Goal: Task Accomplishment & Management: Manage account settings

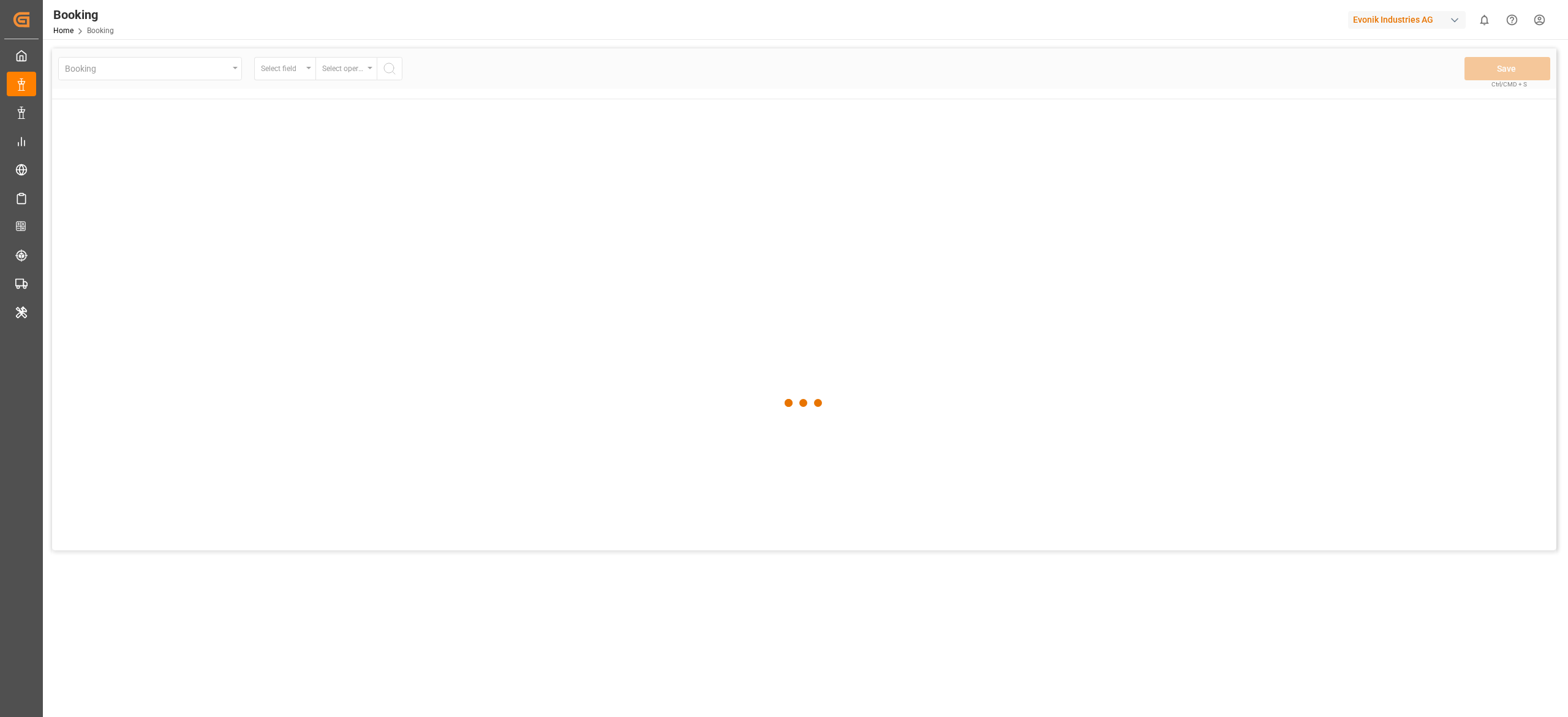
click at [1280, 208] on div at bounding box center [803, 402] width 1504 height 710
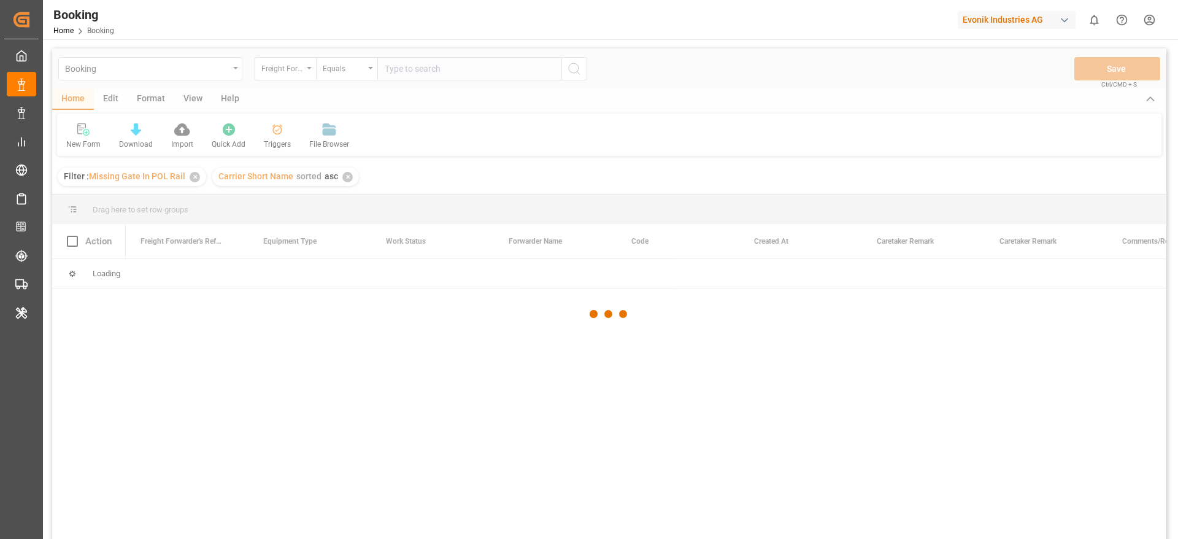
click at [601, 171] on div at bounding box center [609, 313] width 1114 height 531
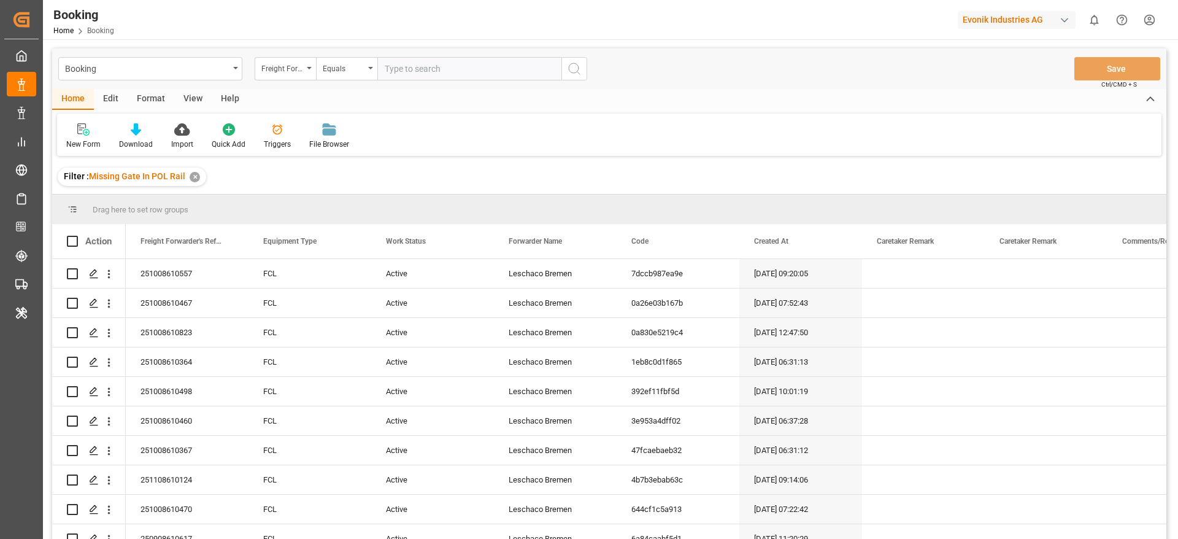
click at [187, 99] on div "View" at bounding box center [192, 99] width 37 height 21
click at [77, 145] on div "Default" at bounding box center [78, 144] width 24 height 11
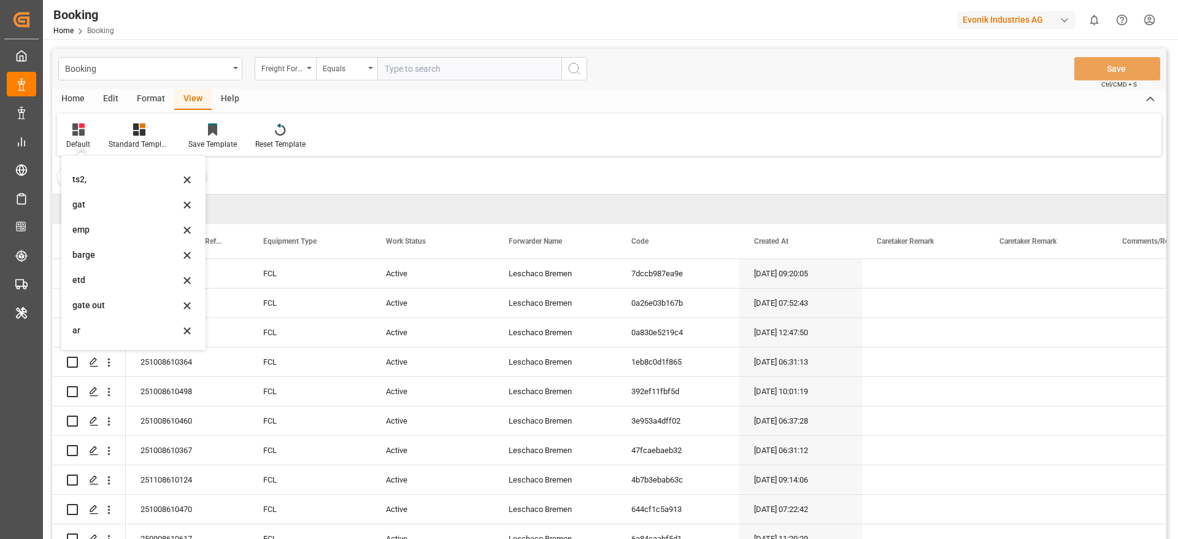
scroll to position [168, 0]
click at [133, 233] on div "barge" at bounding box center [125, 231] width 107 height 13
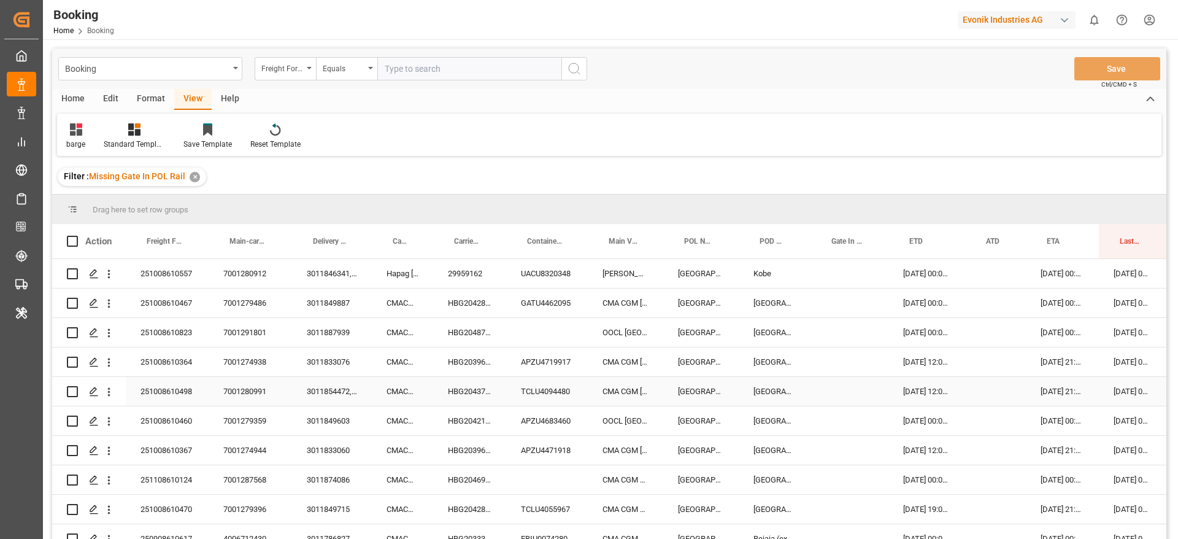
scroll to position [29, 0]
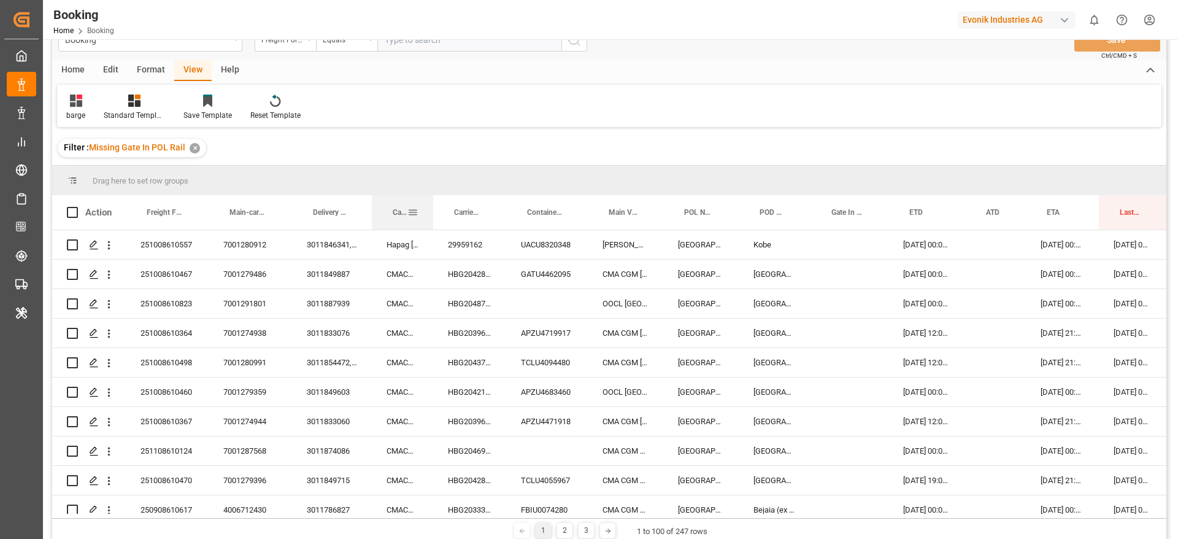
drag, startPoint x: 398, startPoint y: 226, endPoint x: 395, endPoint y: 198, distance: 27.9
click at [395, 198] on div "Carrier Short Name" at bounding box center [400, 212] width 15 height 34
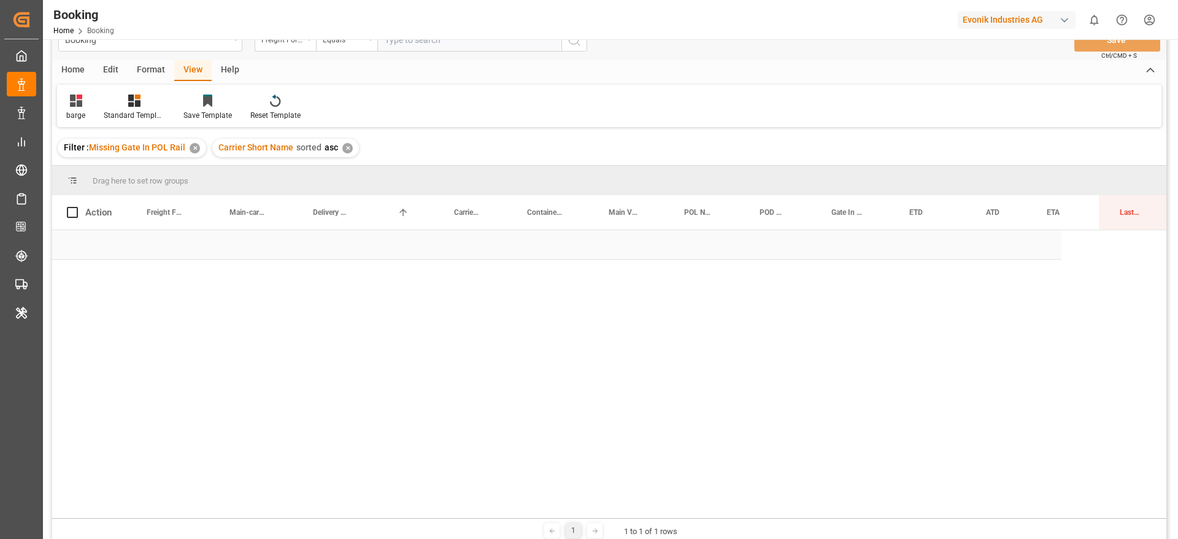
scroll to position [0, 107]
drag, startPoint x: 1108, startPoint y: 208, endPoint x: 838, endPoint y: 11, distance: 334.7
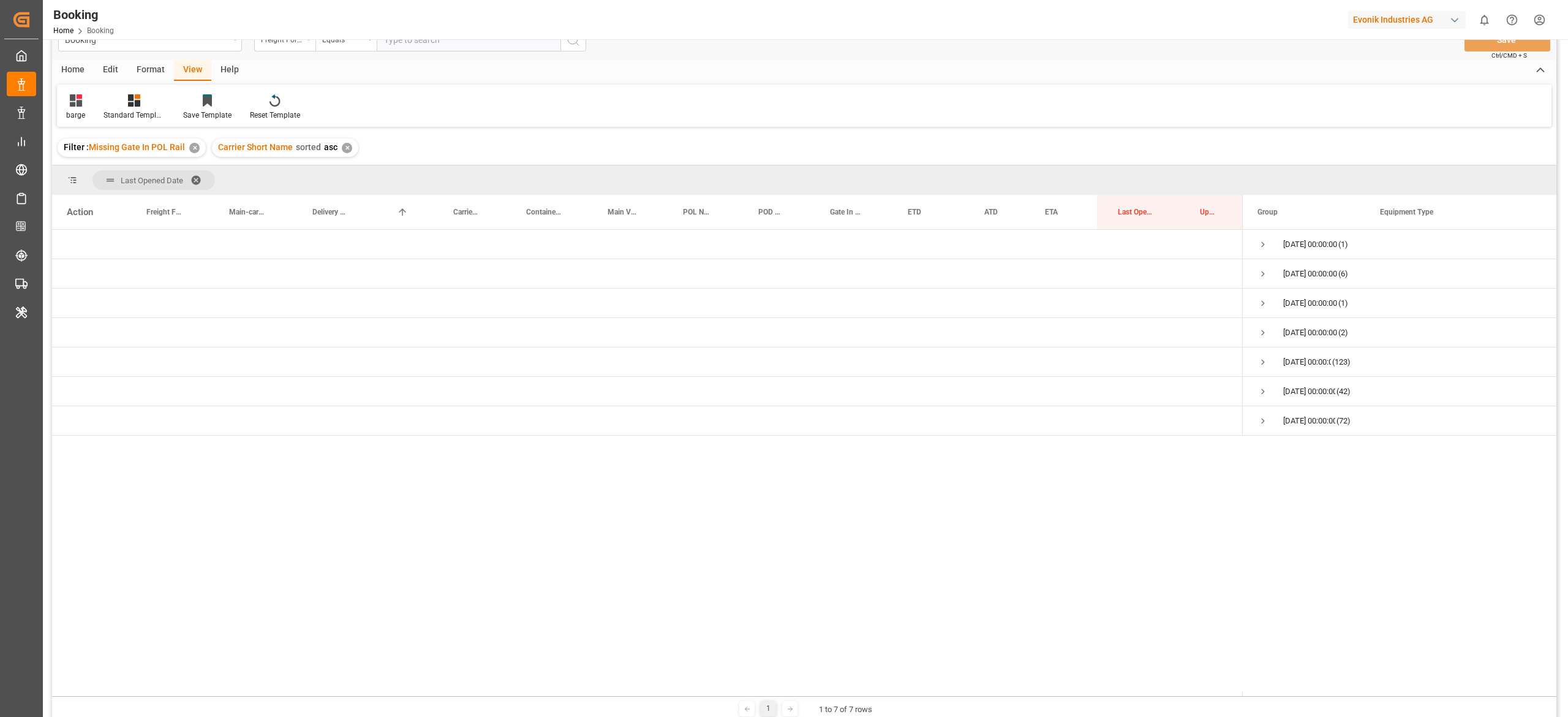
scroll to position [0, 0]
drag, startPoint x: 465, startPoint y: 208, endPoint x: 483, endPoint y: 230, distance: 28.4
click at [483, 230] on div "Action Freight Forwarder's Reference No. Main-carriage No. Delivery No." at bounding box center [803, 446] width 1504 height 501
drag, startPoint x: 413, startPoint y: 216, endPoint x: 414, endPoint y: 195, distance: 21.0
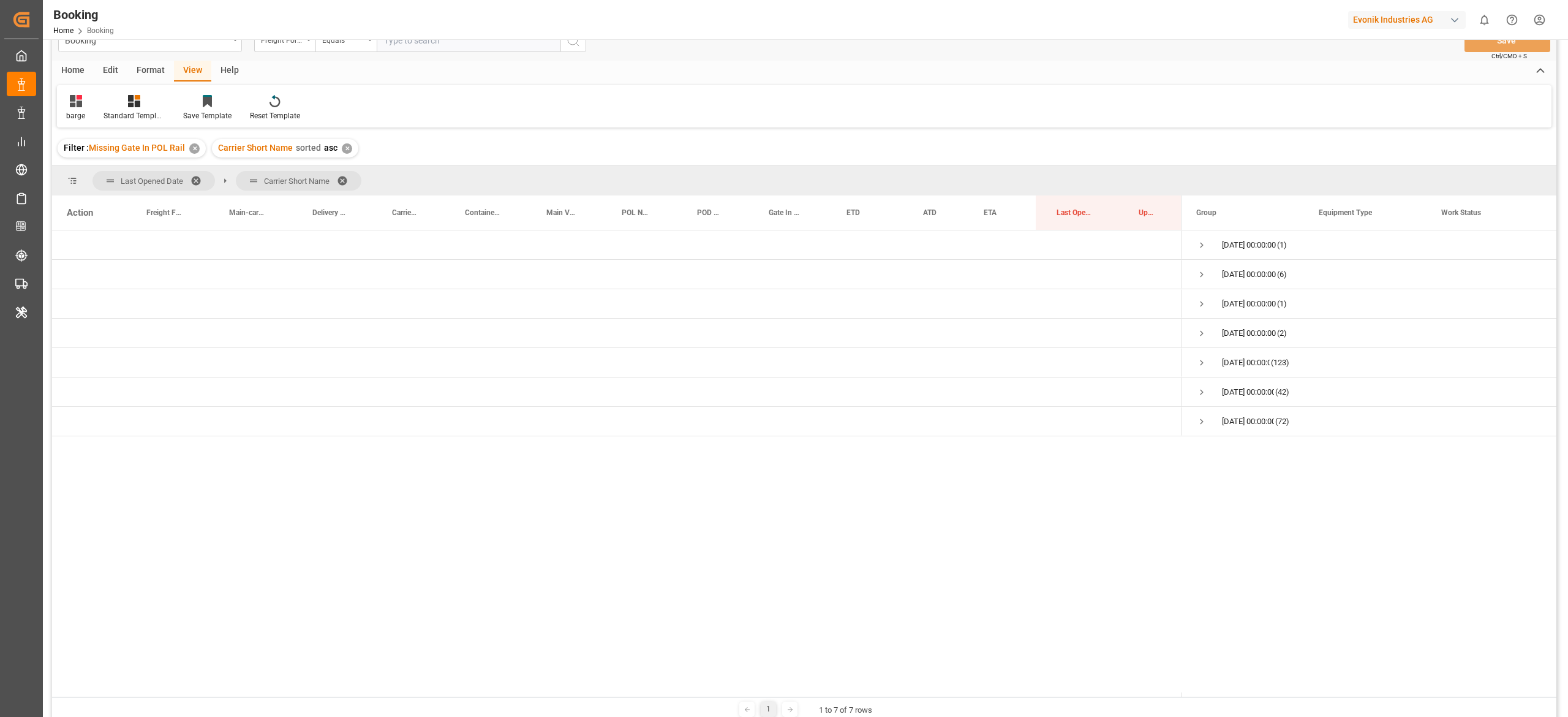
click at [195, 180] on span at bounding box center [201, 180] width 20 height 11
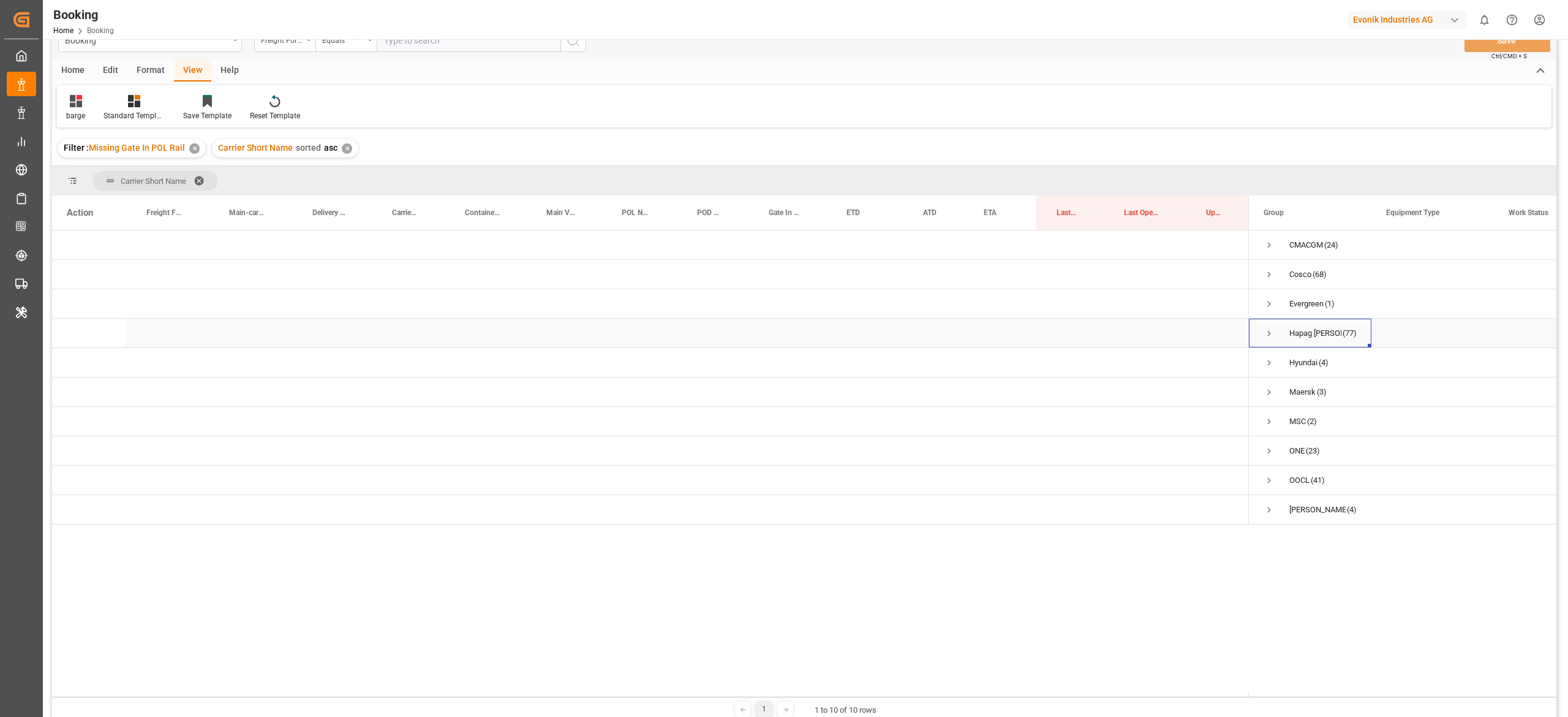
click at [1271, 331] on span "Press SPACE to select this row." at bounding box center [1269, 333] width 11 height 11
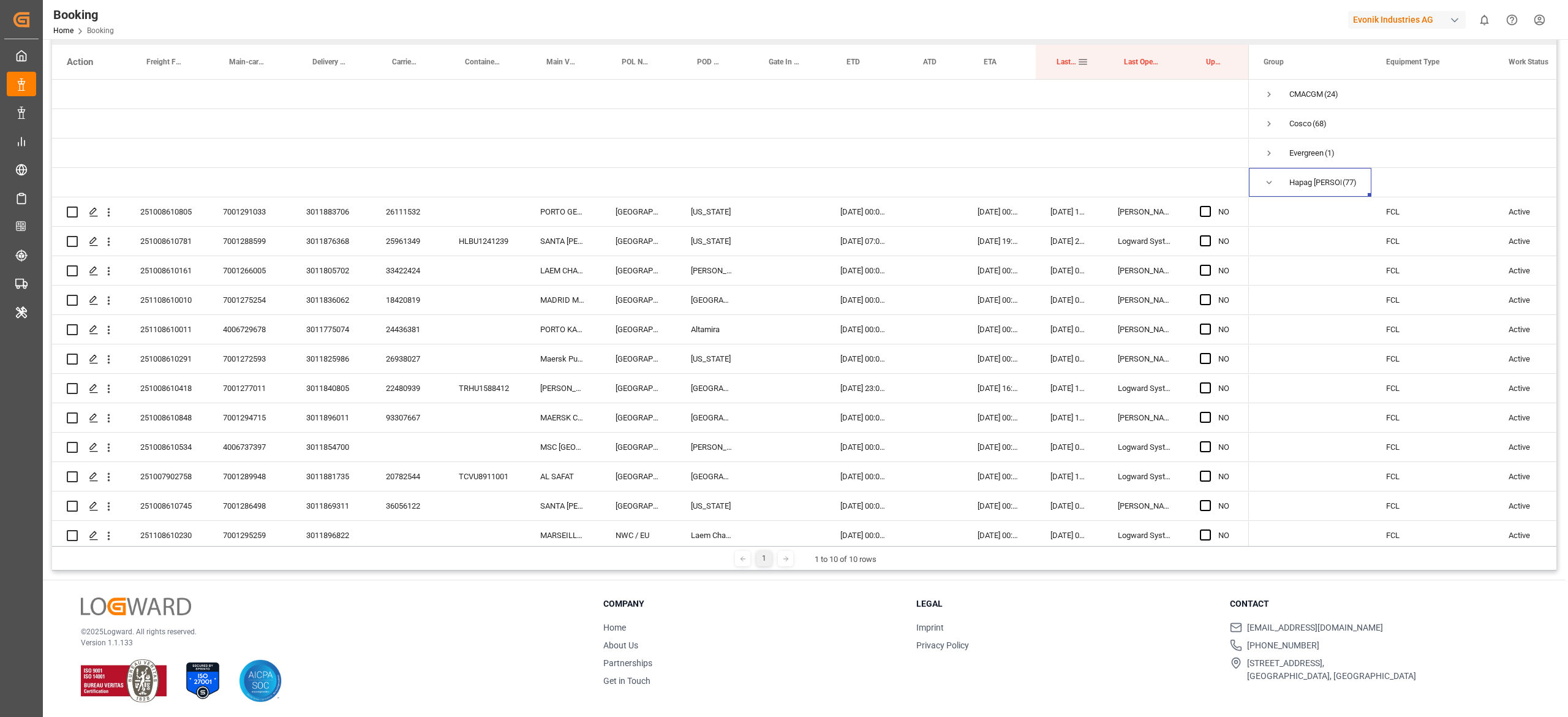
drag, startPoint x: 1064, startPoint y: 71, endPoint x: 1053, endPoint y: 40, distance: 32.9
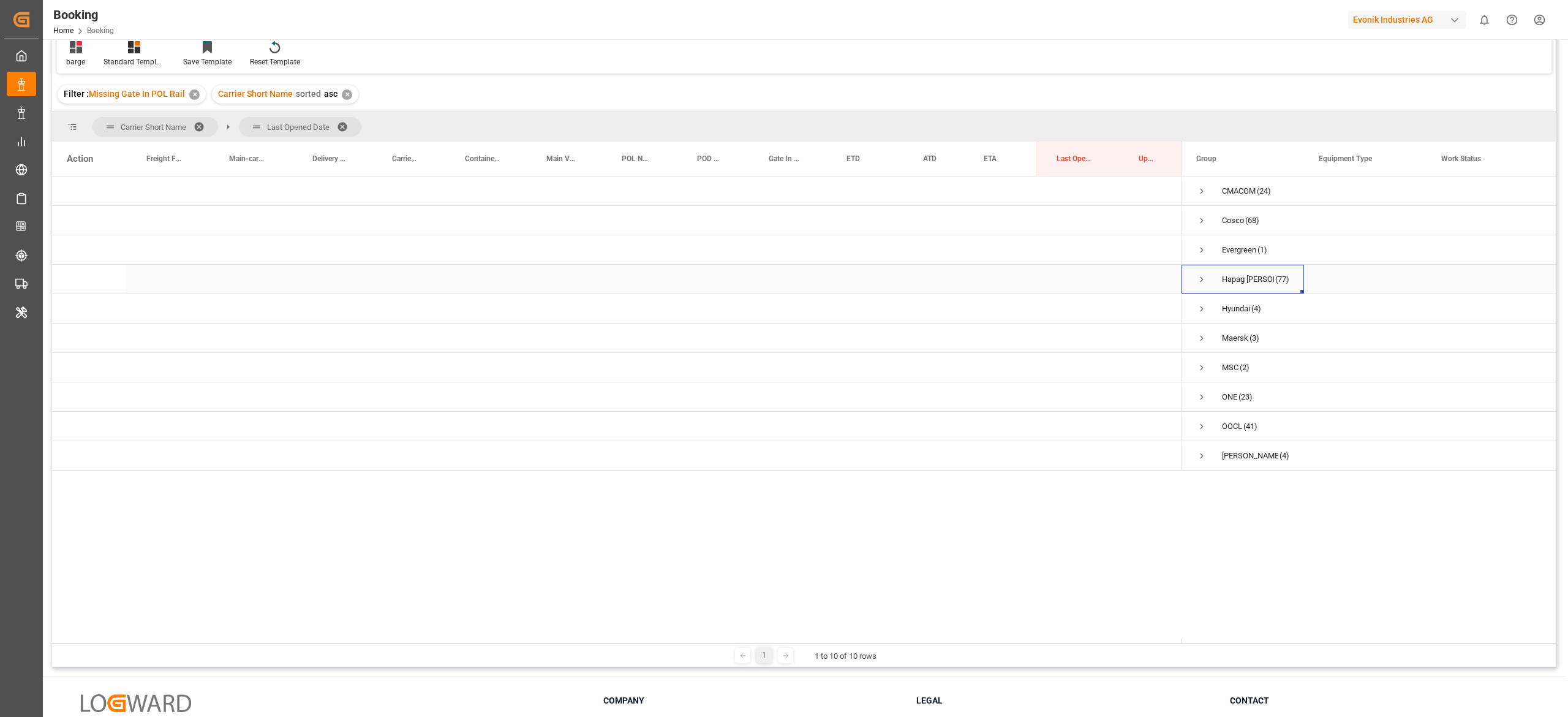
click at [1196, 276] on span "Press SPACE to select this row." at bounding box center [1201, 279] width 11 height 11
click at [1228, 307] on span "Press SPACE to select this row." at bounding box center [1227, 309] width 11 height 11
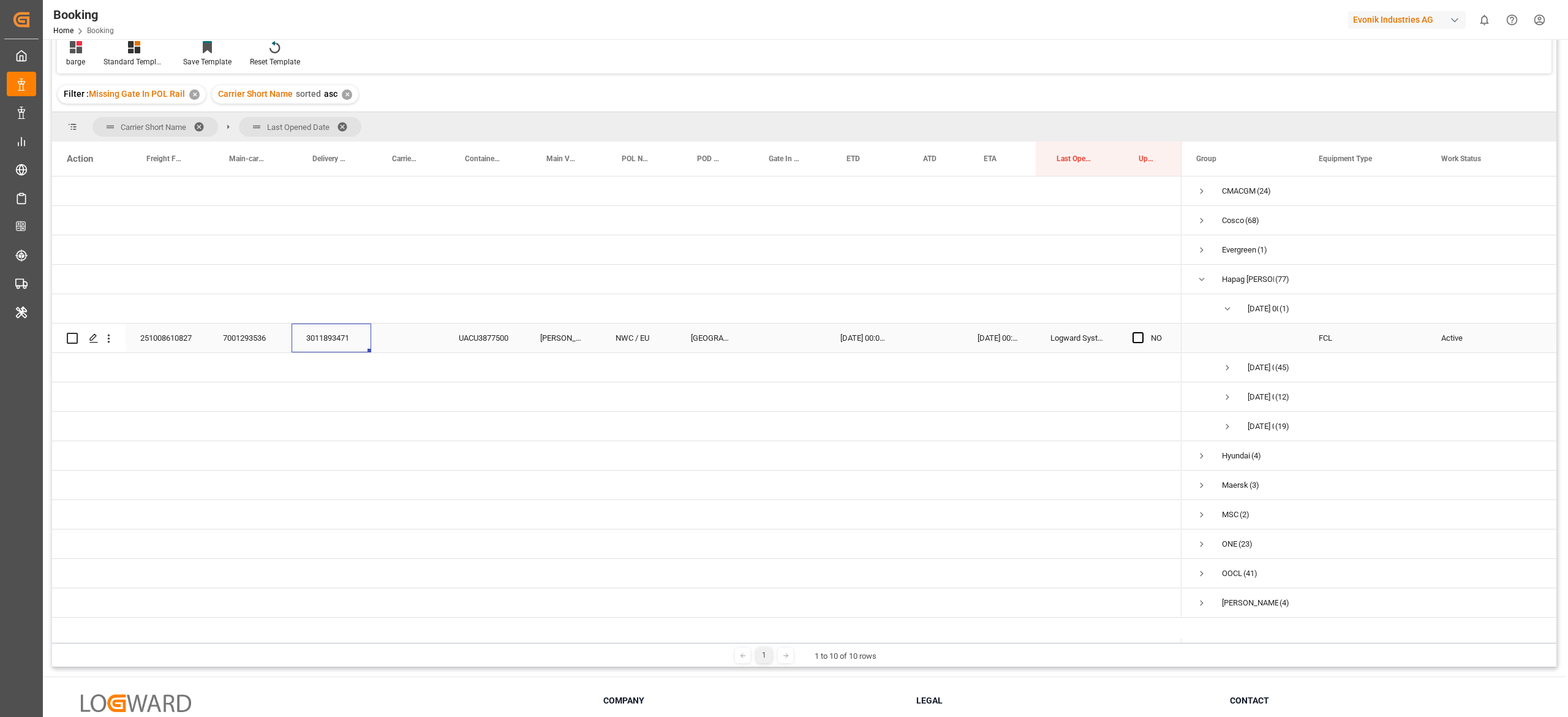
click at [308, 341] on div "3011893471" at bounding box center [331, 338] width 80 height 29
click at [114, 344] on icon "open menu" at bounding box center [108, 339] width 13 height 13
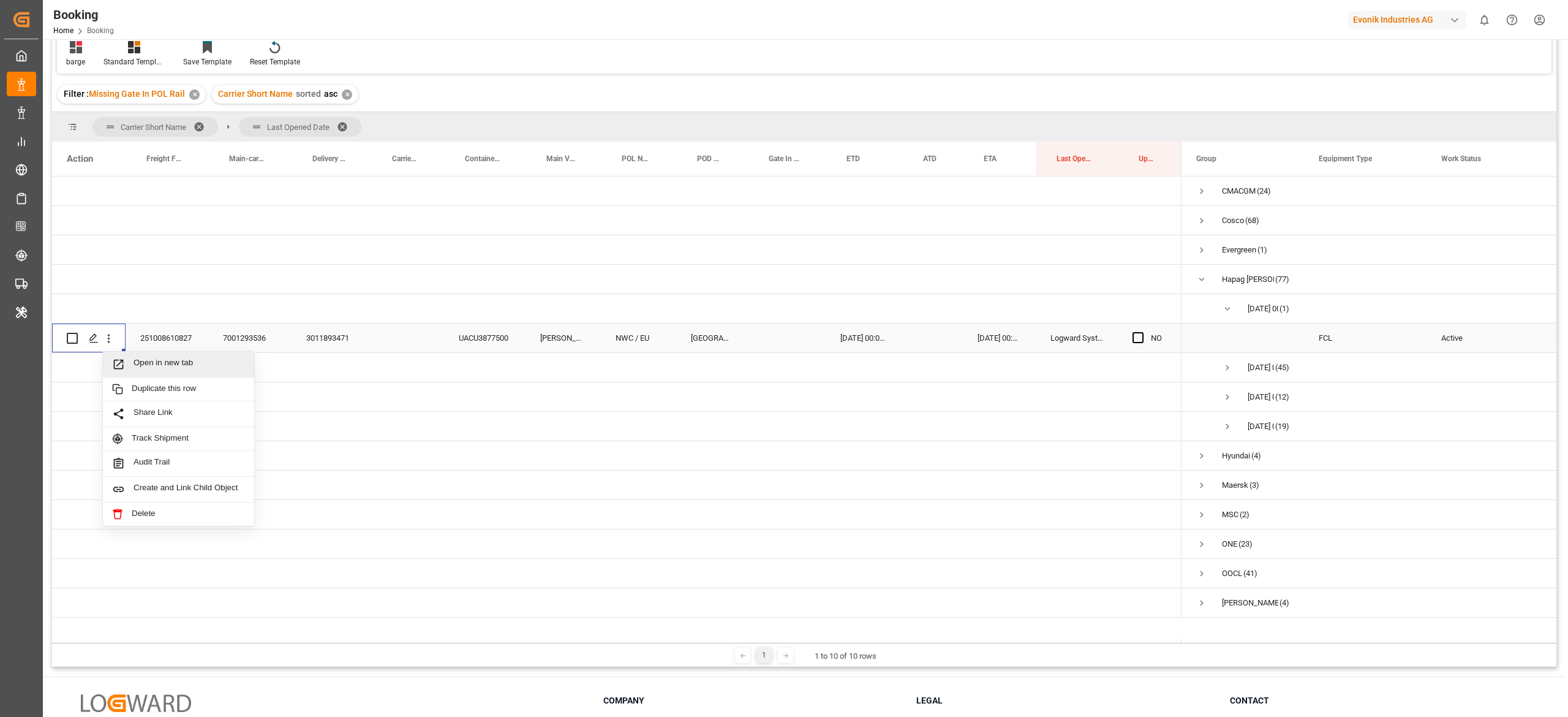
click at [202, 357] on div "Open in new tab" at bounding box center [179, 364] width 152 height 26
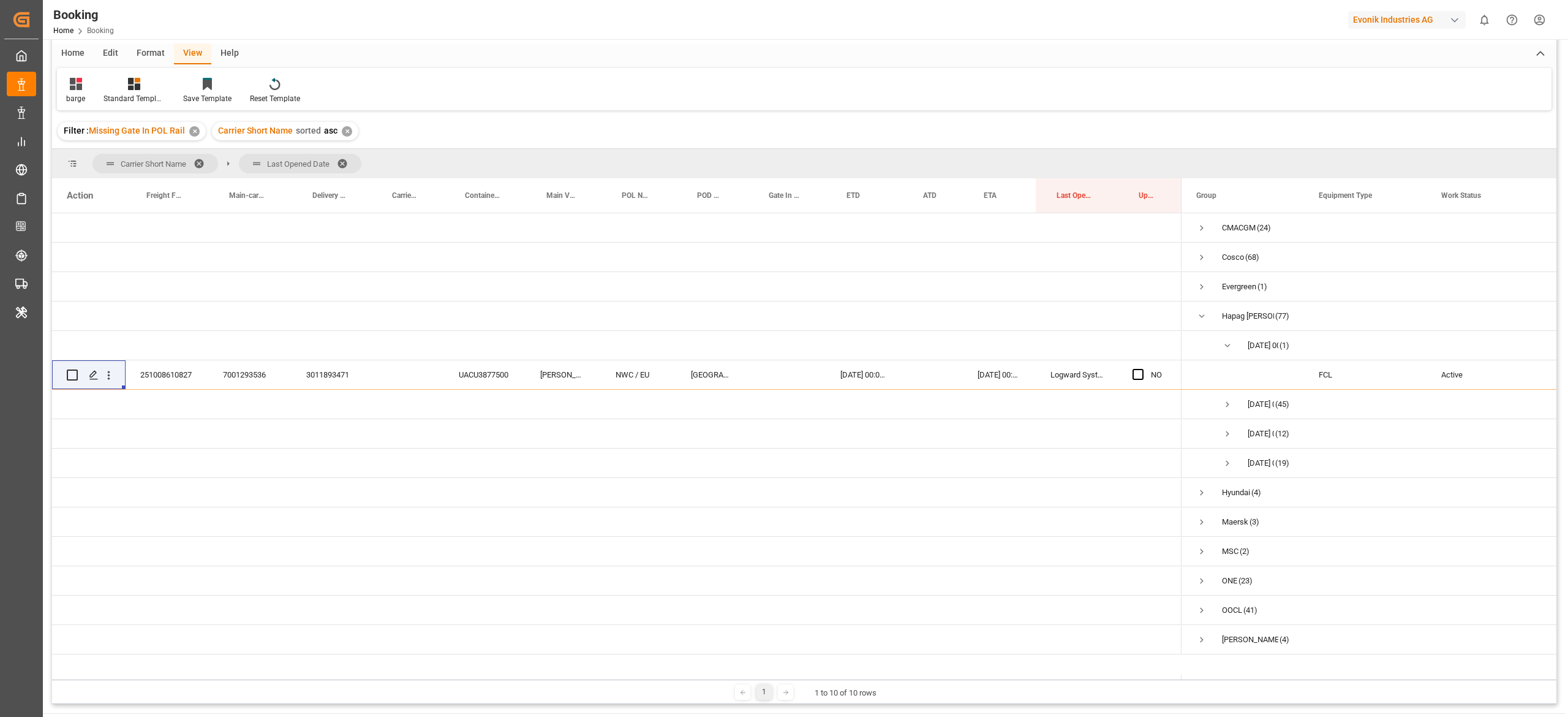
scroll to position [119, 0]
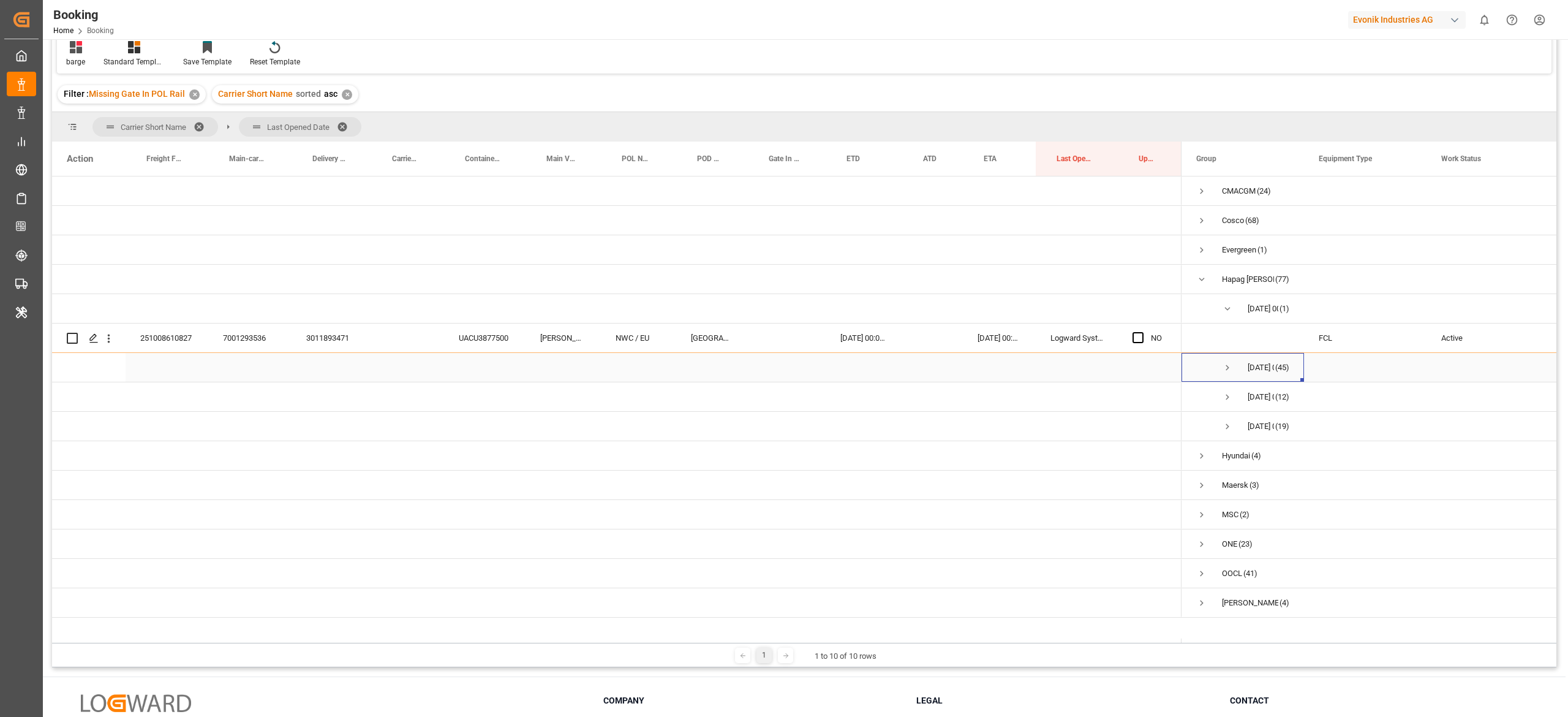
click at [1223, 371] on span "Press SPACE to select this row." at bounding box center [1227, 367] width 11 height 11
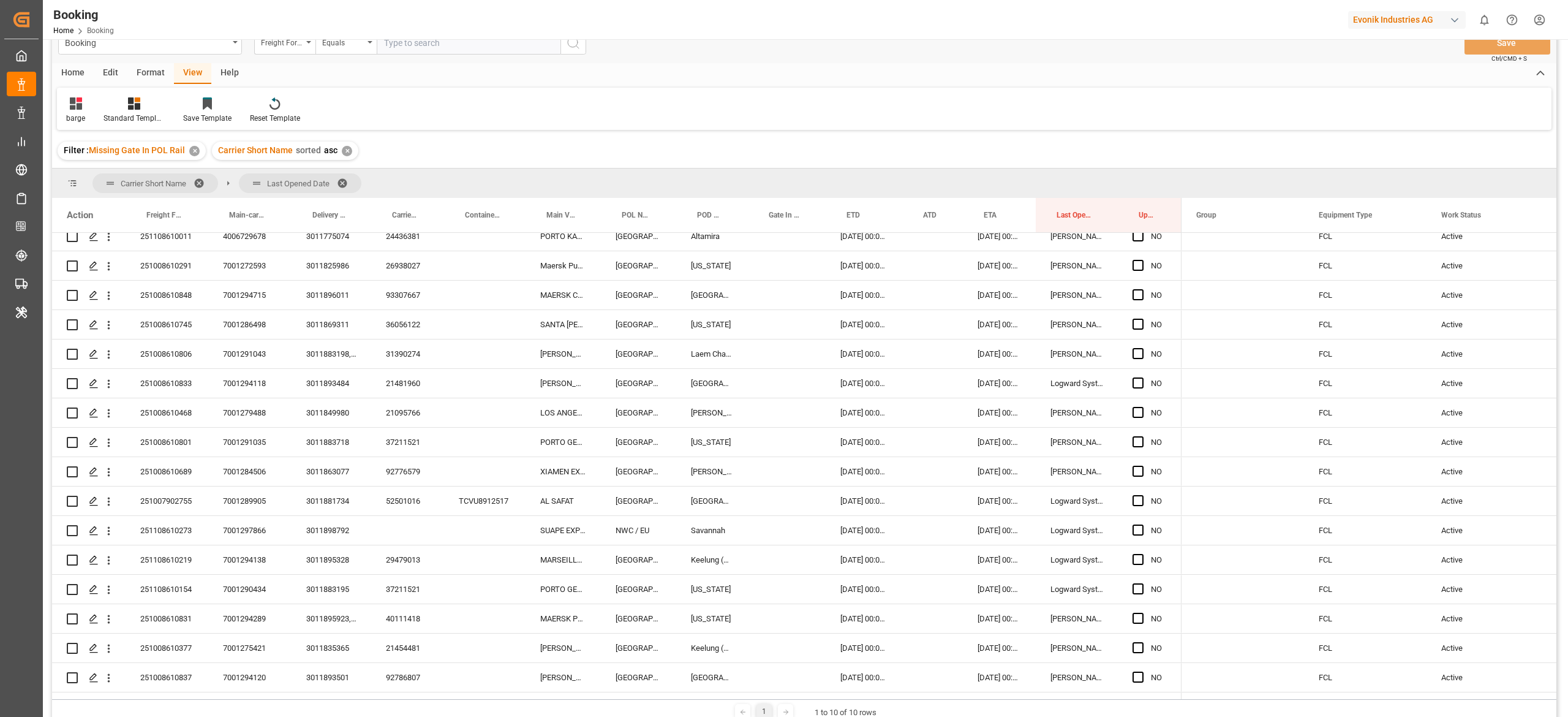
scroll to position [0, 0]
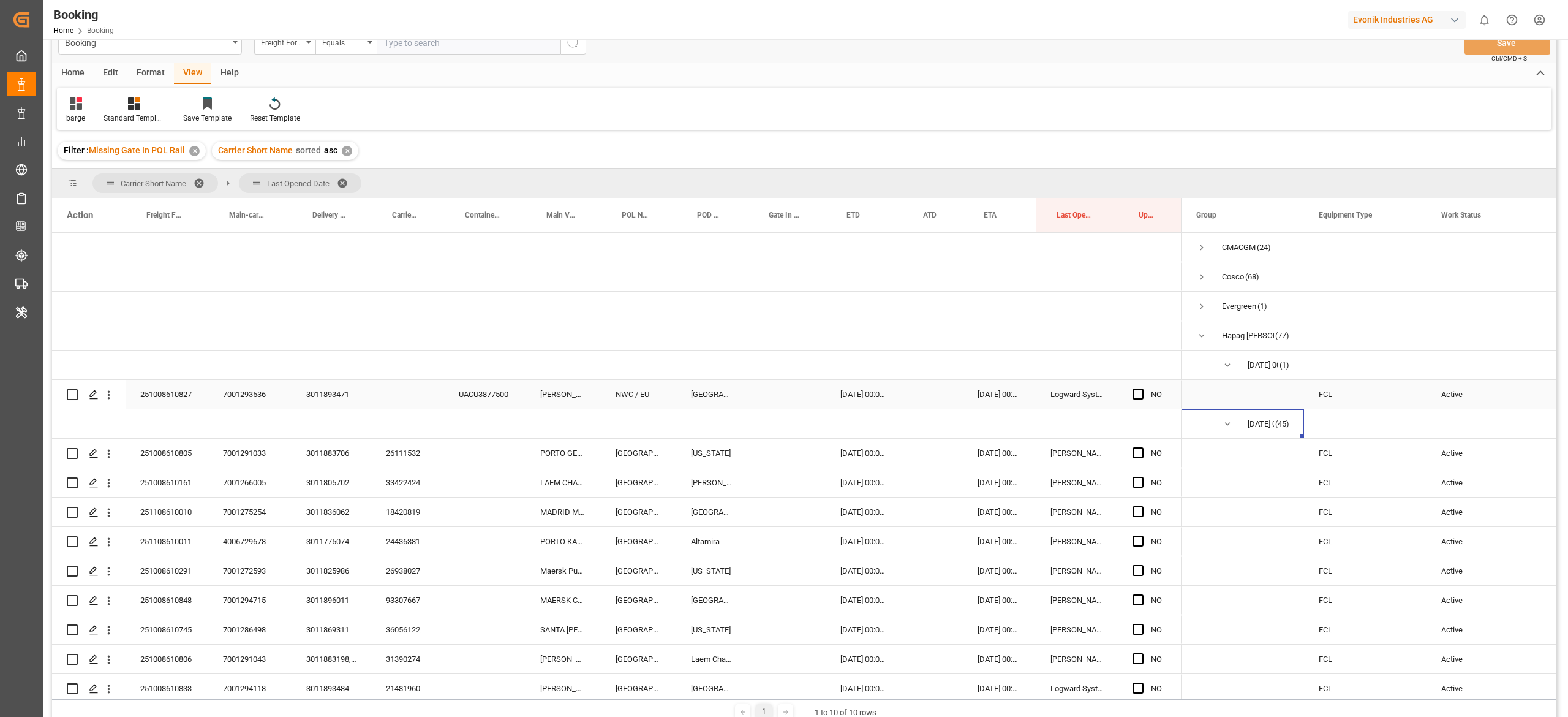
click at [336, 403] on div "3011893471" at bounding box center [331, 393] width 80 height 29
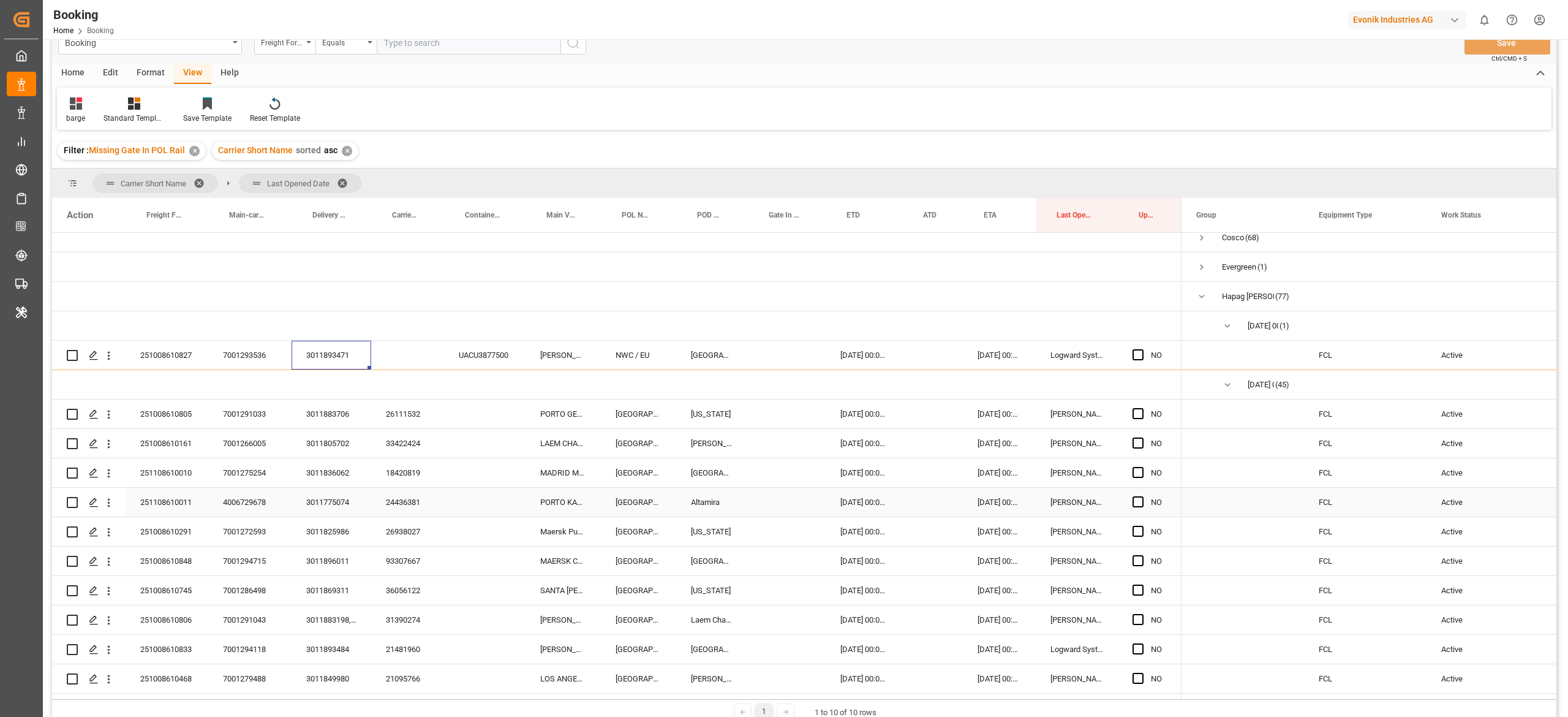
scroll to position [40, 0]
click at [400, 409] on div "26111532" at bounding box center [407, 412] width 73 height 29
drag, startPoint x: 69, startPoint y: 260, endPoint x: 667, endPoint y: 377, distance: 609.3
click at [787, 271] on div "Press SPACE to select this row." at bounding box center [786, 266] width 78 height 29
click at [402, 411] on div "26111532" at bounding box center [407, 412] width 73 height 29
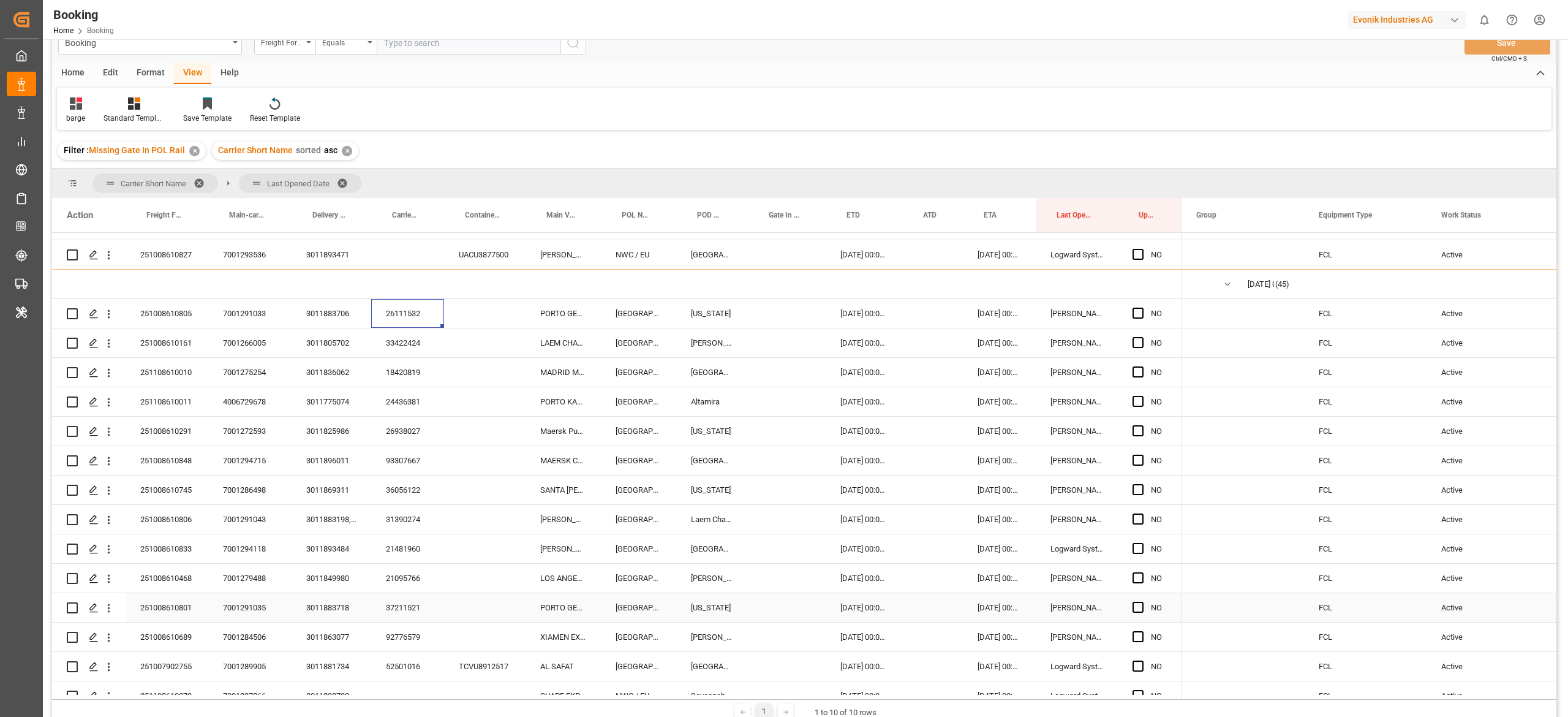
scroll to position [163, 0]
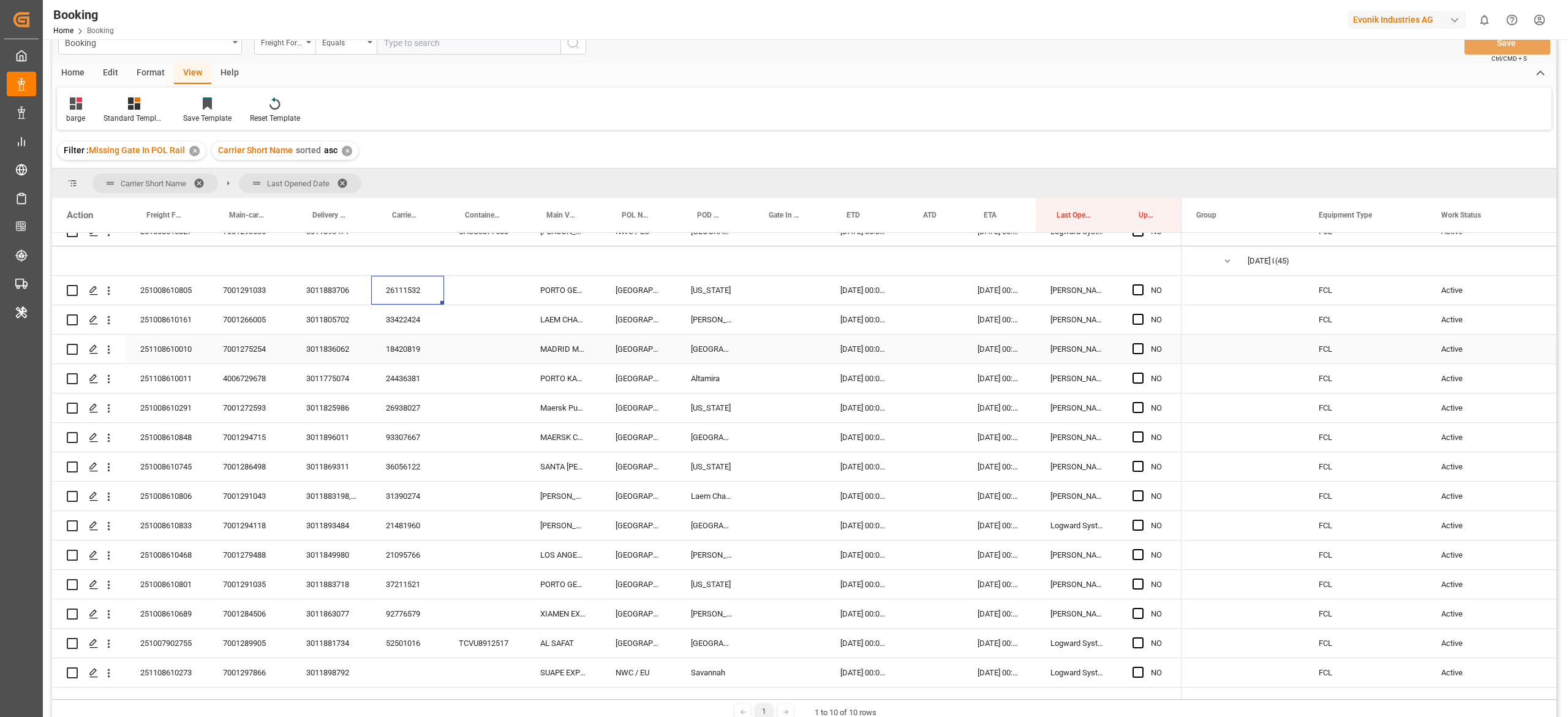
click at [398, 318] on div "33422424" at bounding box center [407, 320] width 73 height 29
click at [400, 336] on div "18420819" at bounding box center [407, 349] width 73 height 29
drag, startPoint x: 399, startPoint y: 375, endPoint x: 850, endPoint y: 141, distance: 508.1
click at [400, 375] on div "24436381" at bounding box center [407, 377] width 73 height 29
click at [405, 418] on div "26938027" at bounding box center [407, 407] width 73 height 29
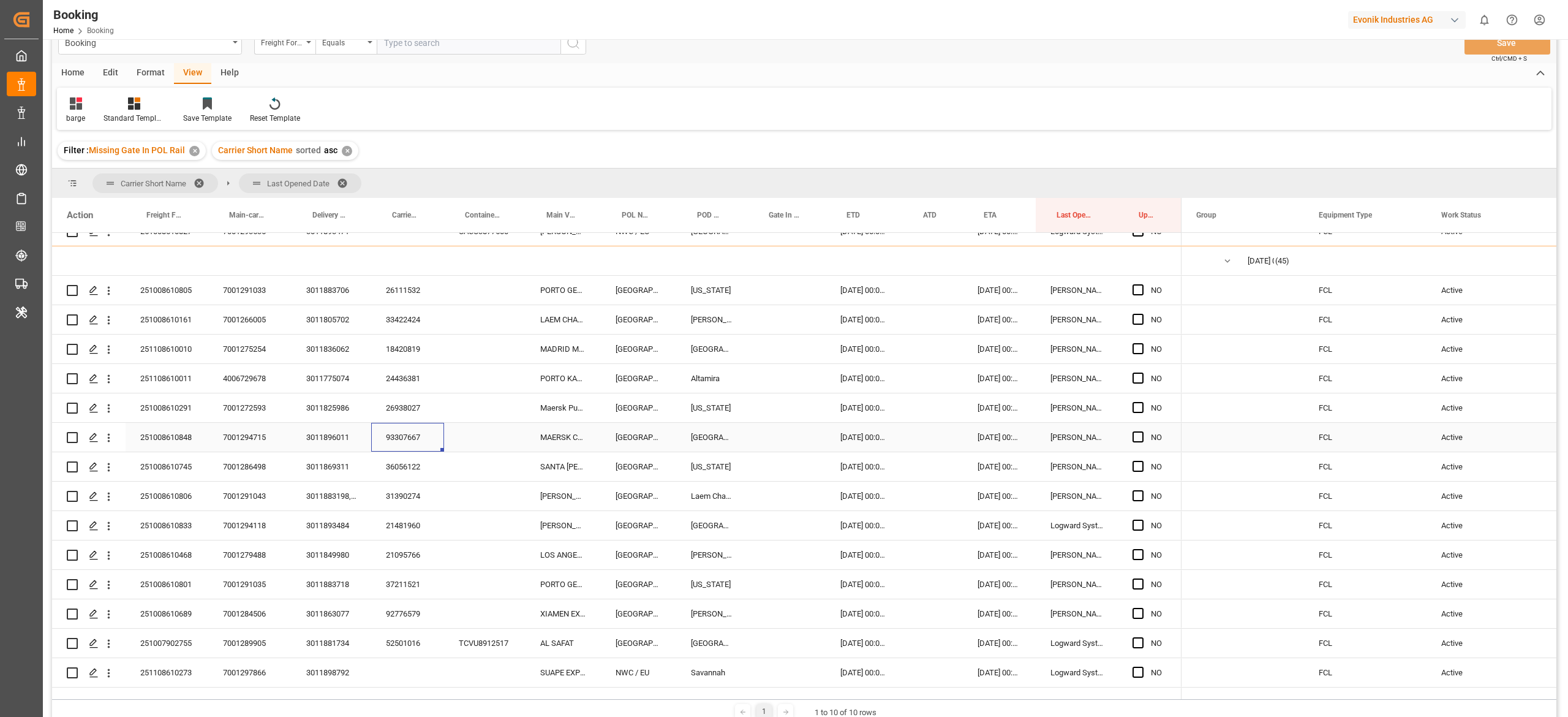
click at [416, 444] on div "93307667" at bounding box center [407, 436] width 73 height 29
click at [398, 458] on div "36056122" at bounding box center [407, 466] width 73 height 29
click at [397, 495] on div "31390274" at bounding box center [407, 495] width 73 height 29
click at [408, 524] on div "21481960" at bounding box center [407, 525] width 73 height 29
click at [397, 560] on div "21095766" at bounding box center [407, 554] width 73 height 29
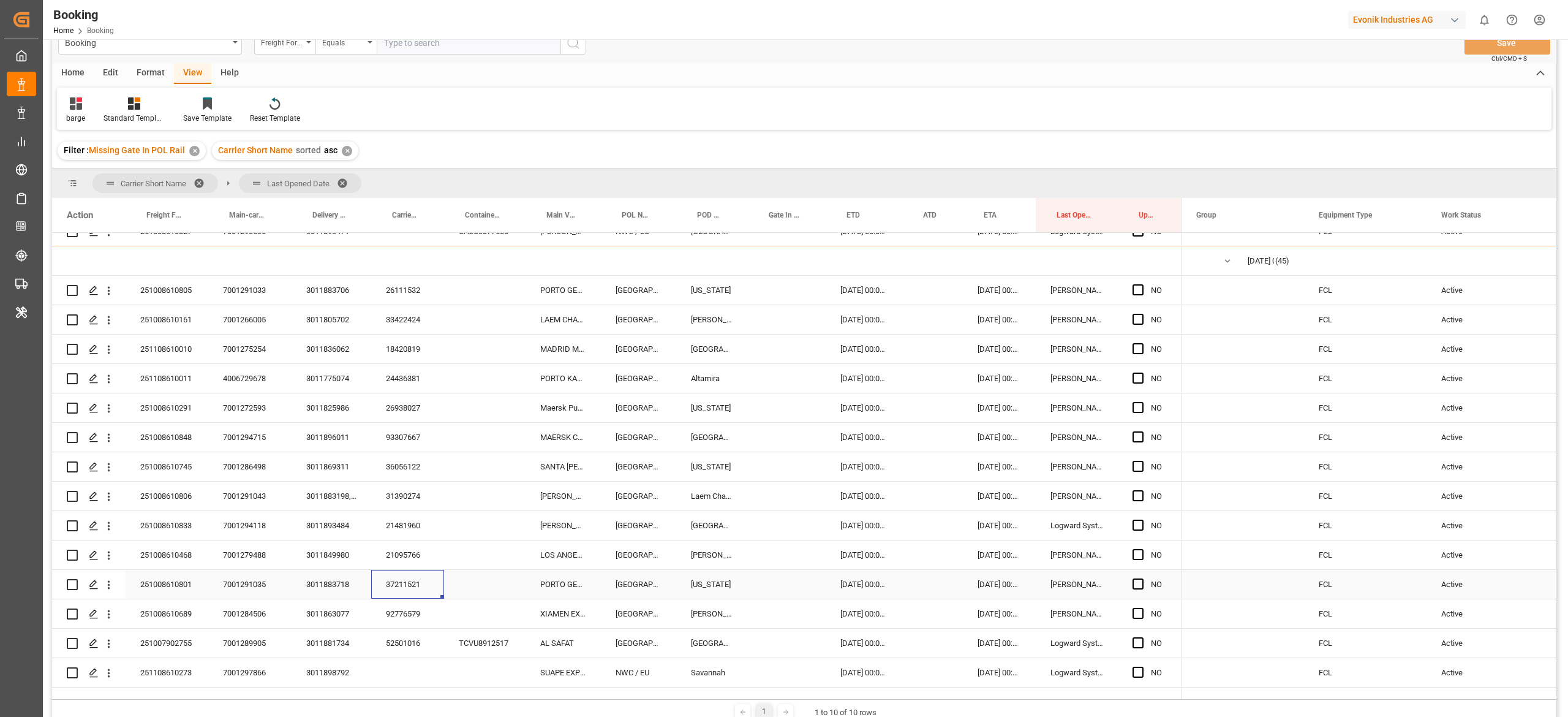
click at [395, 576] on div "37211521" at bounding box center [407, 584] width 73 height 29
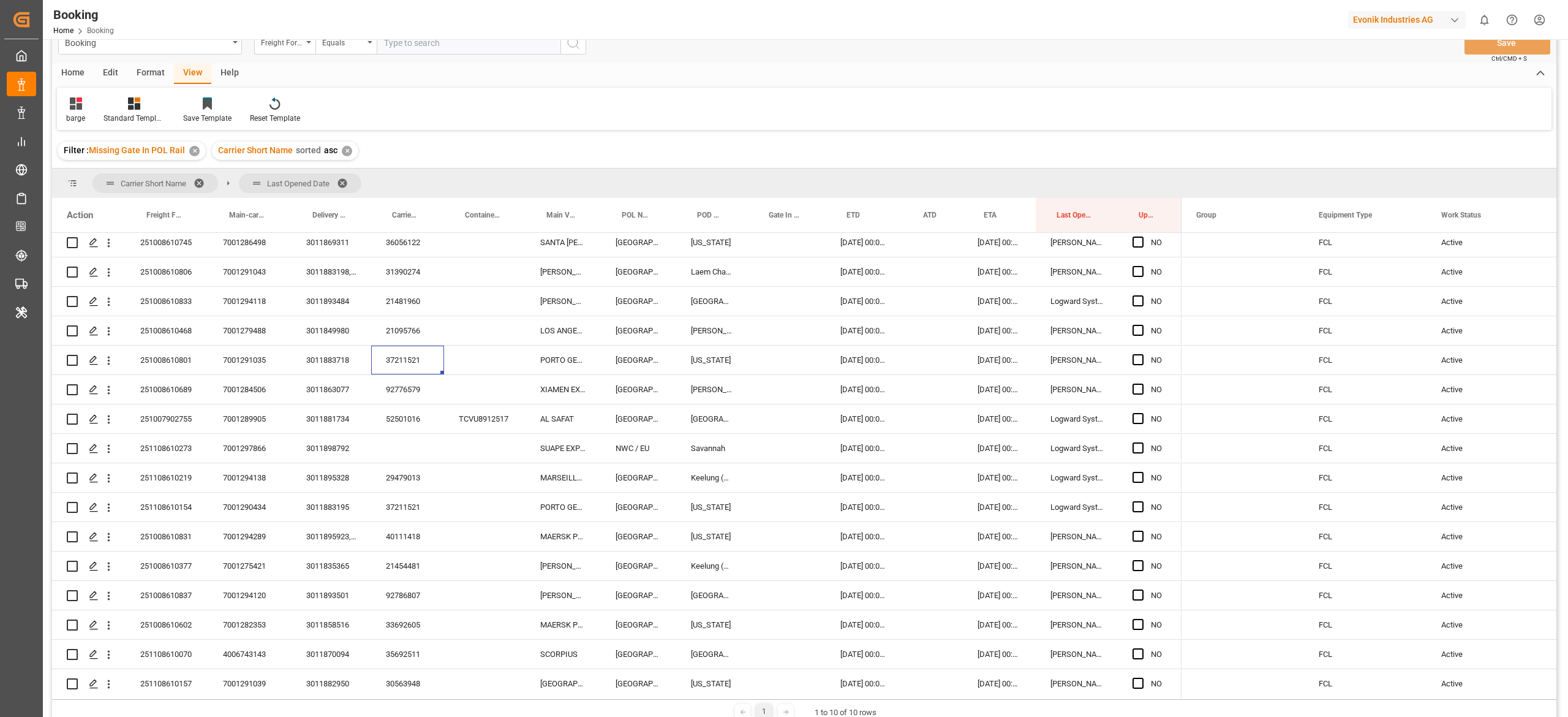
scroll to position [388, 0]
click at [399, 392] on div "92776579" at bounding box center [407, 387] width 73 height 29
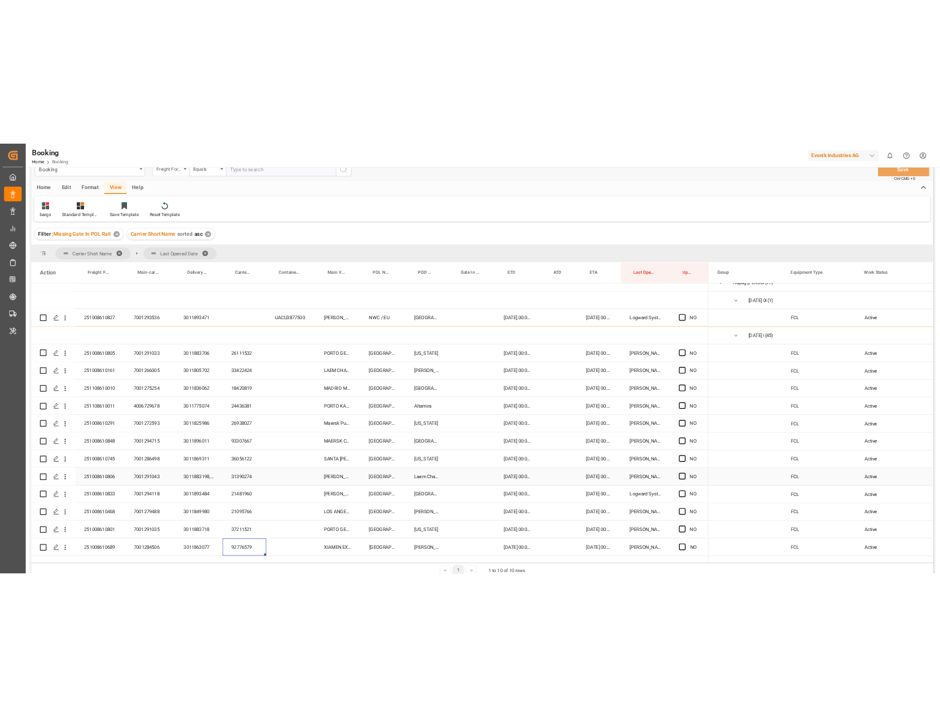
scroll to position [98, 0]
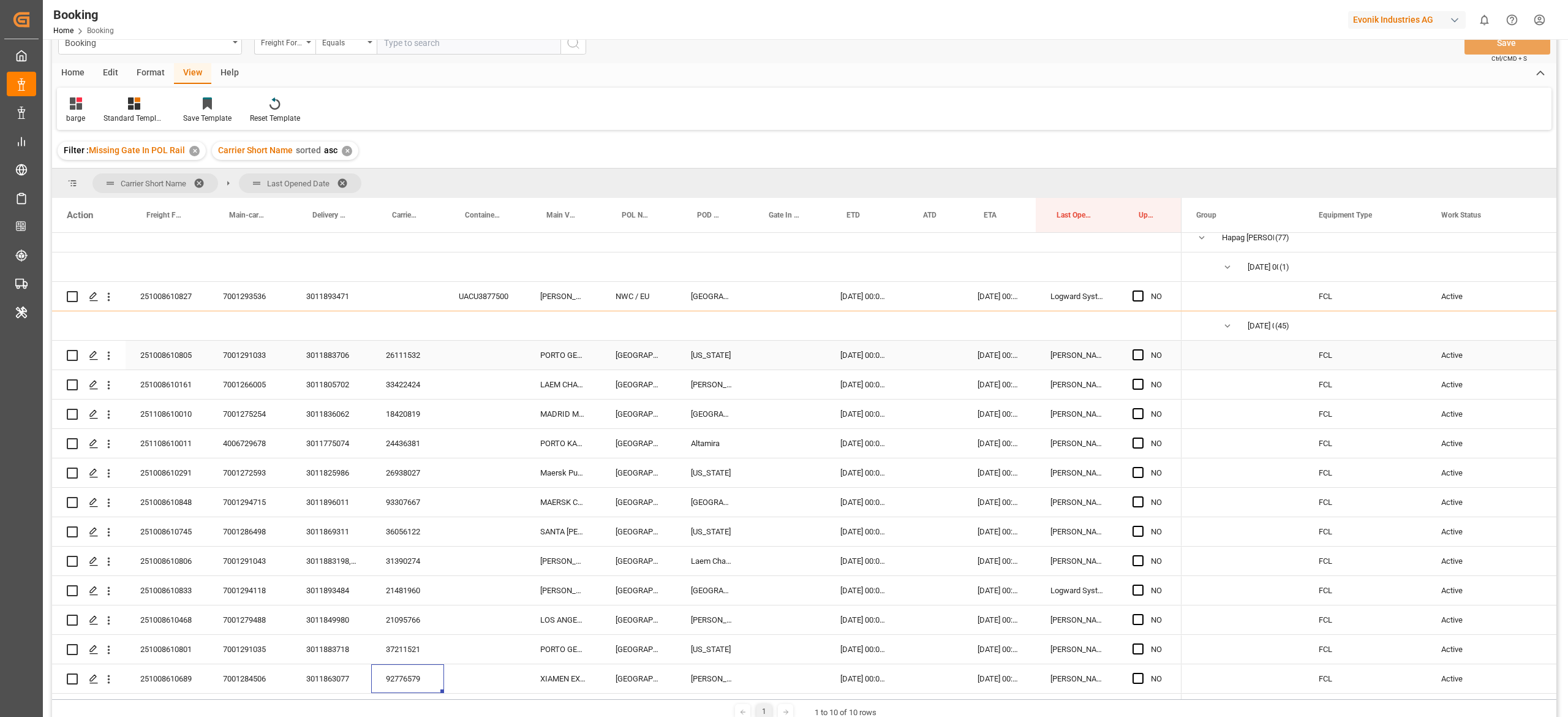
click at [402, 364] on div "26111532" at bounding box center [407, 355] width 73 height 29
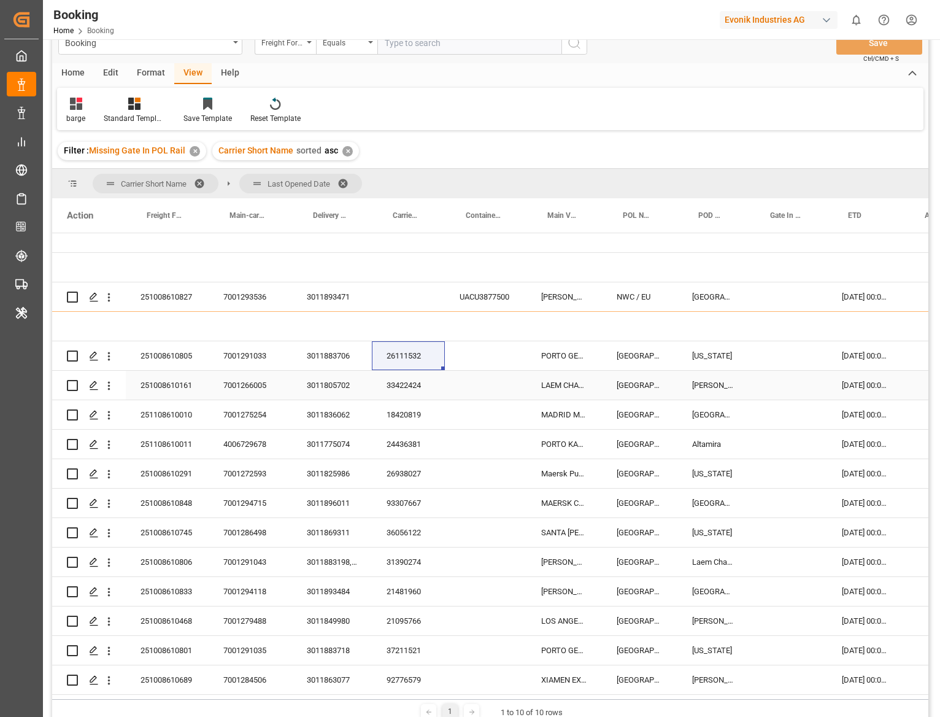
click at [403, 392] on div "33422424" at bounding box center [408, 385] width 73 height 29
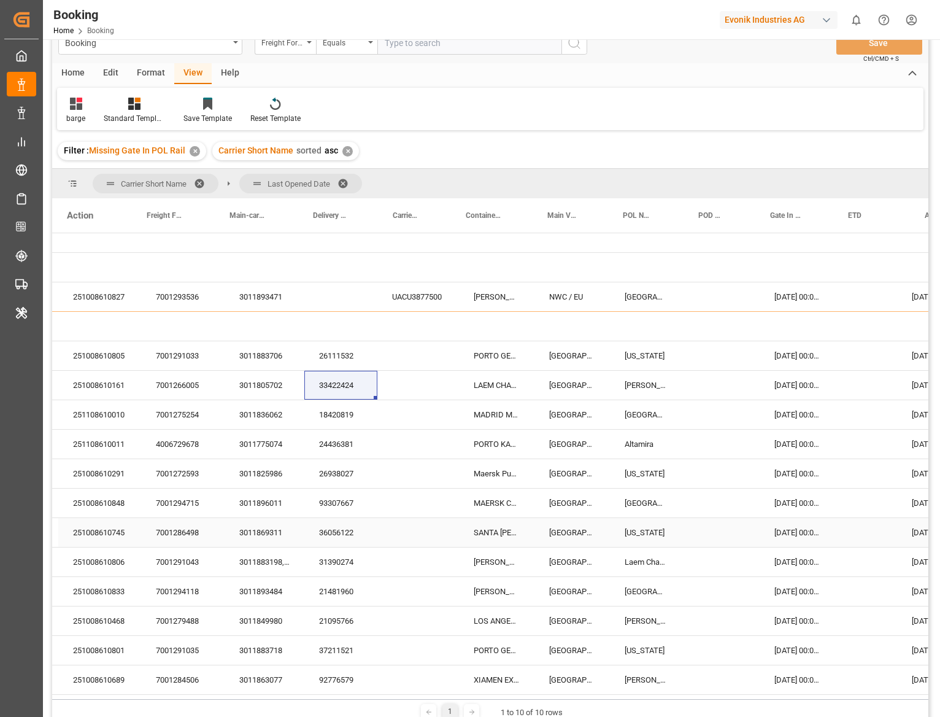
scroll to position [98, 70]
drag, startPoint x: 454, startPoint y: 525, endPoint x: 377, endPoint y: 404, distance: 143.0
click at [454, 525] on div "Press SPACE to select this row." at bounding box center [416, 532] width 82 height 29
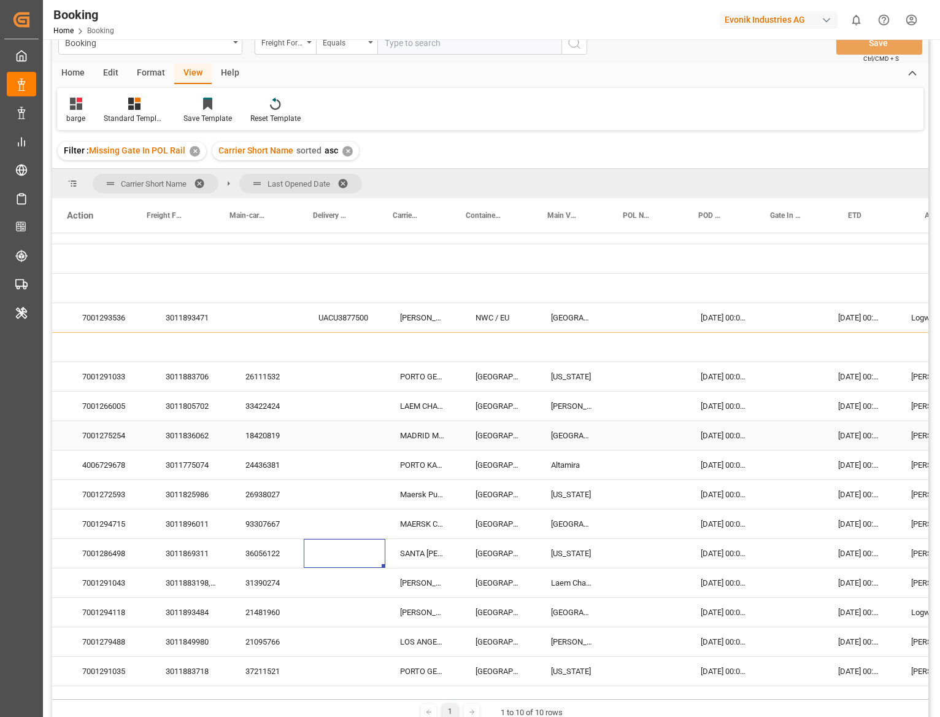
scroll to position [77, 136]
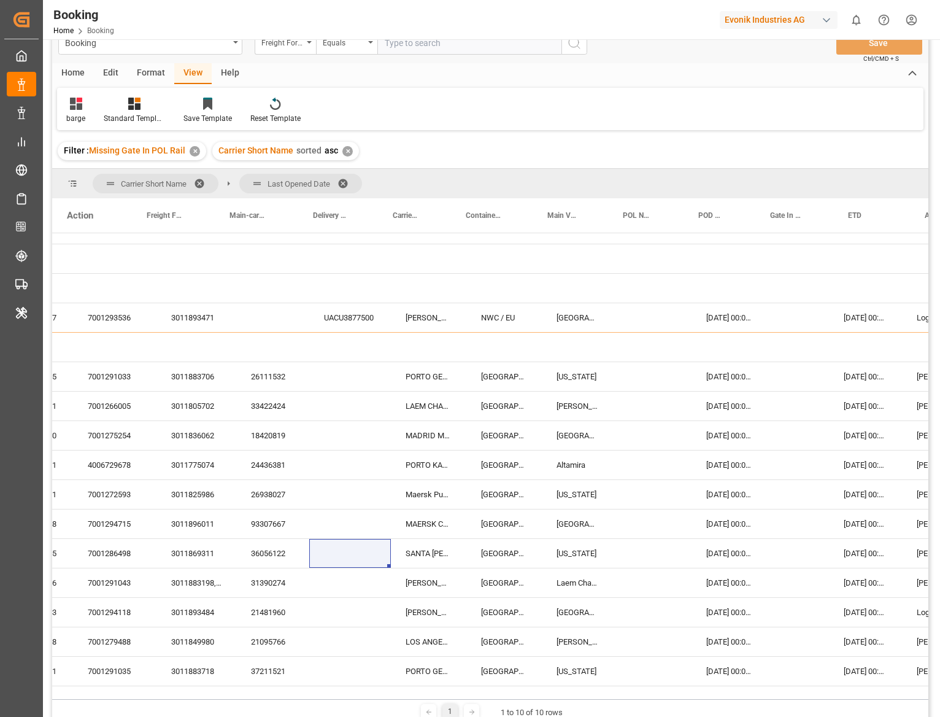
click at [698, 115] on div "barge Standard Templates Save Template Reset Template" at bounding box center [490, 109] width 866 height 42
click at [269, 415] on div "33422424" at bounding box center [272, 405] width 73 height 29
click at [431, 407] on div "LAEM CHABANG EXPRESS" at bounding box center [428, 405] width 75 height 29
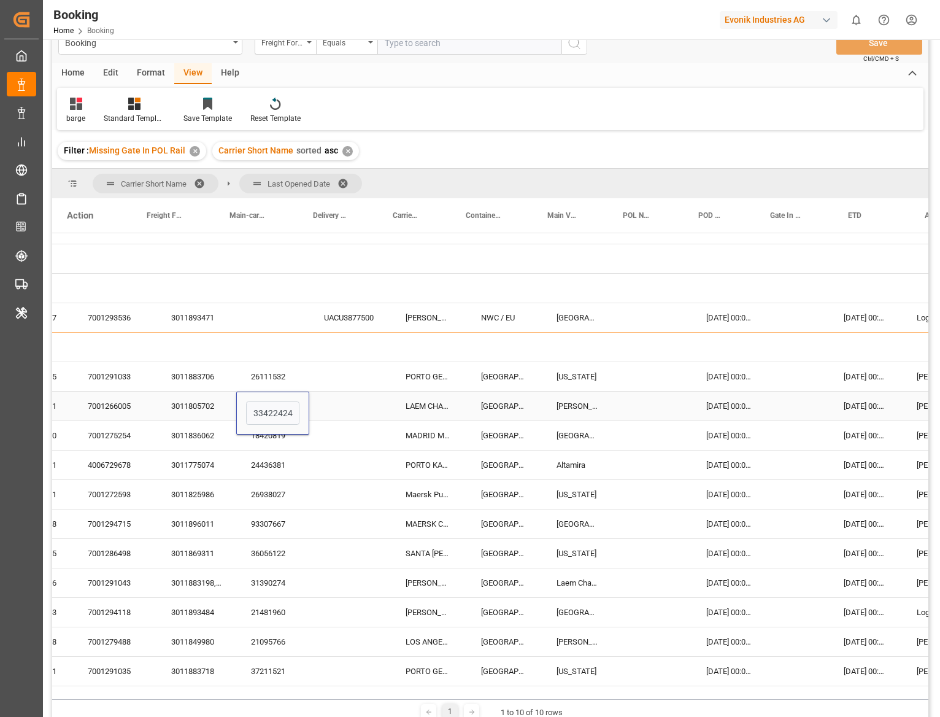
click at [431, 407] on div "LAEM CHABANG EXPRESS" at bounding box center [428, 405] width 75 height 29
click at [431, 407] on icon "Press SPACE to select this row." at bounding box center [431, 412] width 13 height 13
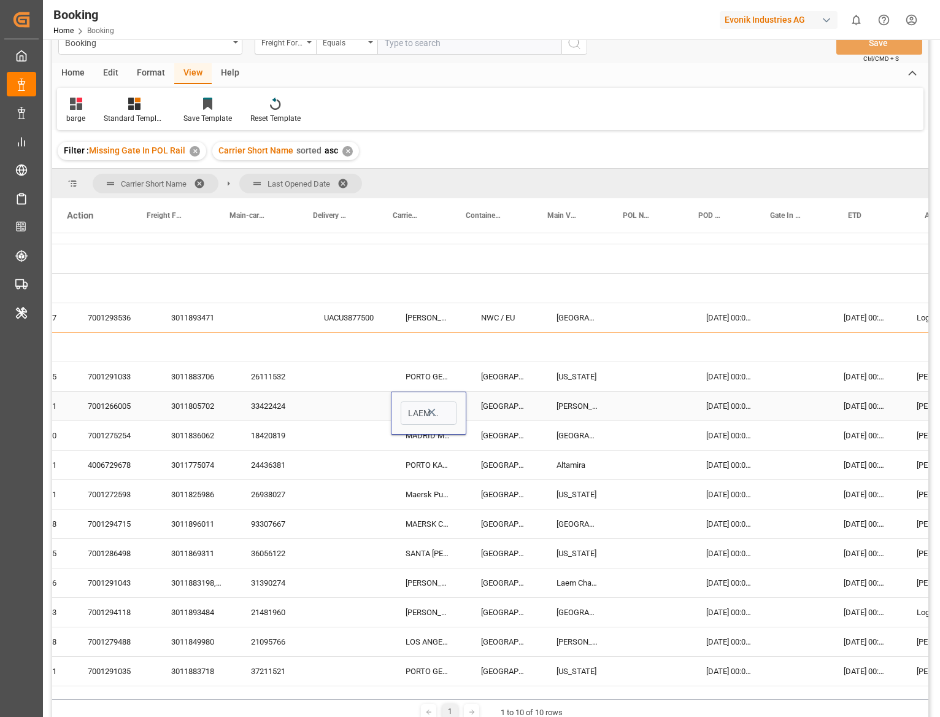
click at [431, 407] on icon "Press SPACE to select this row." at bounding box center [431, 412] width 13 height 13
click at [431, 407] on input "Press SPACE to select this row." at bounding box center [429, 412] width 56 height 23
paste input "XIAMEN EXPRESS"
click at [431, 407] on input "Press SPACE to select this row." at bounding box center [429, 412] width 56 height 23
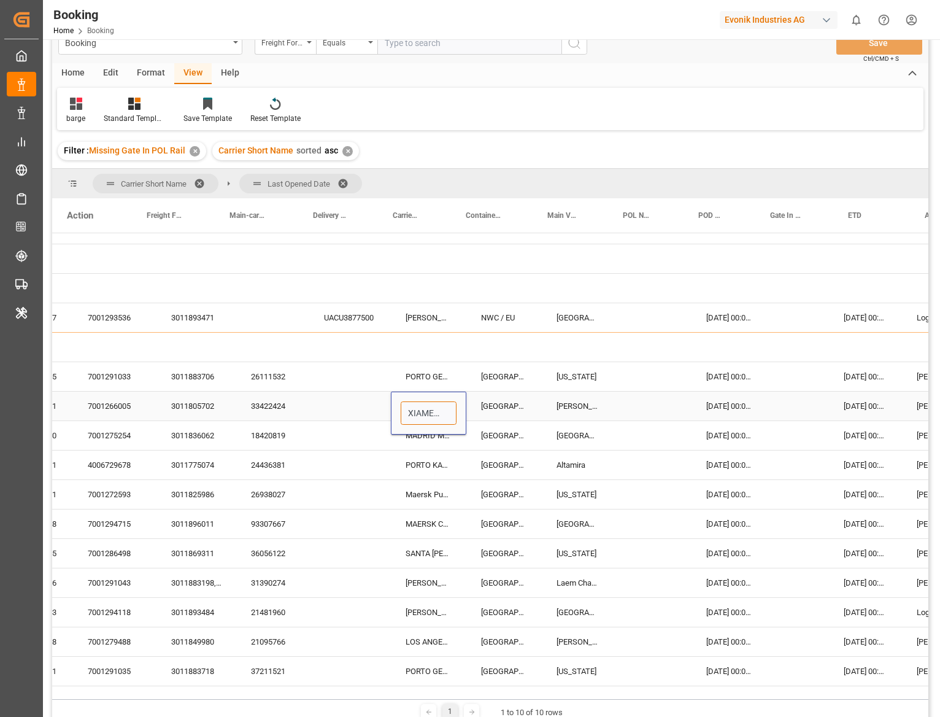
scroll to position [0, 42]
click at [418, 441] on div "XIAMEN EXPRESS - 9630420" at bounding box center [458, 447] width 115 height 43
type input "XIAMEN EXPRESS - 9630420"
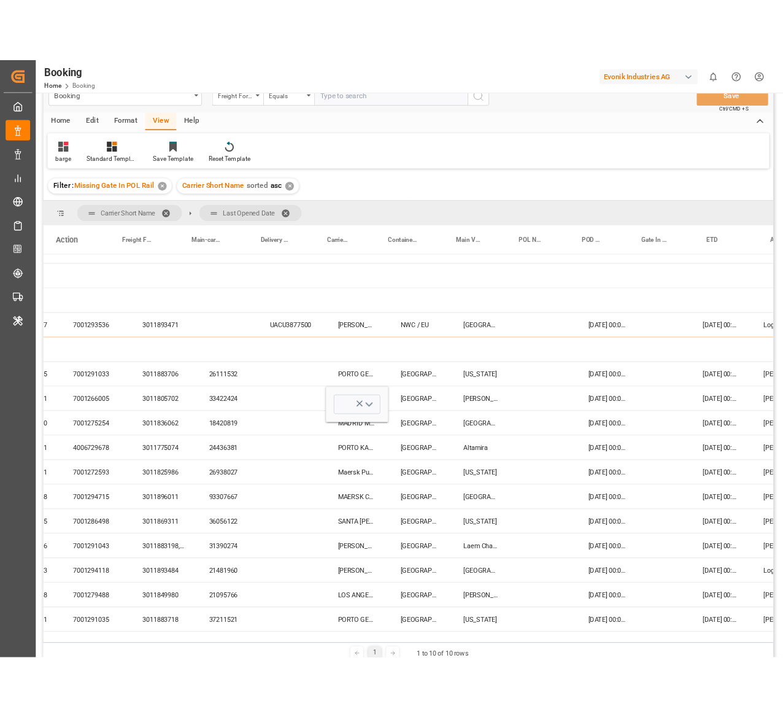
scroll to position [0, 0]
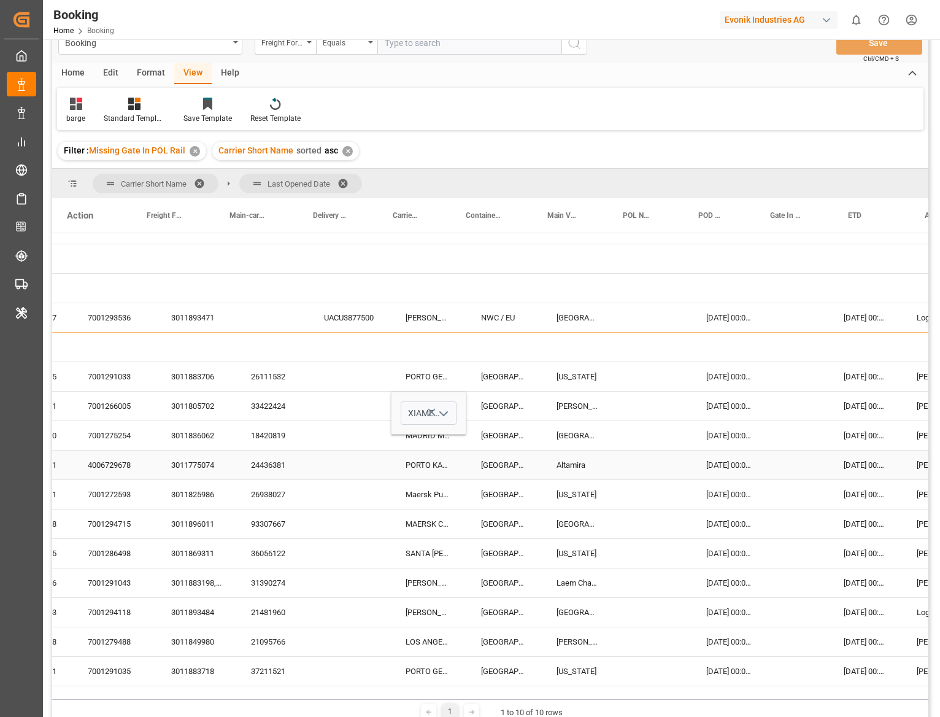
click at [400, 461] on div "PORTO KAGIO" at bounding box center [428, 464] width 75 height 29
click at [263, 430] on div "18420819" at bounding box center [272, 435] width 73 height 29
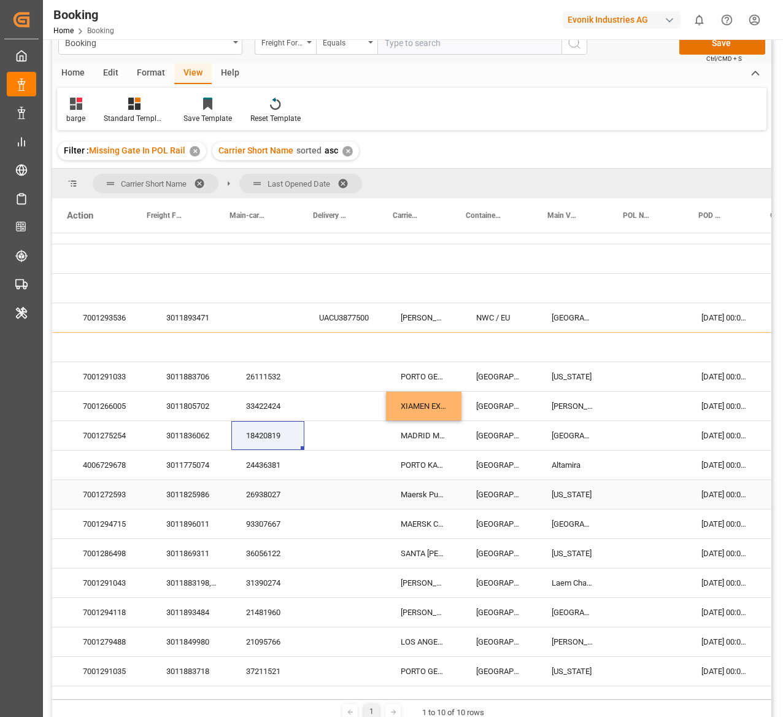
scroll to position [77, 136]
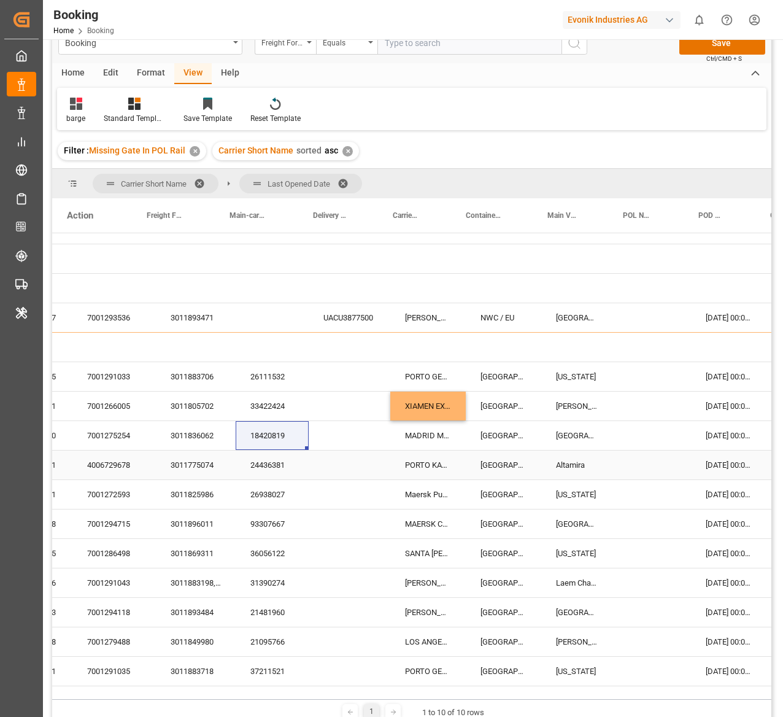
click at [270, 451] on div "24436381" at bounding box center [272, 464] width 73 height 29
click at [277, 362] on div "26111532" at bounding box center [272, 376] width 73 height 29
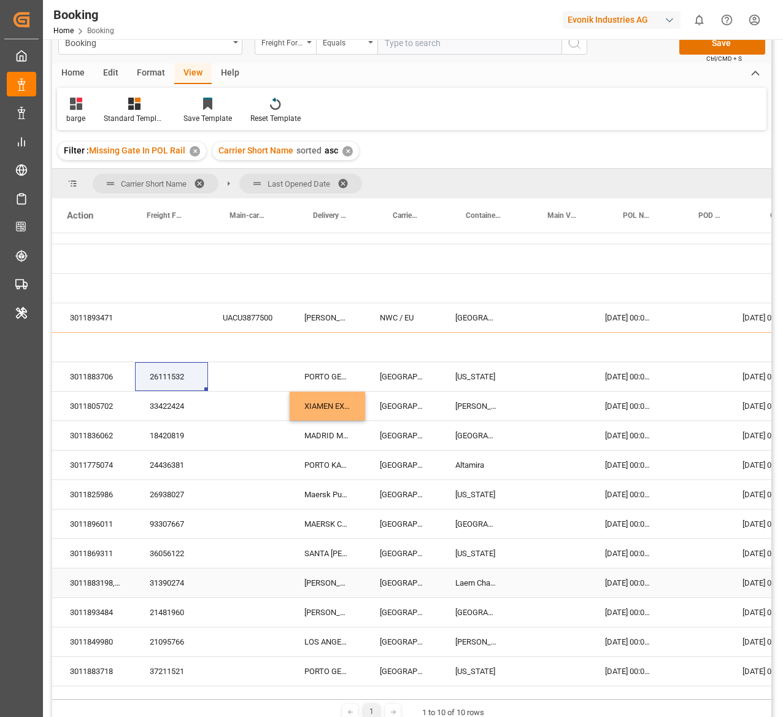
scroll to position [77, 416]
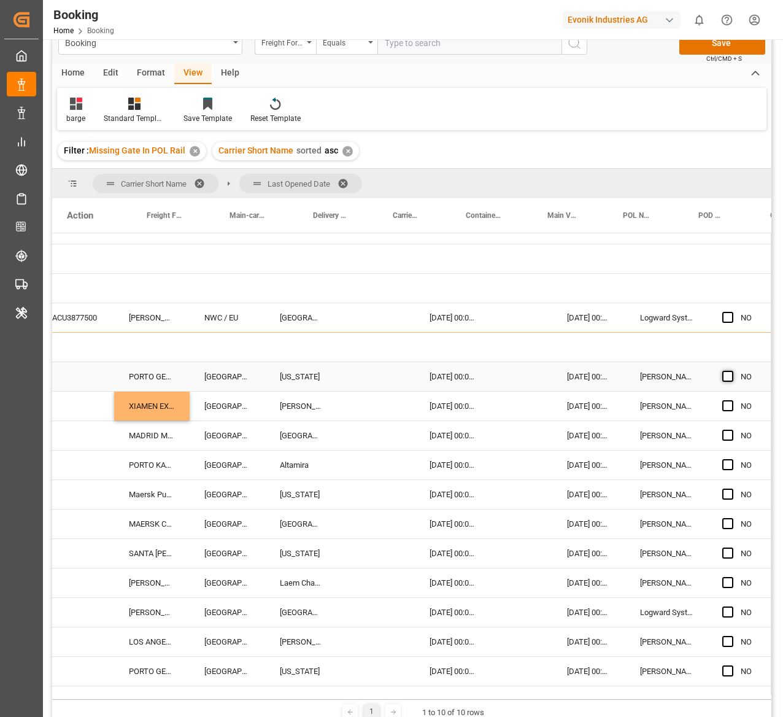
click at [722, 375] on span "Press SPACE to select this row." at bounding box center [727, 376] width 11 height 11
click at [731, 371] on input "Press SPACE to select this row." at bounding box center [731, 371] width 0 height 0
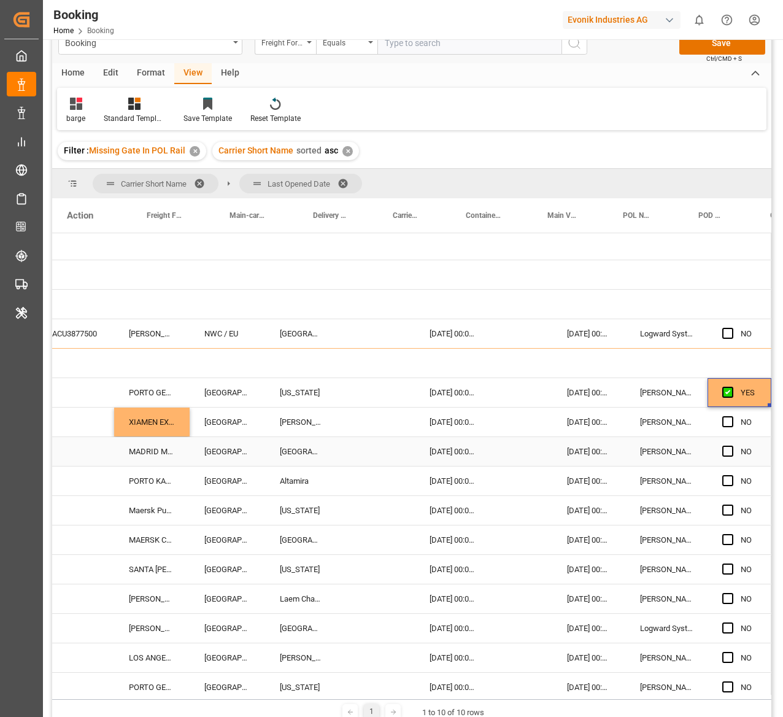
scroll to position [61, 416]
click at [722, 453] on span "Press SPACE to select this row." at bounding box center [727, 450] width 11 height 11
click at [731, 445] on input "Press SPACE to select this row." at bounding box center [731, 445] width 0 height 0
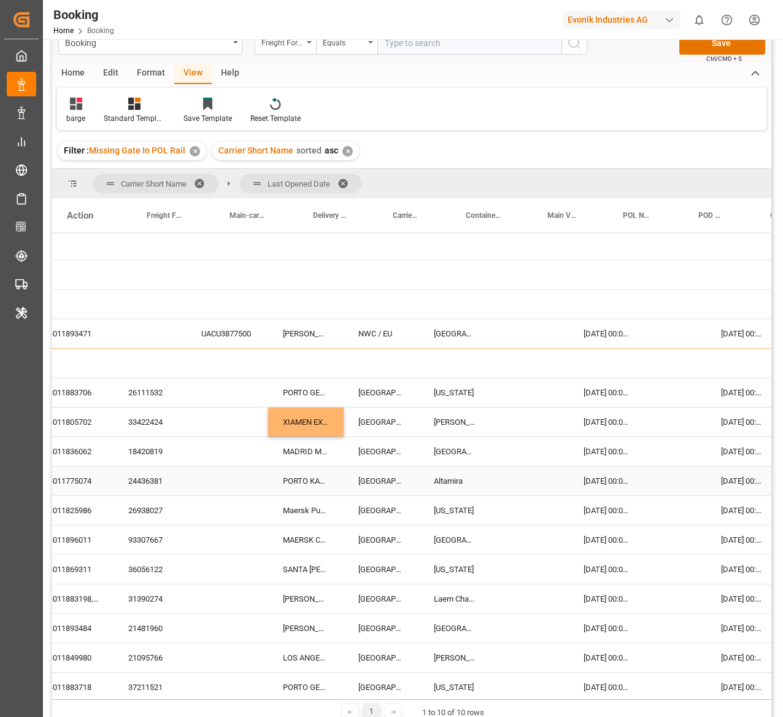
click at [158, 479] on div "24436381" at bounding box center [150, 480] width 73 height 29
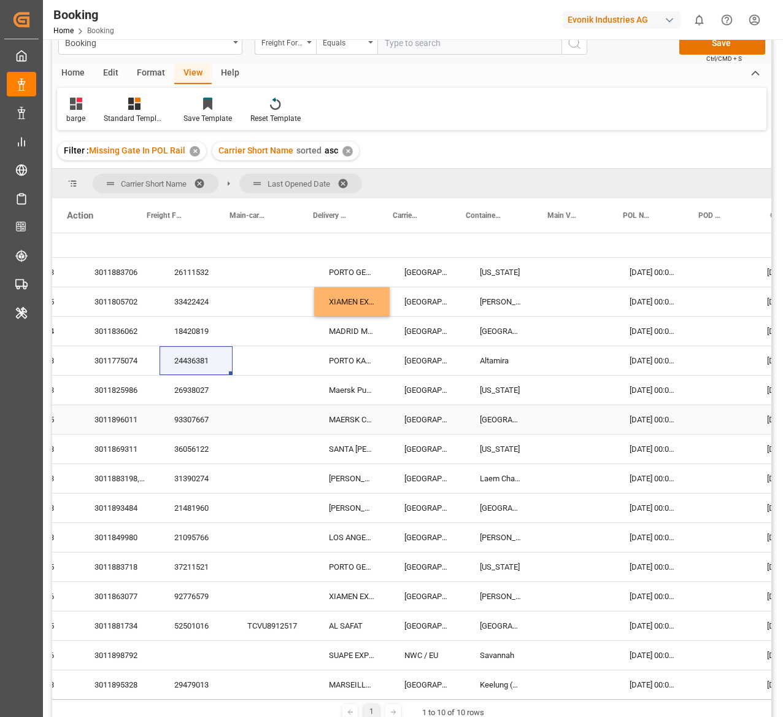
scroll to position [182, 214]
drag, startPoint x: 175, startPoint y: 387, endPoint x: 750, endPoint y: 225, distance: 597.2
click at [175, 387] on div "26938027" at bounding box center [194, 390] width 73 height 29
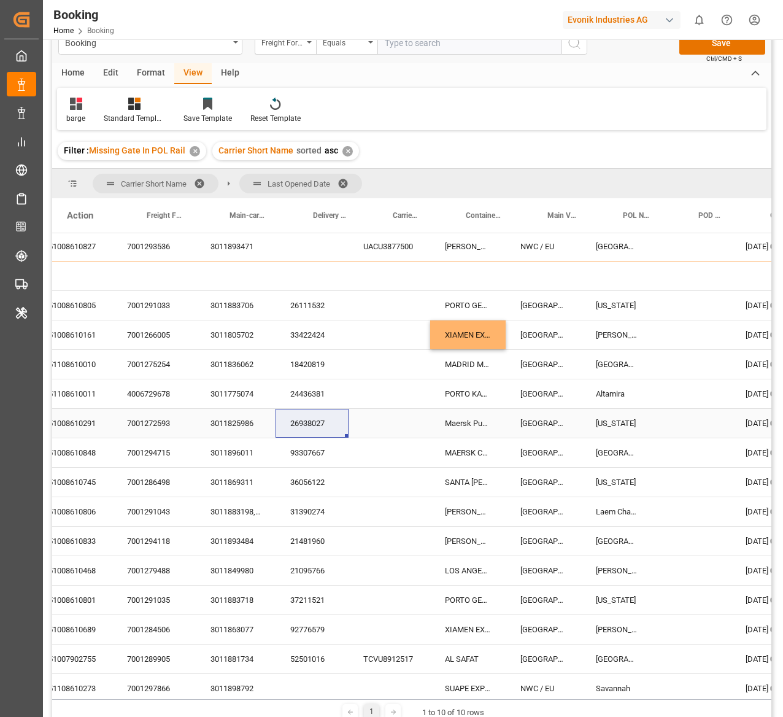
scroll to position [148, 0]
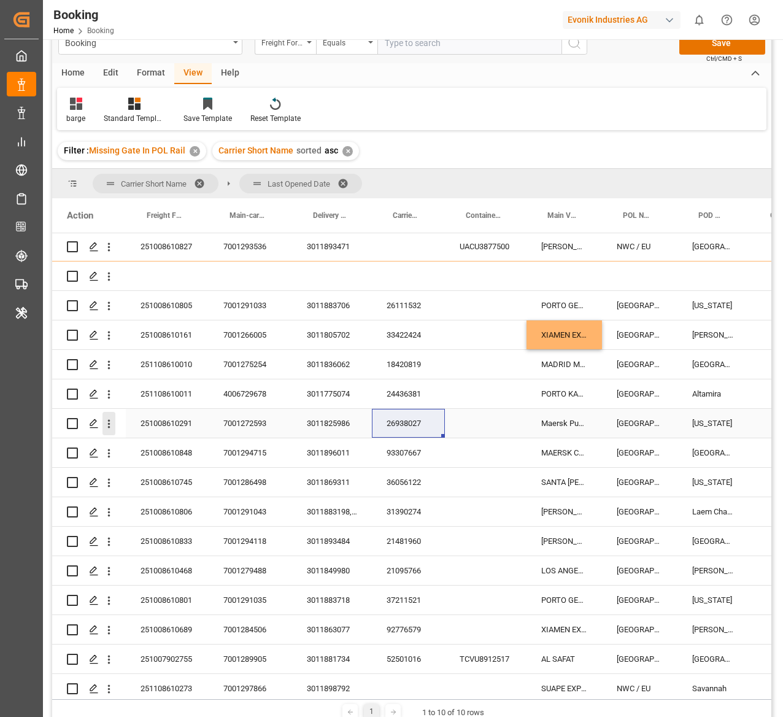
drag, startPoint x: 104, startPoint y: 430, endPoint x: 113, endPoint y: 433, distance: 9.3
click at [104, 430] on button "open menu" at bounding box center [108, 423] width 13 height 23
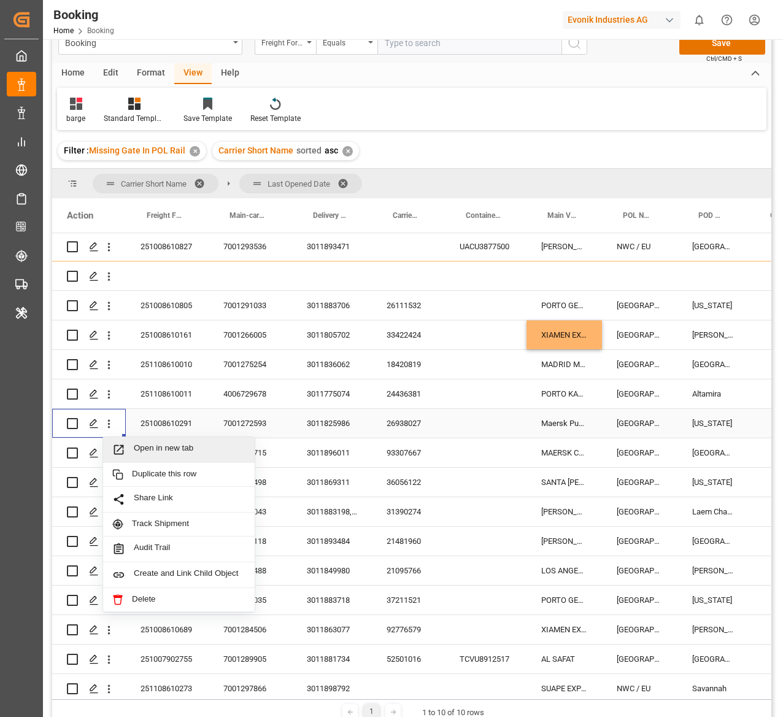
click at [139, 450] on span "Open in new tab" at bounding box center [190, 449] width 112 height 13
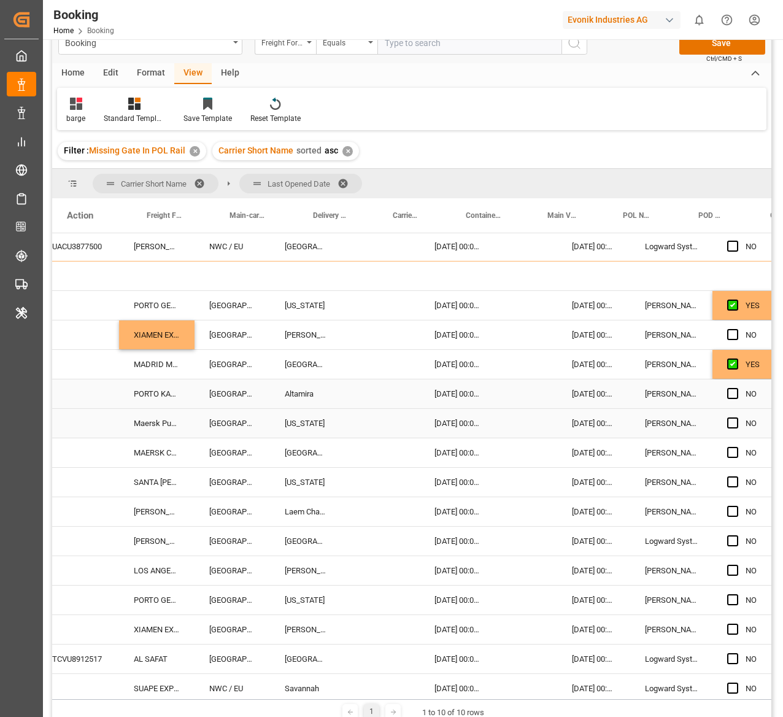
scroll to position [148, 416]
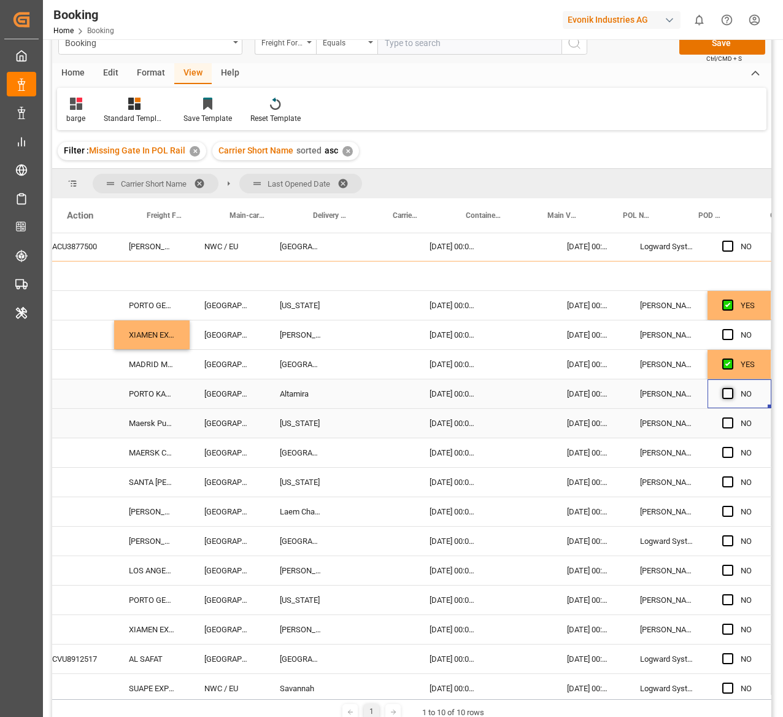
click at [722, 388] on span "Press SPACE to select this row." at bounding box center [727, 393] width 11 height 11
click at [731, 388] on input "Press SPACE to select this row." at bounding box center [731, 388] width 0 height 0
click at [727, 424] on span "Press SPACE to select this row." at bounding box center [727, 422] width 11 height 11
click at [731, 417] on input "Press SPACE to select this row." at bounding box center [731, 417] width 0 height 0
click at [725, 458] on div "Press SPACE to select this row." at bounding box center [731, 453] width 18 height 28
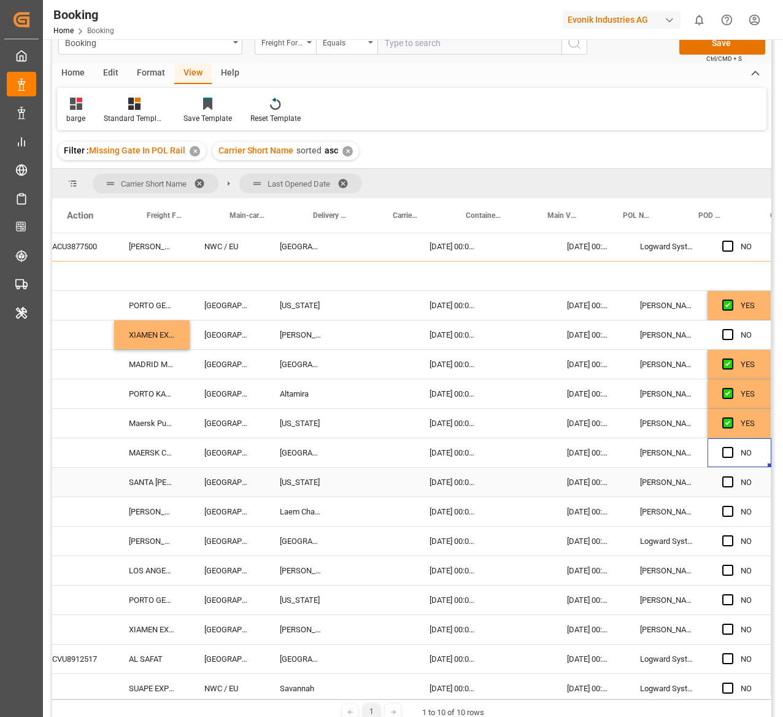
click at [725, 488] on div "Press SPACE to select this row." at bounding box center [731, 482] width 18 height 28
click at [725, 461] on div "Press SPACE to select this row." at bounding box center [731, 453] width 18 height 28
click at [723, 485] on span "Press SPACE to select this row." at bounding box center [727, 481] width 11 height 11
click at [731, 476] on input "Press SPACE to select this row." at bounding box center [731, 476] width 0 height 0
click at [723, 506] on span "Press SPACE to select this row." at bounding box center [727, 511] width 11 height 11
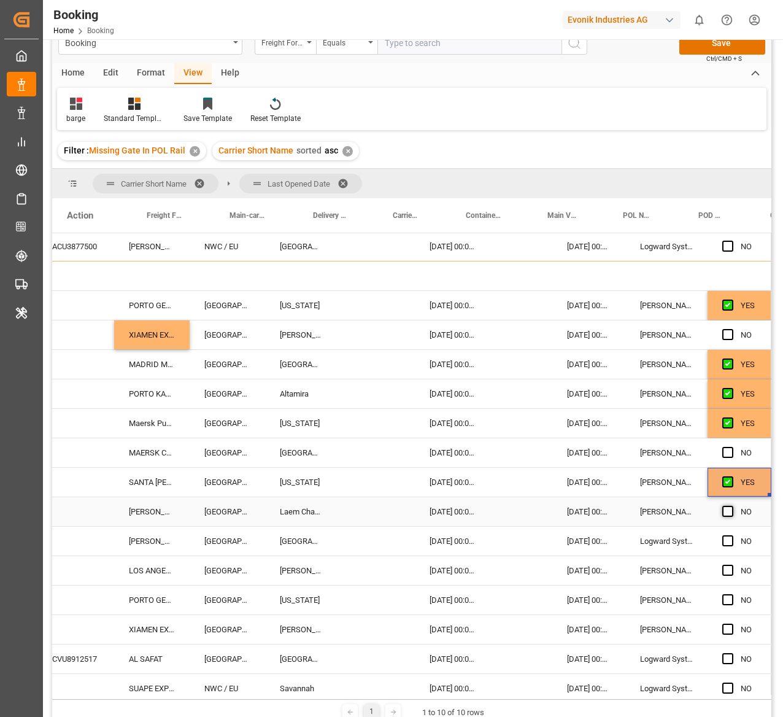
click at [731, 506] on input "Press SPACE to select this row." at bounding box center [731, 506] width 0 height 0
click at [724, 452] on span "Press SPACE to select this row." at bounding box center [727, 452] width 11 height 11
click at [731, 447] on input "Press SPACE to select this row." at bounding box center [731, 447] width 0 height 0
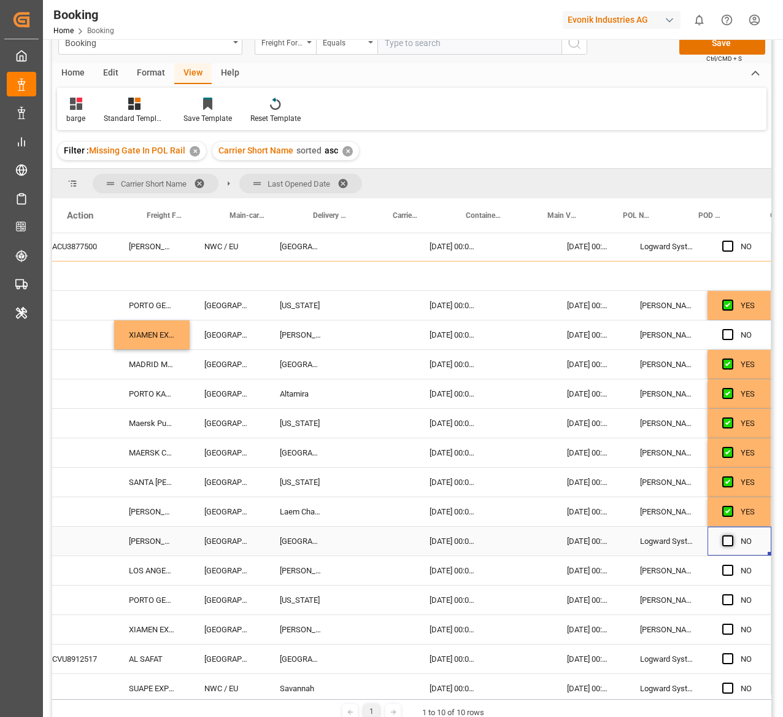
click at [722, 539] on span "Press SPACE to select this row." at bounding box center [727, 540] width 11 height 11
click at [731, 535] on input "Press SPACE to select this row." at bounding box center [731, 535] width 0 height 0
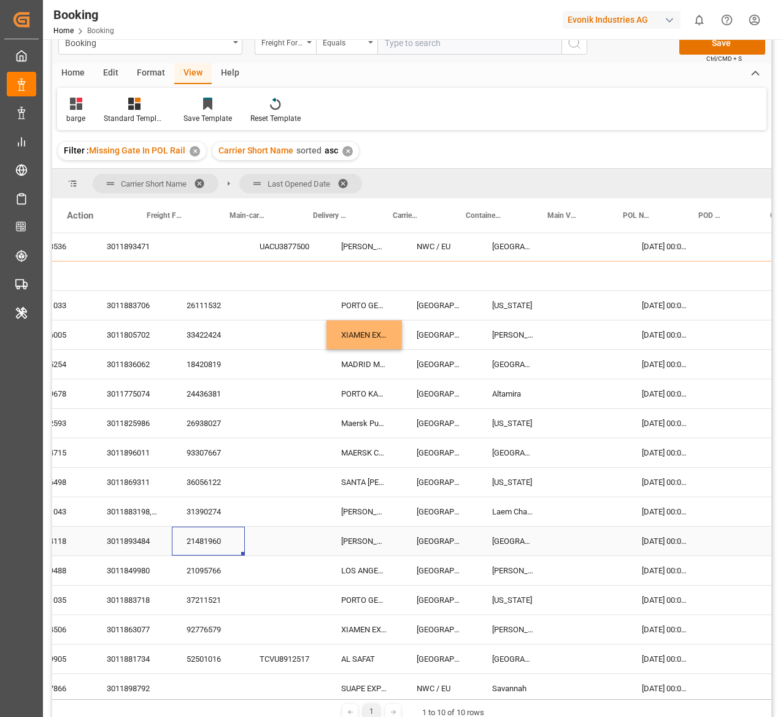
click at [232, 546] on div "21481960" at bounding box center [208, 540] width 73 height 29
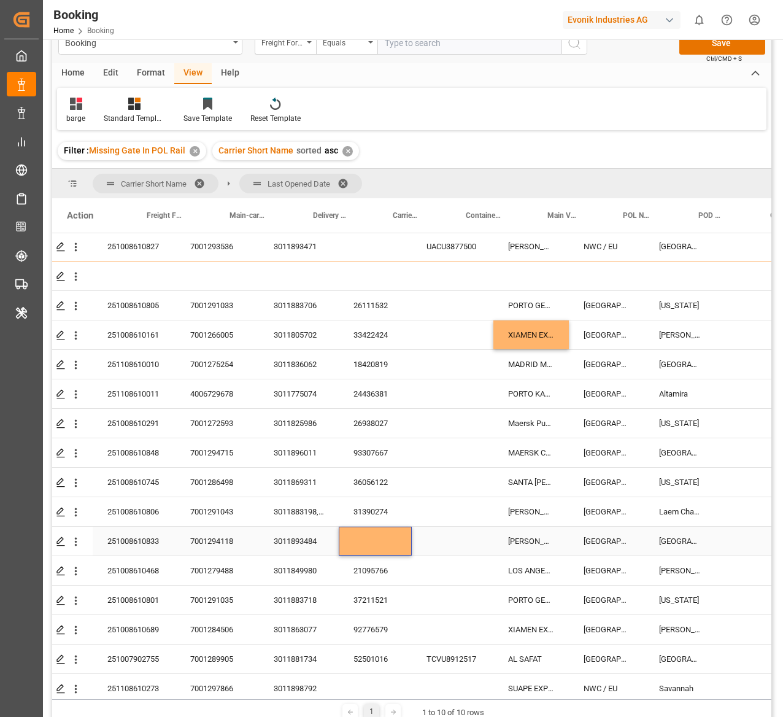
scroll to position [148, 35]
click at [80, 541] on icon "open menu" at bounding box center [73, 541] width 13 height 13
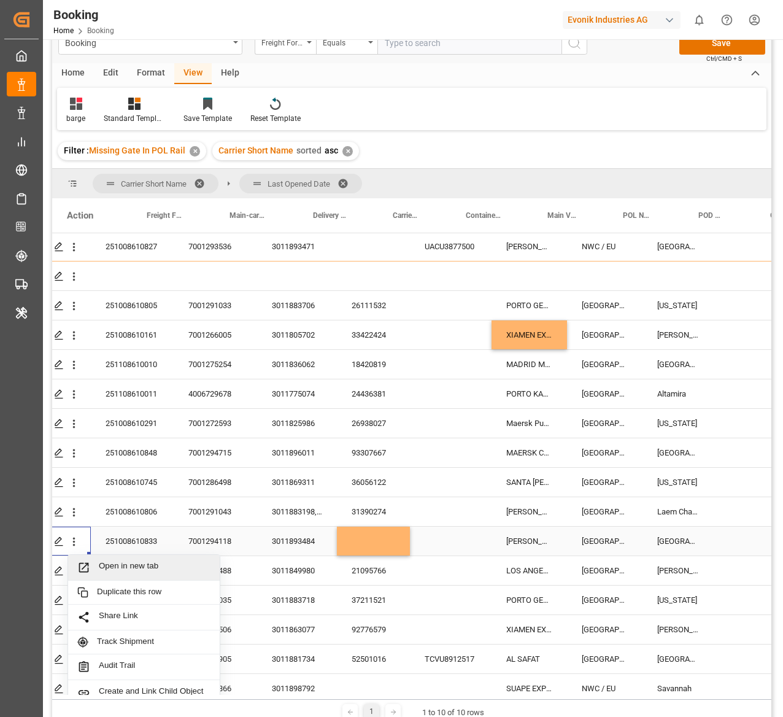
click at [118, 561] on span "Open in new tab" at bounding box center [155, 567] width 112 height 13
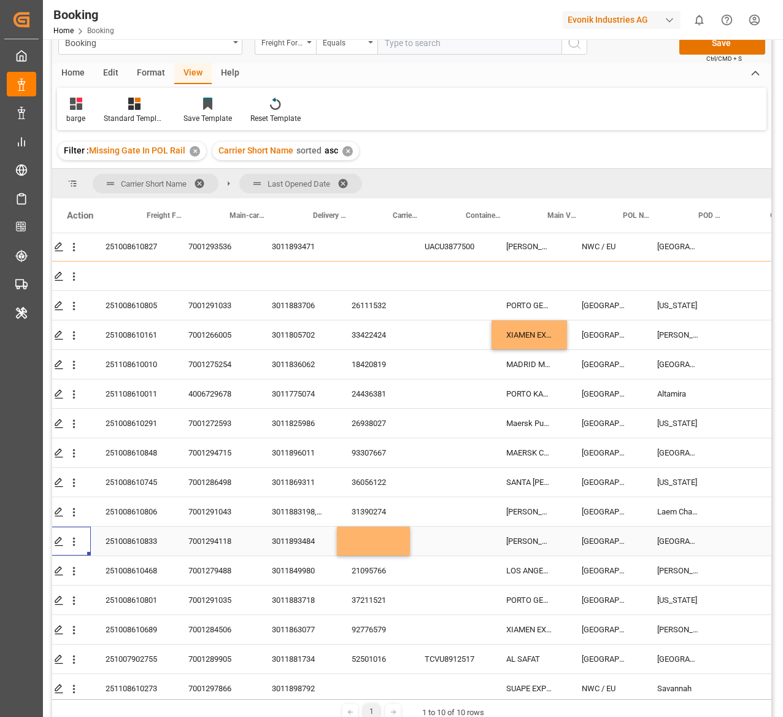
click at [363, 540] on div "Press SPACE to select this row." at bounding box center [373, 540] width 73 height 29
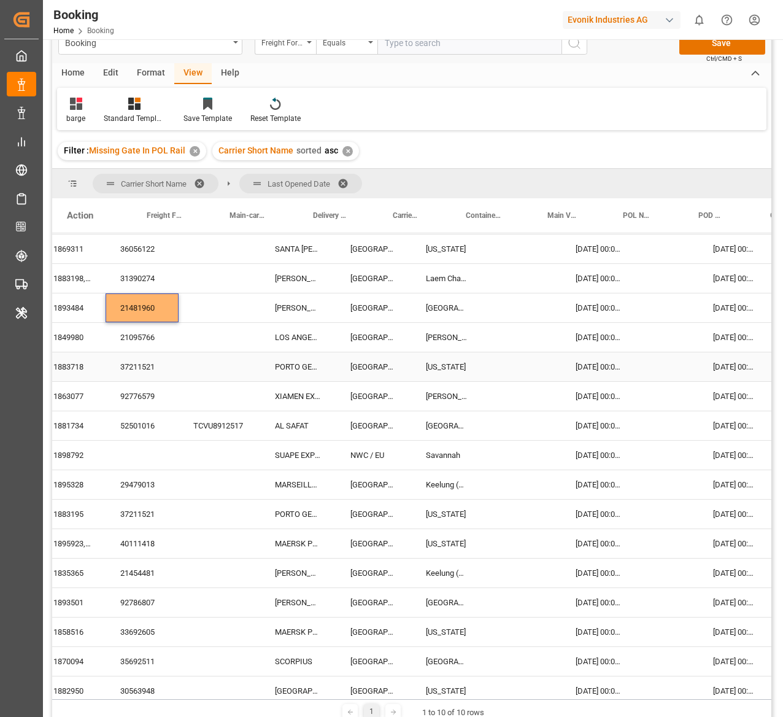
scroll to position [382, 266]
click at [145, 331] on div "21095766" at bounding box center [142, 337] width 73 height 29
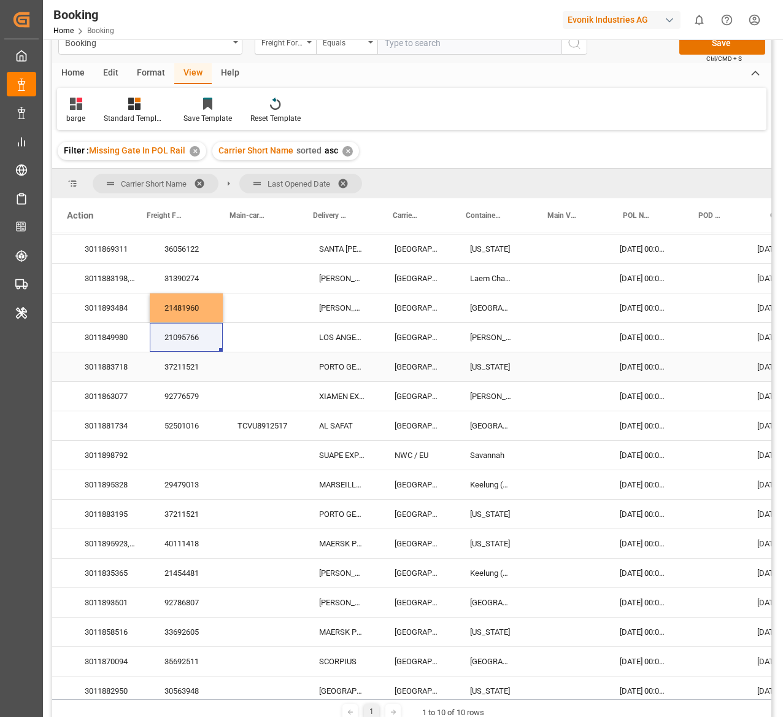
click at [190, 374] on div "37211521" at bounding box center [186, 366] width 73 height 29
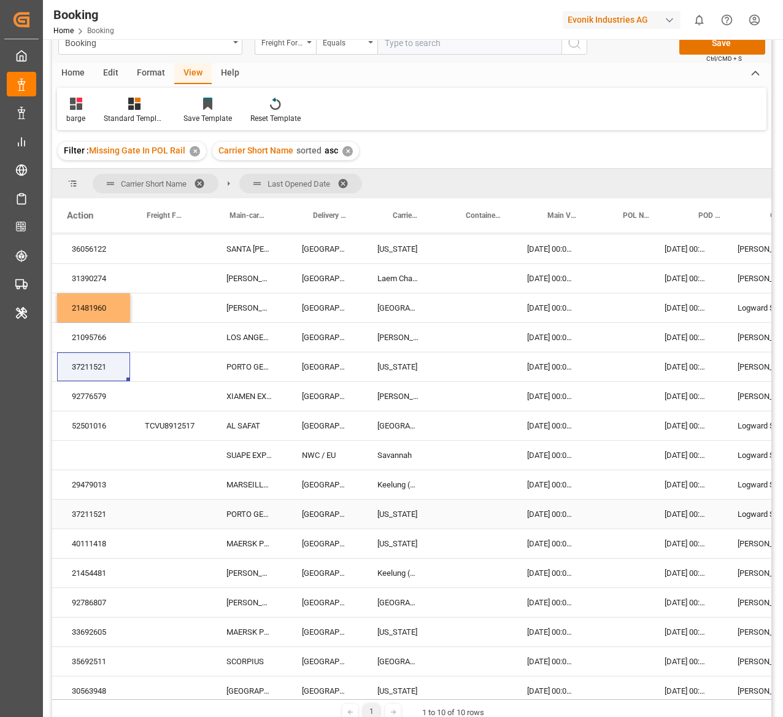
scroll to position [382, 310]
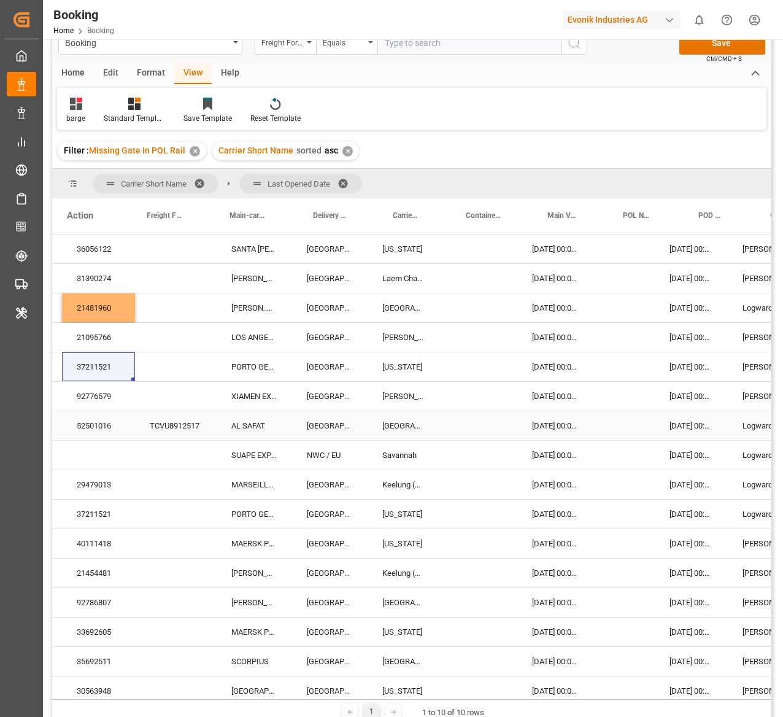
click at [113, 431] on div "52501016" at bounding box center [98, 425] width 73 height 29
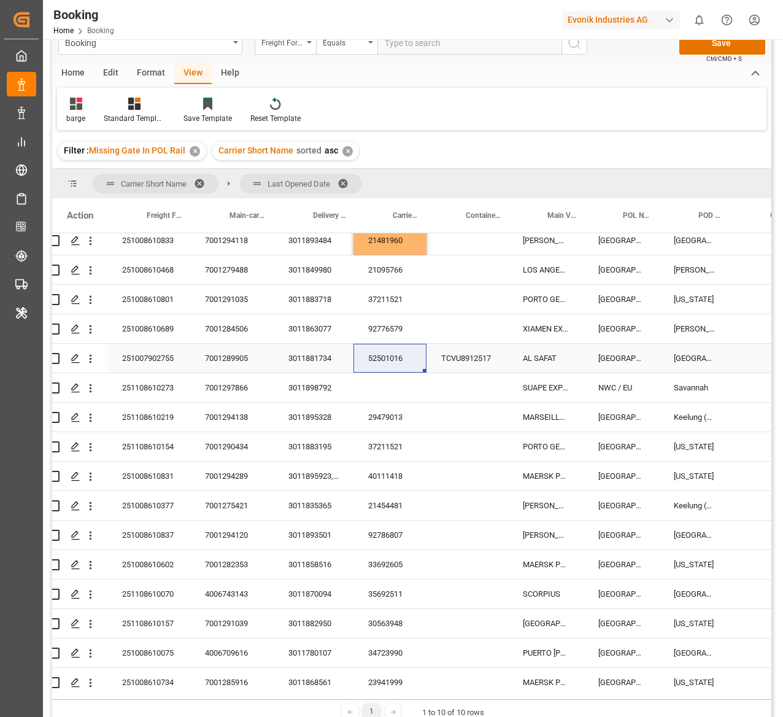
scroll to position [449, 18]
click at [141, 352] on div "251007902755" at bounding box center [149, 358] width 83 height 29
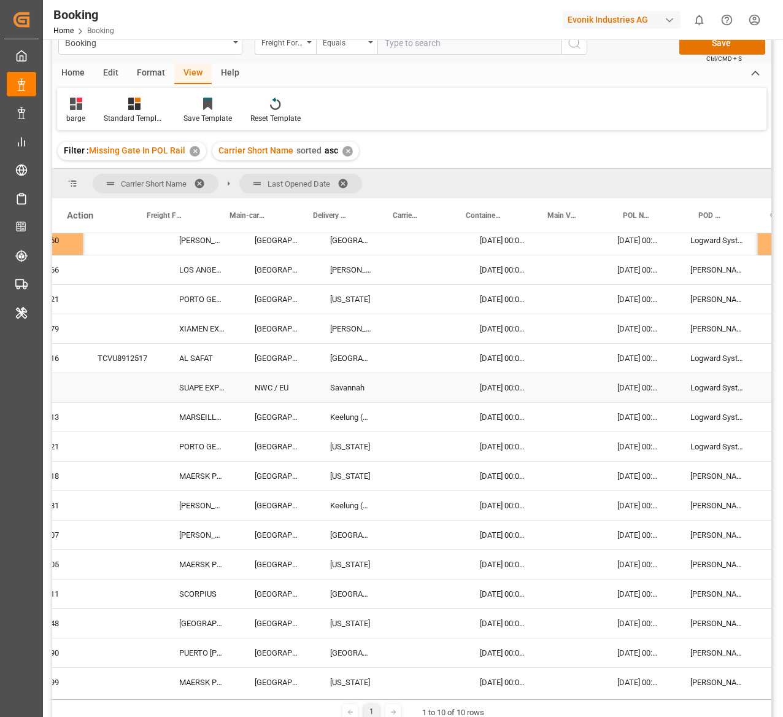
scroll to position [449, 416]
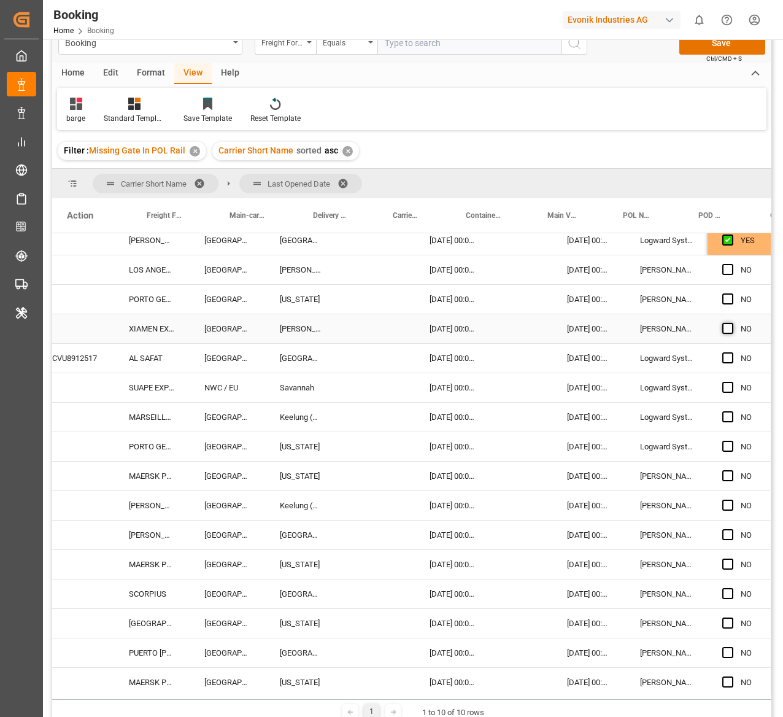
click at [727, 331] on span "Press SPACE to select this row." at bounding box center [727, 328] width 11 height 11
click at [731, 323] on input "Press SPACE to select this row." at bounding box center [731, 323] width 0 height 0
click at [727, 296] on span "Press SPACE to select this row." at bounding box center [727, 298] width 11 height 11
click at [731, 293] on input "Press SPACE to select this row." at bounding box center [731, 293] width 0 height 0
click at [727, 276] on div "Press SPACE to select this row." at bounding box center [731, 270] width 18 height 28
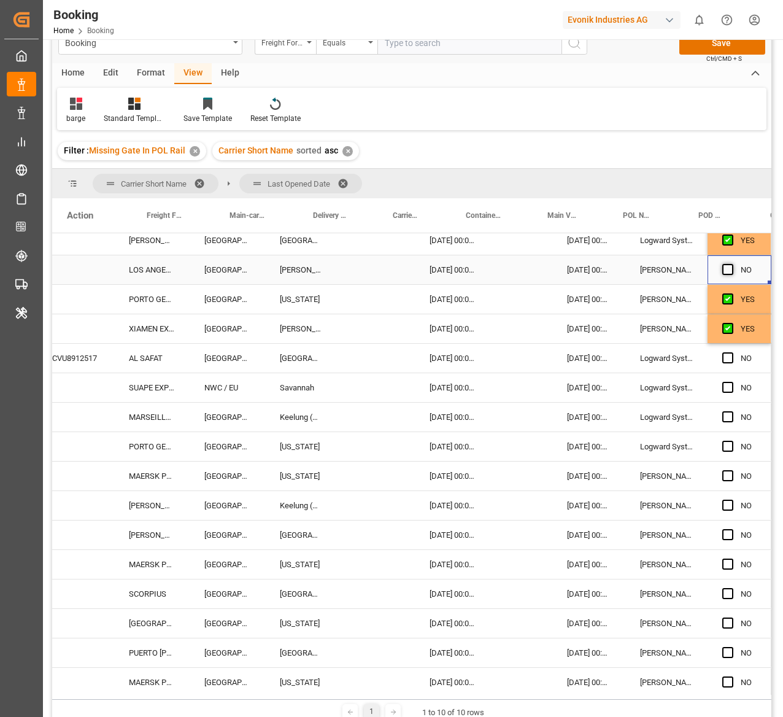
click at [727, 269] on span "Press SPACE to select this row." at bounding box center [727, 269] width 11 height 11
click at [731, 264] on input "Press SPACE to select this row." at bounding box center [731, 264] width 0 height 0
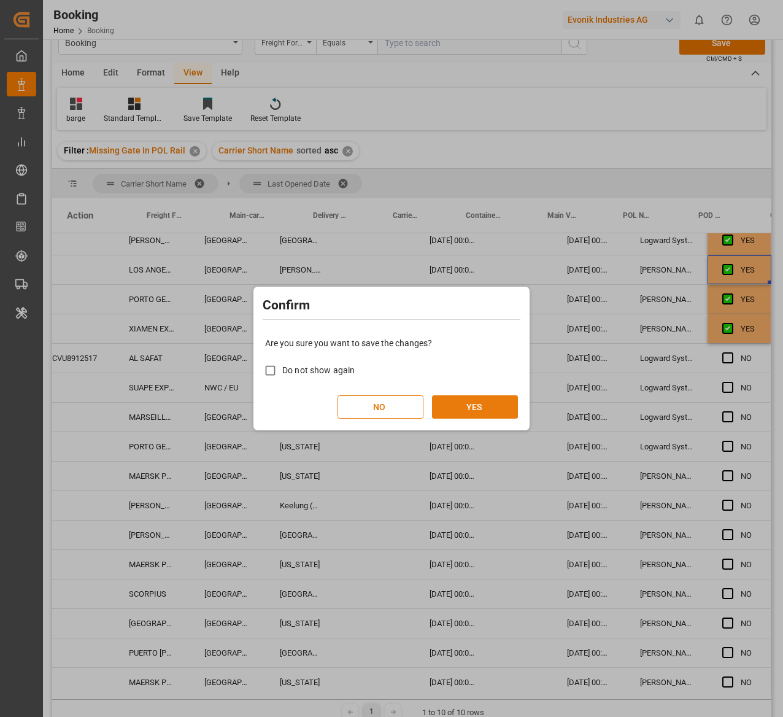
click at [472, 409] on button "YES" at bounding box center [475, 406] width 86 height 23
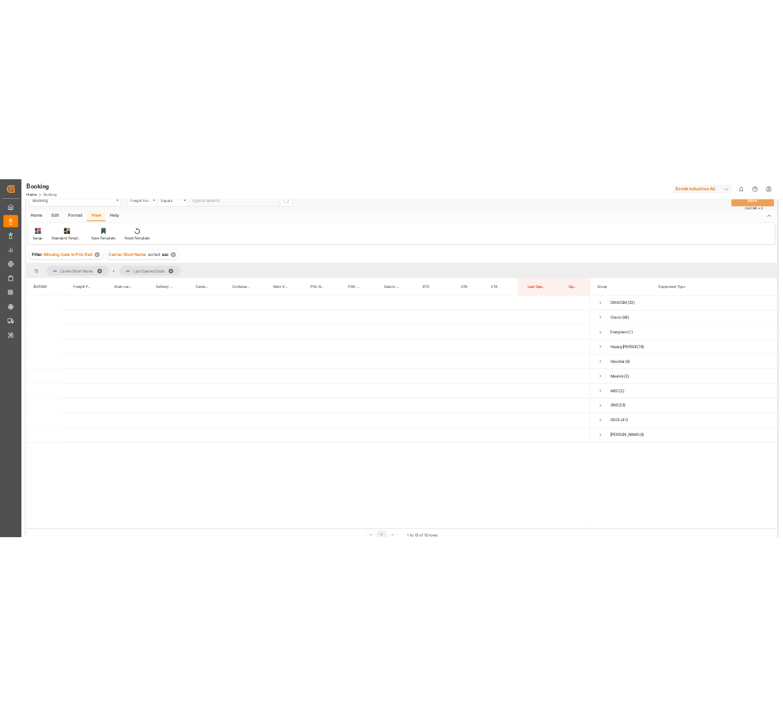
scroll to position [0, 0]
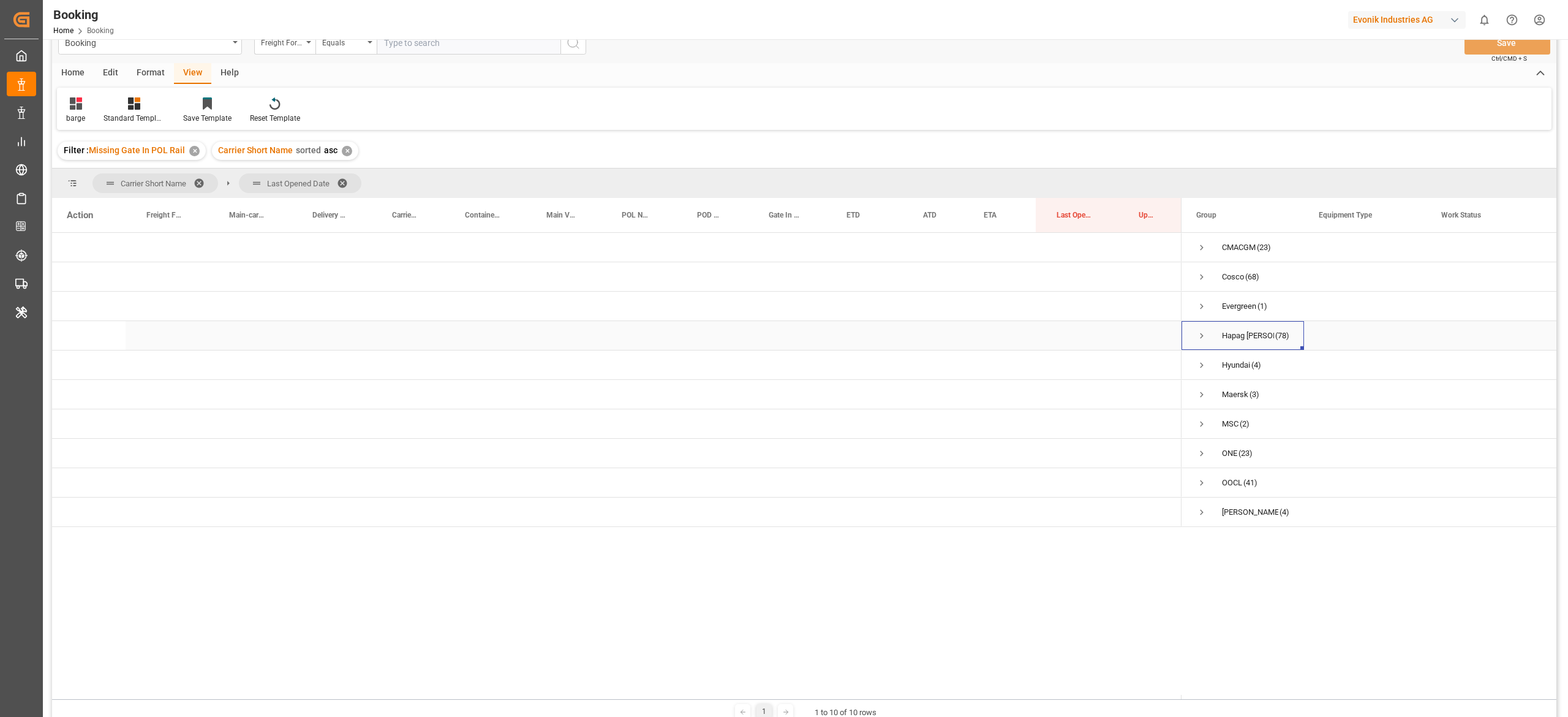
click at [1199, 328] on span "Press SPACE to select this row." at bounding box center [1201, 336] width 11 height 28
click at [1233, 362] on span "Press SPACE to select this row." at bounding box center [1227, 364] width 11 height 11
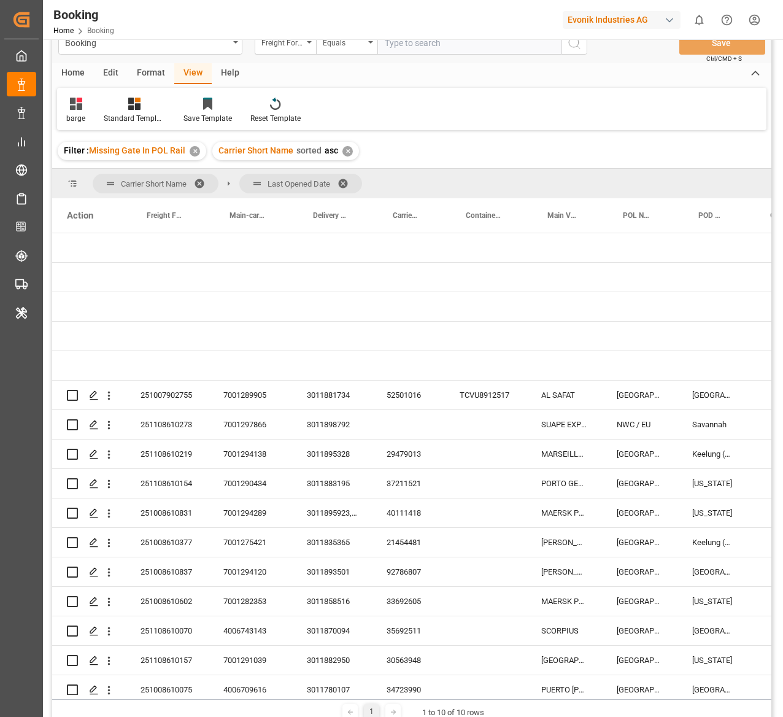
scroll to position [1, 0]
click at [417, 399] on div "52501016" at bounding box center [408, 393] width 73 height 29
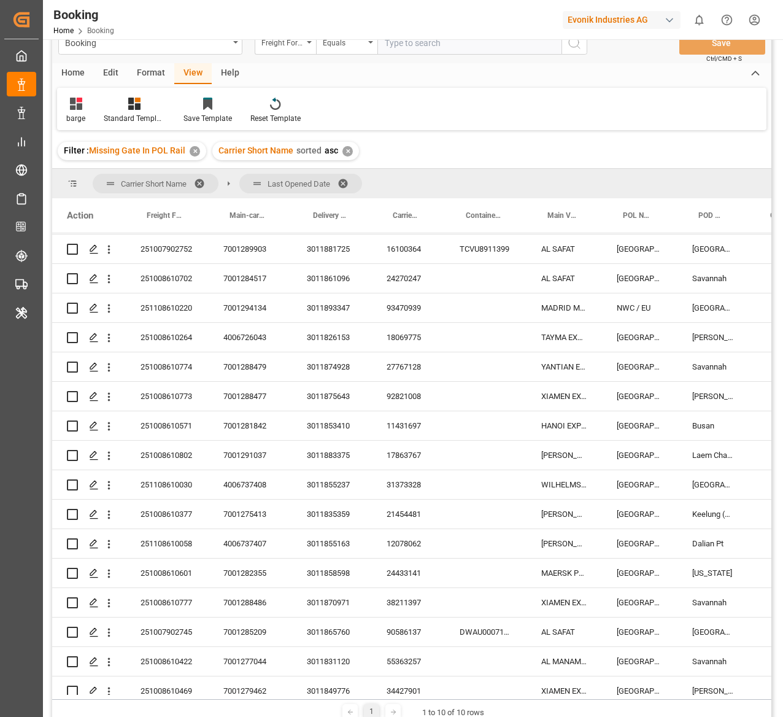
scroll to position [840, 0]
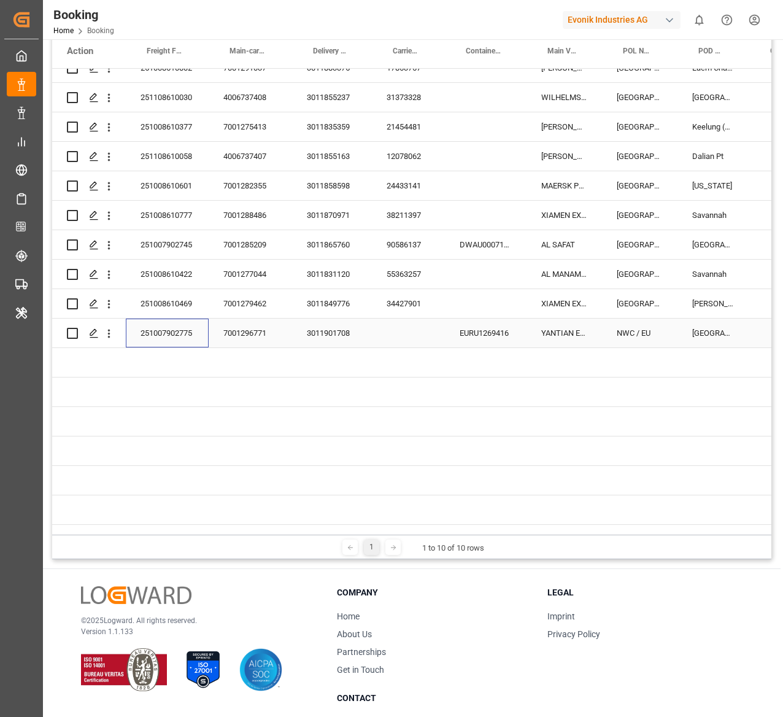
click at [157, 333] on div "251007902775" at bounding box center [167, 332] width 83 height 29
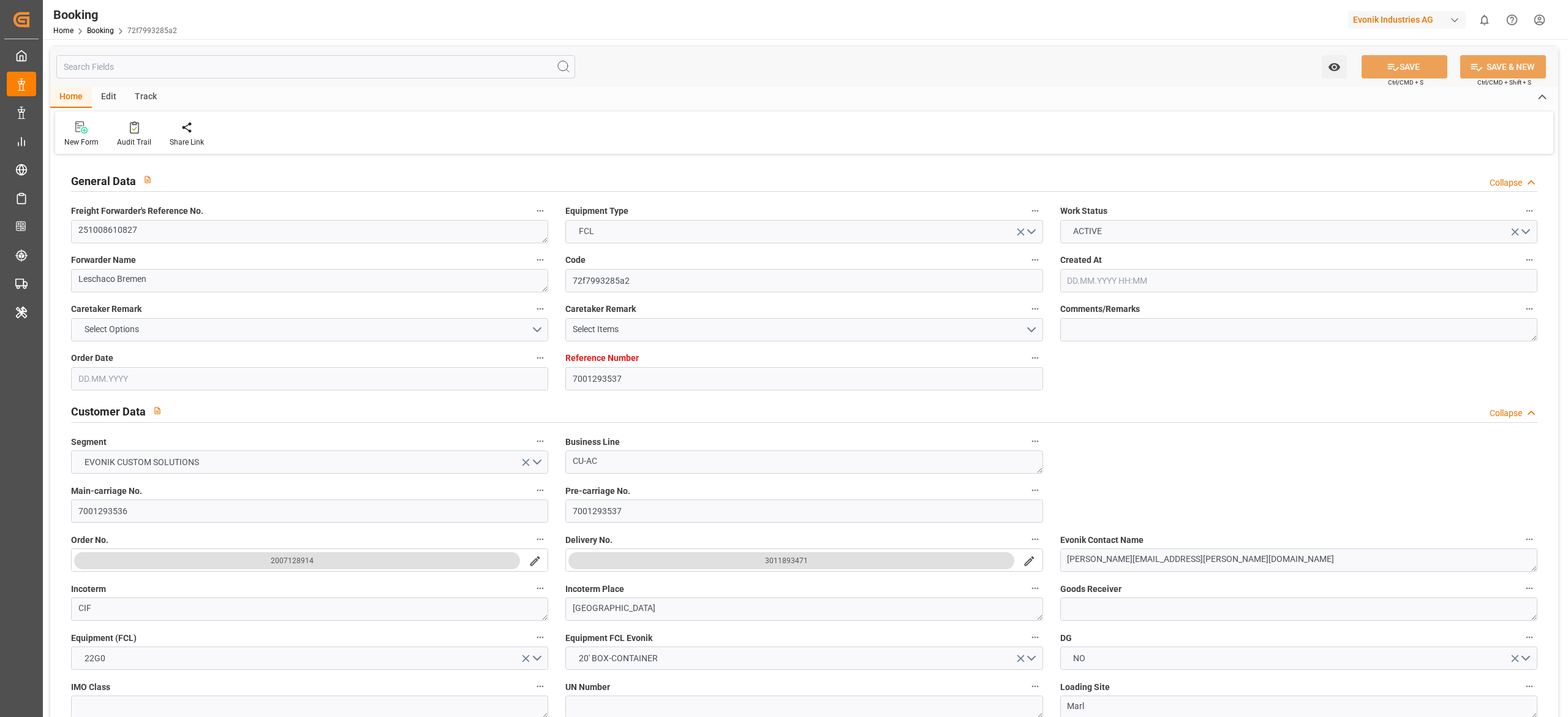
type input "7001293537"
type input "9632167"
type input "Hapag [PERSON_NAME]"
type input "Hapag Lloyd Aktiengesellschaft"
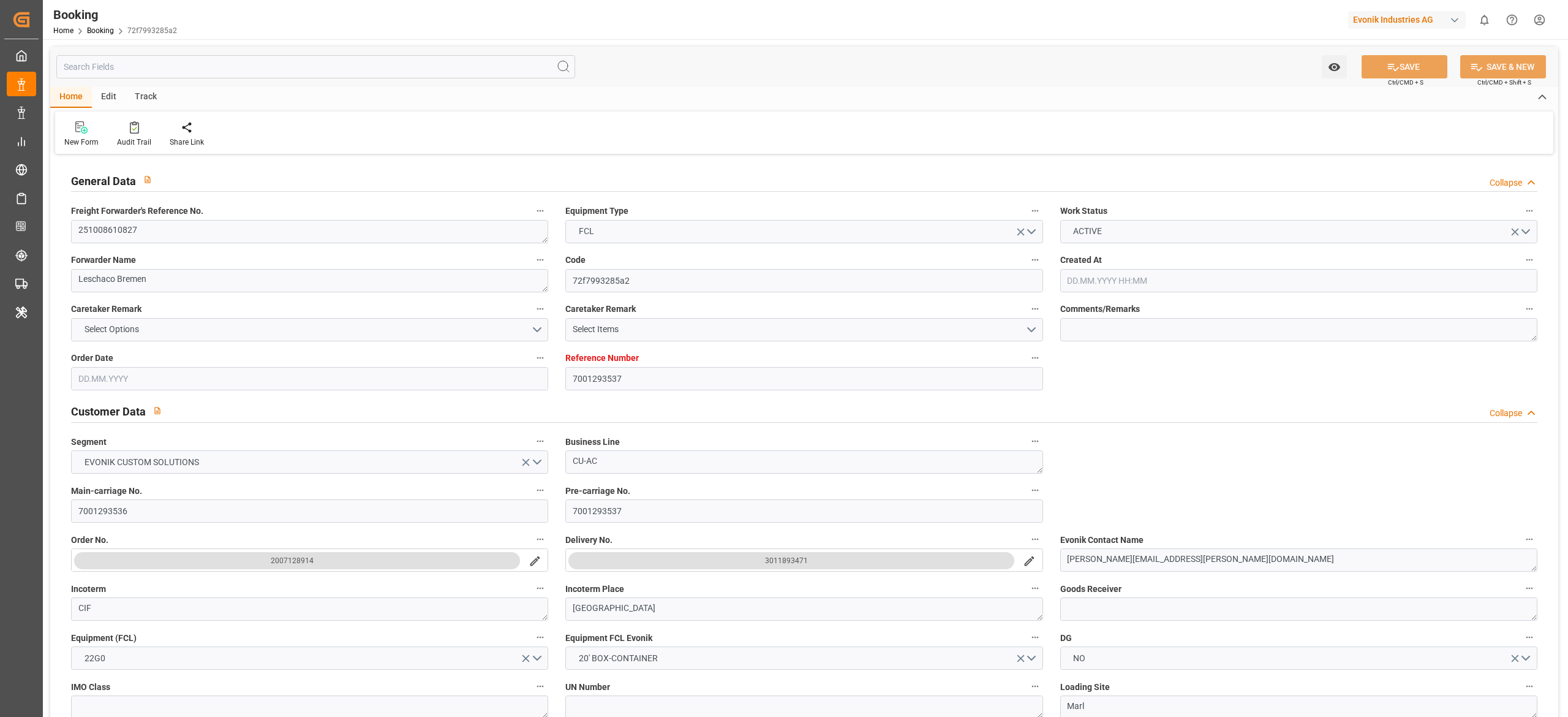
type input "EUNWC"
type input "CNSHA"
type input "06.10.2025 13:32"
type input "06.10.2025"
type input "18.11.2025"
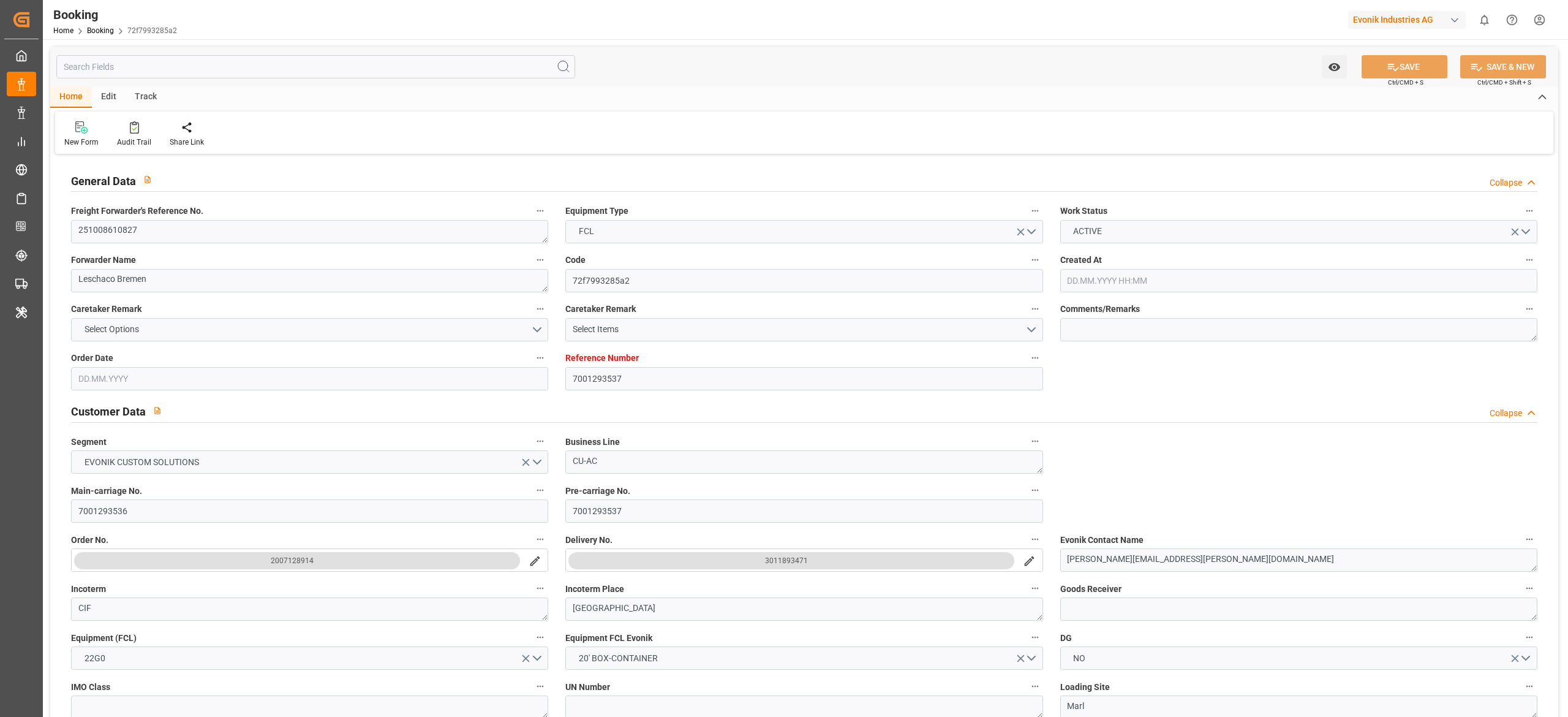
type input "13.10.2025"
type input "13.10.2025 00:00"
type input "08.10.2025 00:00"
type input "[DATE]"
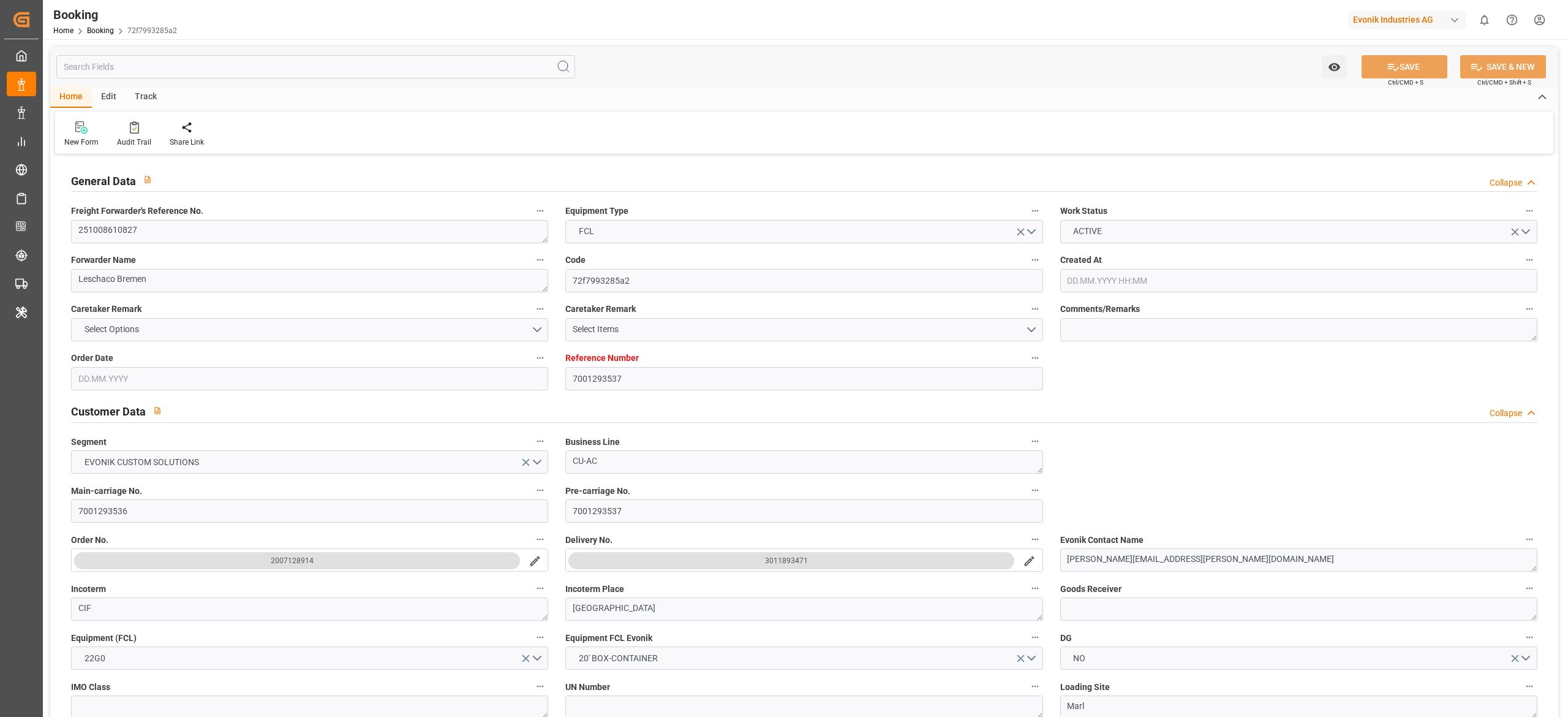
type input "[DATE]"
type input "18.10.2025 00:00"
type input "29.11.2025 00:00"
type input "18.11.2025 00:00"
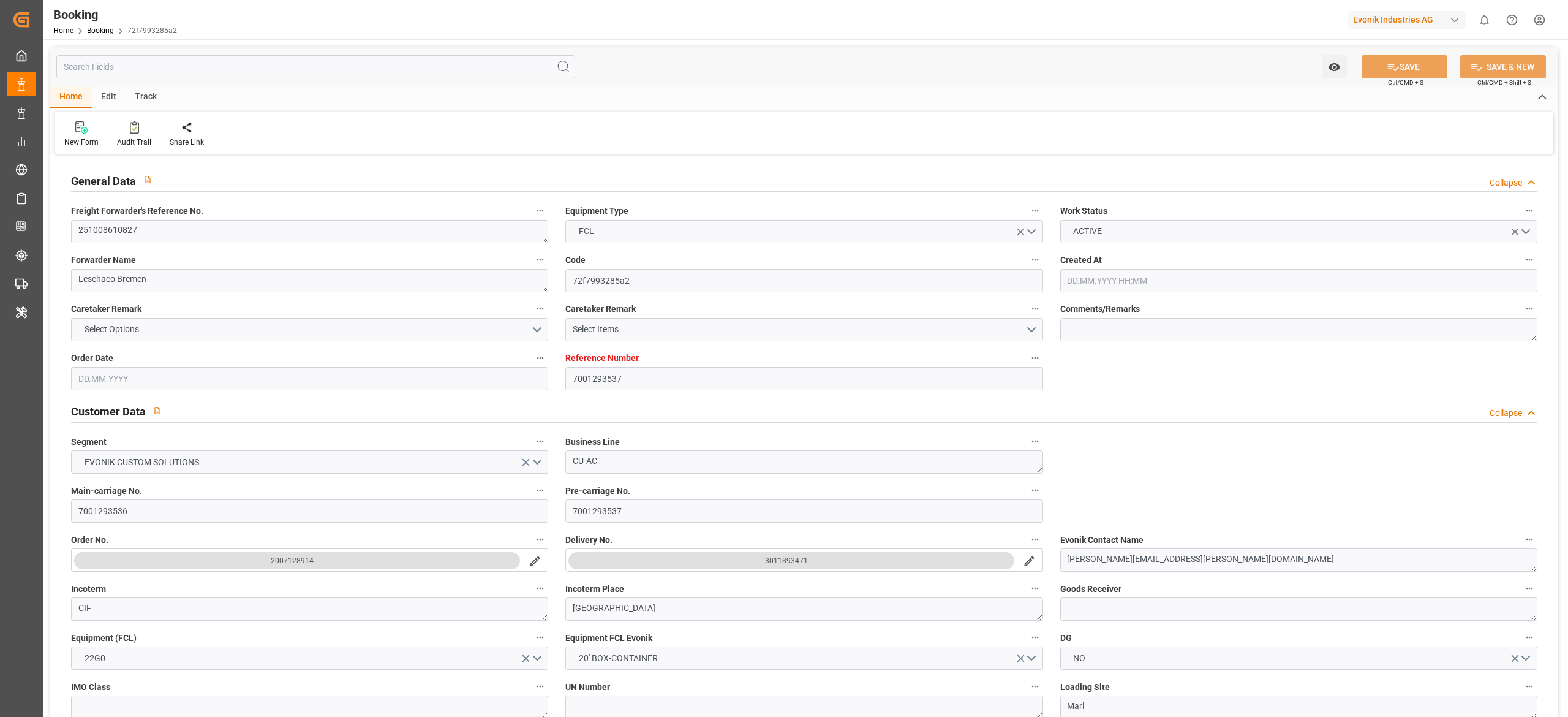
type input "09.10.2025 07:03"
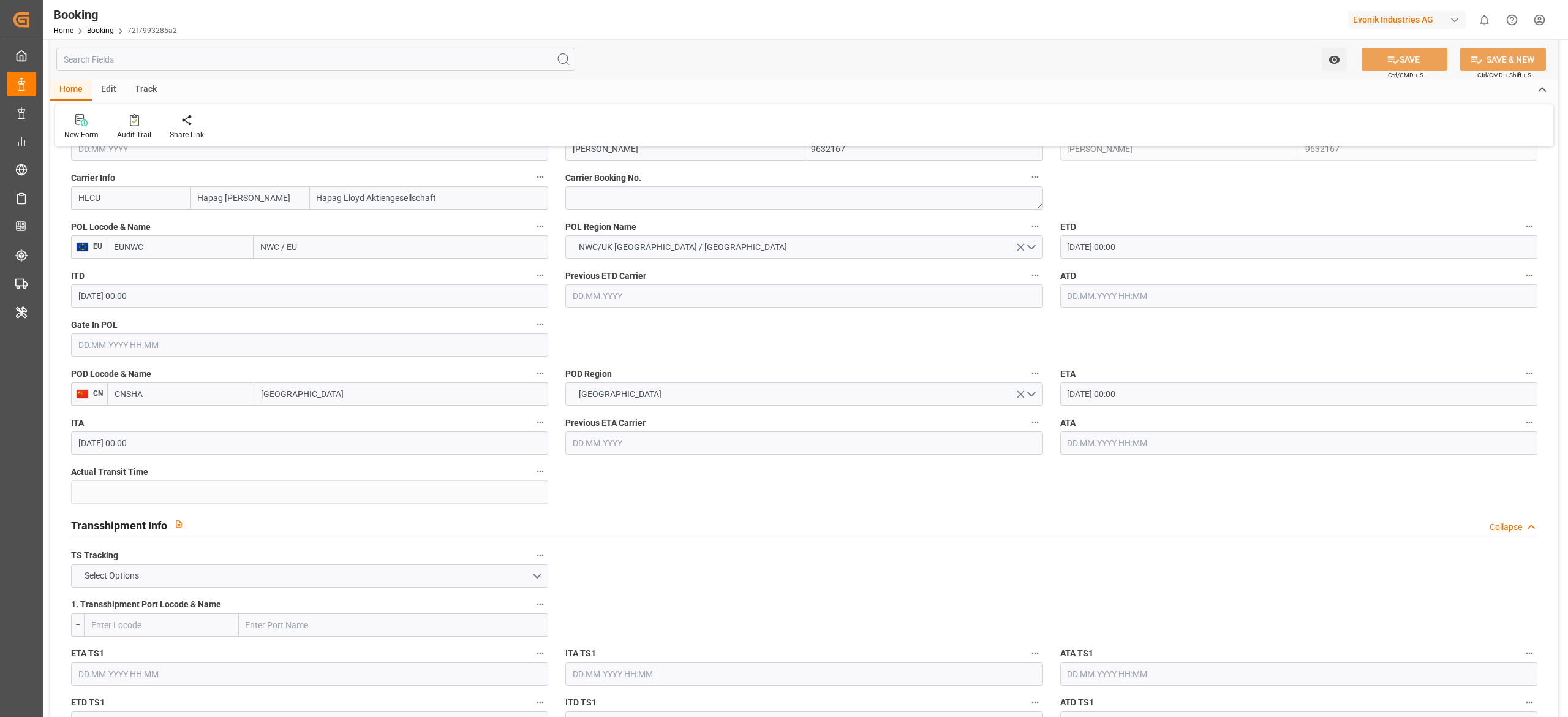
scroll to position [854, 0]
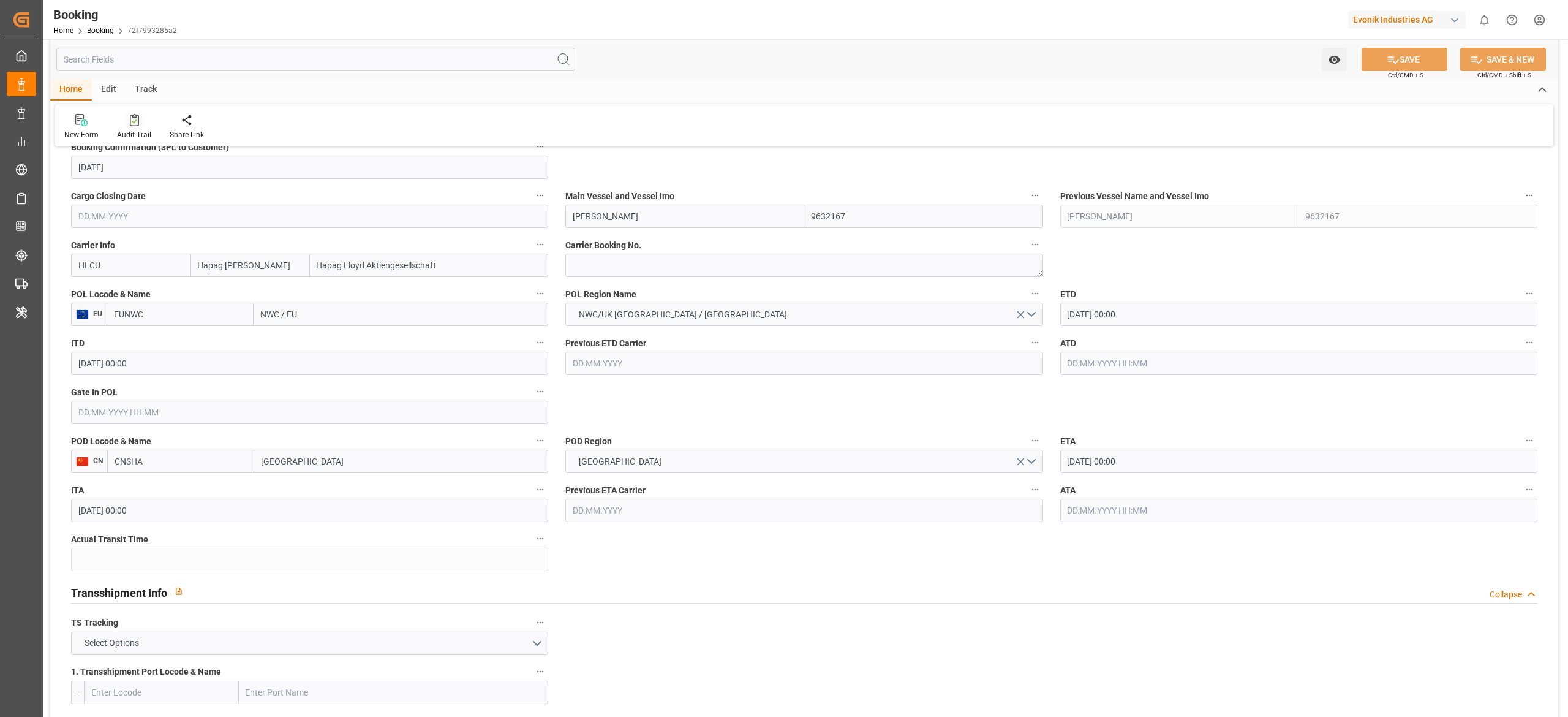
click at [118, 133] on div "Audit Trail" at bounding box center [134, 134] width 34 height 11
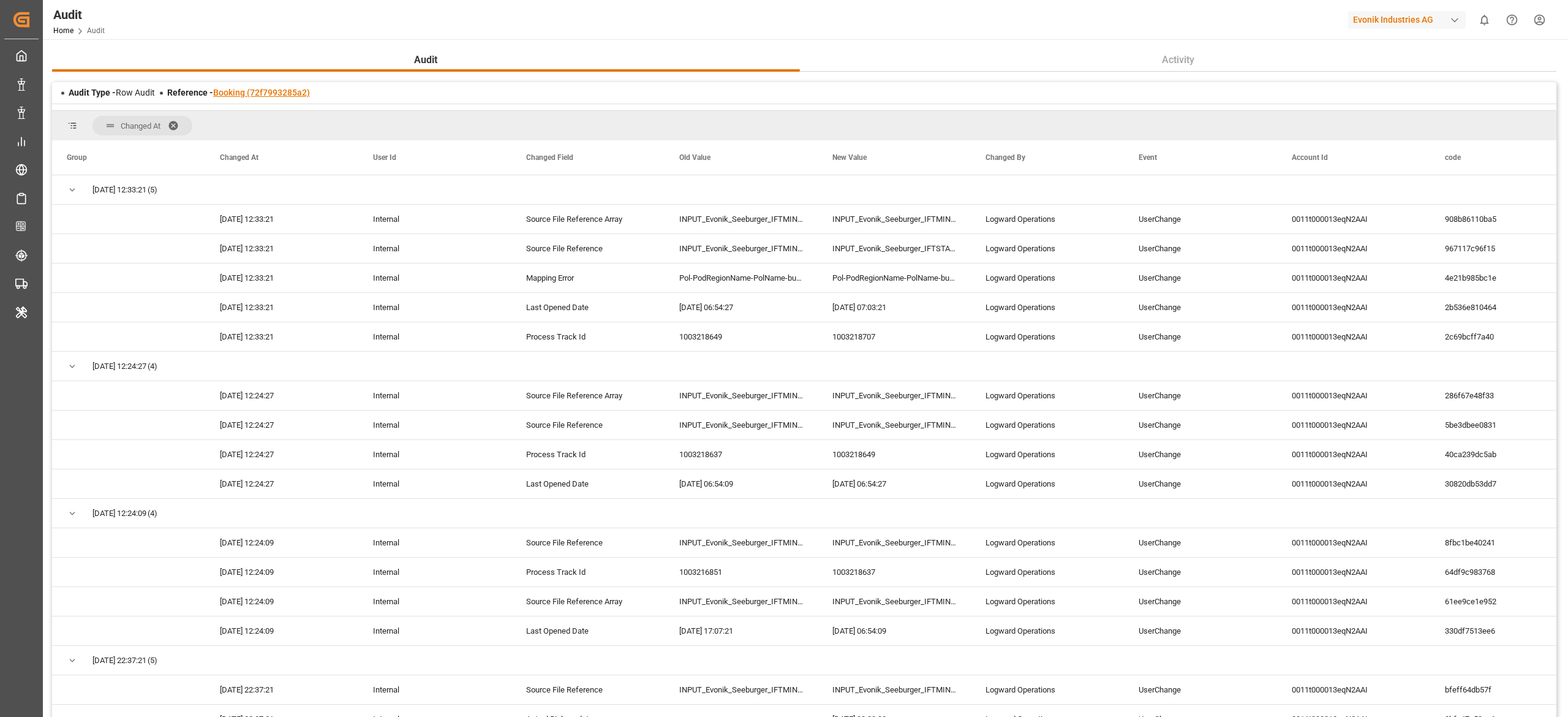
click at [246, 88] on link "Booking (72f7993285a2)" at bounding box center [261, 93] width 97 height 10
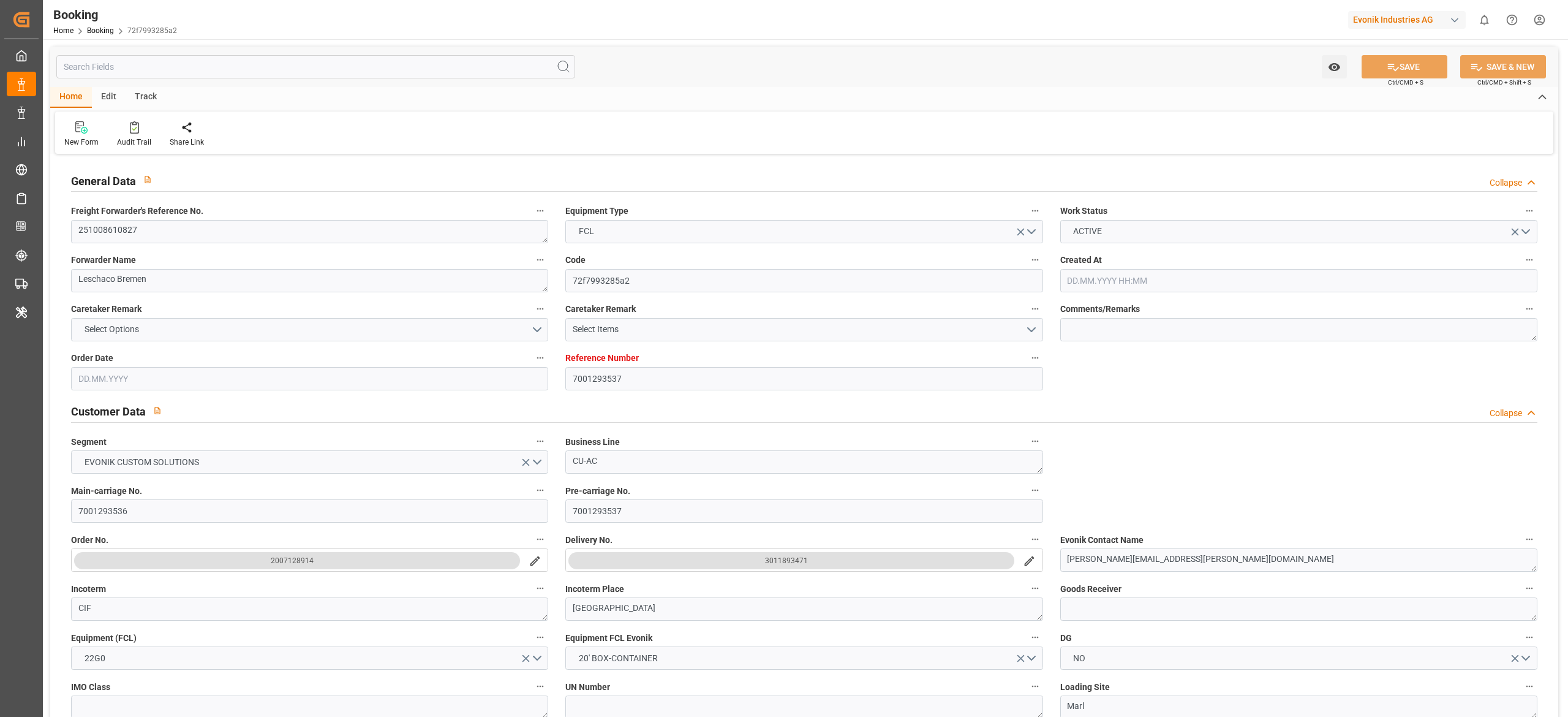
type input "7001293537"
type input "9632167"
type input "Hapag [PERSON_NAME]"
type input "Hapag Lloyd Aktiengesellschaft"
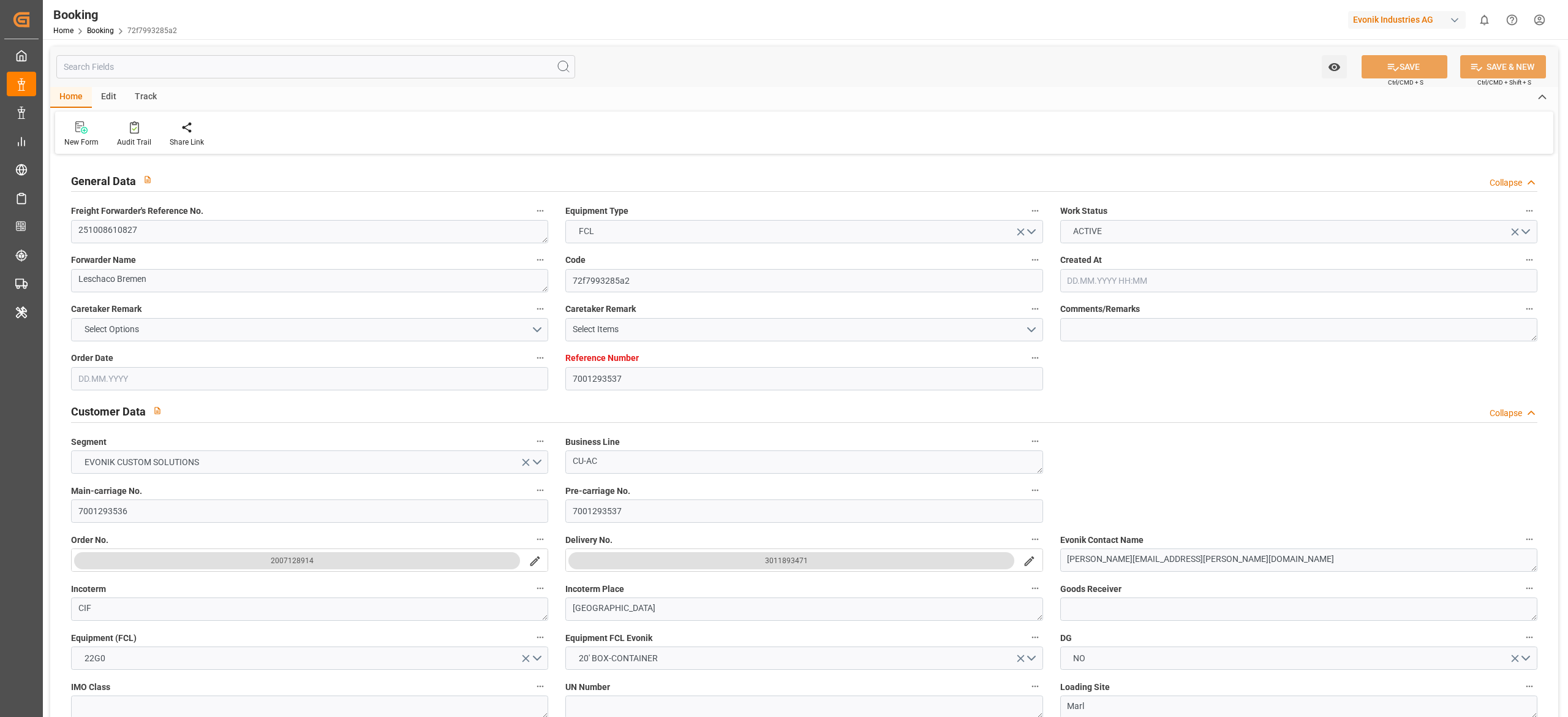
type input "EUNWC"
type input "CNSHA"
type input "06.10.2025 13:32"
type input "[DATE]"
type input "18.11.2025"
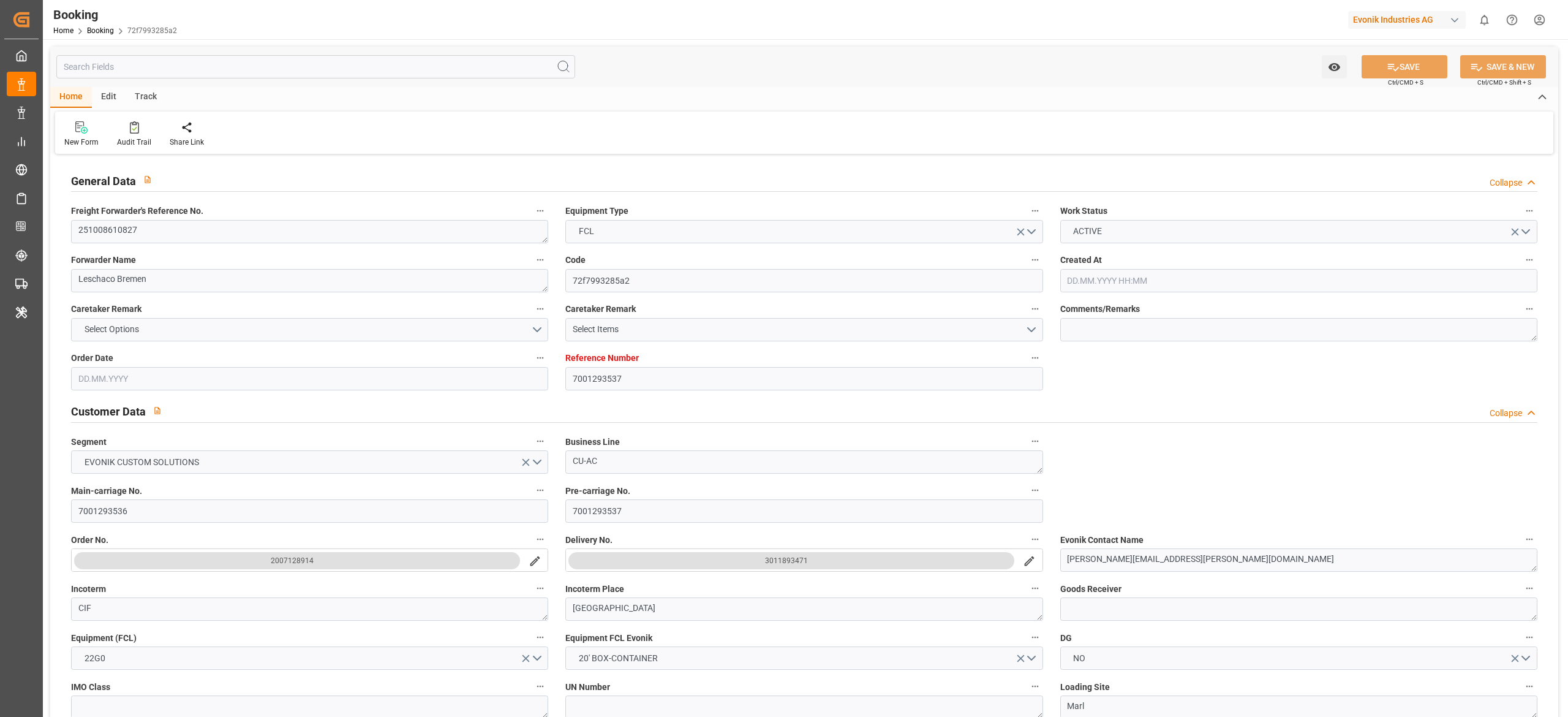
type input "13.10.2025"
type input "13.10.2025 00:00"
type input "08.10.2025 00:00"
type input "[DATE]"
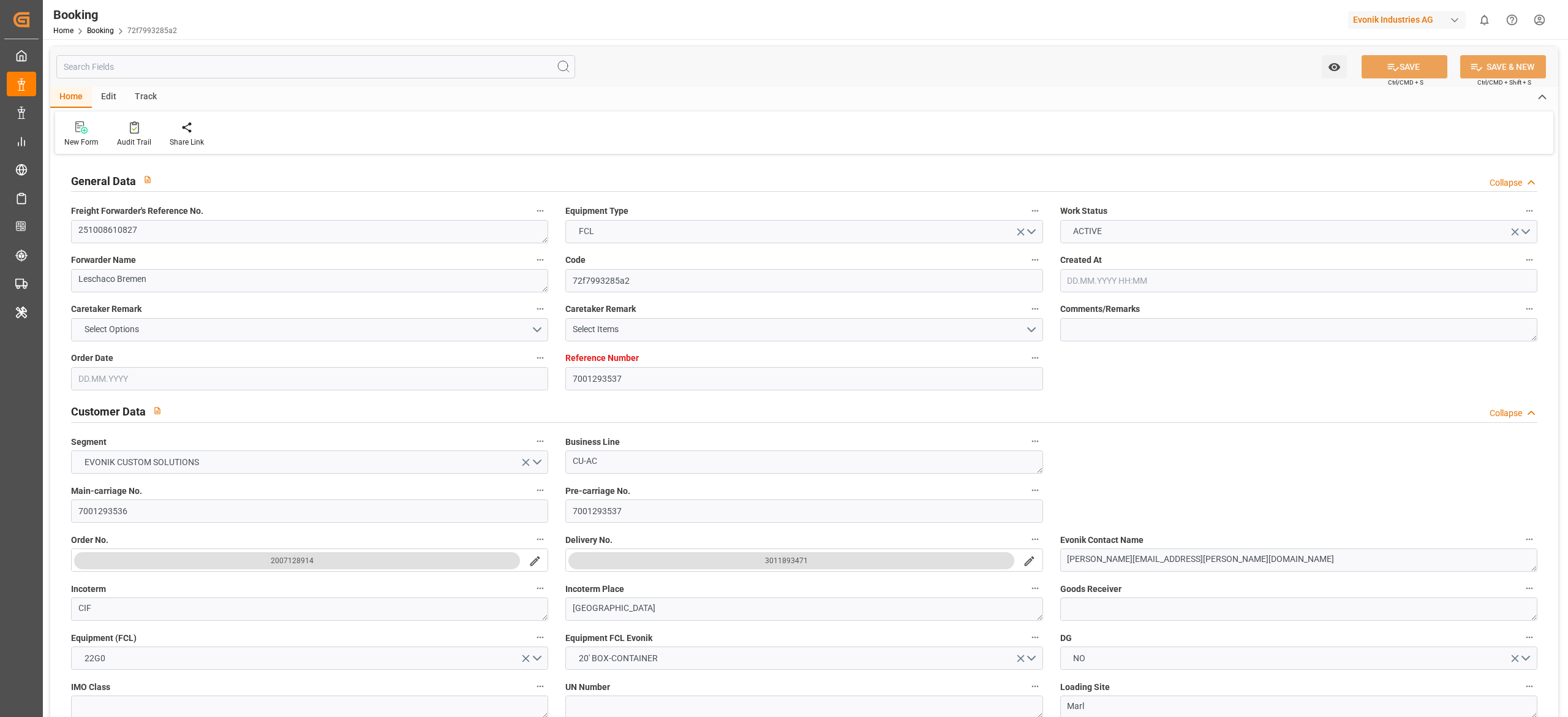
type input "[DATE]"
type input "18.10.2025 00:00"
type input "29.11.2025 00:00"
type input "18.11.2025 00:00"
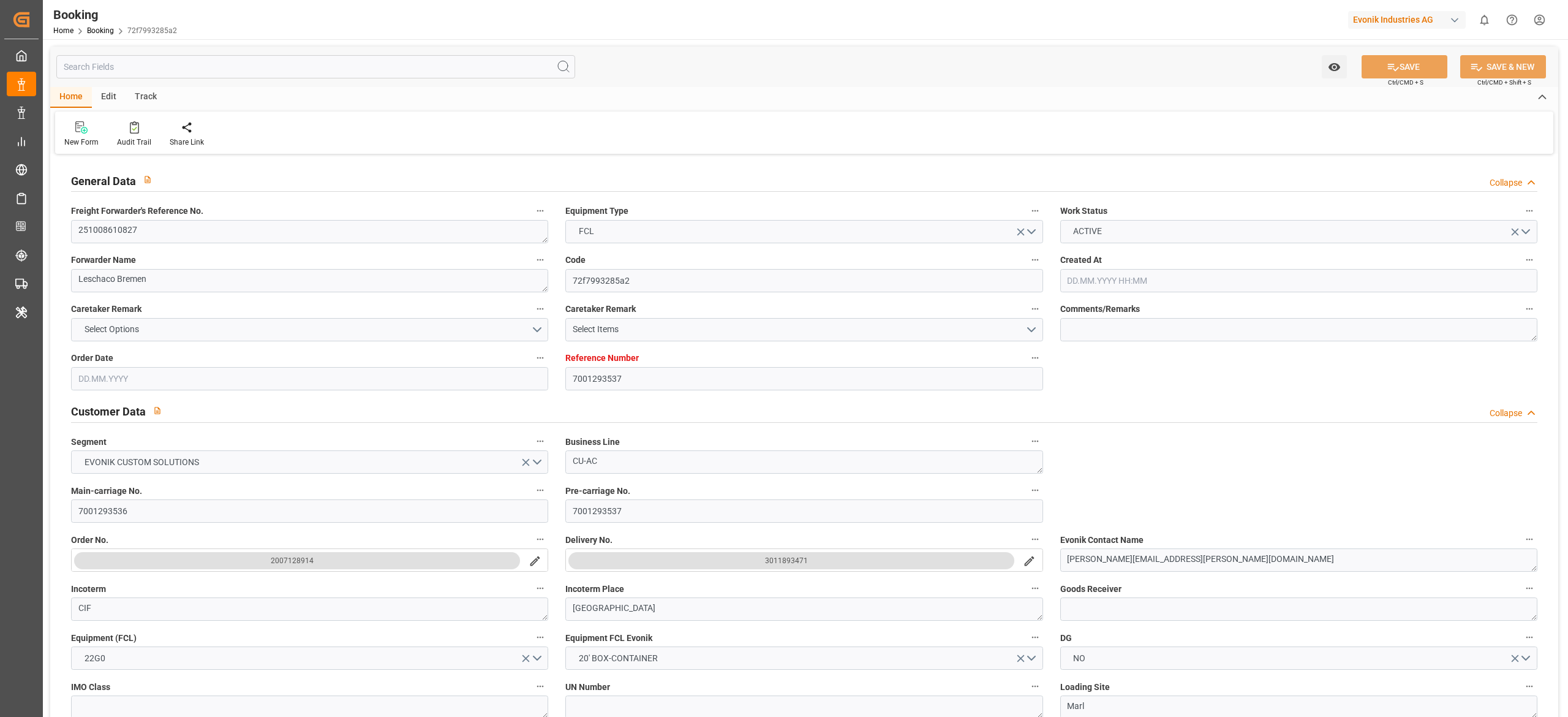
type input "09.10.2025 07:03"
click at [258, 228] on textarea "251008610827" at bounding box center [309, 231] width 477 height 23
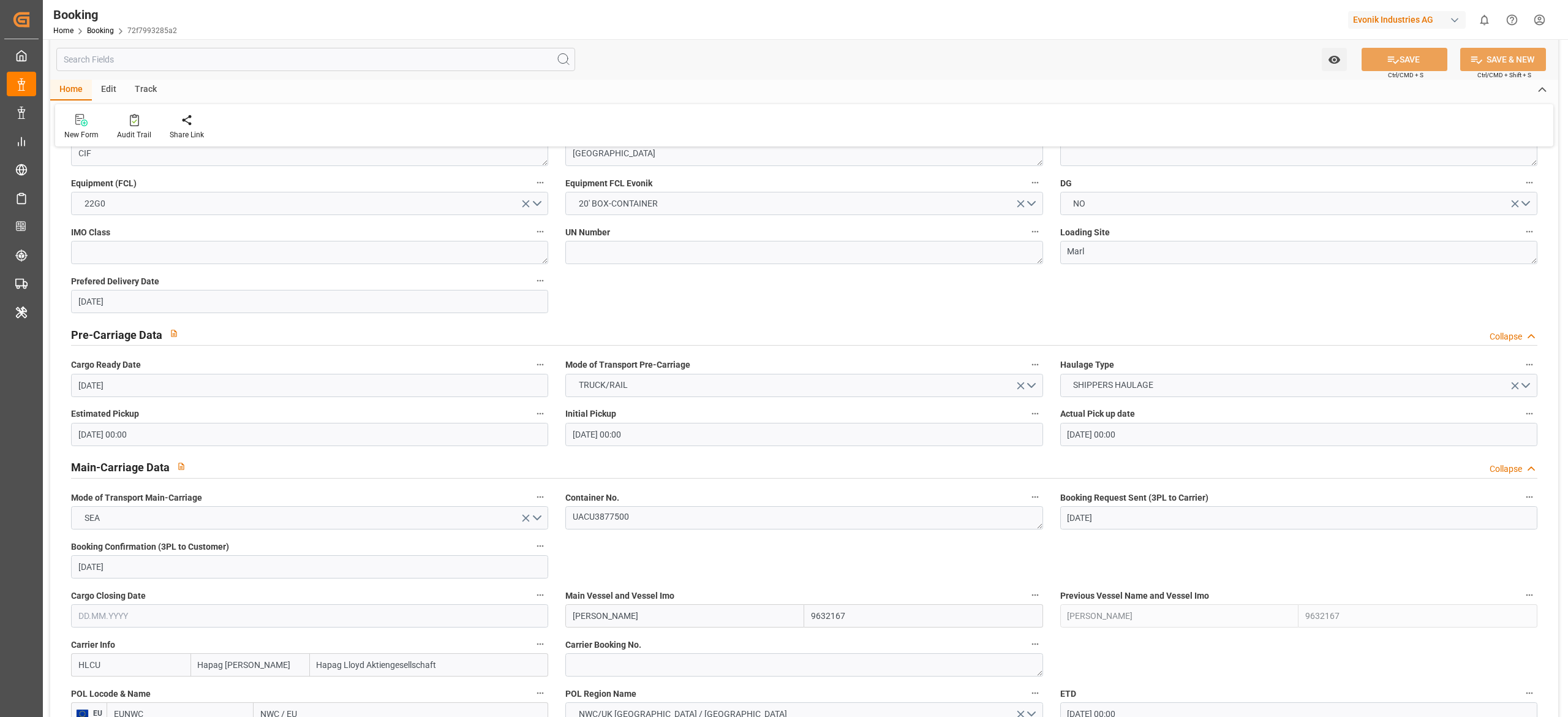
scroll to position [254, 0]
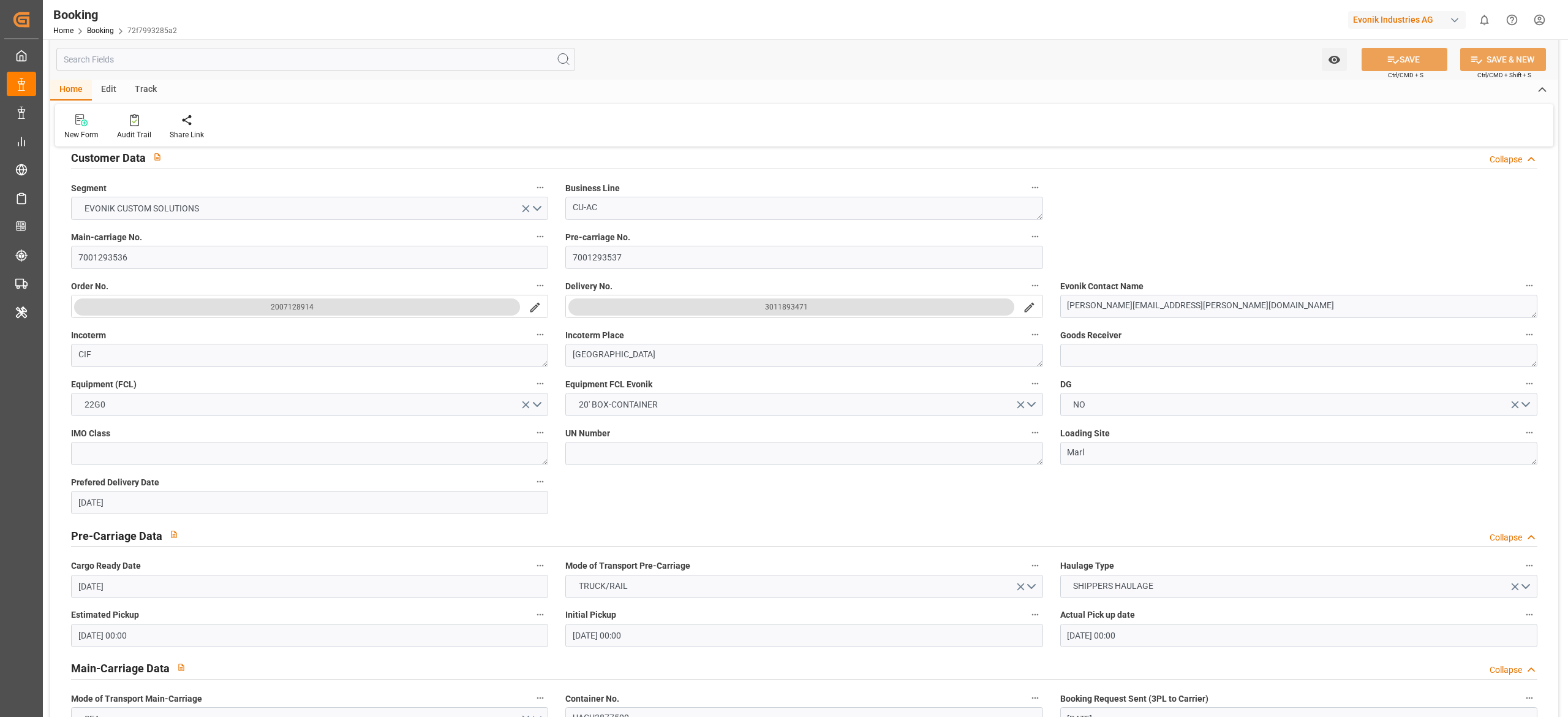
click at [842, 76] on div "Watch Option SAVE Ctrl/CMD + S SAVE & NEW Ctrl/CMD + Shift + S" at bounding box center [803, 59] width 1508 height 40
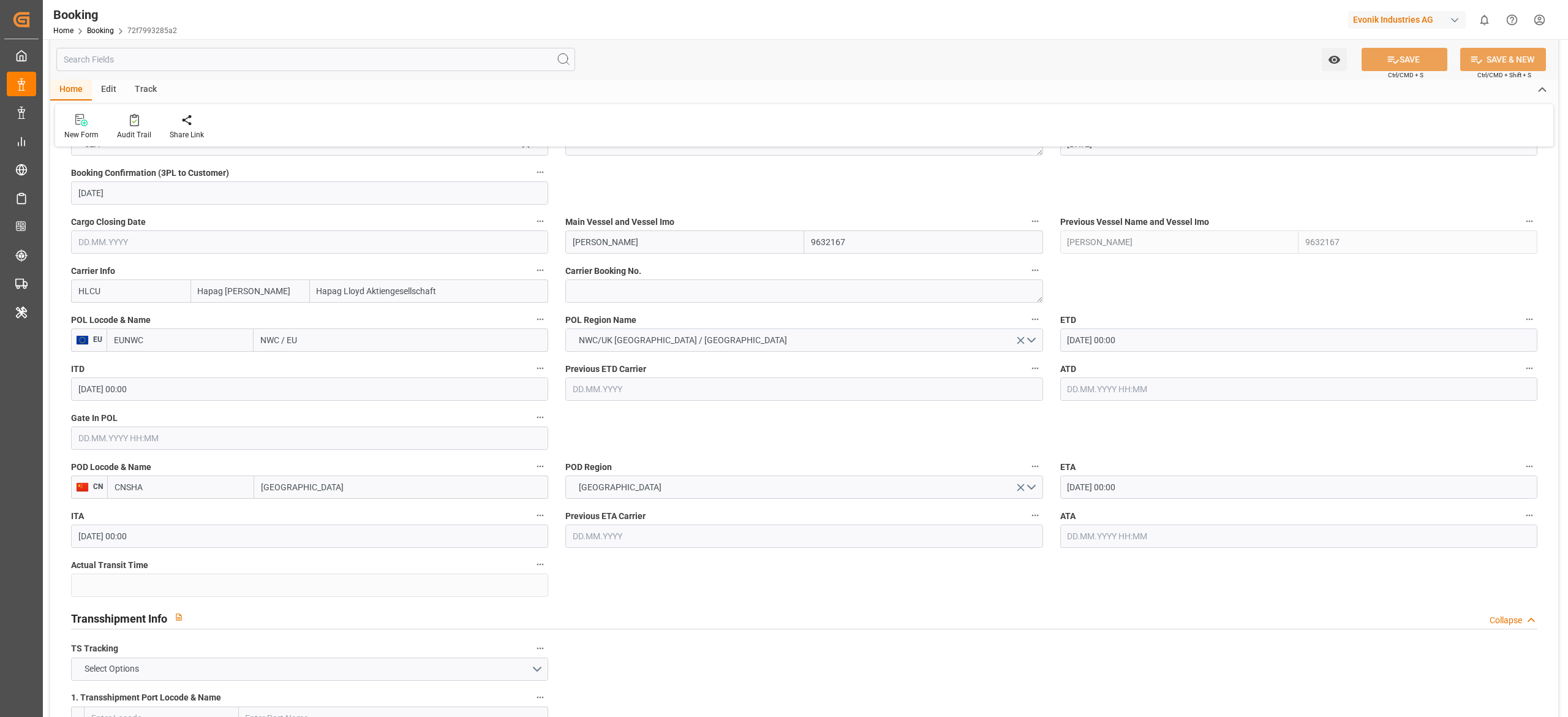
scroll to position [830, 0]
click at [662, 290] on textarea at bounding box center [803, 290] width 477 height 23
paste textarea "90481595"
type textarea "90481595"
click at [281, 346] on input "NWC / EU" at bounding box center [400, 339] width 294 height 23
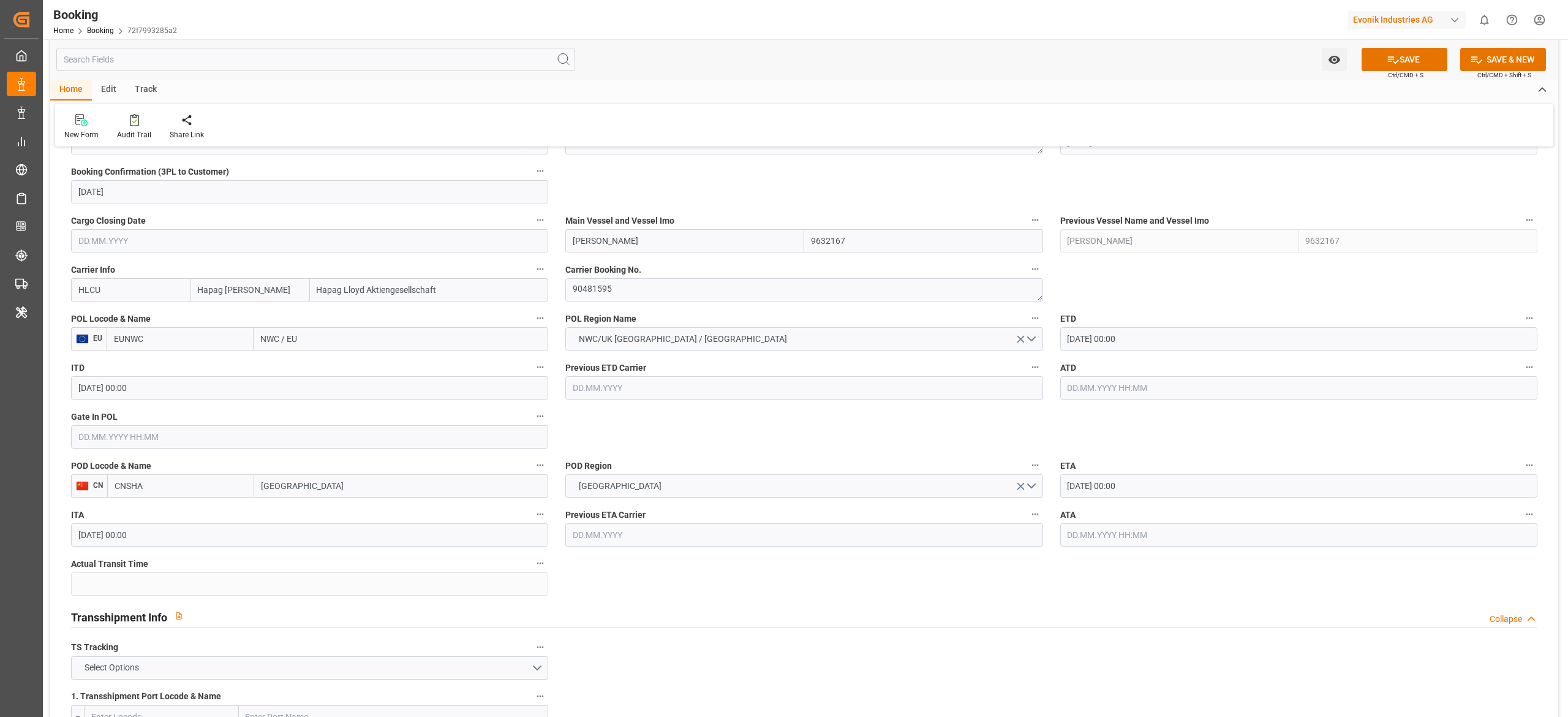
click at [281, 346] on input "NWC / EU" at bounding box center [400, 339] width 294 height 23
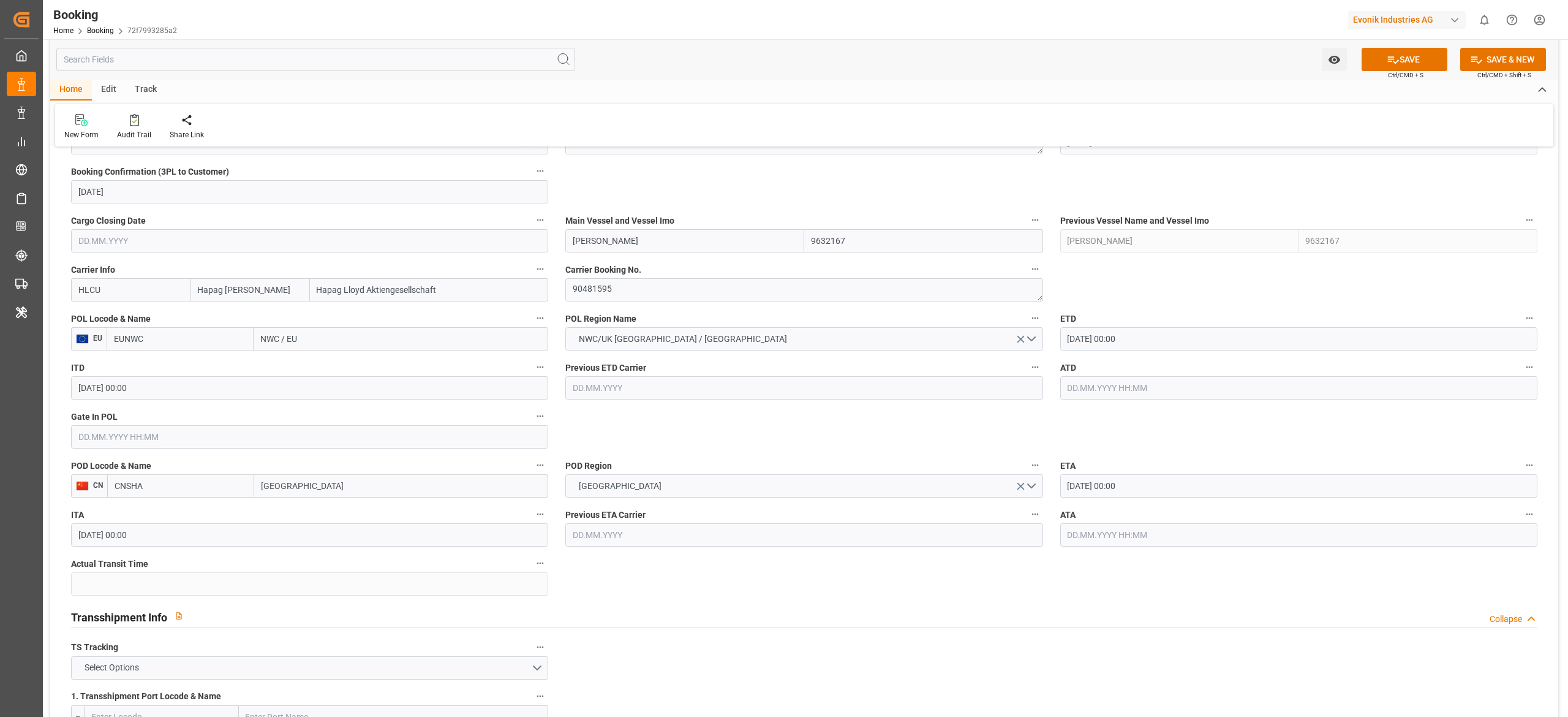
click at [281, 346] on input "NWC / EU" at bounding box center [400, 339] width 294 height 23
type input "rotter"
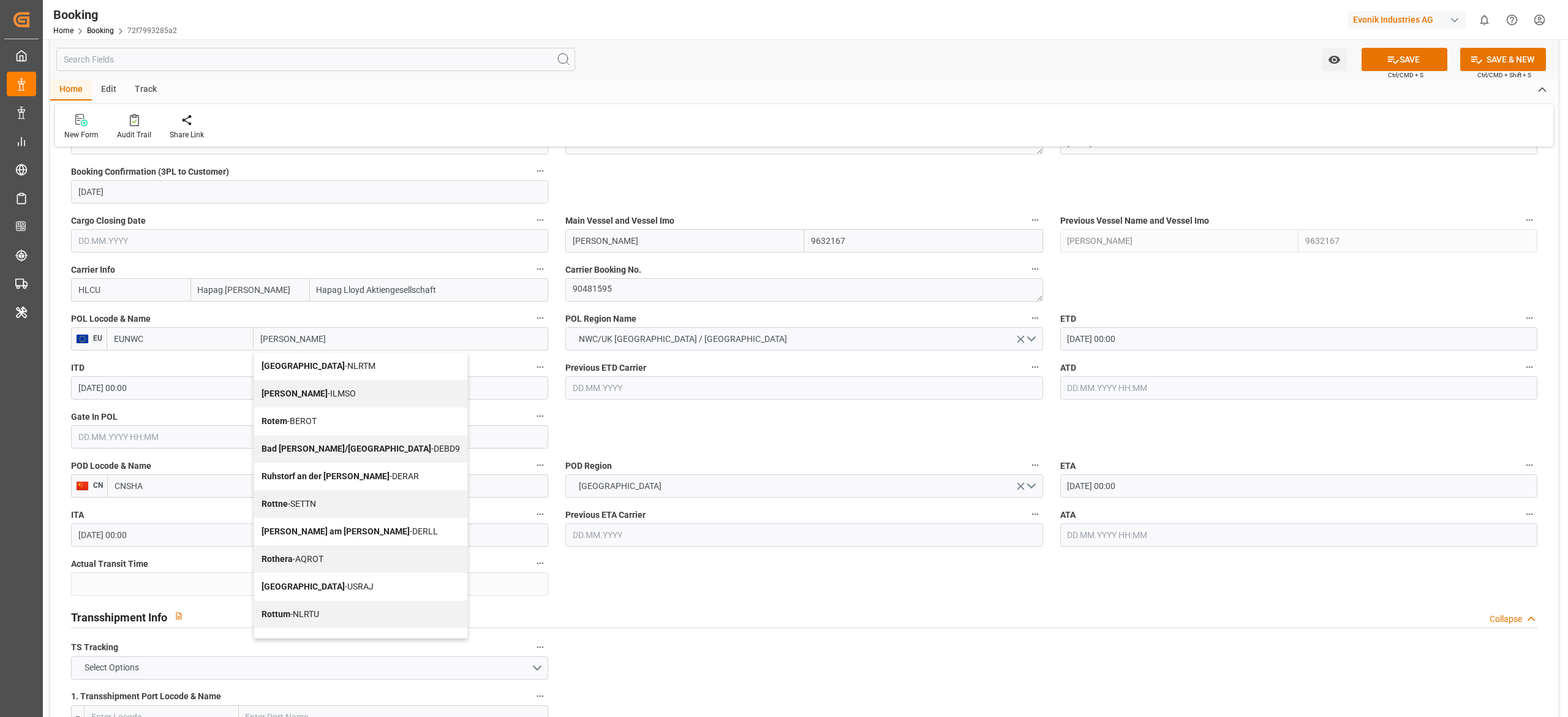
click at [348, 364] on div "Rotterdam - NLRTM" at bounding box center [361, 366] width 214 height 28
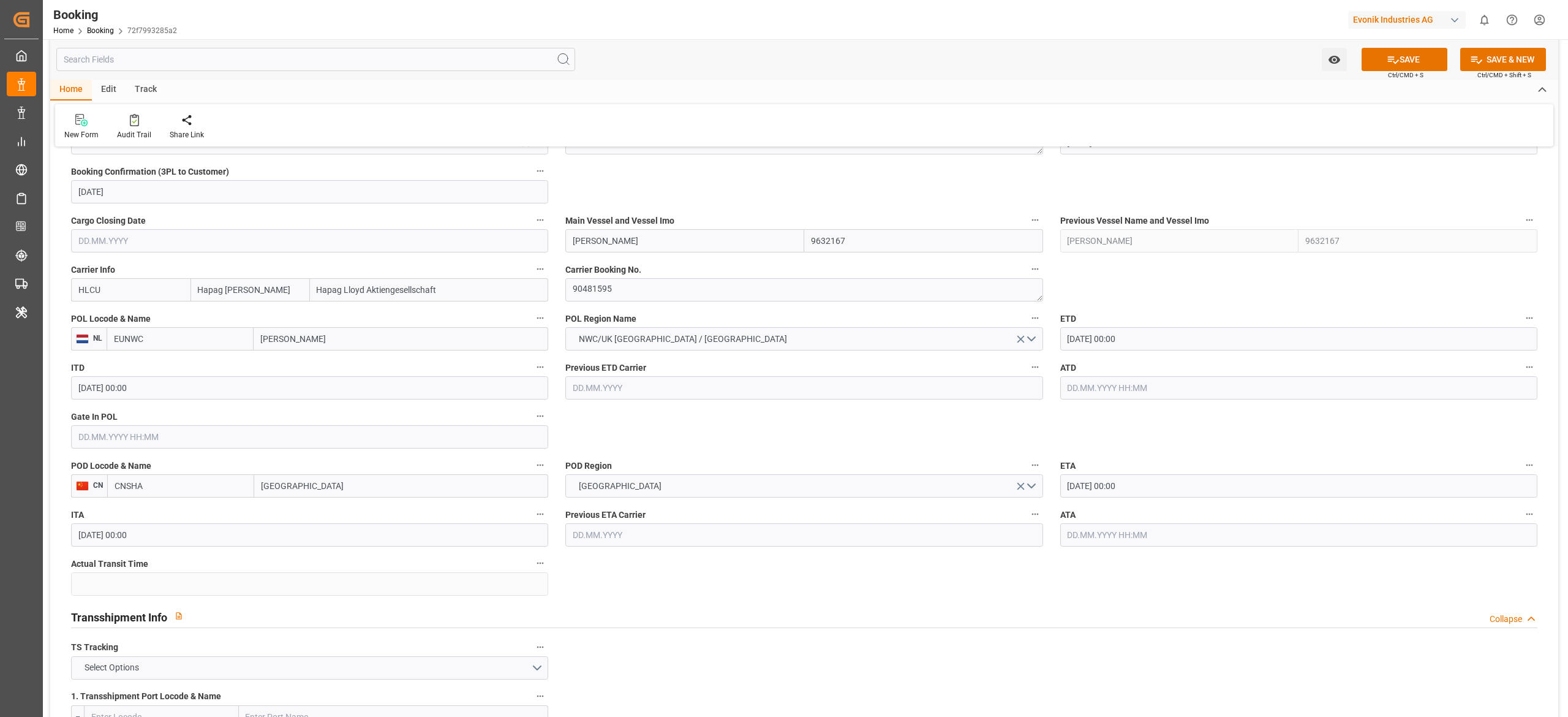
type input "NLRTM"
type input "[GEOGRAPHIC_DATA]"
click at [201, 484] on input "CNSHA" at bounding box center [180, 485] width 147 height 23
click at [163, 519] on div "CNSGH - Shanghai" at bounding box center [172, 513] width 129 height 28
type input "CNSGH"
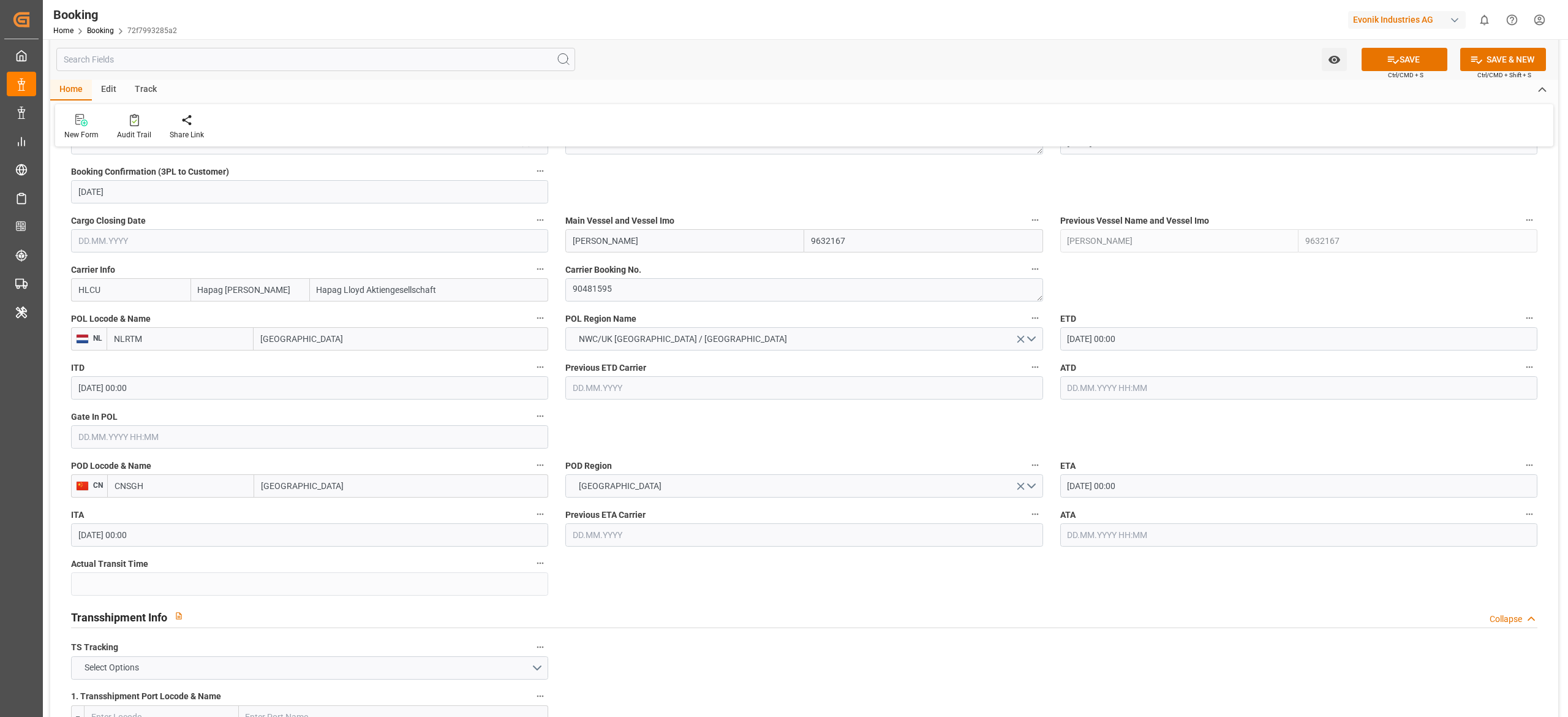
click at [1107, 330] on input "18.10.2025 00:00" at bounding box center [1299, 339] width 477 height 23
click at [1219, 467] on div "19" at bounding box center [1219, 461] width 15 height 15
type input "19.10.2025 00:00"
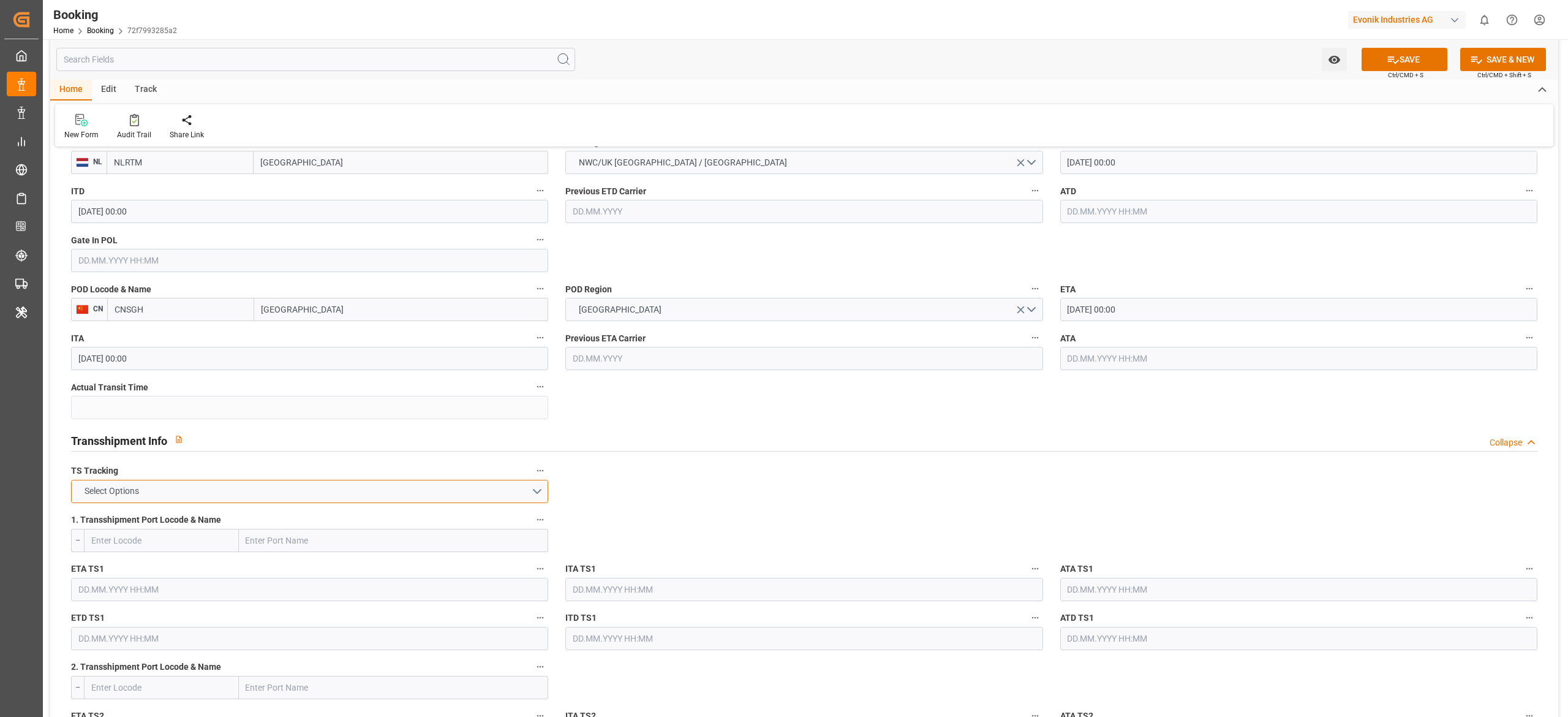
click at [314, 481] on button "Select Options" at bounding box center [309, 490] width 477 height 23
click at [217, 514] on div "FALSE" at bounding box center [309, 520] width 476 height 26
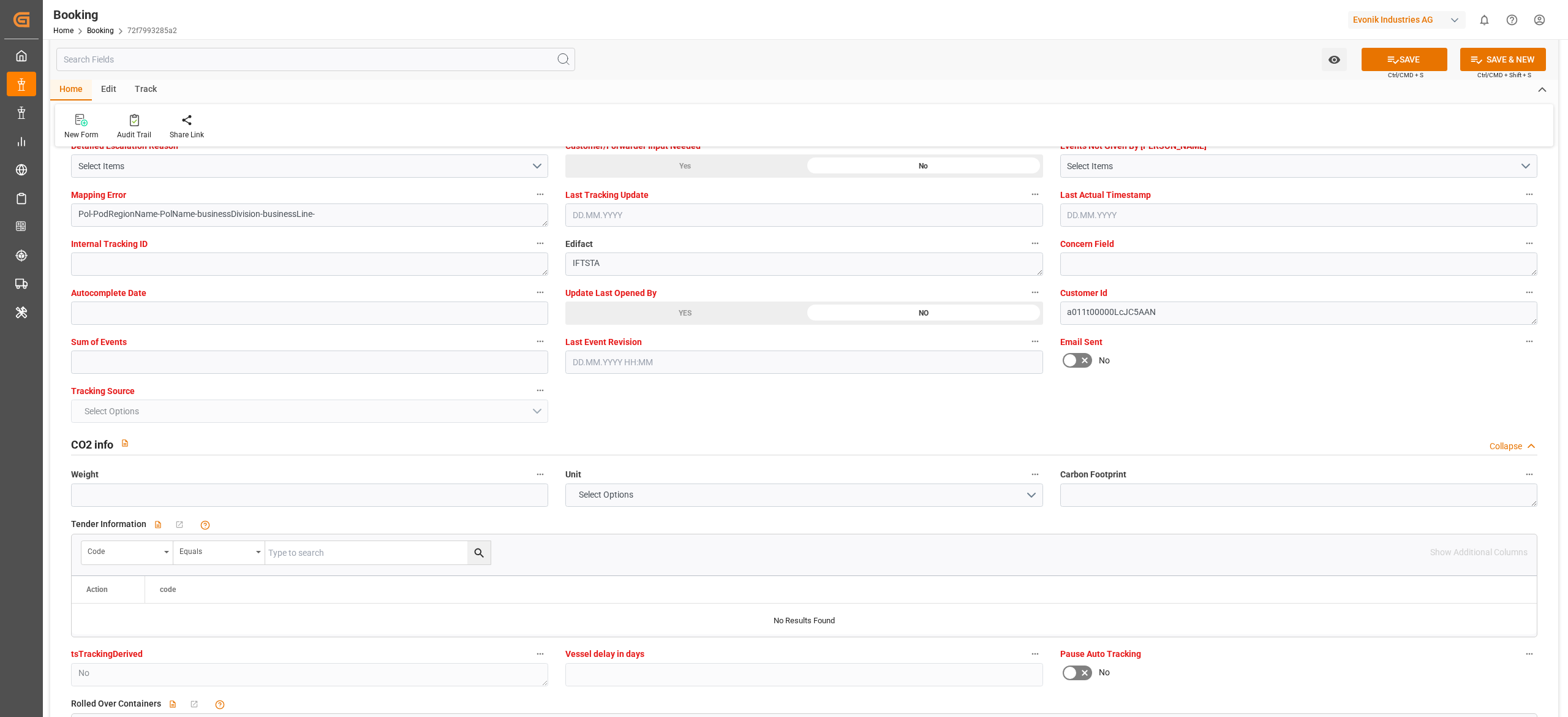
scroll to position [2368, 0]
click at [168, 372] on input "text" at bounding box center [309, 360] width 477 height 23
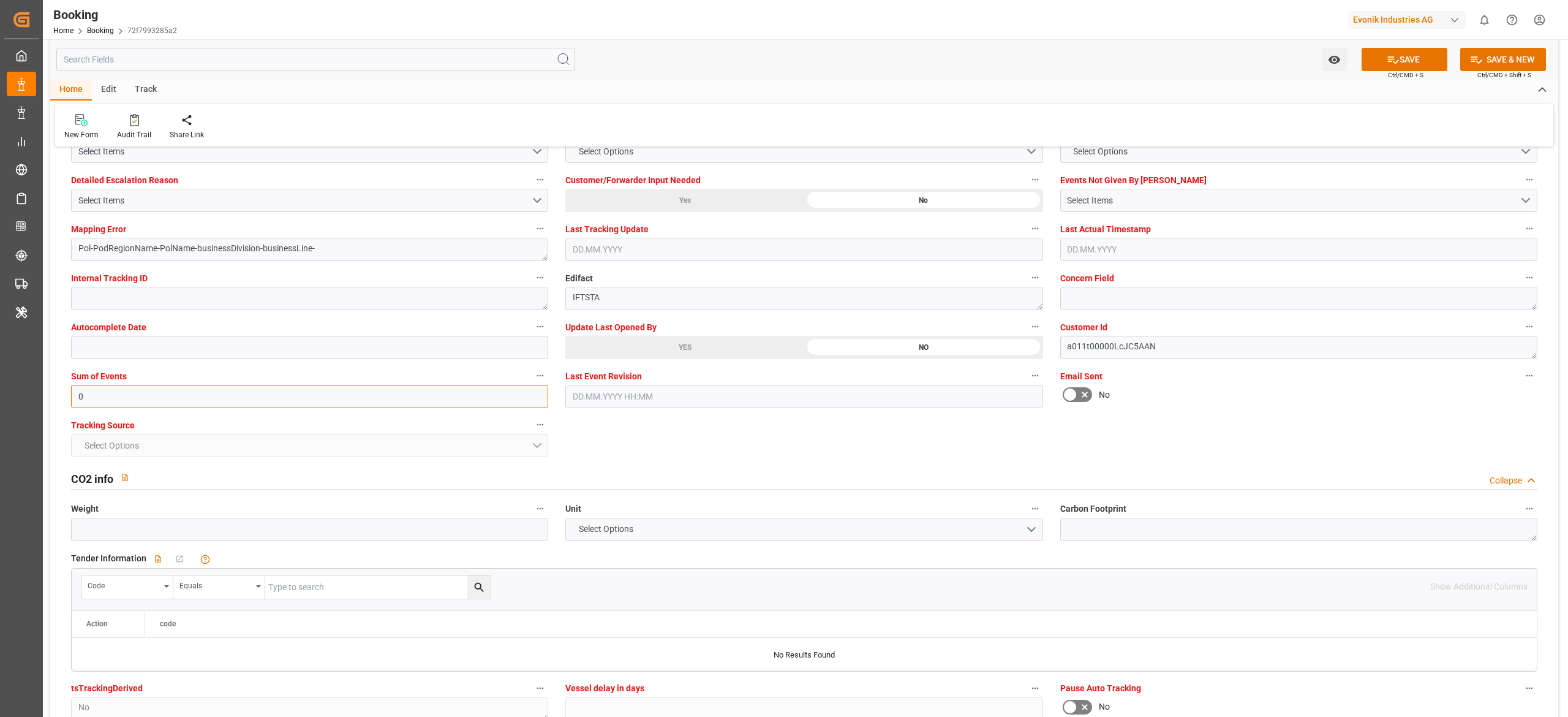
scroll to position [2329, 0]
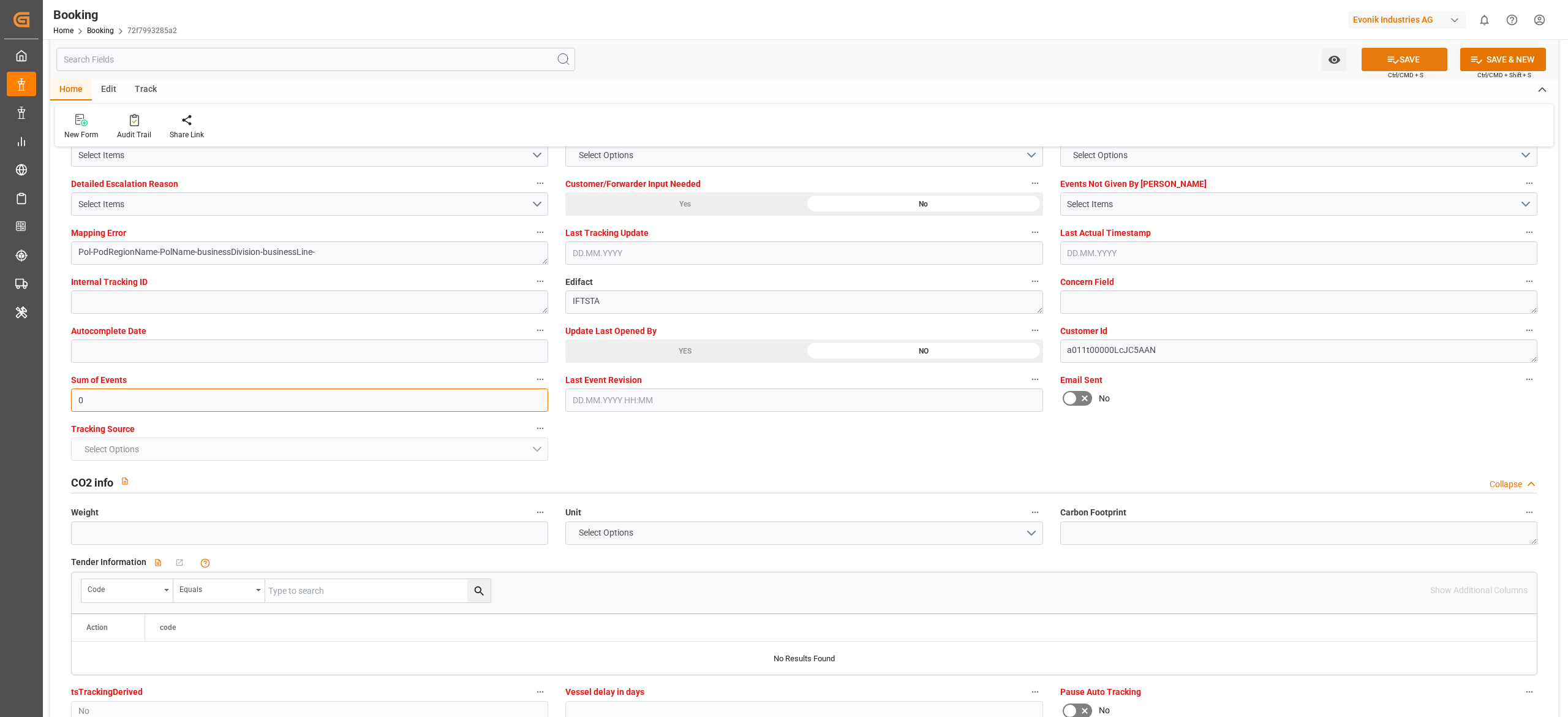
type input "0"
click at [1416, 56] on button "SAVE" at bounding box center [1404, 59] width 86 height 23
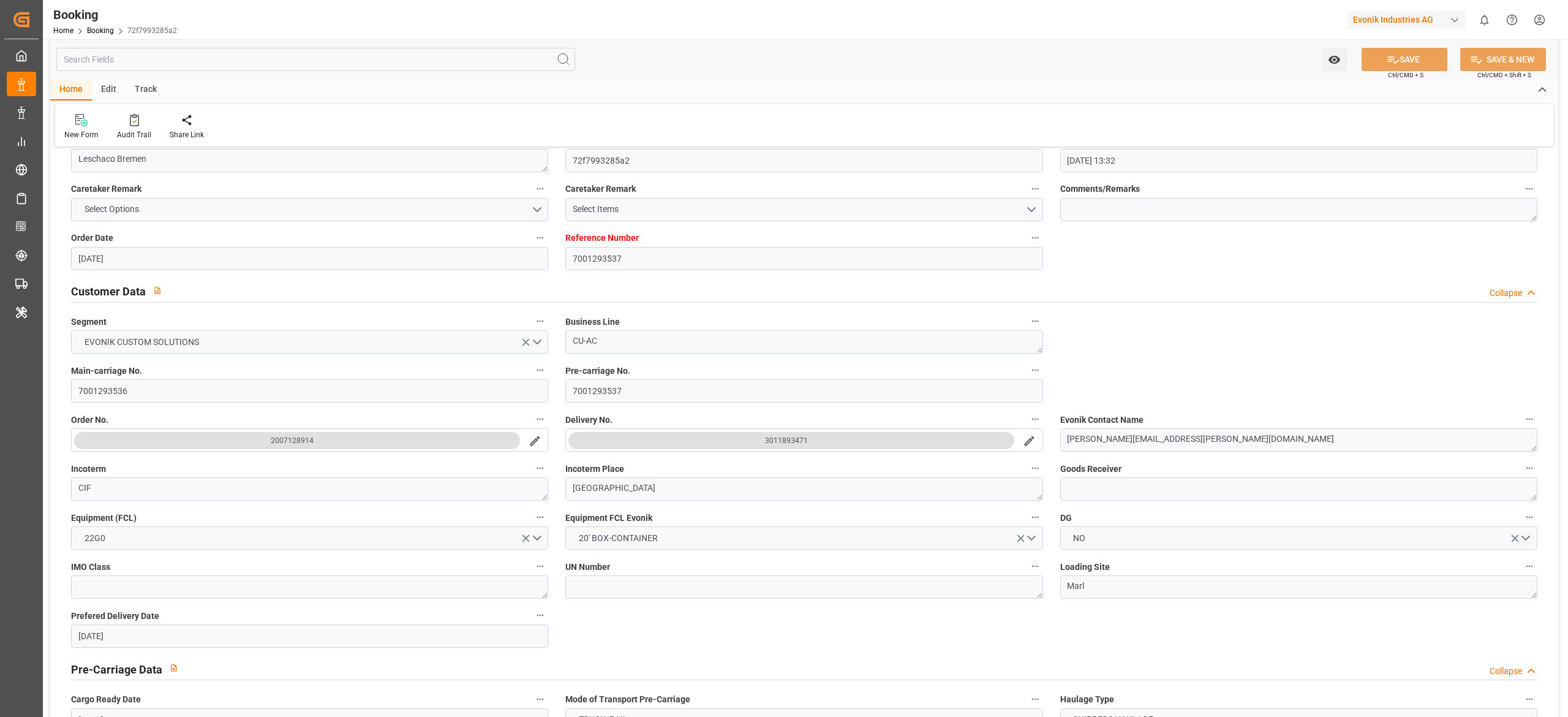
scroll to position [23, 0]
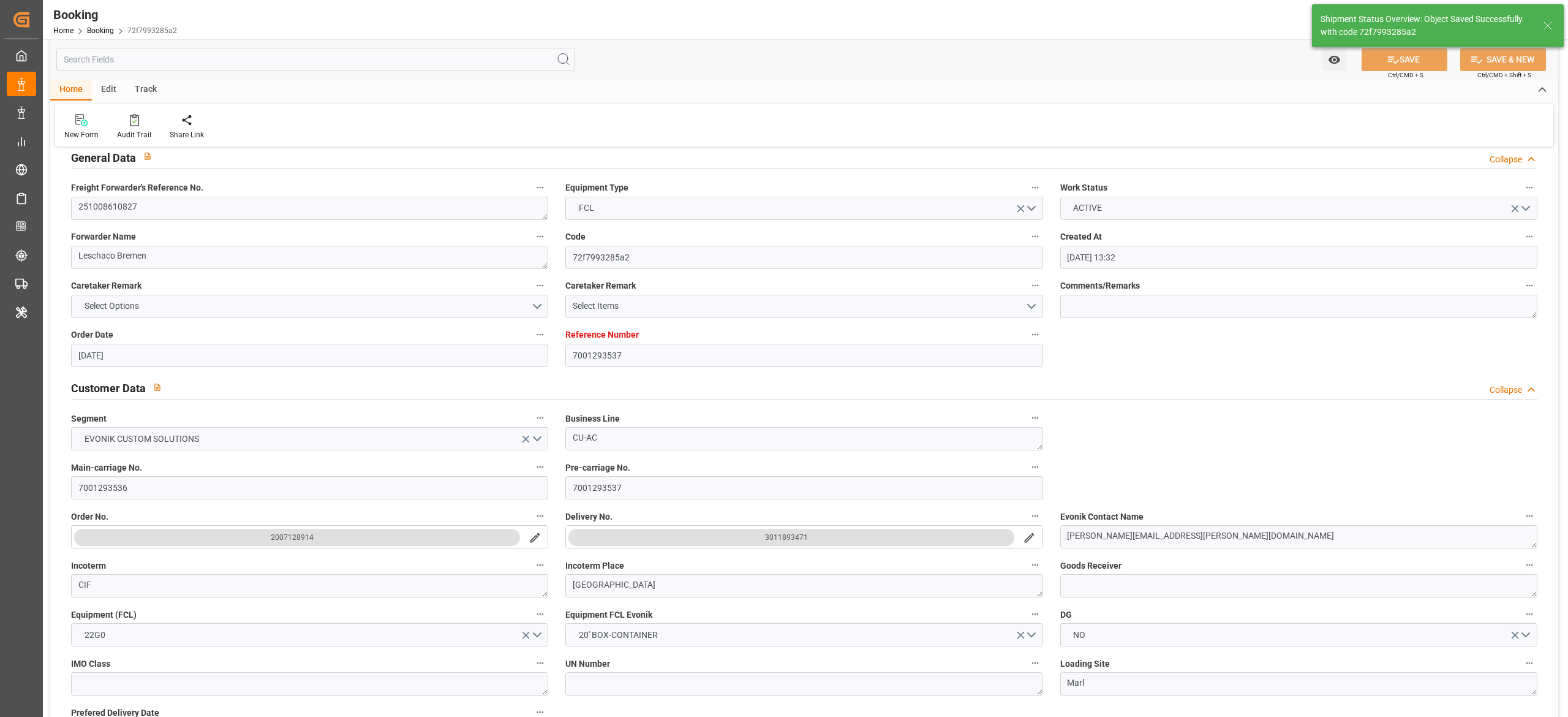
type textarea "NWC/UK North West Continent / UK_CNSGH_HLCU_CU-AC"
type textarea "sateesh godewar"
type textarea "Pod-PodRegionName-businessDivision-businessLine-"
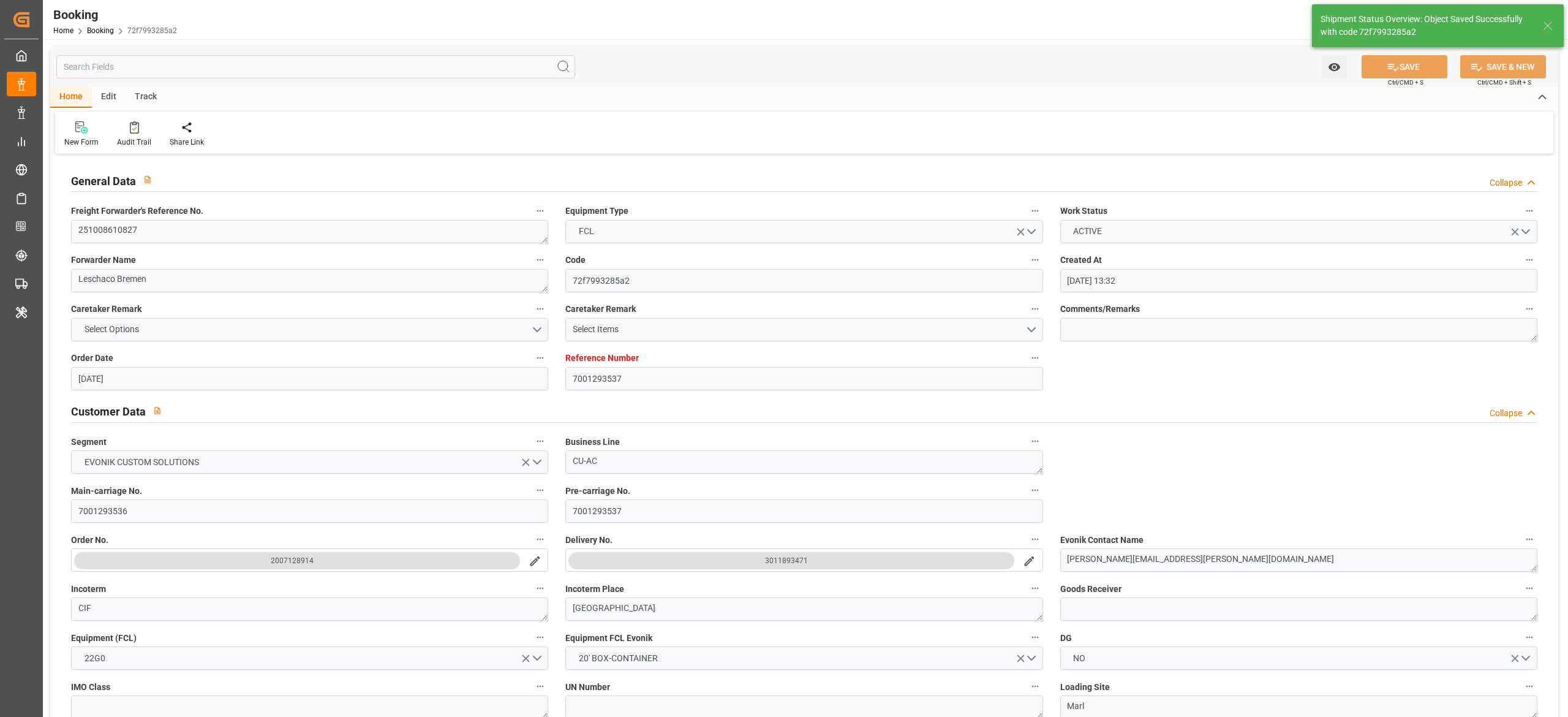
type input "13.10.2025 07:31"
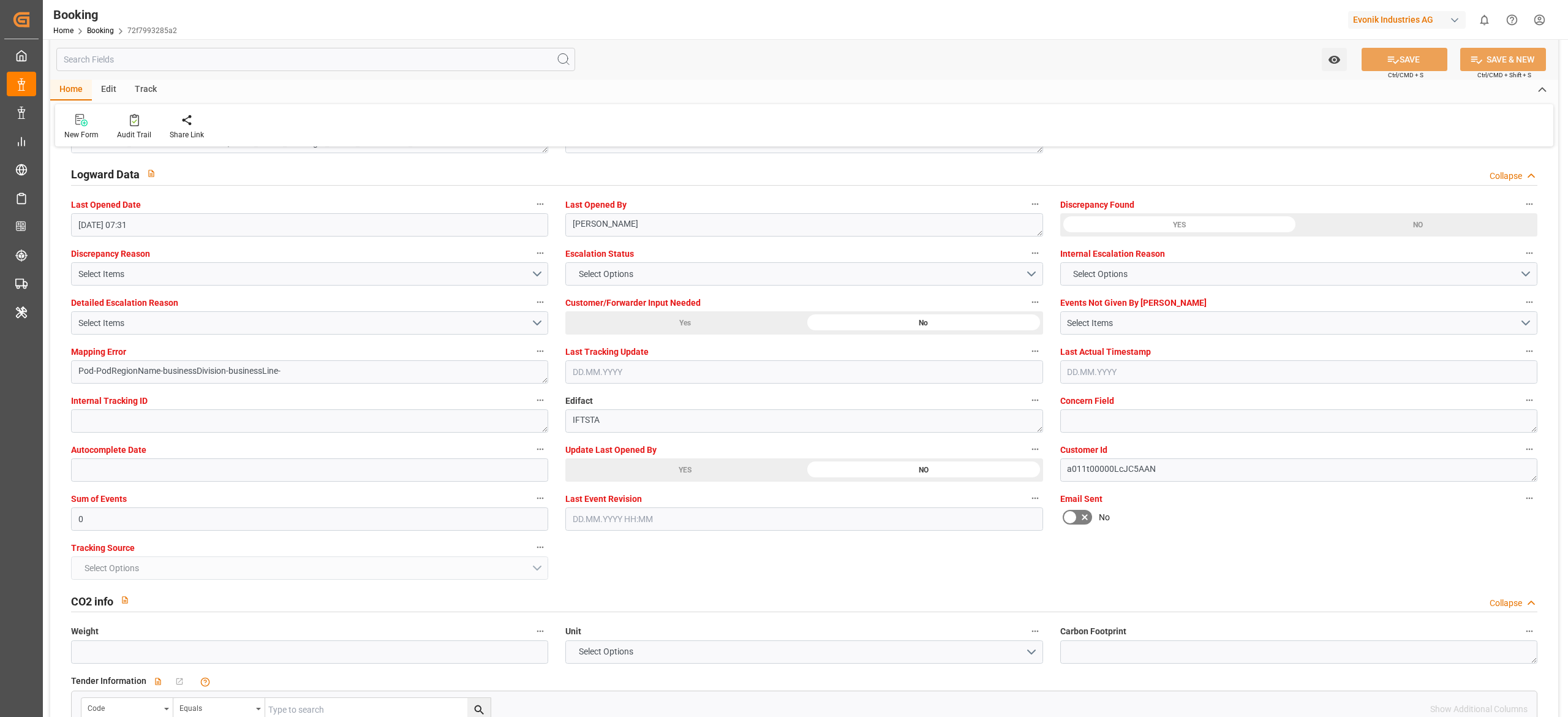
scroll to position [1838, 0]
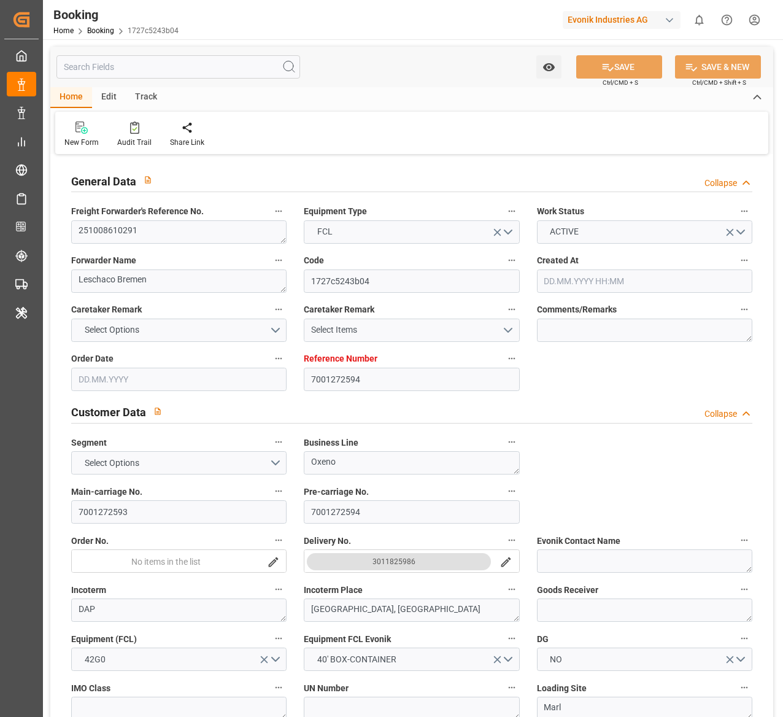
type input "7001272594"
type input "9260902"
type input "Hapag [PERSON_NAME]"
type input "Hapag Lloyd Aktiengesellschaft"
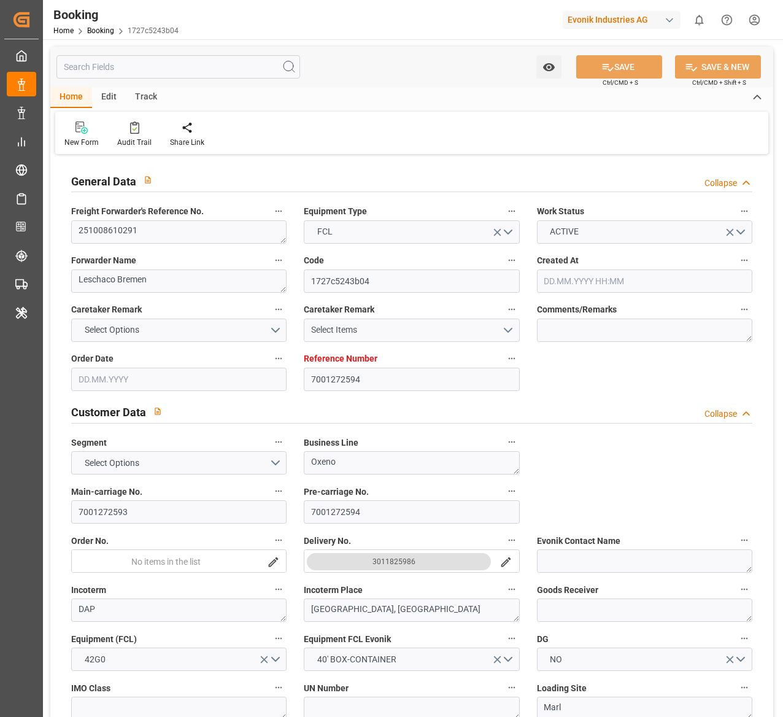
type input "NLRTM"
type input "USNYC"
type input "USDET"
type input "11.09.2025 05:58"
type input "[DATE]"
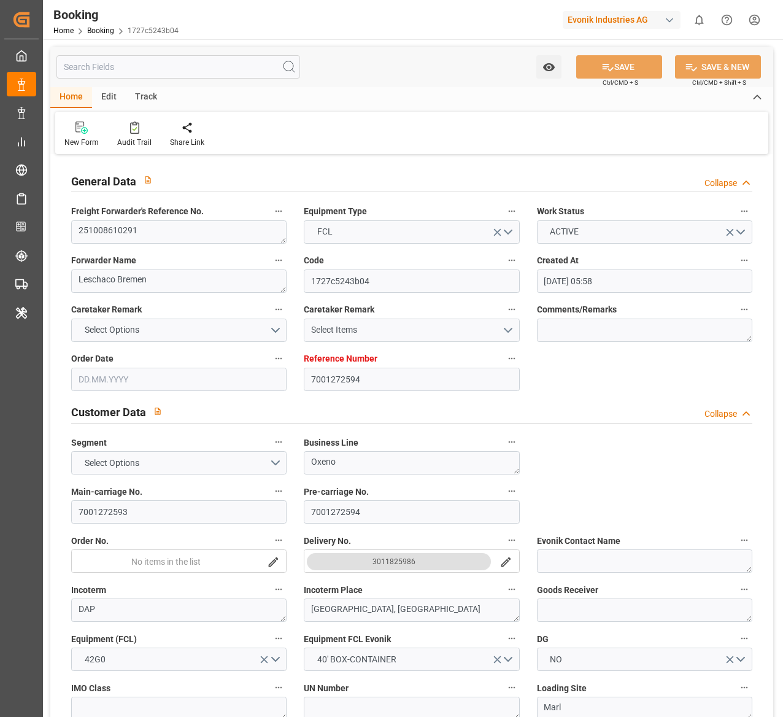
type input "10.11.2025"
type input "14.10.2025"
type input "14.10.2025 00:00"
type input "[DATE]"
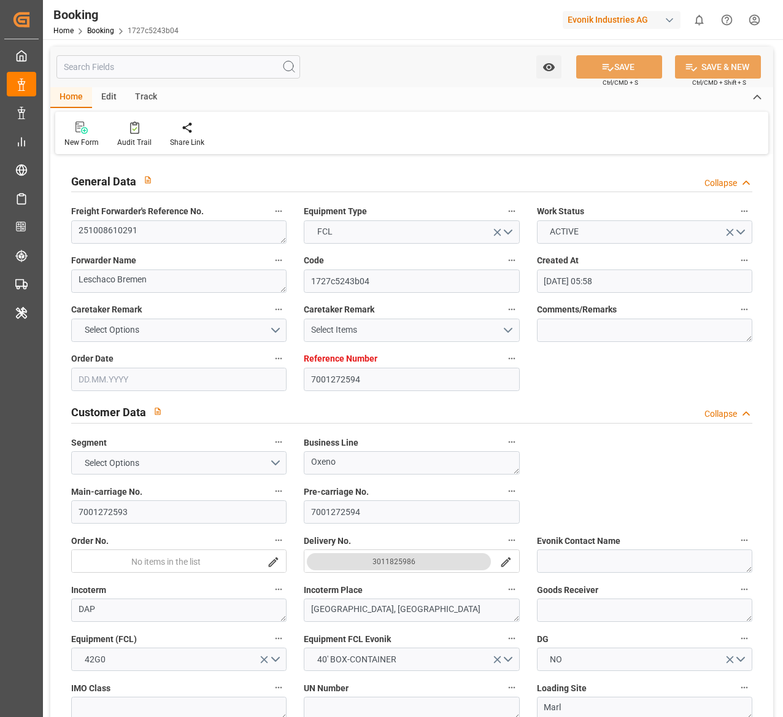
type input "[DATE]"
type input "31.10.2025 00:00"
type input "15.11.2025 00:00"
type input "16.11.2025 00:00"
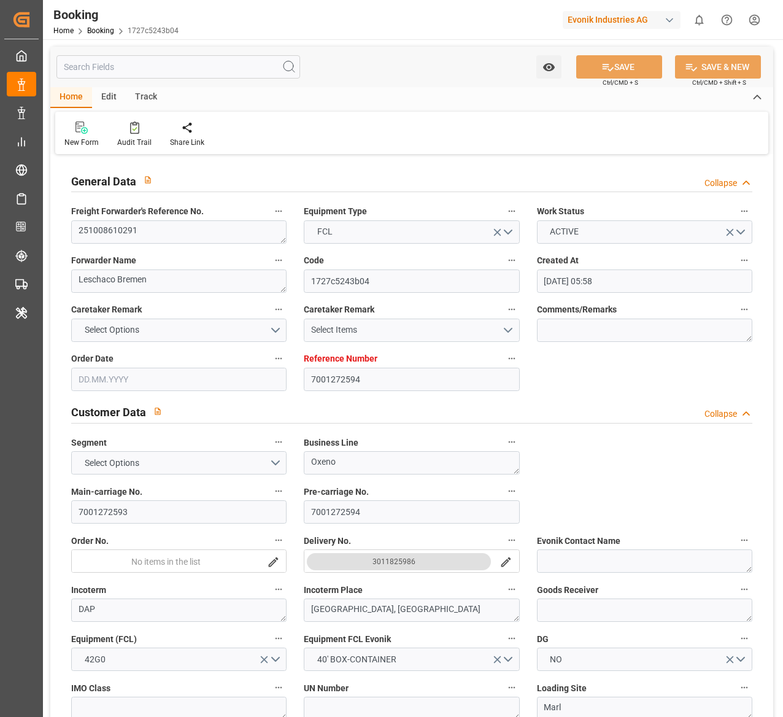
type input "10.10.2025 09:33"
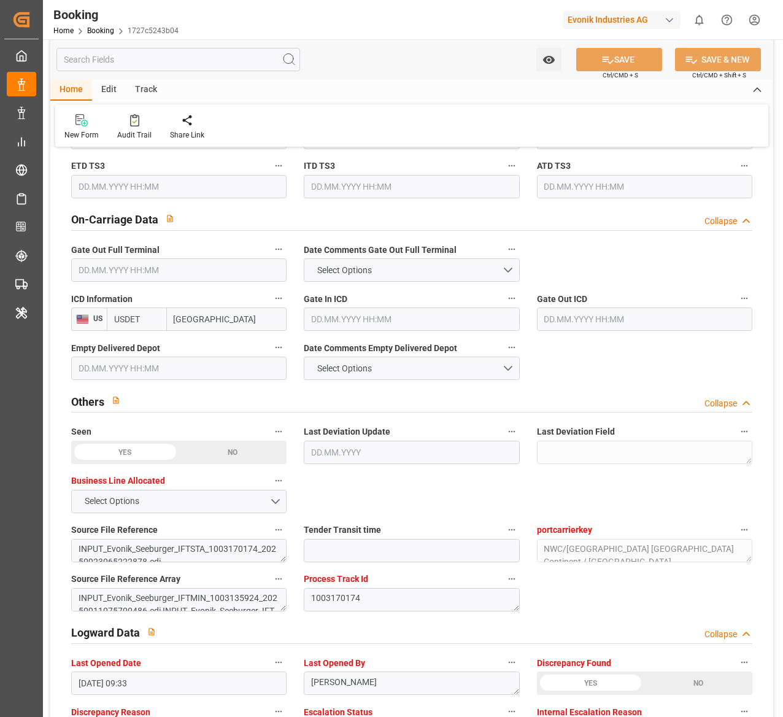
scroll to position [1746, 0]
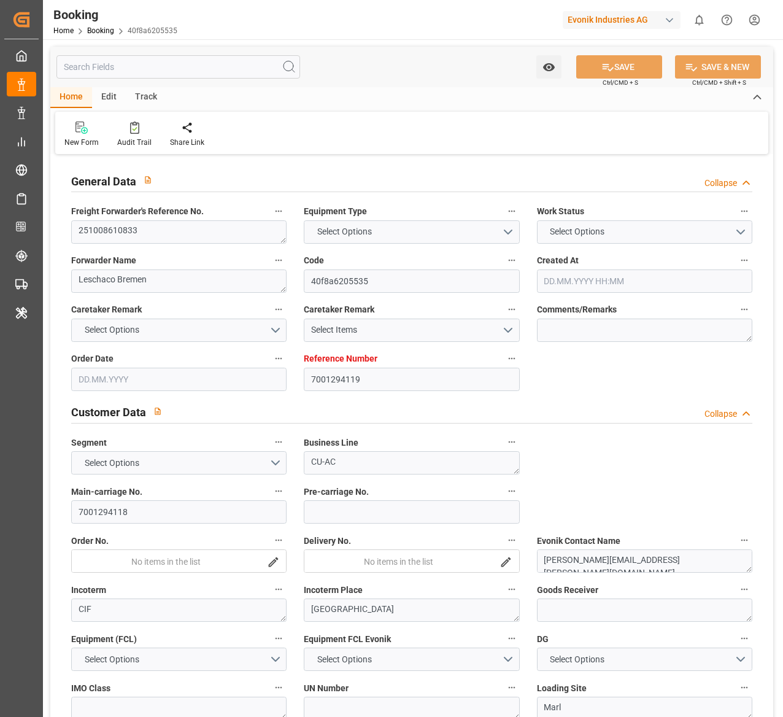
type input "7001294119"
type input "9632179"
type input "Hapag [PERSON_NAME]"
type input "Hapag Lloyd Aktiengesellschaft"
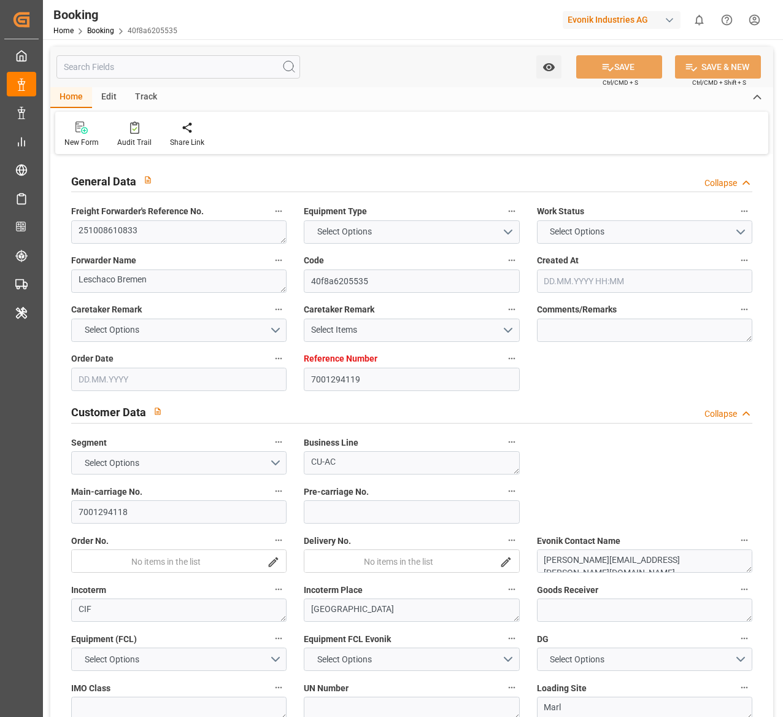
type input "NLRTM"
type input "CNSGH"
type input "0"
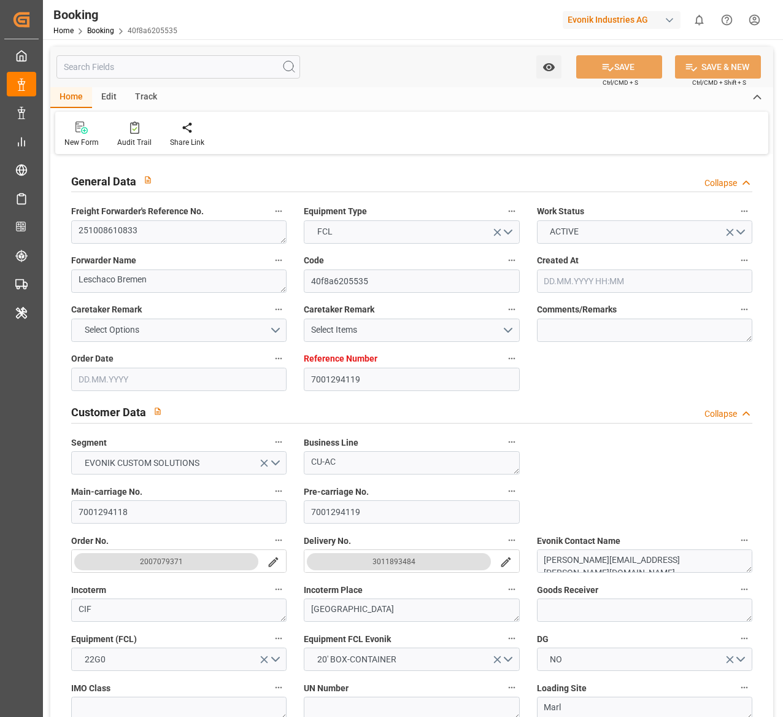
type input "07.10.2025 07:36"
type input "[DATE]"
type input "18.11.2025"
type input "13.10.2025"
type input "13.10.2025 00:00"
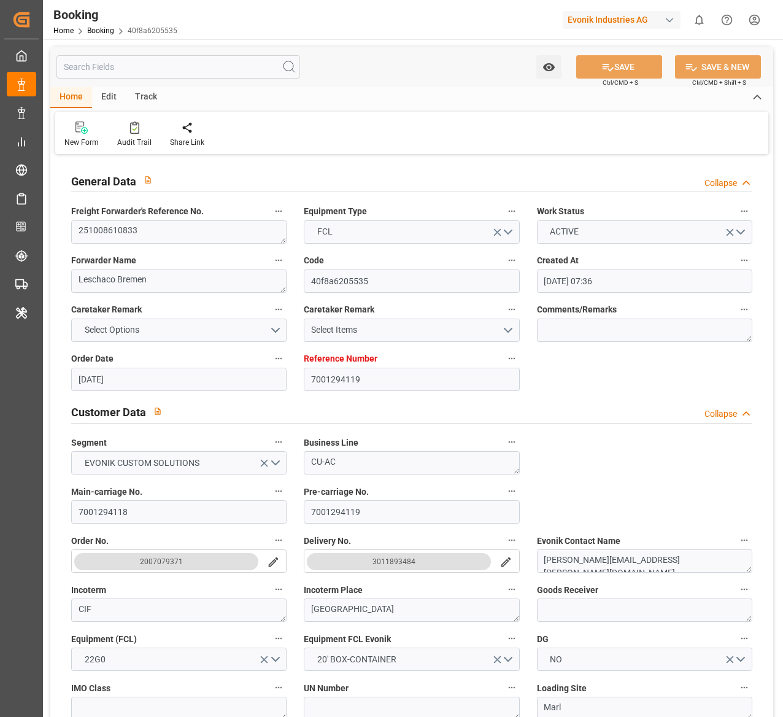
type input "13.10.2025 00:00"
type input "[DATE]"
type input "25.10.2025 00:00"
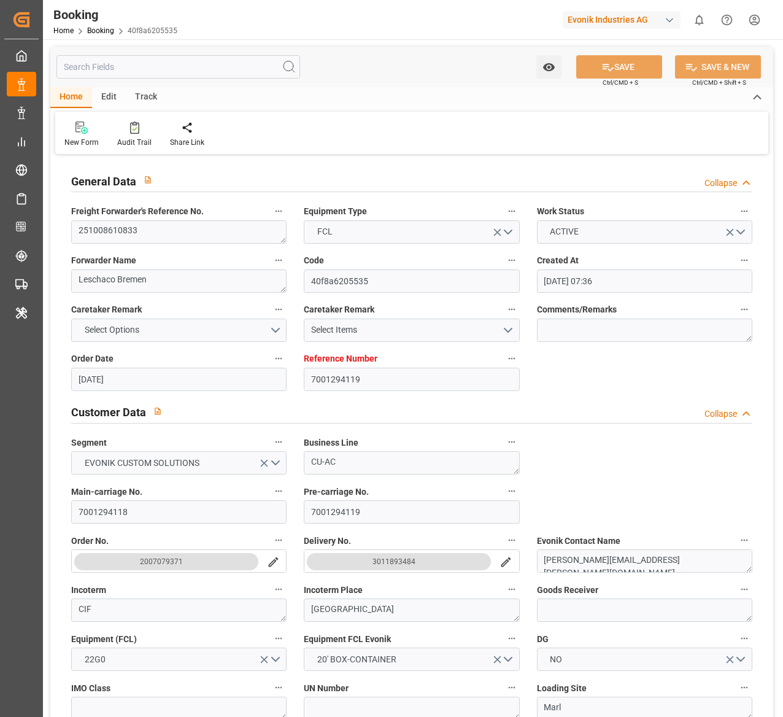
type input "06.12.2025 00:00"
type input "18.11.2025 00:00"
type input "10.10.2025 10:32"
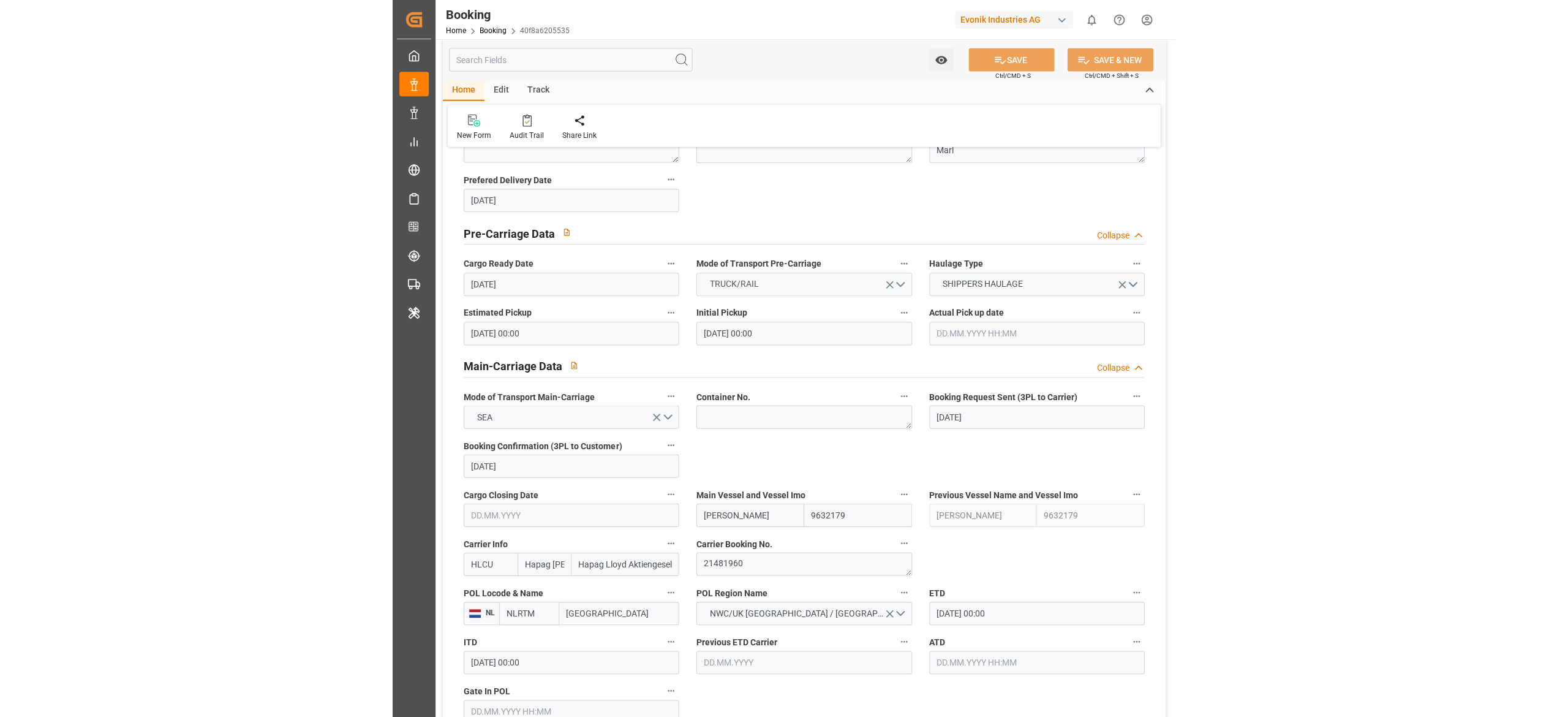
scroll to position [557, 0]
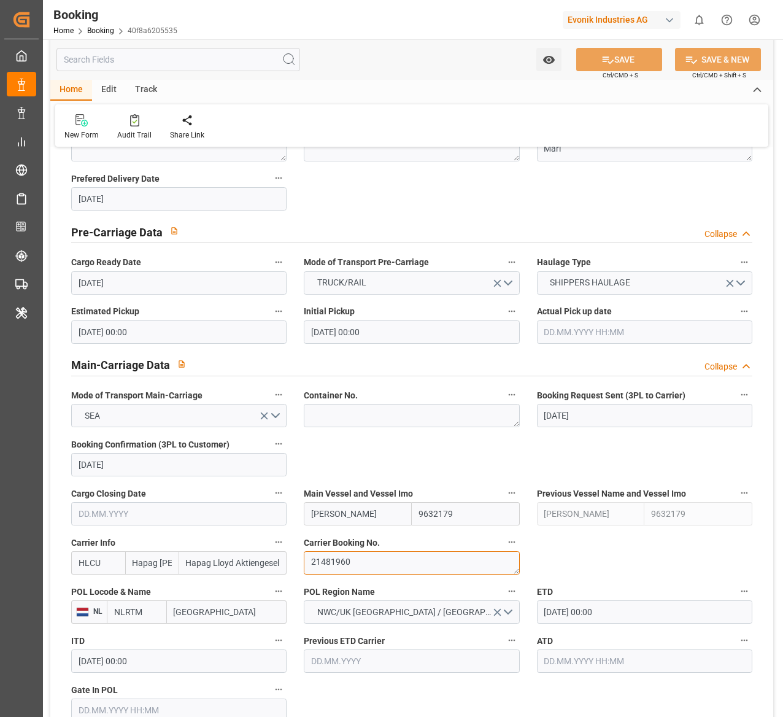
click at [381, 553] on textarea "21481960" at bounding box center [411, 562] width 215 height 23
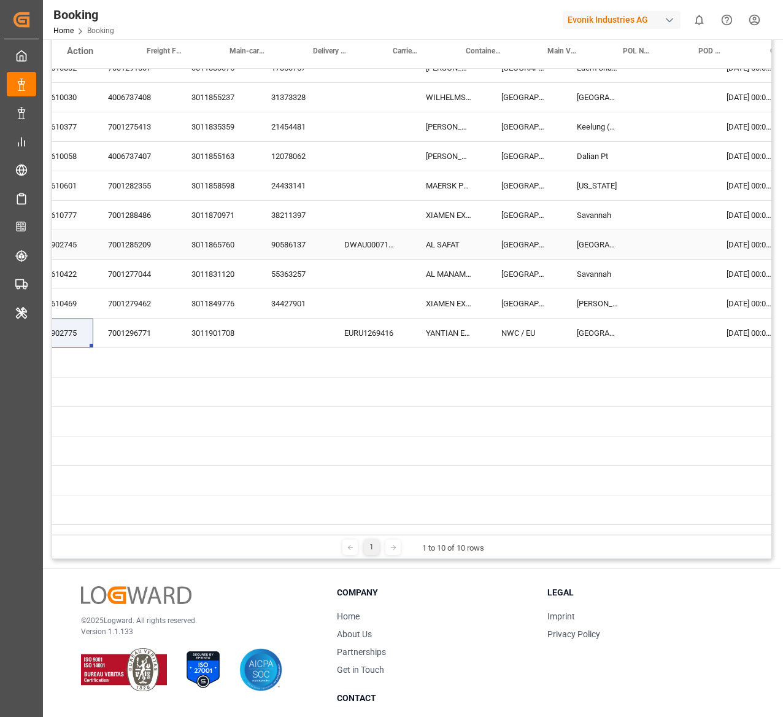
scroll to position [840, 0]
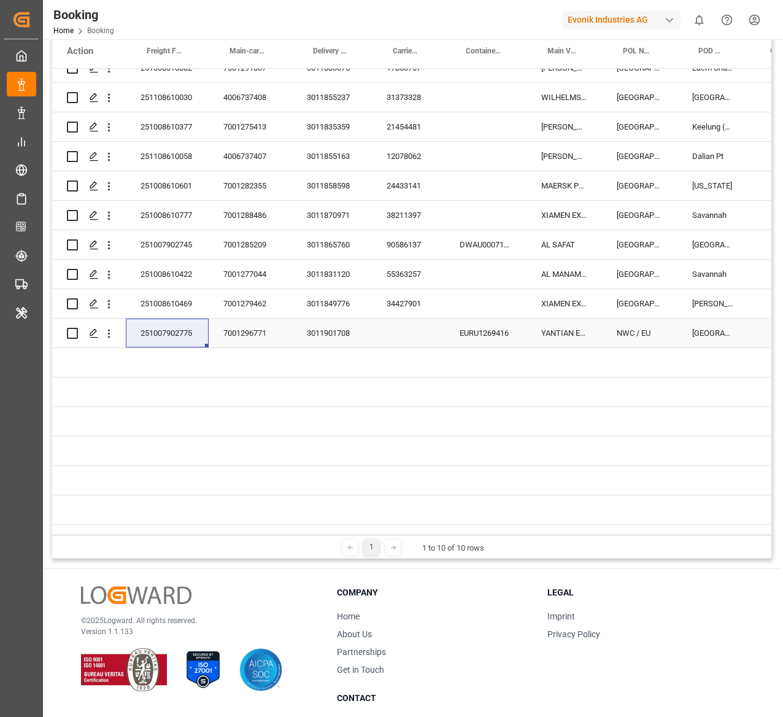
click at [307, 328] on div "3011901708" at bounding box center [332, 332] width 80 height 29
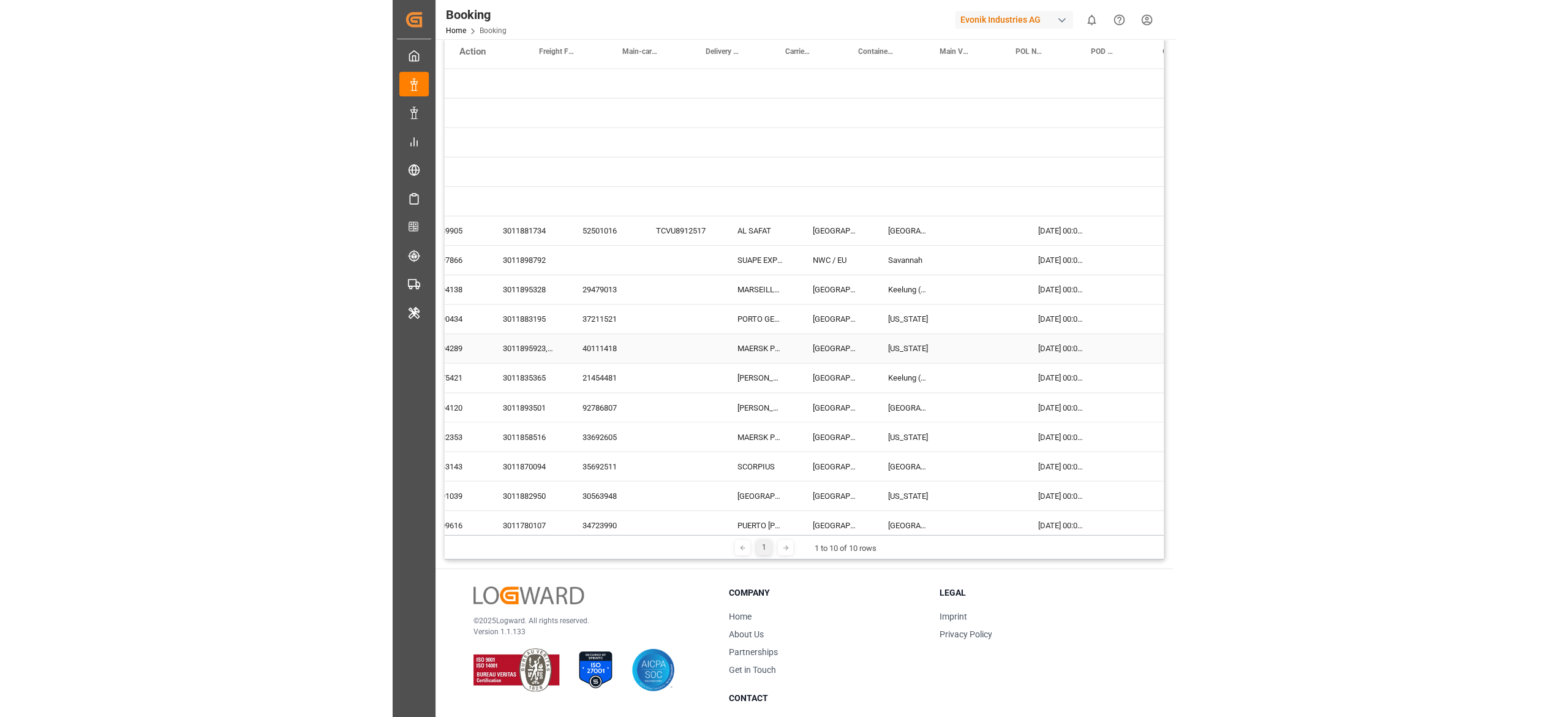
scroll to position [0, 198]
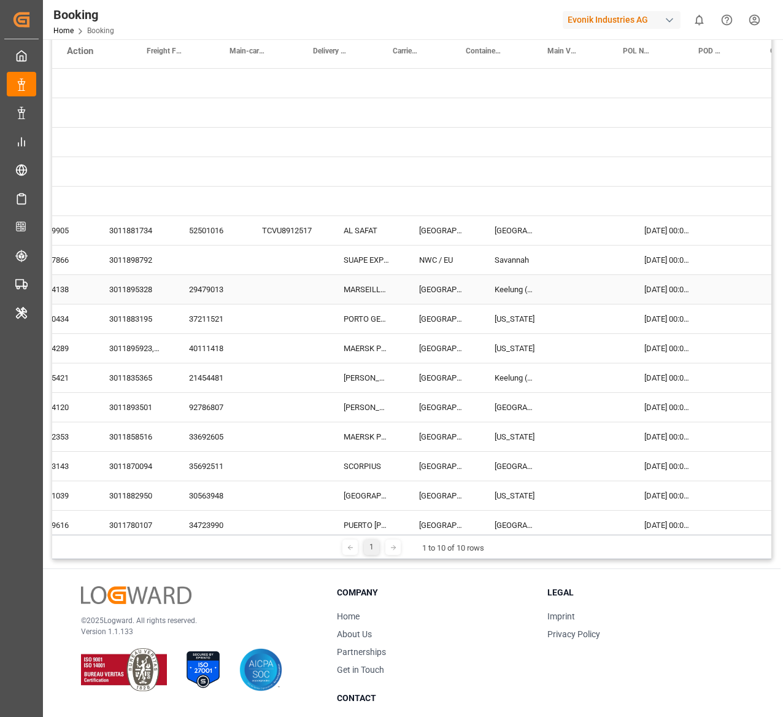
click at [209, 297] on div "29479013" at bounding box center [210, 289] width 73 height 29
click at [219, 310] on div "37211521" at bounding box center [210, 318] width 73 height 29
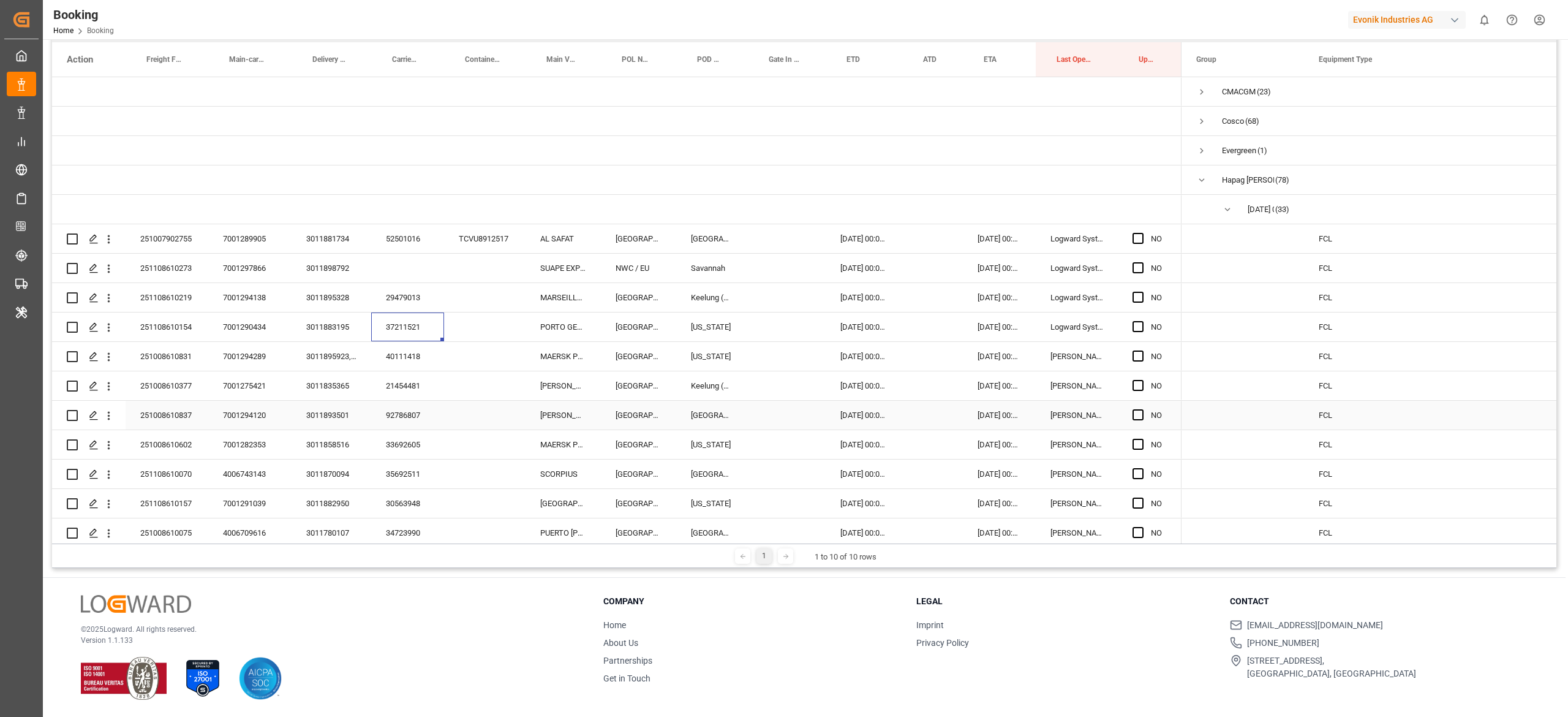
scroll to position [182, 0]
click at [420, 358] on div "40111418" at bounding box center [407, 356] width 73 height 29
click at [400, 381] on div "21454481" at bounding box center [407, 385] width 73 height 29
click at [781, 358] on span "Press SPACE to select this row." at bounding box center [1138, 356] width 11 height 11
click at [781, 351] on input "Press SPACE to select this row." at bounding box center [1142, 351] width 0 height 0
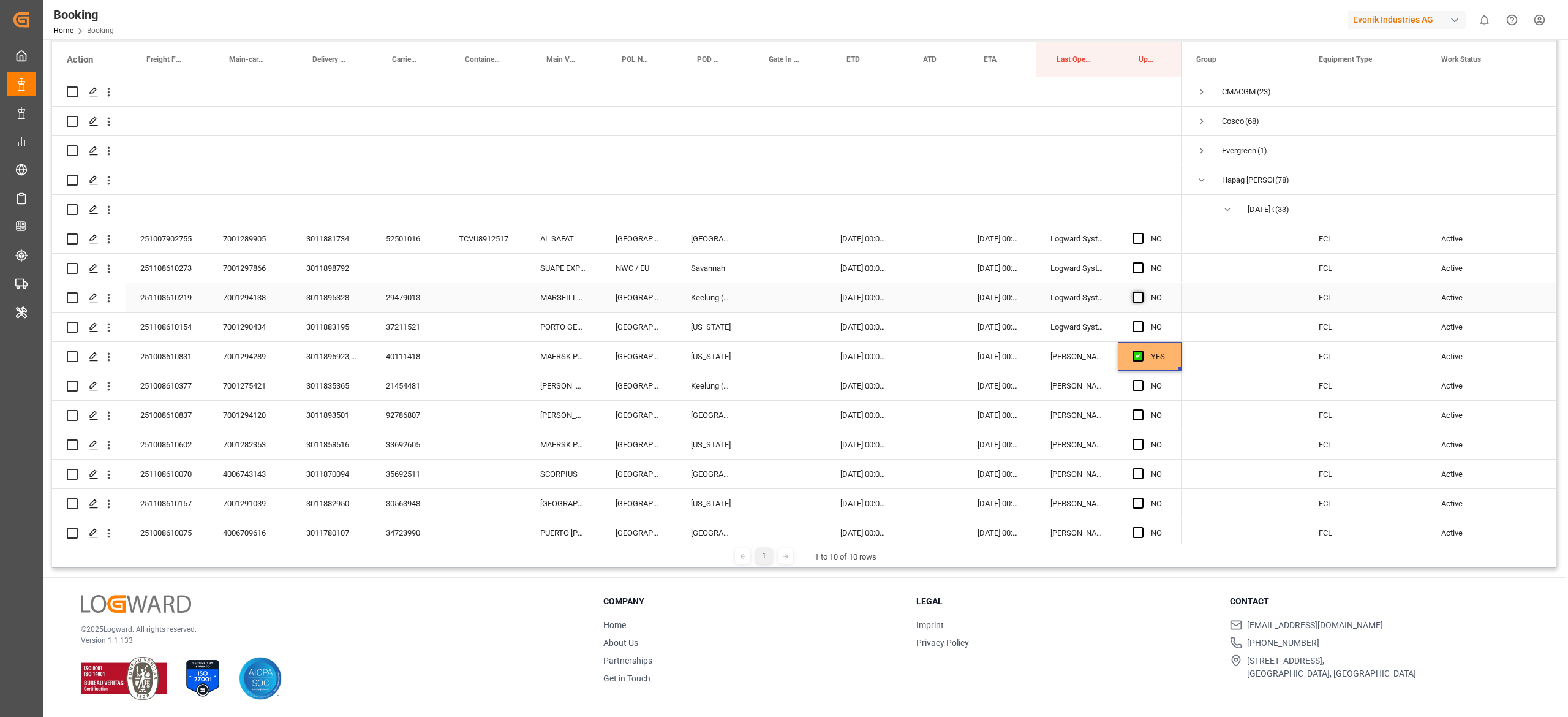
click at [781, 301] on span "Press SPACE to select this row." at bounding box center [1138, 297] width 11 height 11
click at [781, 292] on input "Press SPACE to select this row." at bounding box center [1142, 292] width 0 height 0
click at [781, 320] on div "Press SPACE to select this row." at bounding box center [1142, 328] width 18 height 28
click at [781, 387] on div "Press SPACE to select this row." at bounding box center [1142, 385] width 18 height 28
click at [781, 331] on span "Press SPACE to select this row." at bounding box center [1138, 327] width 11 height 11
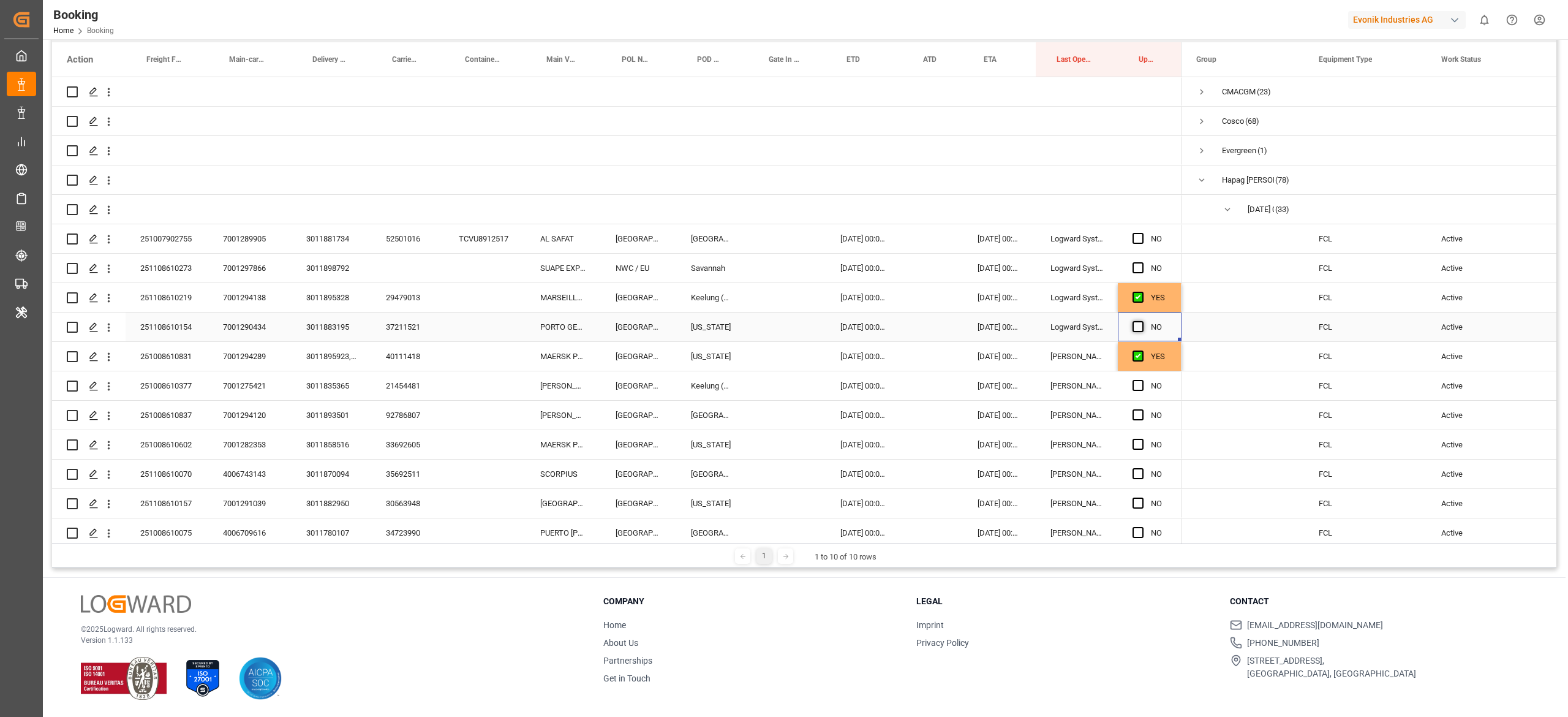
click at [781, 322] on input "Press SPACE to select this row." at bounding box center [1142, 322] width 0 height 0
drag, startPoint x: 1140, startPoint y: 389, endPoint x: 1140, endPoint y: 416, distance: 27.0
drag, startPoint x: 1140, startPoint y: 416, endPoint x: 1140, endPoint y: 391, distance: 25.0
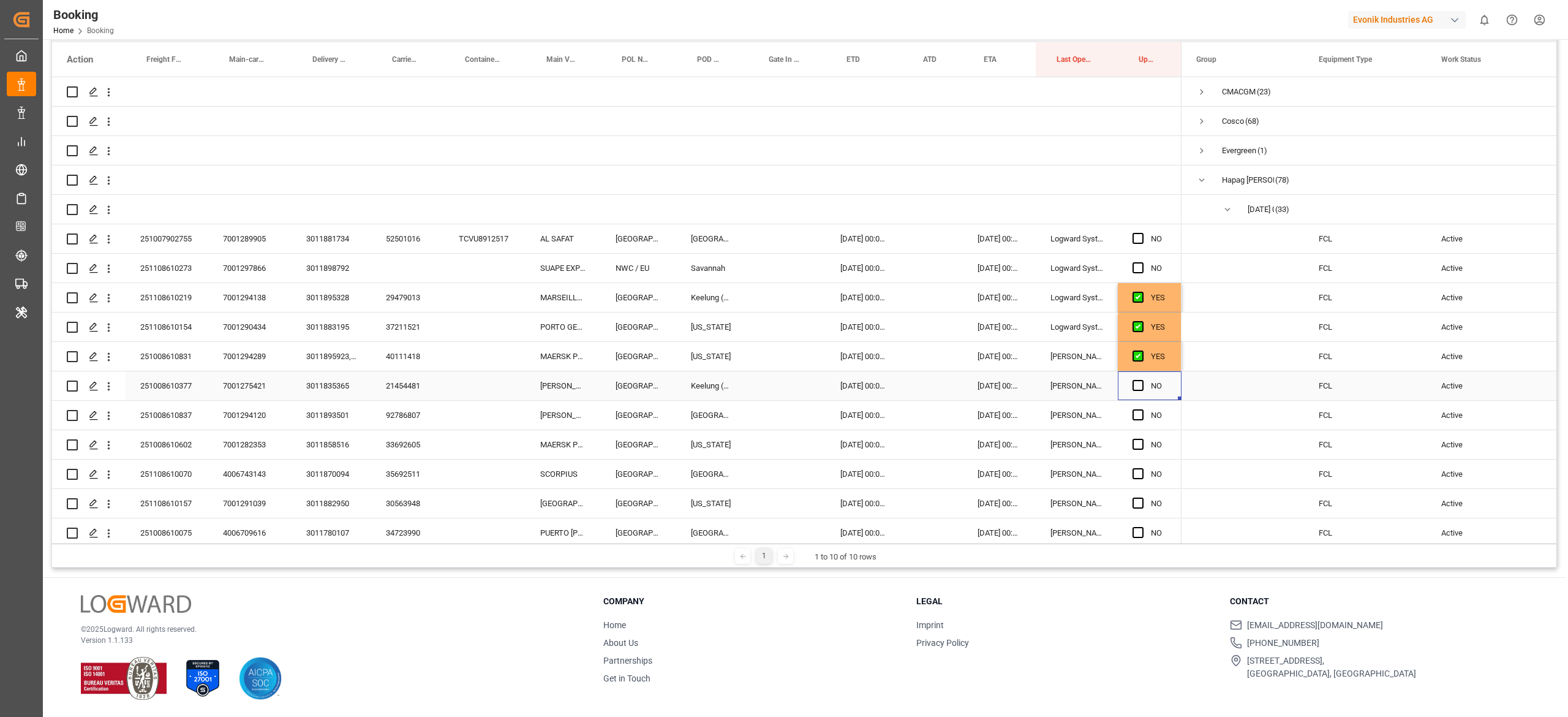
click at [781, 391] on div "Press SPACE to select this row." at bounding box center [1142, 385] width 18 height 28
click at [781, 411] on span "Press SPACE to select this row." at bounding box center [1138, 414] width 11 height 11
click at [781, 409] on input "Press SPACE to select this row." at bounding box center [1142, 409] width 0 height 0
click at [781, 386] on span "Press SPACE to select this row." at bounding box center [1138, 384] width 11 height 11
click at [781, 379] on input "Press SPACE to select this row." at bounding box center [1142, 379] width 0 height 0
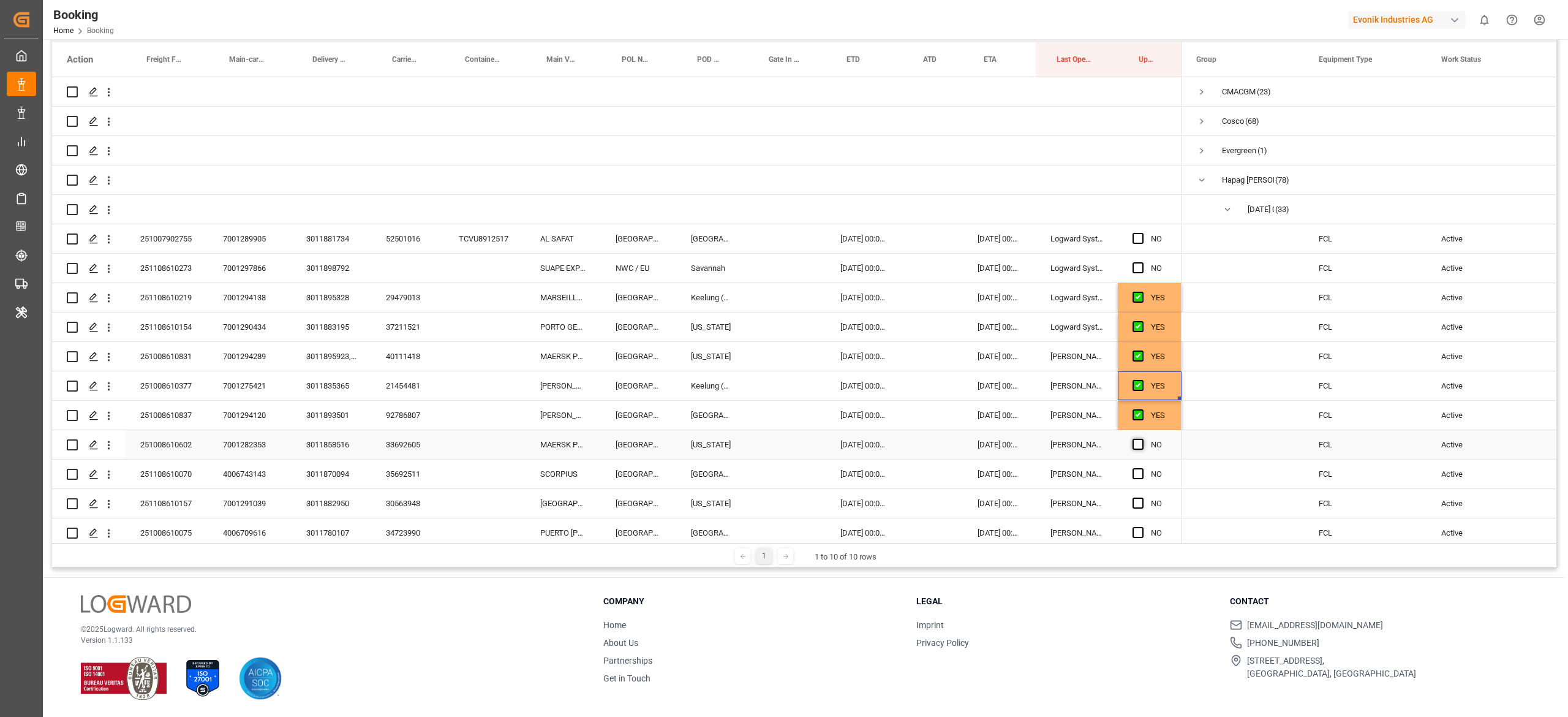
click at [781, 449] on span "Press SPACE to select this row." at bounding box center [1138, 443] width 11 height 11
click at [781, 438] on input "Press SPACE to select this row." at bounding box center [1142, 438] width 0 height 0
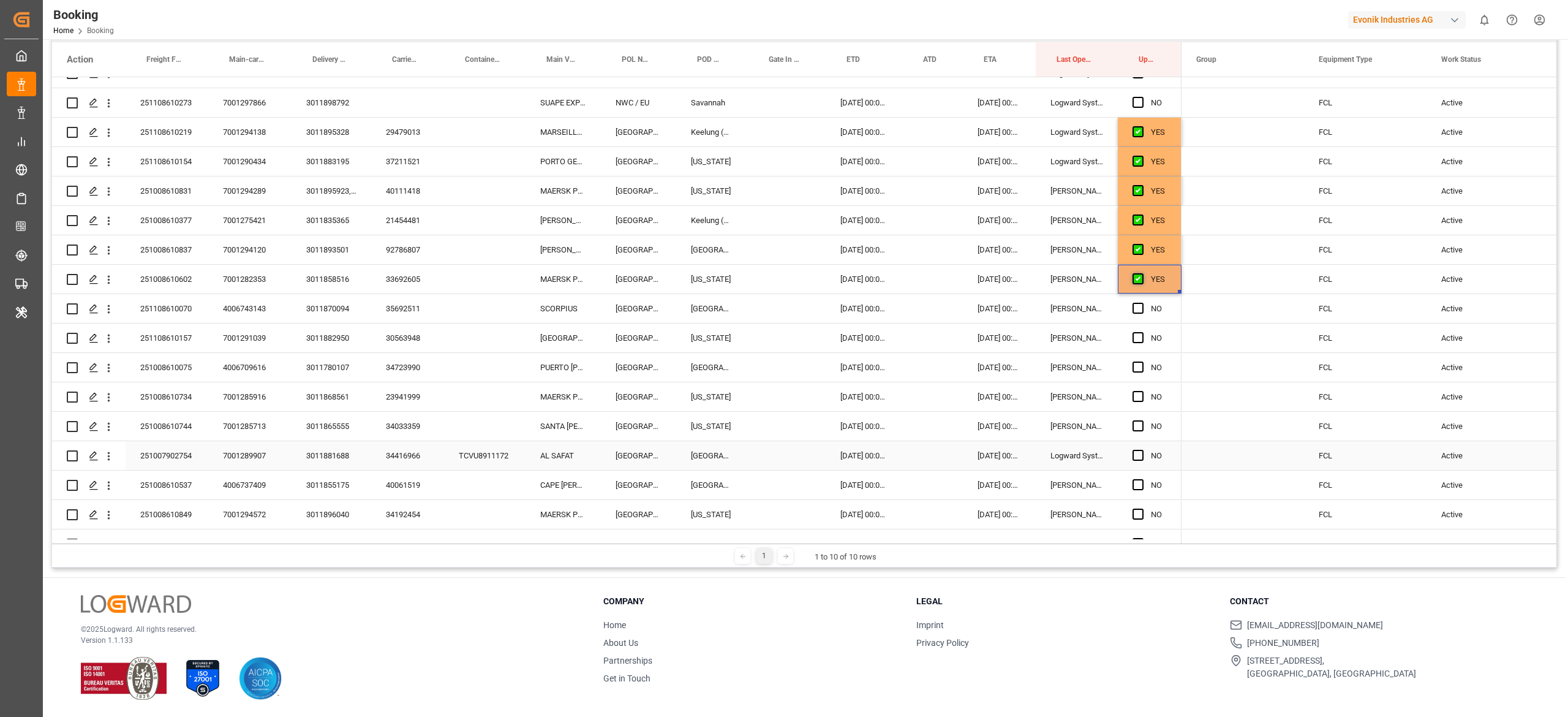
scroll to position [168, 0]
click at [781, 309] on span "Press SPACE to select this row." at bounding box center [1138, 306] width 11 height 11
click at [781, 301] on input "Press SPACE to select this row." at bounding box center [1142, 301] width 0 height 0
click at [781, 330] on span "Press SPACE to select this row." at bounding box center [1138, 335] width 11 height 11
click at [781, 330] on input "Press SPACE to select this row." at bounding box center [1142, 330] width 0 height 0
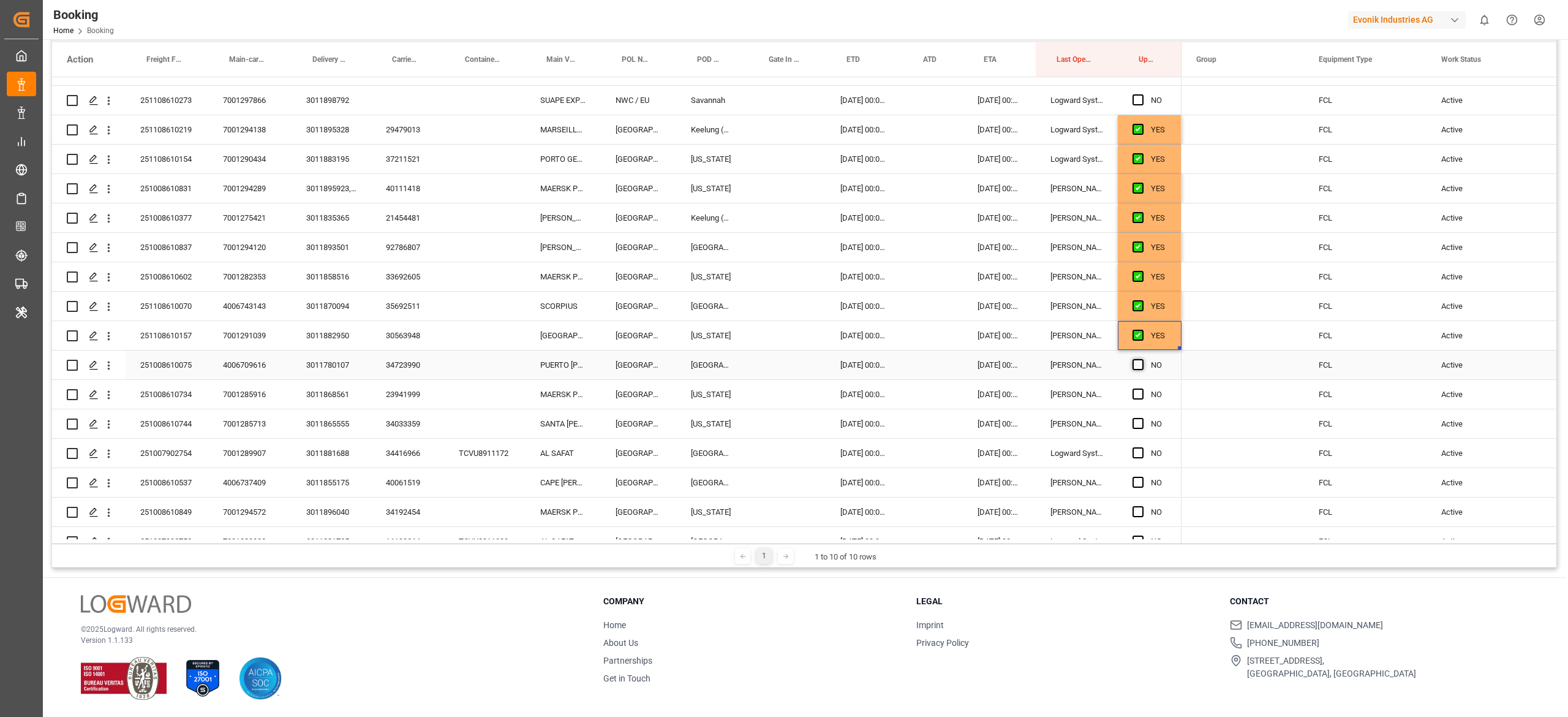
click at [781, 362] on span "Press SPACE to select this row." at bounding box center [1138, 364] width 11 height 11
click at [781, 359] on input "Press SPACE to select this row." at bounding box center [1142, 359] width 0 height 0
click at [781, 391] on span "Press SPACE to select this row." at bounding box center [1138, 393] width 11 height 11
click at [781, 388] on input "Press SPACE to select this row." at bounding box center [1142, 388] width 0 height 0
click at [781, 418] on span "Press SPACE to select this row." at bounding box center [1138, 422] width 11 height 11
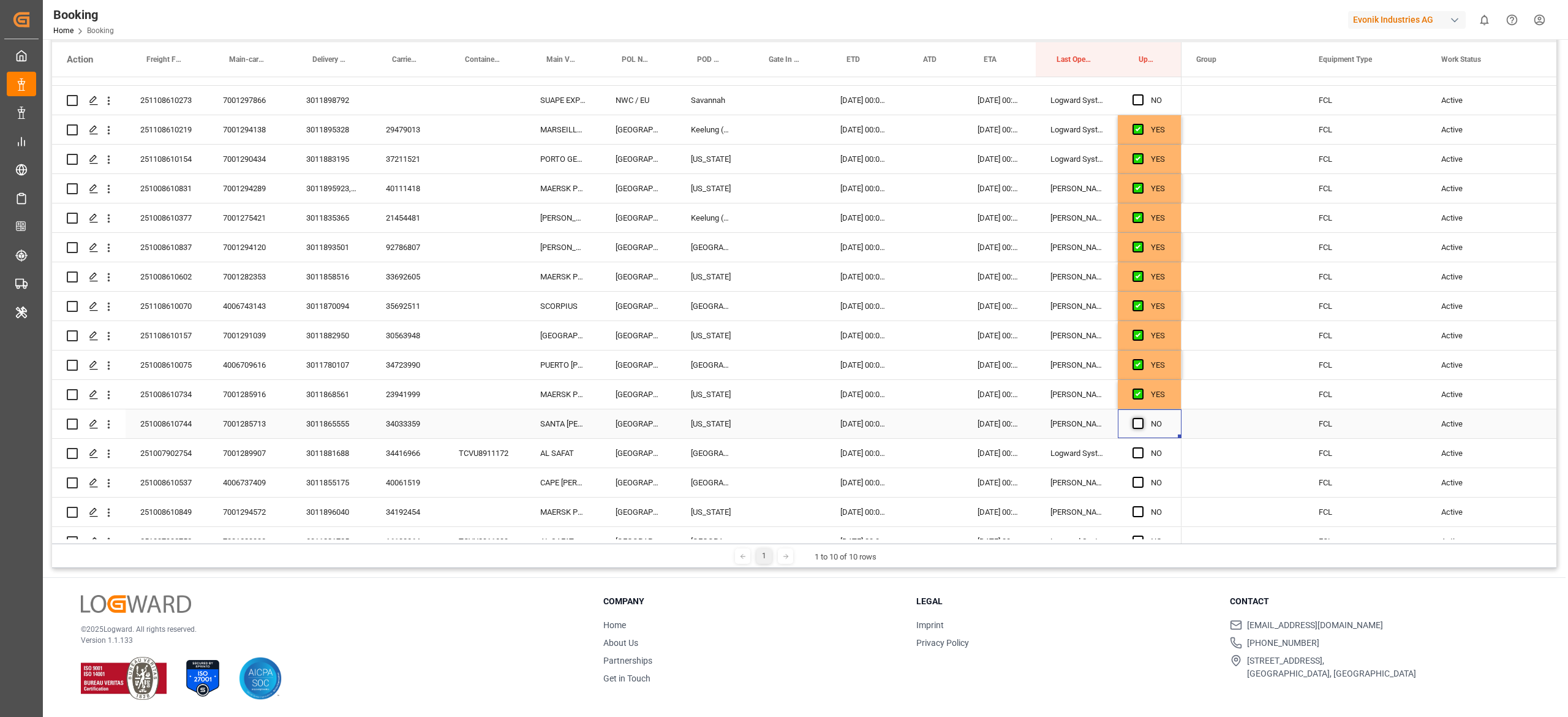
click at [781, 417] on input "Press SPACE to select this row." at bounding box center [1142, 417] width 0 height 0
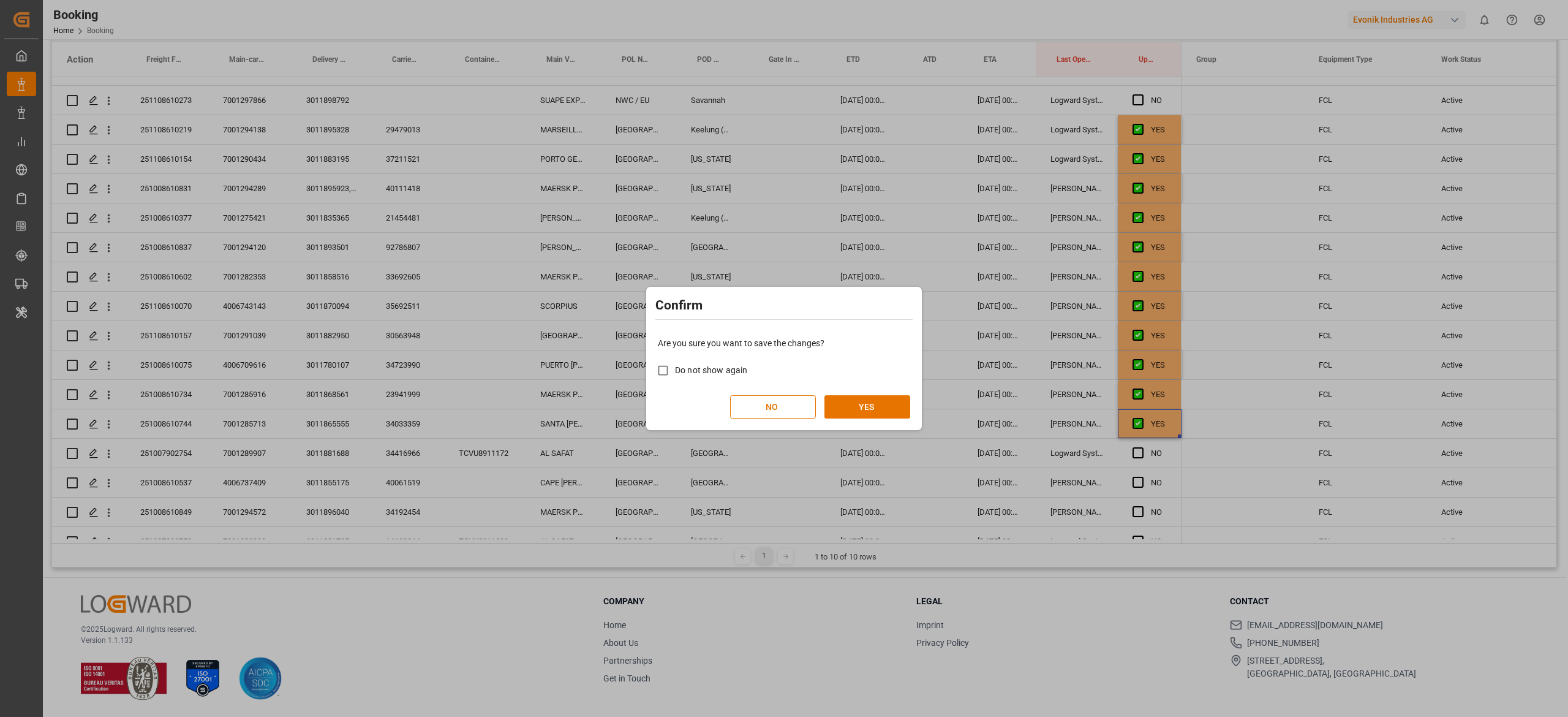
click at [781, 394] on div "Are you sure you want to save the changes? Do not show again NO YES" at bounding box center [784, 377] width 269 height 99
click at [781, 410] on button "YES" at bounding box center [867, 406] width 86 height 23
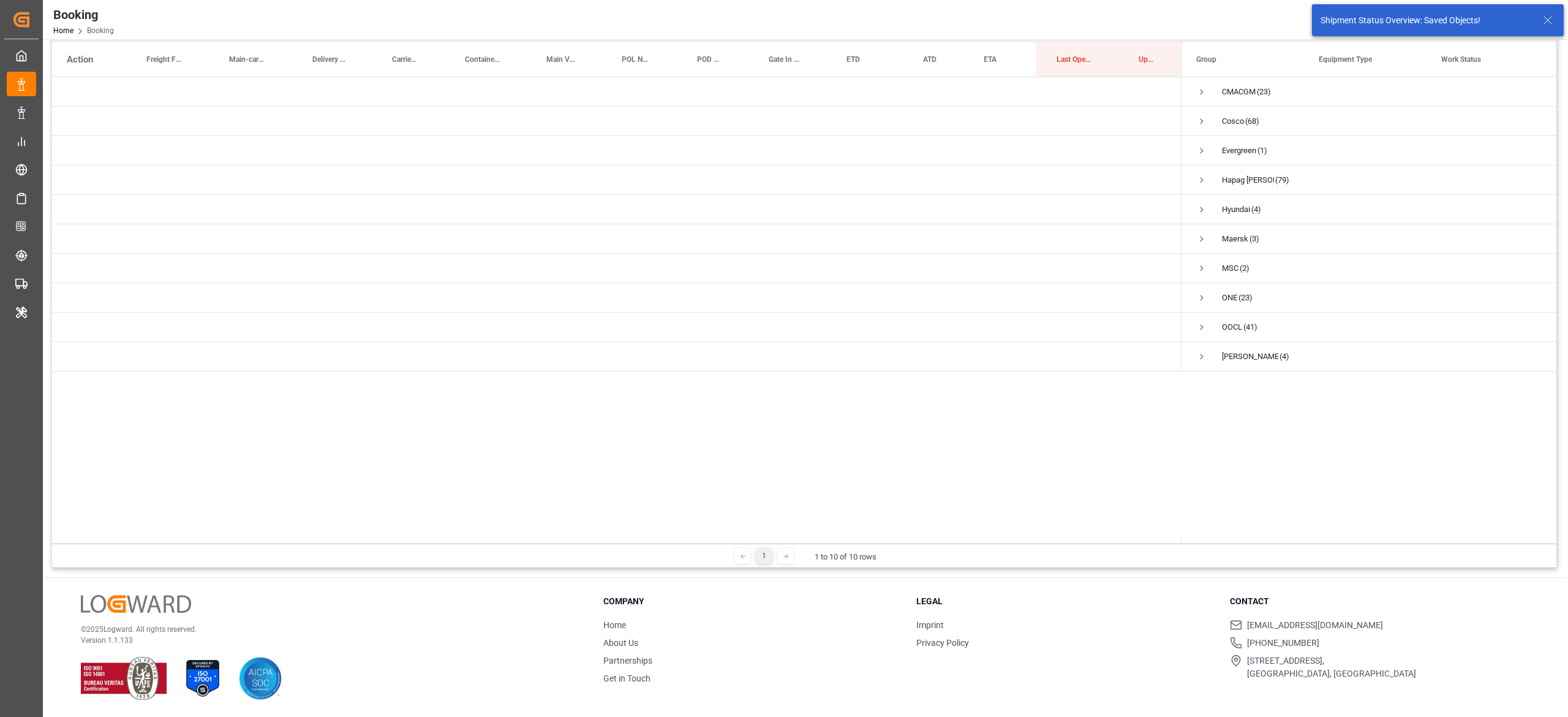
scroll to position [0, 0]
click at [781, 175] on span "Press SPACE to select this row." at bounding box center [1201, 180] width 11 height 11
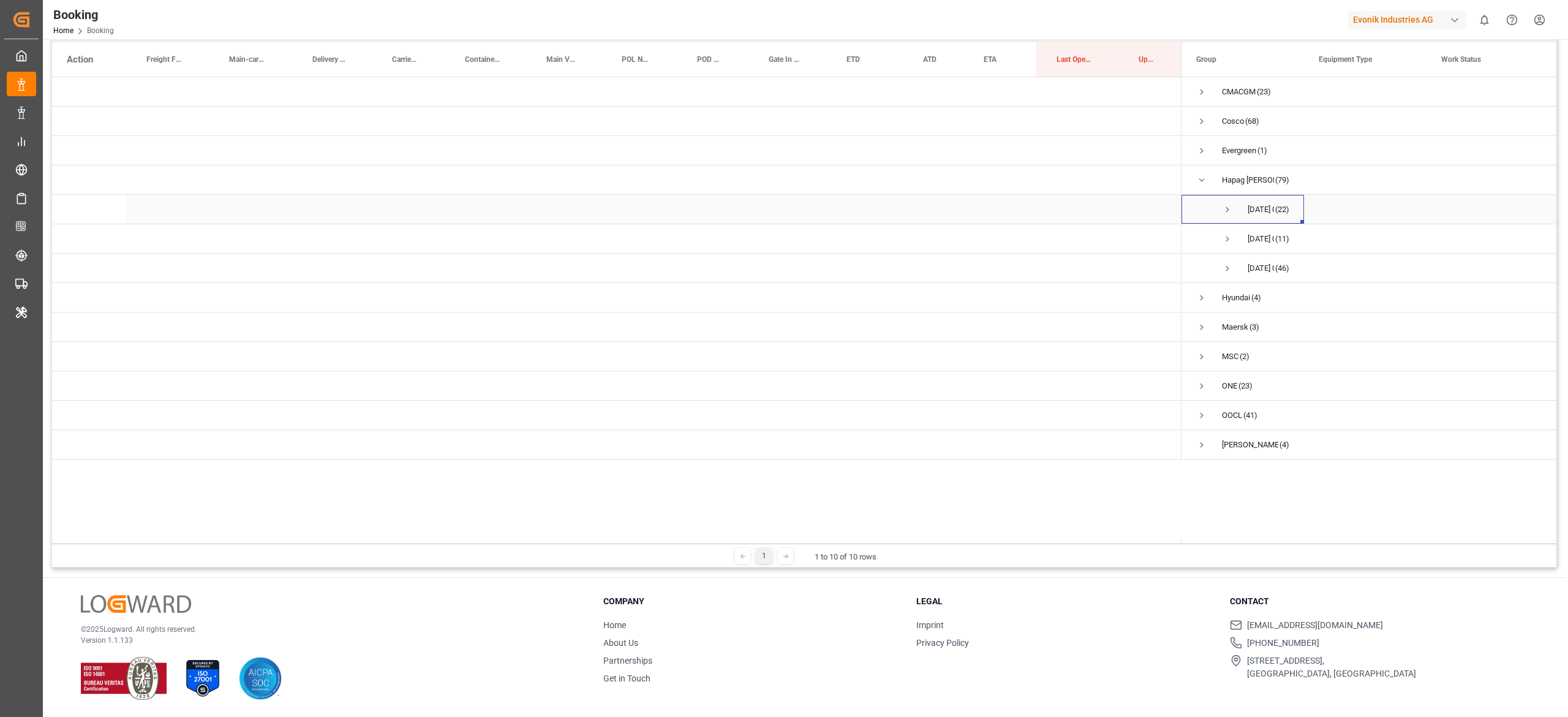
click at [781, 211] on span "Press SPACE to select this row." at bounding box center [1227, 209] width 11 height 11
click at [781, 211] on div at bounding box center [803, 222] width 1504 height 710
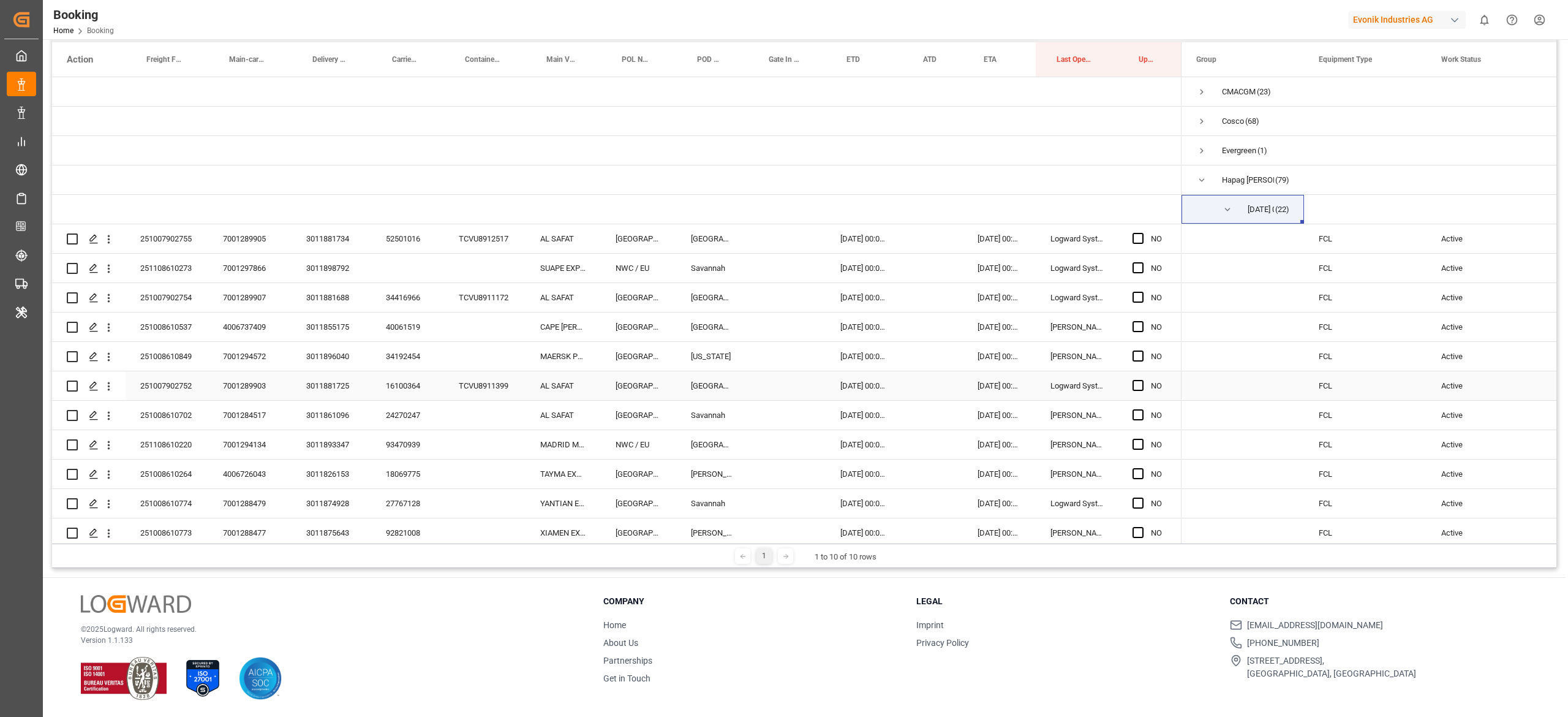
click at [415, 390] on div "16100364" at bounding box center [407, 385] width 73 height 29
click at [781, 360] on span "Press SPACE to select this row." at bounding box center [1138, 356] width 11 height 11
click at [781, 351] on input "Press SPACE to select this row." at bounding box center [1142, 351] width 0 height 0
click at [781, 331] on span "Press SPACE to select this row." at bounding box center [1138, 327] width 11 height 11
click at [781, 322] on input "Press SPACE to select this row." at bounding box center [1142, 322] width 0 height 0
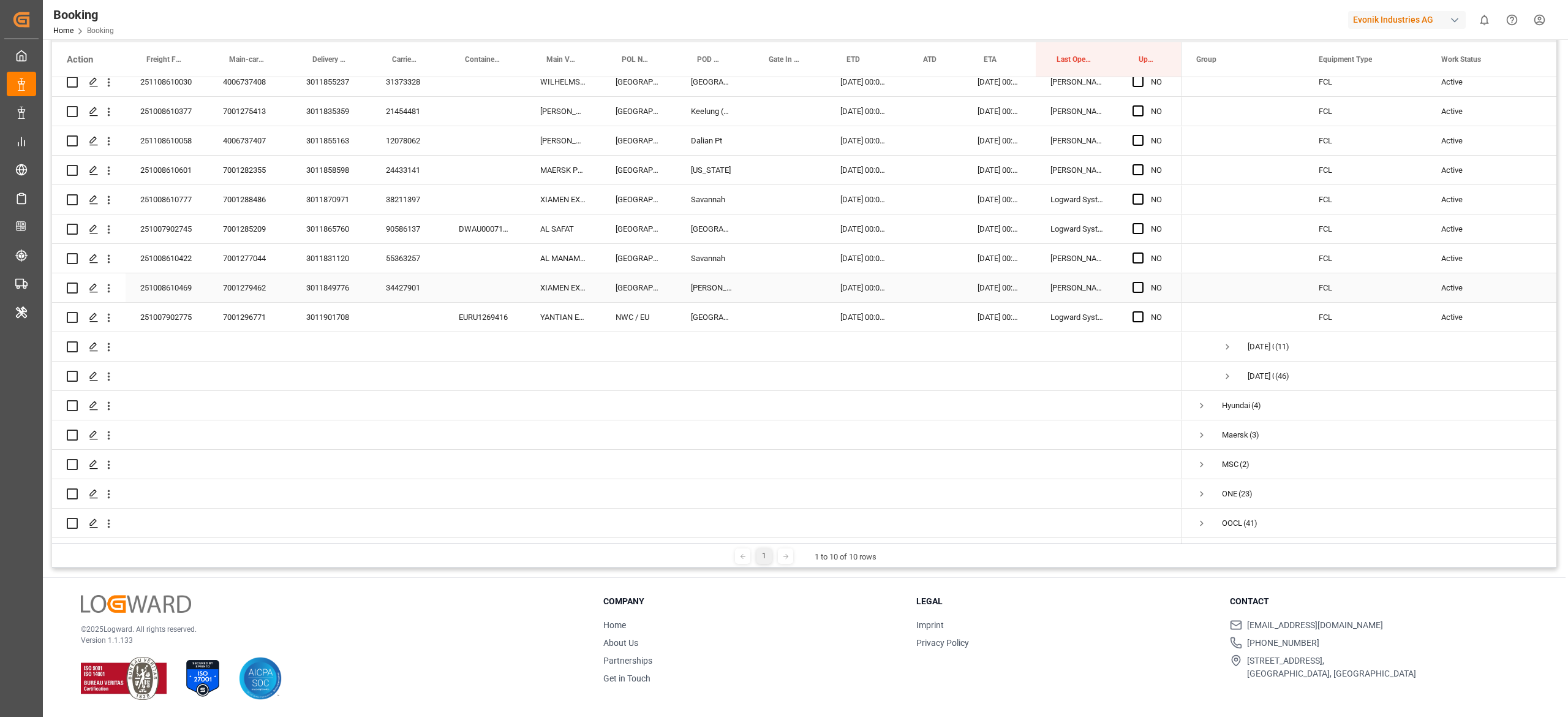
scroll to position [540, 0]
click at [397, 288] on div "34427901" at bounding box center [407, 286] width 73 height 29
click at [388, 244] on div "55363257" at bounding box center [407, 257] width 73 height 29
click at [421, 237] on div "90586137" at bounding box center [407, 228] width 73 height 29
click at [781, 225] on span "Press SPACE to select this row." at bounding box center [1138, 227] width 11 height 11
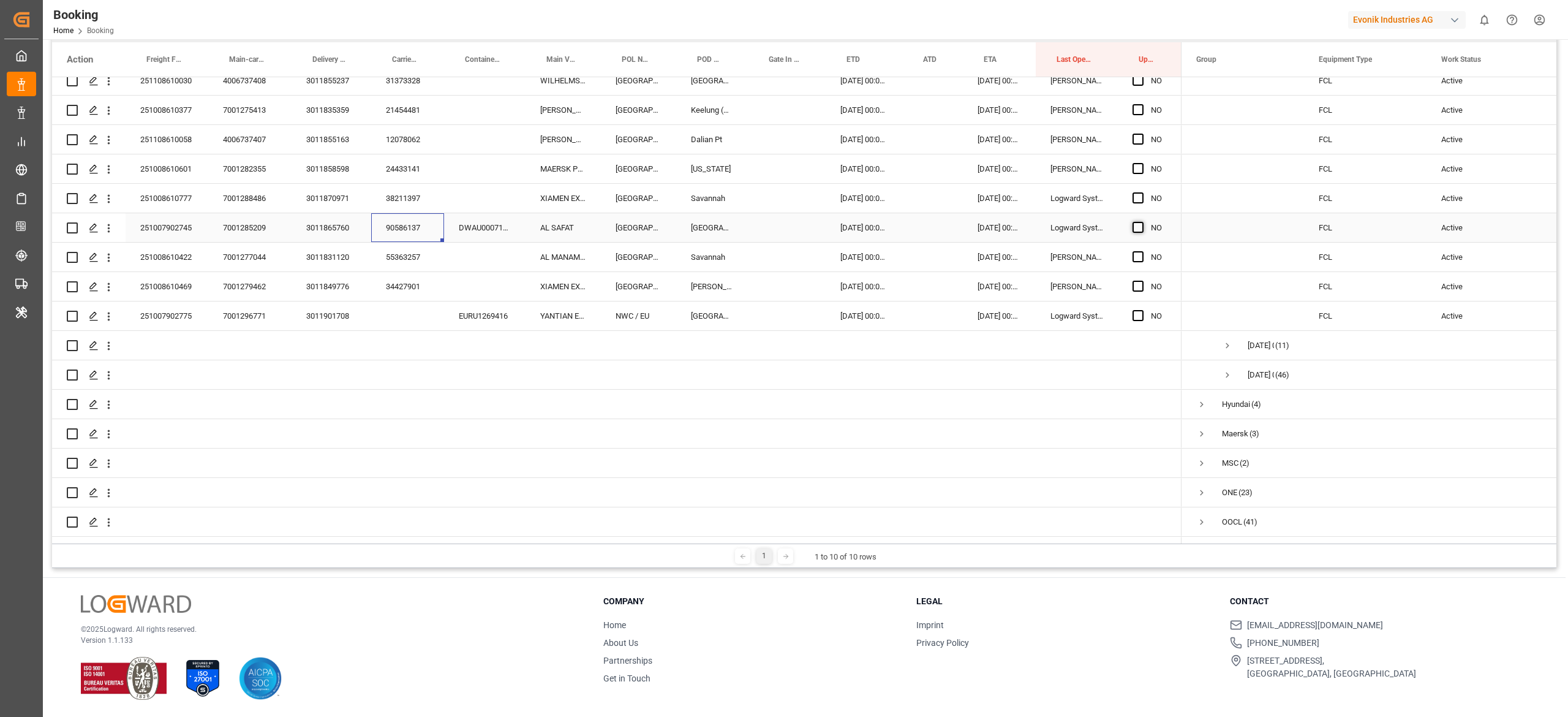
click at [781, 222] on input "Press SPACE to select this row." at bounding box center [1142, 222] width 0 height 0
click at [781, 250] on div "Press SPACE to select this row." at bounding box center [1142, 258] width 18 height 28
click at [781, 283] on div "Press SPACE to select this row." at bounding box center [1142, 287] width 18 height 28
click at [781, 255] on span "Press SPACE to select this row." at bounding box center [1138, 257] width 11 height 11
click at [781, 252] on input "Press SPACE to select this row." at bounding box center [1142, 252] width 0 height 0
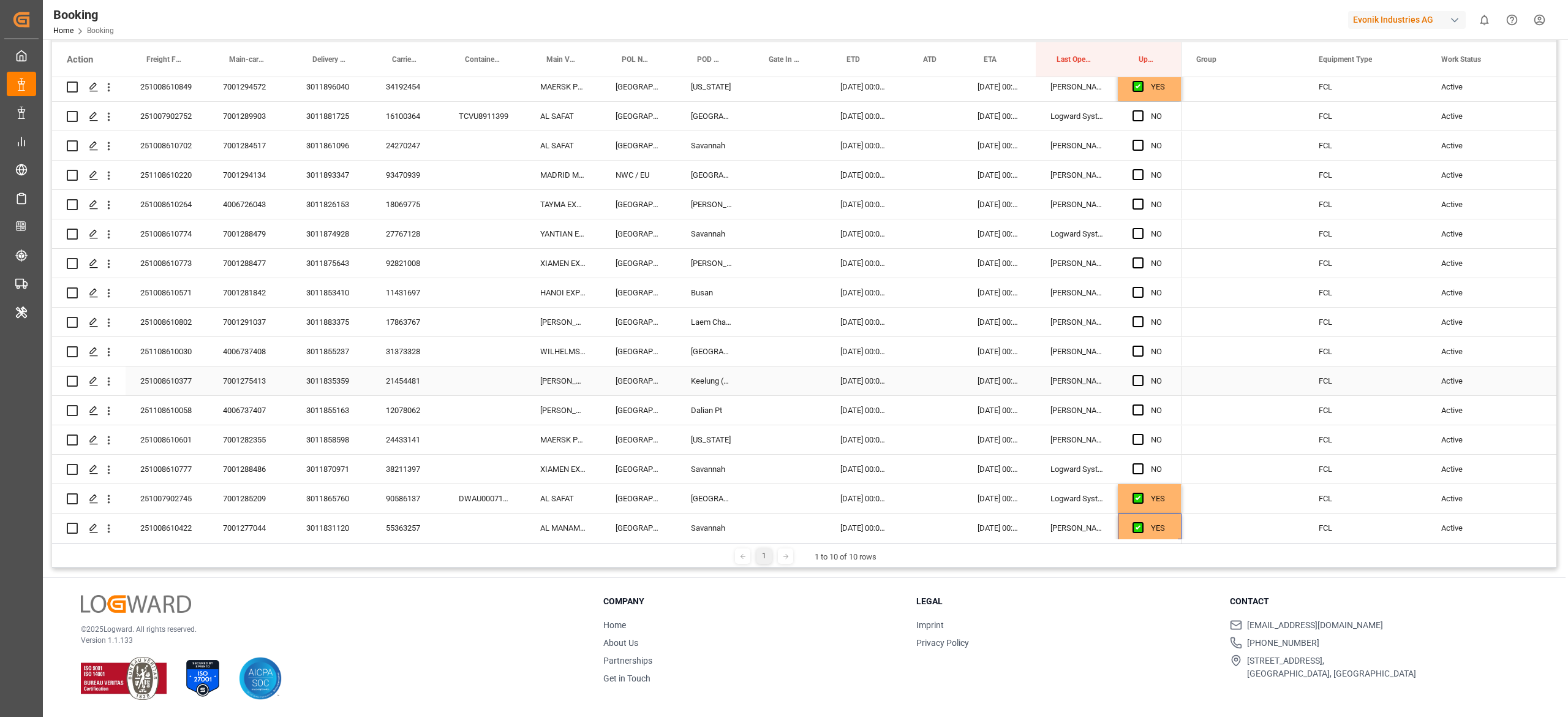
scroll to position [258, 0]
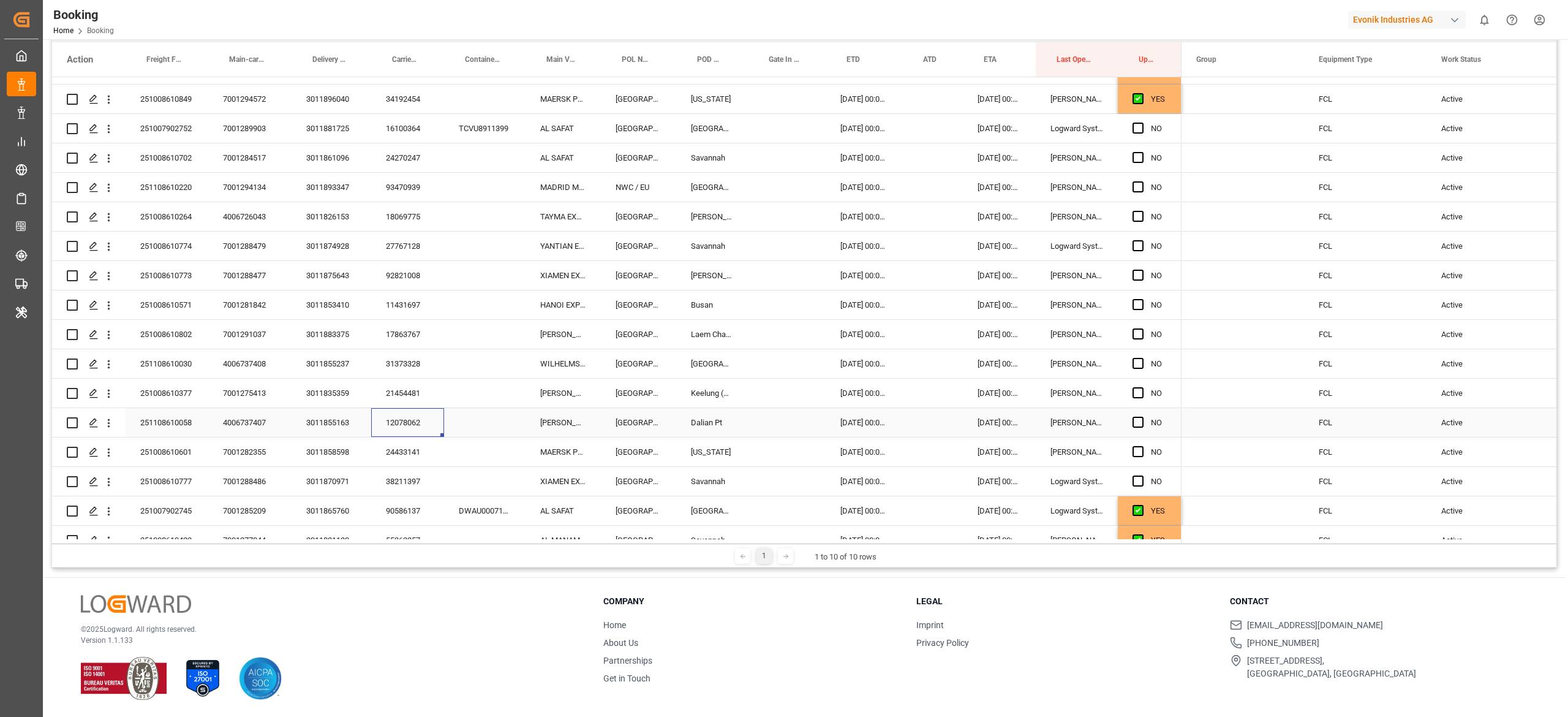
click at [398, 413] on div "12078062" at bounding box center [407, 422] width 73 height 29
click at [404, 347] on div "17863767" at bounding box center [407, 334] width 73 height 29
click at [781, 325] on div "Press SPACE to select this row." at bounding box center [1142, 335] width 18 height 28
click at [781, 336] on div "Press SPACE to select this row." at bounding box center [1142, 335] width 18 height 28
click at [781, 337] on span "Press SPACE to select this row." at bounding box center [1138, 334] width 11 height 11
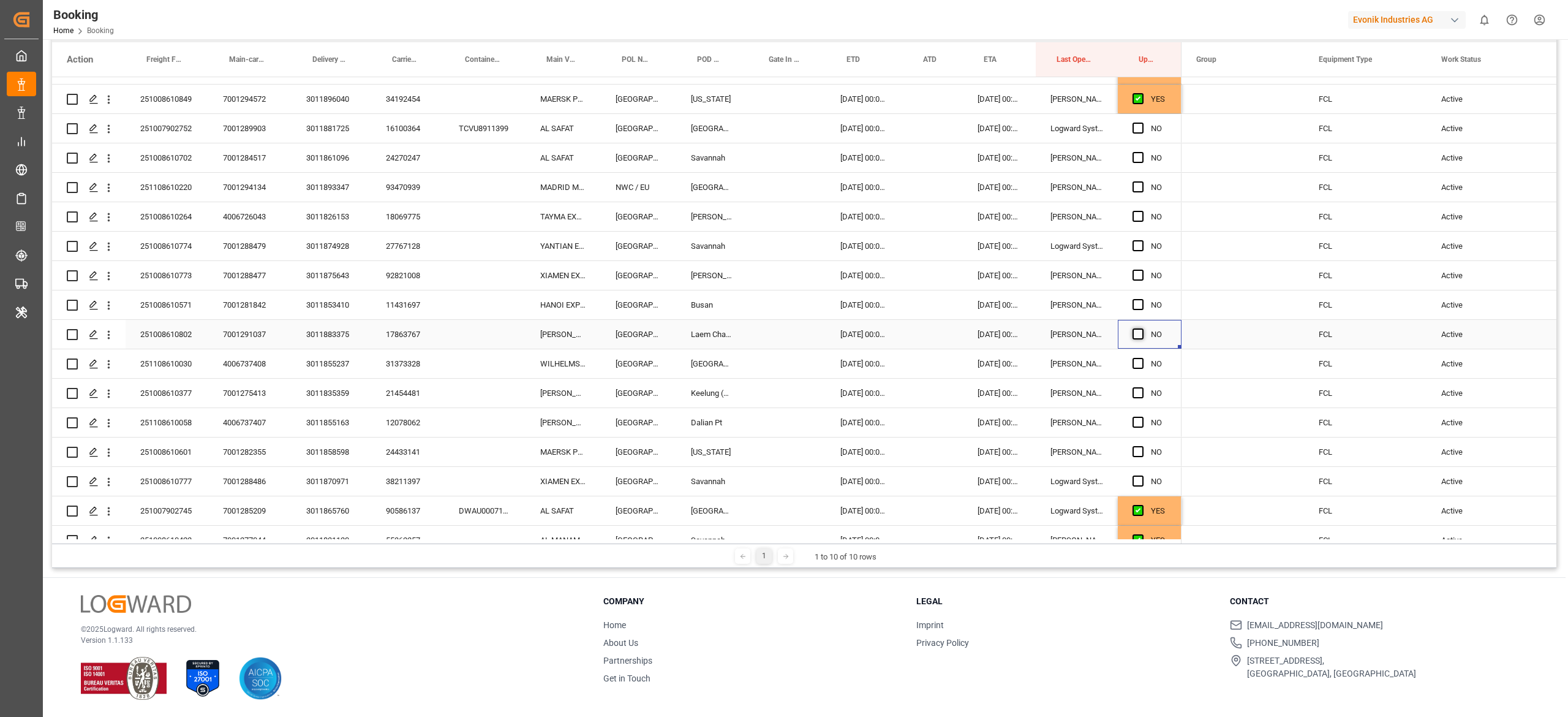
click at [781, 329] on input "Press SPACE to select this row." at bounding box center [1142, 329] width 0 height 0
click at [781, 362] on span "Press SPACE to select this row." at bounding box center [1138, 362] width 11 height 11
click at [781, 358] on input "Press SPACE to select this row." at bounding box center [1142, 358] width 0 height 0
click at [781, 397] on span "Press SPACE to select this row." at bounding box center [1138, 392] width 11 height 11
click at [781, 387] on input "Press SPACE to select this row." at bounding box center [1142, 387] width 0 height 0
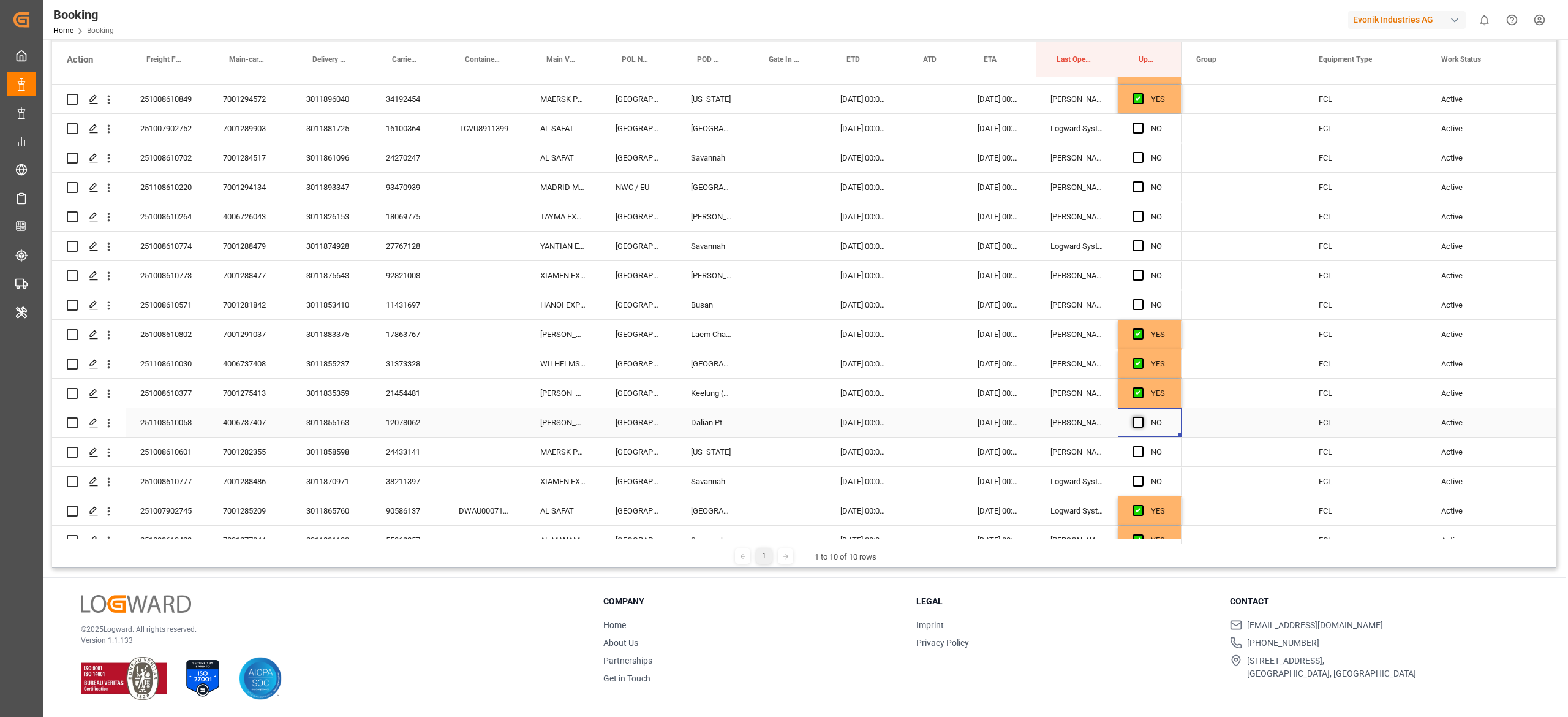
click at [781, 423] on span "Press SPACE to select this row." at bounding box center [1138, 421] width 11 height 11
click at [781, 416] on input "Press SPACE to select this row." at bounding box center [1142, 416] width 0 height 0
click at [781, 462] on div "Press SPACE to select this row." at bounding box center [1142, 452] width 18 height 28
click at [781, 450] on span "Press SPACE to select this row." at bounding box center [1138, 451] width 11 height 11
click at [781, 446] on input "Press SPACE to select this row." at bounding box center [1142, 446] width 0 height 0
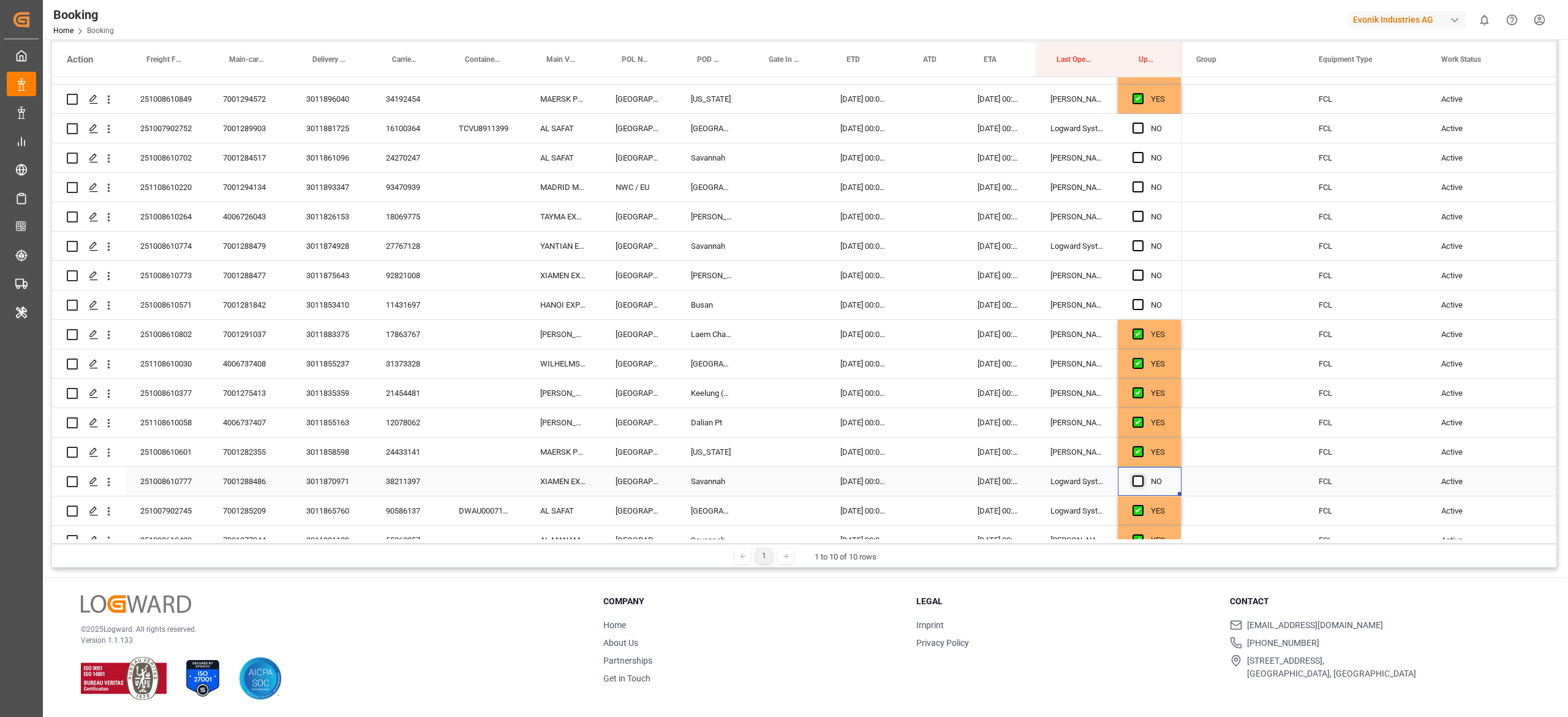
click at [781, 481] on span "Press SPACE to select this row." at bounding box center [1138, 480] width 11 height 11
click at [781, 475] on input "Press SPACE to select this row." at bounding box center [1142, 475] width 0 height 0
click at [410, 303] on div "11431697" at bounding box center [407, 307] width 73 height 29
click at [781, 309] on span "Press SPACE to select this row." at bounding box center [1138, 307] width 11 height 11
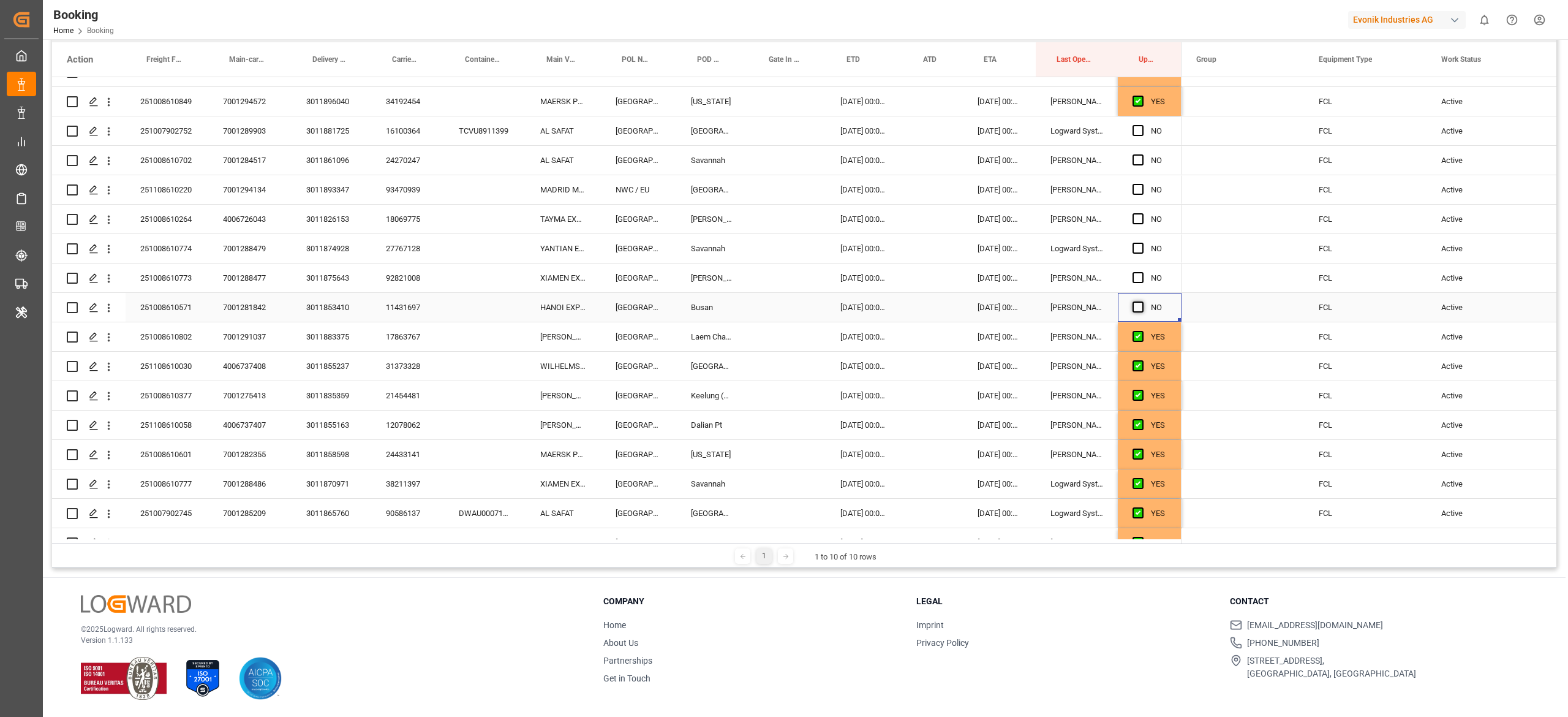
click at [781, 302] on input "Press SPACE to select this row." at bounding box center [1142, 302] width 0 height 0
click at [781, 282] on span "Press SPACE to select this row." at bounding box center [1138, 277] width 11 height 11
click at [781, 272] on input "Press SPACE to select this row." at bounding box center [1142, 272] width 0 height 0
click at [781, 245] on span "Press SPACE to select this row." at bounding box center [1138, 248] width 11 height 11
click at [781, 243] on input "Press SPACE to select this row." at bounding box center [1142, 243] width 0 height 0
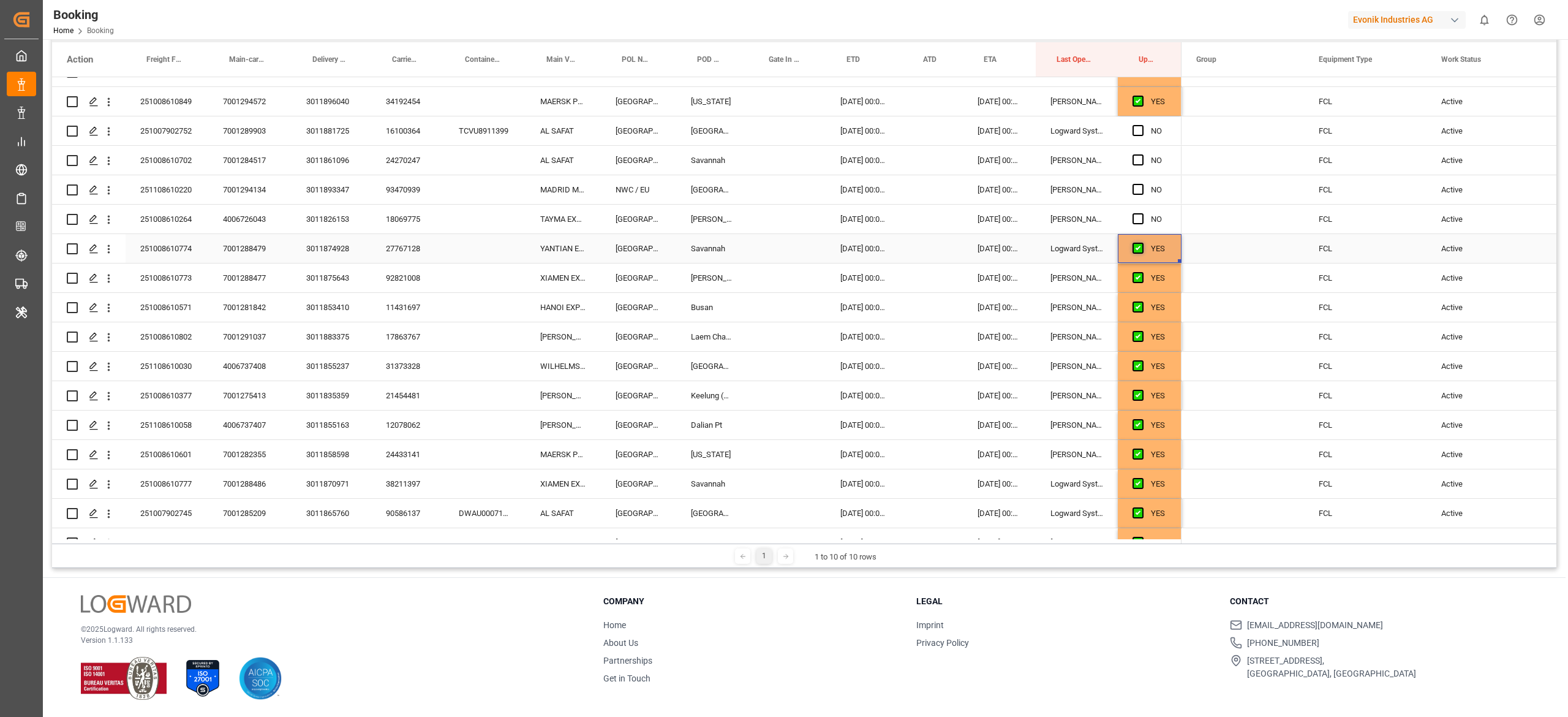
click at [781, 245] on span "Press SPACE to select this row." at bounding box center [1138, 248] width 11 height 11
click at [781, 243] on input "Press SPACE to select this row." at bounding box center [1142, 243] width 0 height 0
click at [781, 245] on span "Press SPACE to select this row." at bounding box center [1138, 248] width 11 height 11
click at [781, 243] on input "Press SPACE to select this row." at bounding box center [1142, 243] width 0 height 0
click at [781, 326] on div "Press SPACE to select this row." at bounding box center [1142, 337] width 18 height 28
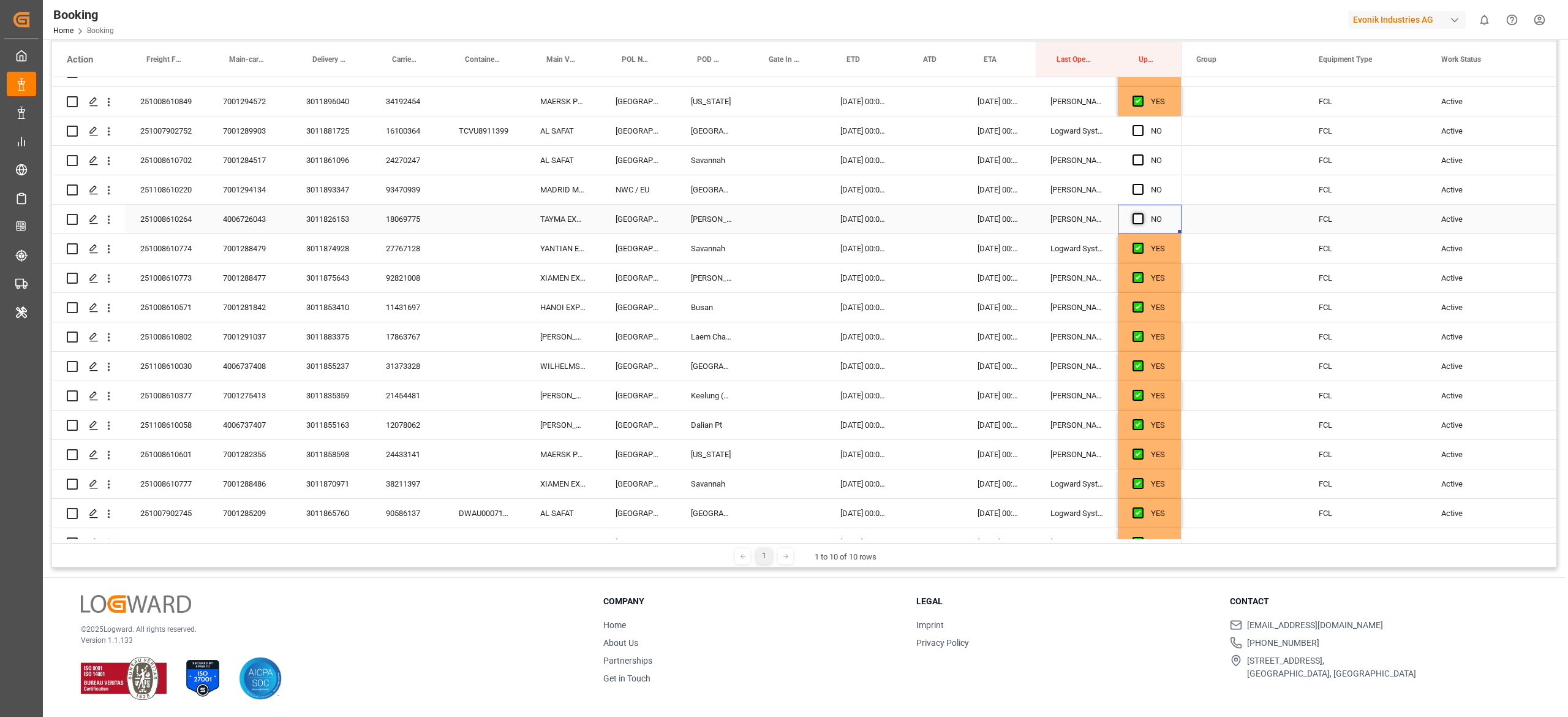
click at [781, 220] on span "Press SPACE to select this row." at bounding box center [1138, 219] width 11 height 11
click at [781, 214] on input "Press SPACE to select this row." at bounding box center [1142, 214] width 0 height 0
click at [781, 189] on span "Press SPACE to select this row." at bounding box center [1138, 189] width 11 height 11
click at [781, 184] on input "Press SPACE to select this row." at bounding box center [1142, 184] width 0 height 0
click at [781, 166] on span "Press SPACE to select this row." at bounding box center [1138, 160] width 11 height 11
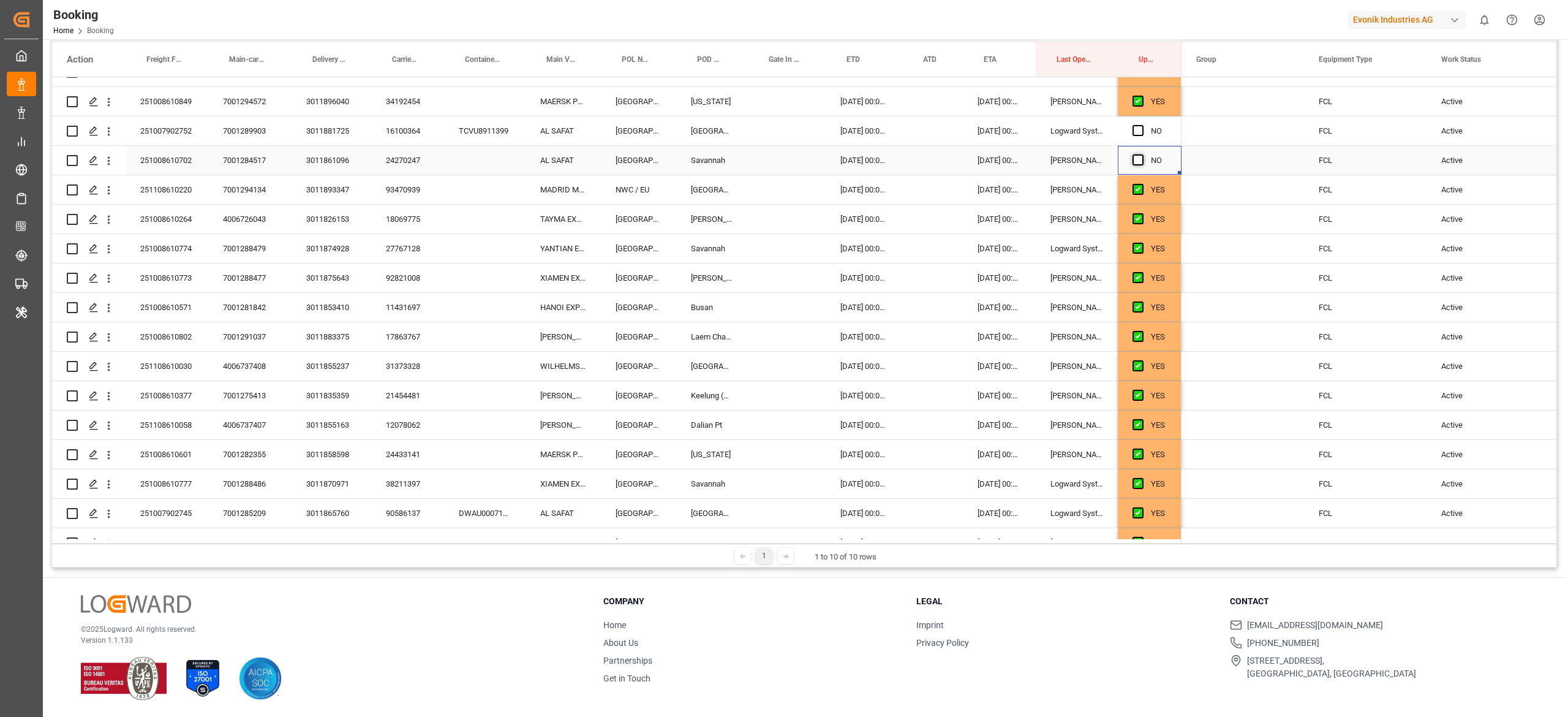
click at [781, 155] on input "Press SPACE to select this row." at bounding box center [1142, 155] width 0 height 0
click at [781, 129] on span "Press SPACE to select this row." at bounding box center [1138, 130] width 11 height 11
click at [781, 125] on input "Press SPACE to select this row." at bounding box center [1142, 125] width 0 height 0
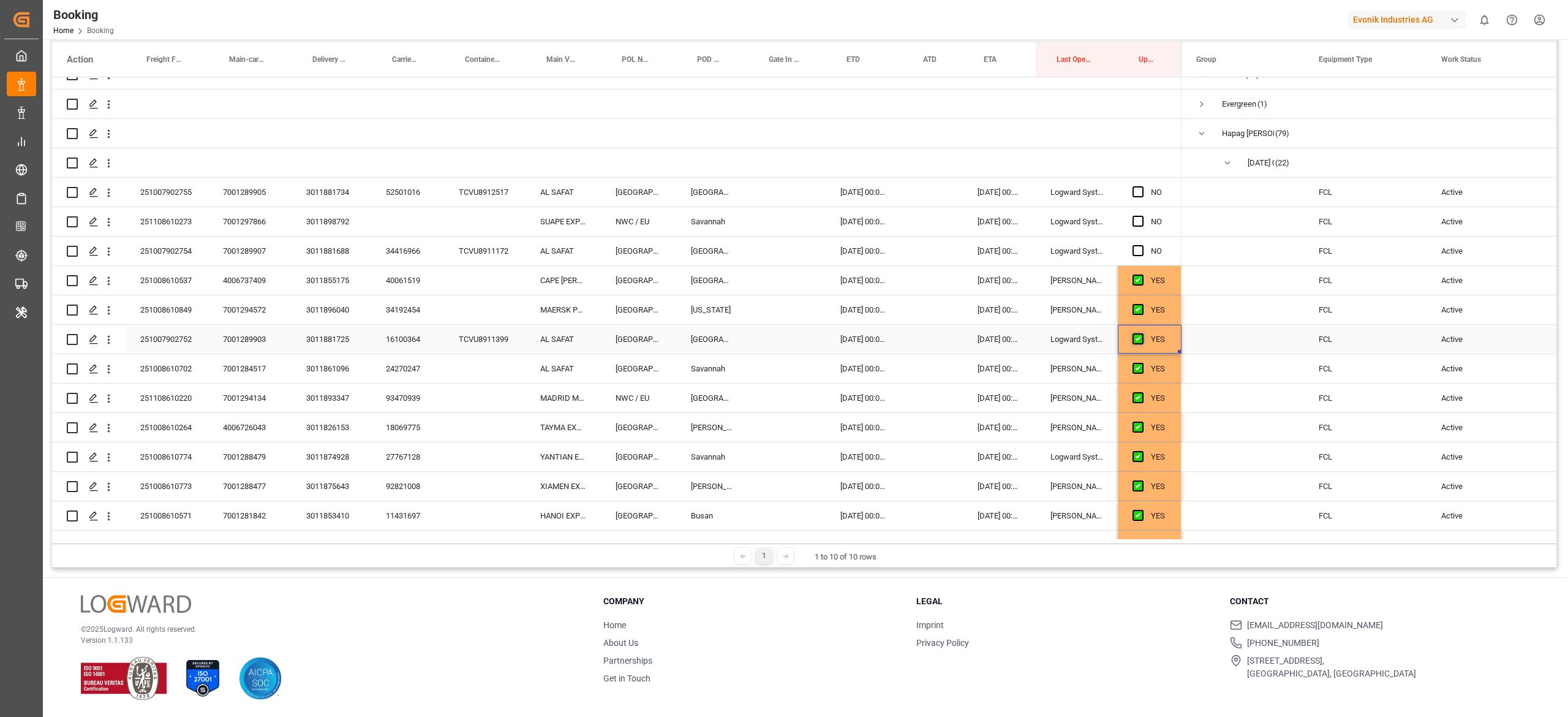
scroll to position [48, 0]
click at [424, 265] on div "40061519" at bounding box center [407, 279] width 73 height 29
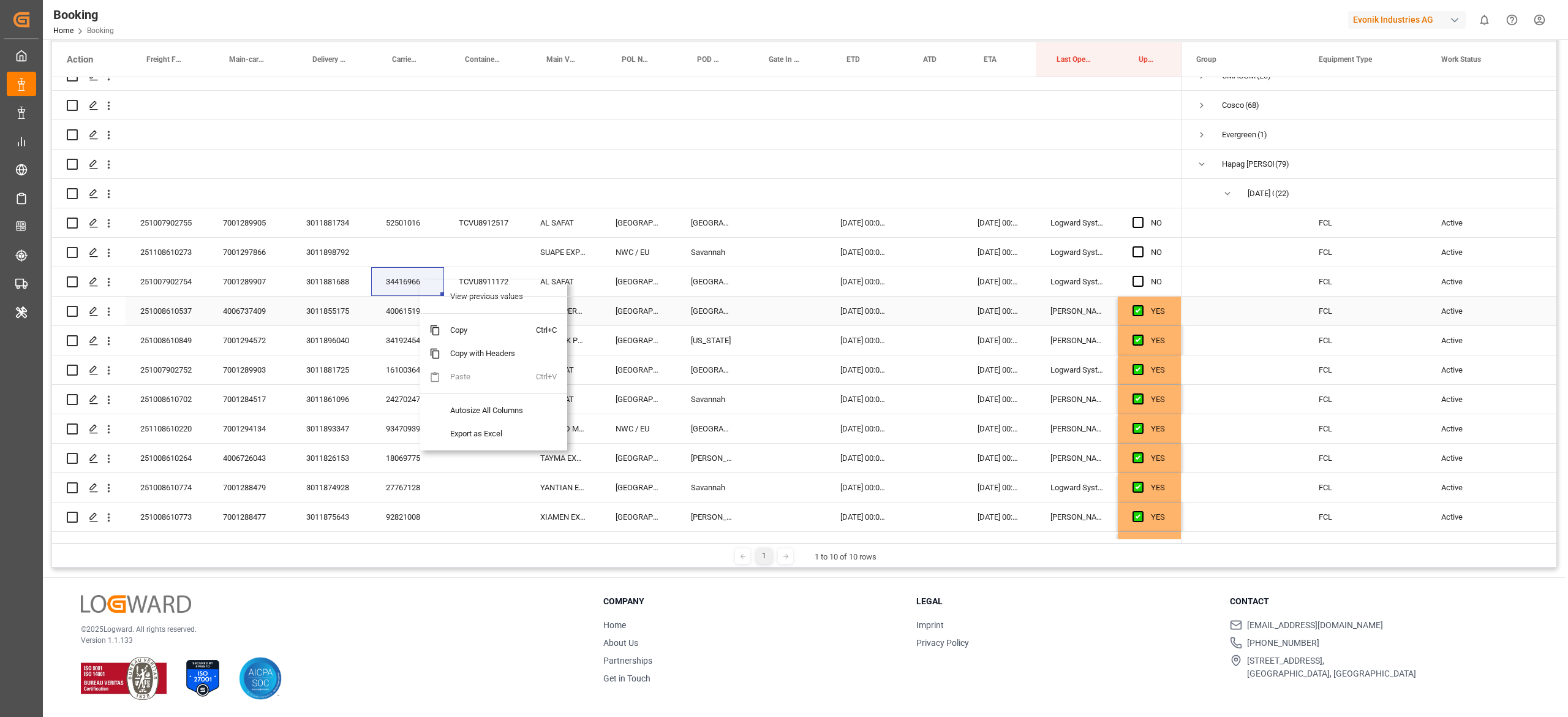
scroll to position [15, 0]
click at [781, 11] on div "Booking Home Booking Evonik Industries AG 0 Notifications Only show unread All …" at bounding box center [800, 19] width 1534 height 39
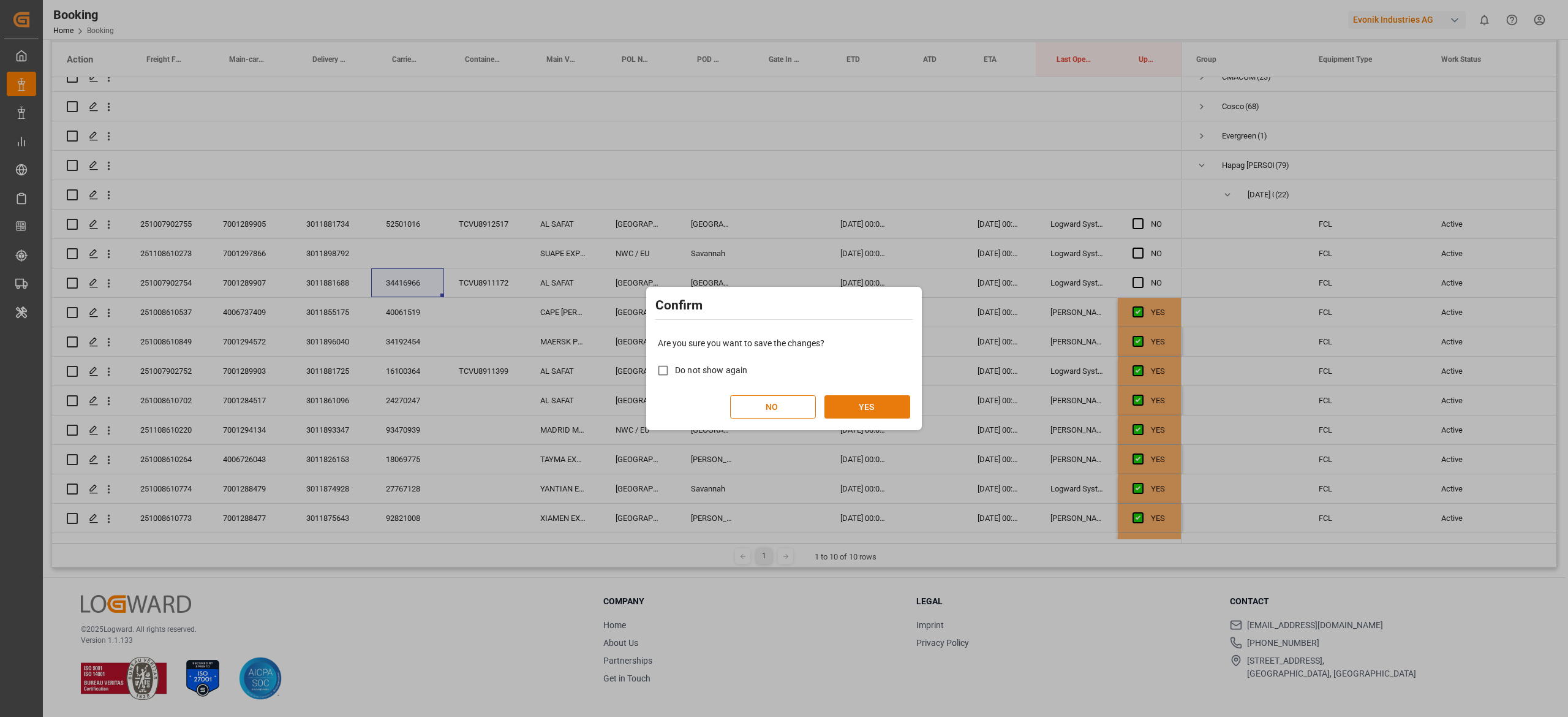
click at [781, 404] on button "YES" at bounding box center [867, 406] width 86 height 23
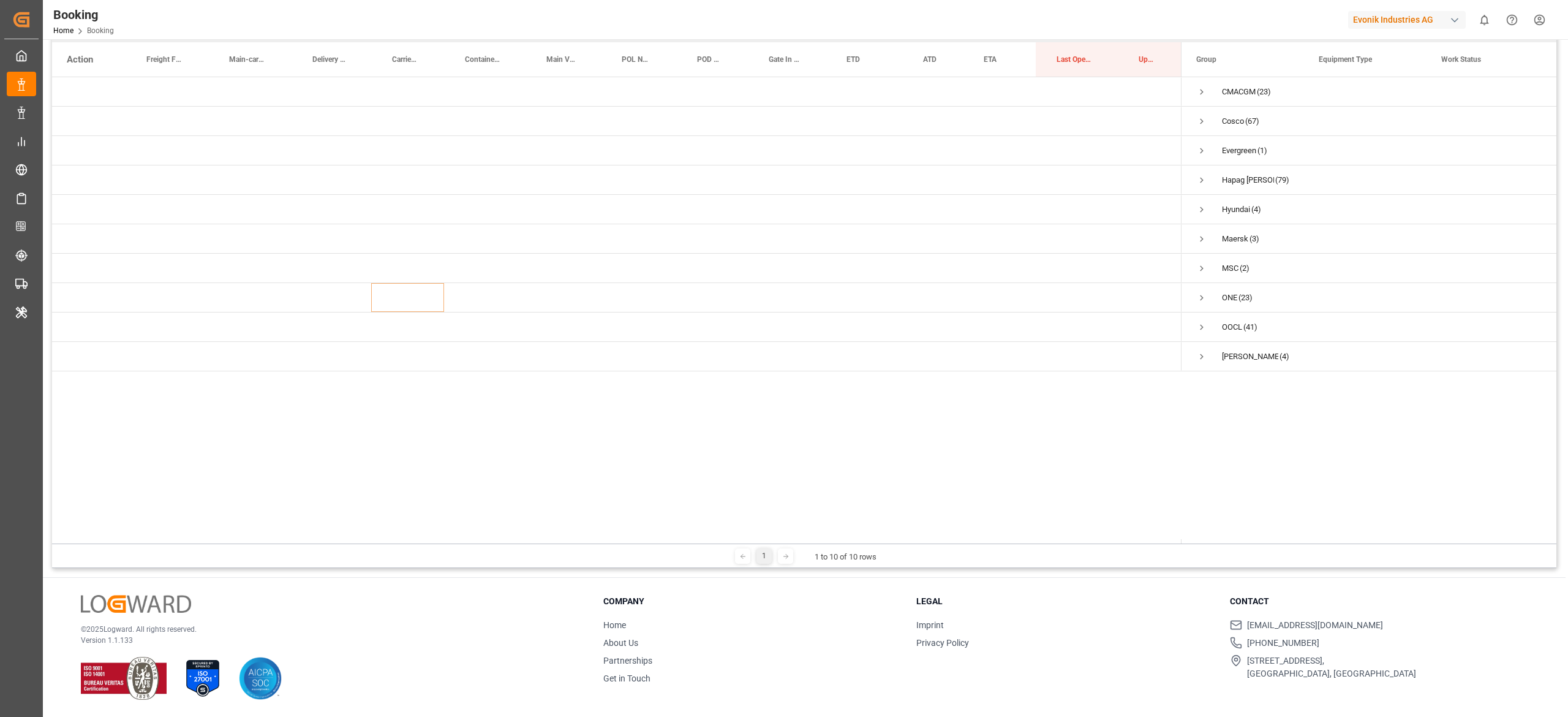
scroll to position [0, 0]
click at [781, 181] on span "Press SPACE to select this row." at bounding box center [1201, 180] width 11 height 11
click at [781, 240] on span "Press SPACE to select this row." at bounding box center [1227, 239] width 11 height 11
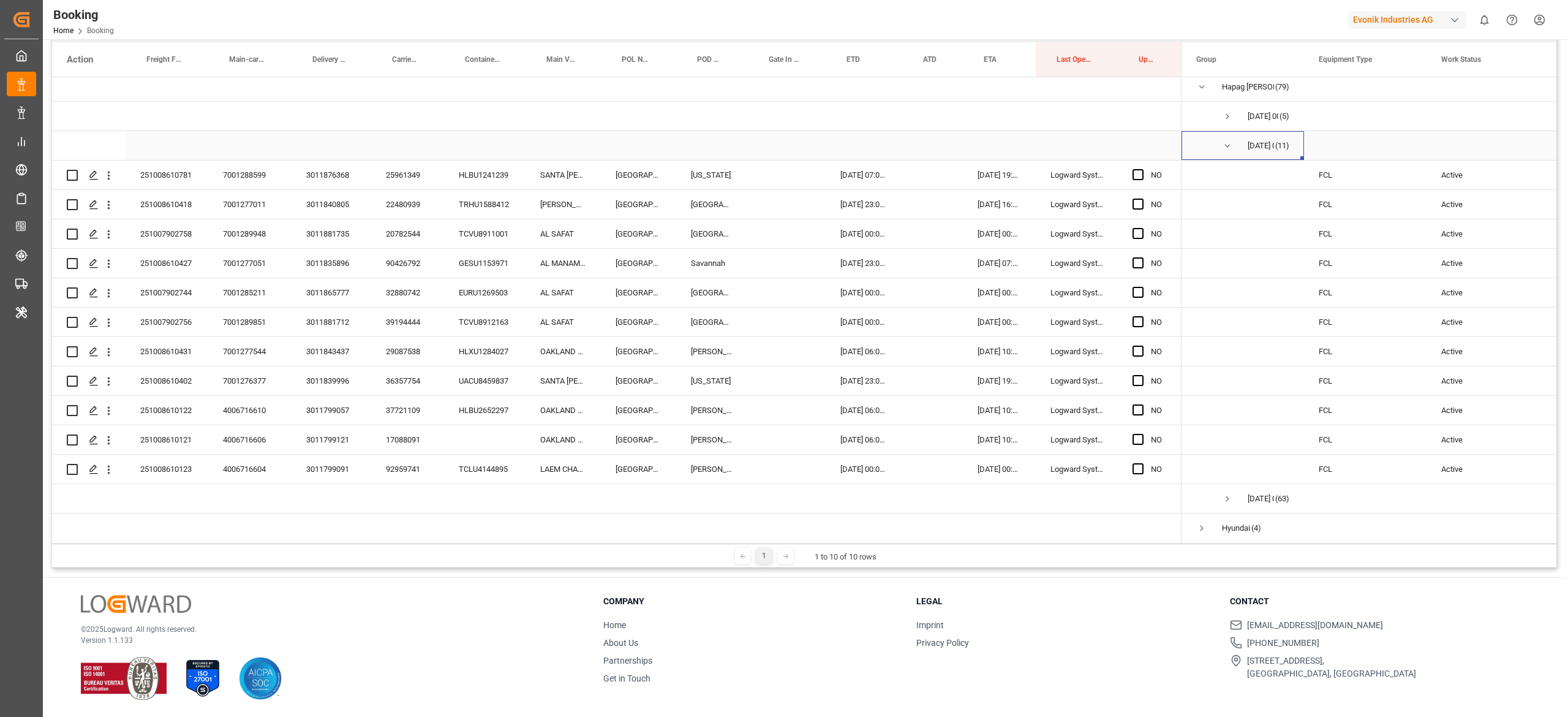
scroll to position [90, 0]
click at [404, 179] on div "25961349" at bounding box center [407, 178] width 73 height 29
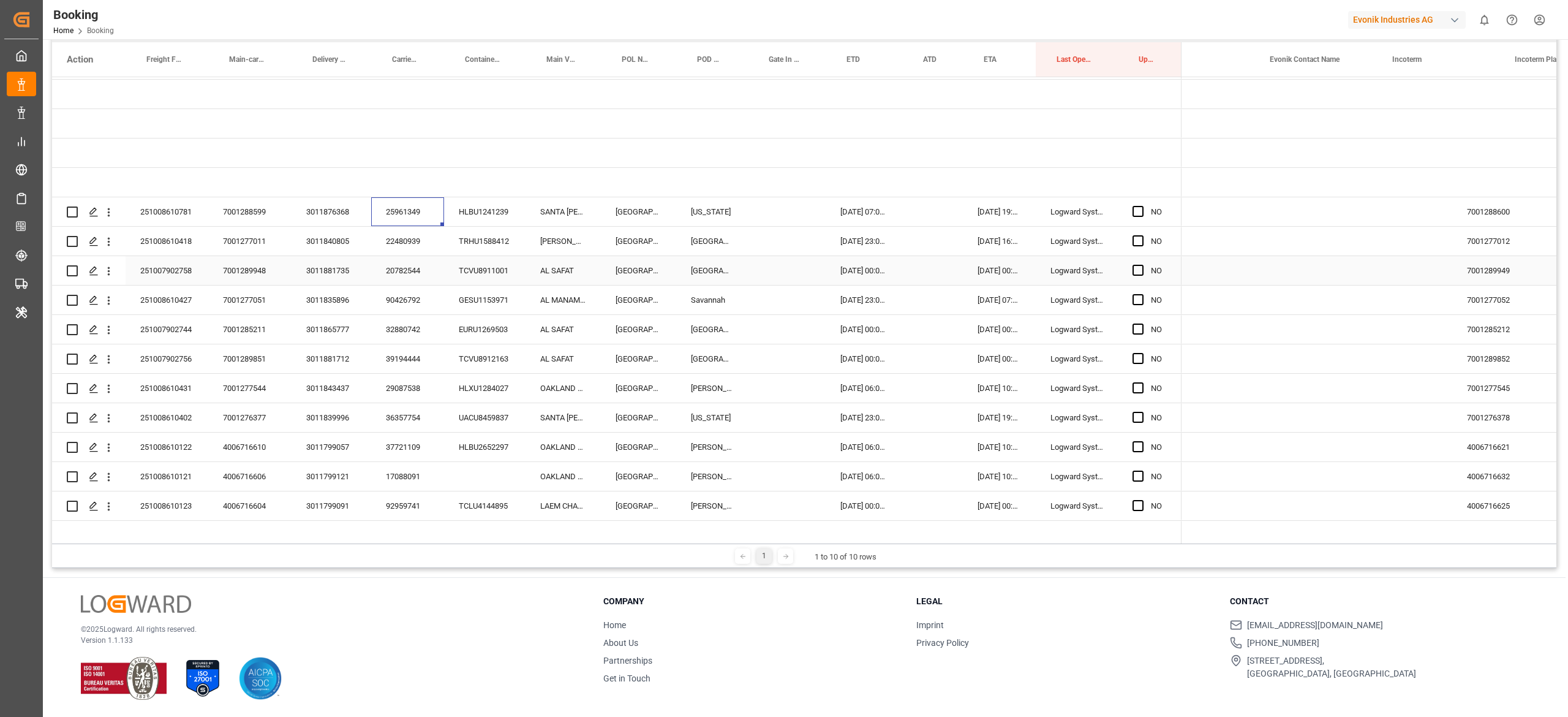
scroll to position [0, 1906]
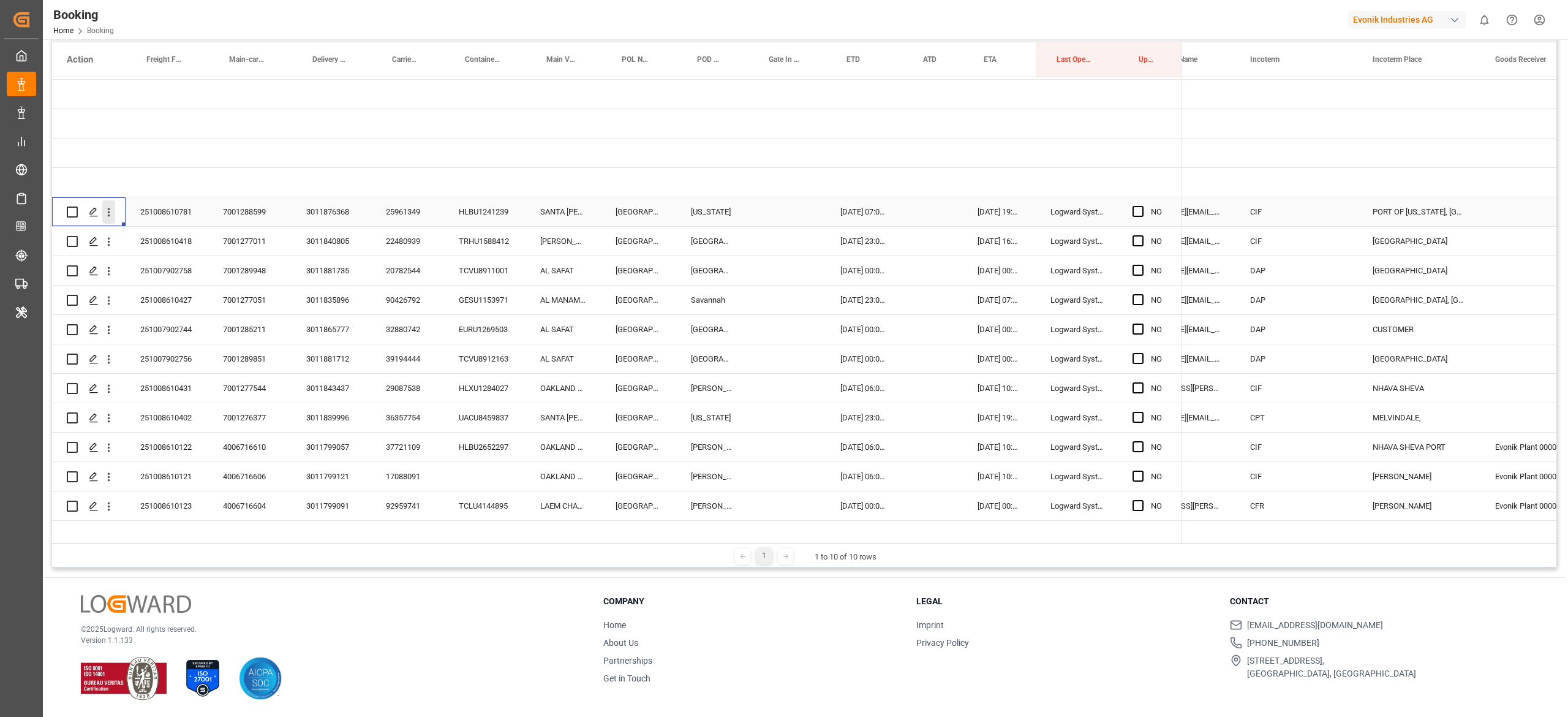
click at [113, 215] on icon "open menu" at bounding box center [108, 212] width 13 height 13
click at [174, 226] on div "Open in new tab" at bounding box center [179, 239] width 152 height 26
click at [110, 210] on icon "open menu" at bounding box center [108, 212] width 13 height 13
click at [152, 242] on span "Open in new tab" at bounding box center [190, 238] width 112 height 13
click at [410, 242] on div "22480939" at bounding box center [407, 241] width 73 height 29
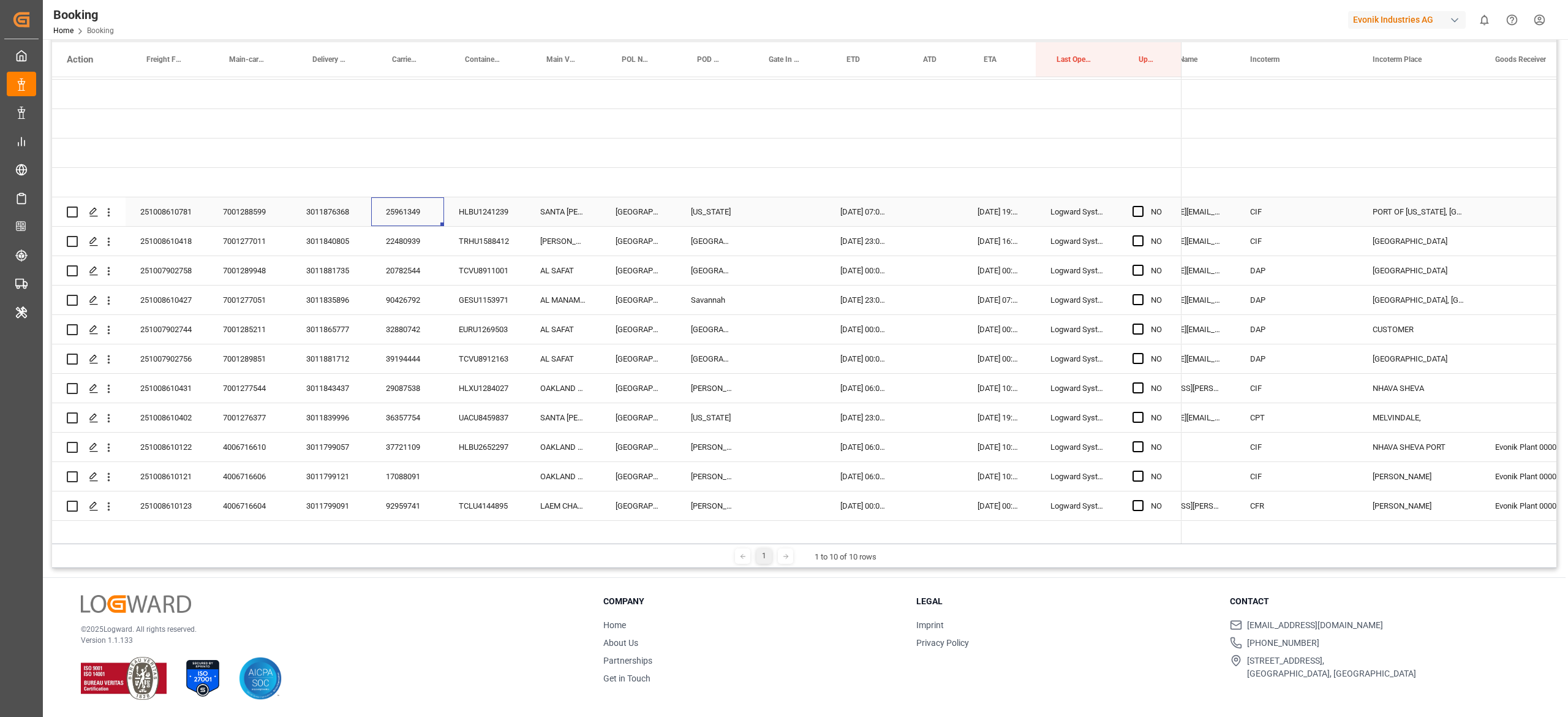
click at [407, 206] on div "25961349" at bounding box center [407, 212] width 73 height 29
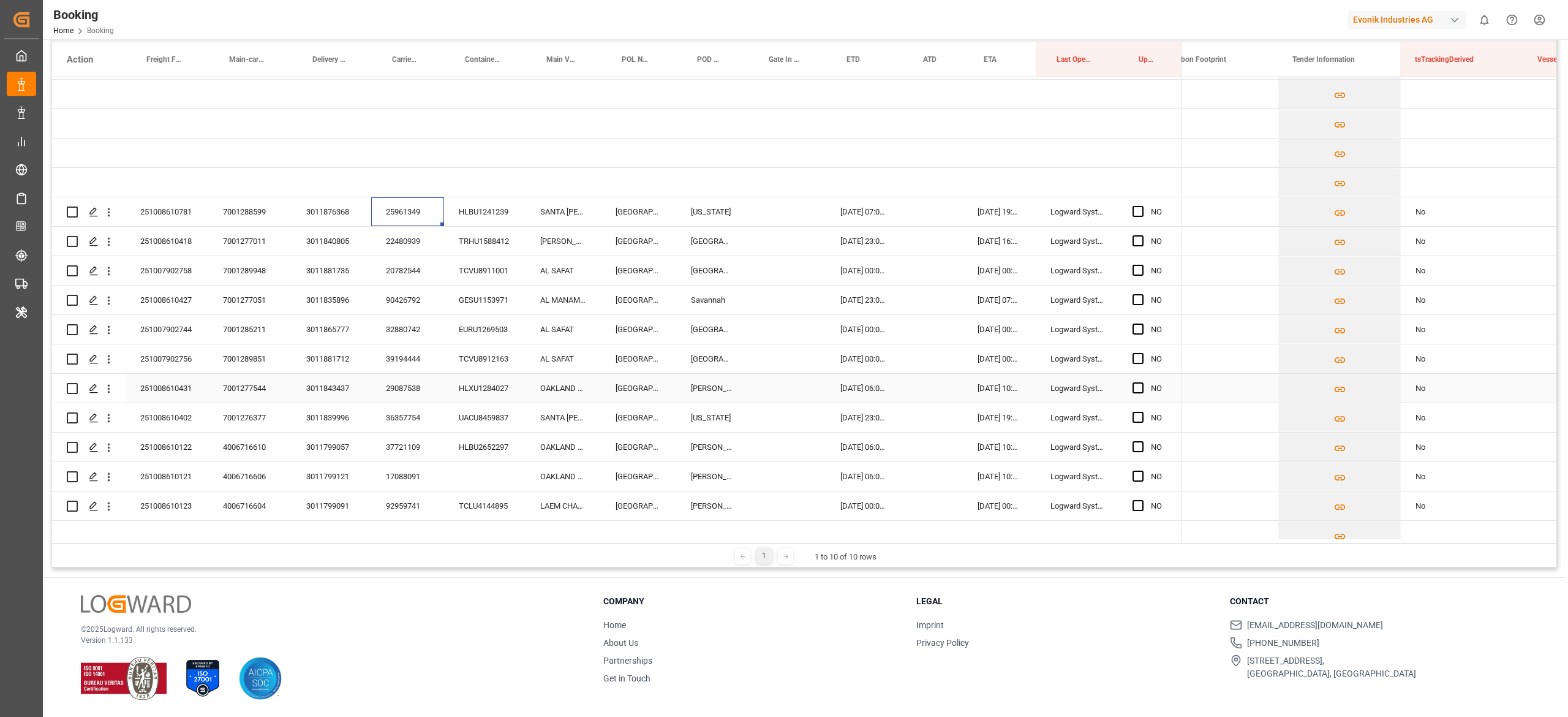
scroll to position [0, 10053]
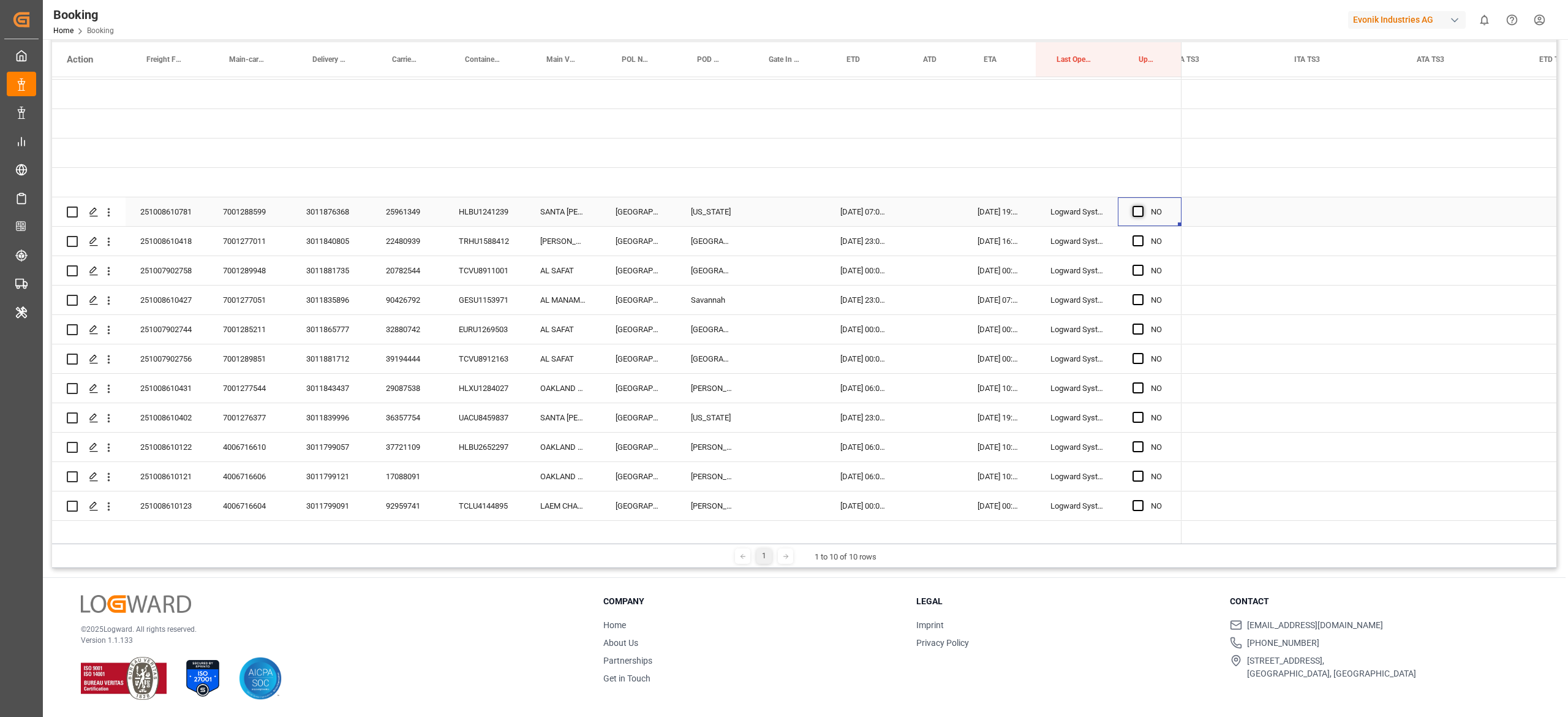
click at [781, 214] on span "Press SPACE to select this row." at bounding box center [1138, 211] width 11 height 11
click at [781, 206] on input "Press SPACE to select this row." at bounding box center [1142, 206] width 0 height 0
click at [427, 245] on div "22480939" at bounding box center [407, 241] width 73 height 29
click at [781, 249] on div "Press SPACE to select this row." at bounding box center [1142, 242] width 18 height 28
click at [781, 247] on div "Press SPACE to select this row." at bounding box center [1142, 242] width 18 height 28
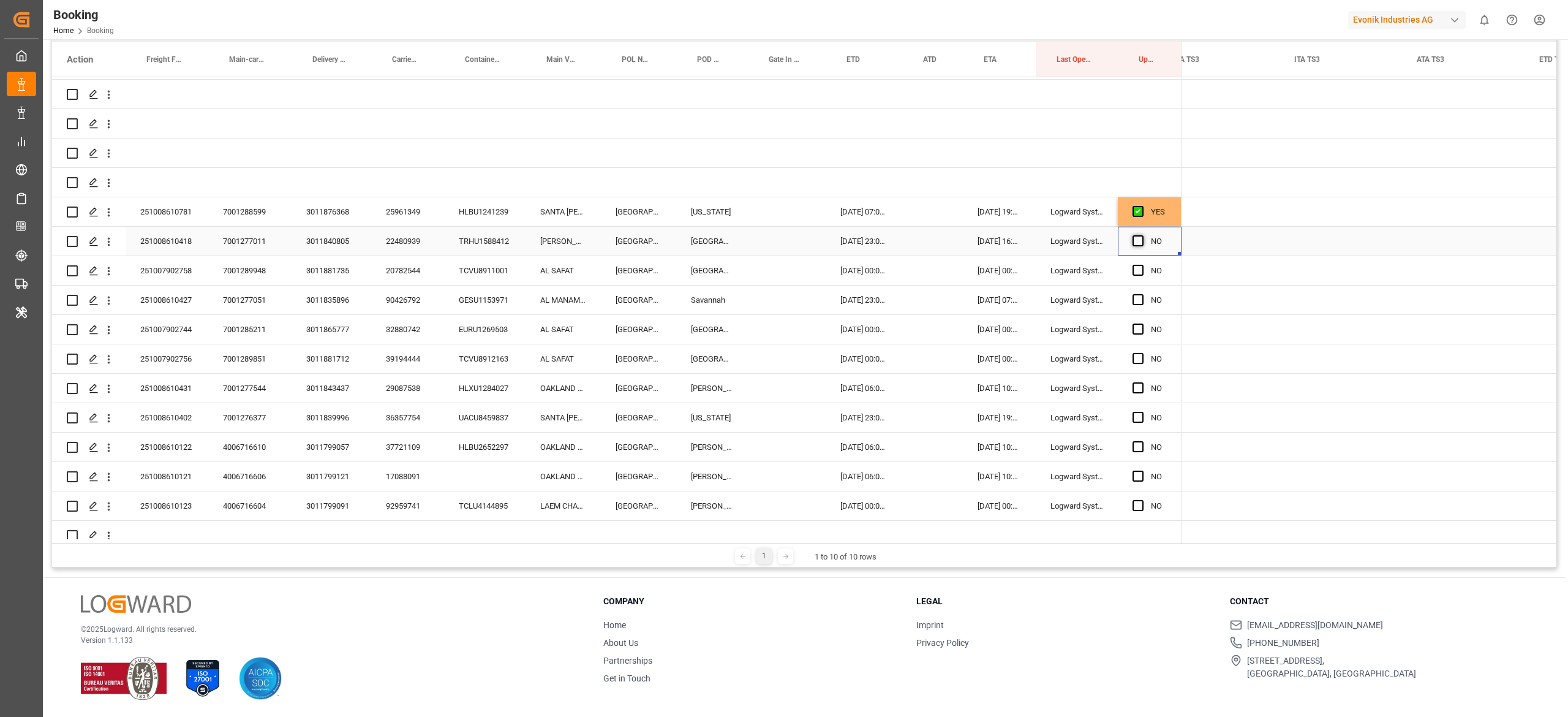
click at [781, 245] on span "Press SPACE to select this row." at bounding box center [1138, 241] width 11 height 11
click at [781, 236] on input "Press SPACE to select this row." at bounding box center [1142, 236] width 0 height 0
click at [422, 284] on div "20782544" at bounding box center [407, 270] width 73 height 29
click at [781, 268] on span "Press SPACE to select this row." at bounding box center [1138, 270] width 11 height 11
click at [781, 265] on input "Press SPACE to select this row." at bounding box center [1142, 265] width 0 height 0
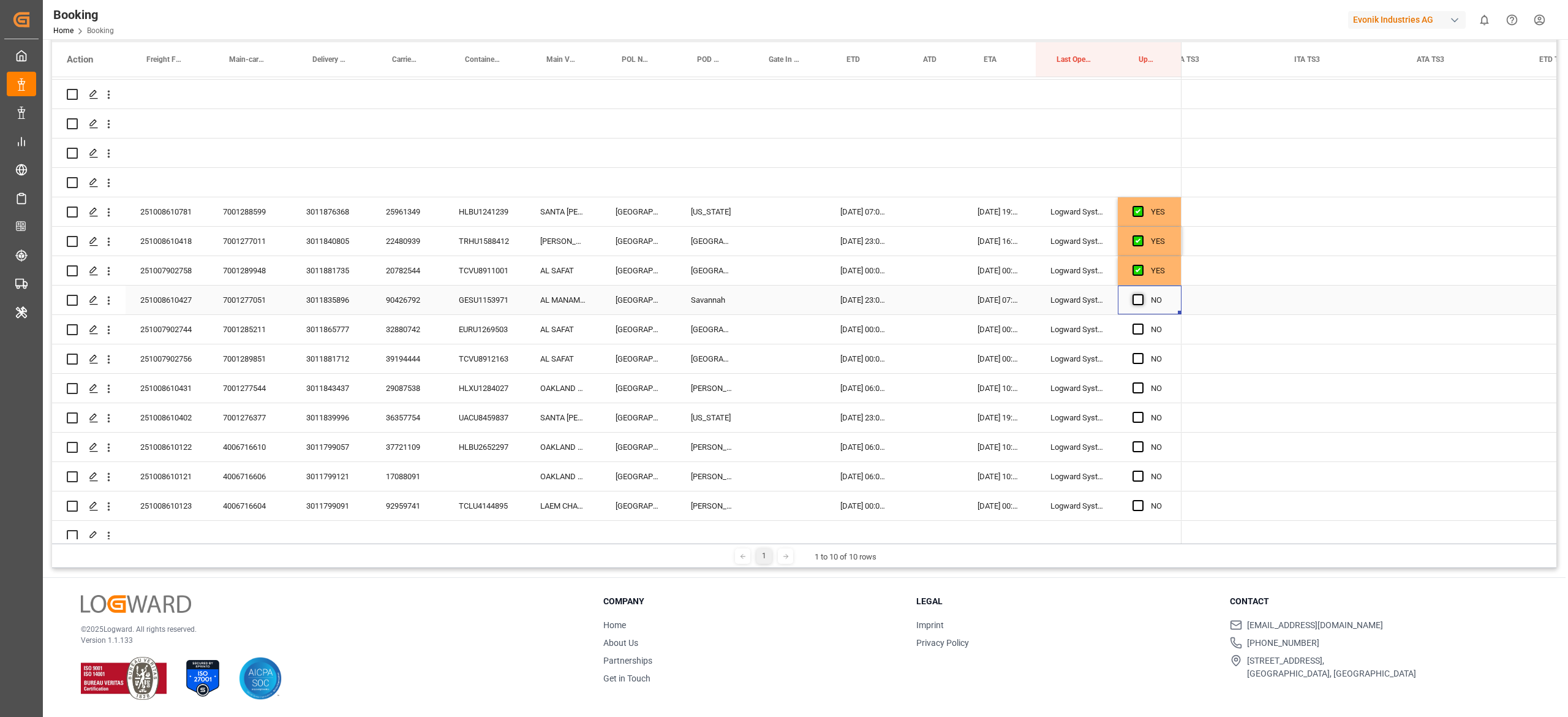
click at [781, 302] on span "Press SPACE to select this row." at bounding box center [1138, 300] width 11 height 11
click at [781, 295] on input "Press SPACE to select this row." at bounding box center [1142, 295] width 0 height 0
click at [417, 304] on div "90426792" at bounding box center [407, 300] width 73 height 29
click at [111, 301] on icon "open menu" at bounding box center [108, 301] width 13 height 13
click at [117, 325] on icon "Press SPACE to select this row." at bounding box center [118, 326] width 13 height 13
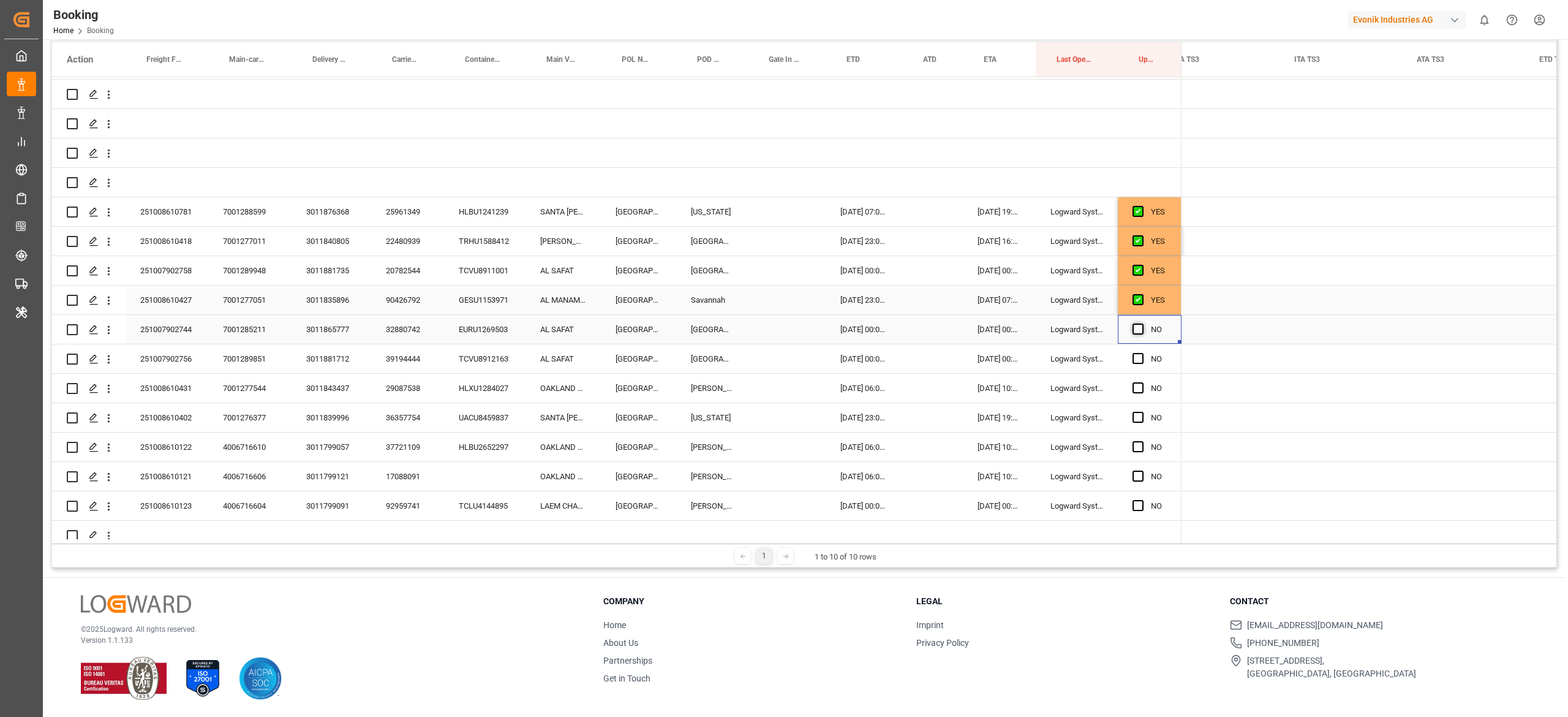
click at [781, 329] on span "Press SPACE to select this row." at bounding box center [1138, 329] width 11 height 11
click at [781, 324] on input "Press SPACE to select this row." at bounding box center [1142, 324] width 0 height 0
click at [403, 342] on div "32880742" at bounding box center [407, 329] width 73 height 29
click at [781, 357] on span "Press SPACE to select this row." at bounding box center [1138, 358] width 11 height 11
click at [781, 353] on input "Press SPACE to select this row." at bounding box center [1142, 353] width 0 height 0
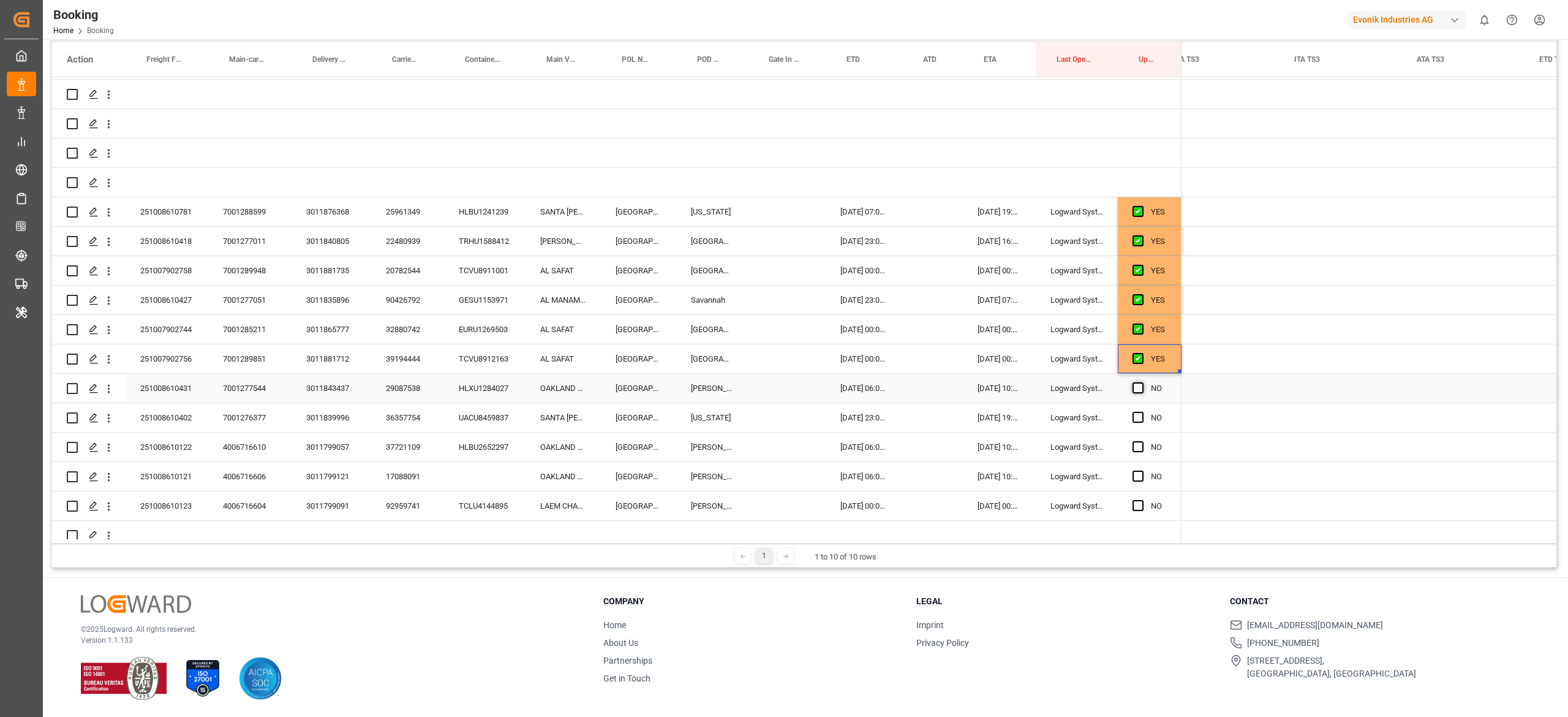
click at [781, 384] on span "Press SPACE to select this row." at bounding box center [1138, 387] width 11 height 11
click at [781, 382] on input "Press SPACE to select this row." at bounding box center [1142, 382] width 0 height 0
click at [781, 416] on span "Press SPACE to select this row." at bounding box center [1138, 416] width 11 height 11
click at [781, 411] on input "Press SPACE to select this row." at bounding box center [1142, 411] width 0 height 0
click at [781, 452] on span "Press SPACE to select this row." at bounding box center [1138, 446] width 11 height 11
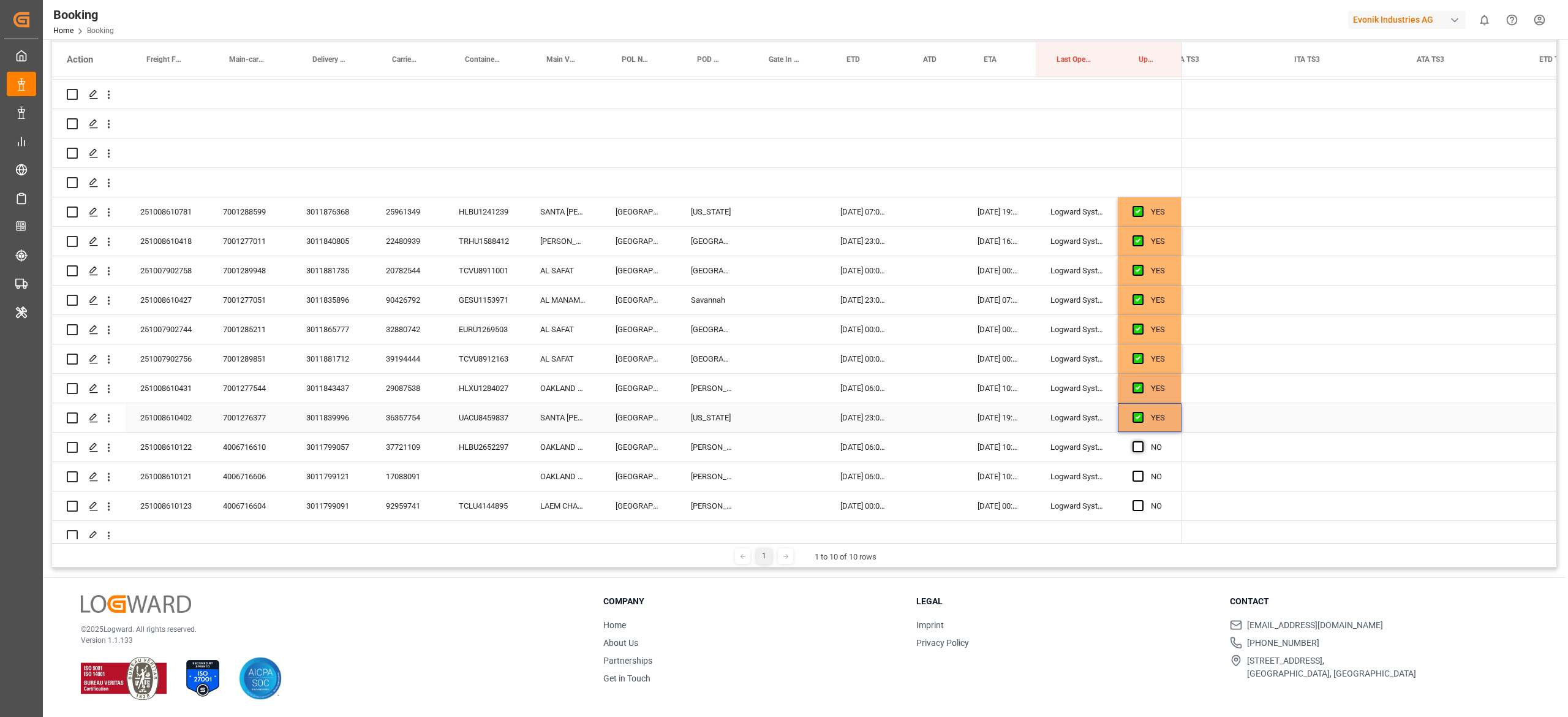
click at [781, 441] on input "Press SPACE to select this row." at bounding box center [1142, 441] width 0 height 0
click at [392, 482] on div "17088091" at bounding box center [407, 476] width 73 height 29
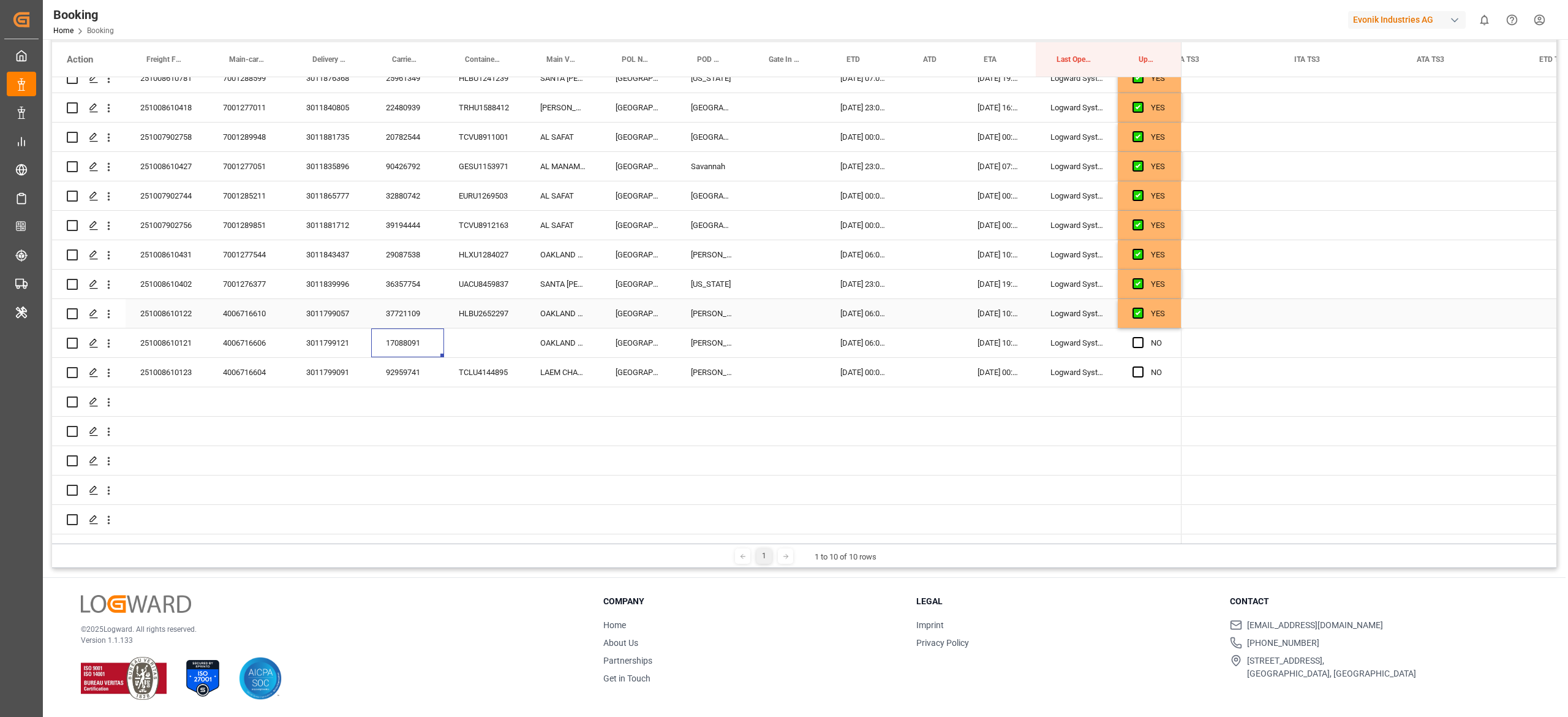
scroll to position [193, 0]
click at [114, 345] on icon "open menu" at bounding box center [108, 341] width 13 height 13
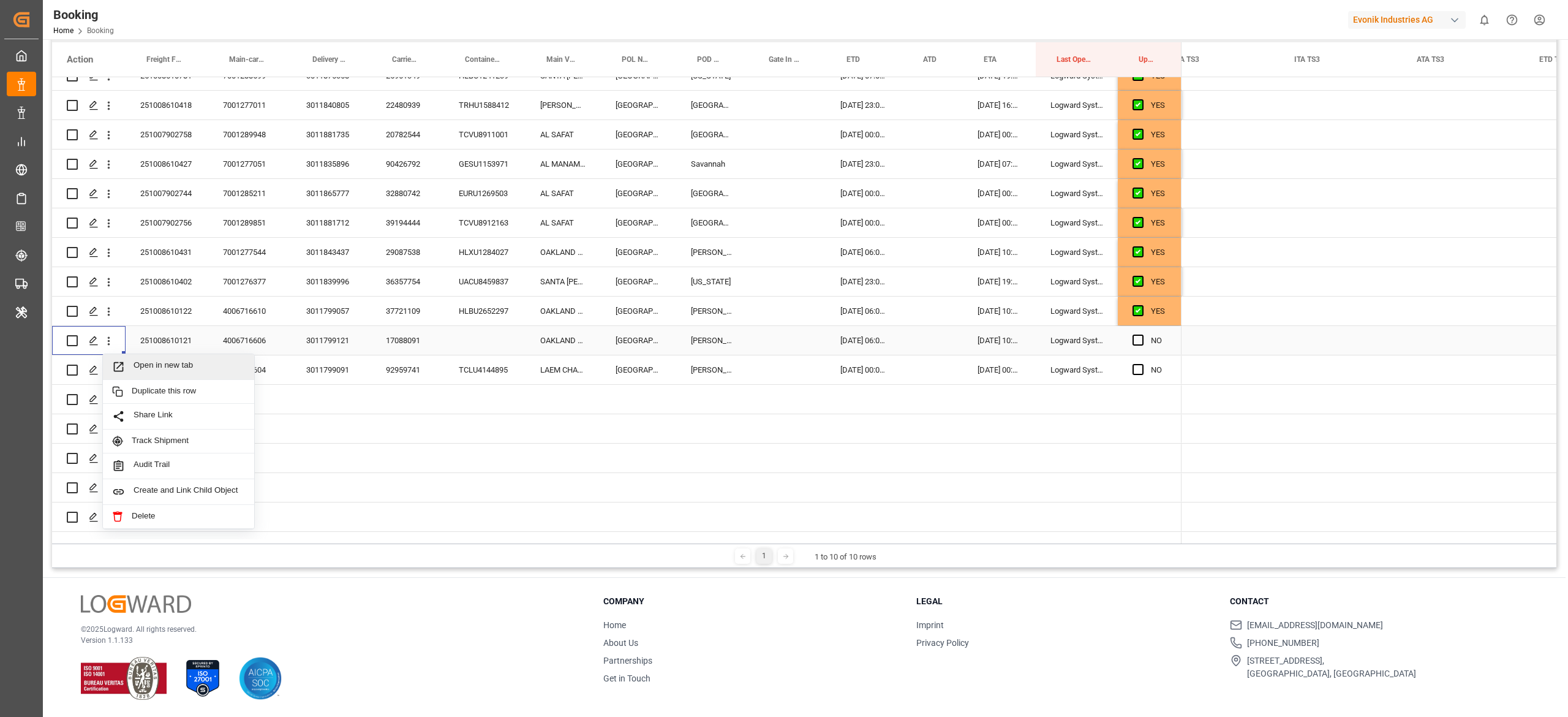
click at [173, 367] on span "Open in new tab" at bounding box center [190, 366] width 112 height 13
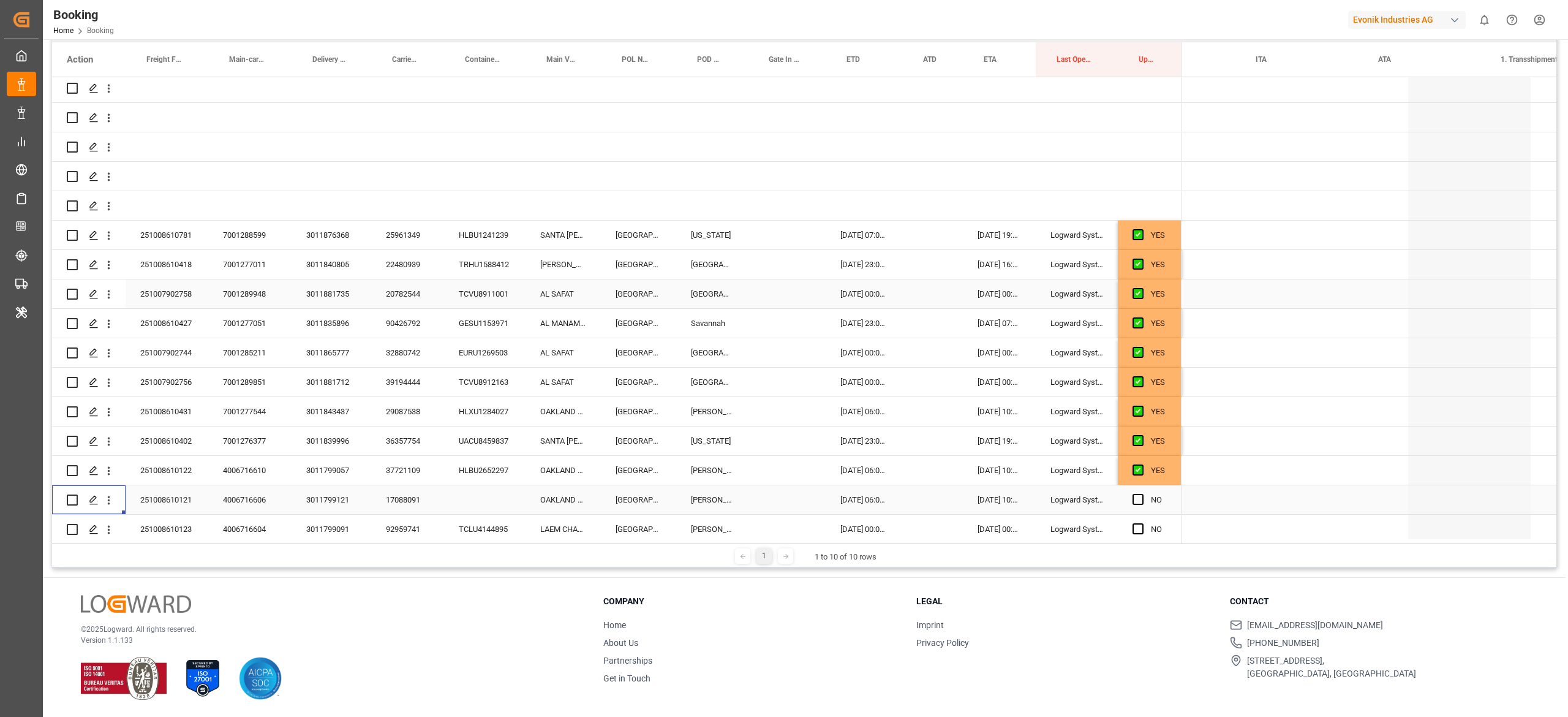
scroll to position [0, 11406]
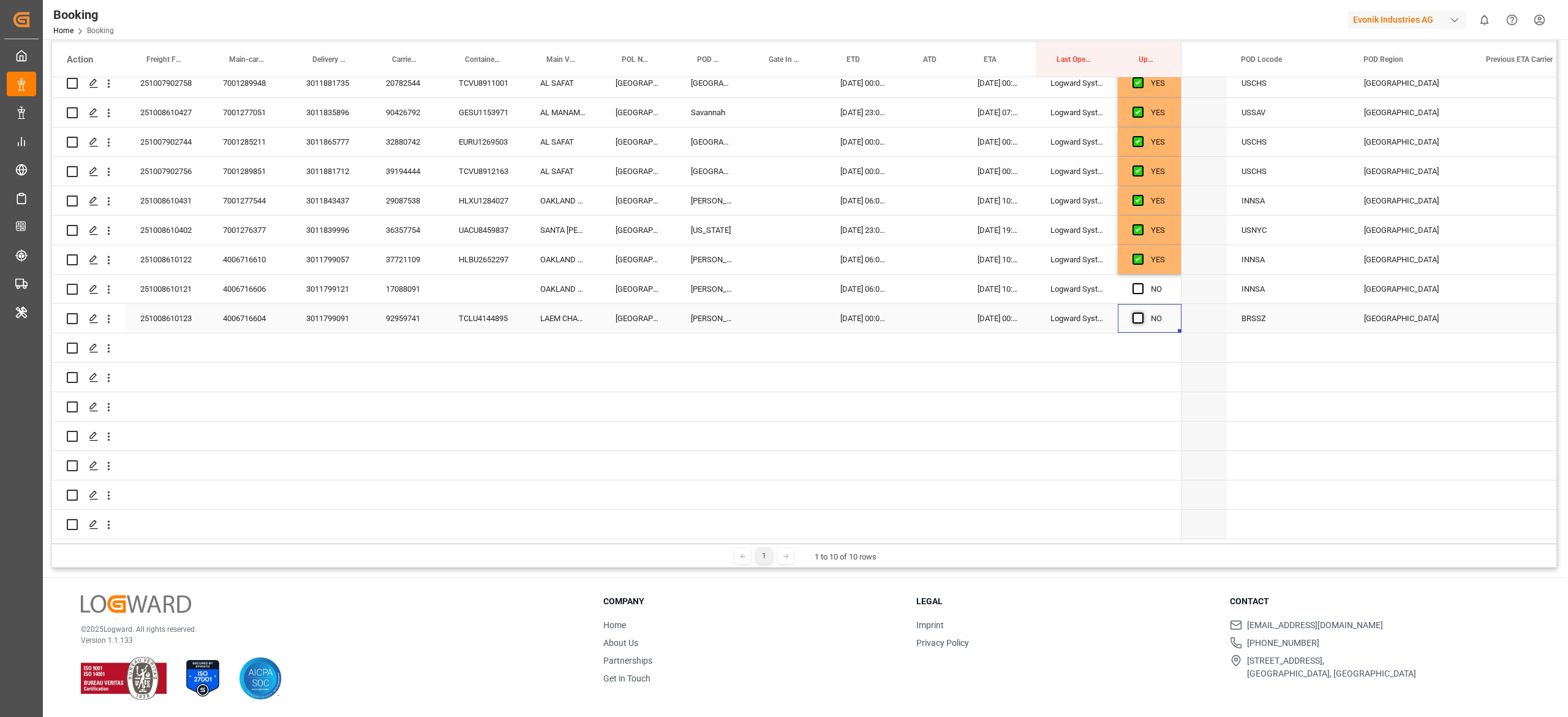
click at [781, 313] on span "Press SPACE to select this row." at bounding box center [1138, 318] width 11 height 11
click at [781, 313] on input "Press SPACE to select this row." at bounding box center [1142, 313] width 0 height 0
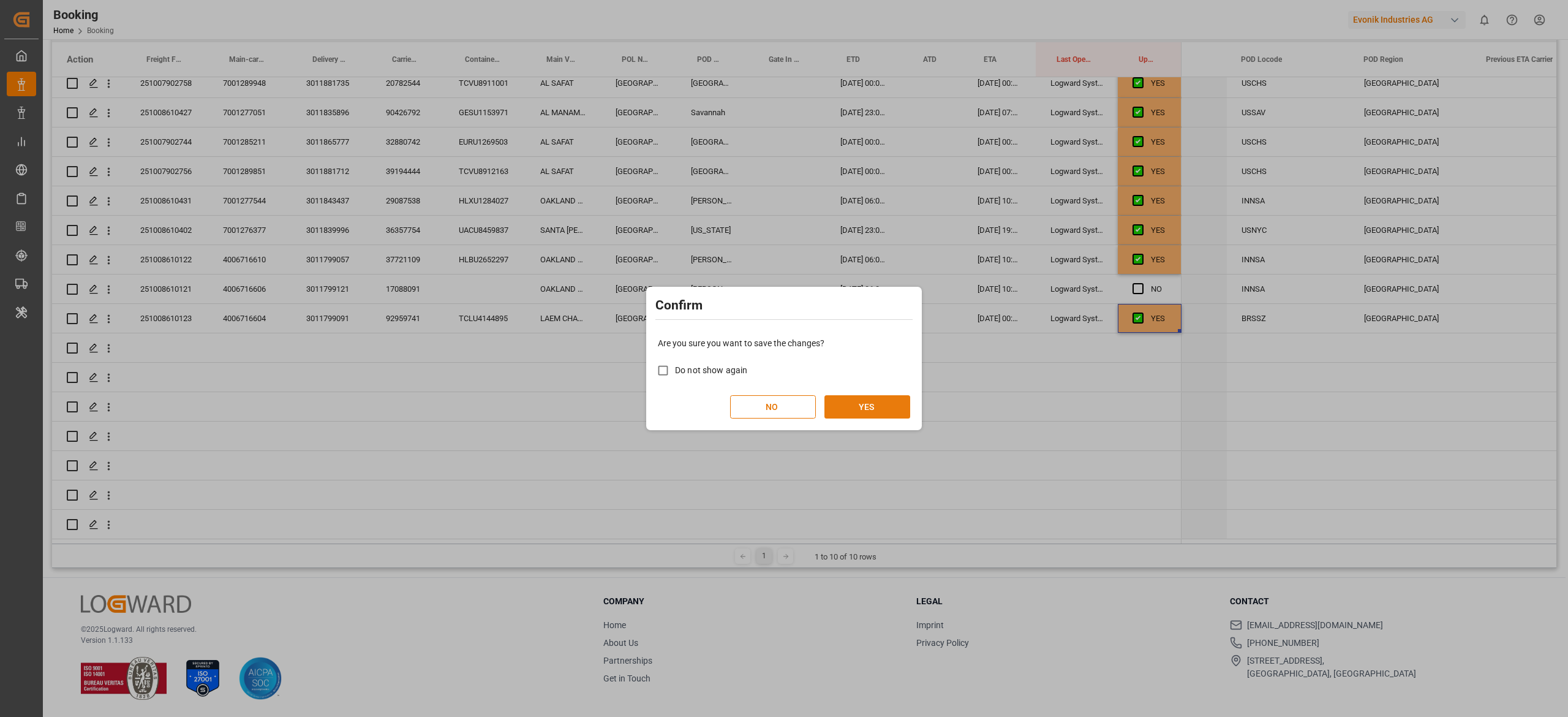
click at [781, 398] on button "YES" at bounding box center [867, 406] width 86 height 23
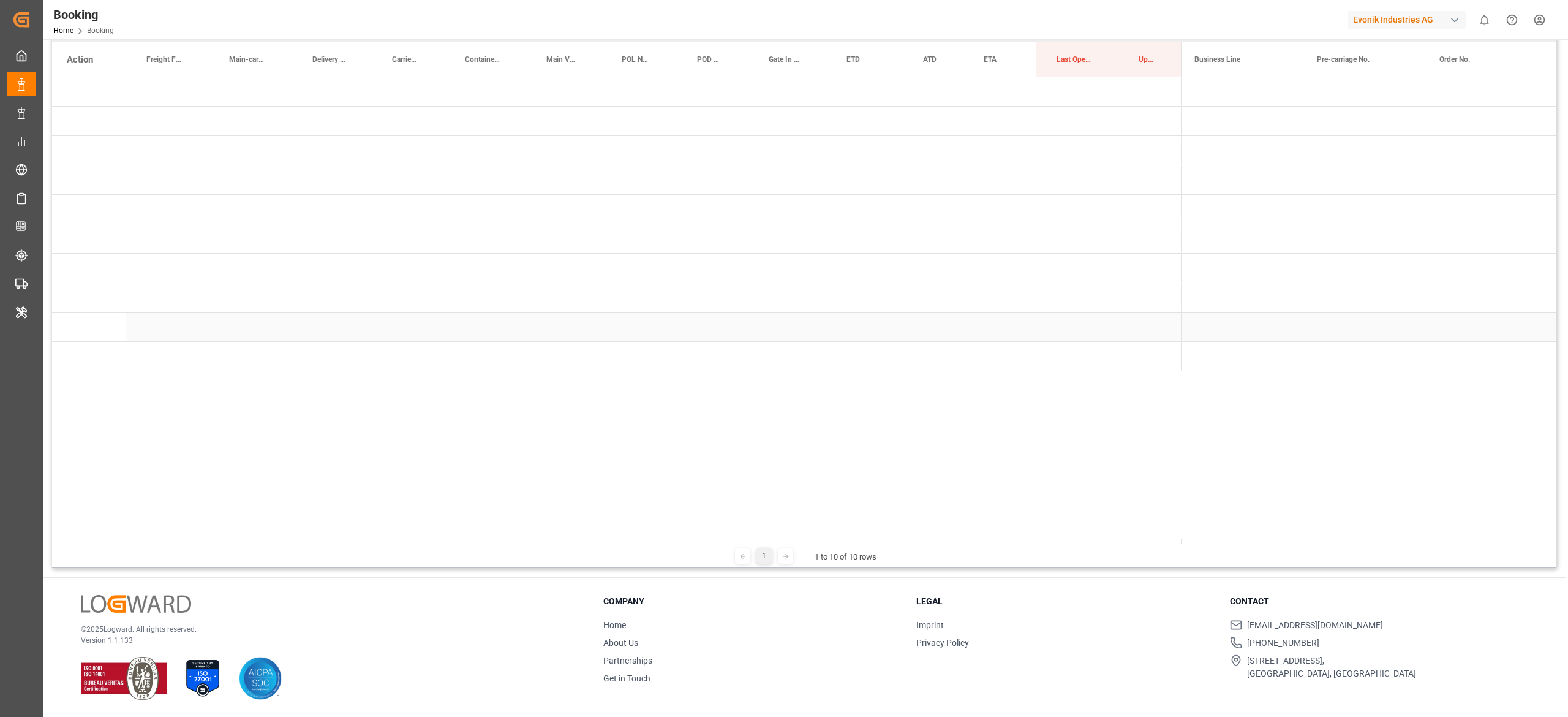
scroll to position [0, 1157]
click at [781, 182] on span "Press SPACE to select this row." at bounding box center [1201, 180] width 11 height 11
click at [781, 210] on span "Press SPACE to select this row." at bounding box center [1227, 209] width 11 height 11
click at [781, 210] on div at bounding box center [803, 222] width 1504 height 710
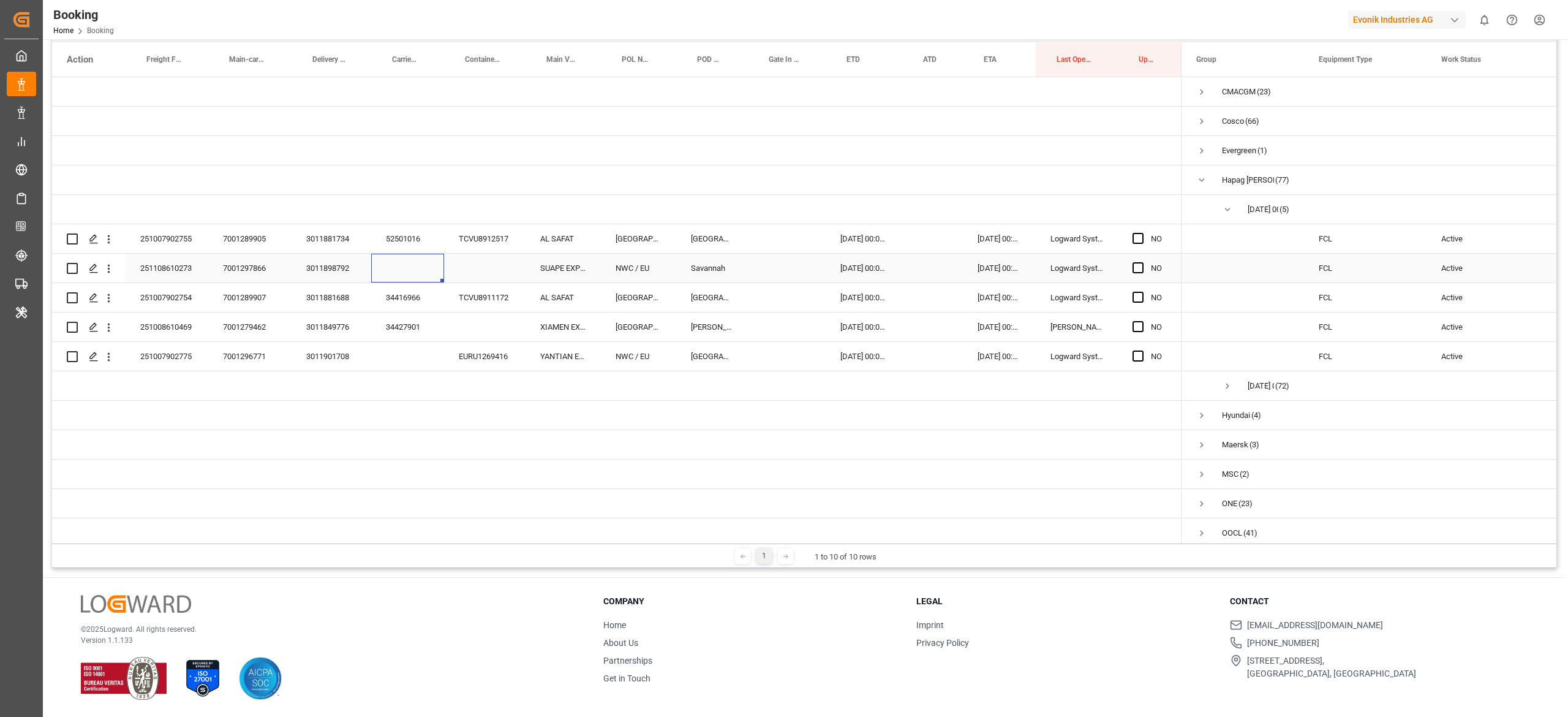
click at [394, 255] on div "Press SPACE to select this row." at bounding box center [407, 268] width 73 height 29
click at [399, 237] on div "52501016" at bounding box center [407, 239] width 73 height 29
click at [173, 255] on div "251108610273" at bounding box center [167, 268] width 83 height 29
click at [412, 299] on div "34416966" at bounding box center [407, 297] width 73 height 29
click at [402, 310] on div "34416966" at bounding box center [407, 297] width 73 height 29
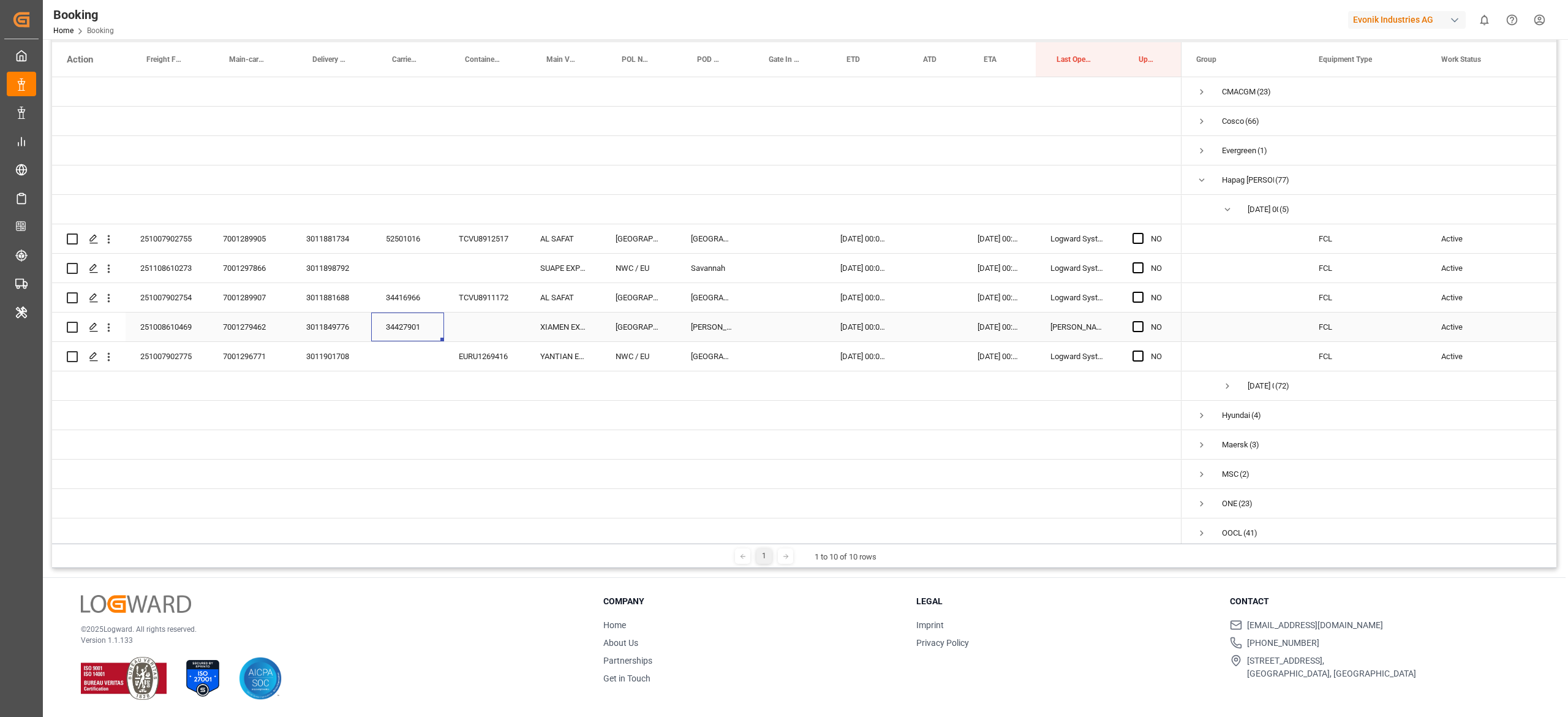
click at [417, 314] on div "34427901" at bounding box center [407, 327] width 73 height 29
click at [153, 344] on div "251007902775" at bounding box center [167, 356] width 83 height 29
click at [497, 369] on div "EURU1269416" at bounding box center [485, 356] width 82 height 29
click at [781, 328] on span "Press SPACE to select this row." at bounding box center [1138, 327] width 11 height 11
click at [781, 322] on input "Press SPACE to select this row." at bounding box center [1142, 322] width 0 height 0
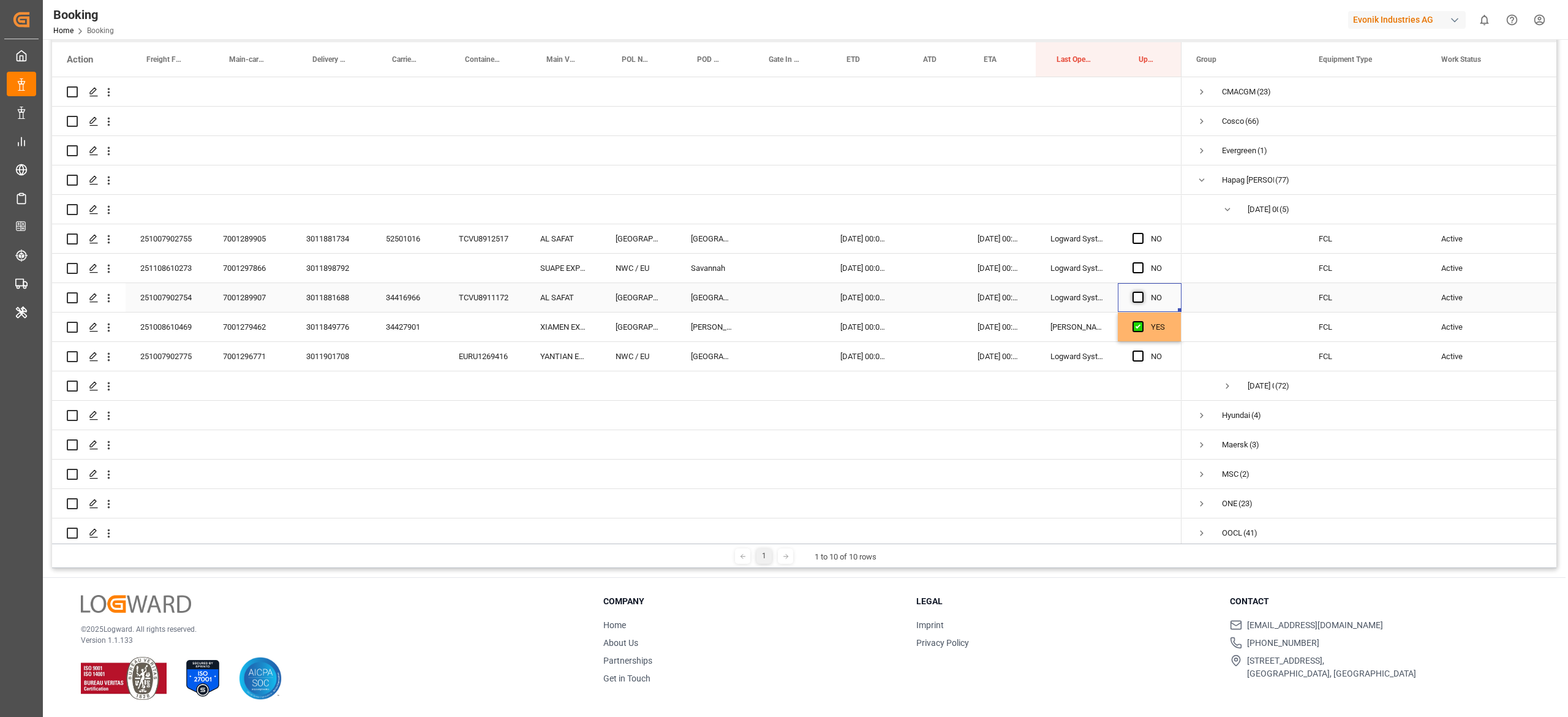
click at [781, 301] on span "Press SPACE to select this row." at bounding box center [1138, 297] width 11 height 11
click at [781, 292] on input "Press SPACE to select this row." at bounding box center [1142, 292] width 0 height 0
click at [781, 270] on span "Press SPACE to select this row." at bounding box center [1138, 268] width 11 height 11
click at [781, 263] on input "Press SPACE to select this row." at bounding box center [1142, 263] width 0 height 0
click at [781, 235] on span "Press SPACE to select this row." at bounding box center [1138, 238] width 11 height 11
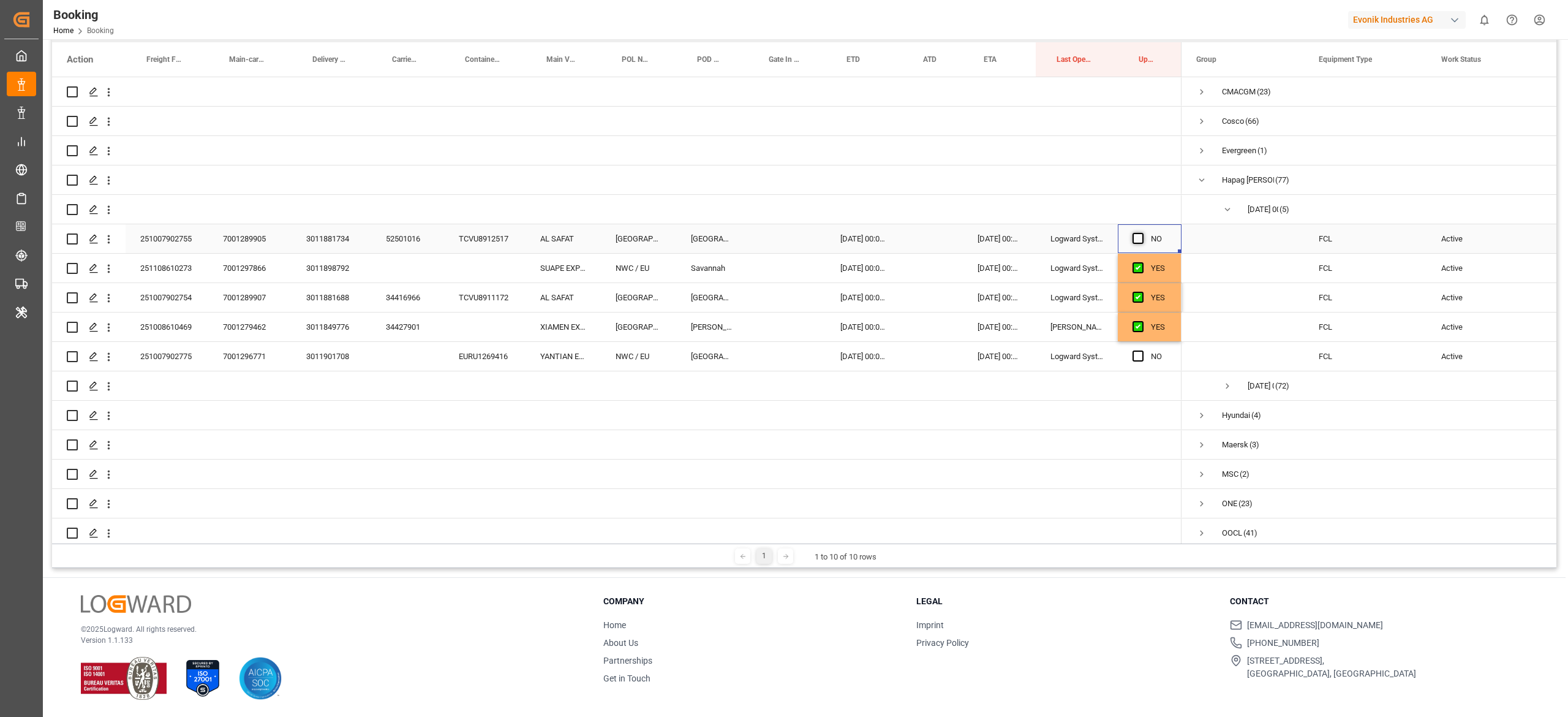
click at [781, 233] on input "Press SPACE to select this row." at bounding box center [1142, 233] width 0 height 0
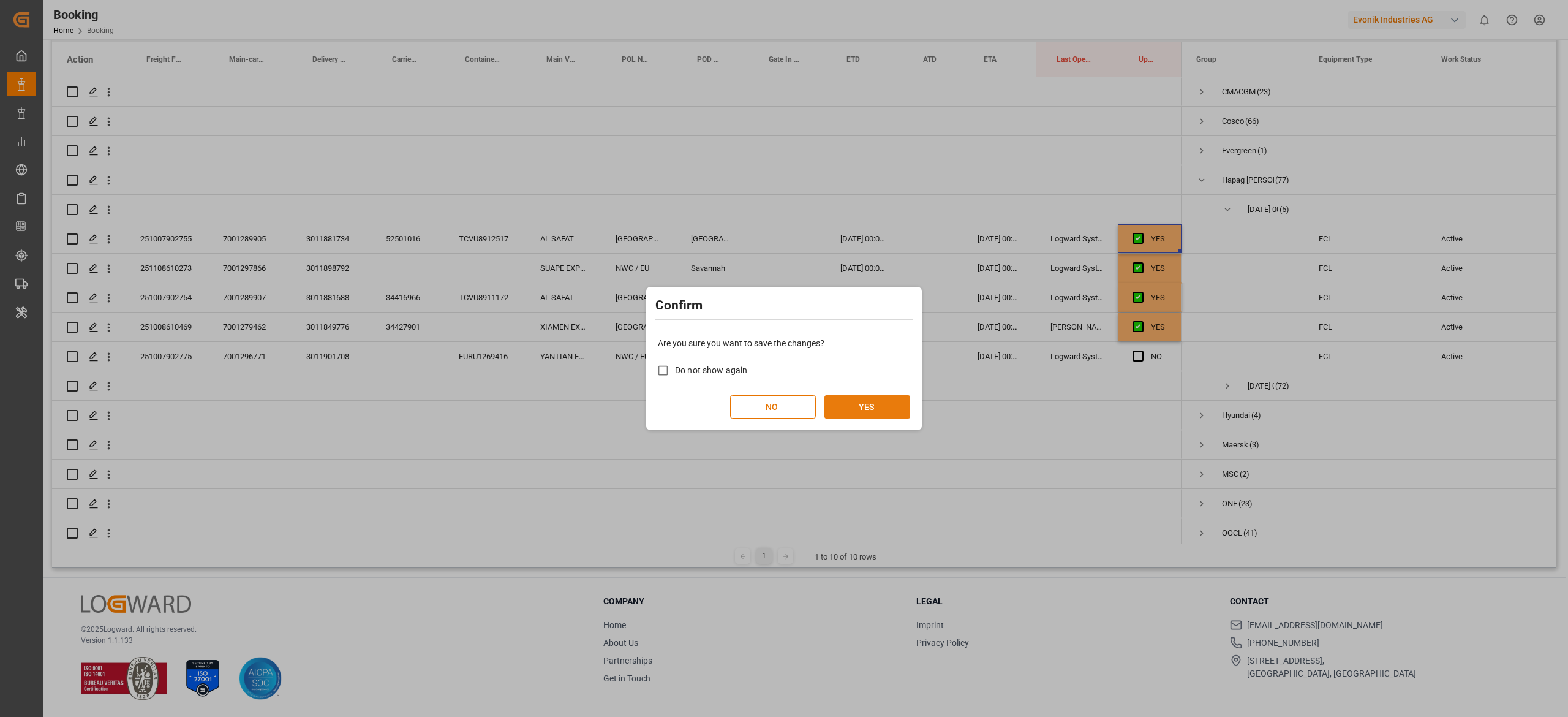
click at [781, 397] on button "YES" at bounding box center [867, 406] width 86 height 23
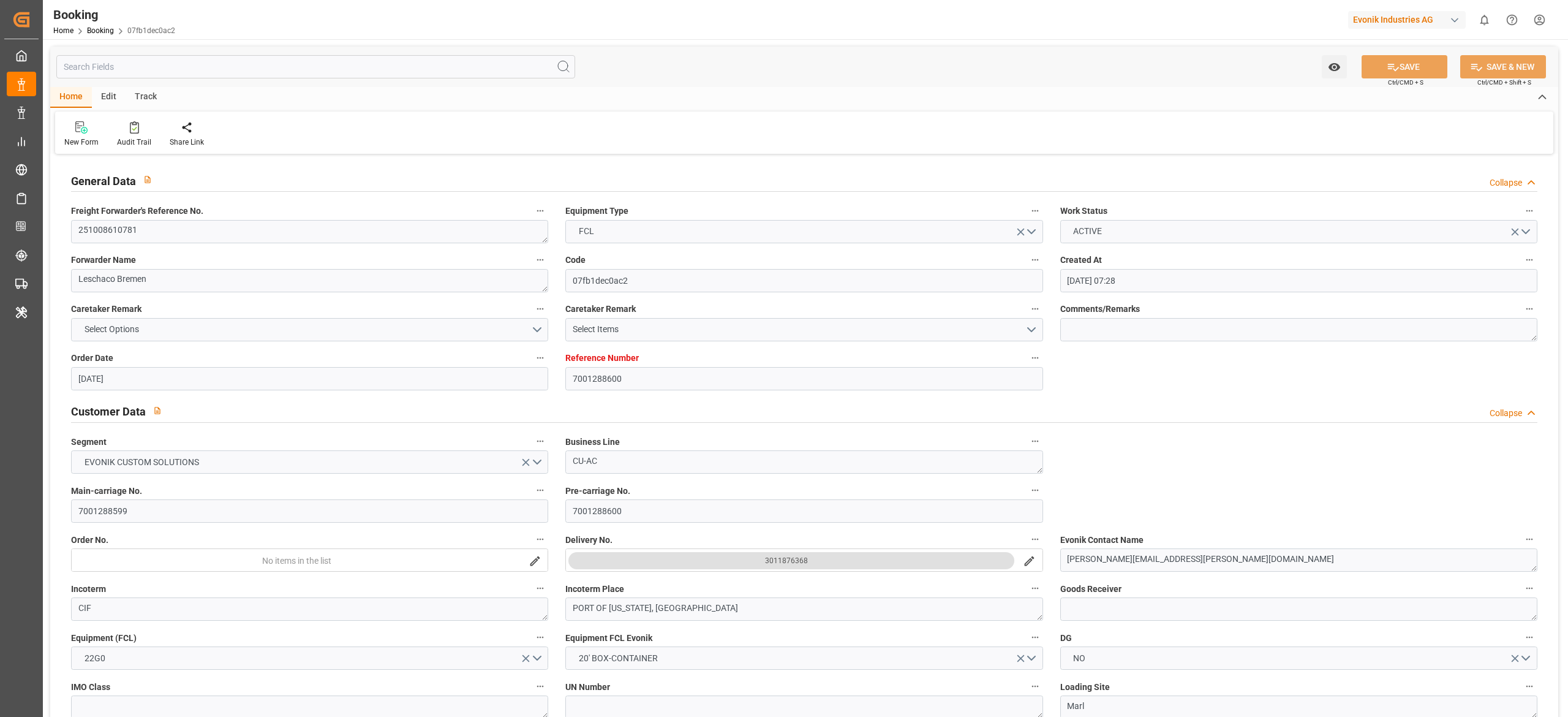
drag, startPoint x: 0, startPoint y: 0, endPoint x: 654, endPoint y: 79, distance: 658.8
click at [654, 79] on div "Watch Option SAVE Ctrl/CMD + S SAVE & NEW Ctrl/CMD + Shift + S" at bounding box center [803, 67] width 1508 height 40
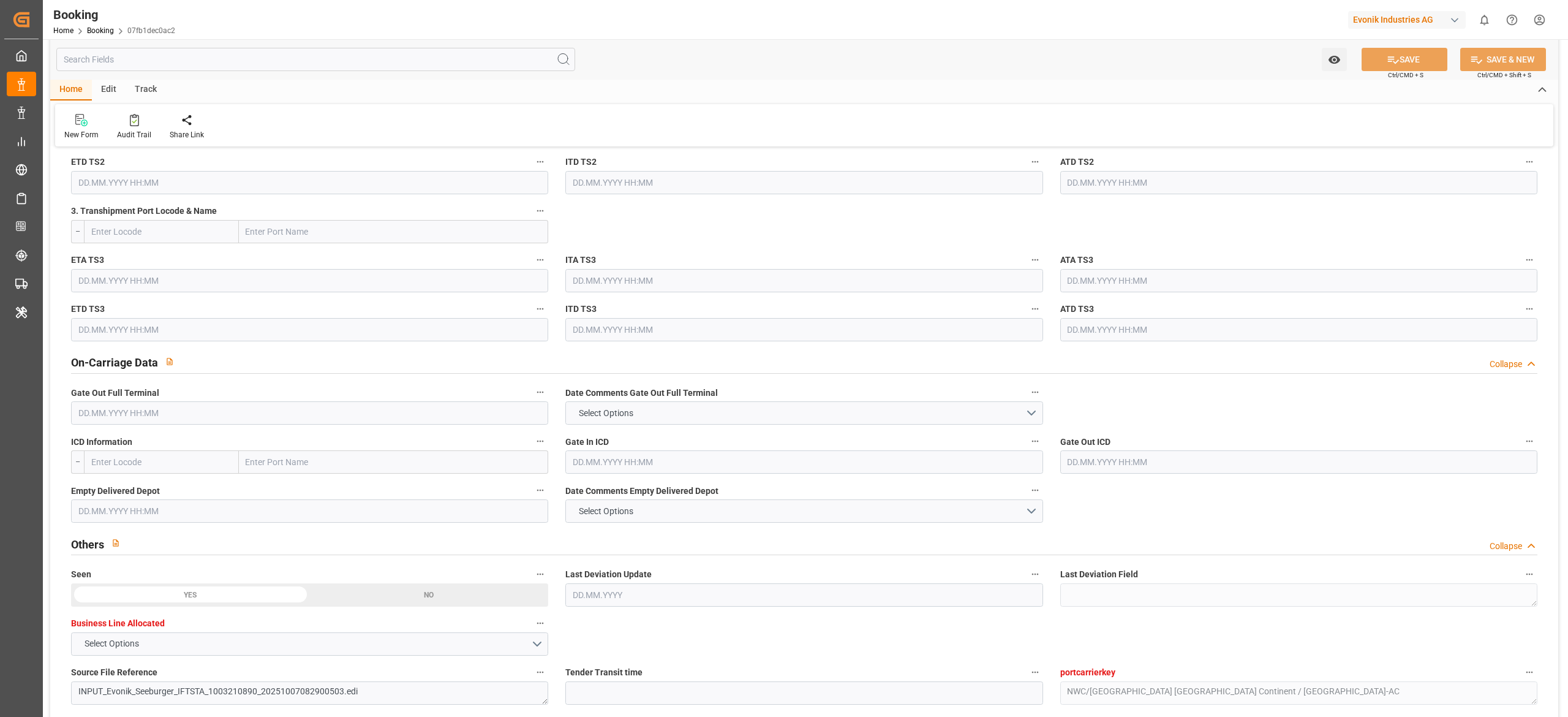
scroll to position [1612, 0]
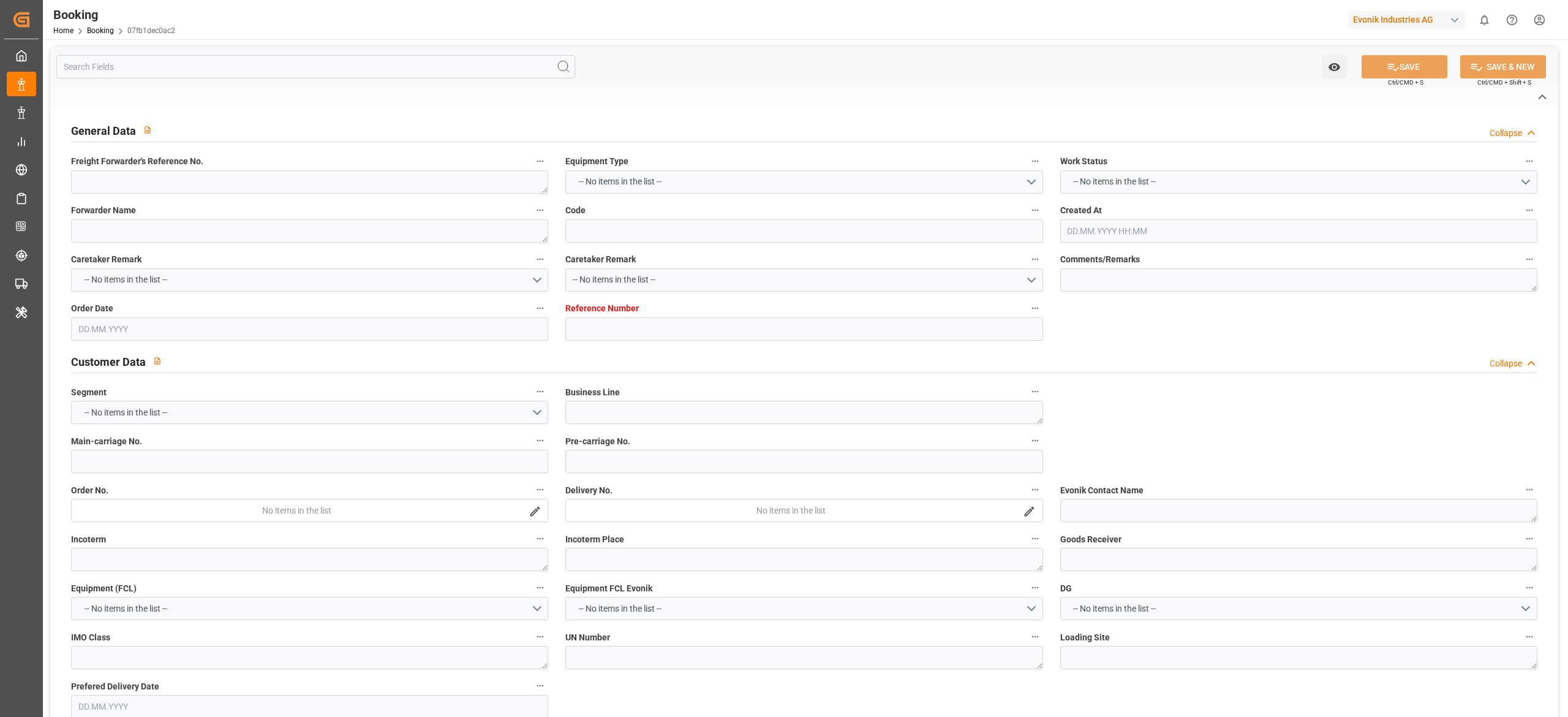
type textarea "251008610781"
type textarea "Leschaco Bremen"
type input "07fb1dec0ac2"
type input "7001288600"
type textarea "CU-AC"
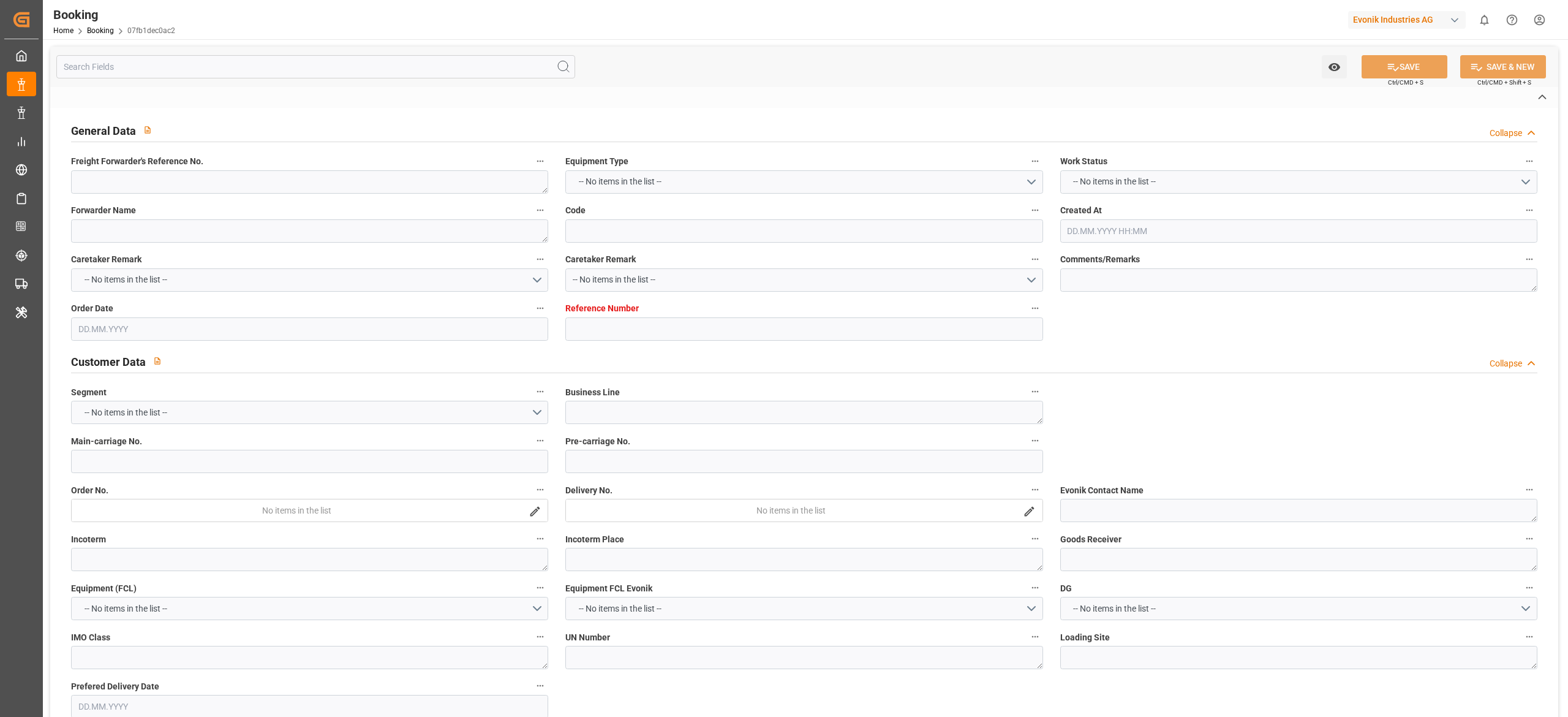
type input "7001288599"
type textarea "[PERSON_NAME][EMAIL_ADDRESS][PERSON_NAME][DOMAIN_NAME]"
type textarea "CIF"
type textarea "PORT OF [US_STATE], [GEOGRAPHIC_DATA]"
type textarea "Marl"
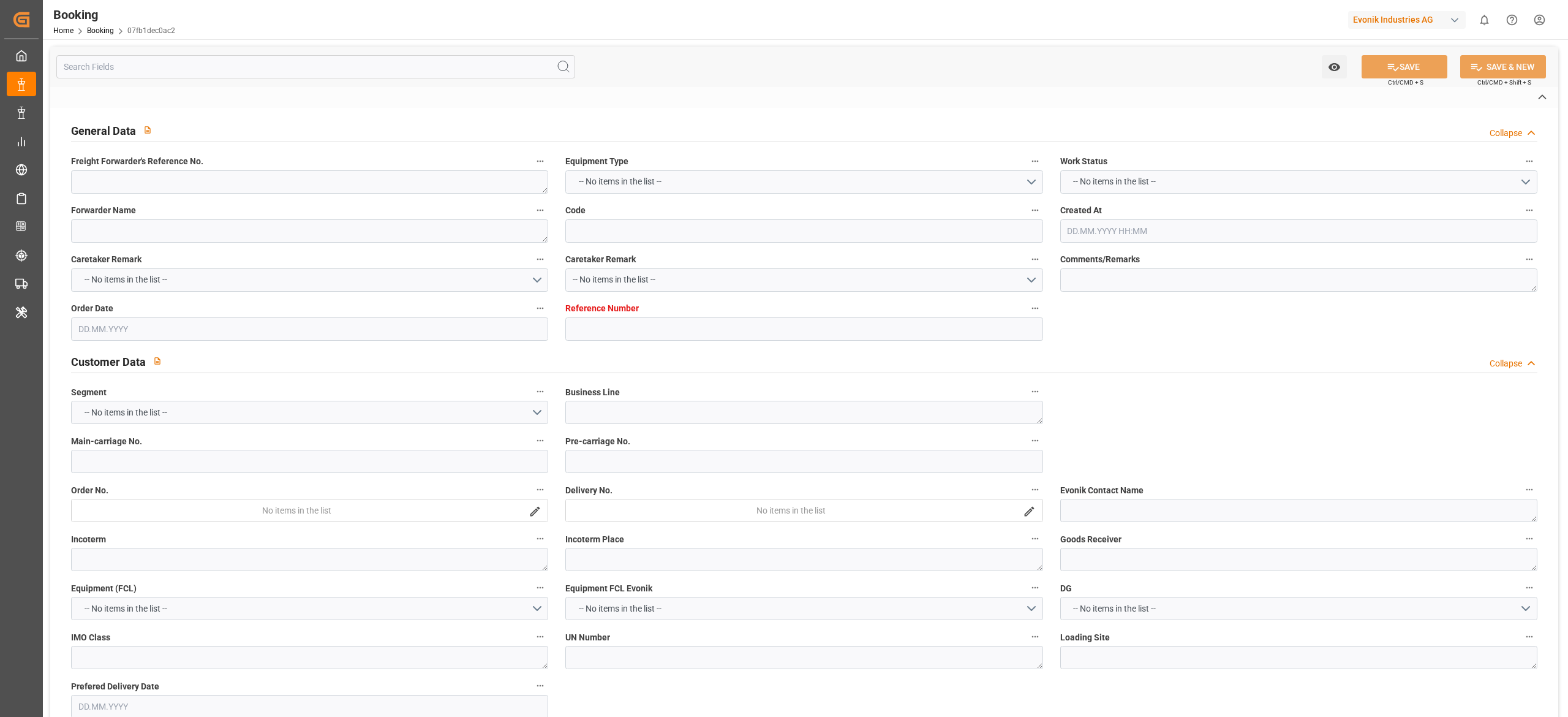
type textarea "HLBU1241239"
type input "SANTA ROSA"
type input "HLCU"
type textarea "25961349"
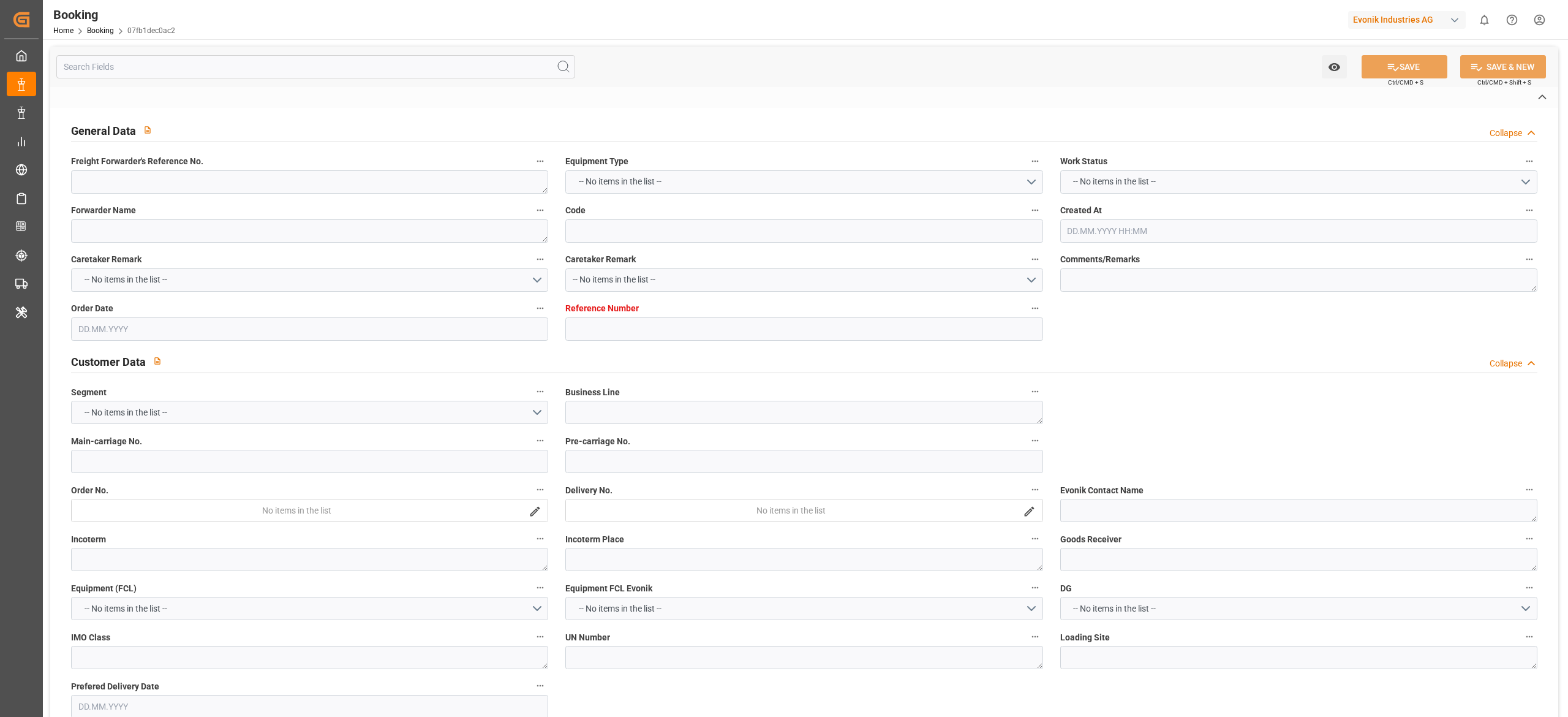
type input "[GEOGRAPHIC_DATA]"
type input "[US_STATE]"
type textarea "INPUT_Evonik_Seeburger_IFTSTA_1003210890_20251007082900503.edi"
type textarea "NWC/[GEOGRAPHIC_DATA] [GEOGRAPHIC_DATA] Continent / [GEOGRAPHIC_DATA]-AC"
type textarea "INPUT_Evonik_Seeburger_IFTMIN_1003191198_20250930092742216.edi,INPUT_Evonik_See…"
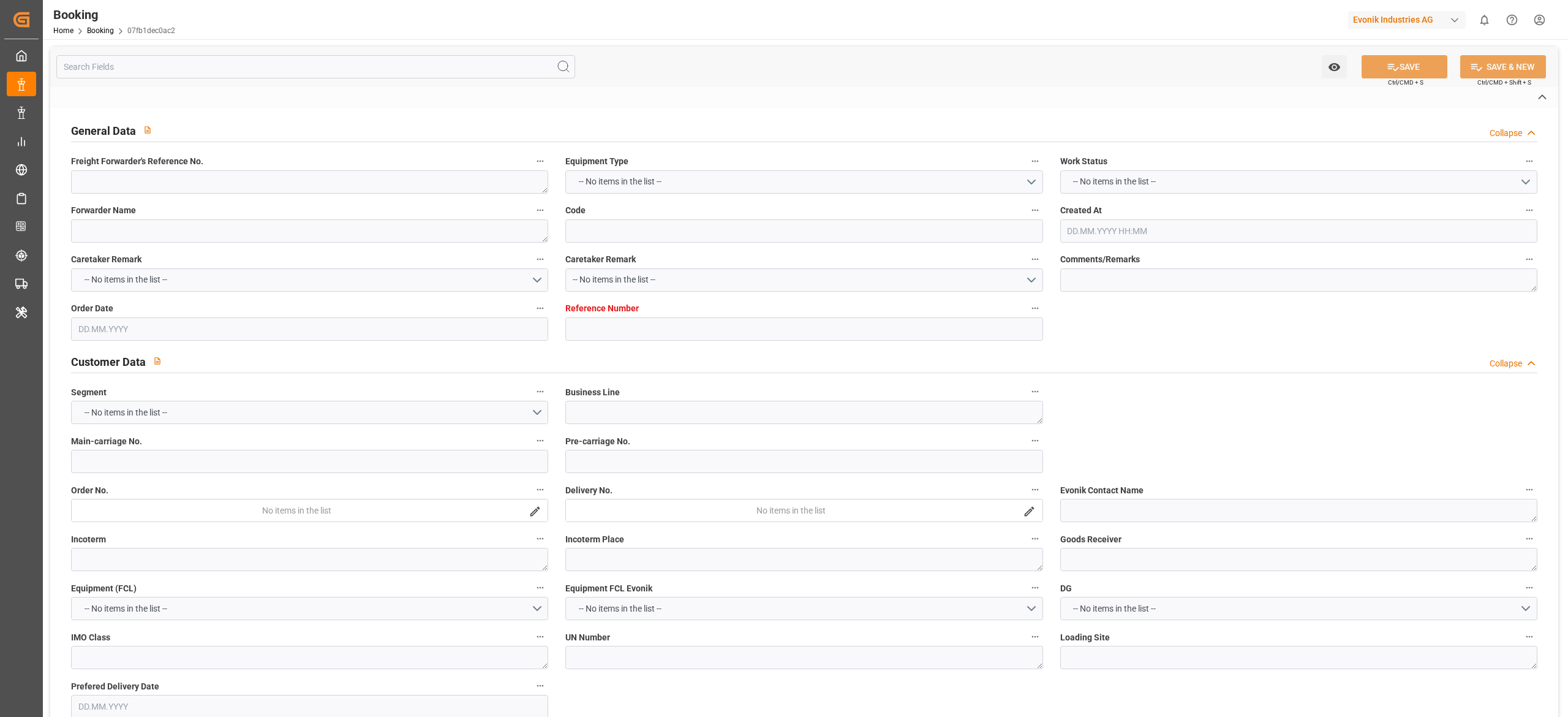
type textarea "1003210890"
type textarea "Logward System"
type textarea "businessDivision-businessLine-"
type textarea "IFTSTA"
type textarea "a011t00000LcJC5AAN"
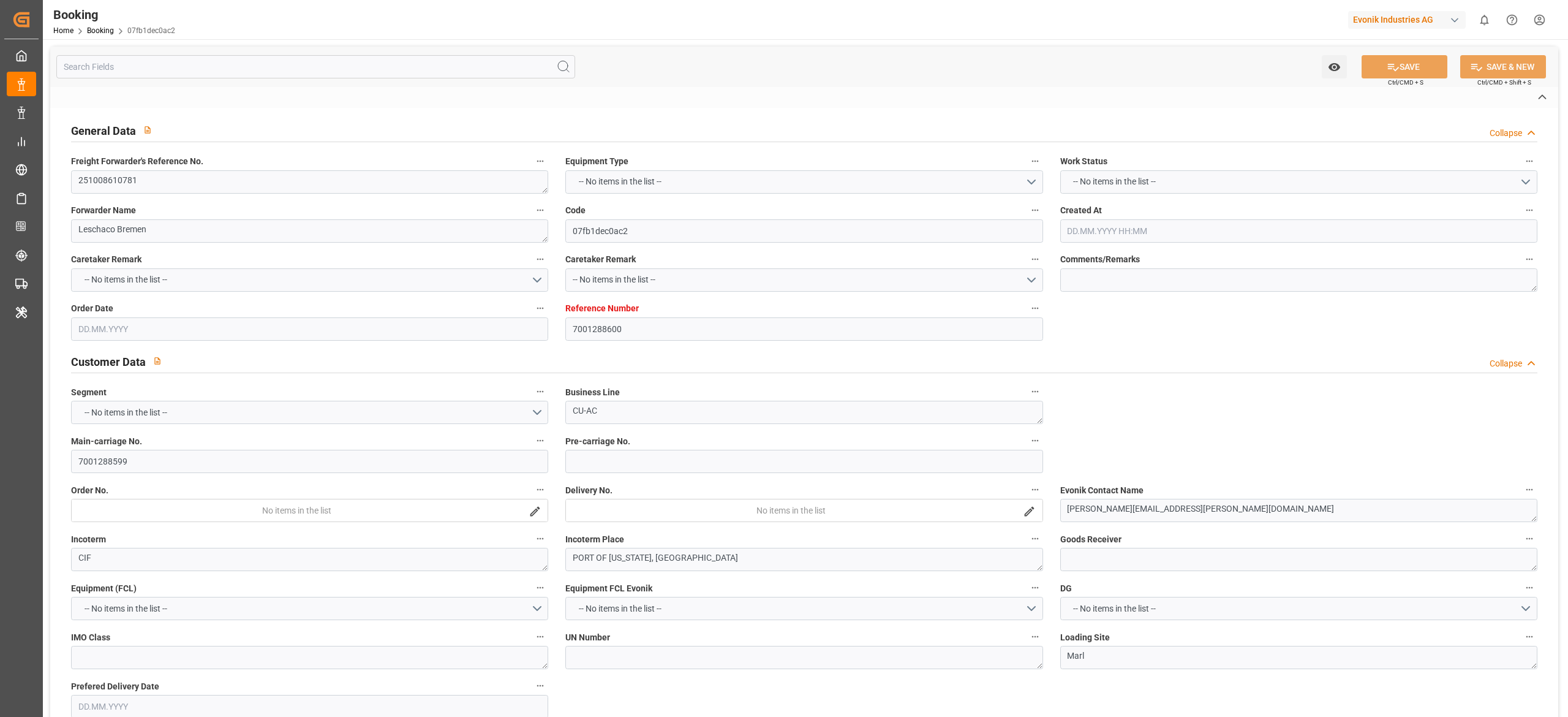
type textarea "No"
type input "[GEOGRAPHIC_DATA]"
type input "[US_STATE]"
type input "542W"
type input "VESSEL"
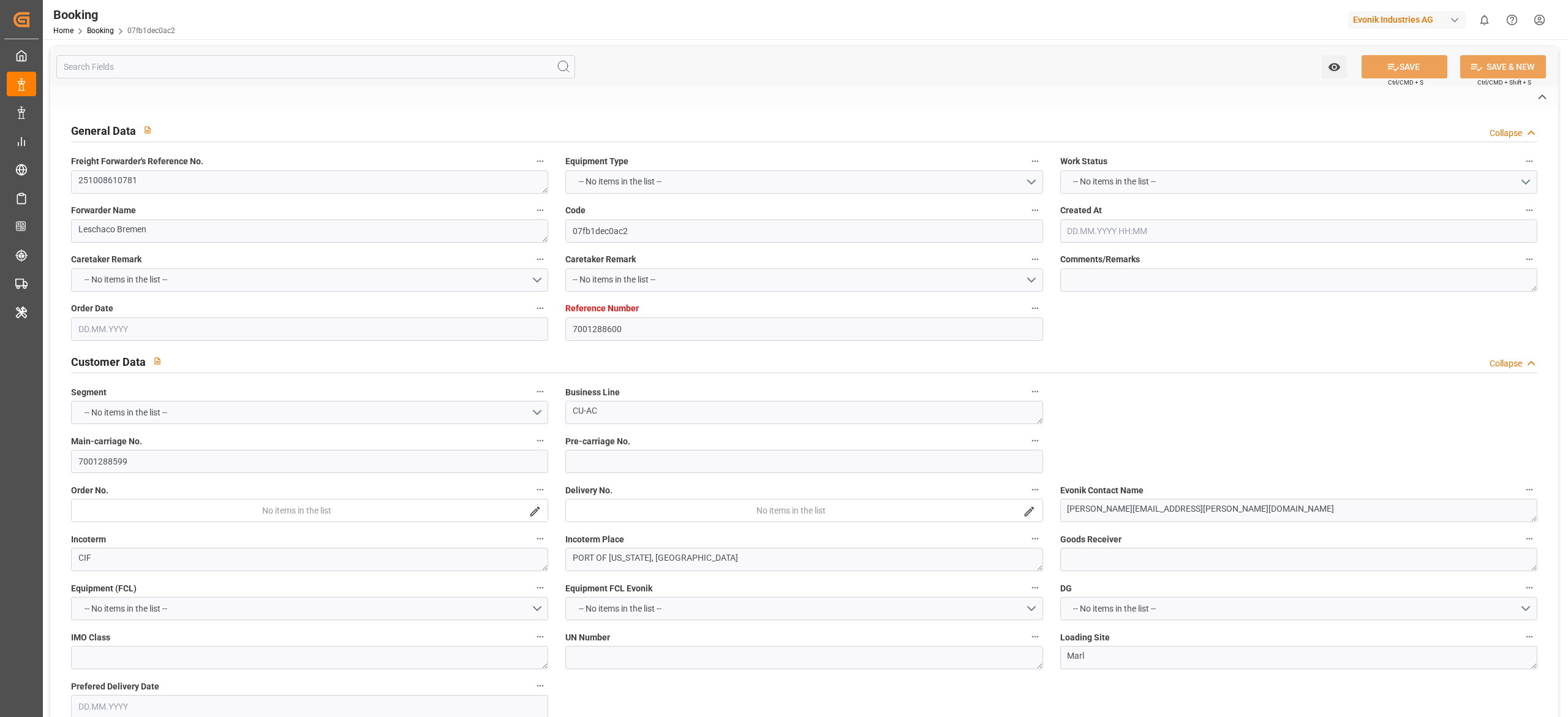
type input "TRUCK"
type input "7001288600"
type input "9430363"
type input "Hapag [PERSON_NAME]"
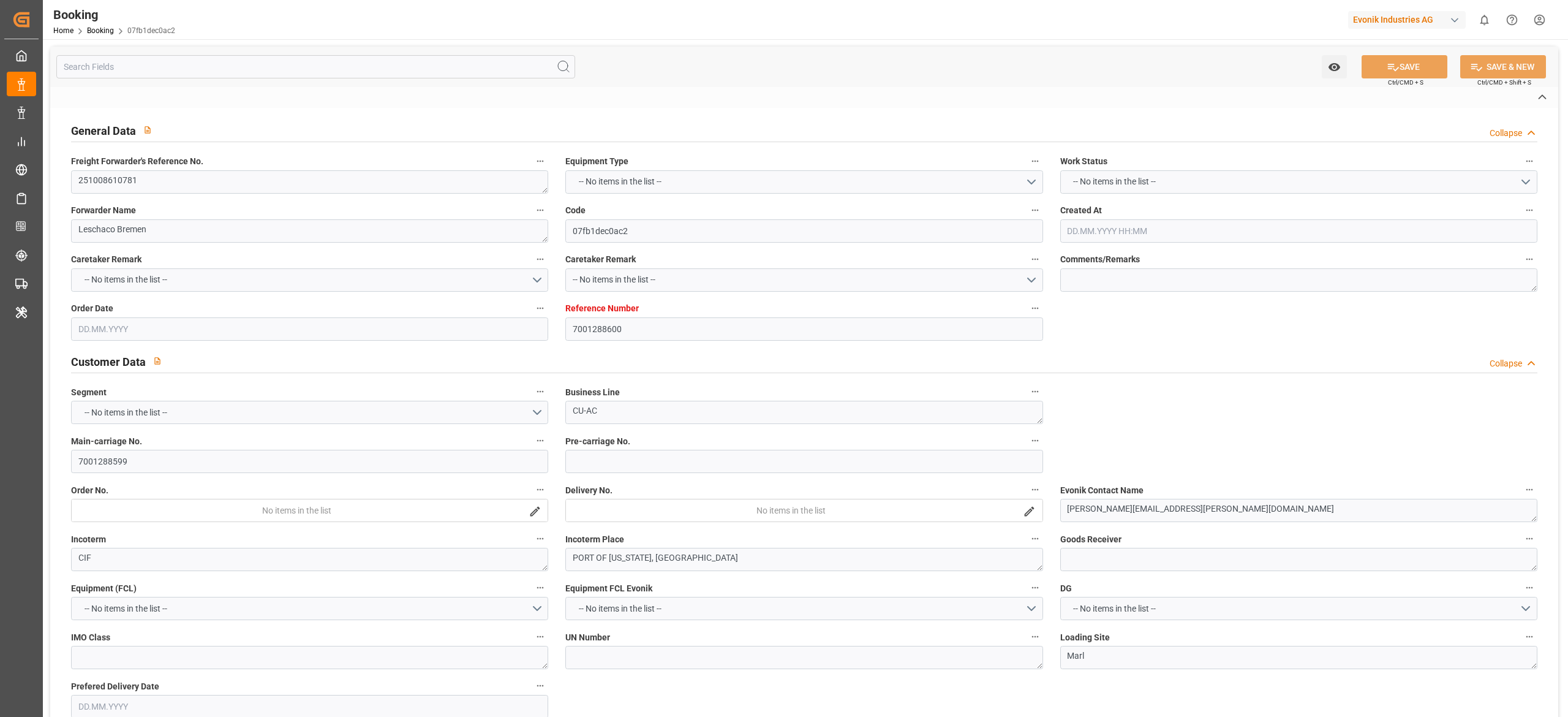
type input "Hapag Lloyd Aktiengesellschaft"
type input "NLRTM"
type input "USNYC"
type input "0"
type input "NLRTM"
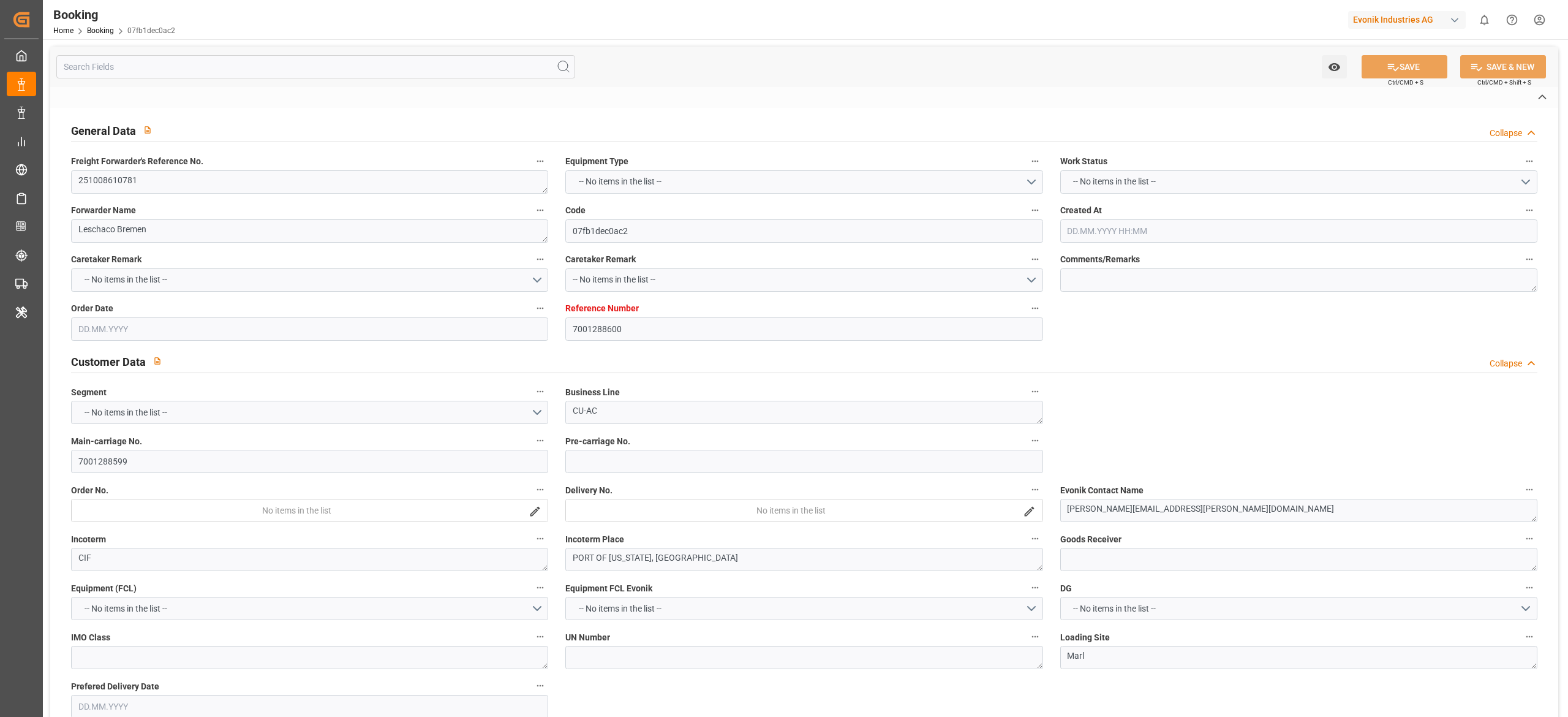
type input "USNYC"
type input "[DATE] 07:28"
type input "[DATE]"
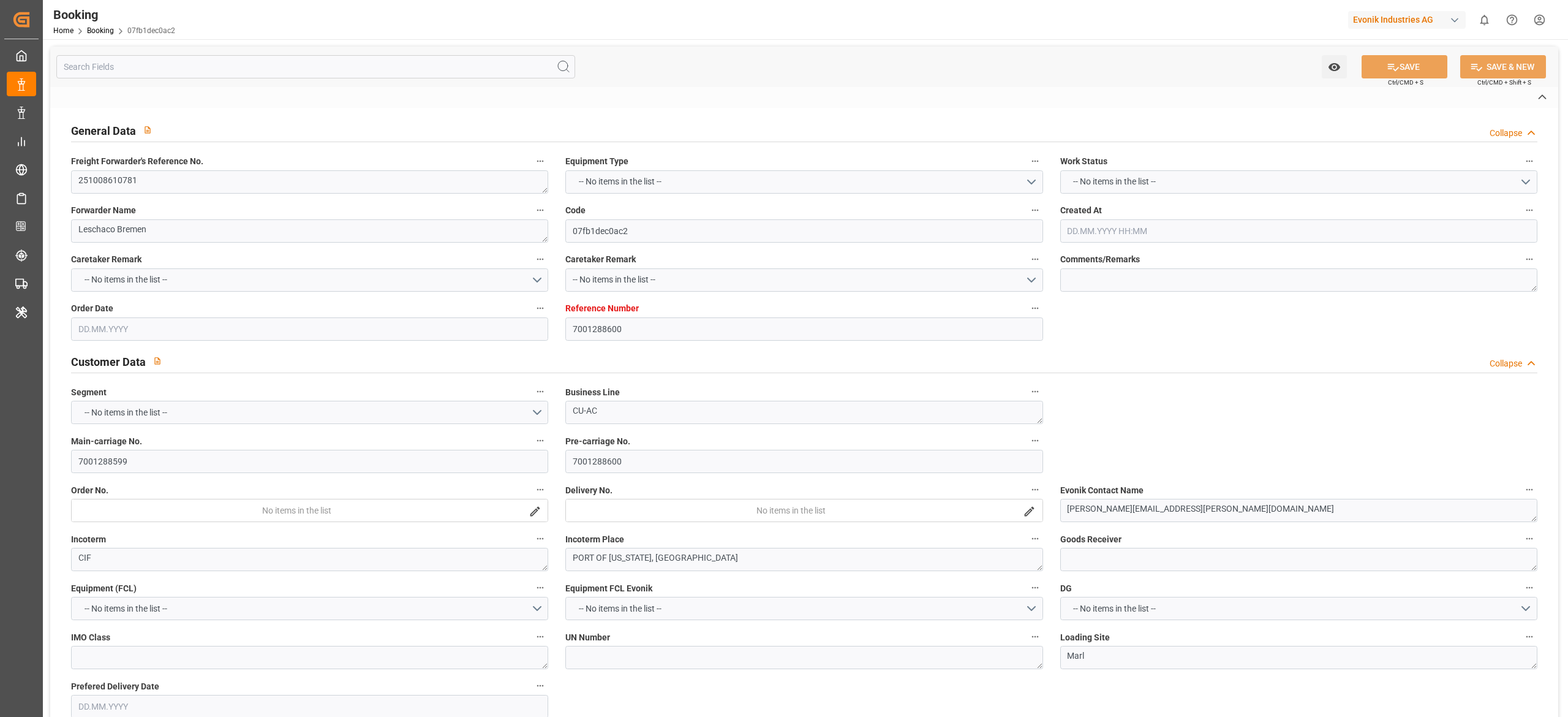
type input "[DATE] 00:00"
type input "[DATE]"
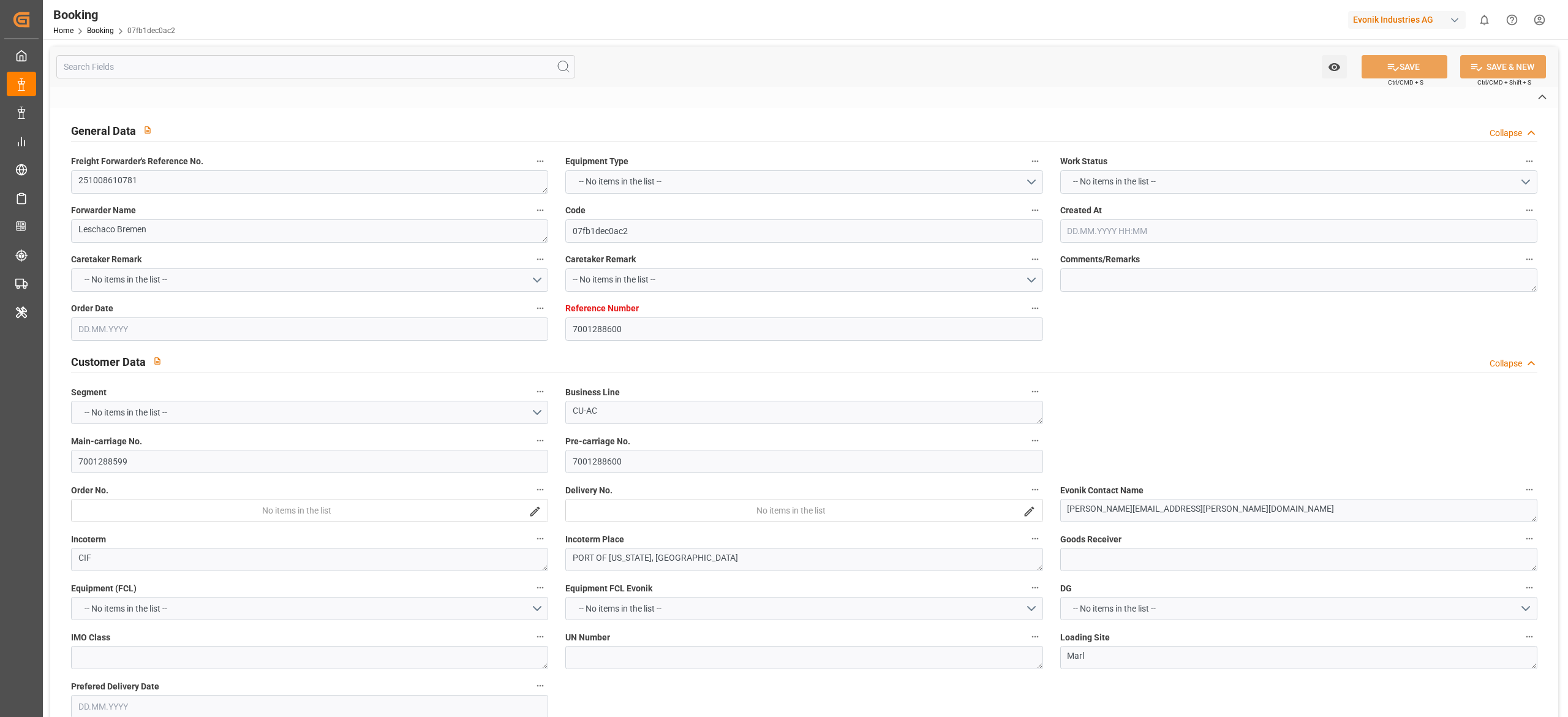
type input "[DATE] 07:00"
type input "[DATE] 00:00"
type input "[DATE] 19:00"
type input "[DATE] 00:00"
type input "[DATE] 21:29"
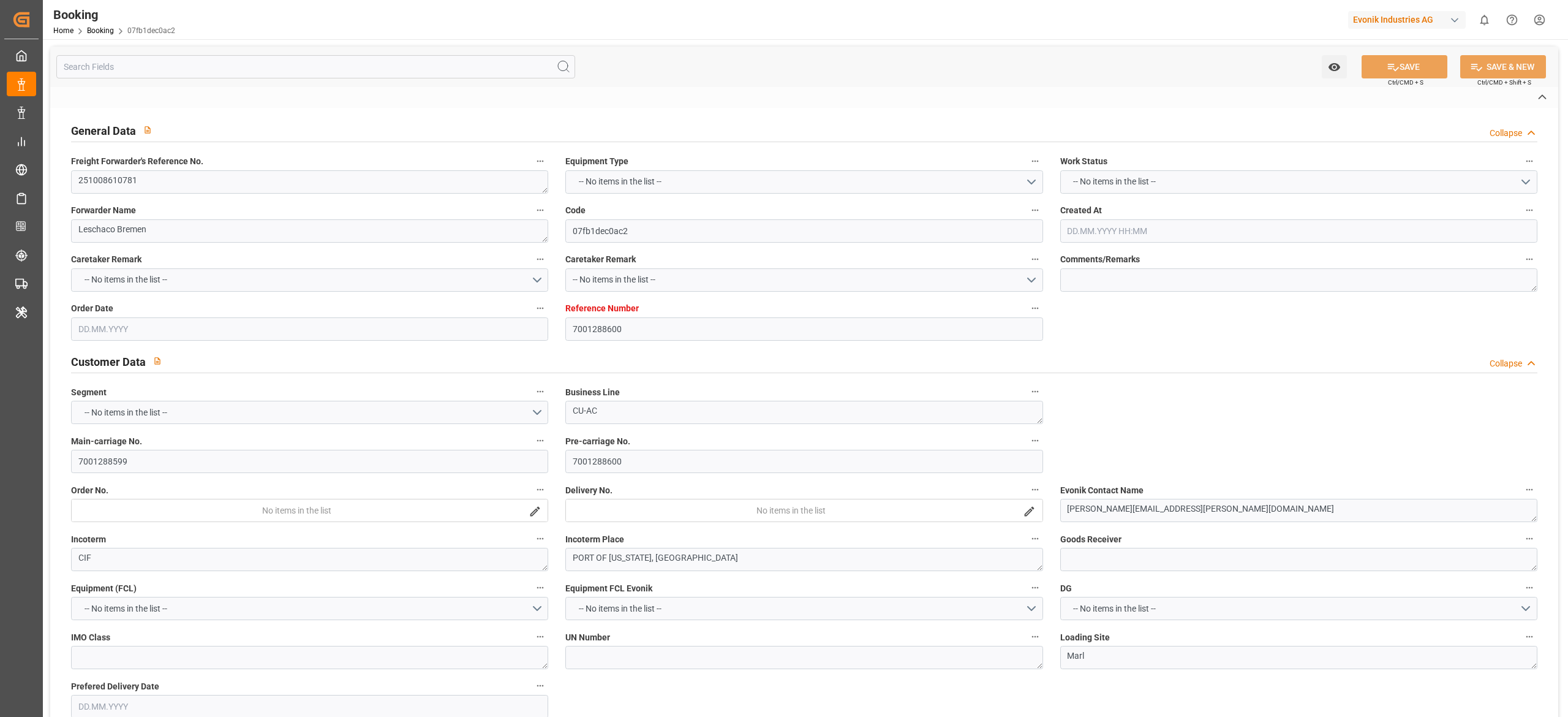
type input "[DATE]"
type input "[DATE] 07:00"
type input "[DATE] 19:00"
type input "[DATE] 12:00"
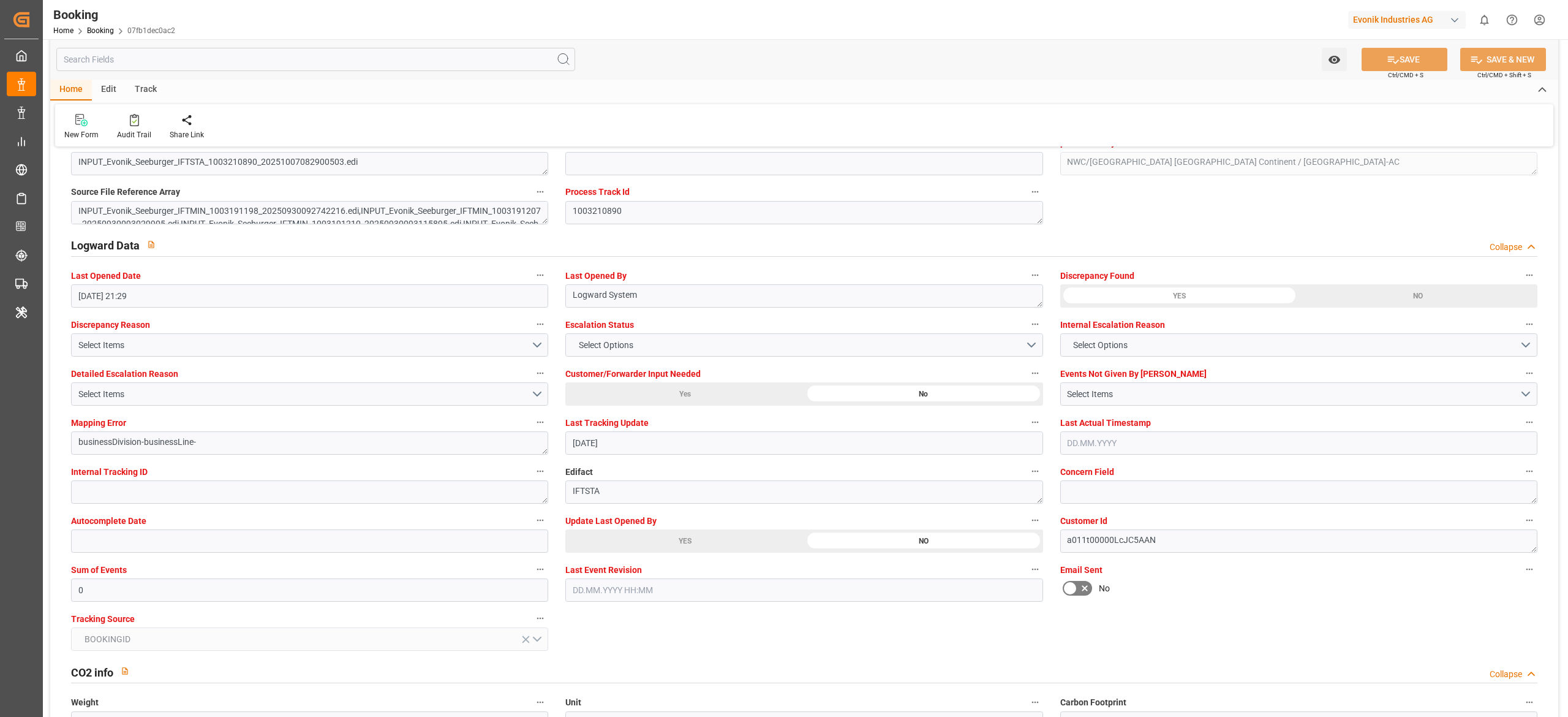
scroll to position [2140, 0]
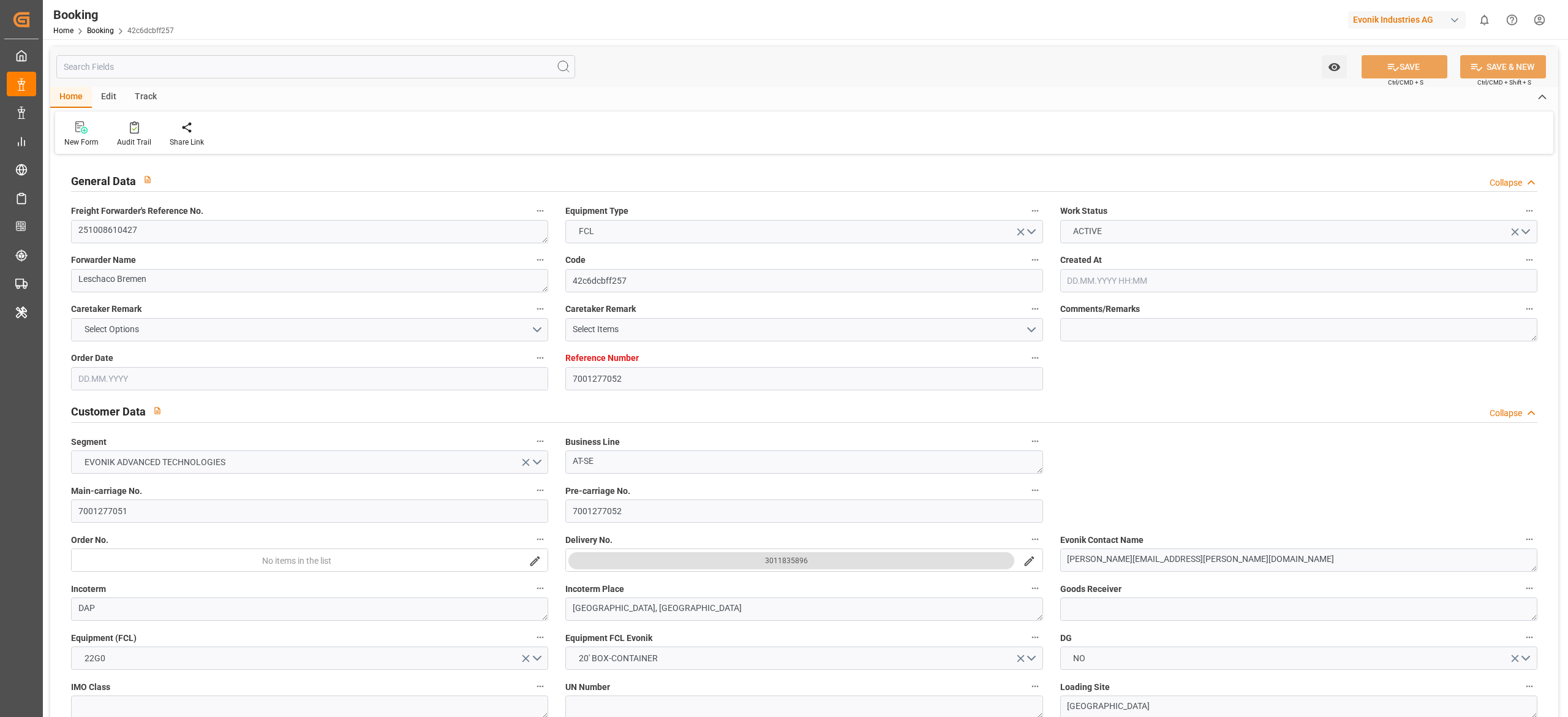
type input "7001277052"
type input "9349538"
type input "Hapag [PERSON_NAME]"
type input "Hapag Lloyd Aktiengesellschaft"
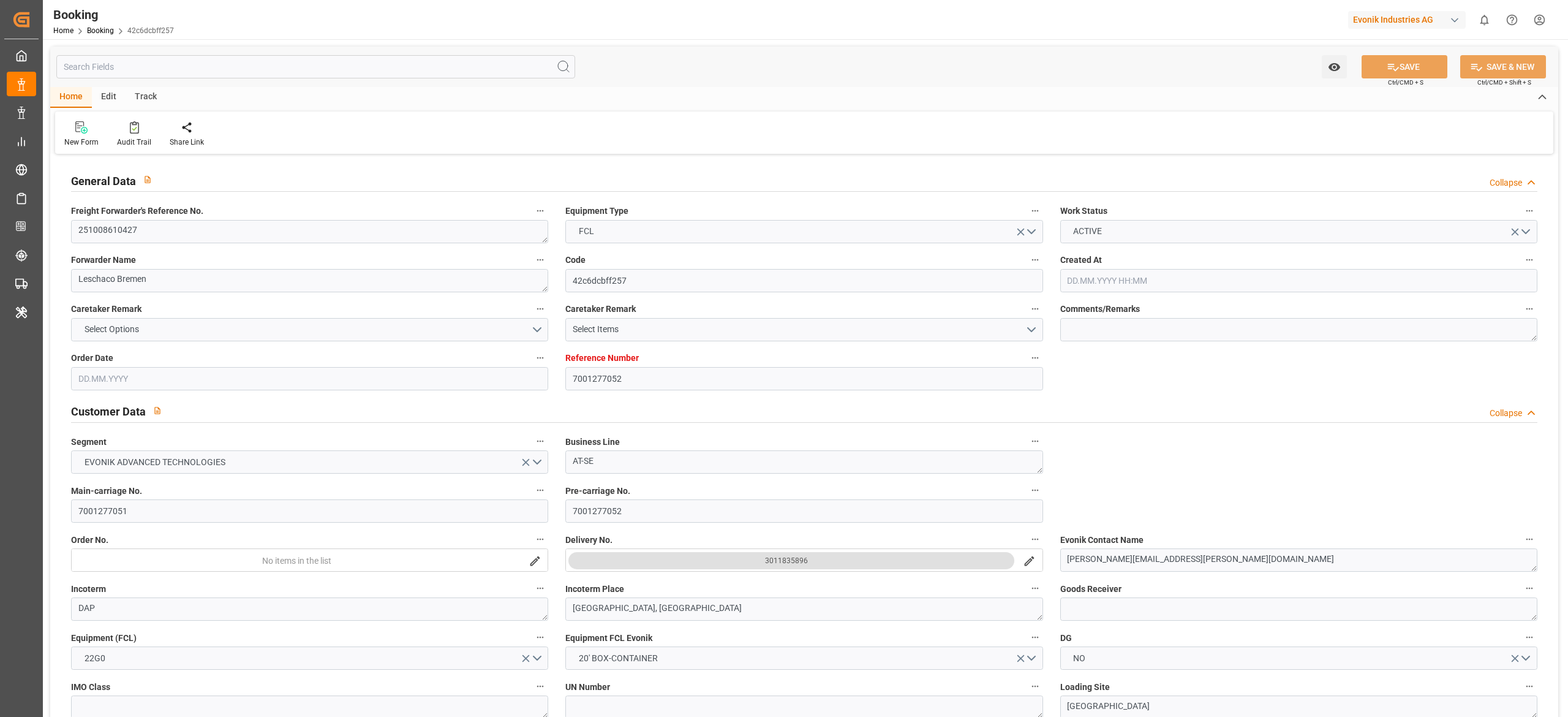
type input "DEHAM"
type input "USSAV"
type input "USATL"
type input "DEHAM"
type input "USSAV"
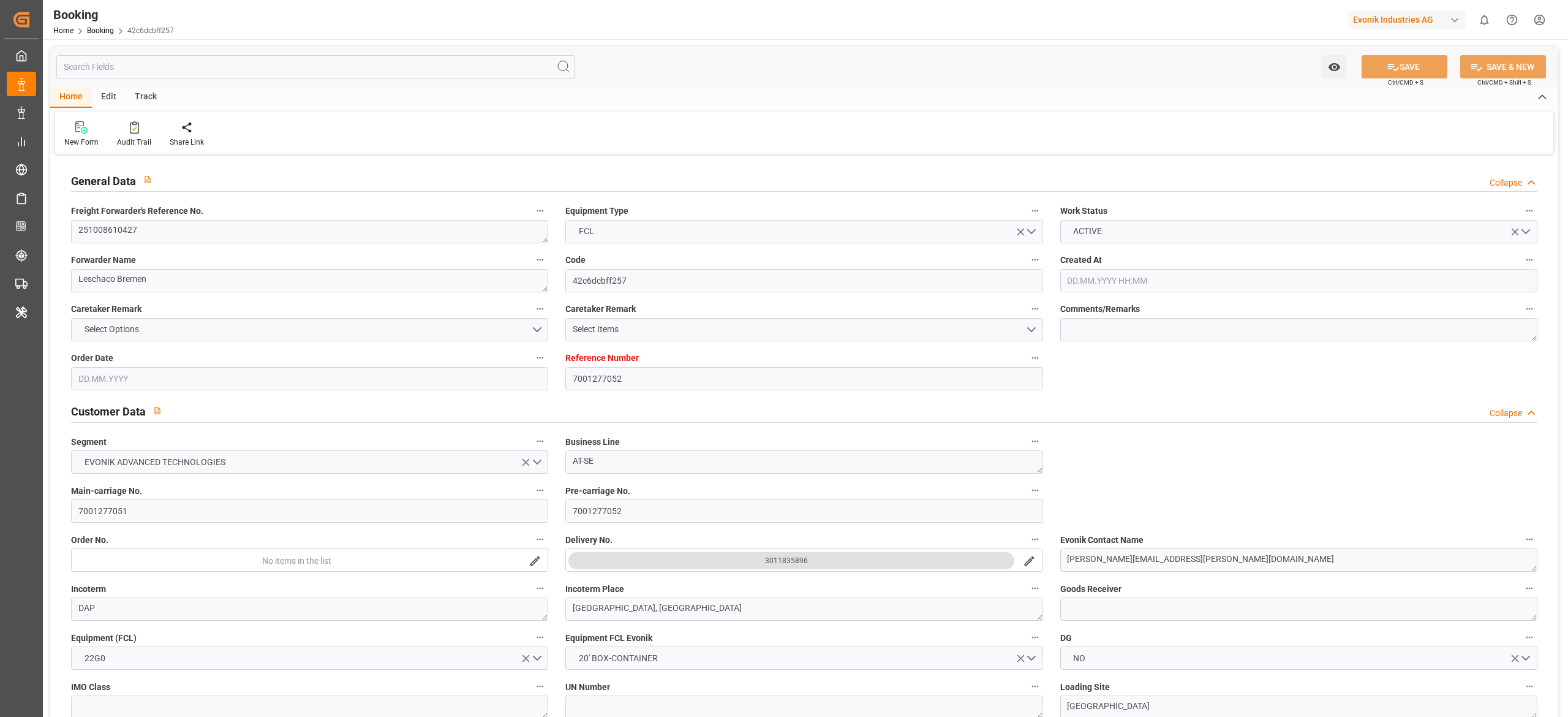
type input "17.09.2025 06:28"
type input "17.09.2025"
type input "13.11.2025"
type input "08.10.2025"
type input "08.10.2025 00:00"
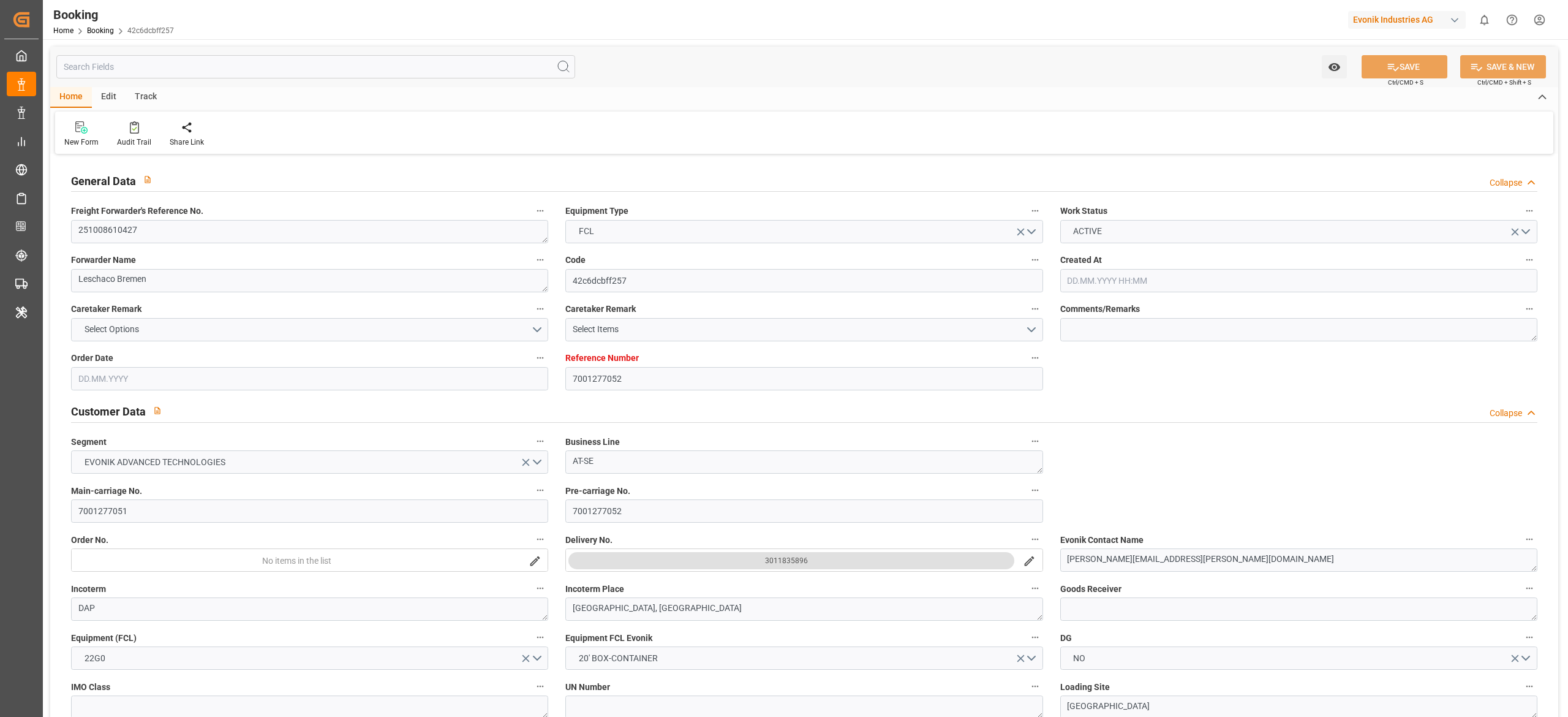
type input "08.10.2025 00:00"
type input "17.09.2025"
type input "18.09.2025"
type input "14.10.2025 23:00"
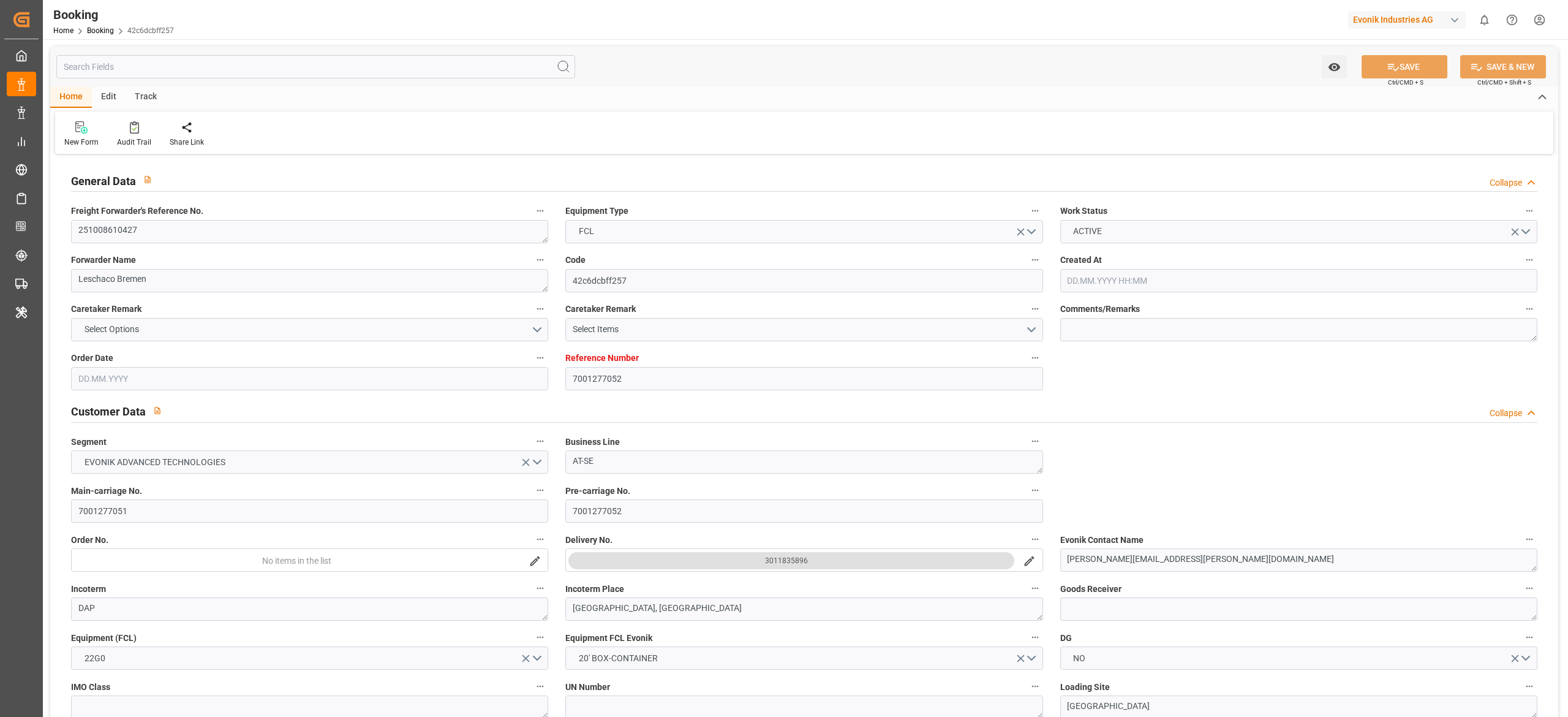
type input "15.10.2025 00:00"
type input "03.11.2025 07:00"
type input "02.11.2025 00:00"
type input "12.10.2025 10:50"
type input "[DATE]"
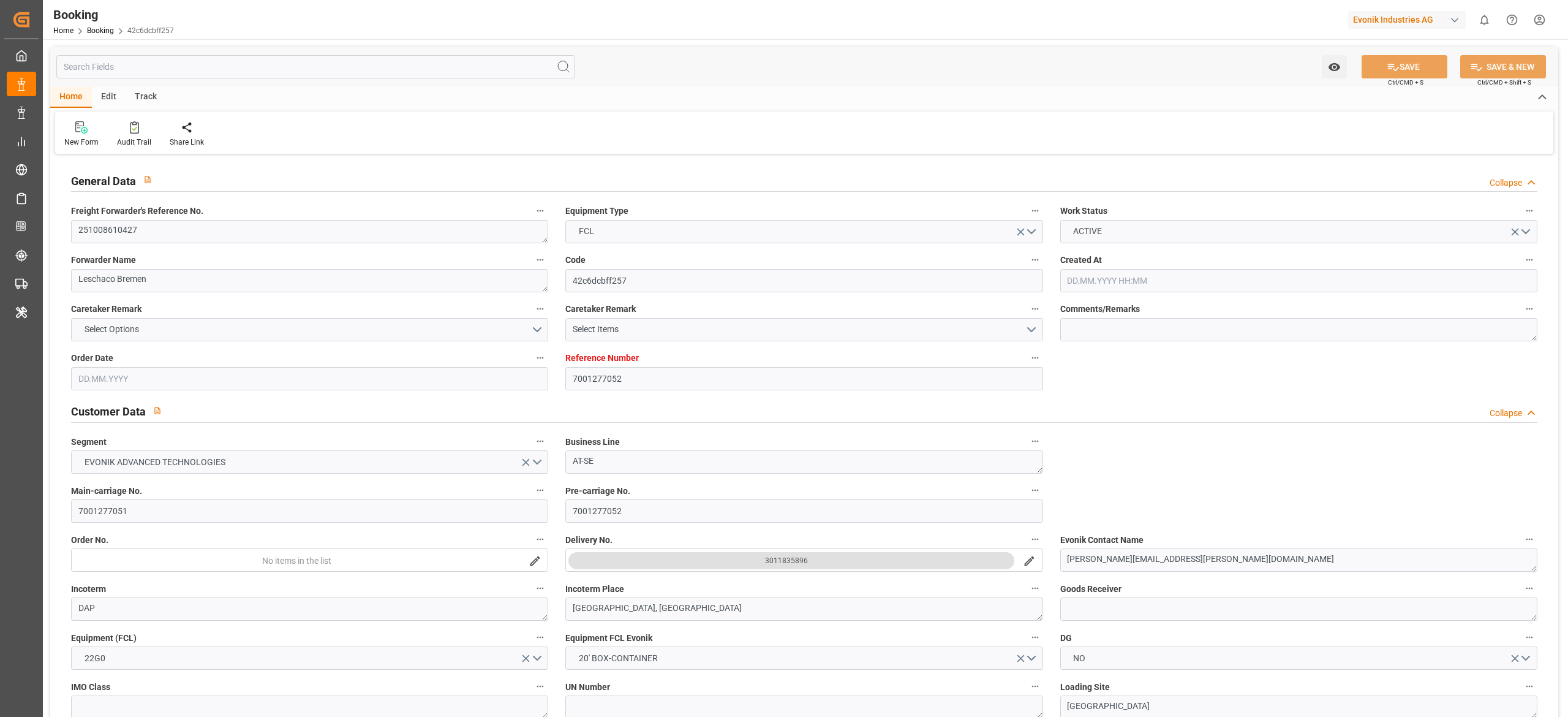
type input "14.10.2025 23:00"
type input "03.11.2025 07:00"
type input "03.11.2025 20:14"
type input "06.11.2025 12:00"
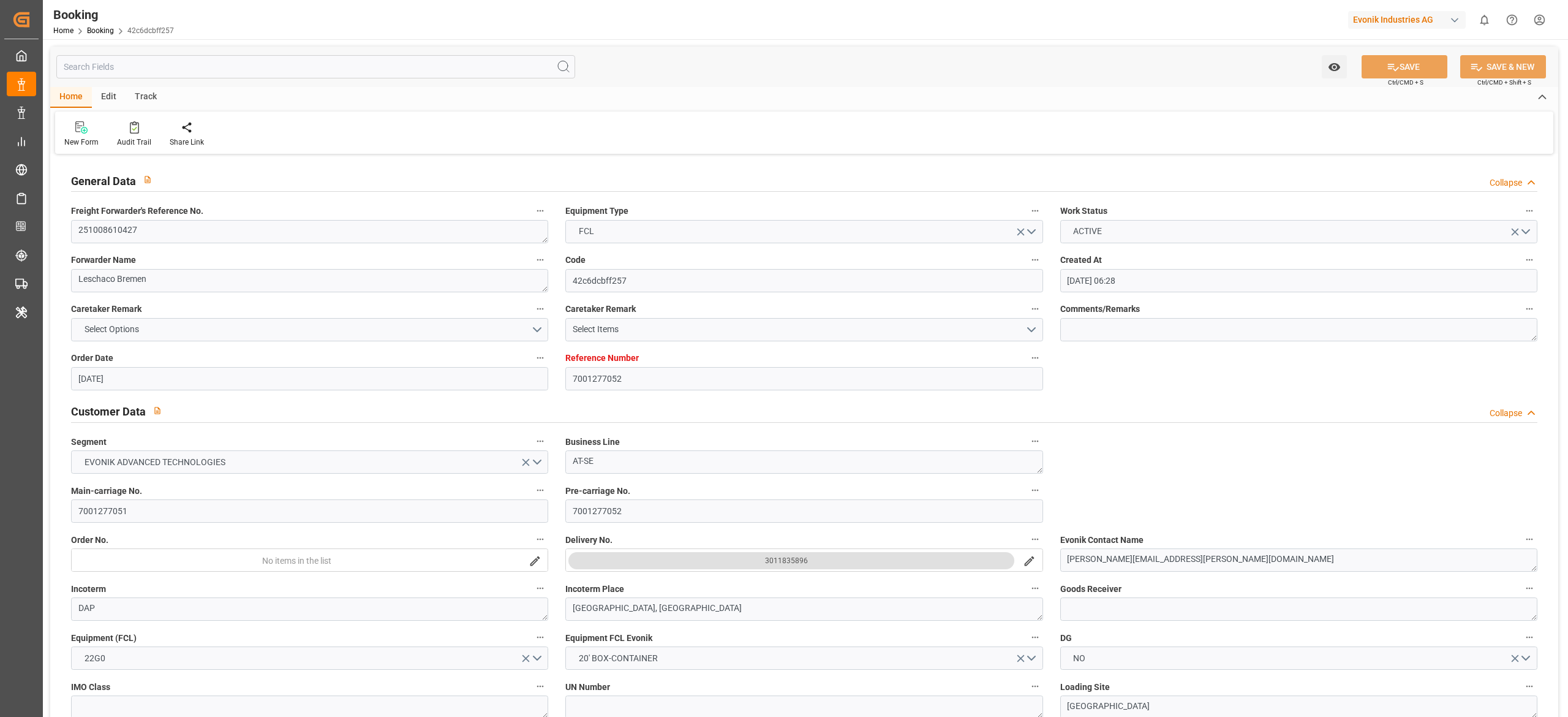
type input "07.11.2025 20:14"
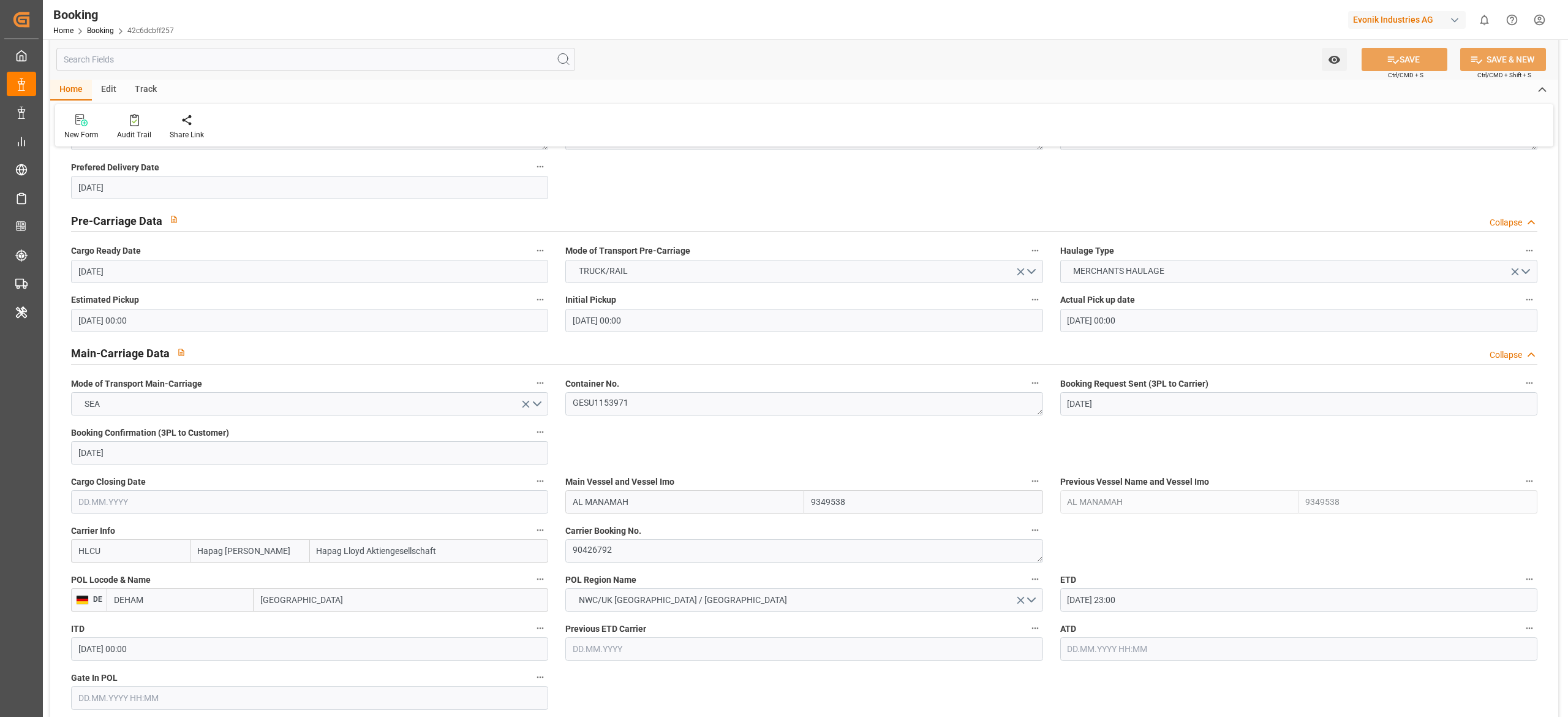
scroll to position [583, 0]
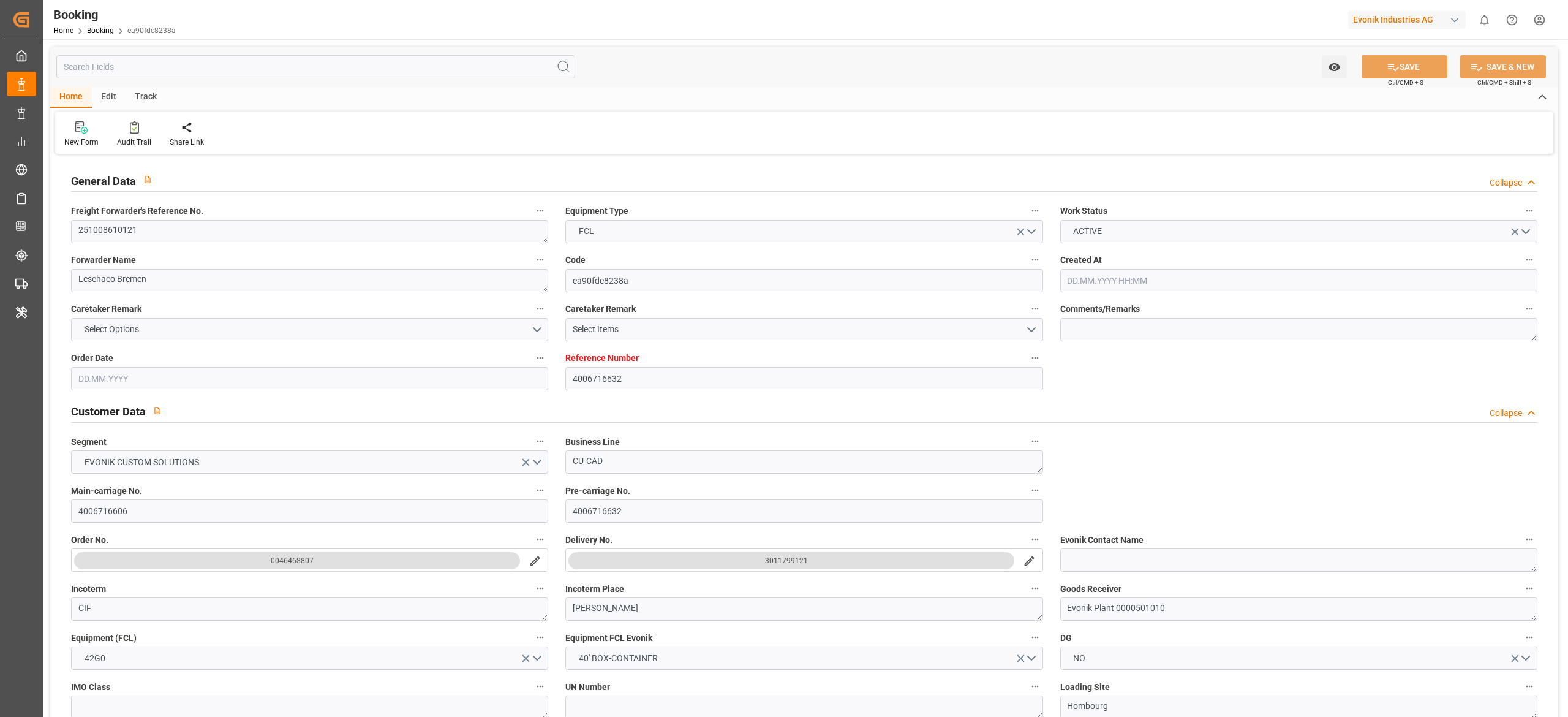
type input "4006716632"
type input "9667174"
type input "Hapag [PERSON_NAME]"
type input "Hapag Lloyd Aktiengesellschaft"
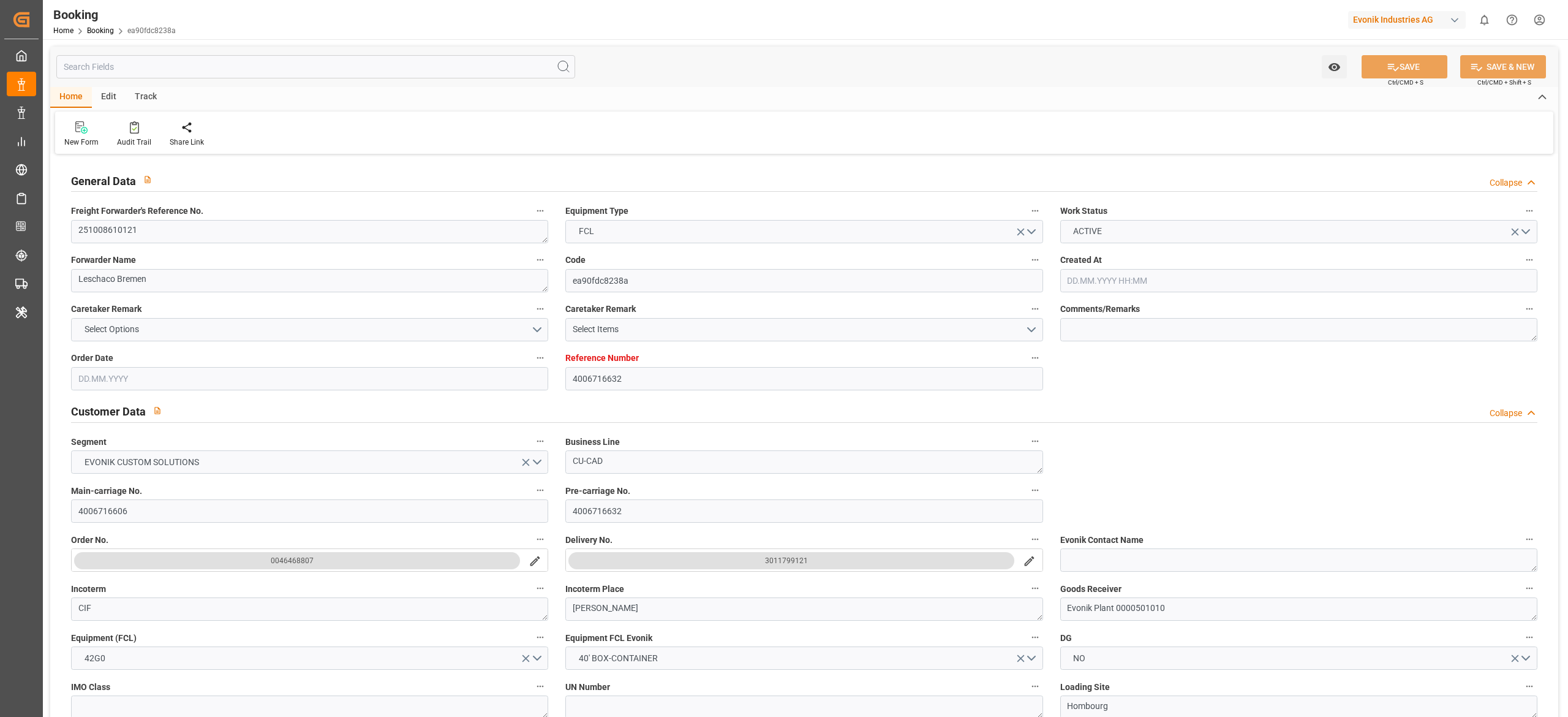
type input "DEHAM"
type input "INNSA"
type input "DEHAM"
type input "INNSA"
type input "[DATE] 09:16"
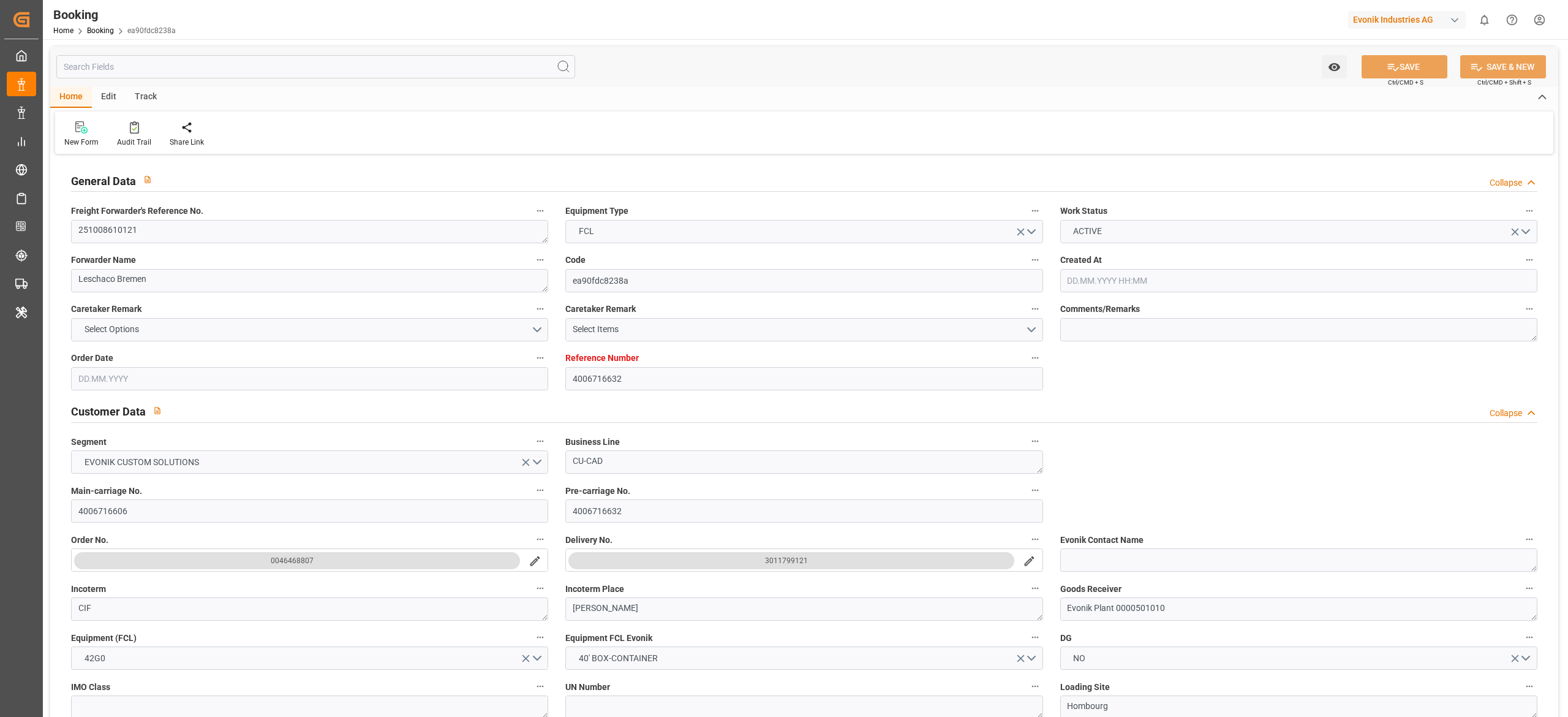
type input "[DATE]"
type input "[DATE] 00:00"
type input "[DATE]"
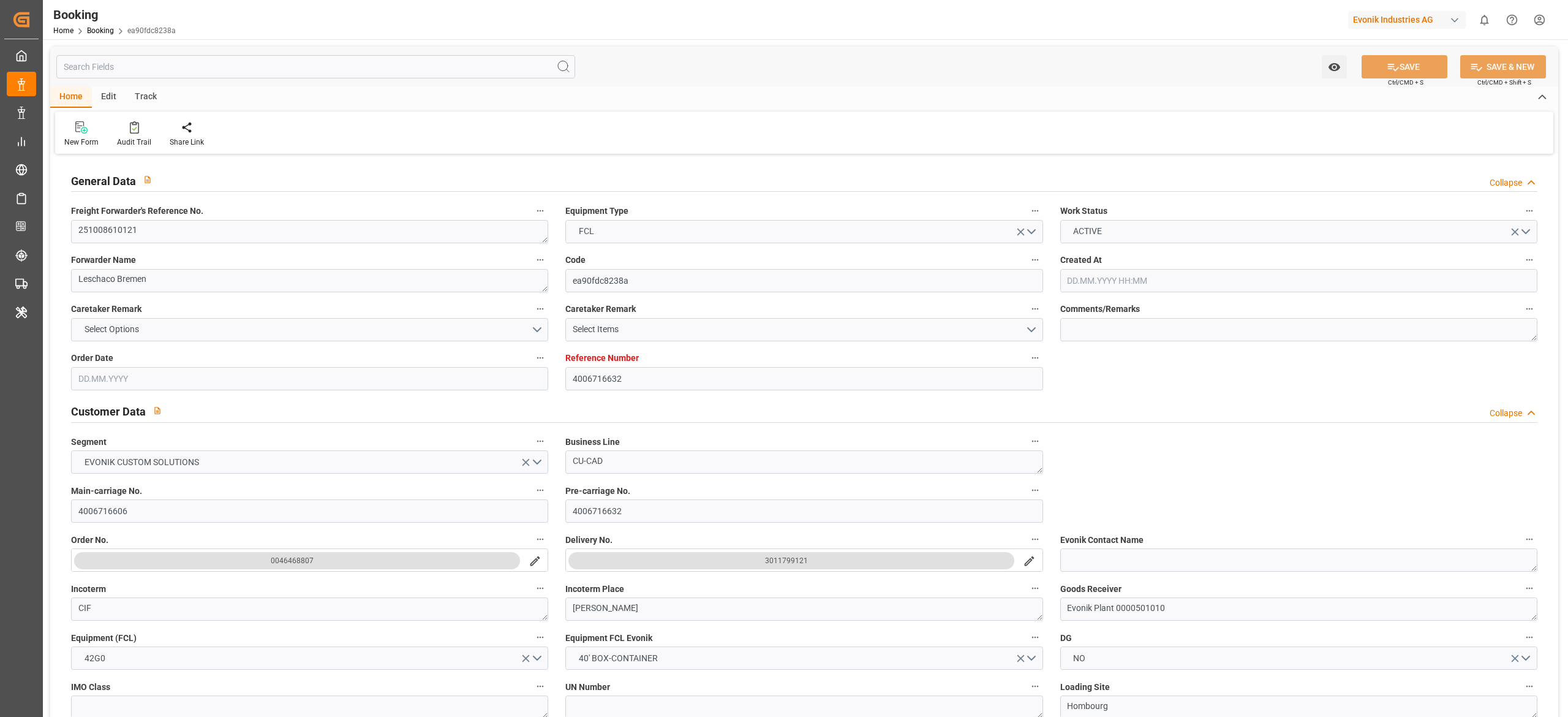
type input "[DATE] 06:00"
type input "[DATE] 00:00"
type input "[DATE] 10:00"
type input "[DATE] 00:00"
type input "[DATE] 14:57"
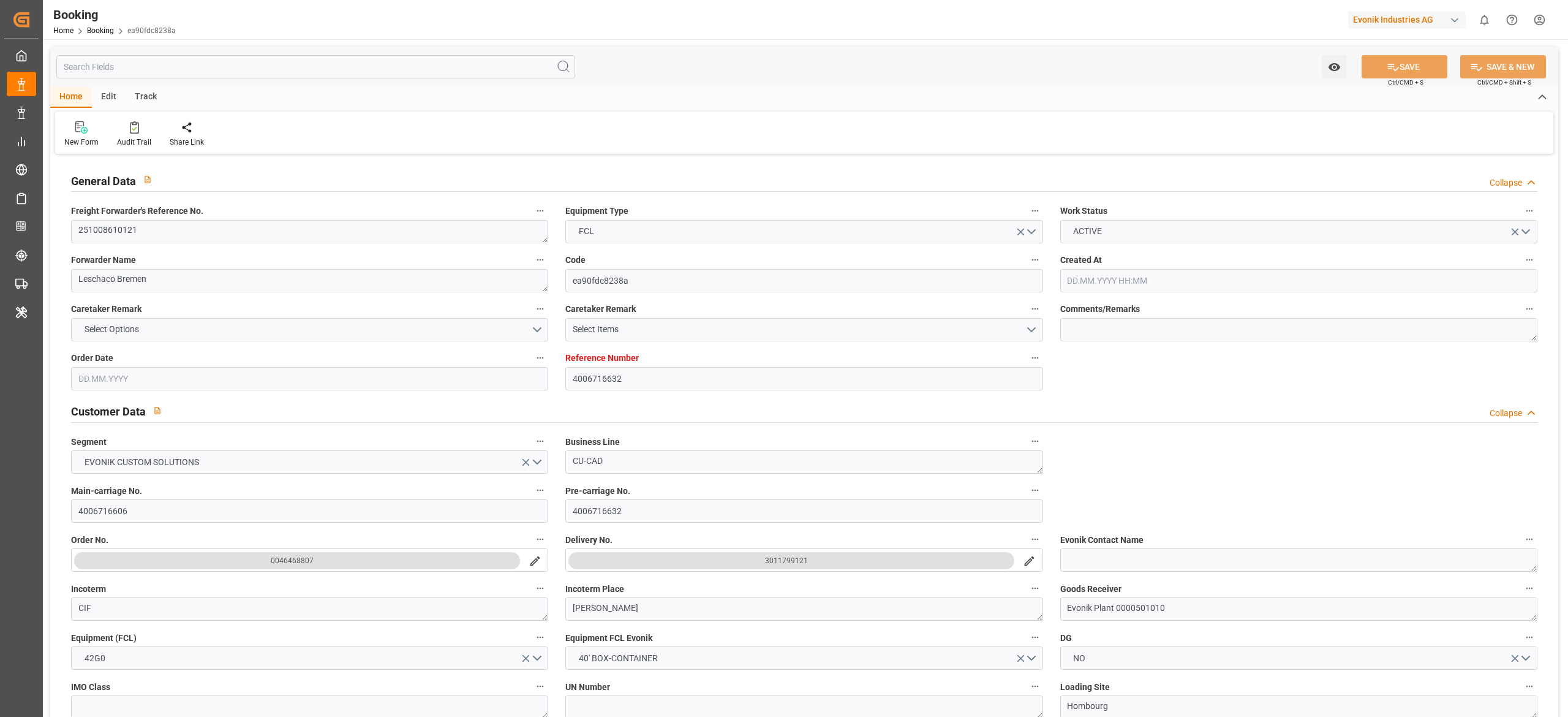
type input "[DATE]"
type input "[DATE] 06:00"
type input "[DATE] 10:00"
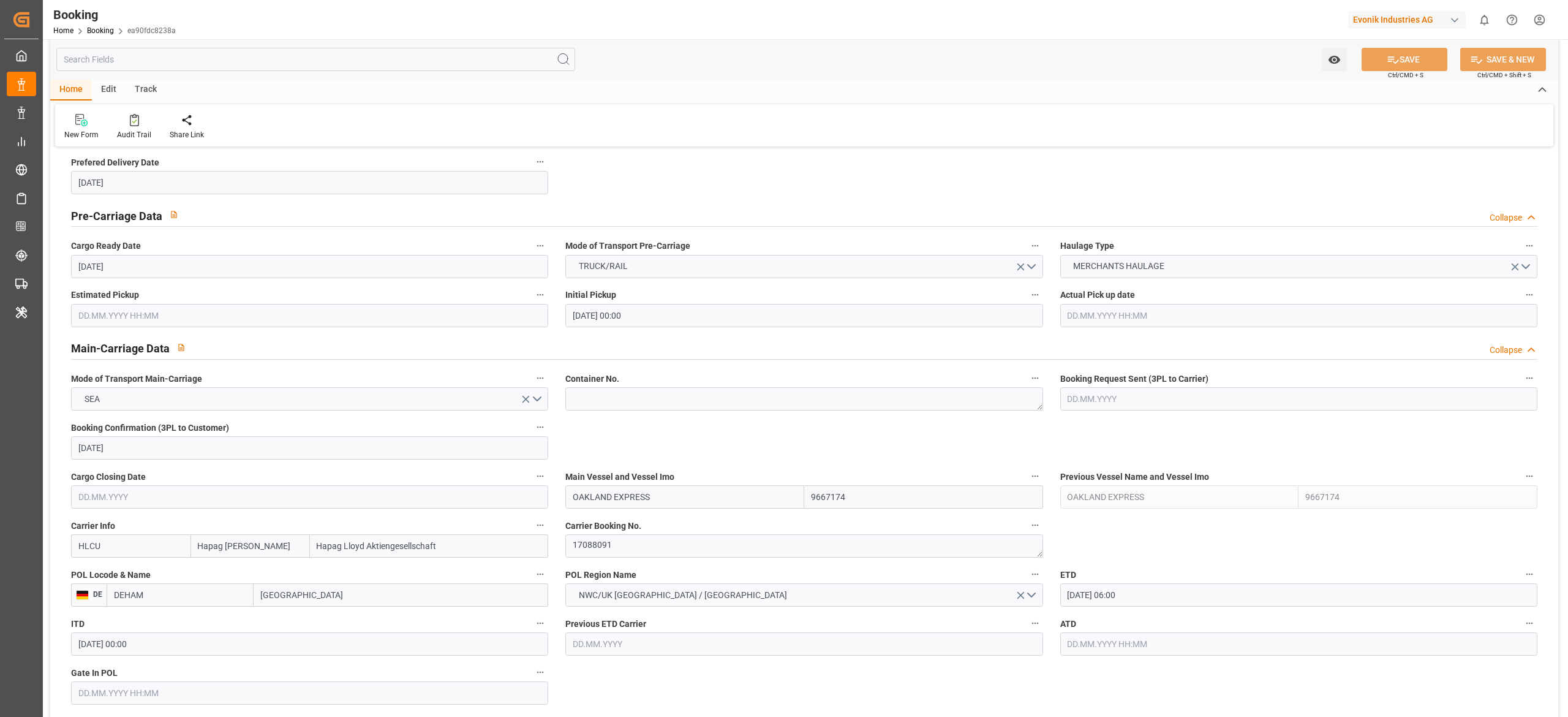
scroll to position [576, 0]
click at [604, 403] on textarea at bounding box center [803, 395] width 477 height 23
paste textarea "Retrieving data. Wait a few seconds and try to cut or copy again."
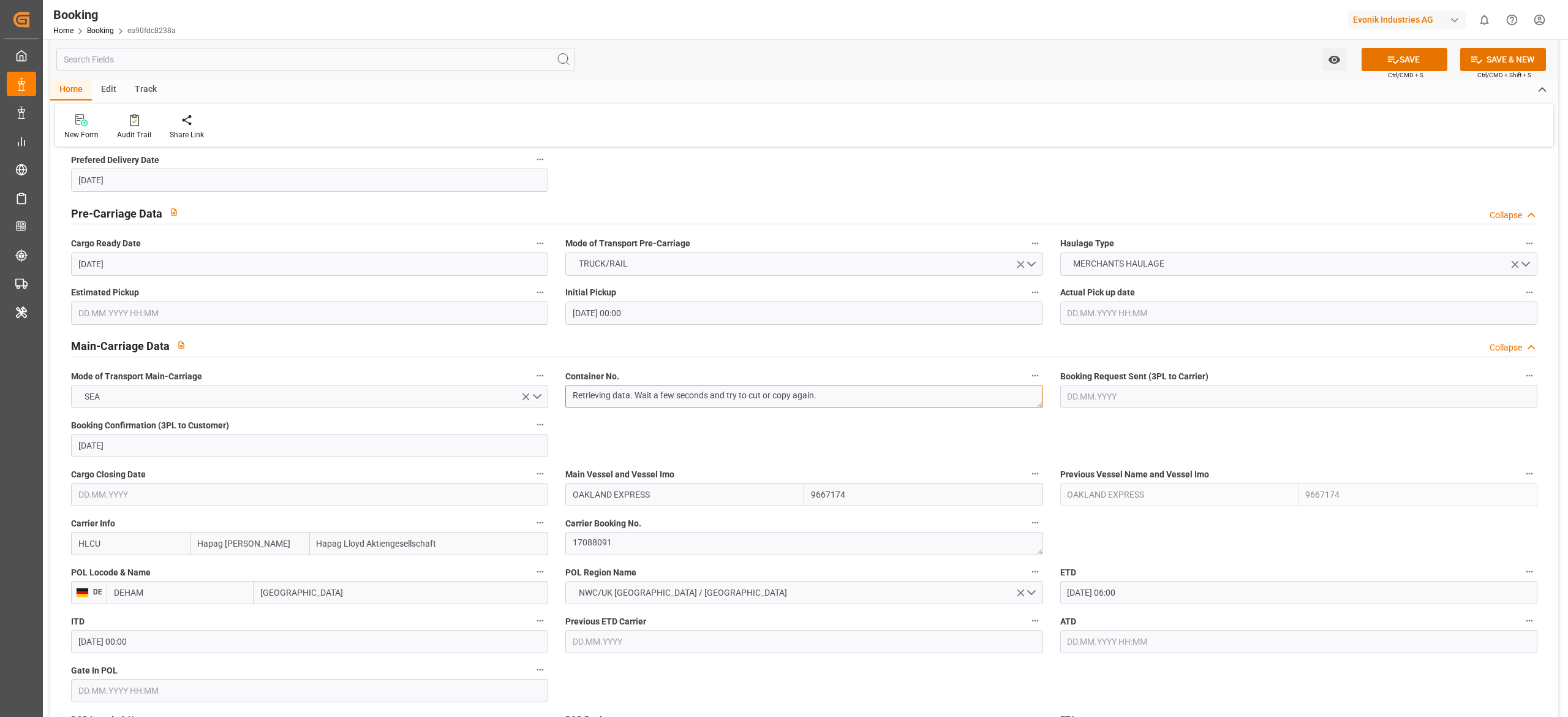
type textarea "Retrieving data. Wait a few seconds and try to cut or copy again."
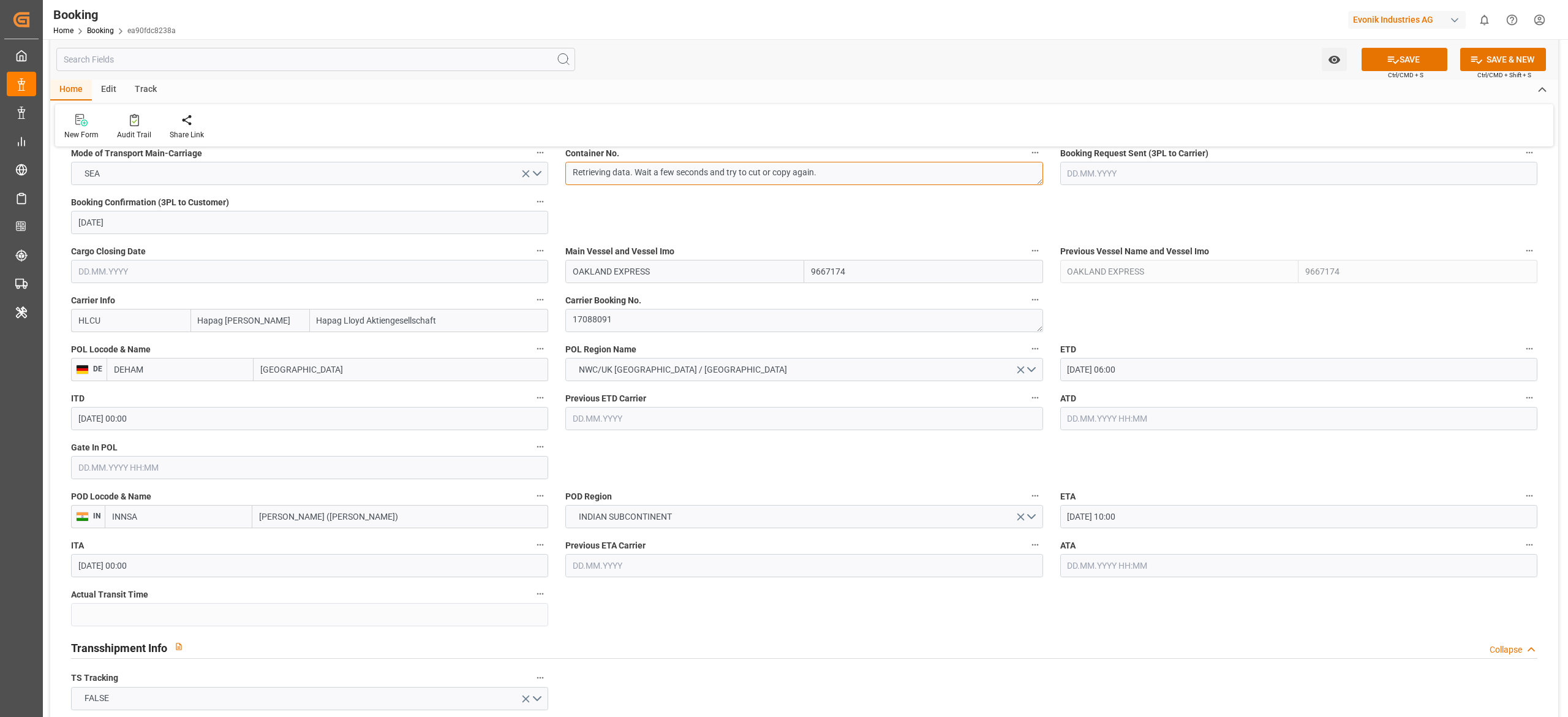
scroll to position [822, 0]
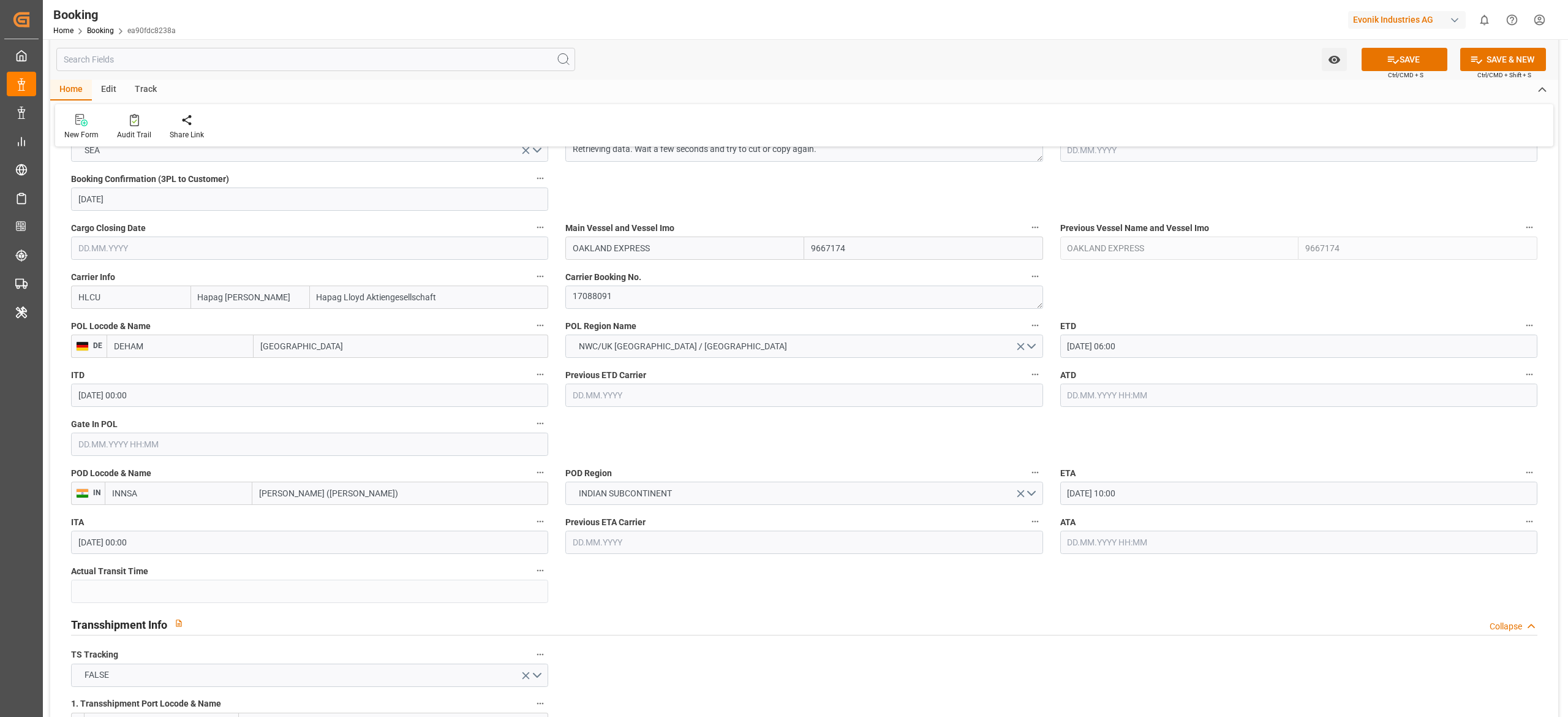
click at [324, 440] on input "text" at bounding box center [309, 443] width 477 height 23
click at [182, 546] on span "10" at bounding box center [183, 542] width 8 height 9
type input "10.10.2025 00:00"
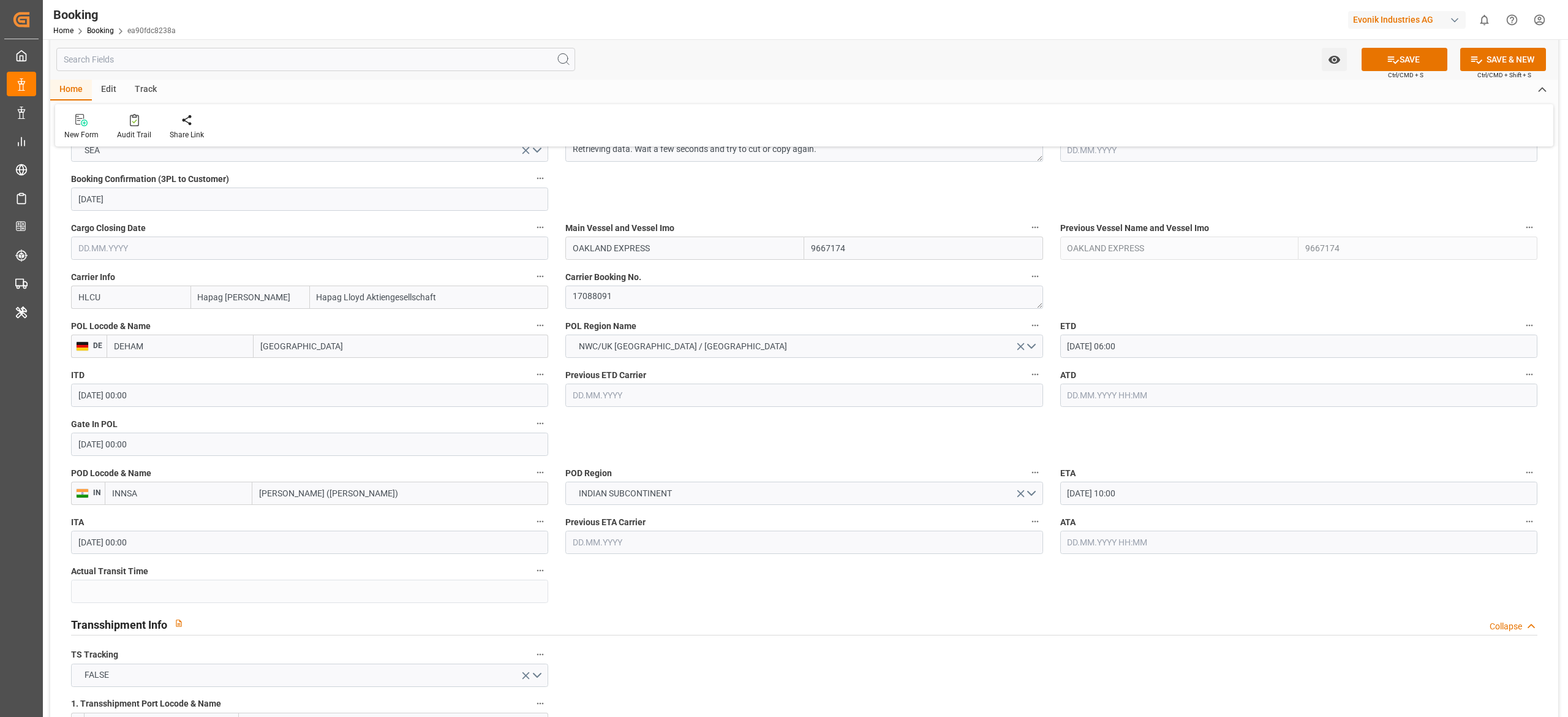
click at [1187, 355] on input "14.10.2025 06:00" at bounding box center [1299, 346] width 477 height 23
click at [1083, 467] on div "13" at bounding box center [1076, 469] width 15 height 15
type input "13.10.2025 06:00"
click at [974, 465] on label "POD Region" at bounding box center [803, 472] width 477 height 17
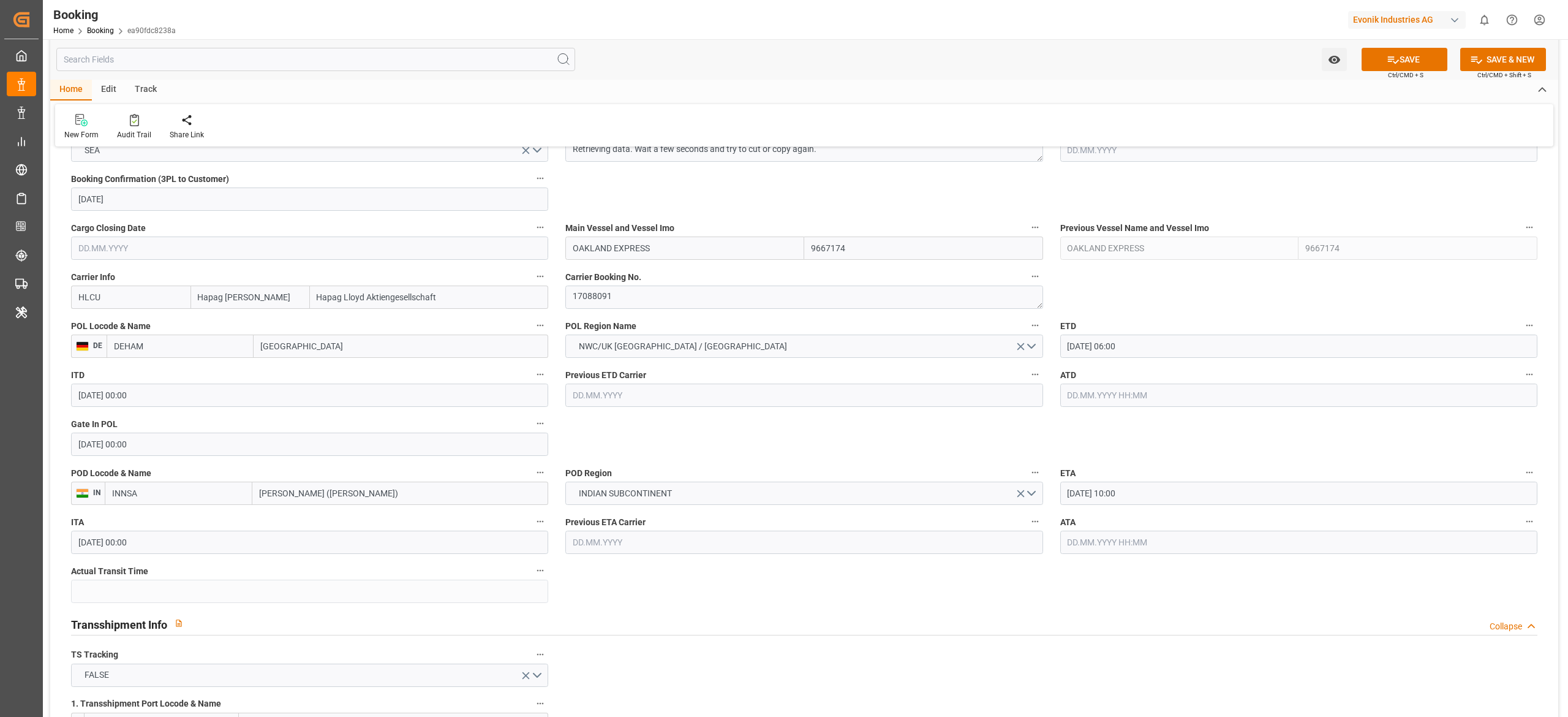
click at [1027, 465] on button "POD Region" at bounding box center [1035, 472] width 16 height 16
click at [1267, 425] on div at bounding box center [784, 358] width 1568 height 717
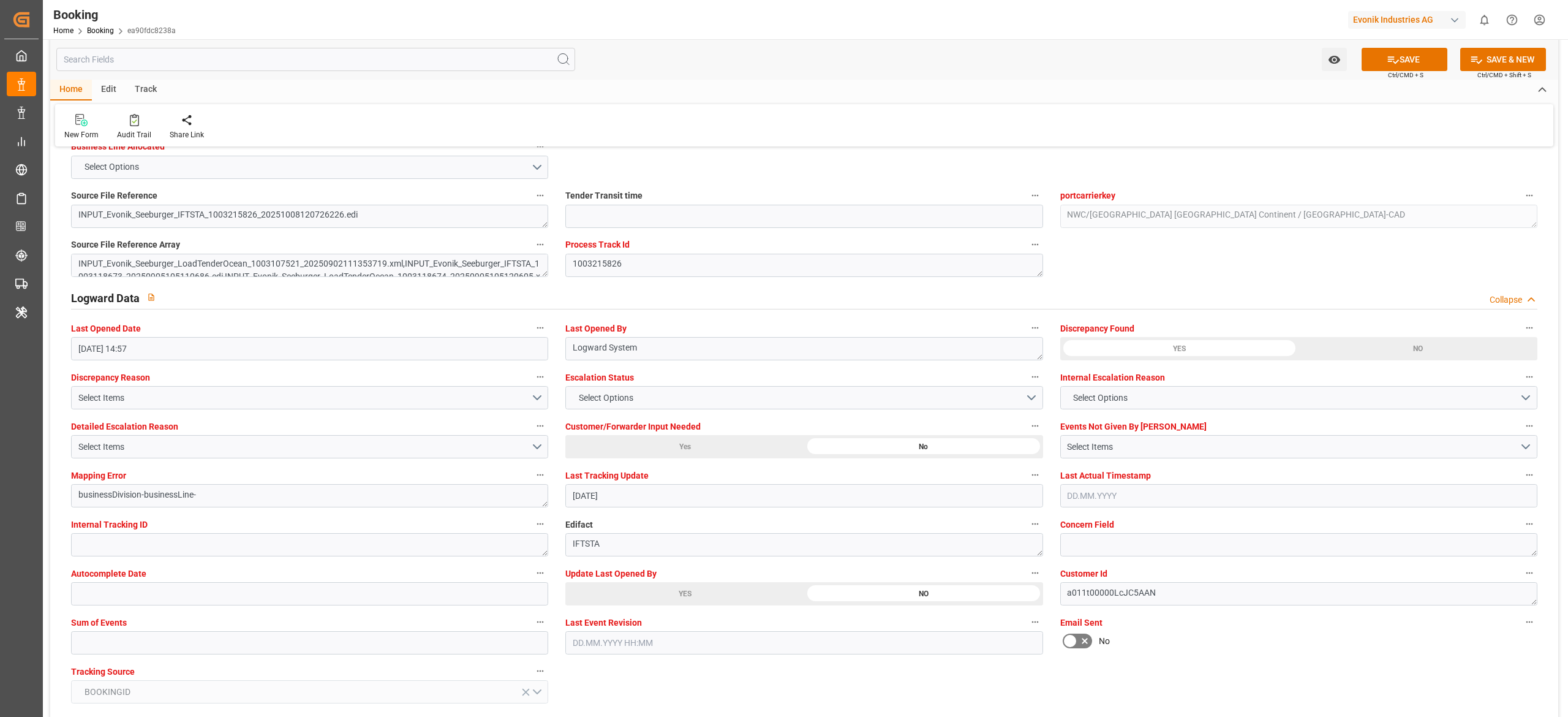
scroll to position [2199, 0]
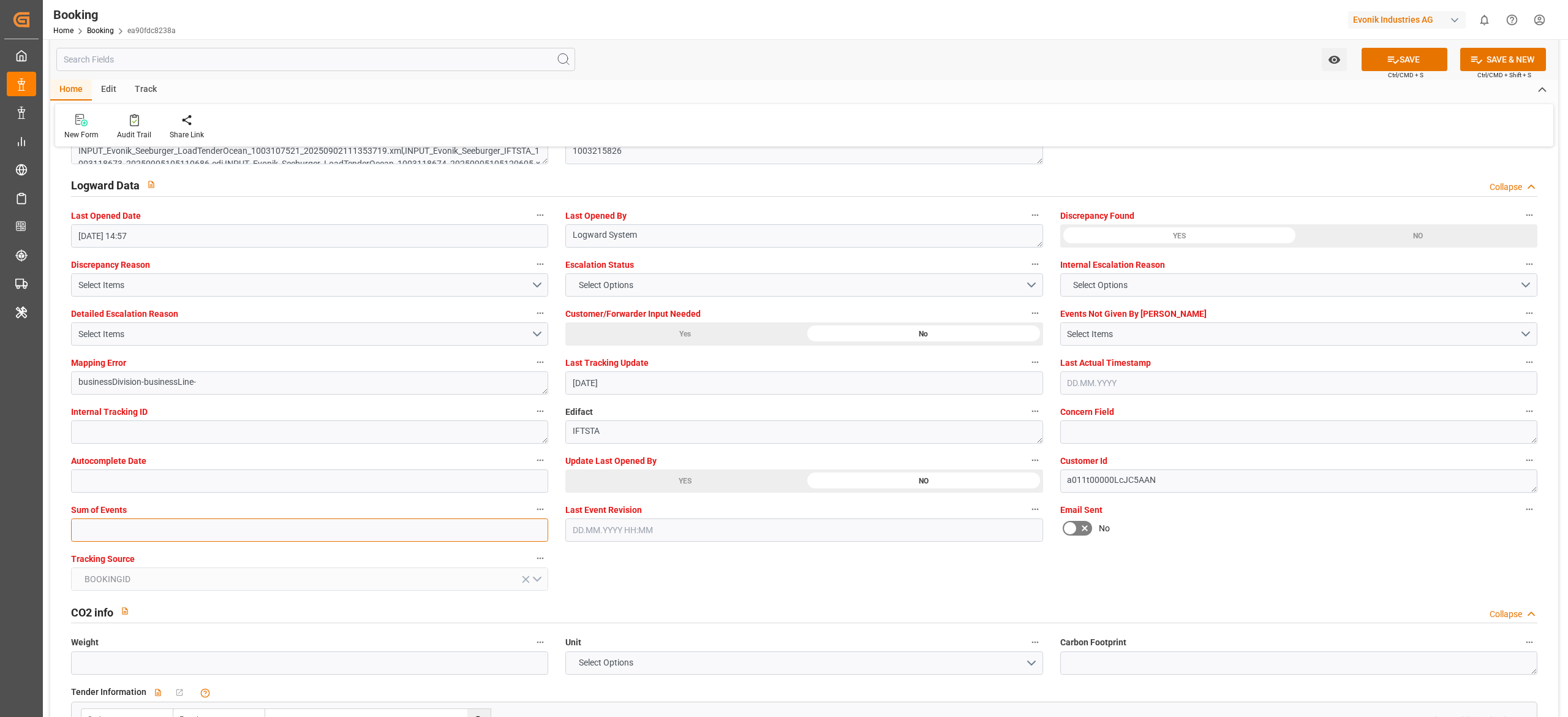
click at [417, 525] on input "text" at bounding box center [309, 529] width 477 height 23
type input "0"
click at [1392, 58] on icon at bounding box center [1392, 59] width 13 height 13
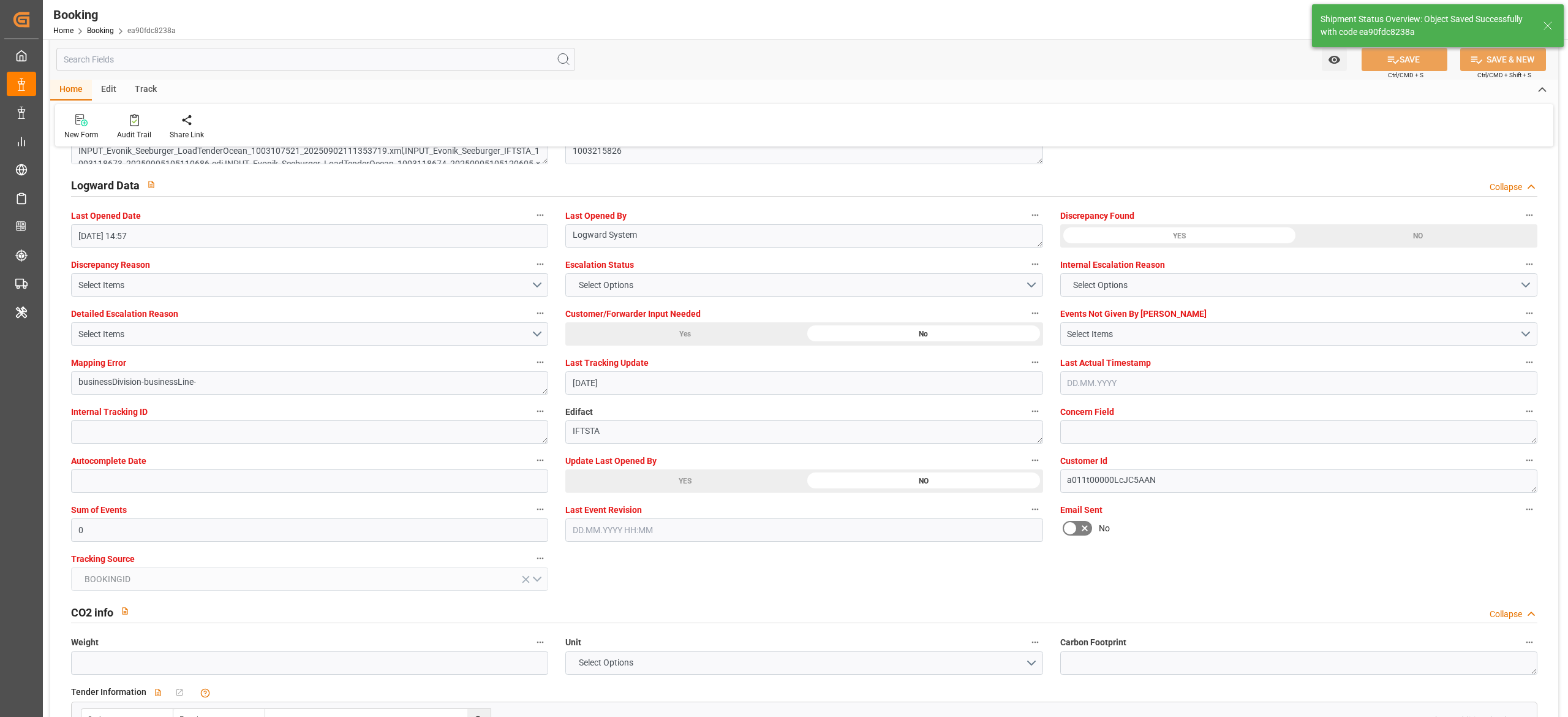
type textarea "[PERSON_NAME]"
type input "13.10.2025 08:56"
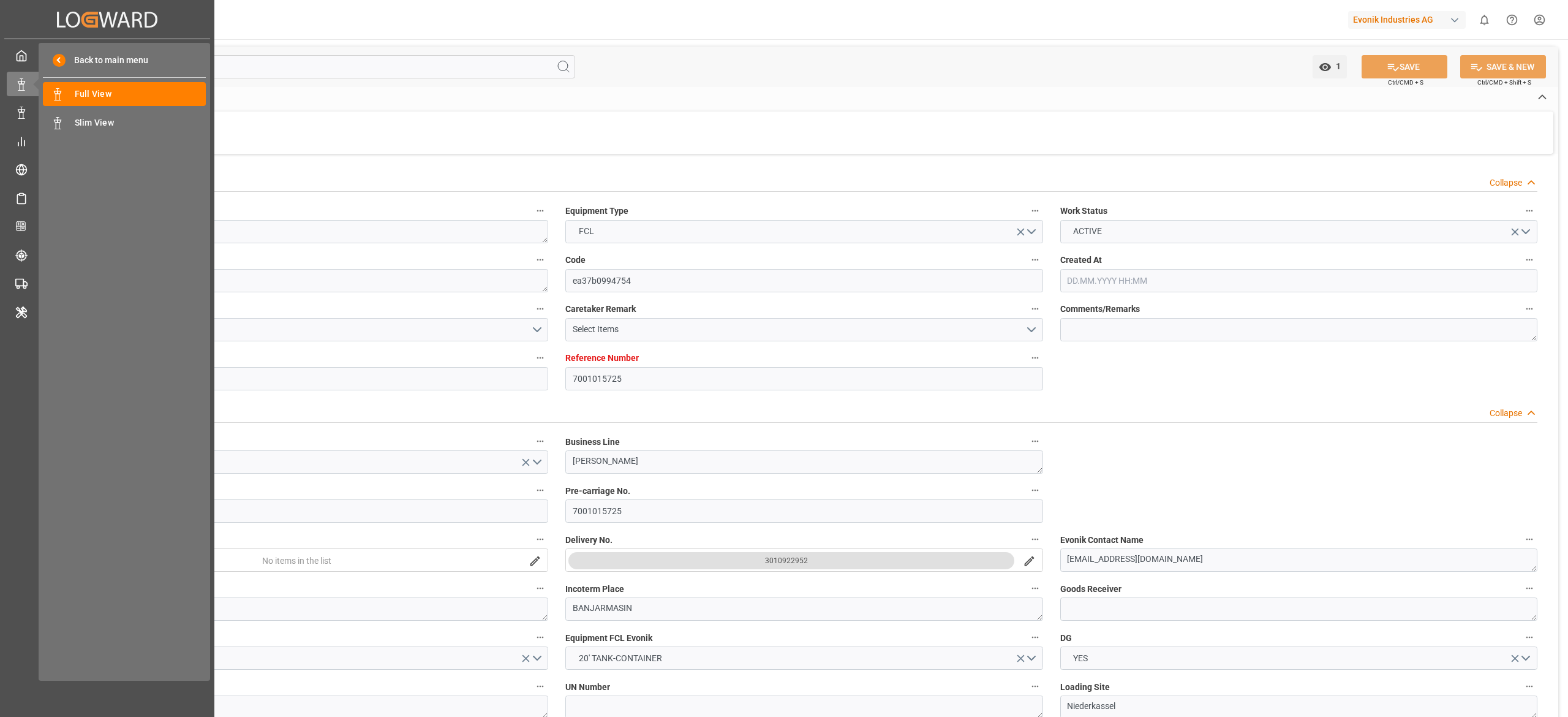
type input "7001015725"
type input "9839131"
type input "9649598"
type input "CMACGM"
type input "CMA CGM Group"
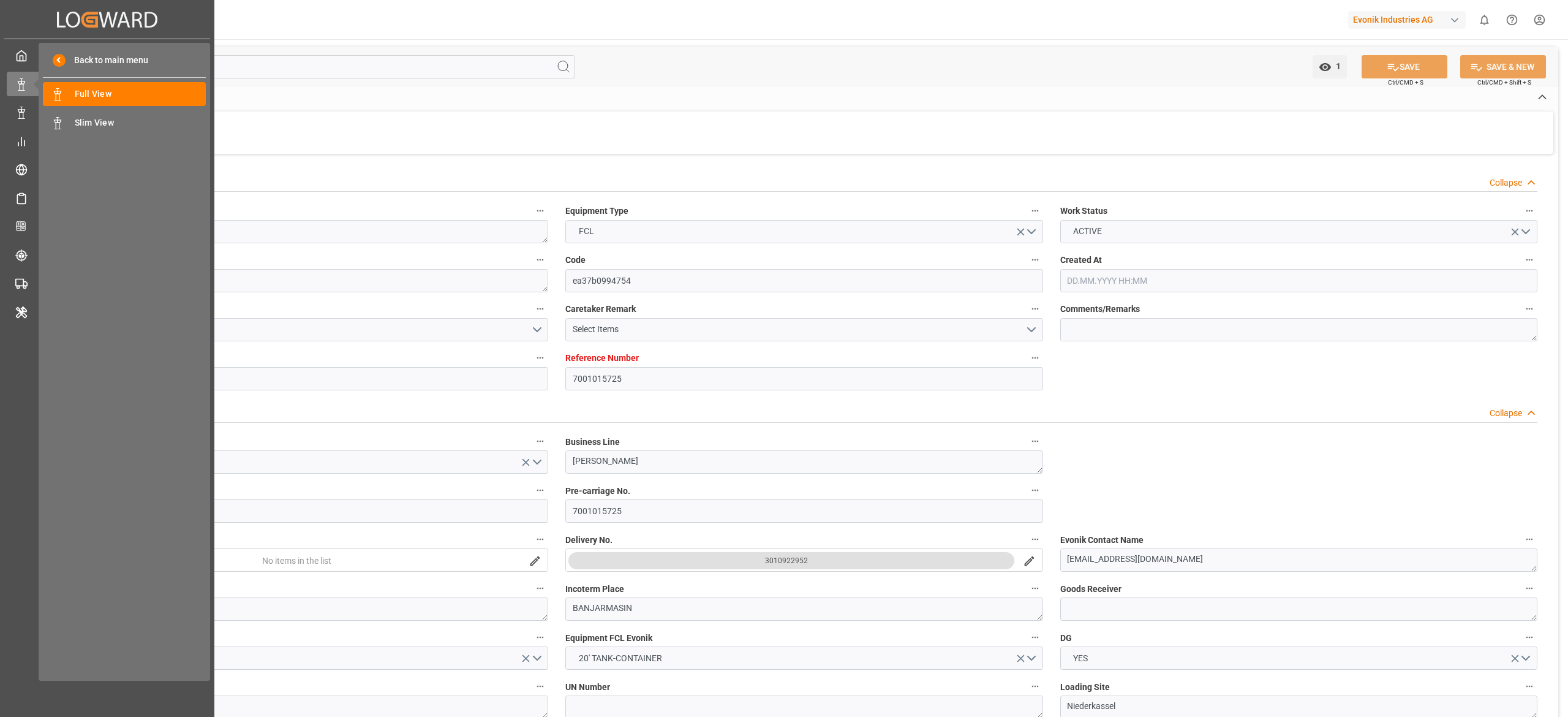
type input "NLRTM"
type input "IDBDJ"
type input "MYPKG"
type input "IDJKT"
type input "SGSIN"
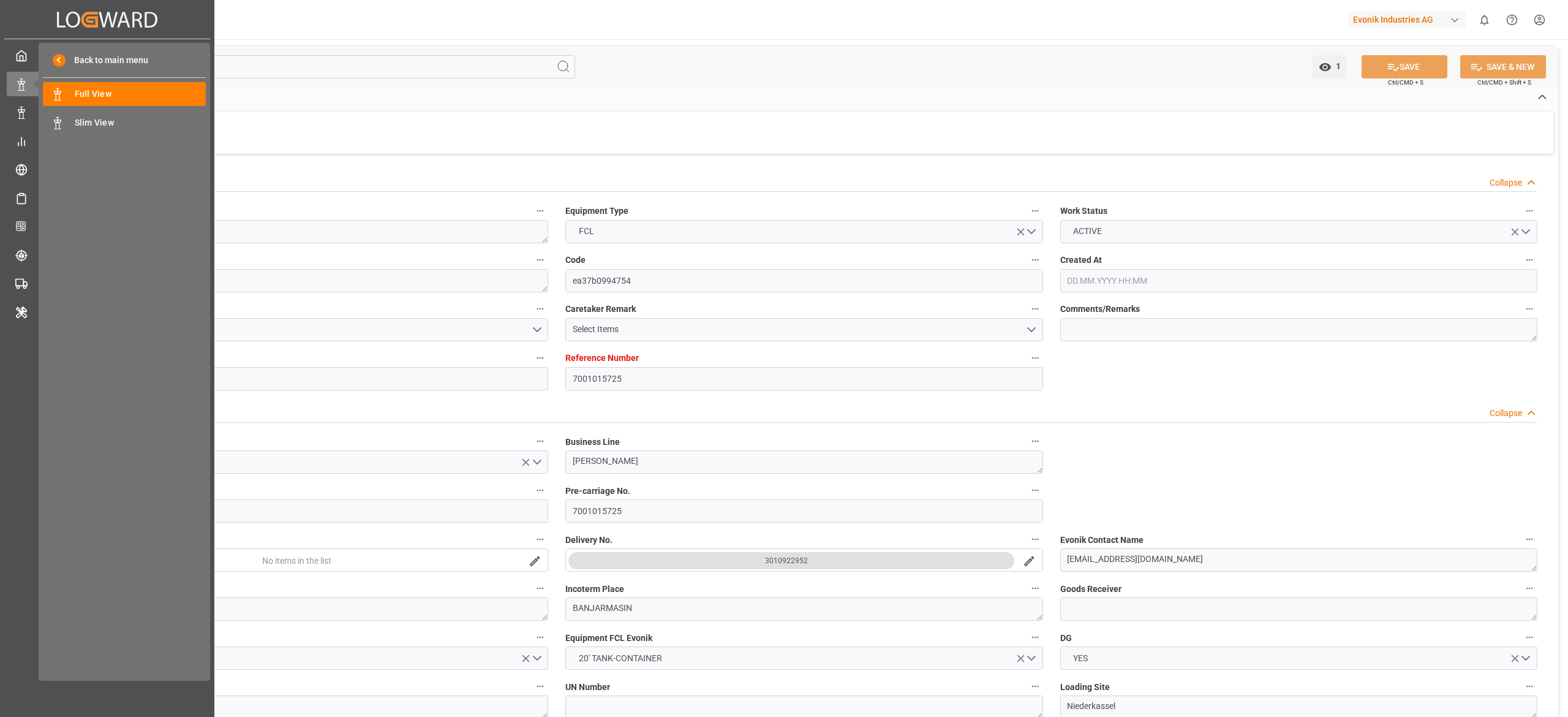
type input "49"
type input "0"
type input "-112"
type input "NLRTM"
type input "9871476"
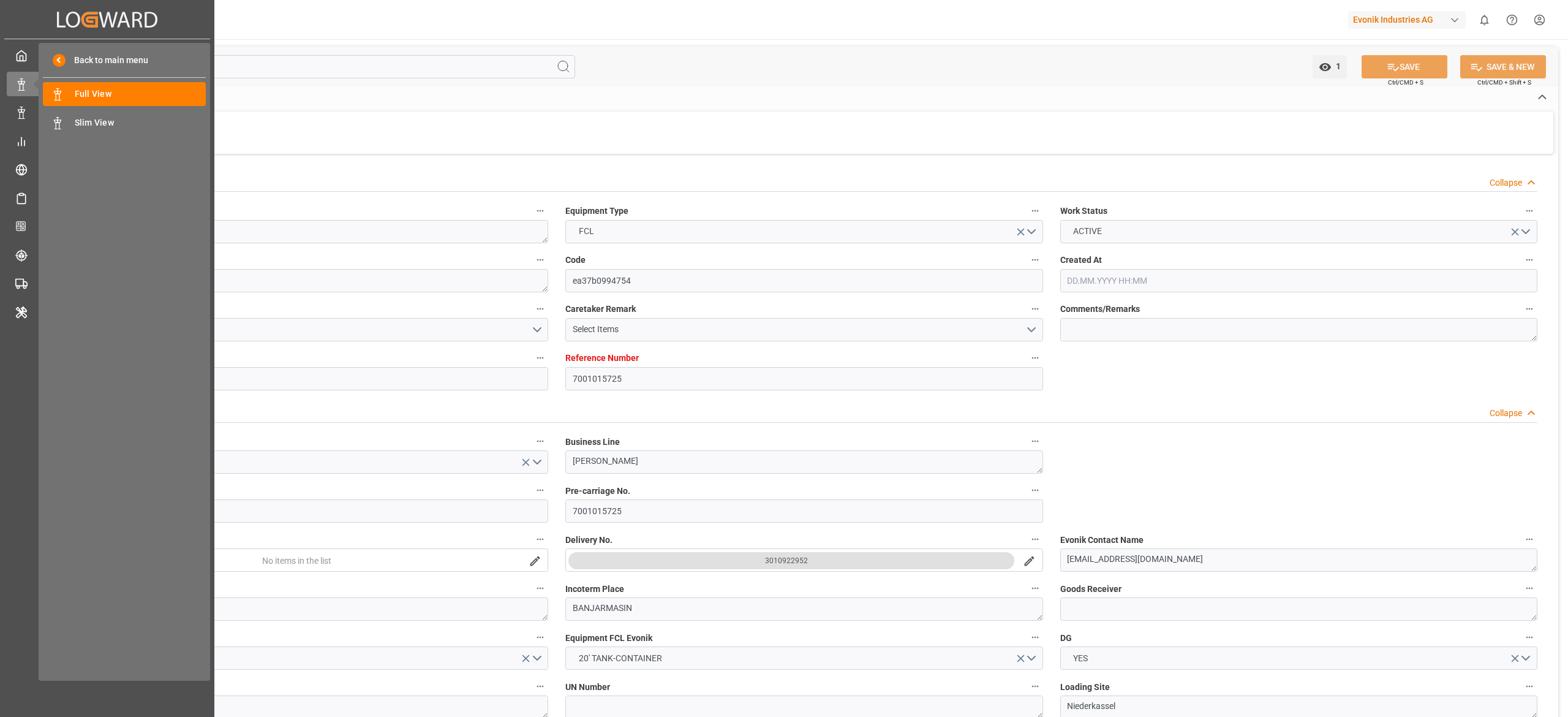
type input "9351141"
type input "9795646"
type input "GRPIR"
type input "[DATE] 07:49"
type input "[DATE]"
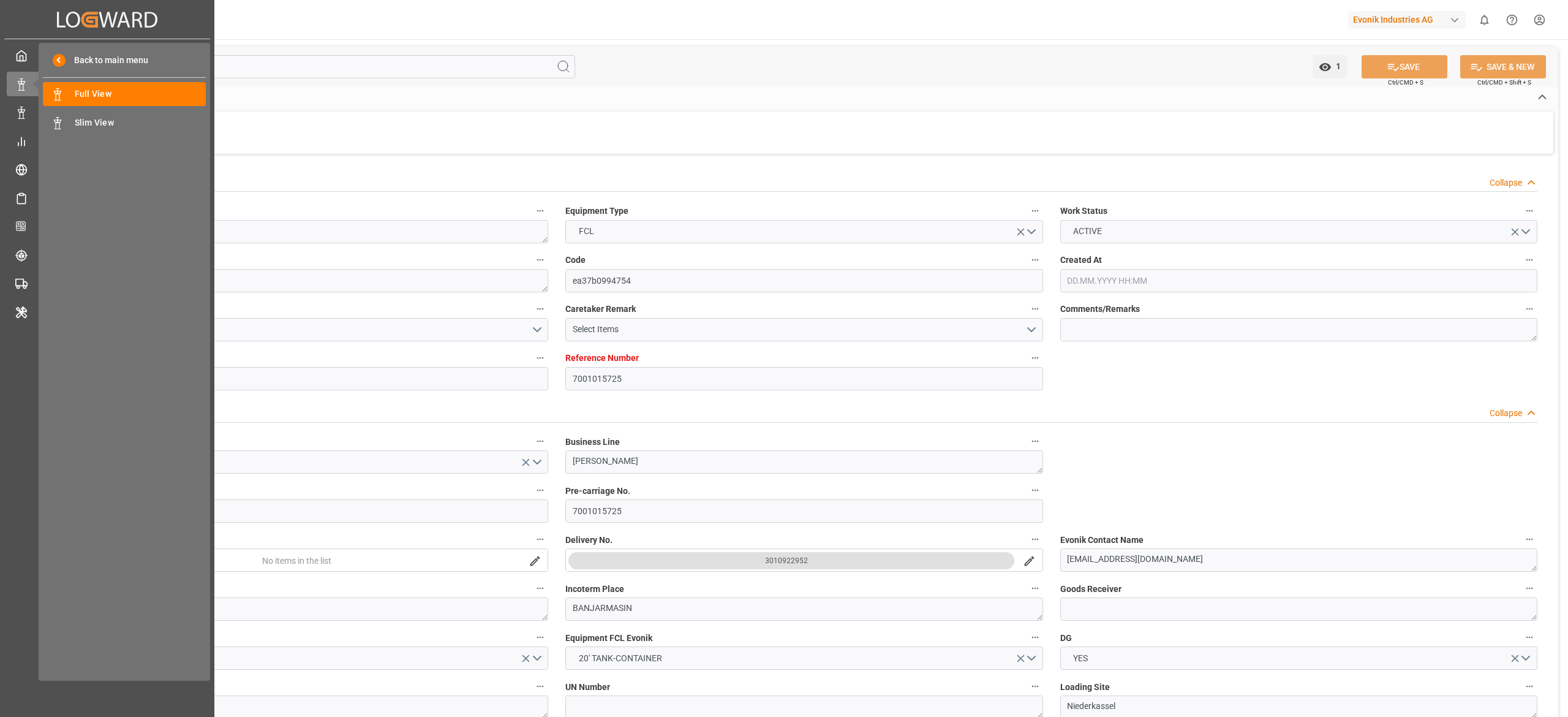
type input "[DATE]"
type input "[DATE] 00:00"
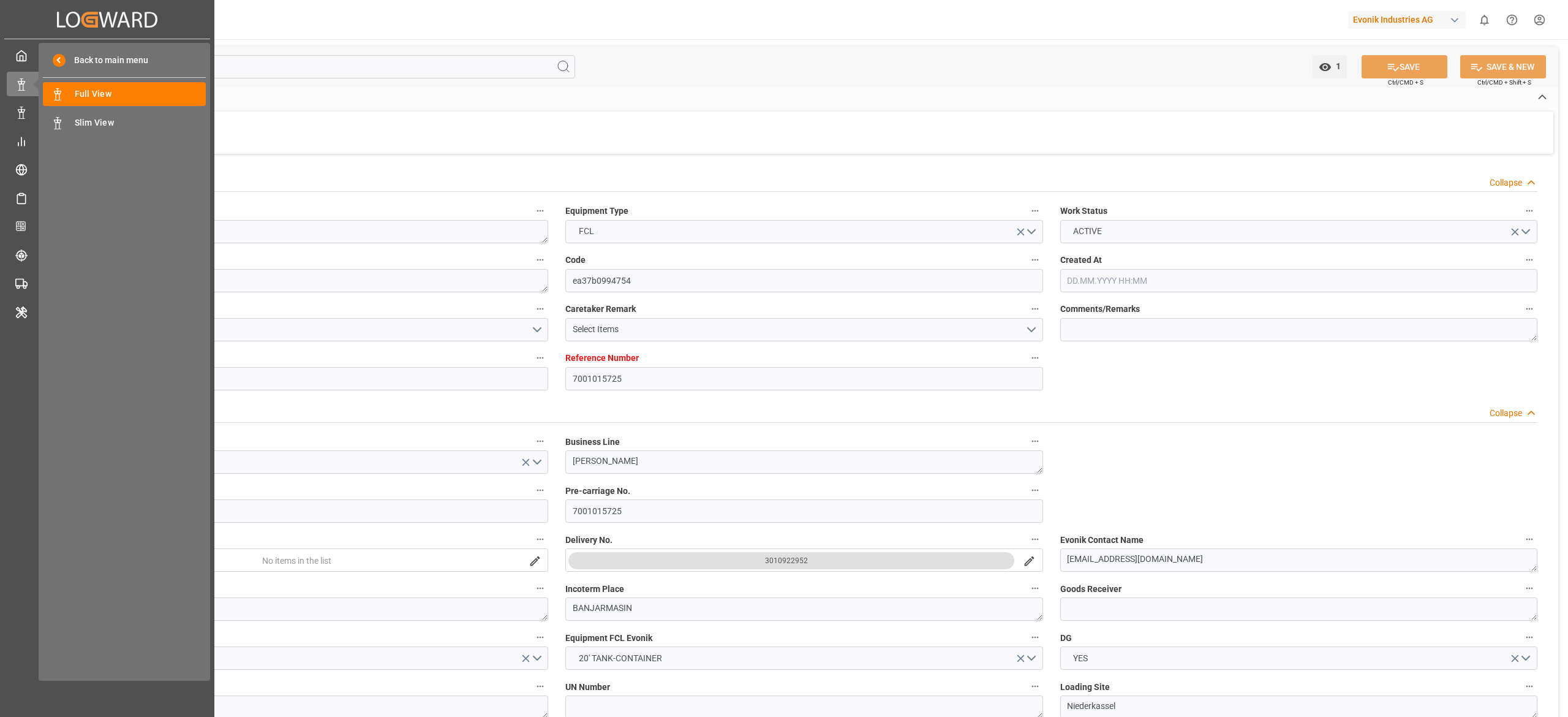
type input "[DATE] 20:08"
type input "[DATE] 00:00"
type input "[DATE]"
type input "[DATE] 21:08"
type input "[DATE] 17:08"
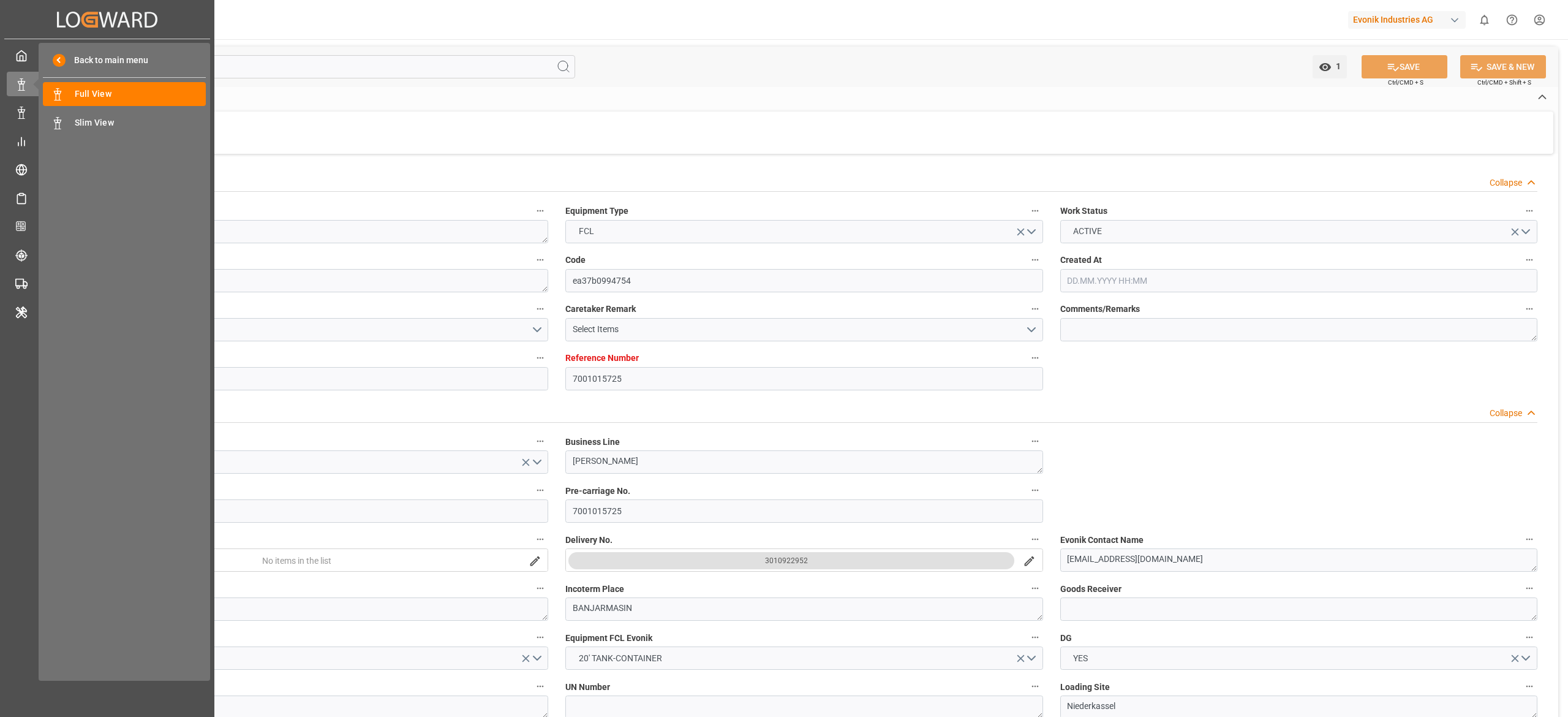
type input "[DATE] 00:00"
type input "[DATE]"
type input "[DATE] 00:00"
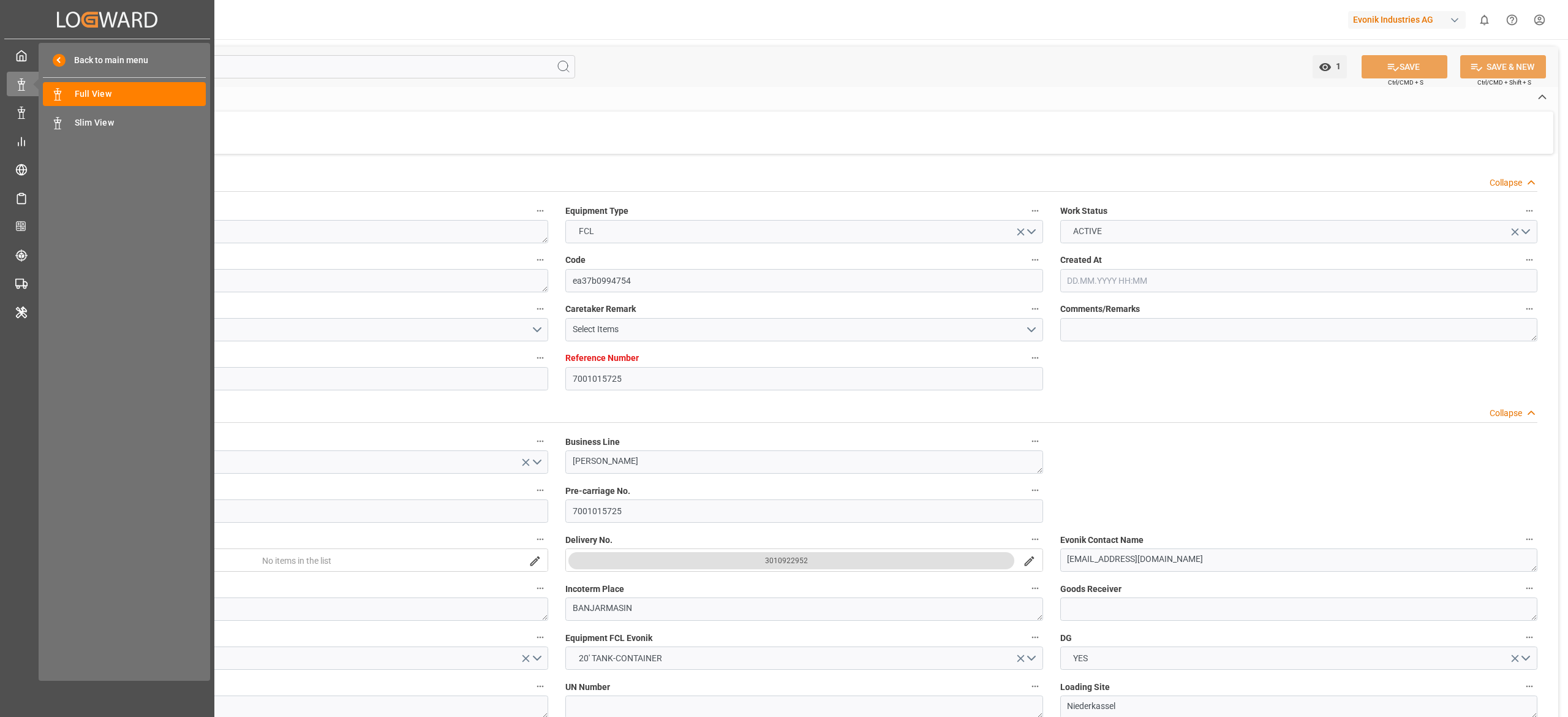
type input "[DATE] 09:55"
type input "[DATE] 00:00"
type input "[DATE] 05:42"
type input "[DATE] 00:00"
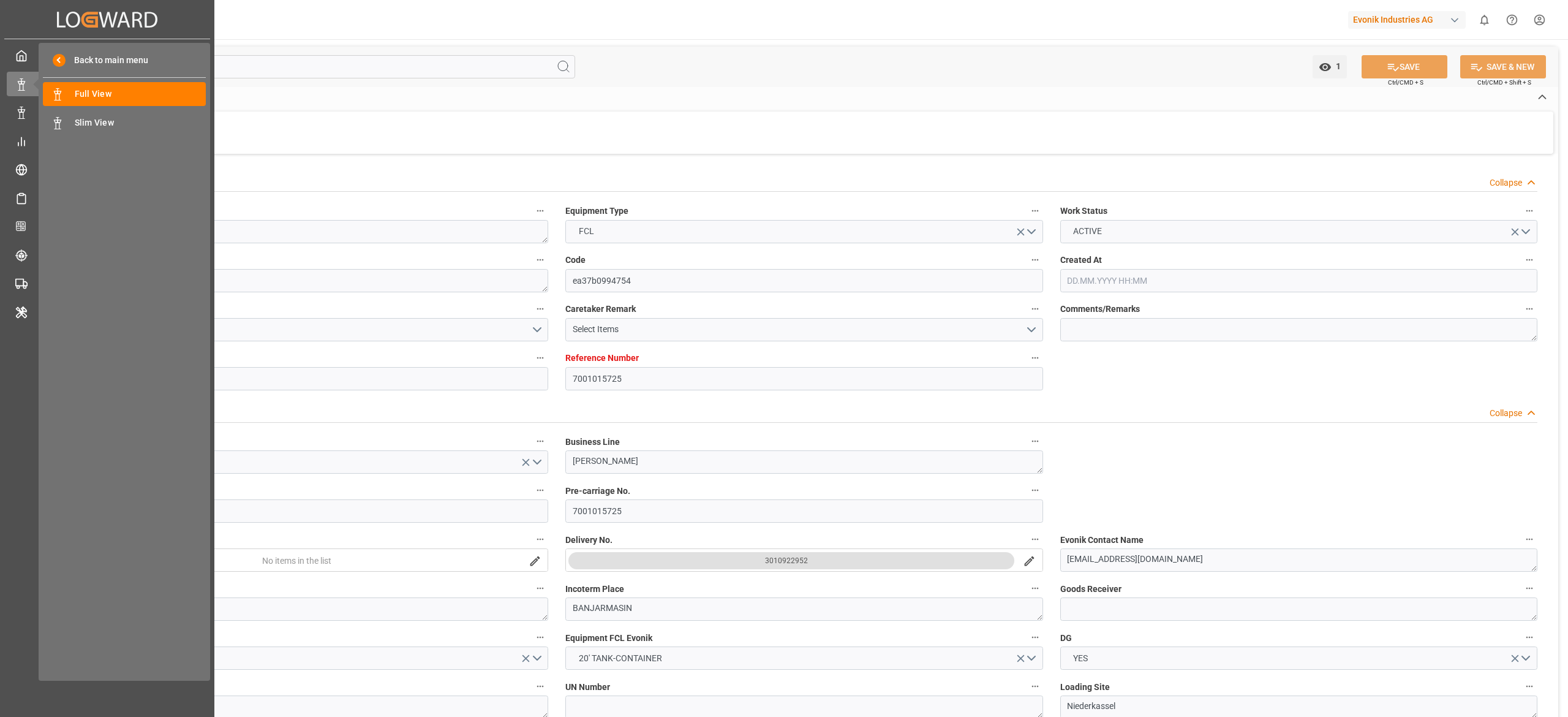
type input "[DATE] 00:00"
type input "[DATE] 07:00"
type input "[DATE] 00:00"
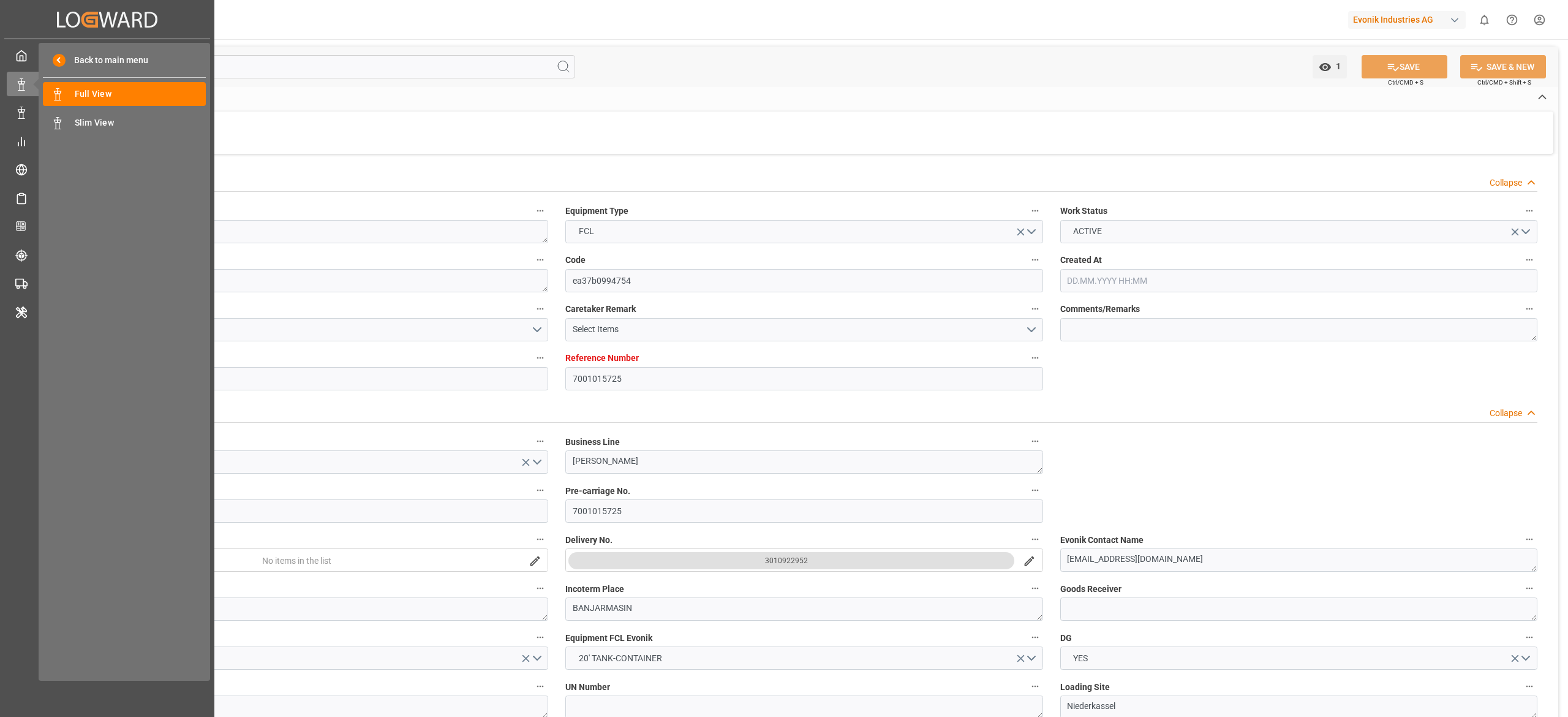
type input "[DATE] 00:00"
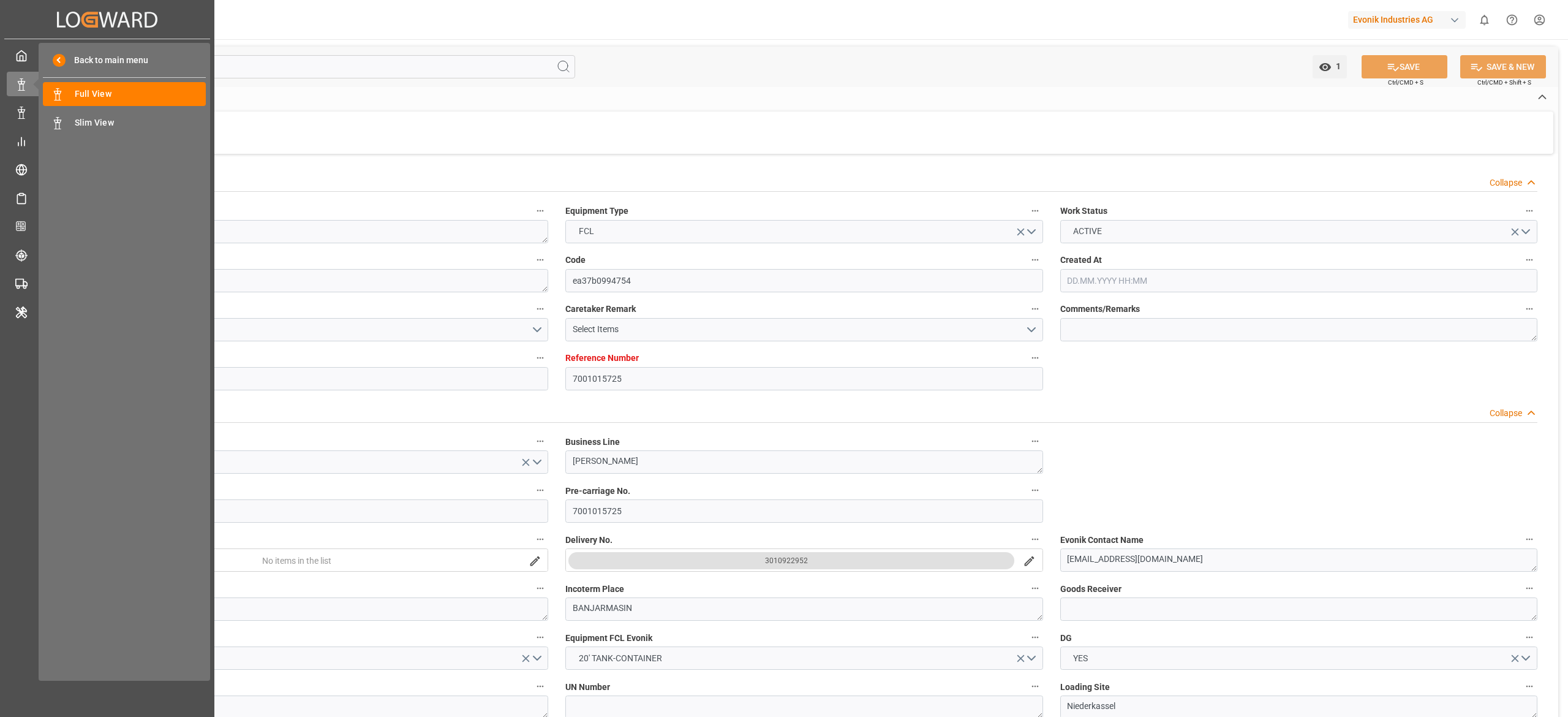
type input "[DATE] 00:00"
type input "[DATE]"
type input "[DATE] 14:07"
type input "[DATE]"
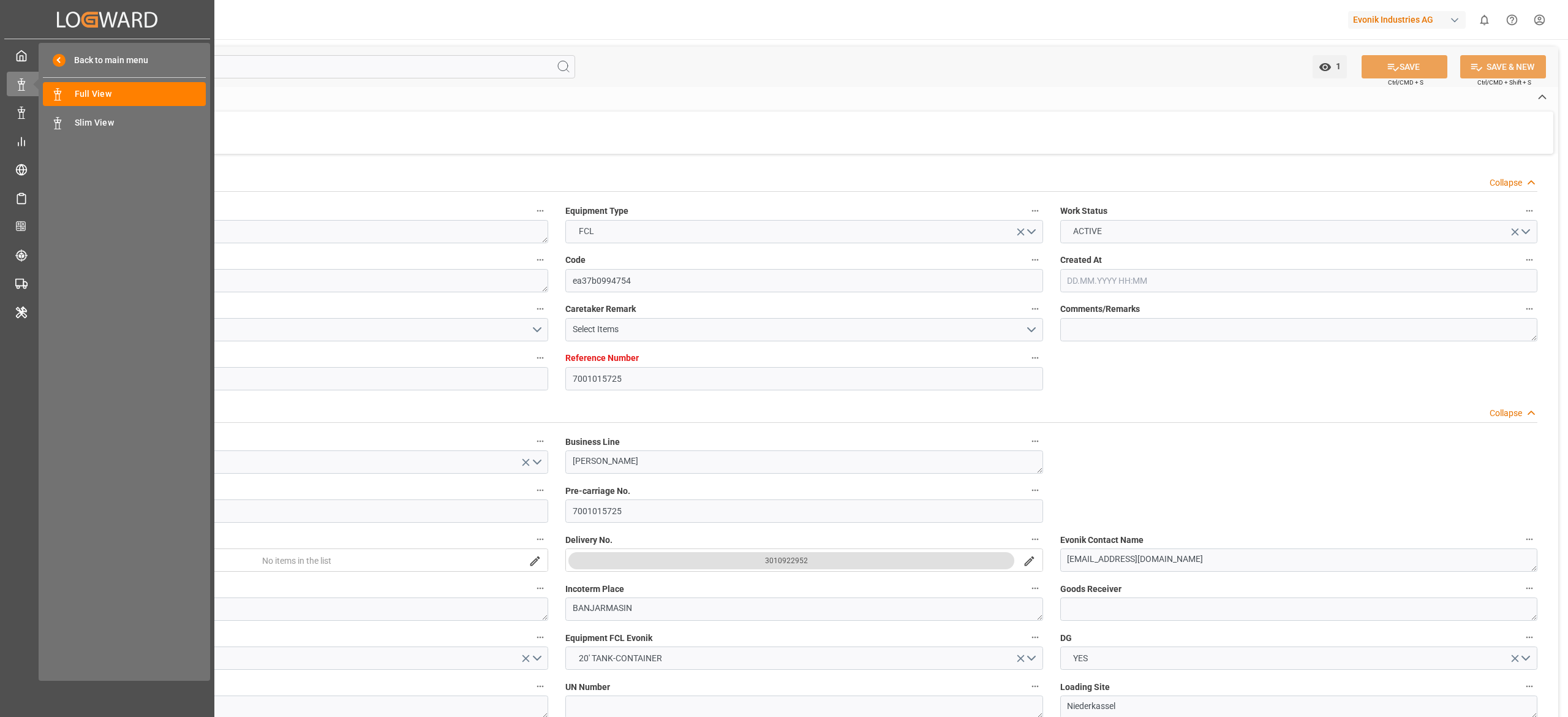
type input "[DATE]"
type input "[DATE] 22:44"
type input "[DATE] 09:12"
type input "[DATE] 05:46"
type input "[DATE] 06:37"
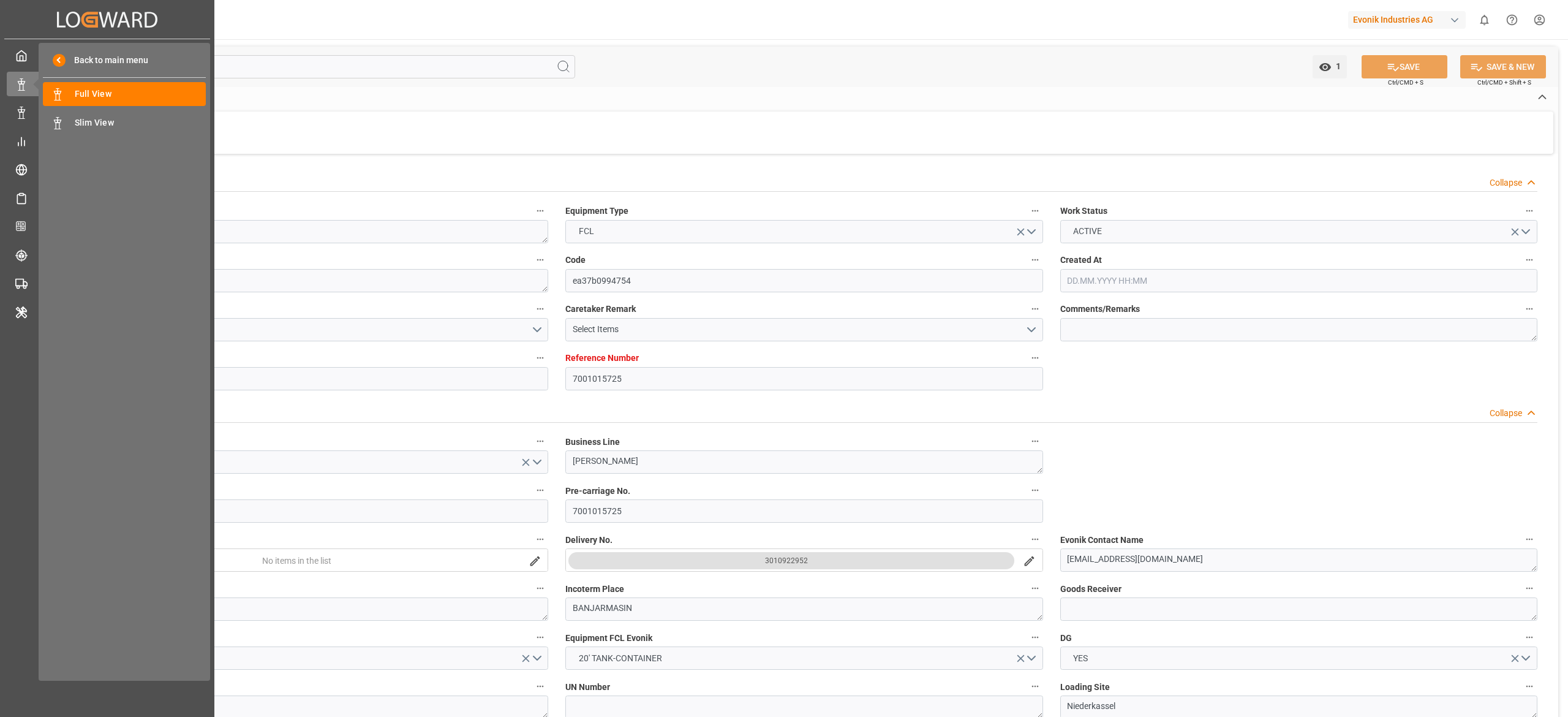
type input "[DATE] 08:56"
type input "[DATE] 17:09"
type input "[DATE] 12:52"
type input "[DATE] 23:34"
type input "[DATE] 12:01"
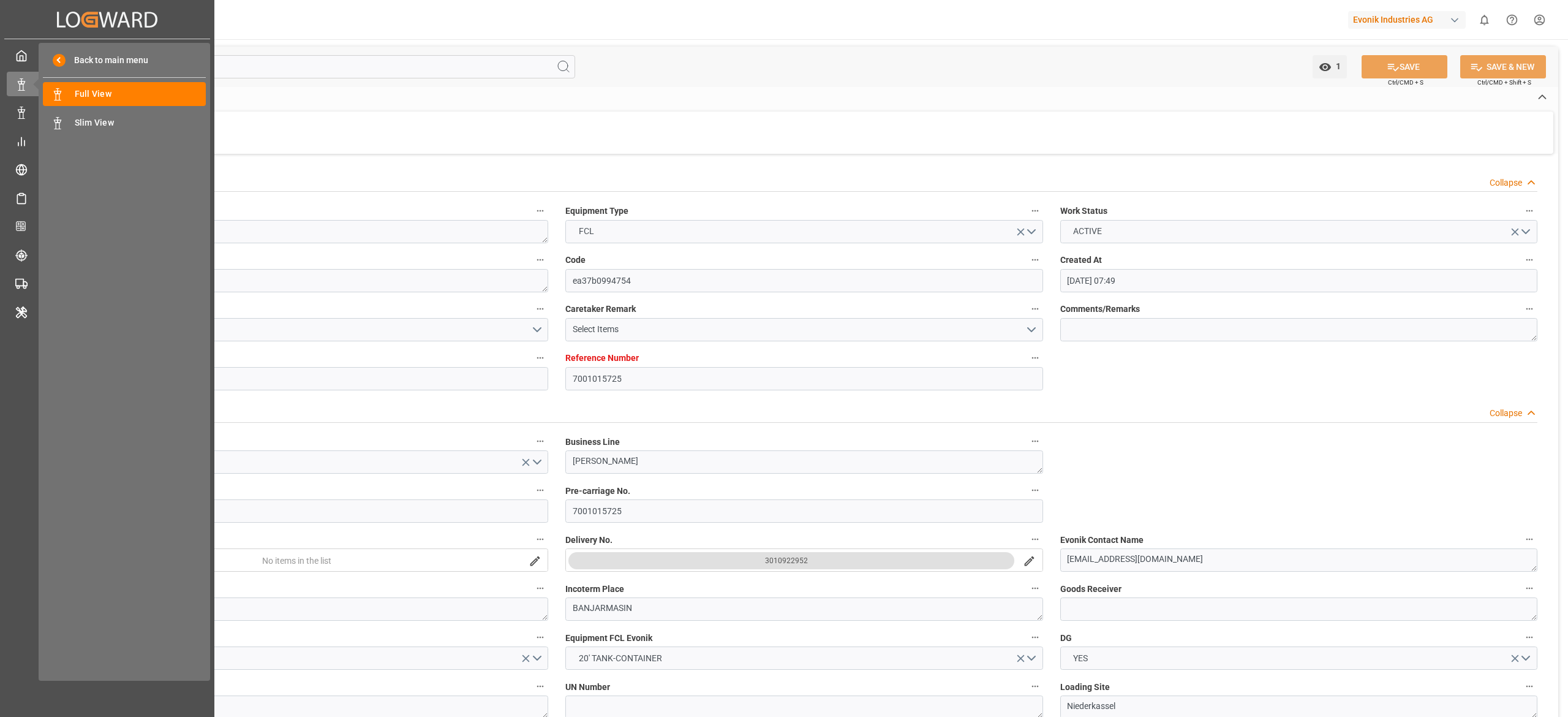
type input "[DATE] 17:10"
type input "[DATE] 07:30"
type input "[DATE] 04:17"
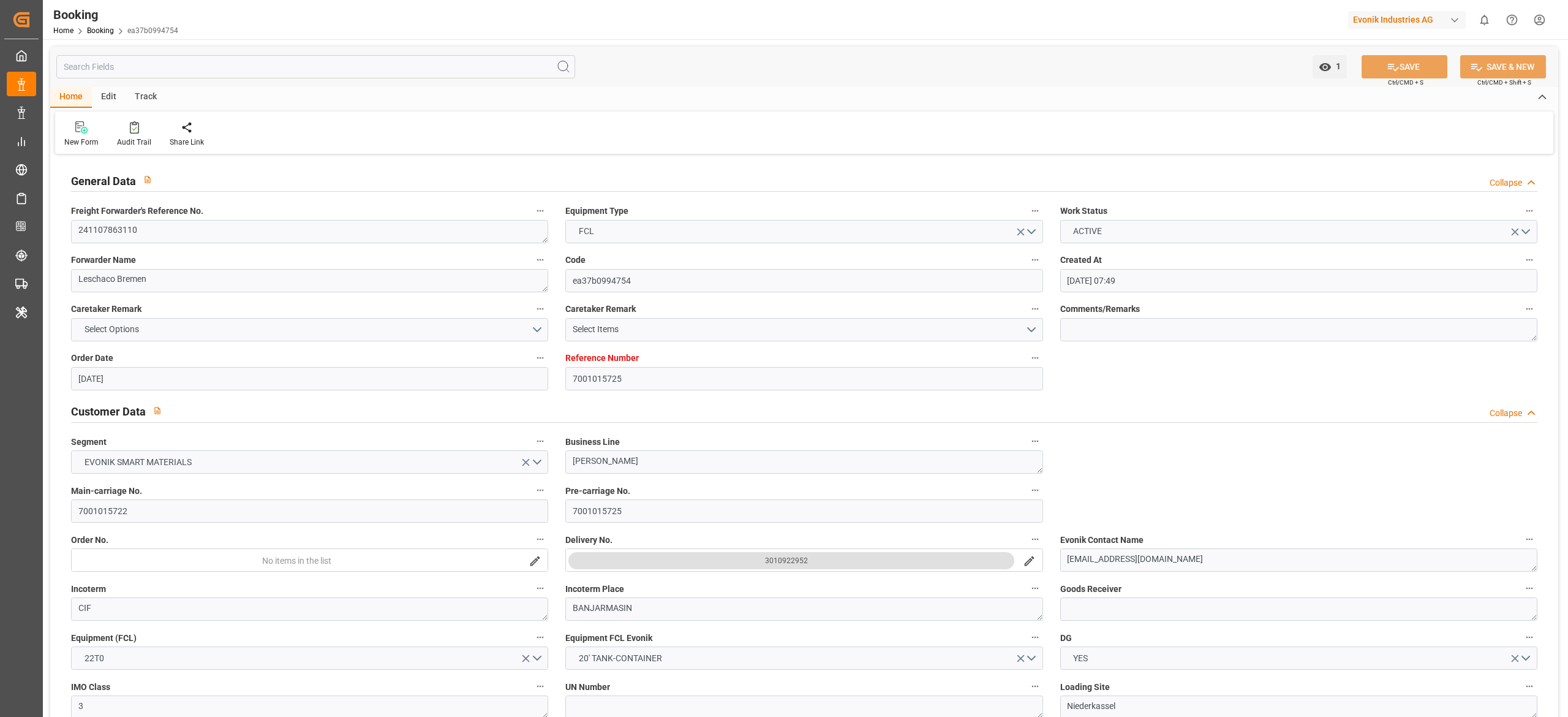
click at [625, 54] on div "1 Watch Option SAVE Ctrl/CMD + S SAVE & NEW Ctrl/CMD + Shift + S" at bounding box center [803, 67] width 1508 height 40
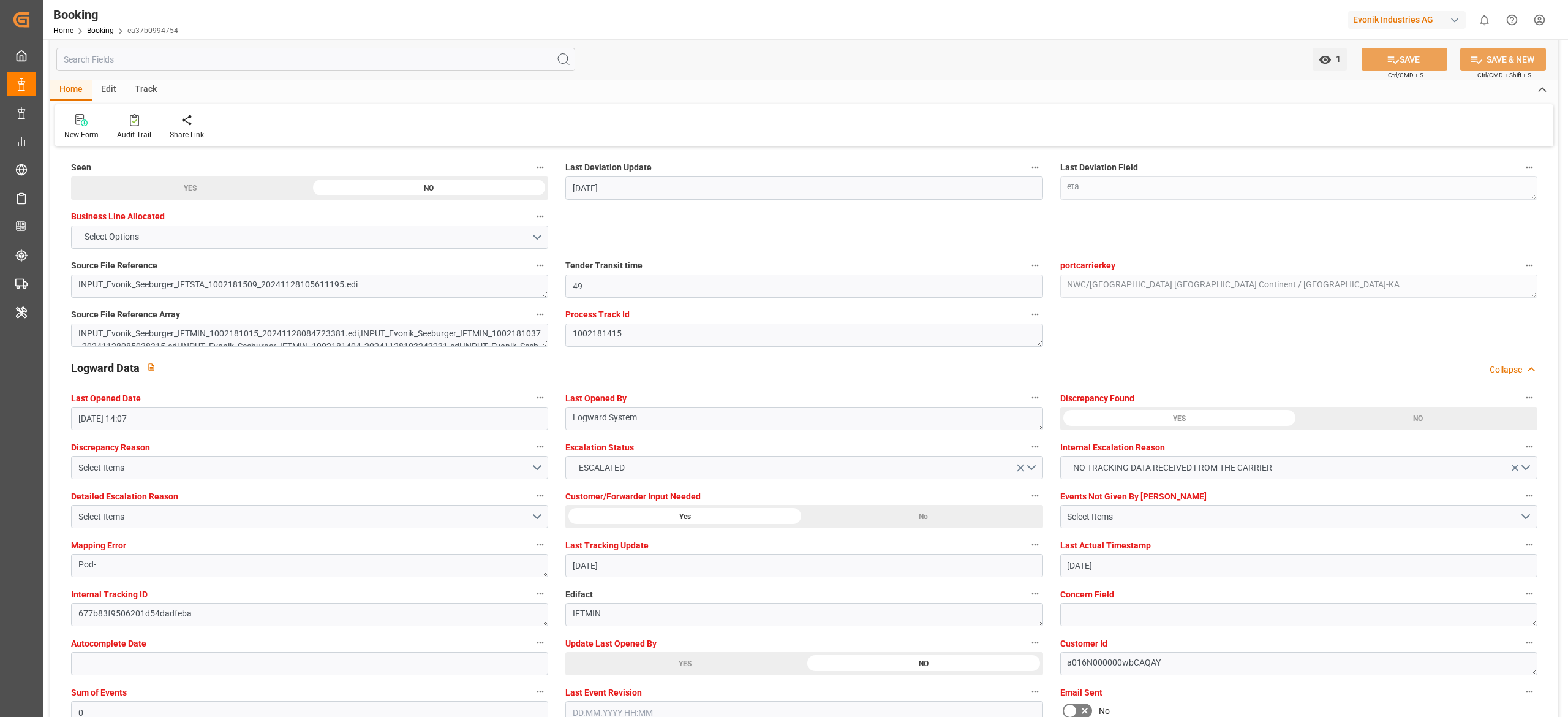
scroll to position [1856, 0]
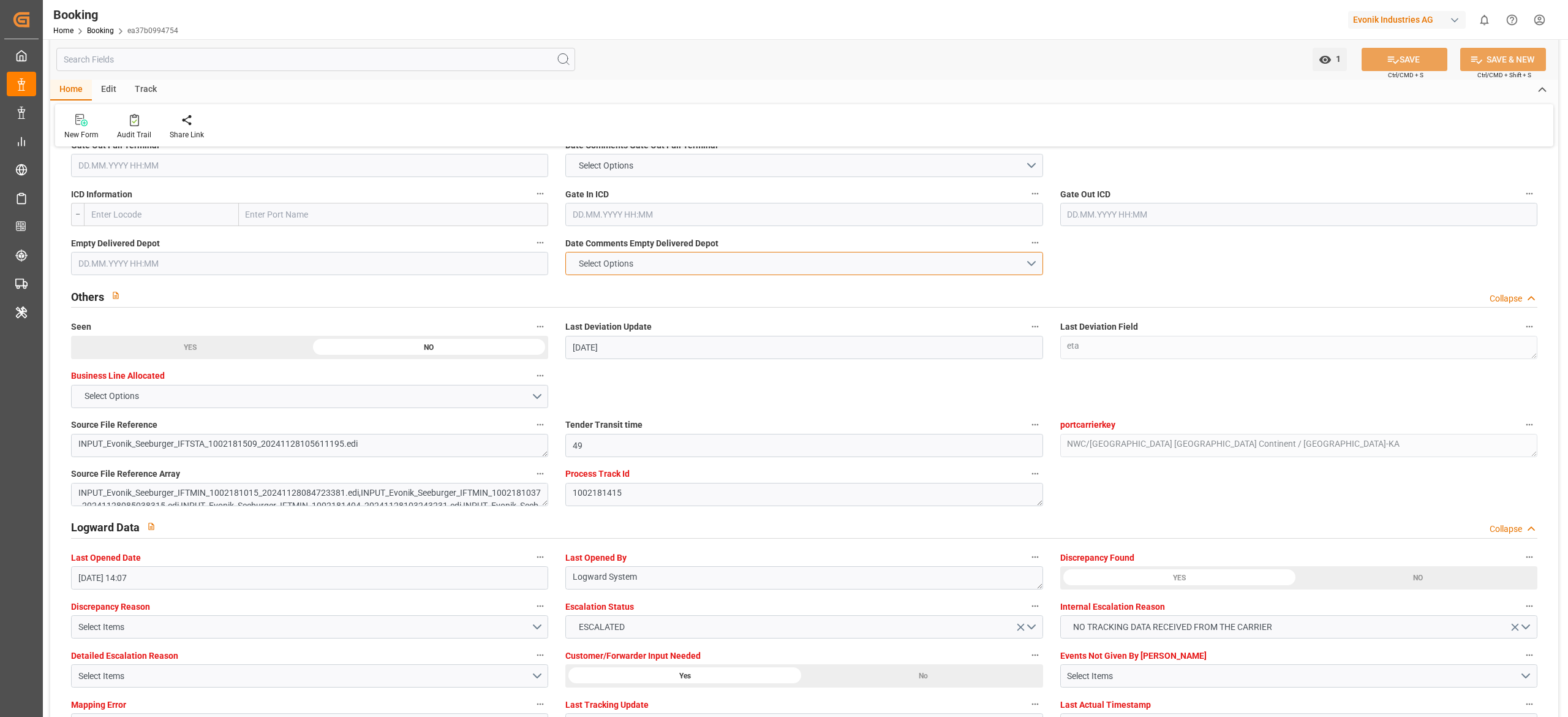
click at [787, 257] on button "Select Options" at bounding box center [803, 263] width 477 height 23
click at [711, 270] on div "NOT PROVIDED" at bounding box center [803, 267] width 476 height 26
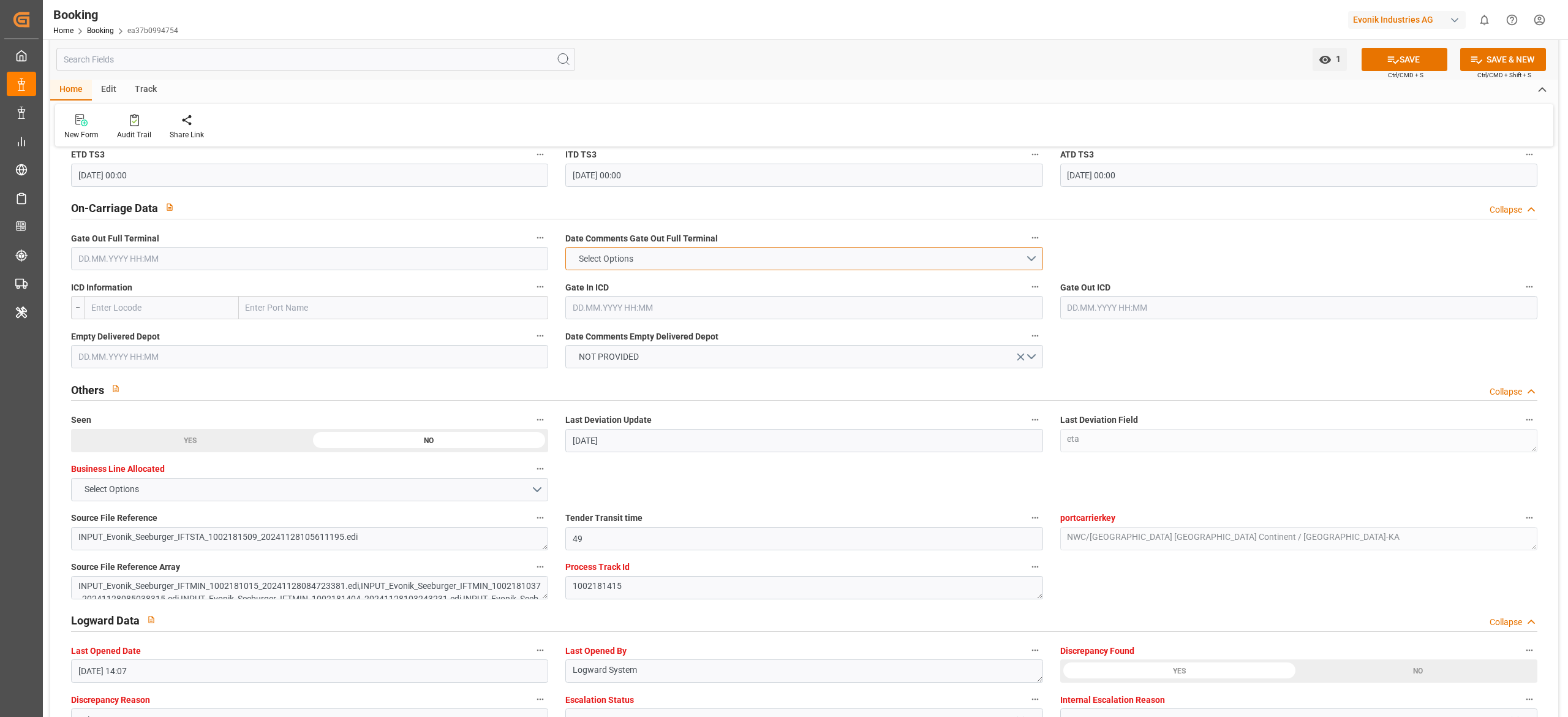
click at [697, 266] on button "Select Options" at bounding box center [803, 258] width 477 height 23
click at [689, 264] on div "NOT PROVIDED" at bounding box center [803, 262] width 476 height 26
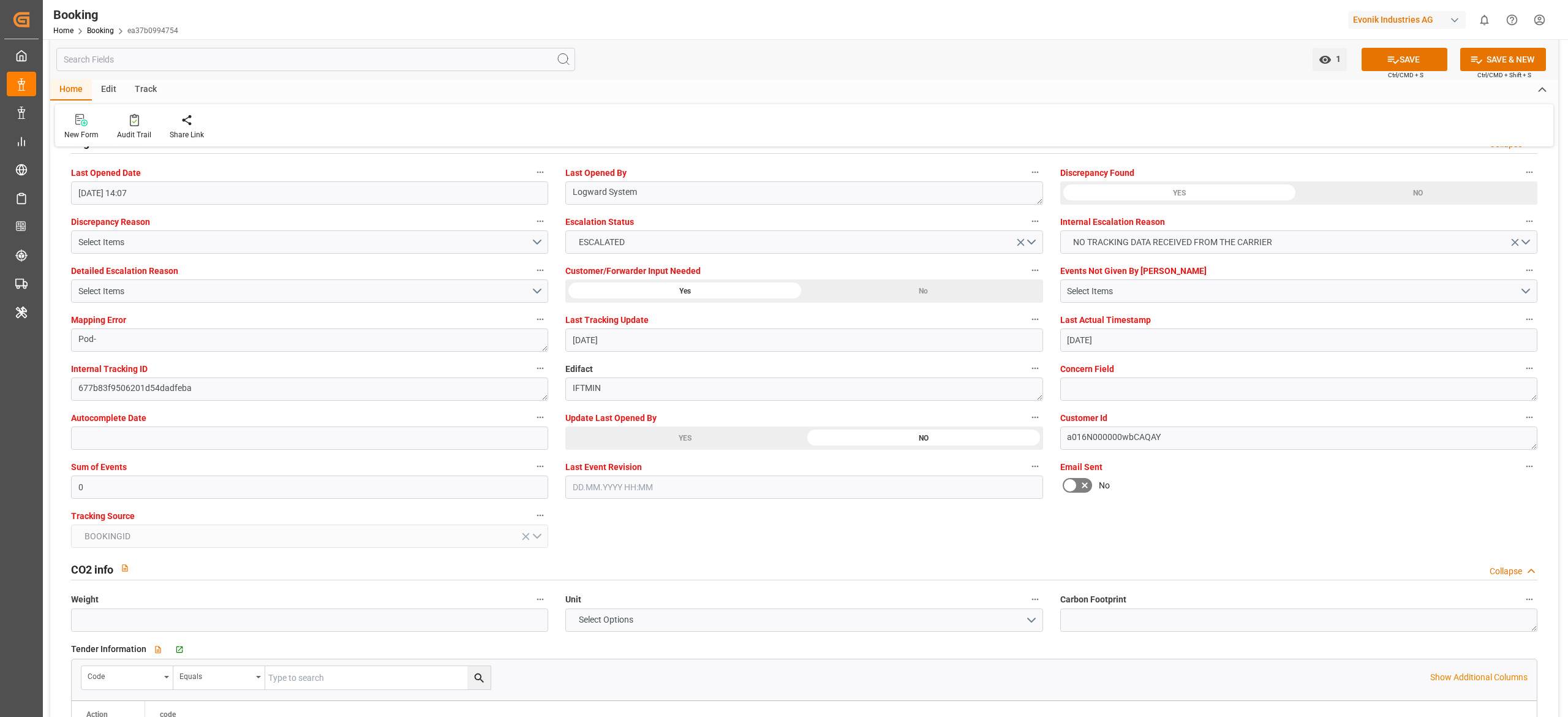
scroll to position [2243, 0]
click at [126, 489] on input "0" at bounding box center [309, 485] width 477 height 23
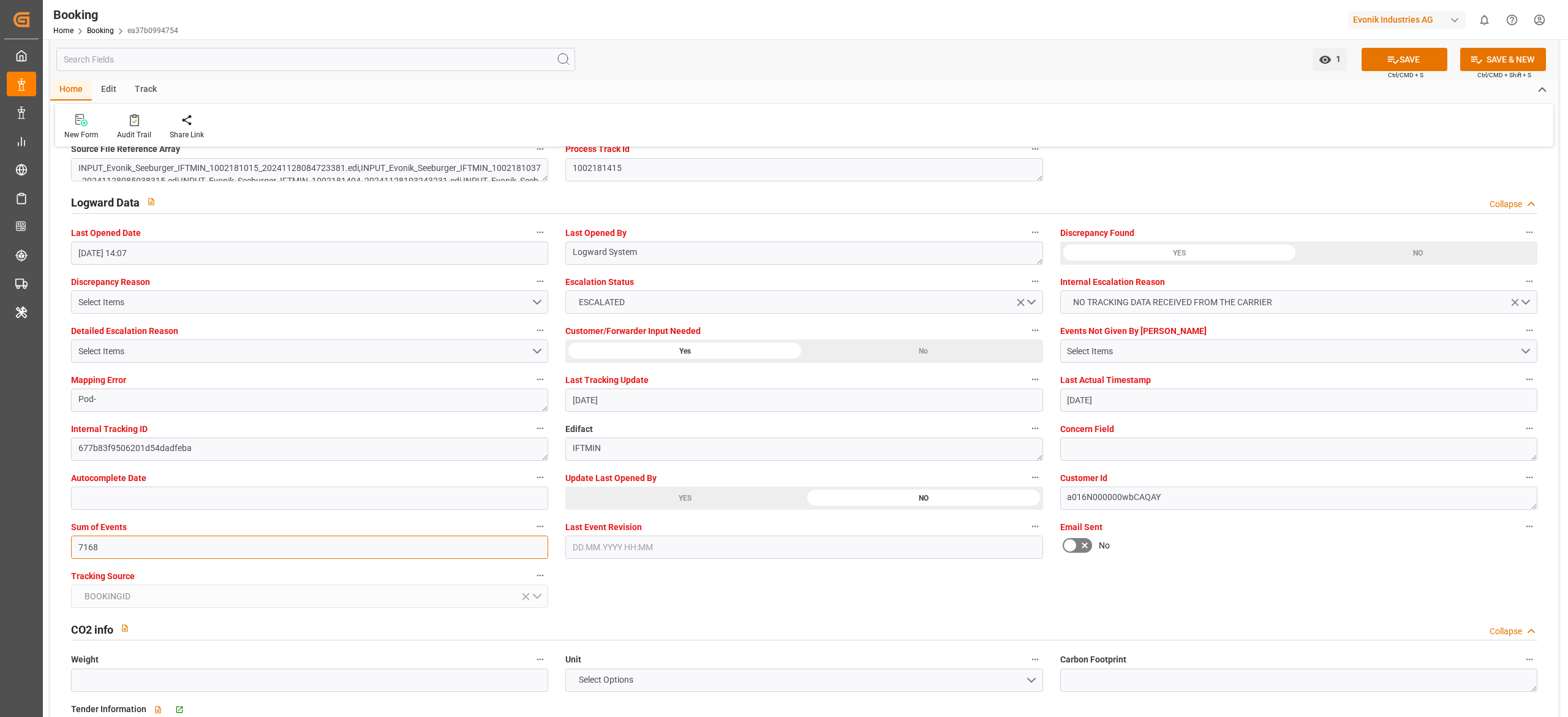
scroll to position [2177, 0]
type input "7168"
click at [195, 358] on div "Select Items" at bounding box center [304, 356] width 452 height 13
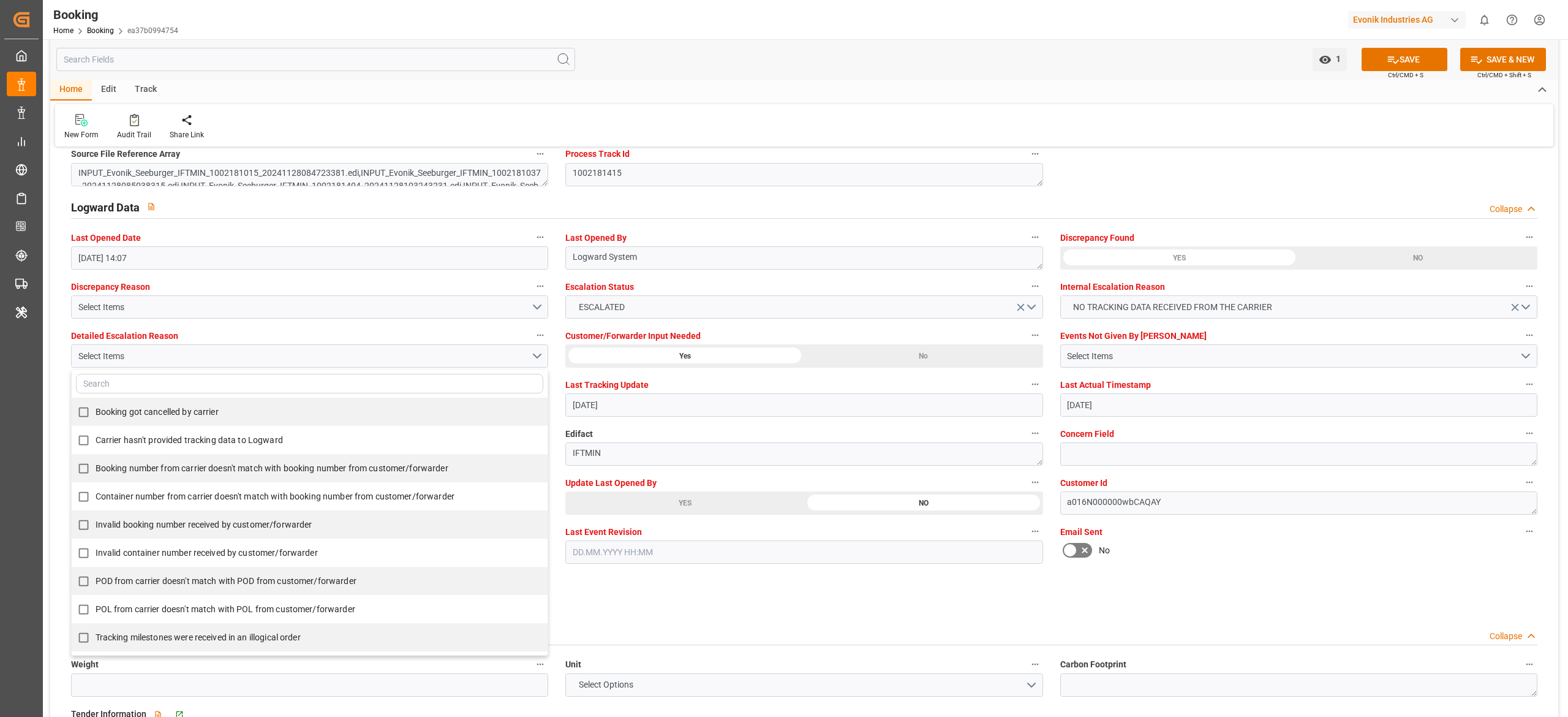
click at [1185, 344] on label "Events Not Given By [PERSON_NAME]" at bounding box center [1299, 336] width 477 height 17
click at [1521, 344] on button "Events Not Given By Carrier" at bounding box center [1529, 336] width 16 height 16
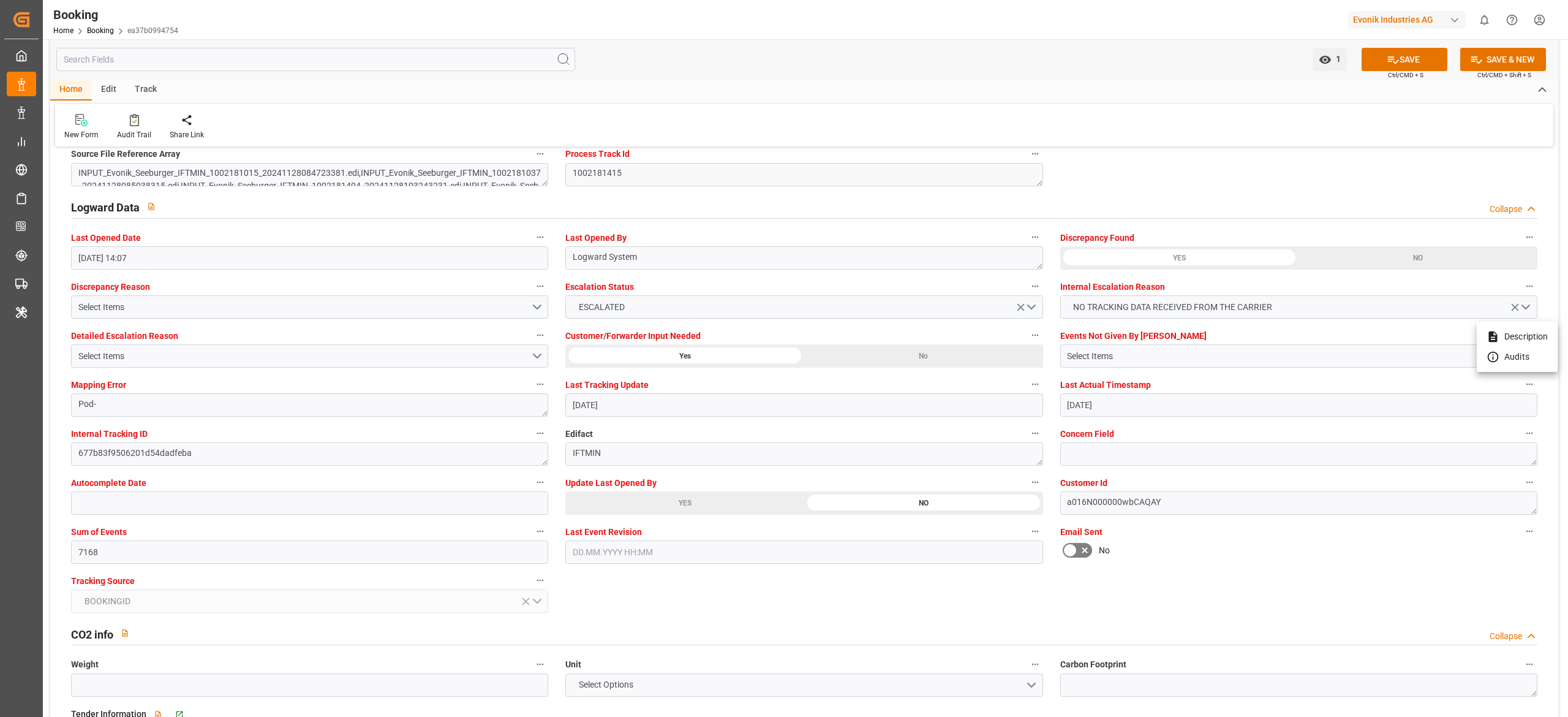
click at [1120, 353] on div at bounding box center [784, 358] width 1568 height 717
click at [1133, 353] on div "Select Items" at bounding box center [1293, 356] width 452 height 13
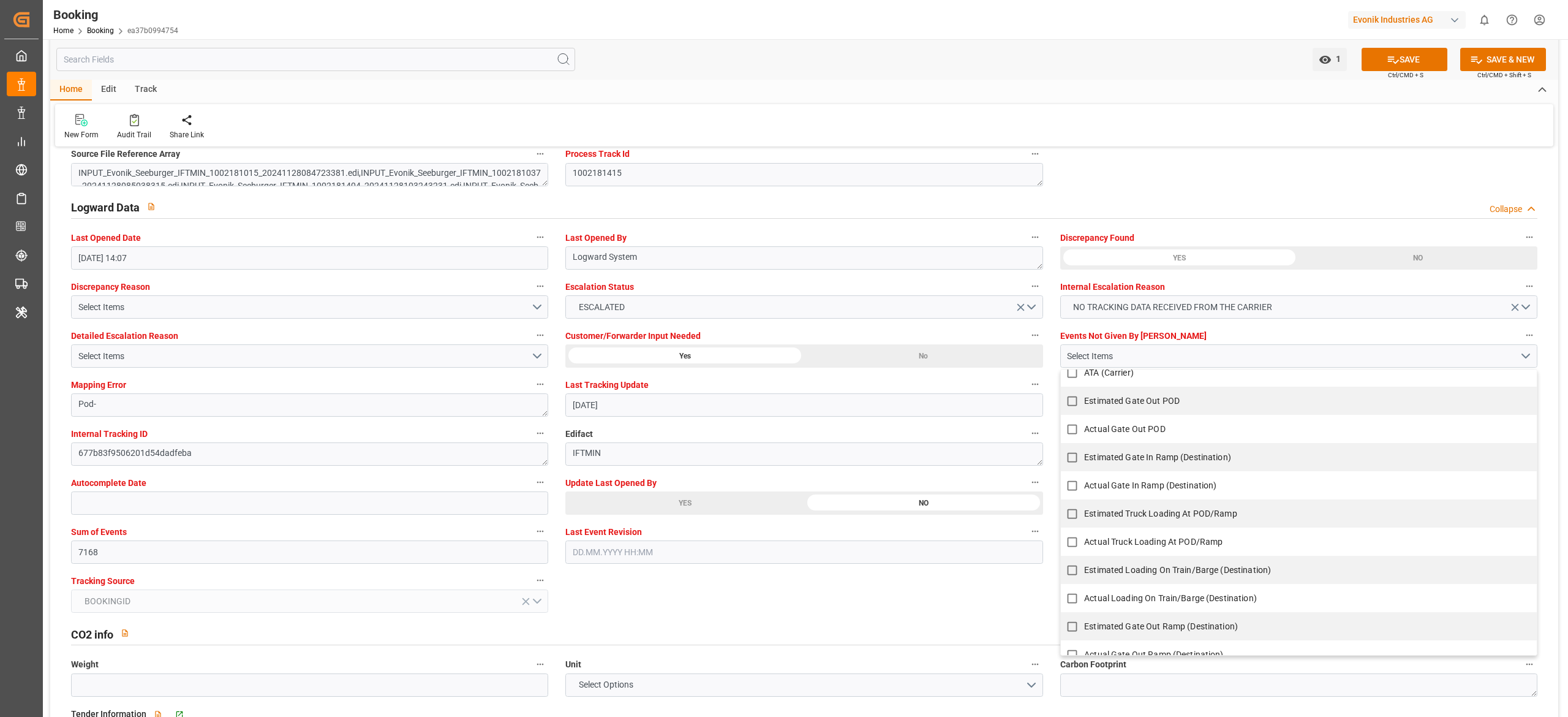
scroll to position [927, 0]
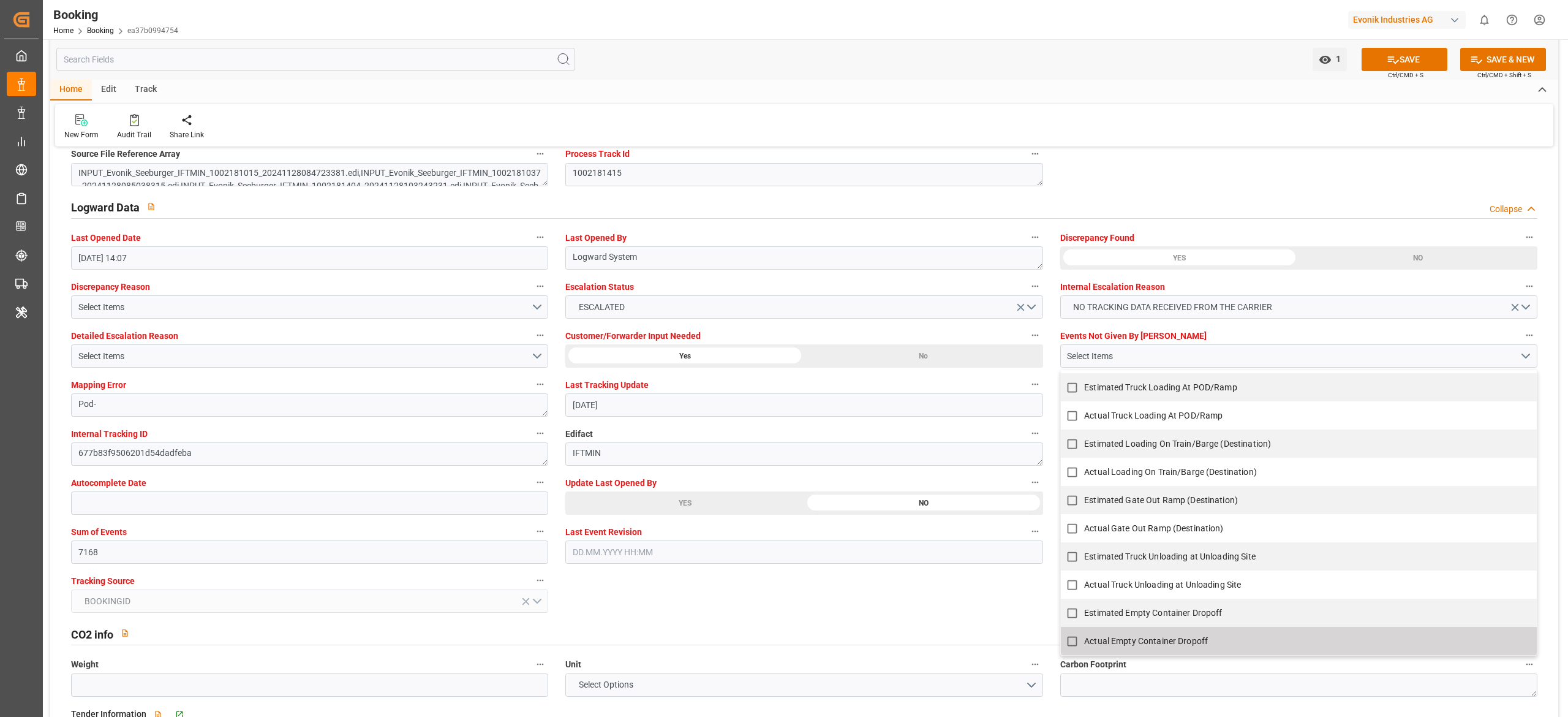
click at [1150, 640] on span "Actual Empty Container Dropoff" at bounding box center [1146, 641] width 124 height 10
checkbox input "true"
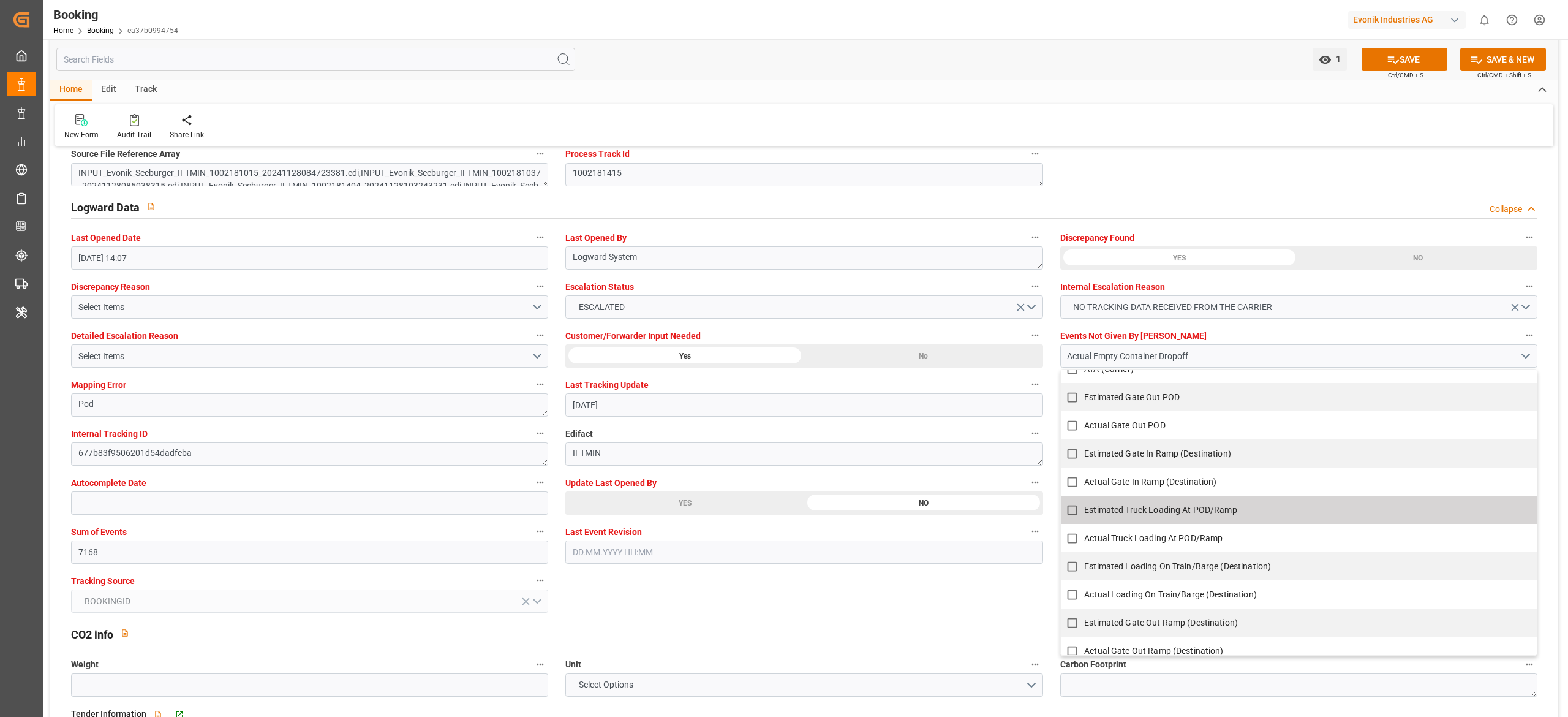
scroll to position [798, 0]
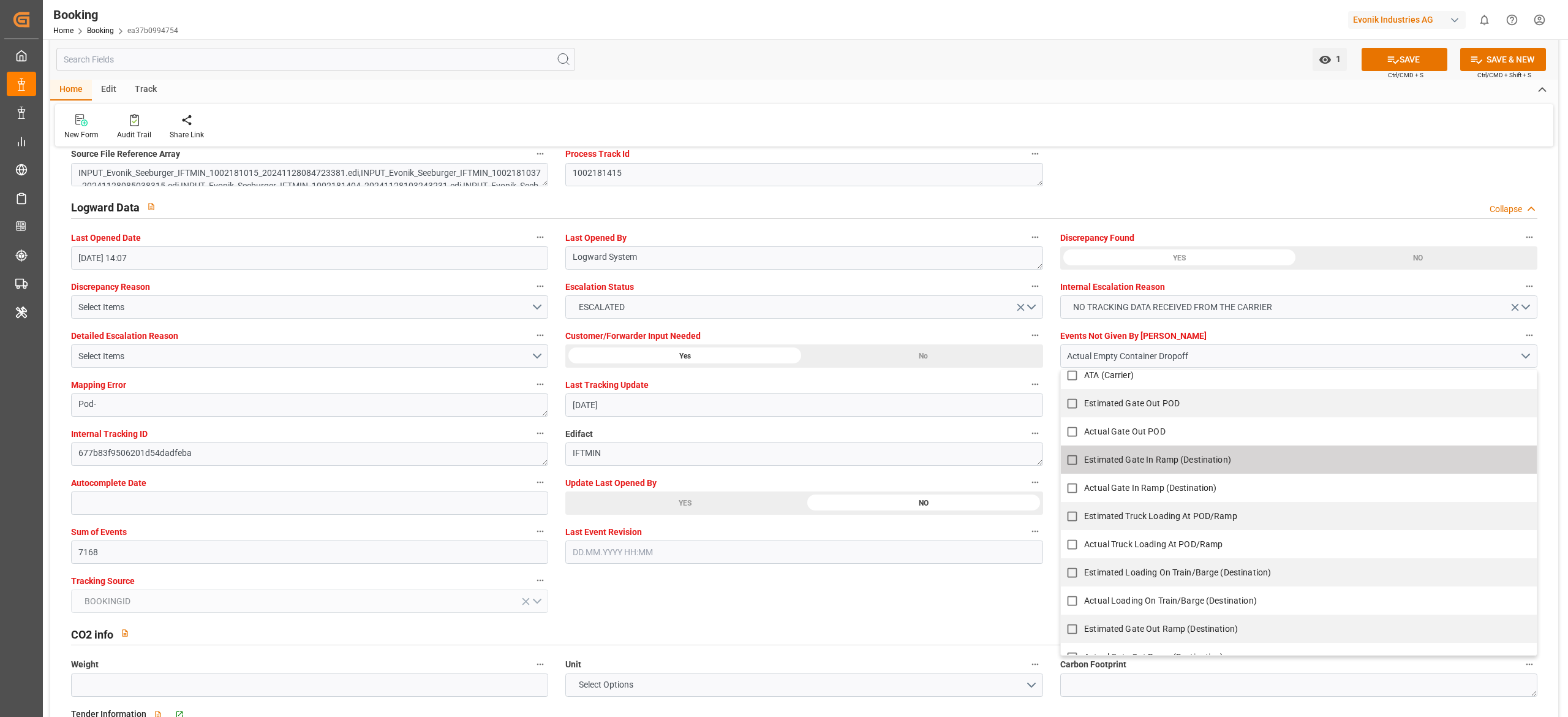
click at [1159, 445] on div "Actual Gate Out POD" at bounding box center [1299, 431] width 476 height 28
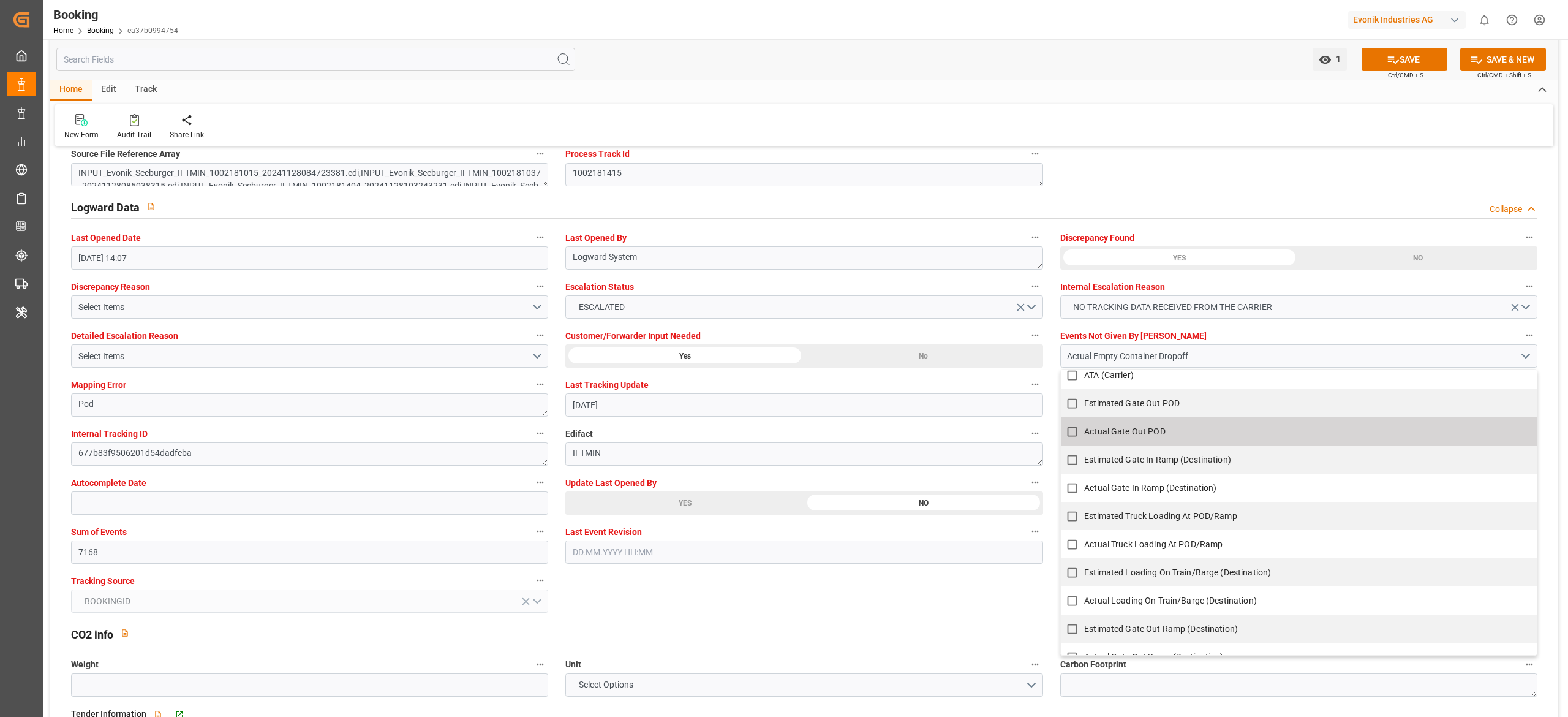
click at [1162, 442] on label "Actual Gate Out POD" at bounding box center [1292, 431] width 463 height 24
checkbox input "true"
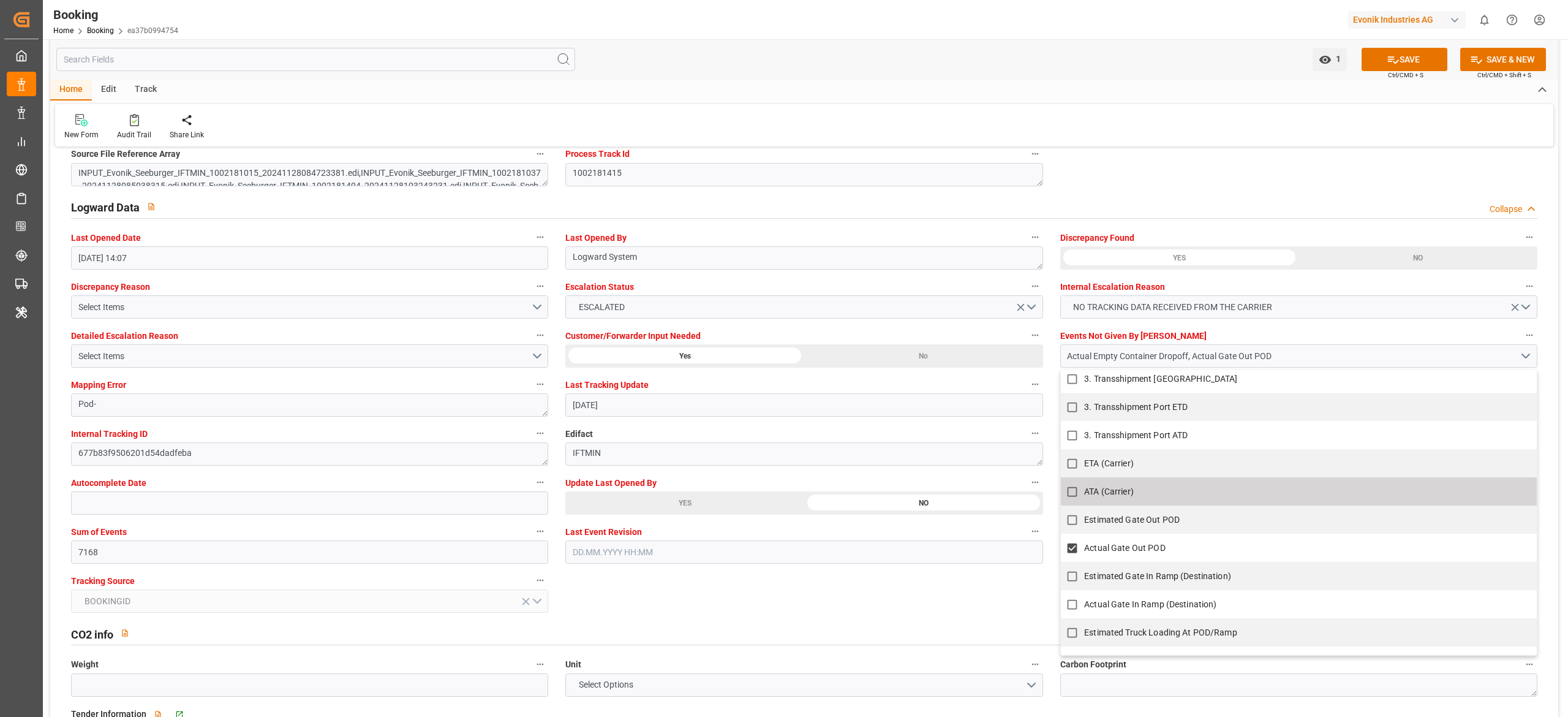
click at [1116, 492] on span "ATA (Carrier)" at bounding box center [1109, 491] width 50 height 10
checkbox input "true"
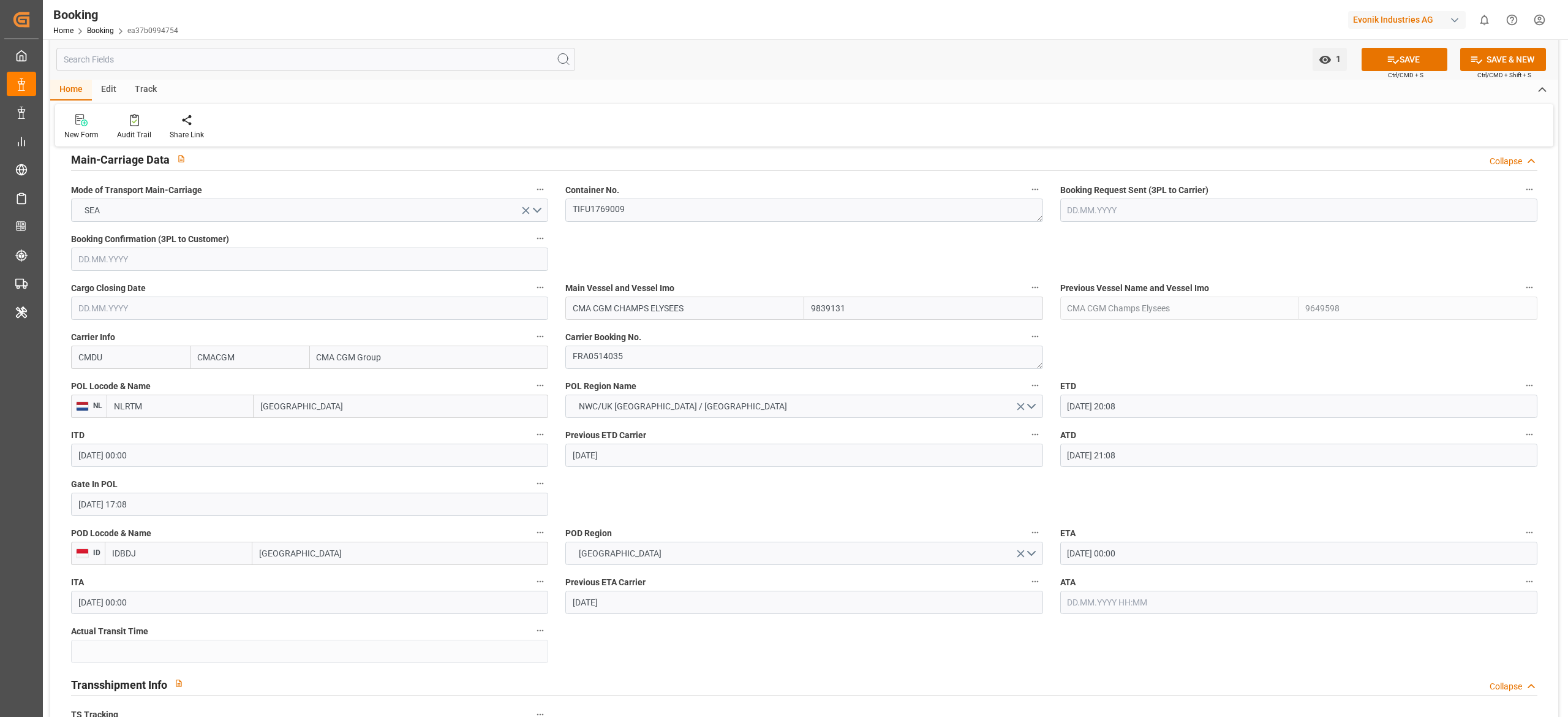
scroll to position [761, 0]
click at [1365, 67] on button "SAVE" at bounding box center [1404, 59] width 86 height 23
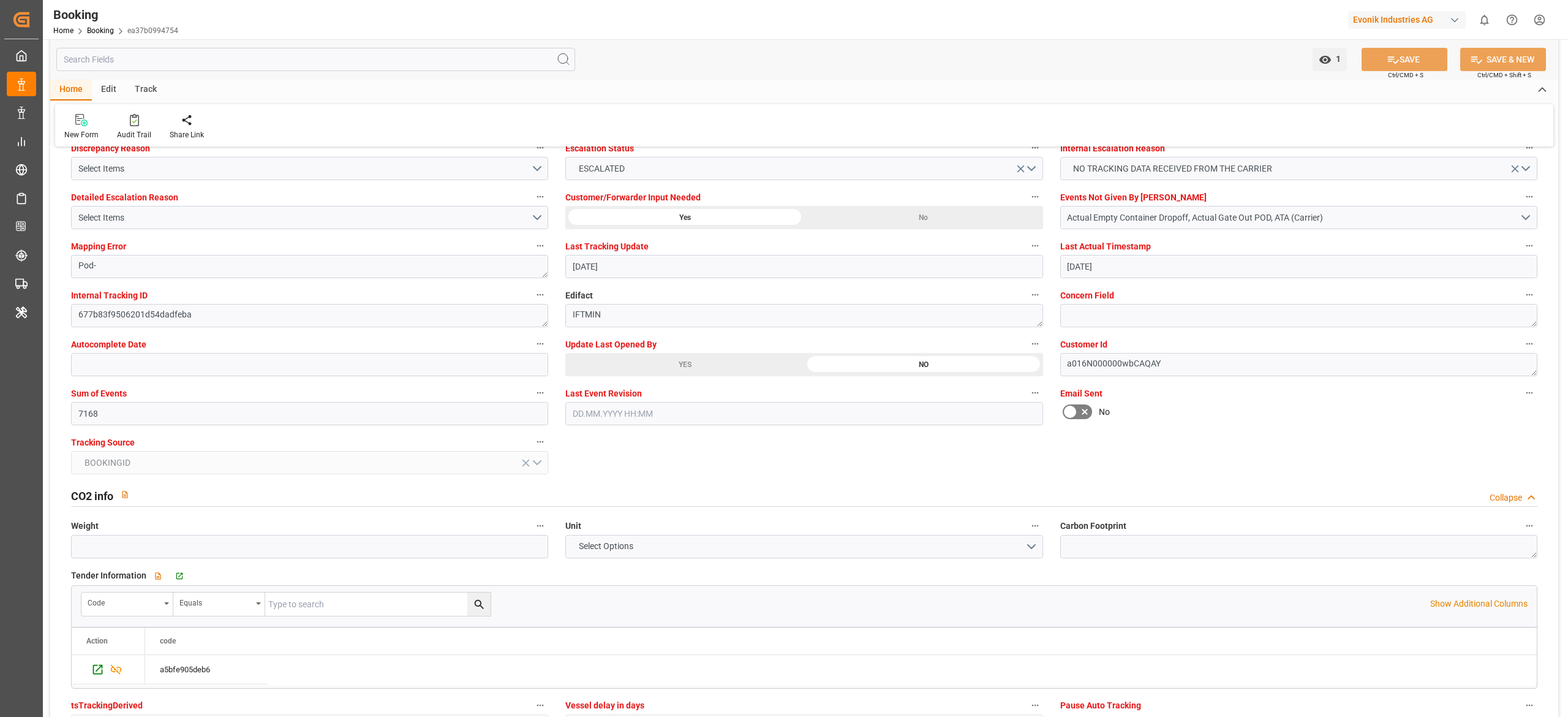
scroll to position [2314, 0]
click at [141, 137] on div "Audit Trail" at bounding box center [134, 134] width 34 height 11
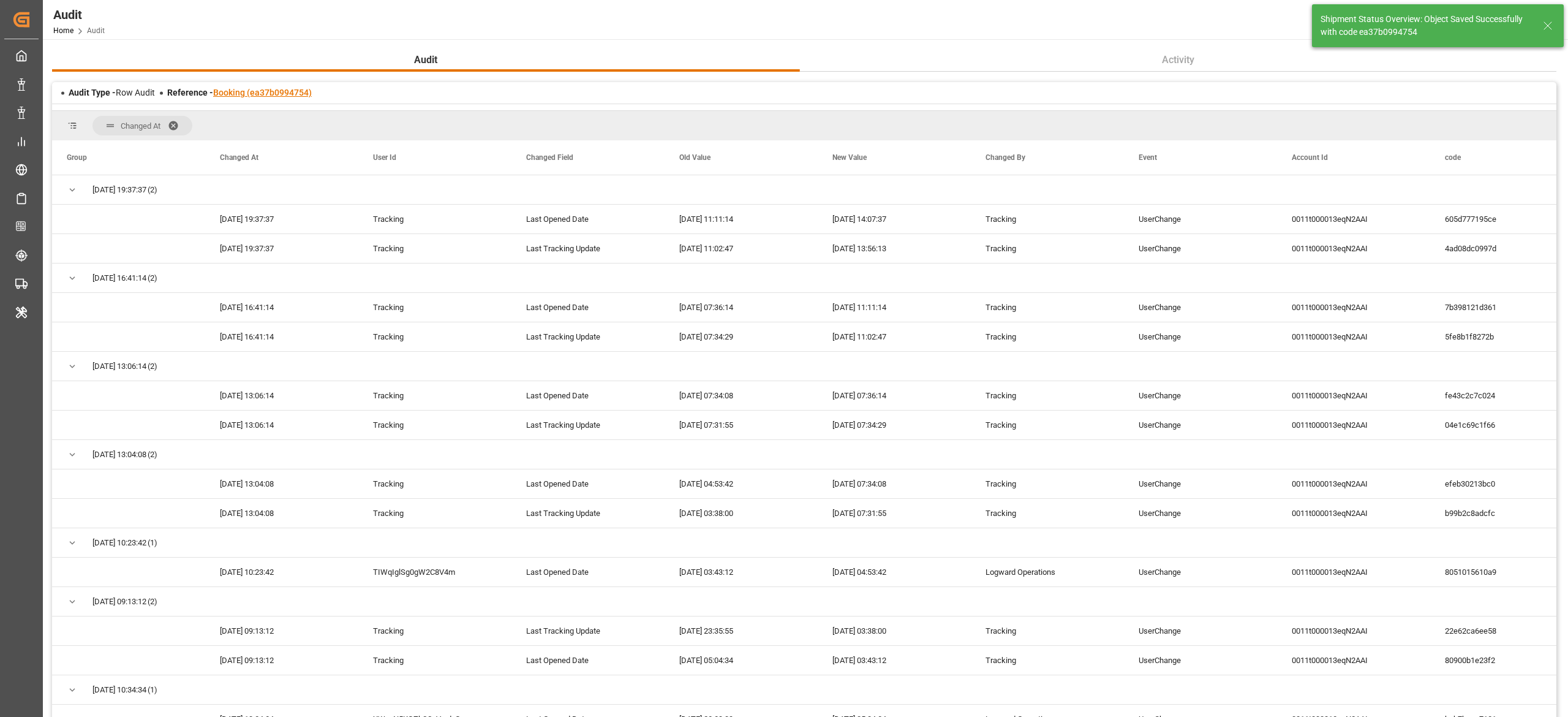
click at [284, 88] on link "Booking (ea37b0994754)" at bounding box center [262, 93] width 99 height 10
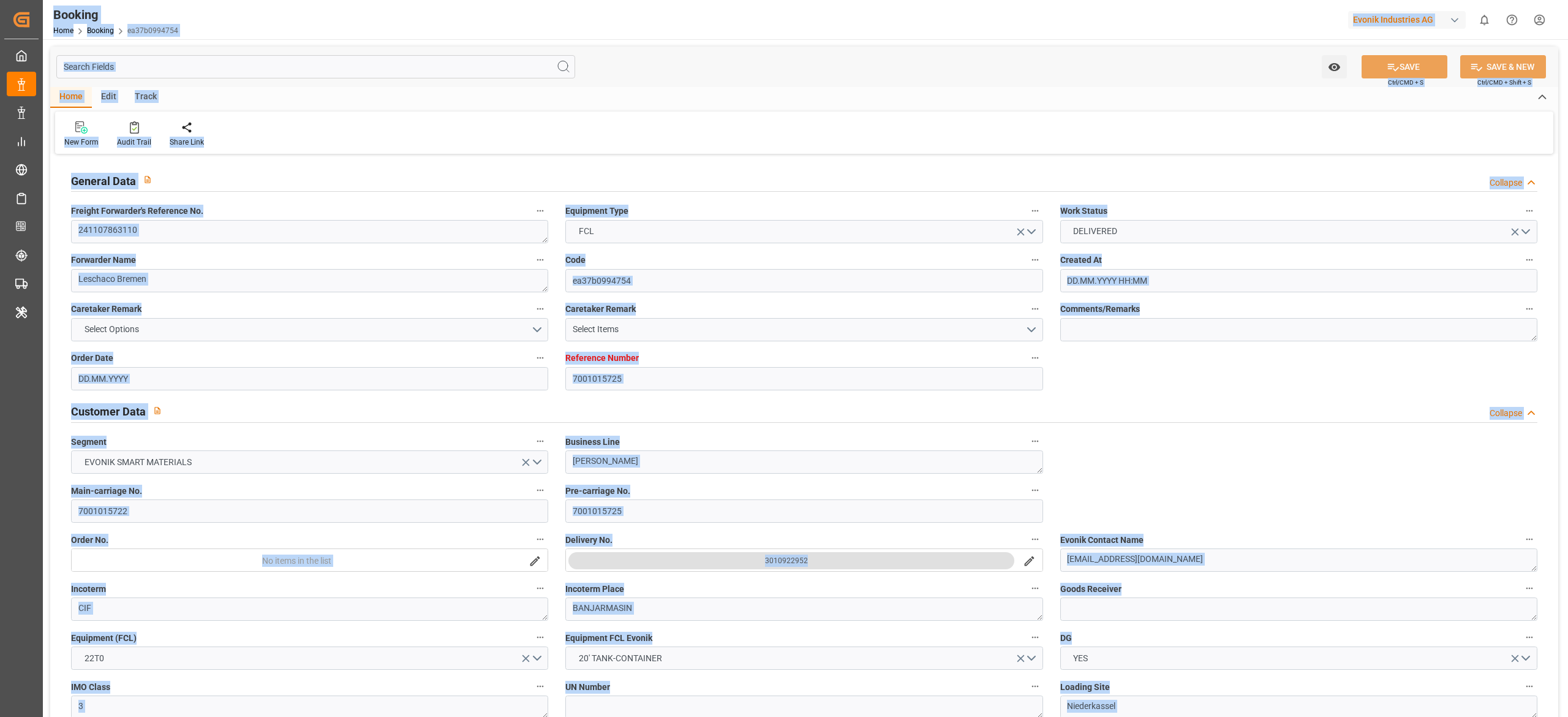
type input "7001015725"
type input "9839131"
type input "9649598"
type input "CMACGM"
type input "CMA CGM Group"
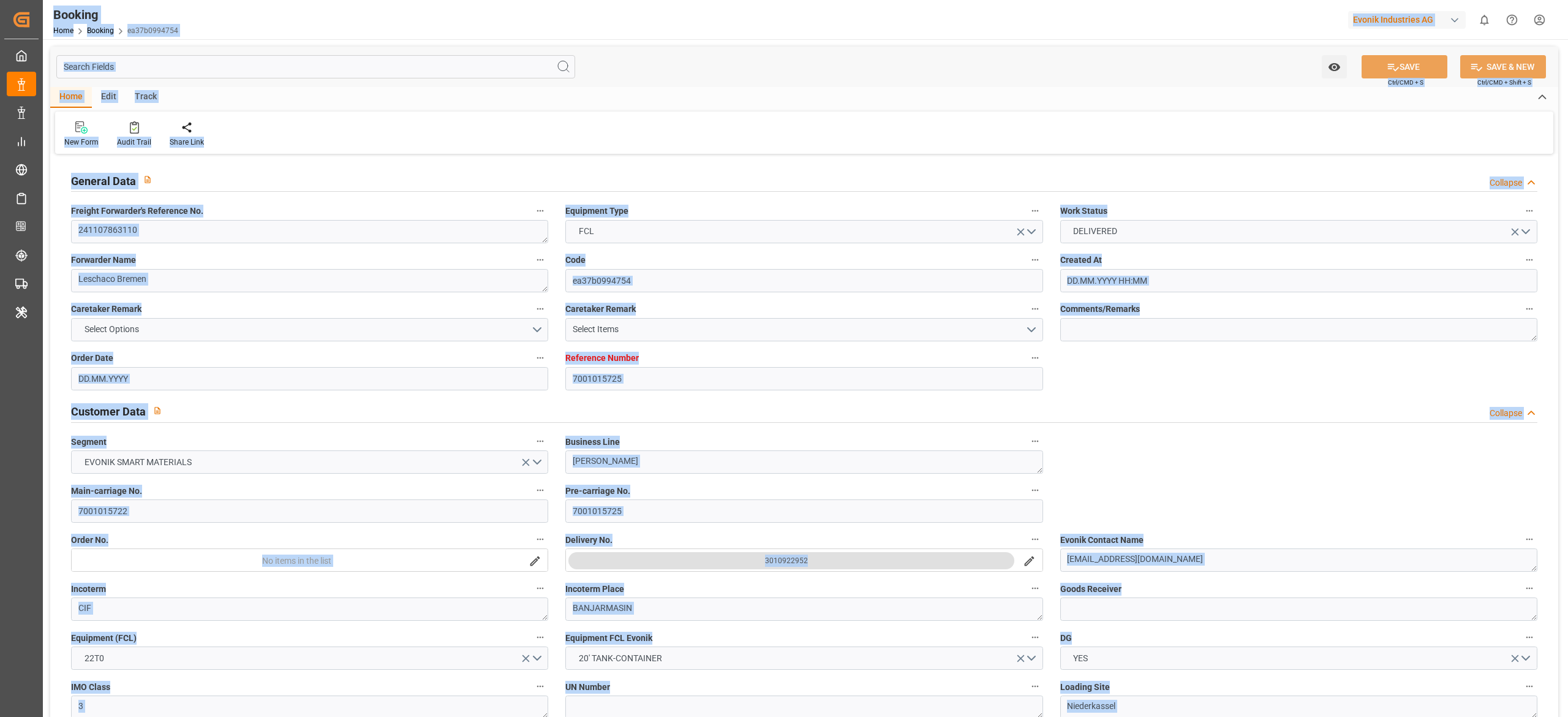
type input "NLRTM"
type input "IDBDJ"
type input "MYPKG"
type input "IDJKT"
type input "SGSIN"
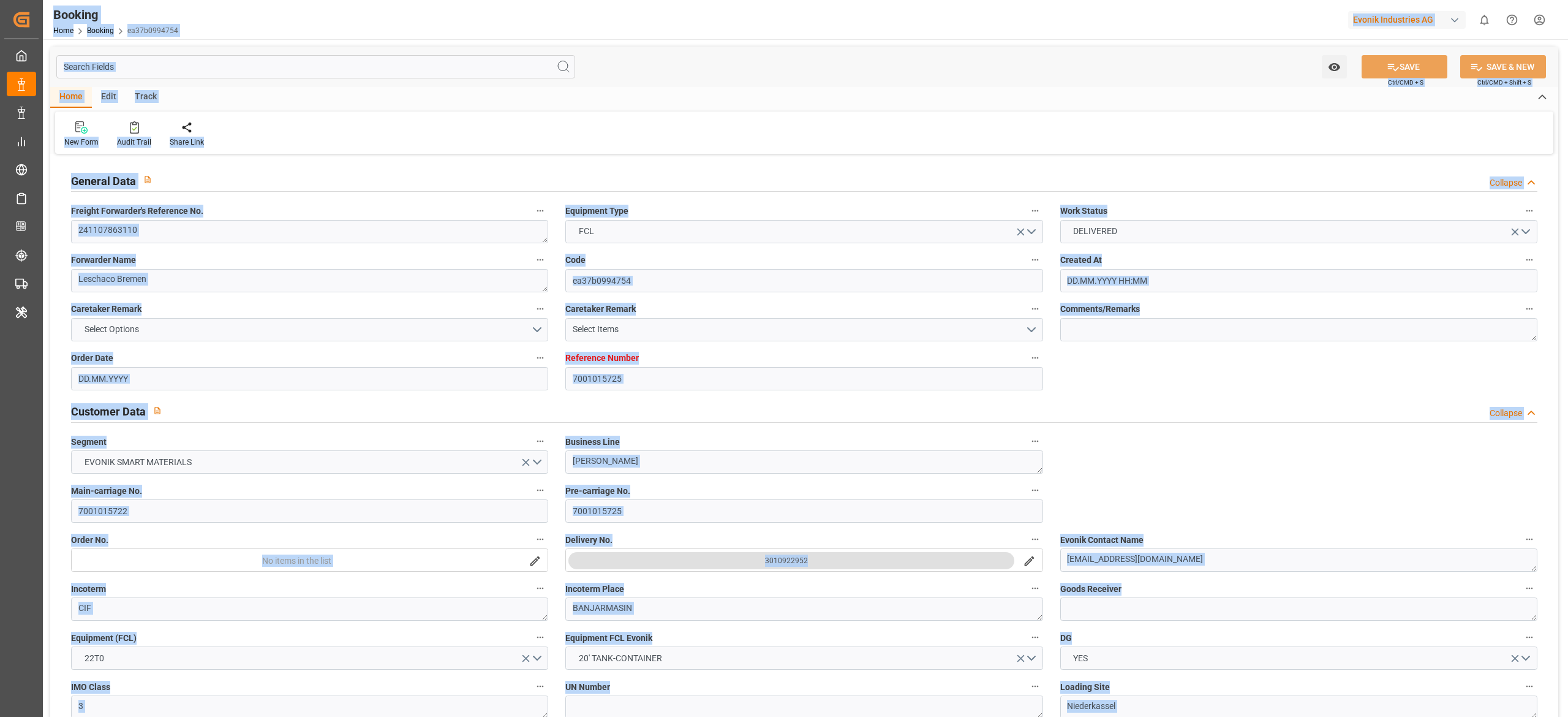
type input "49"
type input "7168"
type input "-112"
type input "NLRTM"
type input "9871476"
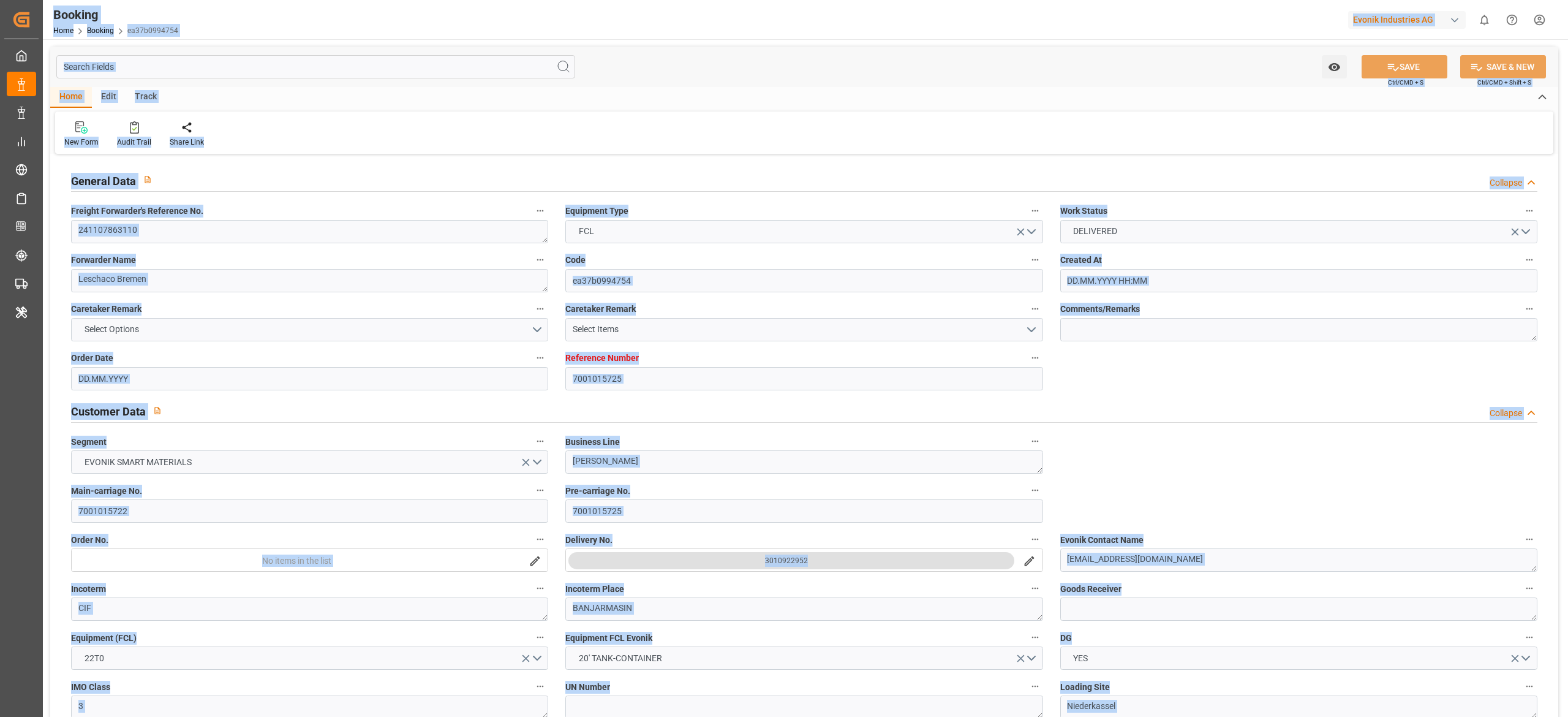
type input "9351141"
type input "9795646"
type input "GRPIR"
type input "28.11.2024 07:49"
type input "28.11.2024"
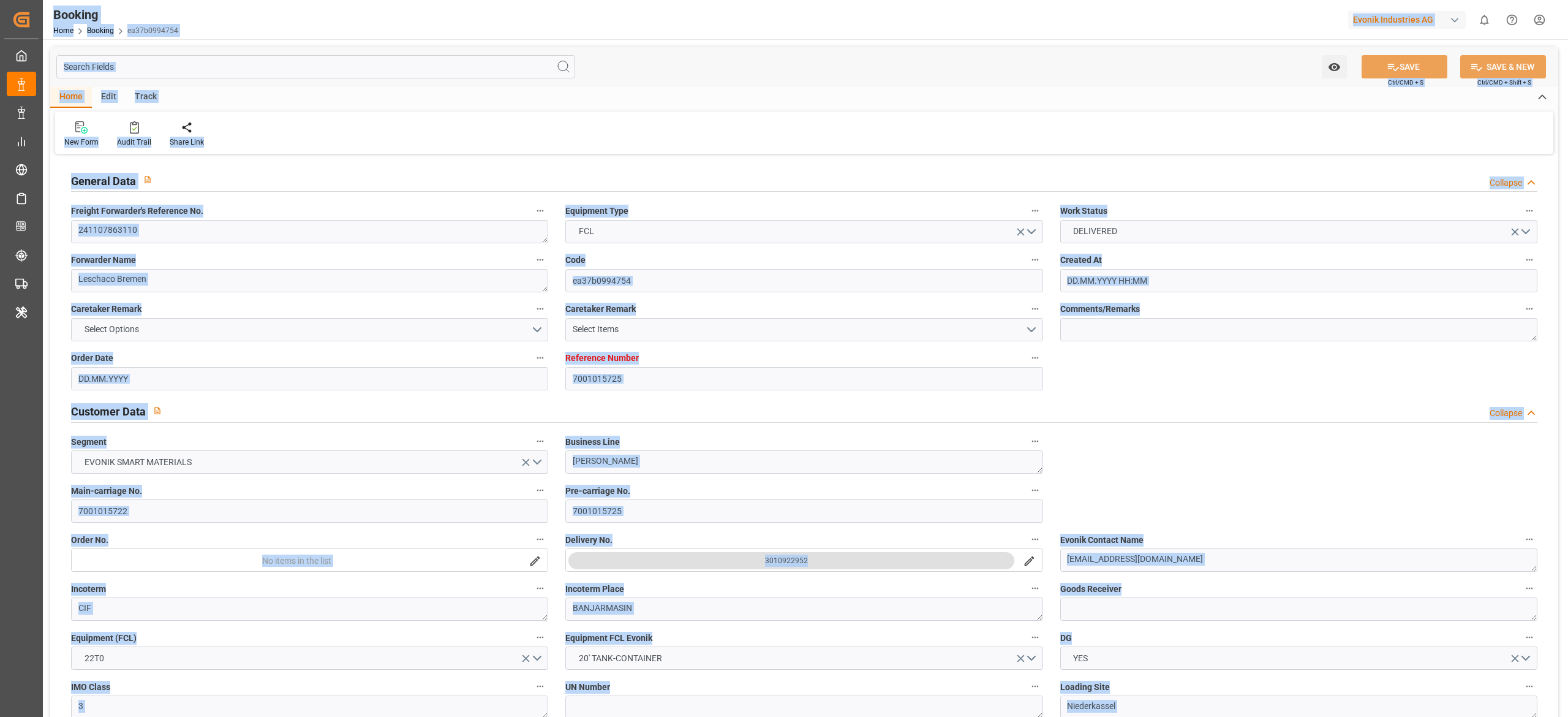
type input "03.01.2025"
type input "28.11.2024"
type input "26.11.2024 00:00"
type input "28.11.2024 00:00"
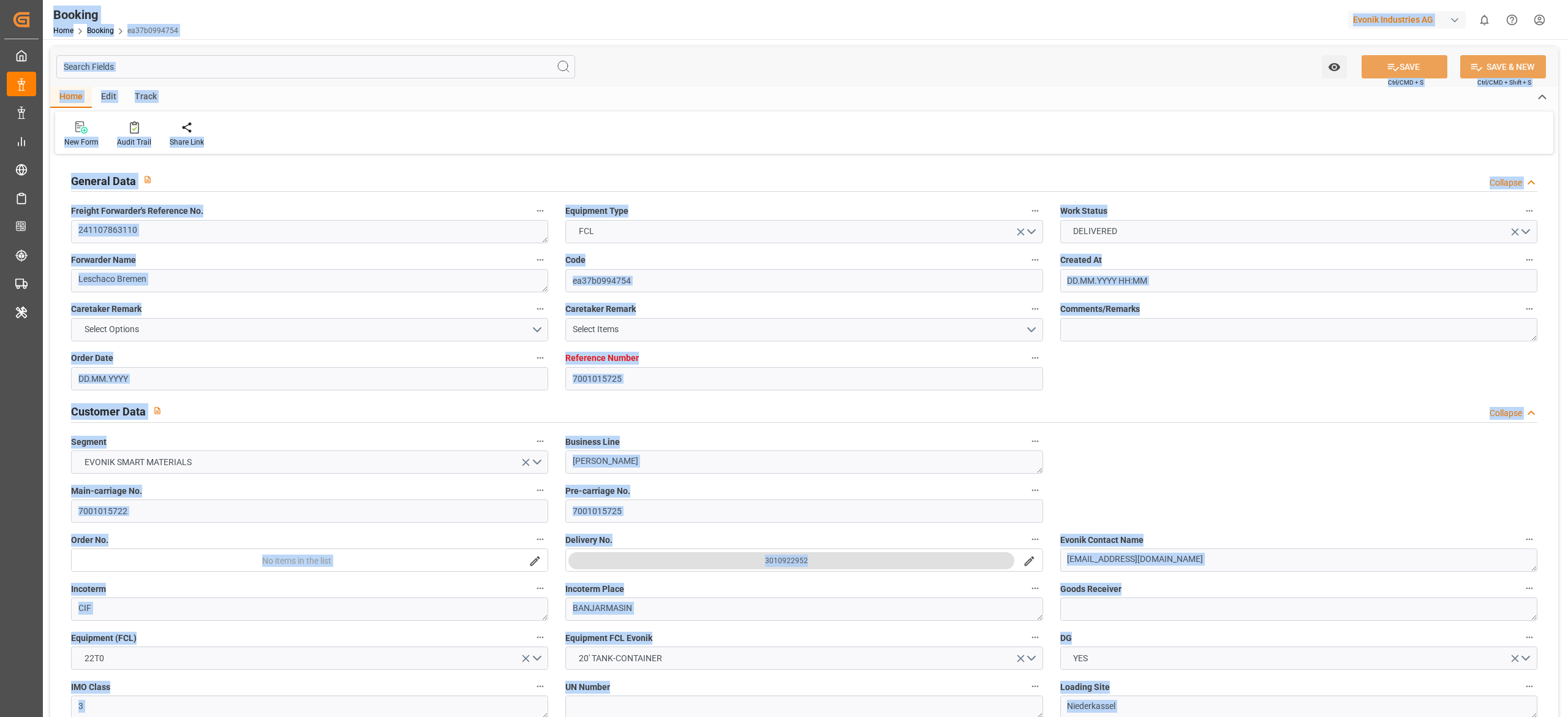
type input "02.12.2024 20:08"
type input "02.12.2024 00:00"
type input "01.12.2024"
type input "02.12.2024 21:08"
type input "28.11.2024 17:08"
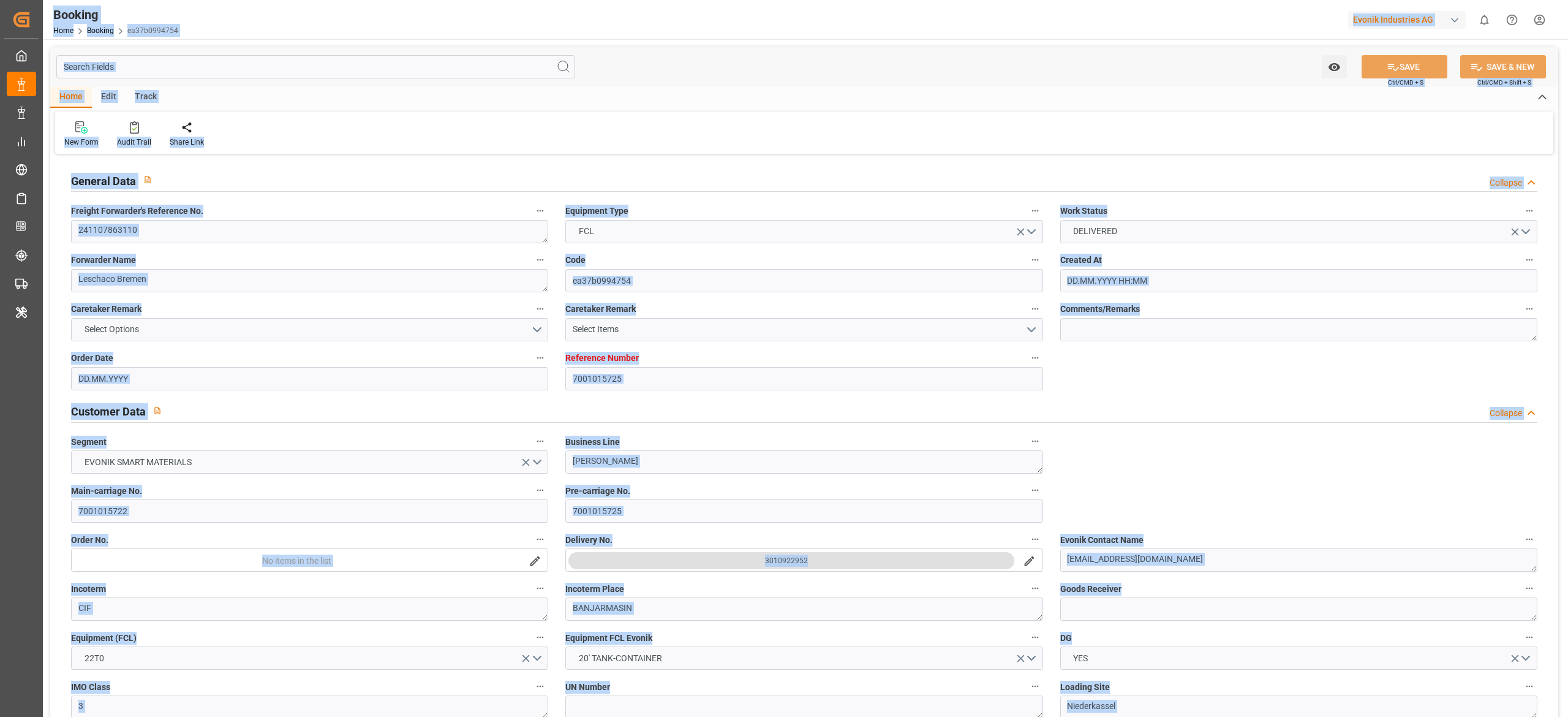
type input "24.05.2025 00:00"
type input "20.01.2025 00:00"
type input "24.03.2025"
type input "08.01.2025 00:00"
type input "07.01.2025 00:00"
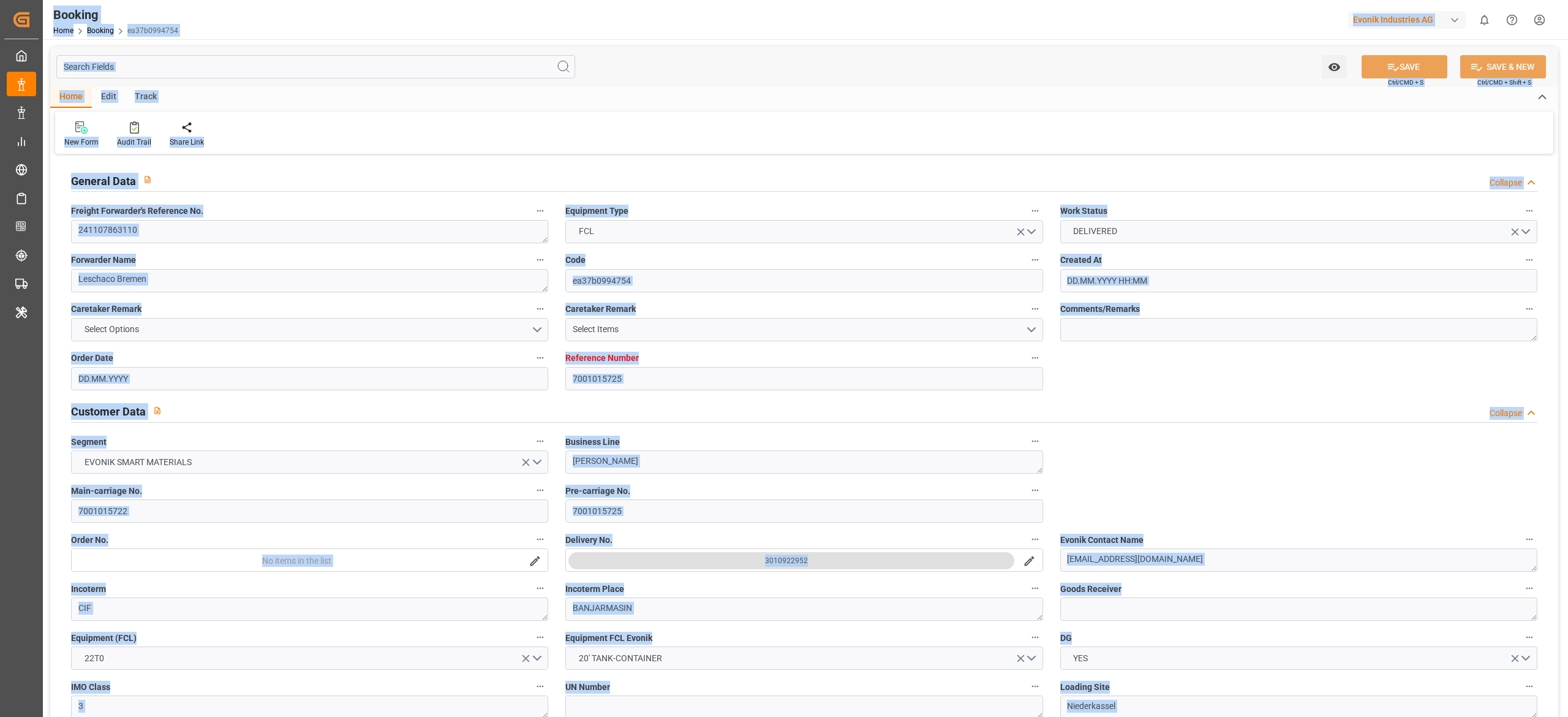
type input "19.01.2025 09:55"
type input "22.01.2025 00:00"
type input "10.01.2025 00:00"
type input "26.01.2025 05:42"
type input "29.01.2025 00:00"
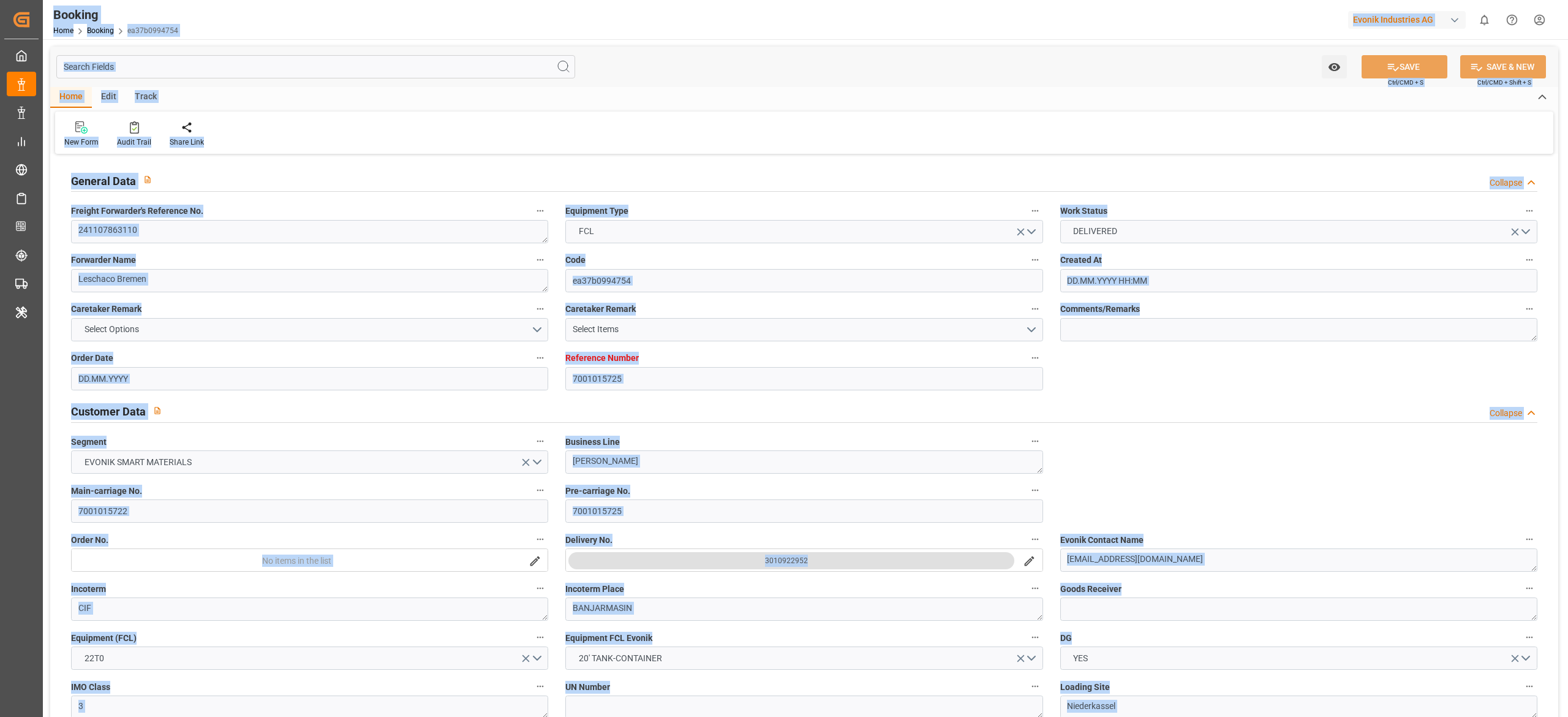
type input "10.01.2025 00:00"
type input "29.01.2025 07:00"
type input "09.02.2025 00:00"
type input "13.01.2025 00:00"
type input "13.03.2025 00:00"
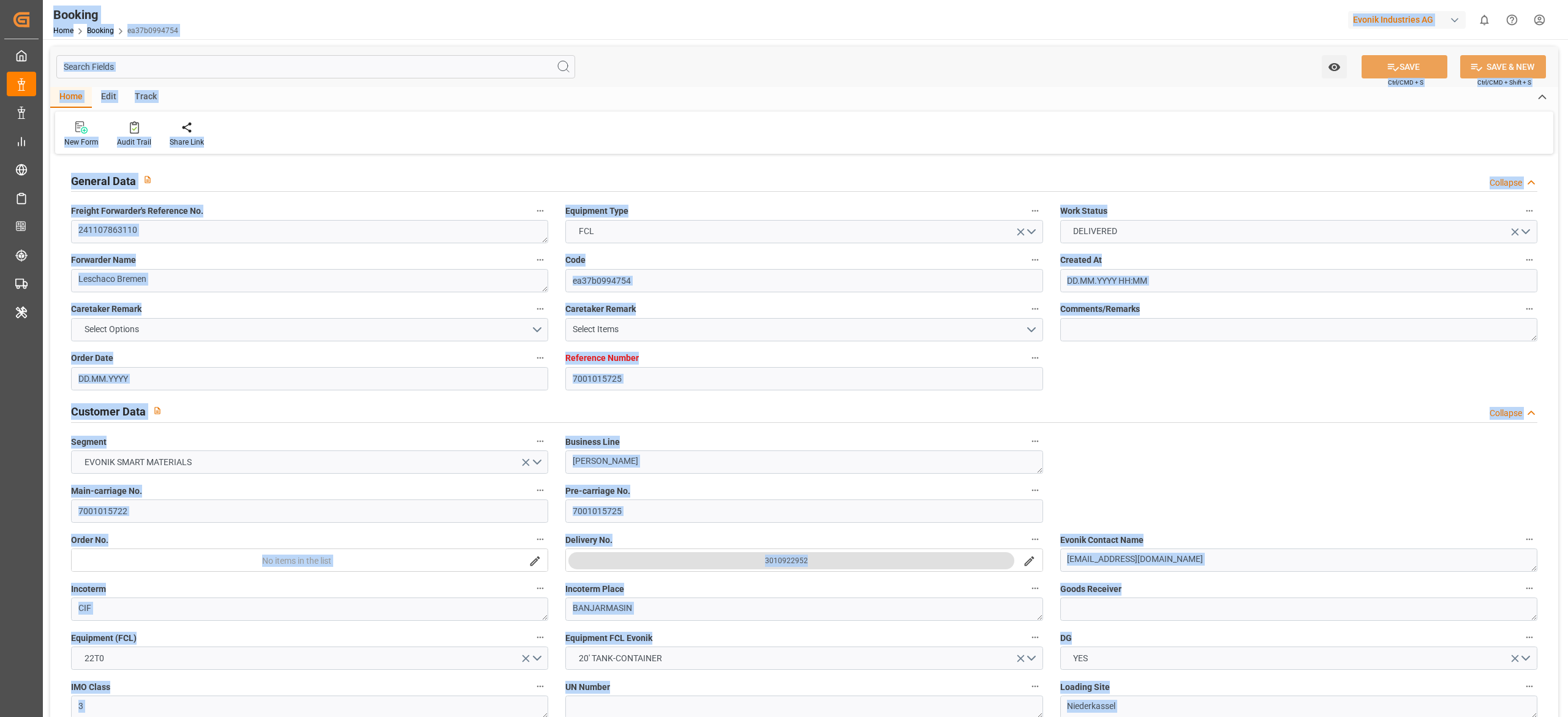
type input "15.03.2025 00:00"
type input "19.03.2025 00:00"
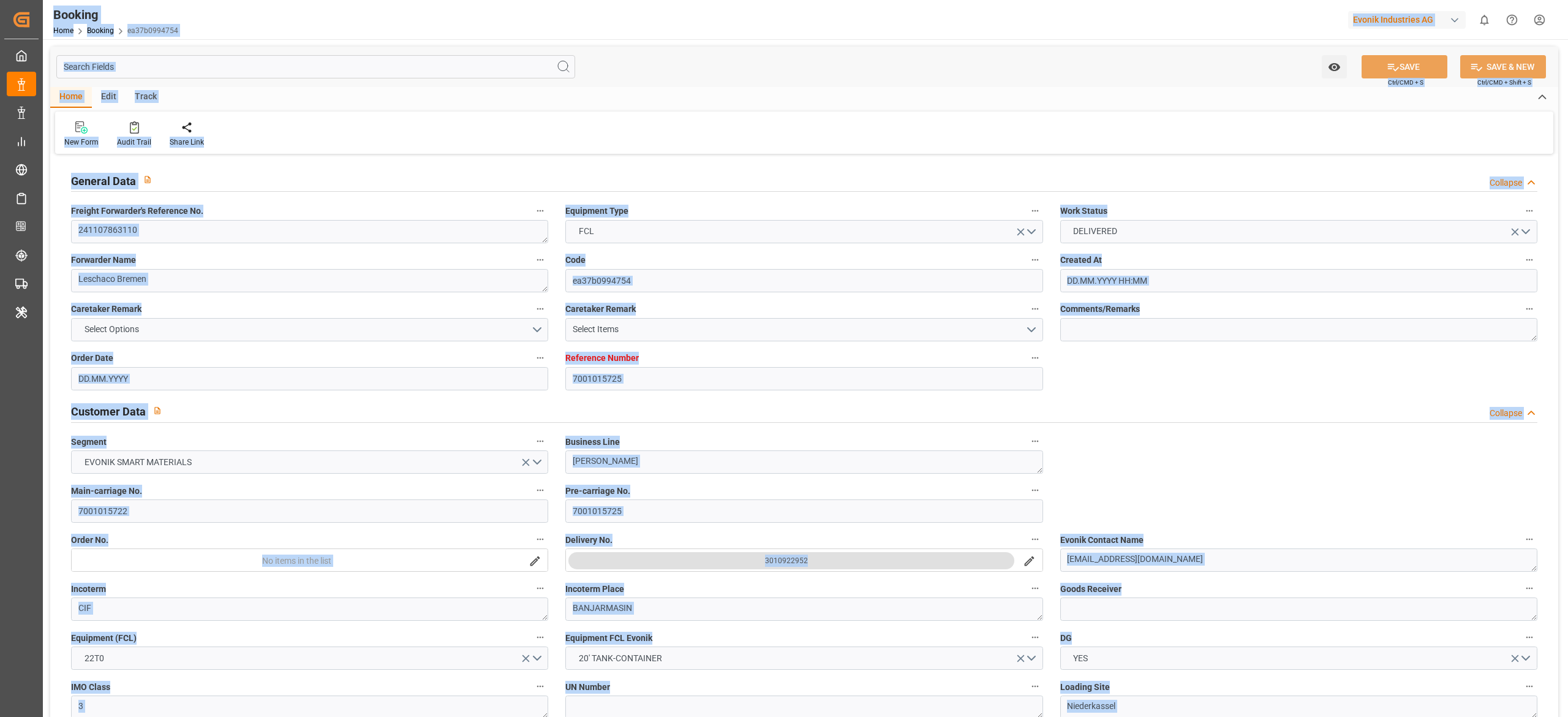
type input "19.03.2025 00:00"
type input "13.05.2025"
type input "13.10.2025 09:33"
type input "12.10.2025"
type input "02.12.2024"
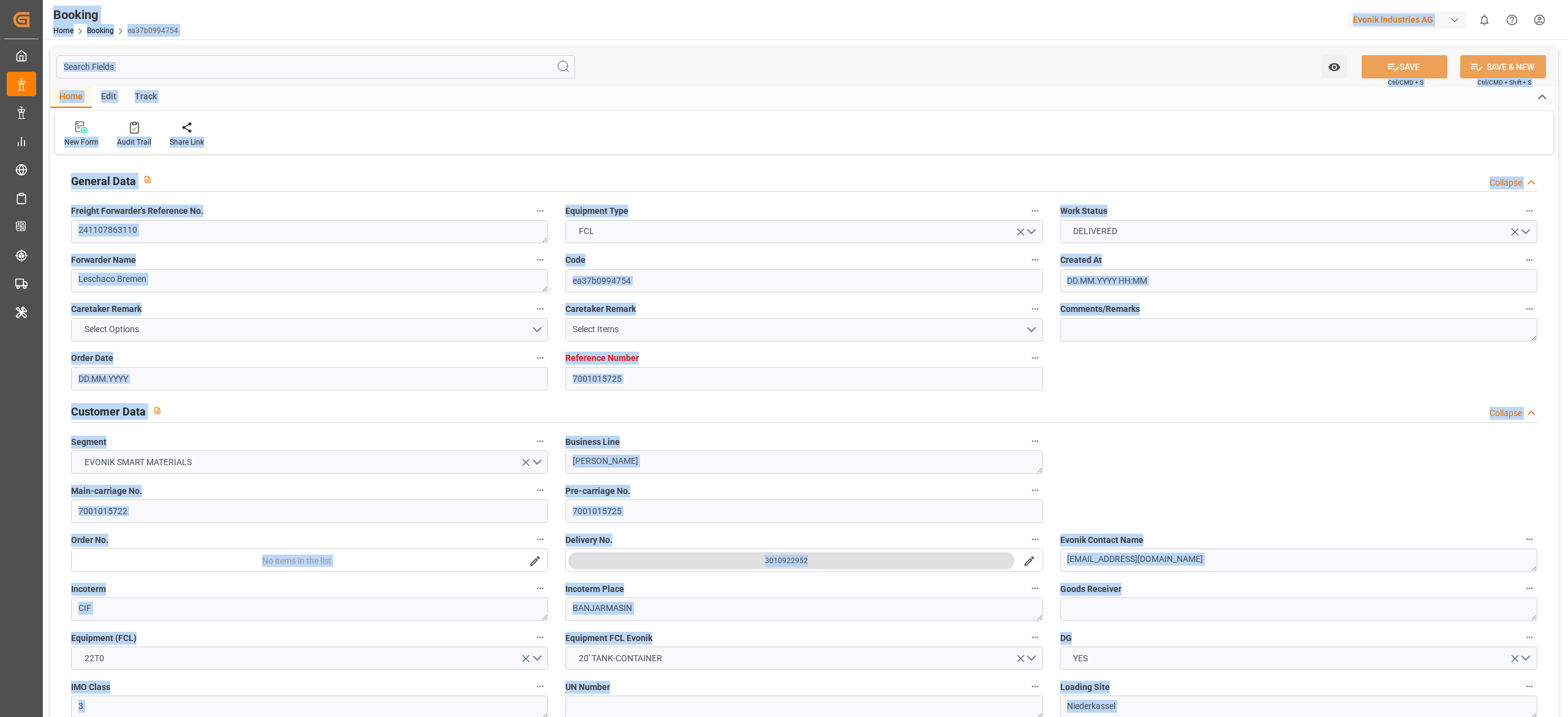
type input "02.02.2025"
type input "02.12.2024 22:44"
type input "19.01.2025 09:12"
type input "26.01.2025 05:46"
type input "29.01.2025 06:37"
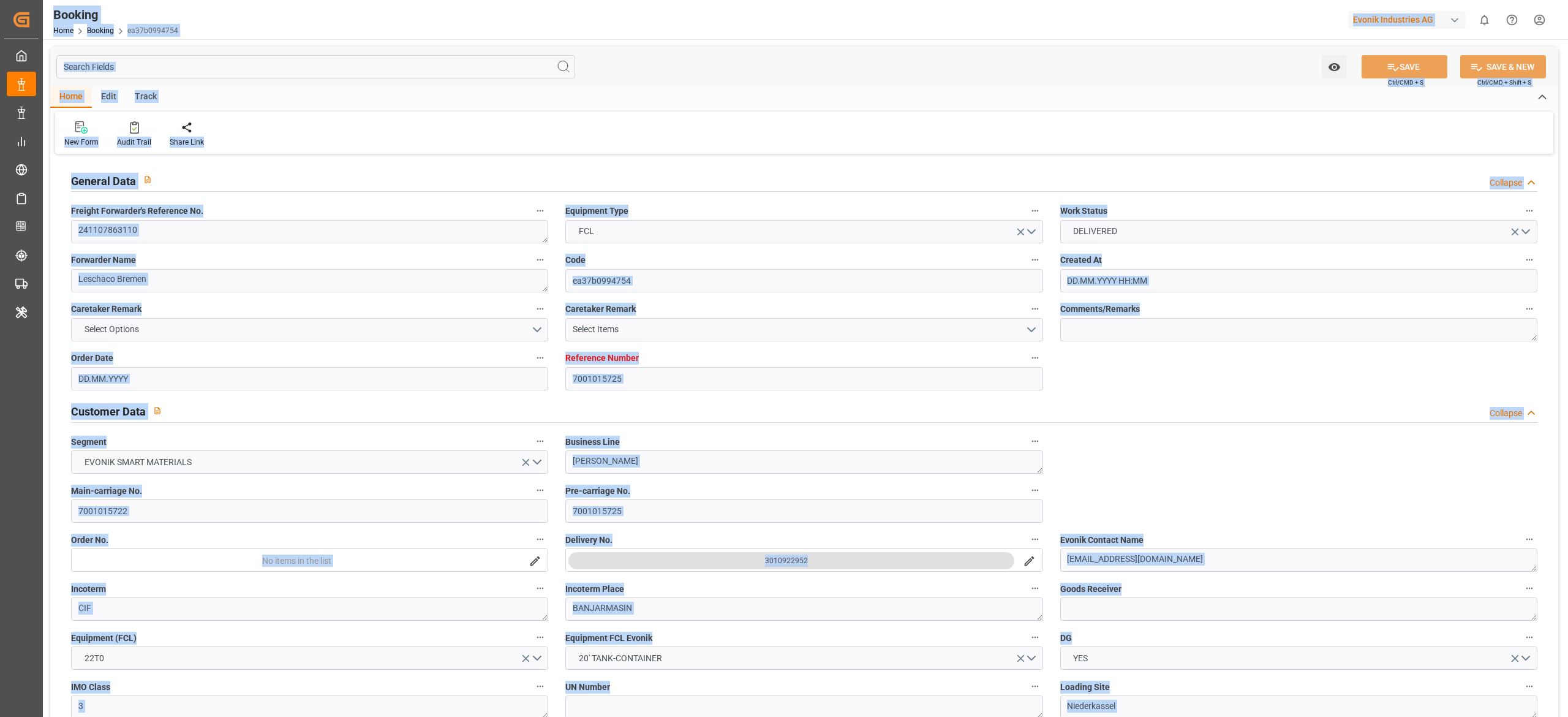
type input "13.03.2025 08:56"
type input "13.03.2025 17:09"
type input "15.03.2025 12:52"
type input "15.03.2025 23:34"
type input "19.03.2025 12:01"
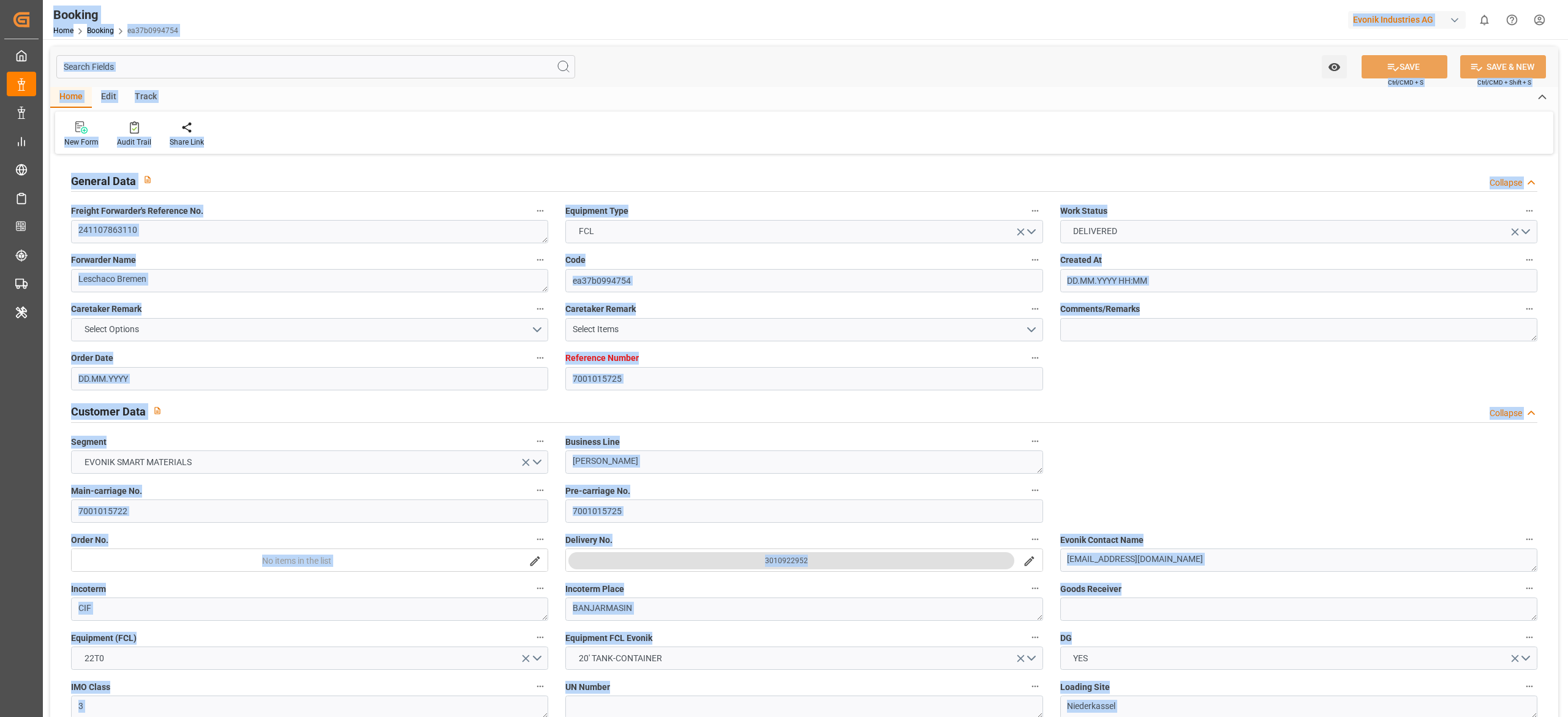
type input "19.03.2025 17:10"
type input "30.04.2025 07:30"
type input "03.05.2025 04:17"
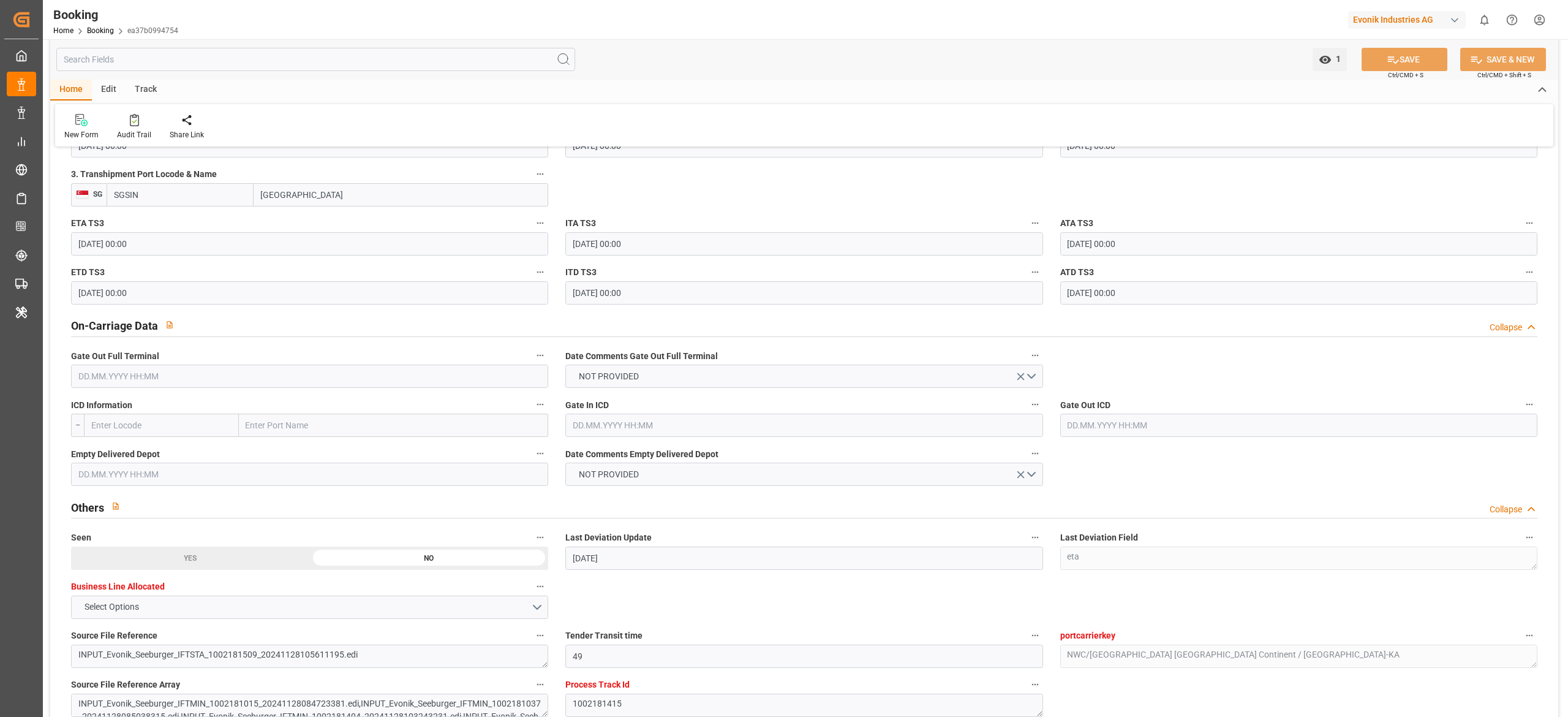
scroll to position [1574, 0]
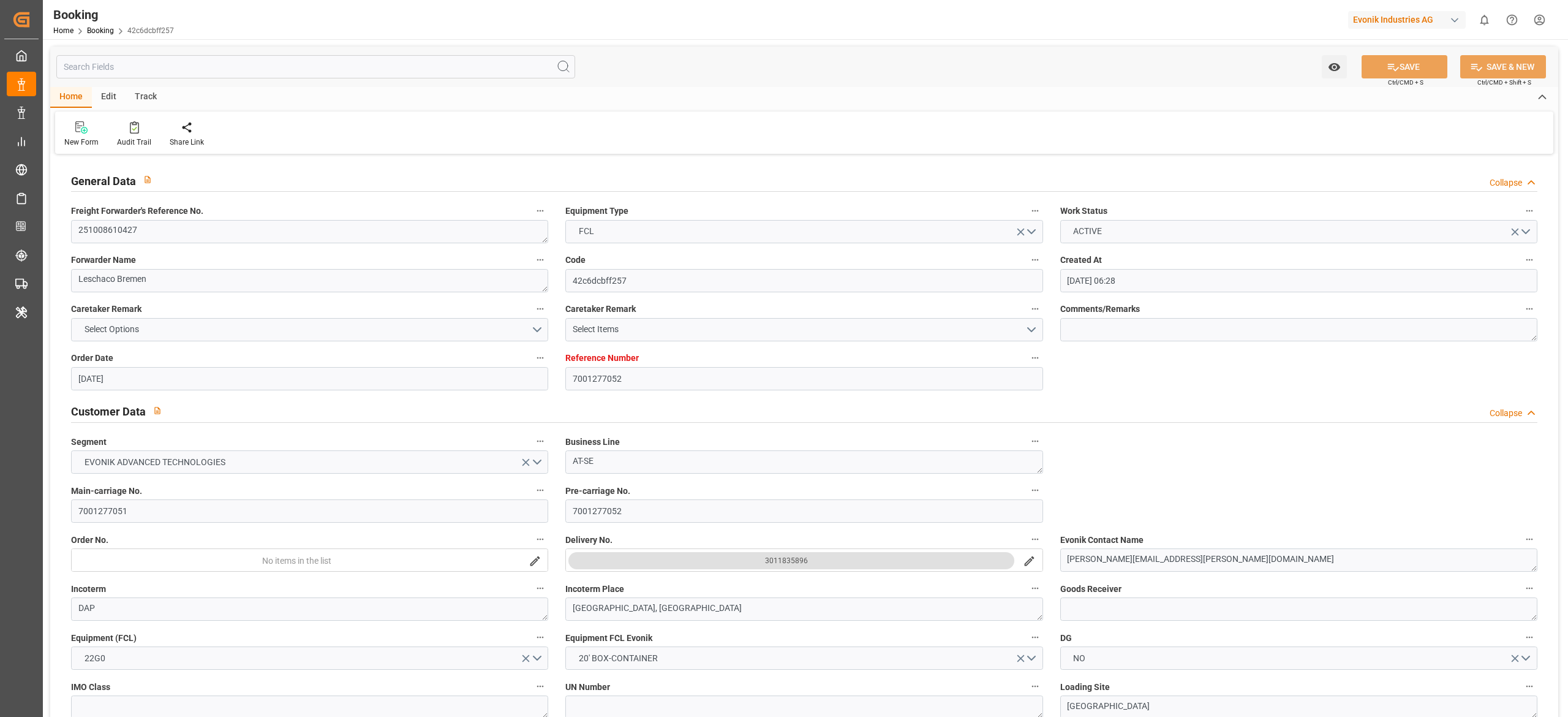
scroll to position [2103, 0]
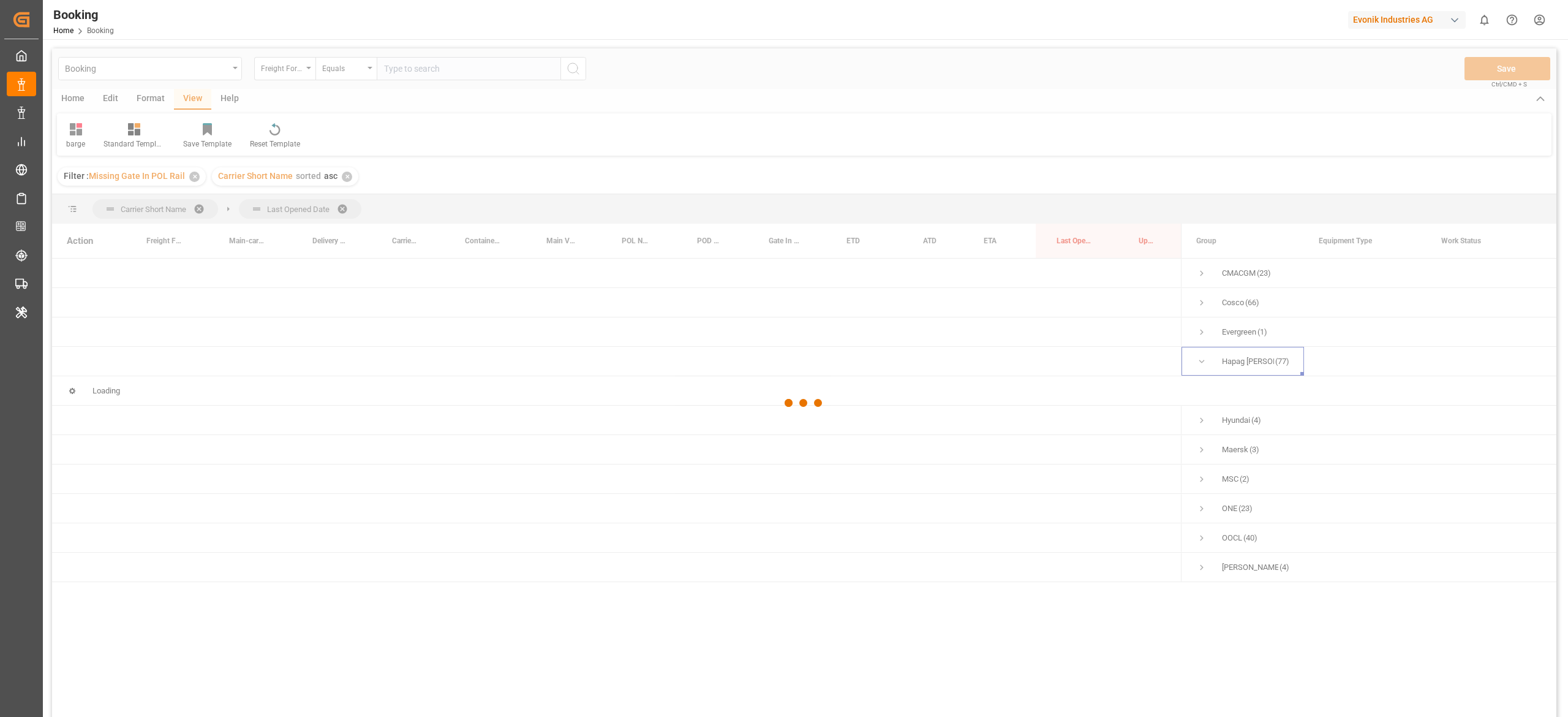
scroll to position [182, 0]
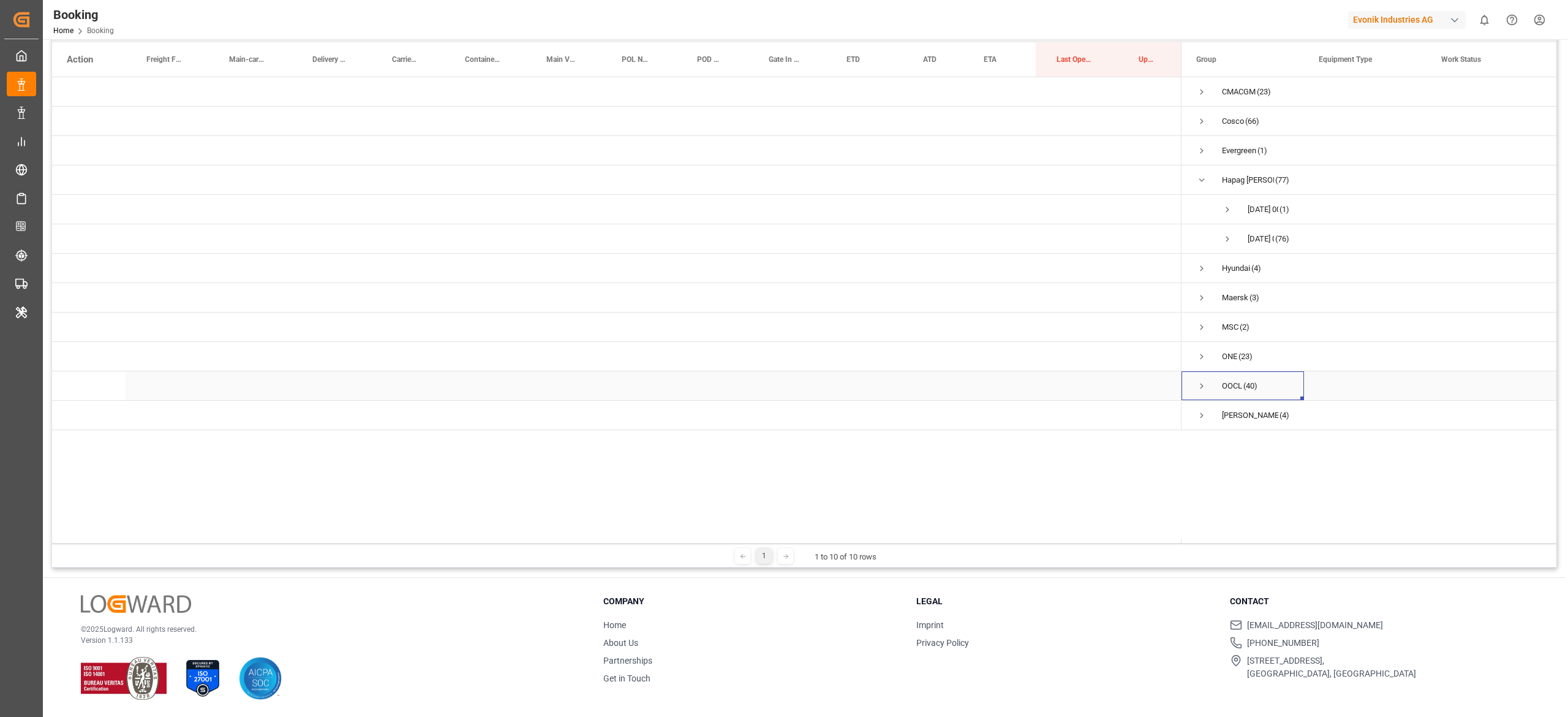
click at [1195, 376] on div "OOCL (40)" at bounding box center [1243, 385] width 123 height 29
click at [1201, 384] on span "Press SPACE to select this row." at bounding box center [1201, 385] width 11 height 11
click at [1223, 406] on span "Press SPACE to select this row." at bounding box center [1227, 415] width 11 height 28
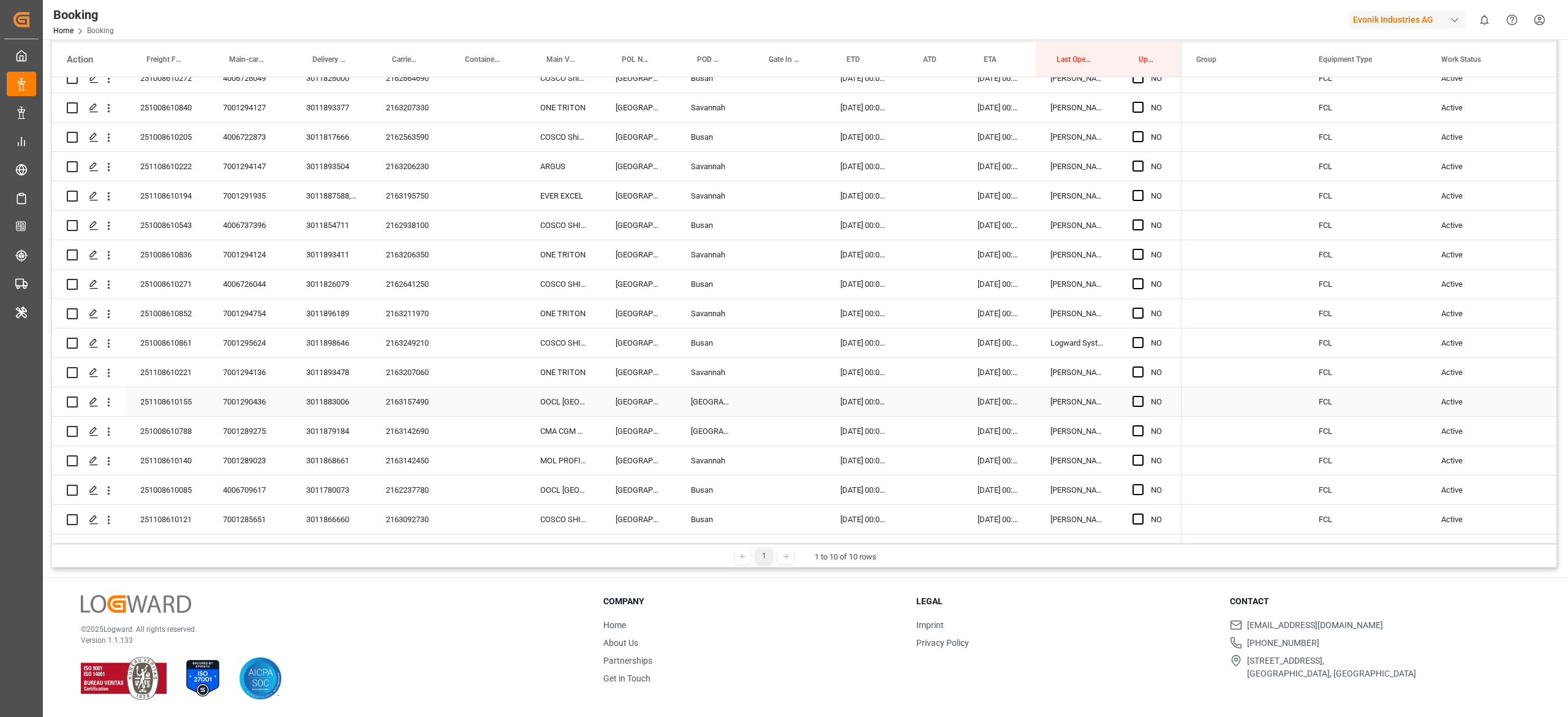
scroll to position [365, 0]
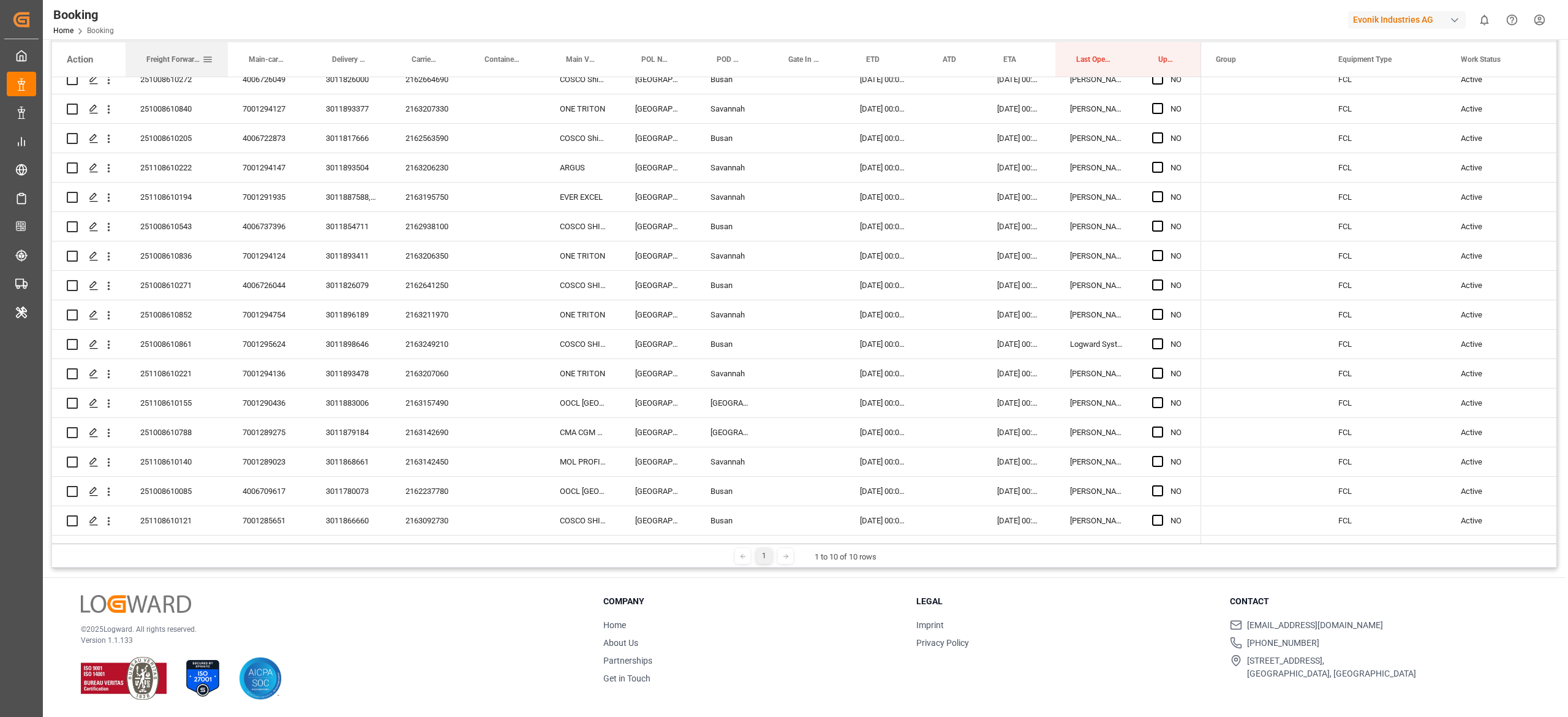
drag, startPoint x: 206, startPoint y: 56, endPoint x: 226, endPoint y: 75, distance: 27.6
click at [226, 75] on div at bounding box center [228, 59] width 5 height 34
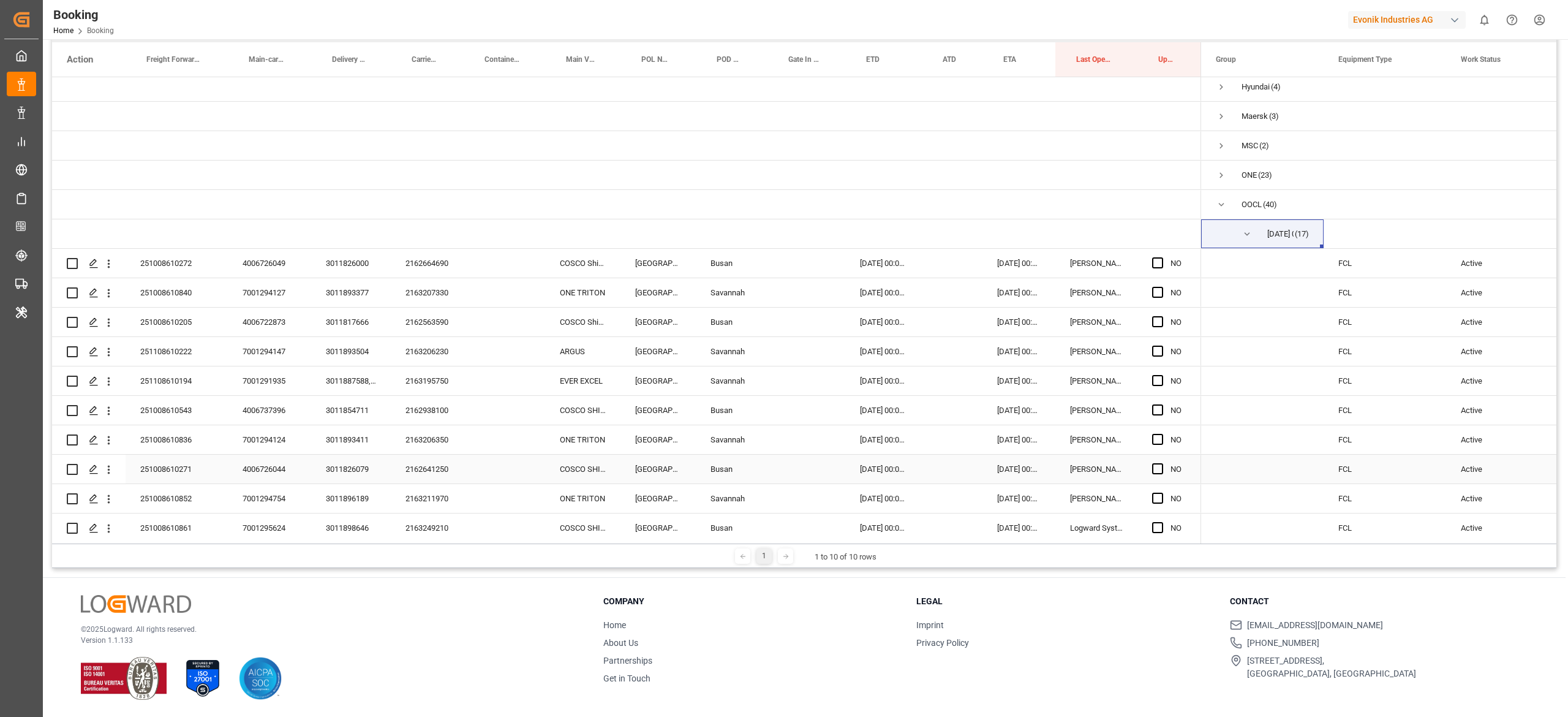
scroll to position [180, 0]
click at [404, 265] on div "2162664690" at bounding box center [426, 264] width 73 height 29
click at [422, 313] on div "2162563590" at bounding box center [426, 323] width 73 height 29
click at [429, 301] on div "2163207330" at bounding box center [426, 294] width 73 height 29
click at [417, 331] on div "2162563590" at bounding box center [426, 323] width 73 height 29
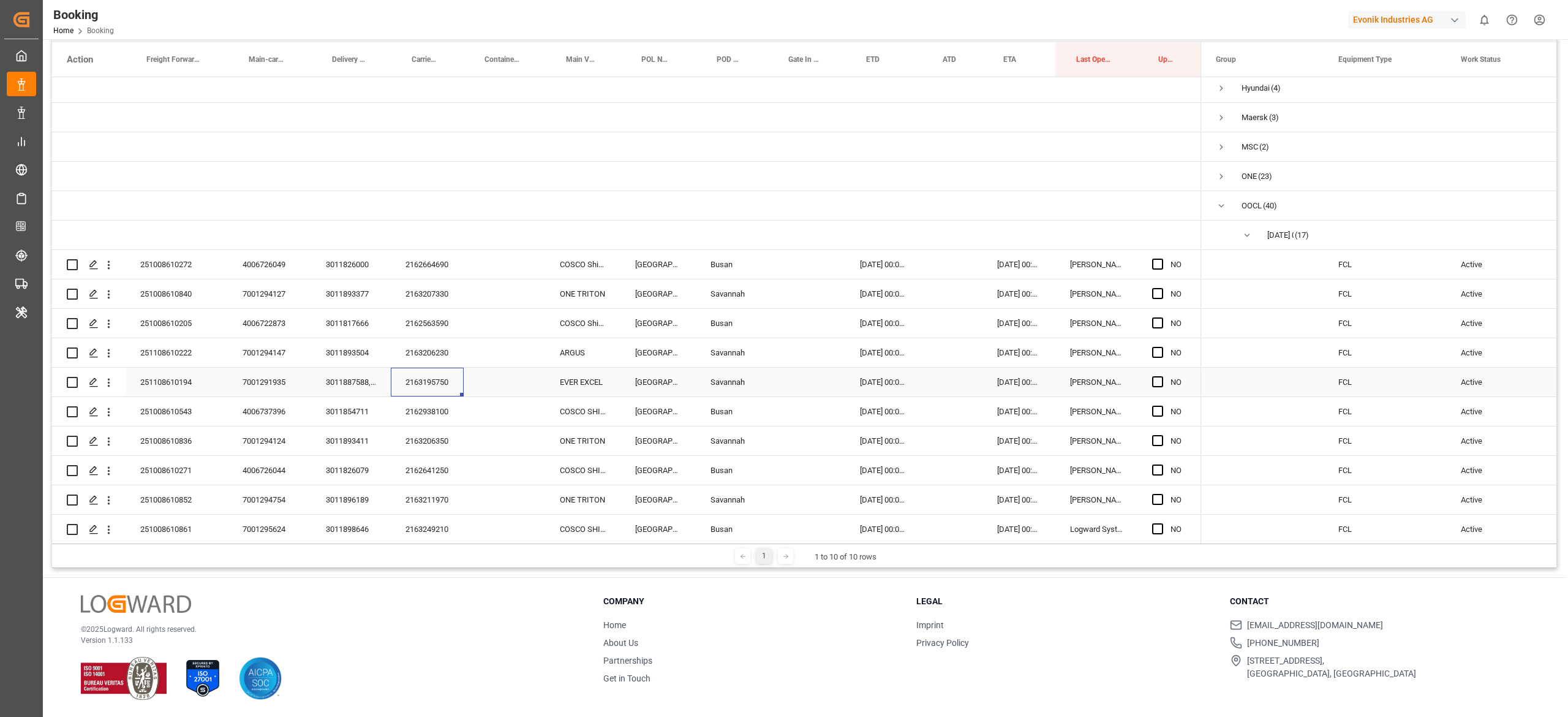
click at [437, 368] on div "2163195750" at bounding box center [426, 381] width 73 height 29
click at [424, 409] on div "2162938100" at bounding box center [426, 411] width 73 height 29
click at [427, 454] on div "2163206350" at bounding box center [426, 440] width 73 height 29
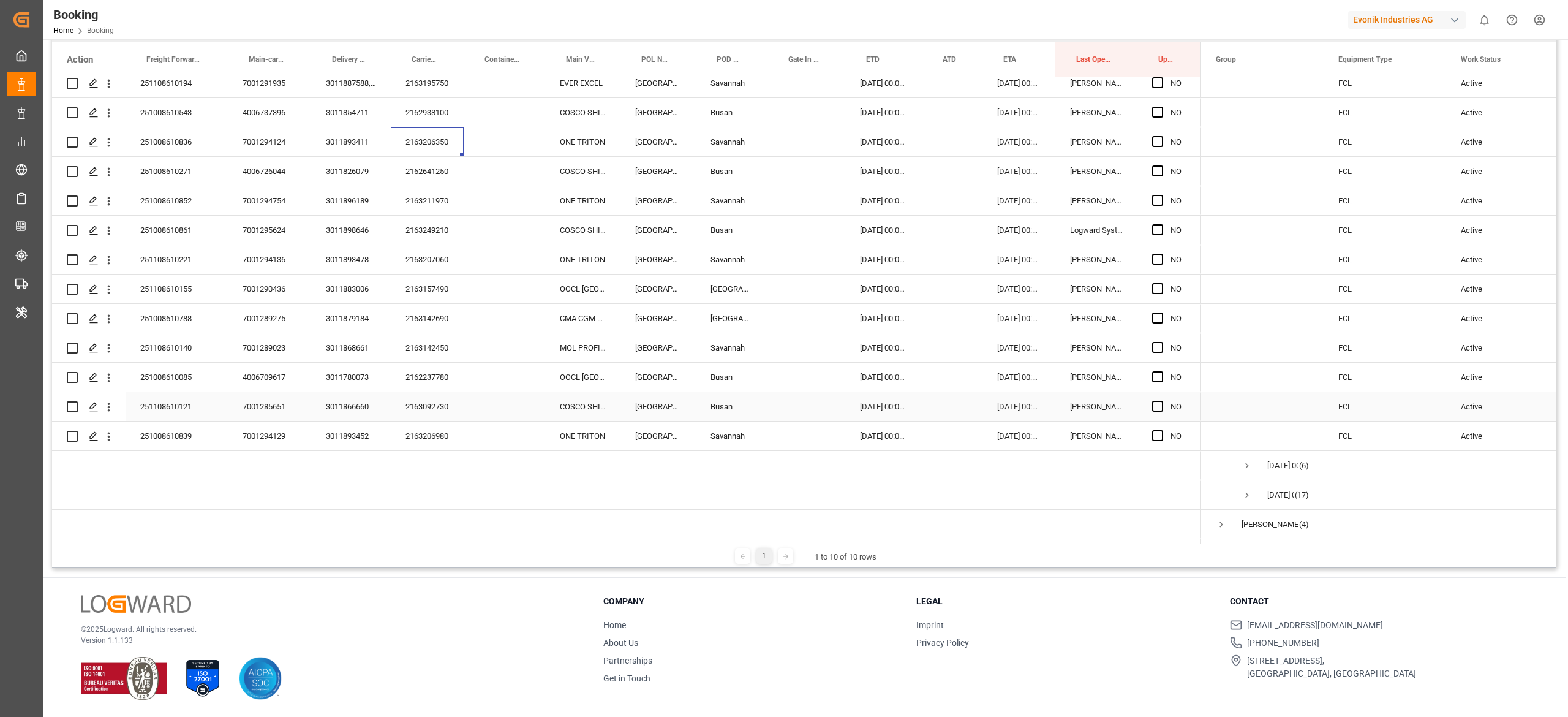
scroll to position [330, 0]
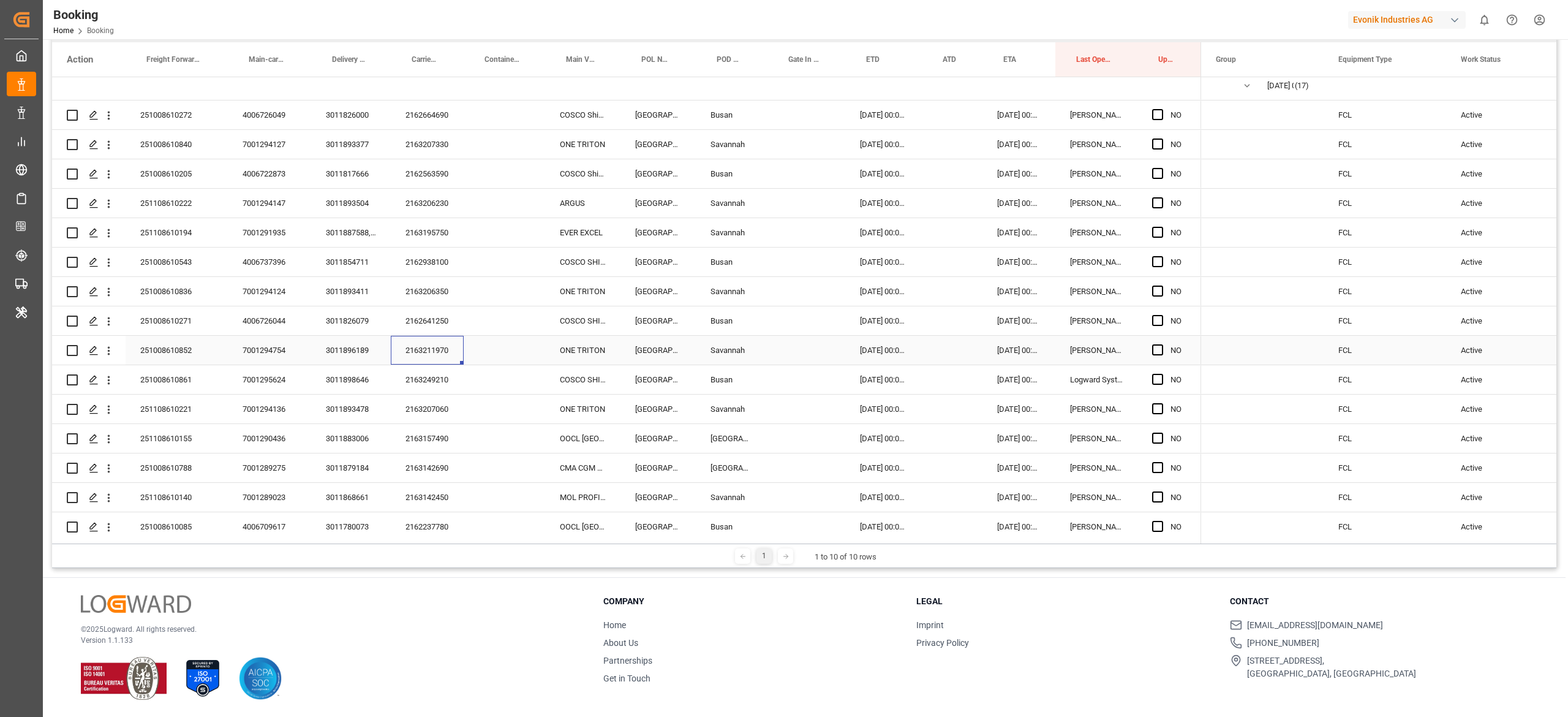
click at [411, 336] on div "2163211970" at bounding box center [426, 350] width 73 height 29
click at [448, 355] on div "2163211970" at bounding box center [426, 350] width 73 height 29
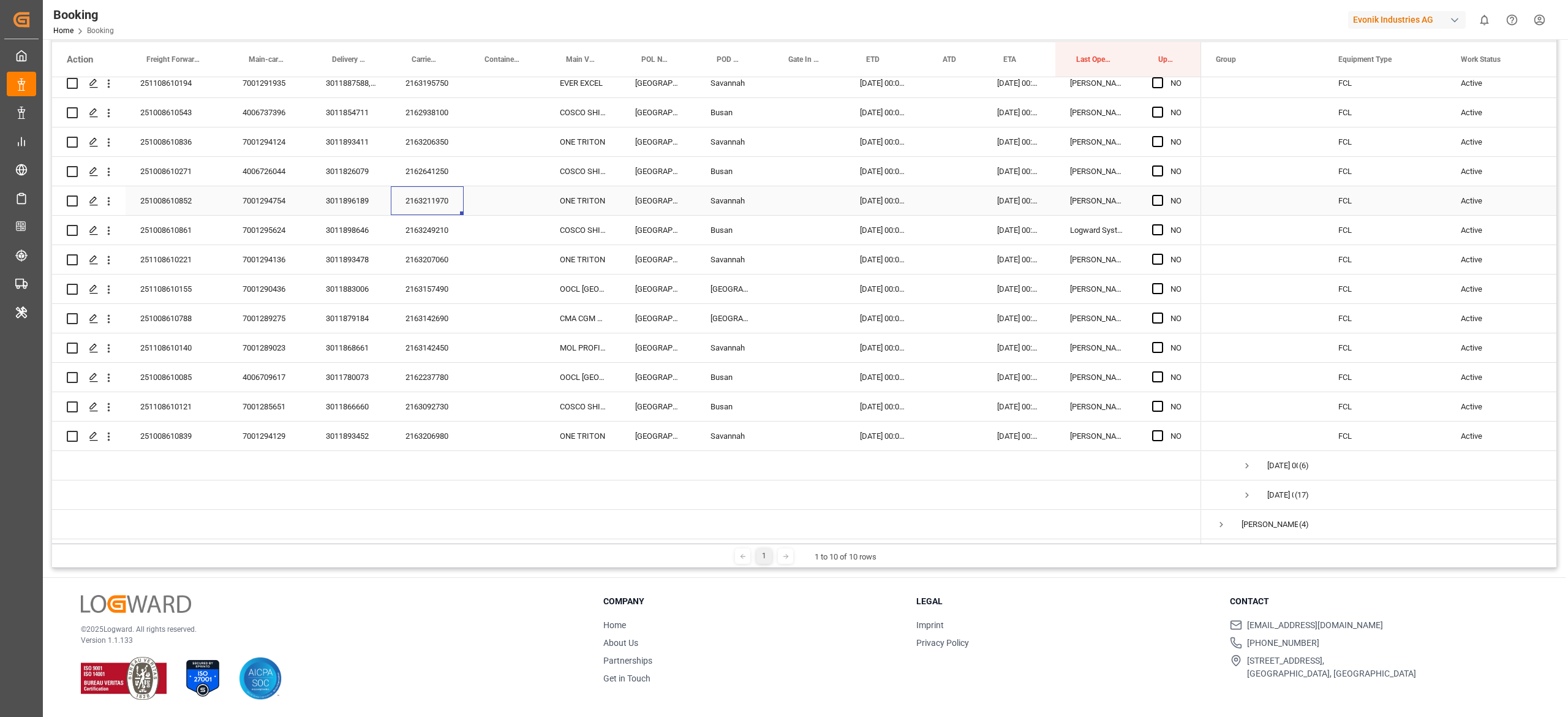
scroll to position [483, 0]
click at [429, 228] on div "2163249210" at bounding box center [426, 230] width 73 height 29
click at [420, 266] on div "2163207060" at bounding box center [426, 259] width 73 height 29
click at [417, 279] on div "2163157490" at bounding box center [426, 289] width 73 height 29
click at [431, 318] on div "2163142690" at bounding box center [426, 318] width 73 height 29
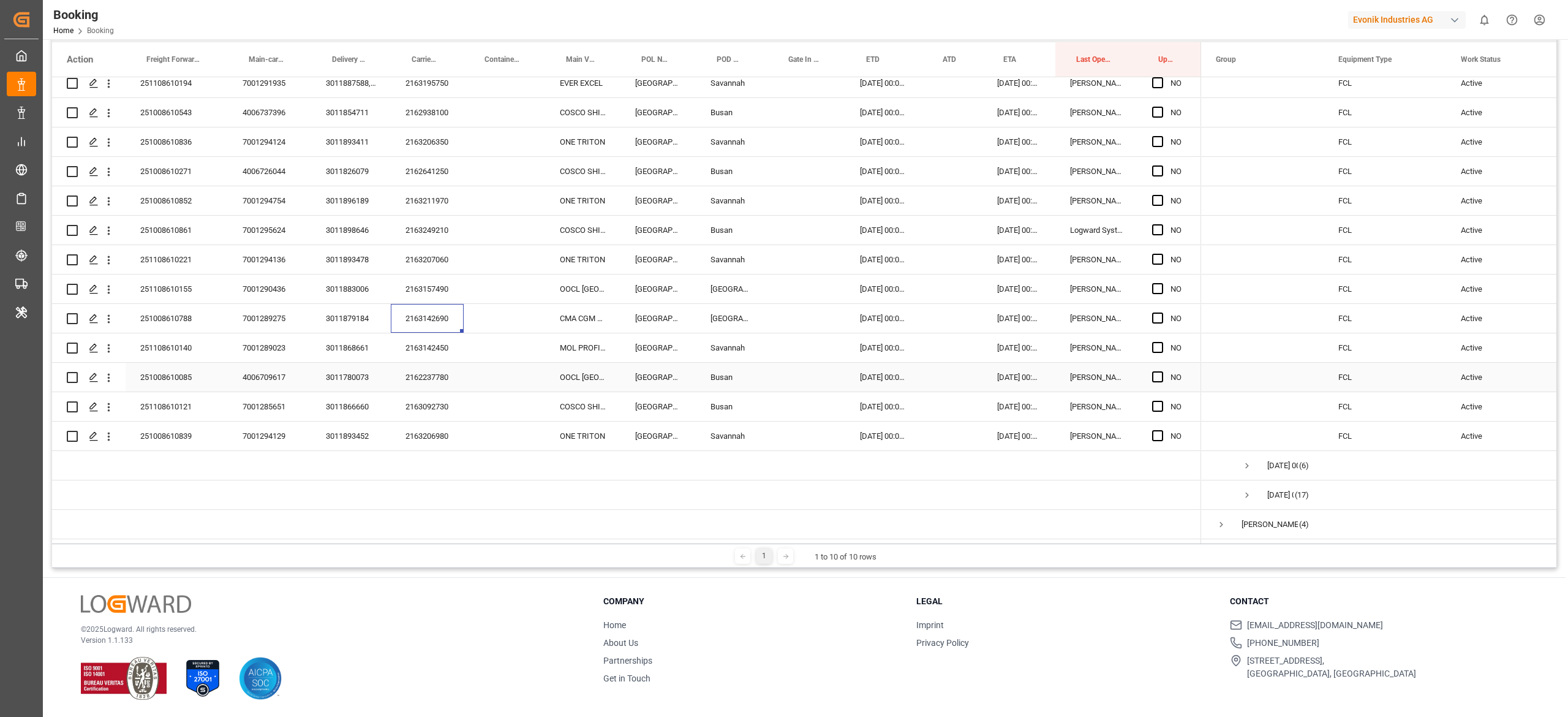
click at [431, 362] on div "2162237780" at bounding box center [426, 376] width 73 height 29
click at [438, 406] on div "2163092730" at bounding box center [426, 406] width 73 height 29
click at [398, 441] on div "2163206980" at bounding box center [426, 435] width 73 height 29
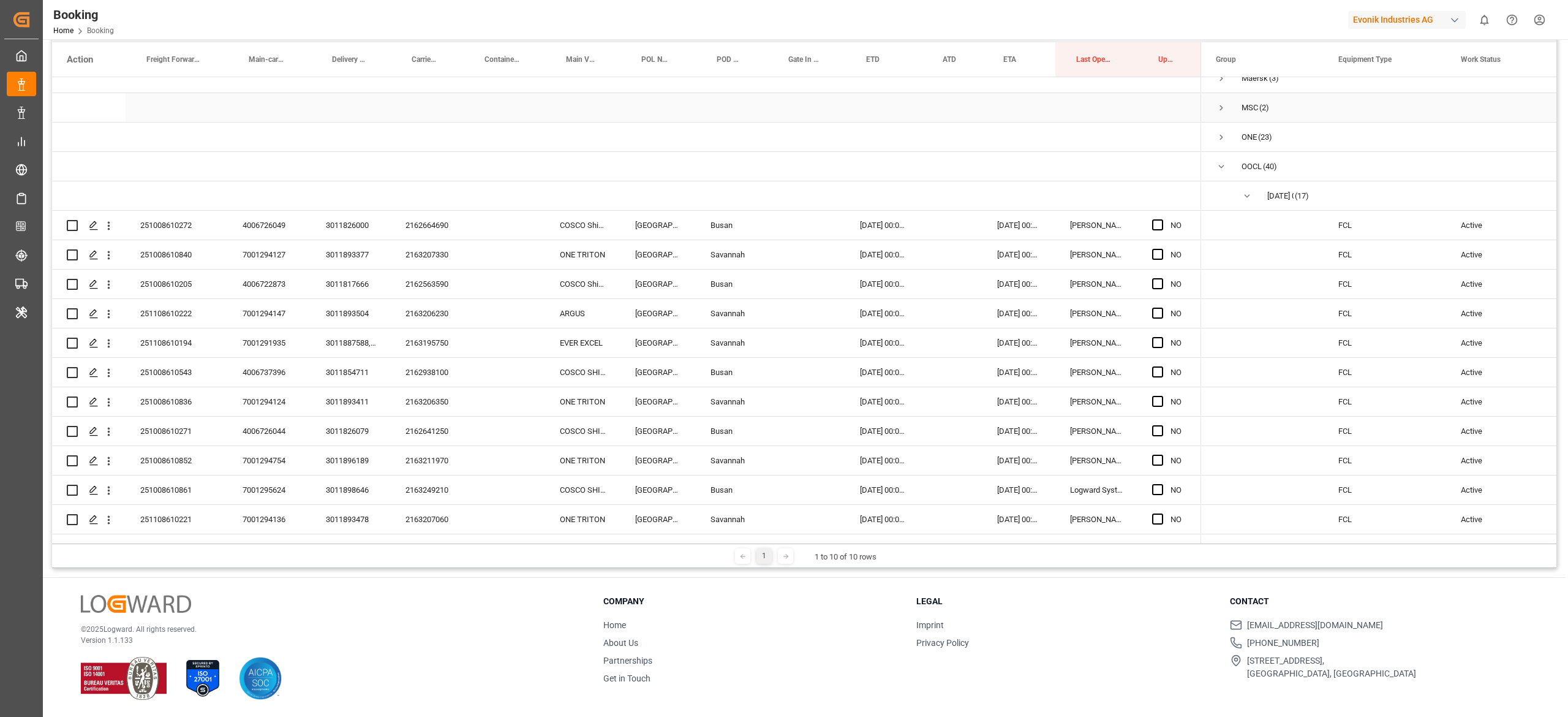
scroll to position [223, 0]
click at [415, 216] on div "2162664690" at bounding box center [426, 221] width 73 height 29
click at [1174, 223] on div "NO" at bounding box center [1179, 222] width 16 height 28
click at [1152, 250] on span "Press SPACE to select this row." at bounding box center [1157, 250] width 11 height 11
click at [1161, 245] on input "Press SPACE to select this row." at bounding box center [1161, 245] width 0 height 0
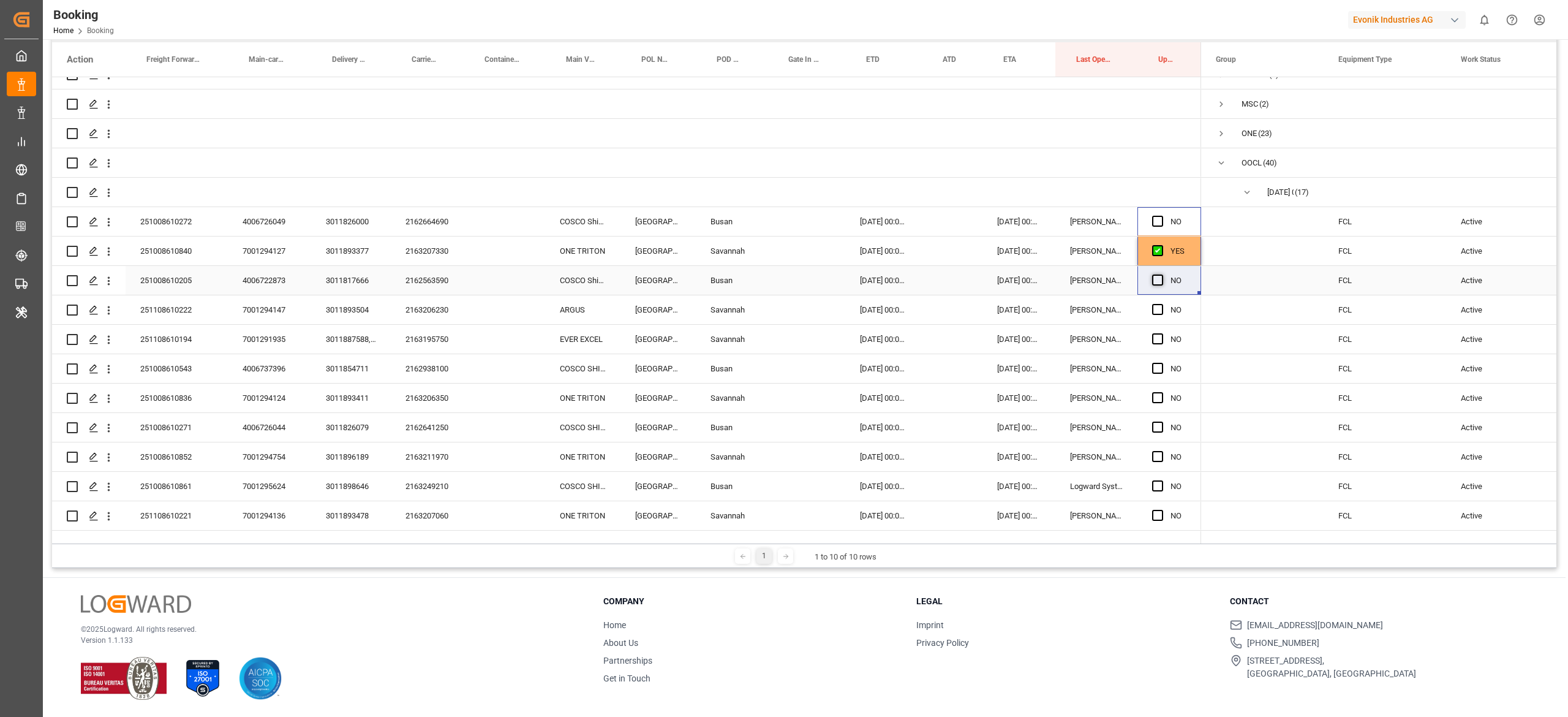
drag, startPoint x: 1157, startPoint y: 220, endPoint x: 1157, endPoint y: 280, distance: 60.0
click at [1157, 280] on div "NO" at bounding box center [626, 325] width 1149 height 942
click at [1157, 280] on span "Press SPACE to select this row." at bounding box center [1157, 280] width 11 height 11
click at [1161, 275] on input "Press SPACE to select this row." at bounding box center [1161, 275] width 0 height 0
click at [1160, 211] on div "Press SPACE to select this row." at bounding box center [1161, 222] width 18 height 28
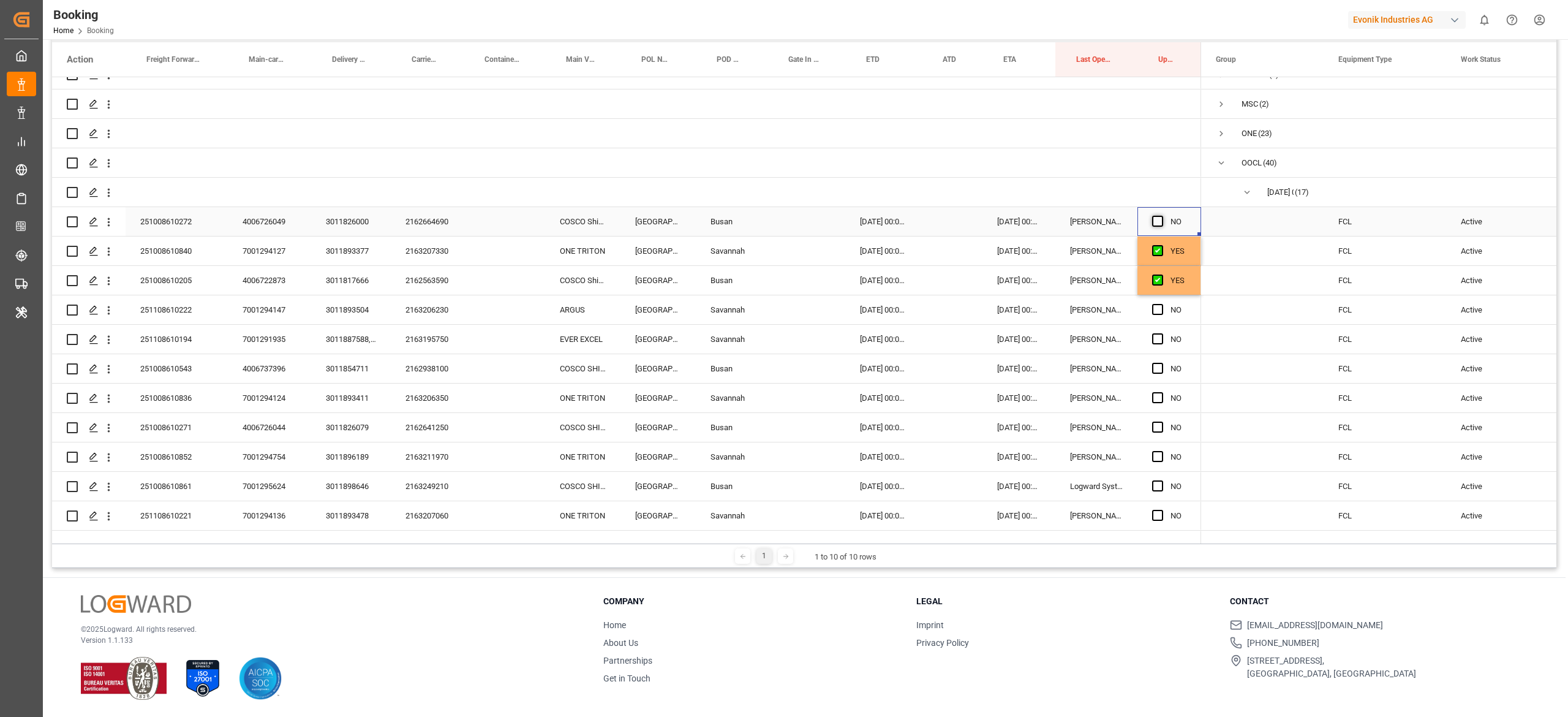
click at [1157, 225] on span "Press SPACE to select this row." at bounding box center [1157, 221] width 11 height 11
click at [1161, 216] on input "Press SPACE to select this row." at bounding box center [1161, 216] width 0 height 0
click at [1155, 323] on div "Press SPACE to select this row." at bounding box center [1161, 310] width 18 height 28
click at [1157, 318] on div "Press SPACE to select this row." at bounding box center [1161, 310] width 18 height 28
click at [1158, 346] on div "Press SPACE to select this row." at bounding box center [1161, 340] width 18 height 28
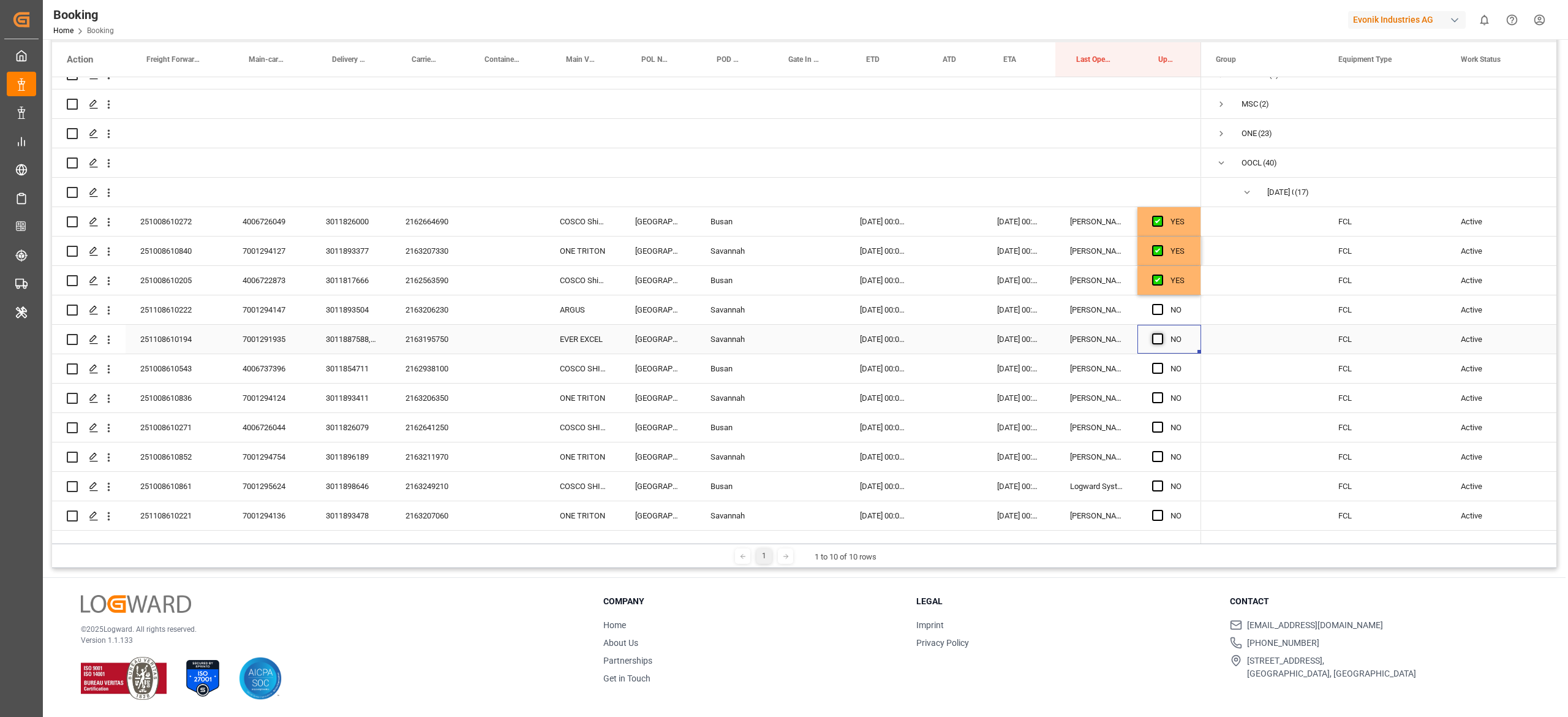
click at [1155, 336] on span "Press SPACE to select this row." at bounding box center [1157, 339] width 11 height 11
click at [1161, 334] on input "Press SPACE to select this row." at bounding box center [1161, 334] width 0 height 0
click at [1155, 303] on div "Press SPACE to select this row." at bounding box center [1161, 310] width 18 height 28
click at [1153, 314] on span "Press SPACE to select this row." at bounding box center [1157, 309] width 11 height 11
click at [1161, 304] on input "Press SPACE to select this row." at bounding box center [1161, 304] width 0 height 0
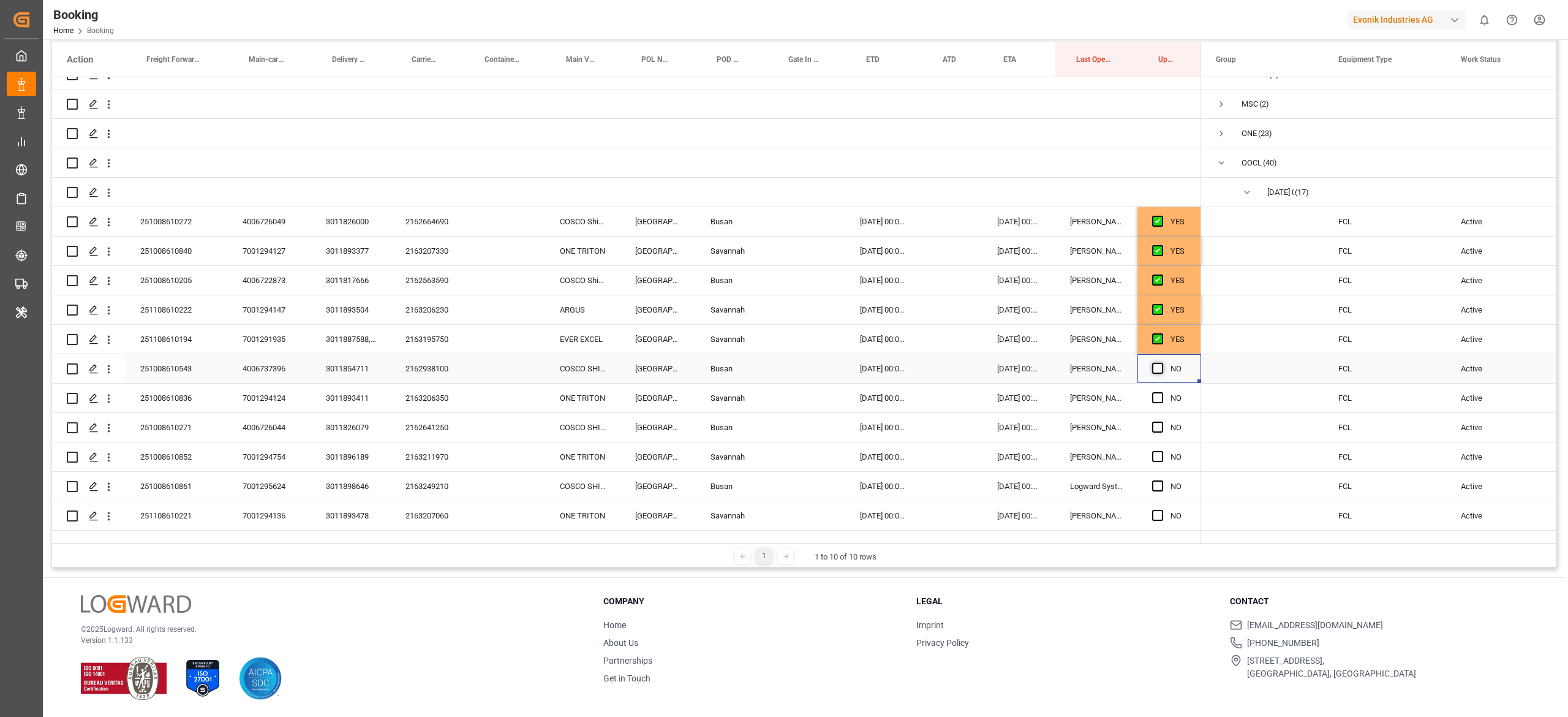
click at [1159, 367] on span "Press SPACE to select this row." at bounding box center [1157, 367] width 11 height 11
click at [1161, 362] on input "Press SPACE to select this row." at bounding box center [1161, 362] width 0 height 0
click at [1155, 398] on span "Press SPACE to select this row." at bounding box center [1157, 397] width 11 height 11
click at [1161, 392] on input "Press SPACE to select this row." at bounding box center [1161, 392] width 0 height 0
click at [1160, 458] on span "Press SPACE to select this row." at bounding box center [1157, 456] width 11 height 11
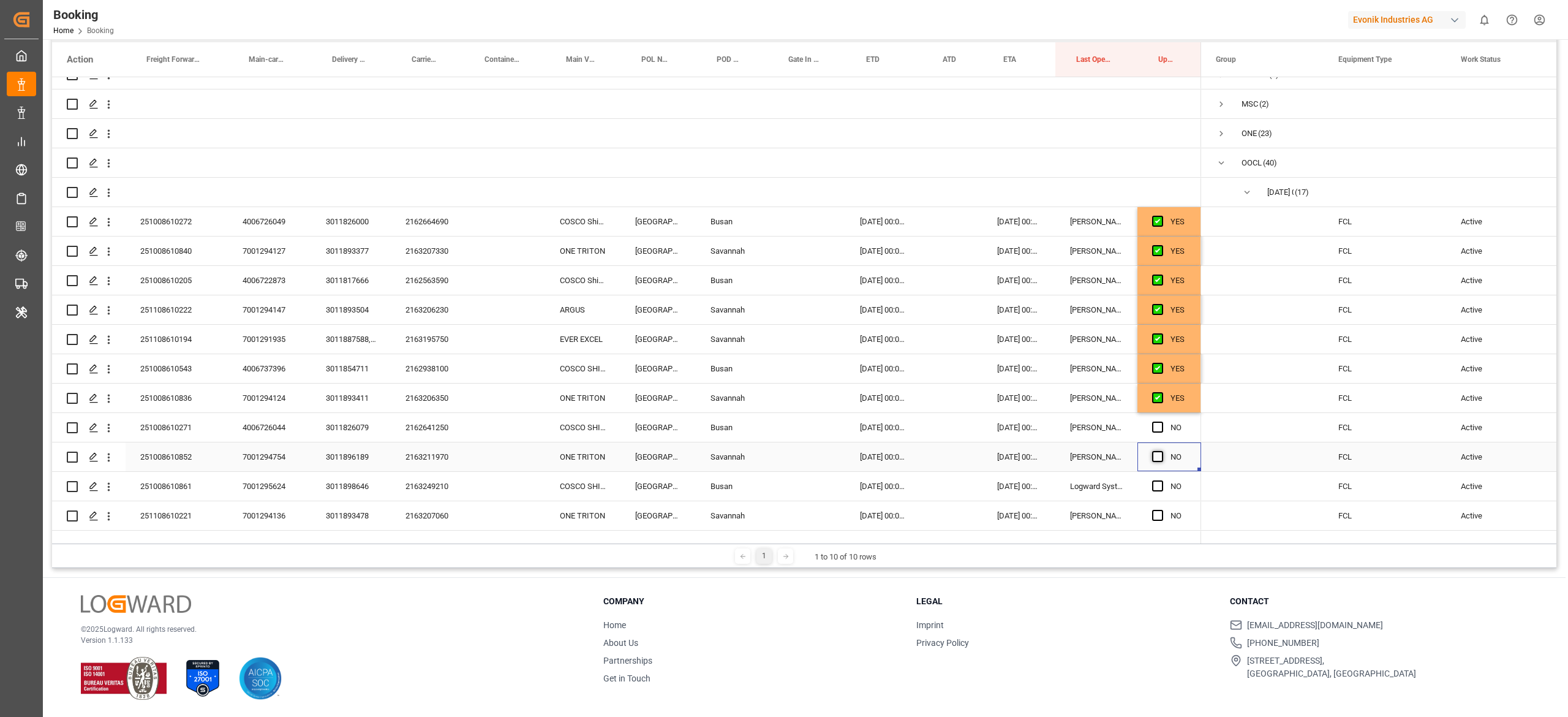
click at [1161, 451] on input "Press SPACE to select this row." at bounding box center [1161, 451] width 0 height 0
click at [1154, 430] on span "Press SPACE to select this row." at bounding box center [1157, 426] width 11 height 11
click at [1161, 421] on input "Press SPACE to select this row." at bounding box center [1161, 421] width 0 height 0
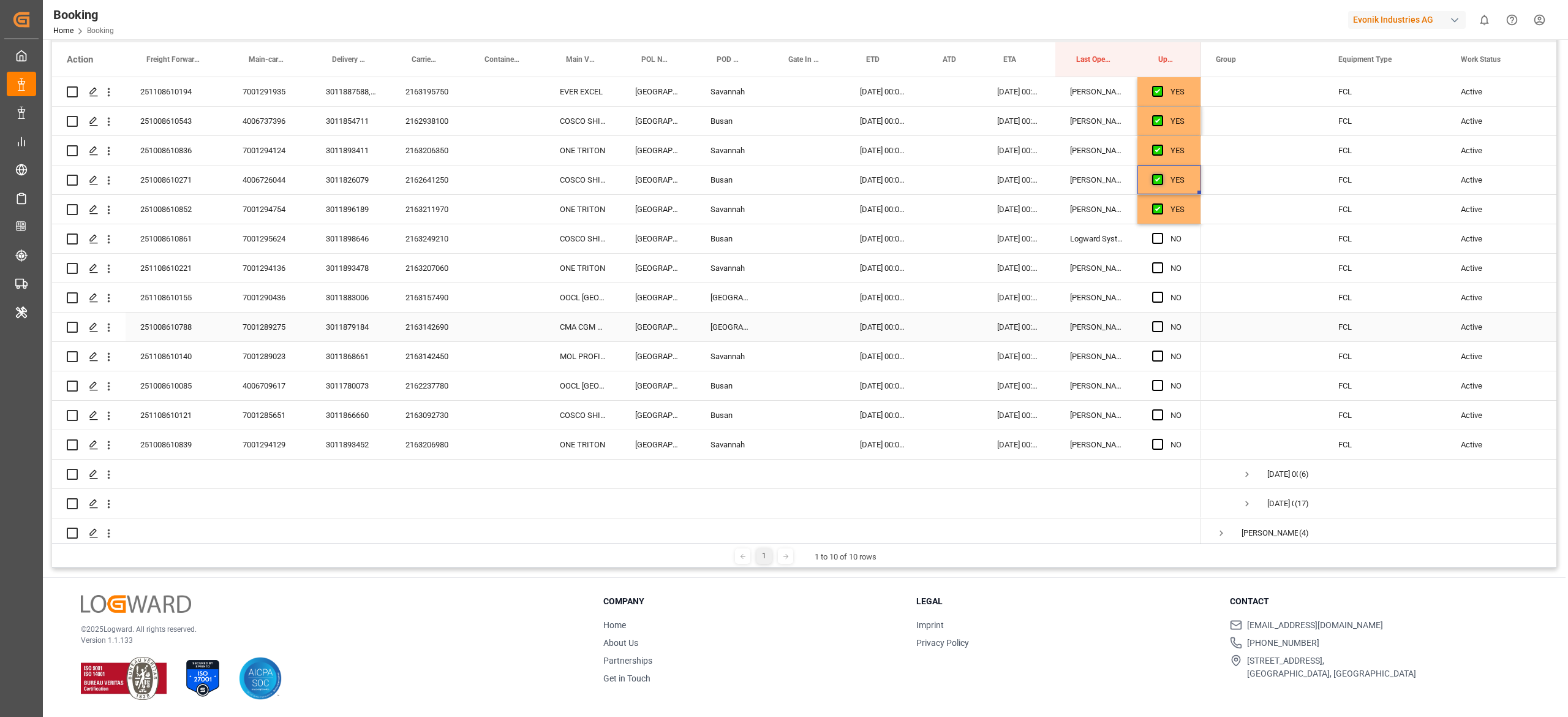
scroll to position [480, 0]
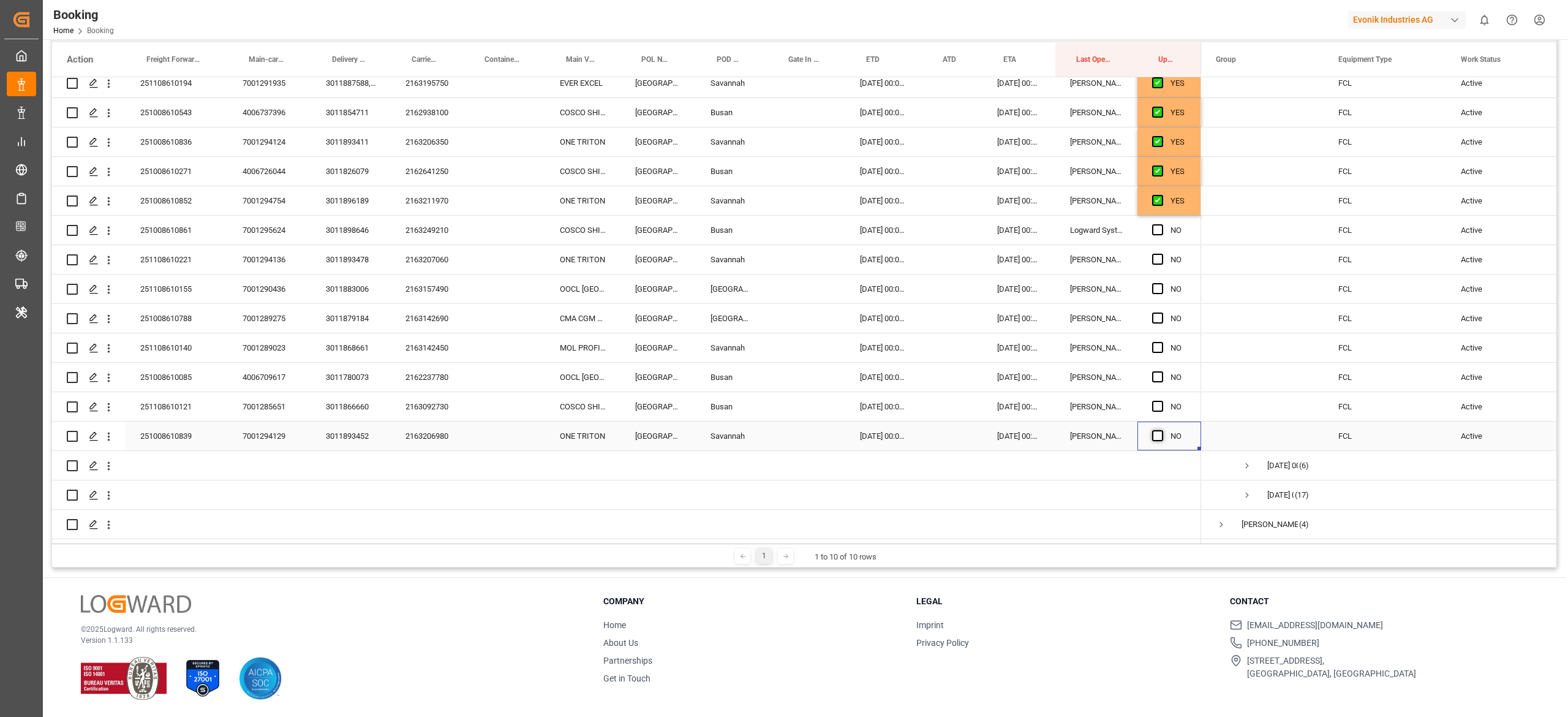
click at [1155, 431] on span "Press SPACE to select this row." at bounding box center [1157, 435] width 11 height 11
click at [1161, 430] on input "Press SPACE to select this row." at bounding box center [1161, 430] width 0 height 0
drag, startPoint x: 1155, startPoint y: 404, endPoint x: 1158, endPoint y: 374, distance: 30.1
click at [1158, 374] on div "YES" at bounding box center [626, 68] width 1149 height 942
click at [1158, 374] on span "Press SPACE to select this row." at bounding box center [1157, 376] width 11 height 11
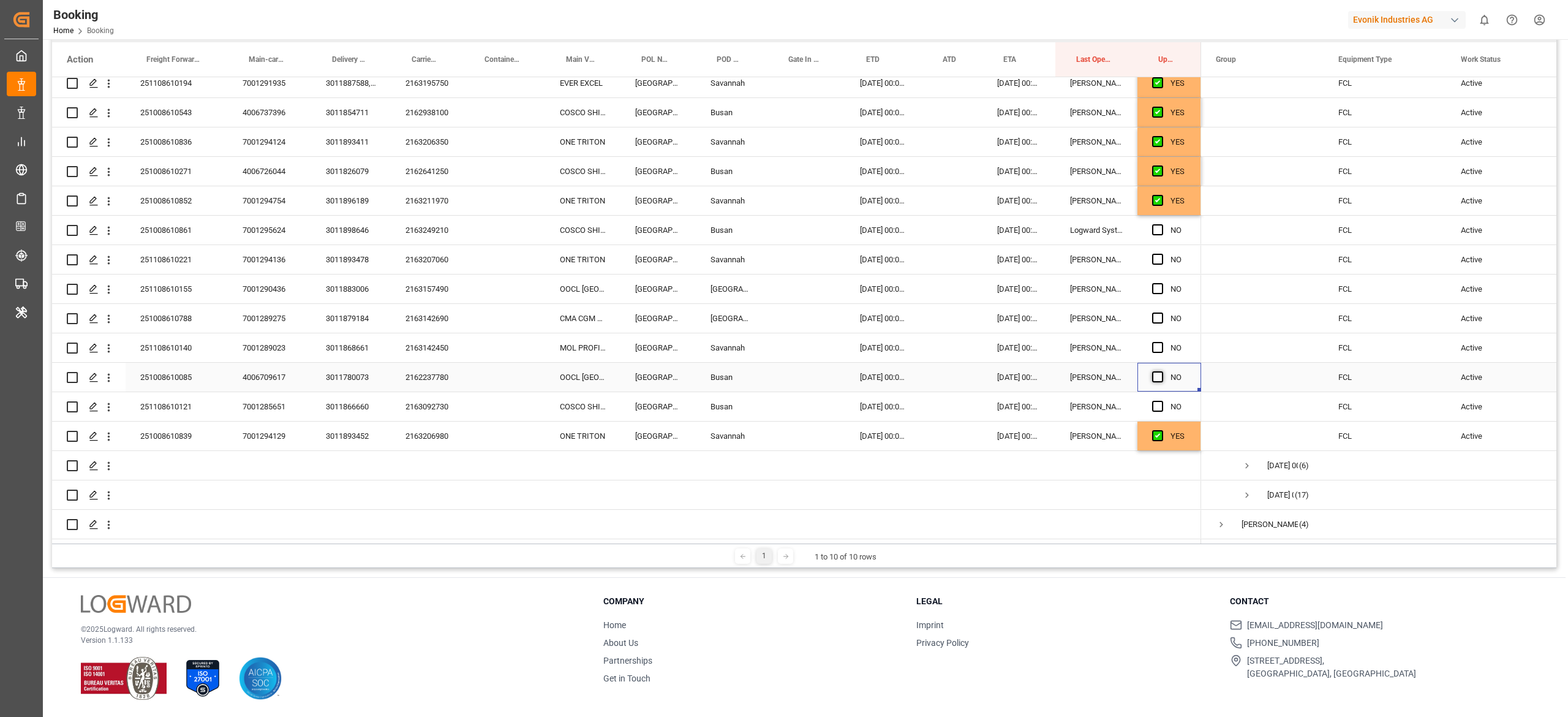
click at [1161, 371] on input "Press SPACE to select this row." at bounding box center [1161, 371] width 0 height 0
click at [1158, 363] on div "Press SPACE to select this row." at bounding box center [1161, 377] width 18 height 28
click at [1158, 398] on div "Press SPACE to select this row." at bounding box center [1161, 406] width 18 height 28
click at [1158, 405] on span "Press SPACE to select this row." at bounding box center [1157, 405] width 11 height 11
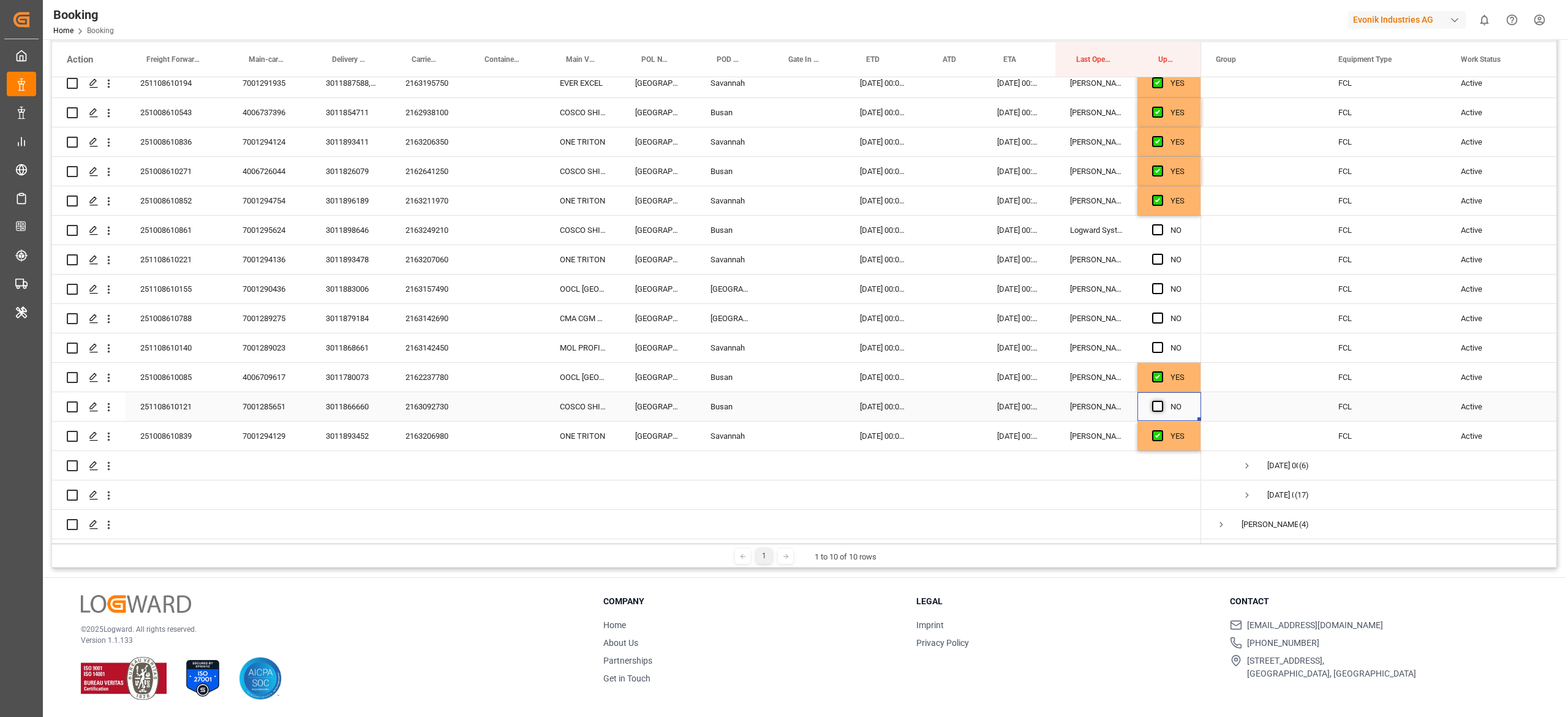
click at [1161, 400] on input "Press SPACE to select this row." at bounding box center [1161, 400] width 0 height 0
click at [1159, 347] on span "Press SPACE to select this row." at bounding box center [1157, 347] width 11 height 11
click at [1161, 342] on input "Press SPACE to select this row." at bounding box center [1161, 342] width 0 height 0
click at [1155, 318] on span "Press SPACE to select this row." at bounding box center [1157, 318] width 11 height 11
click at [1161, 313] on input "Press SPACE to select this row." at bounding box center [1161, 313] width 0 height 0
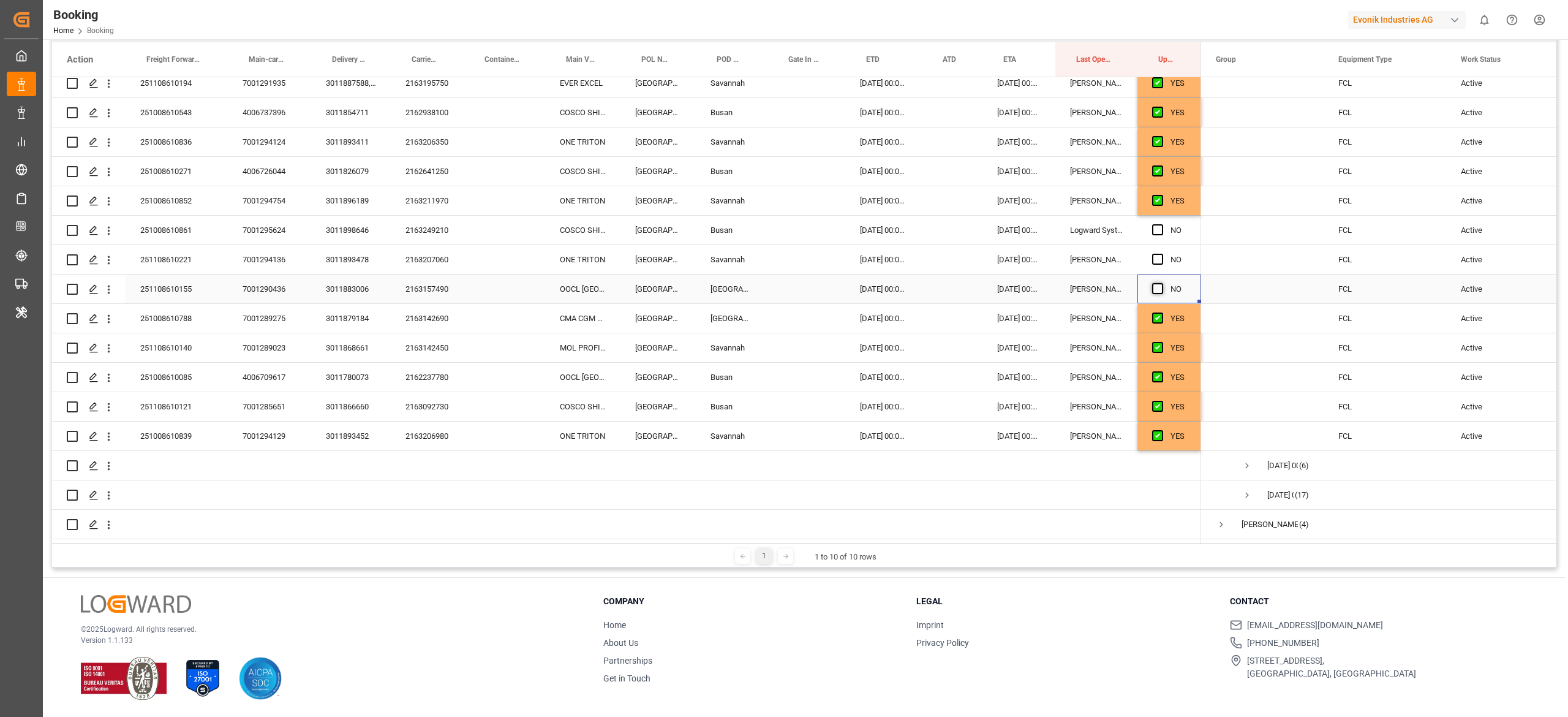
click at [1155, 287] on span "Press SPACE to select this row." at bounding box center [1157, 288] width 11 height 11
click at [1161, 283] on input "Press SPACE to select this row." at bounding box center [1161, 283] width 0 height 0
click at [430, 228] on div "2163249210" at bounding box center [426, 230] width 73 height 29
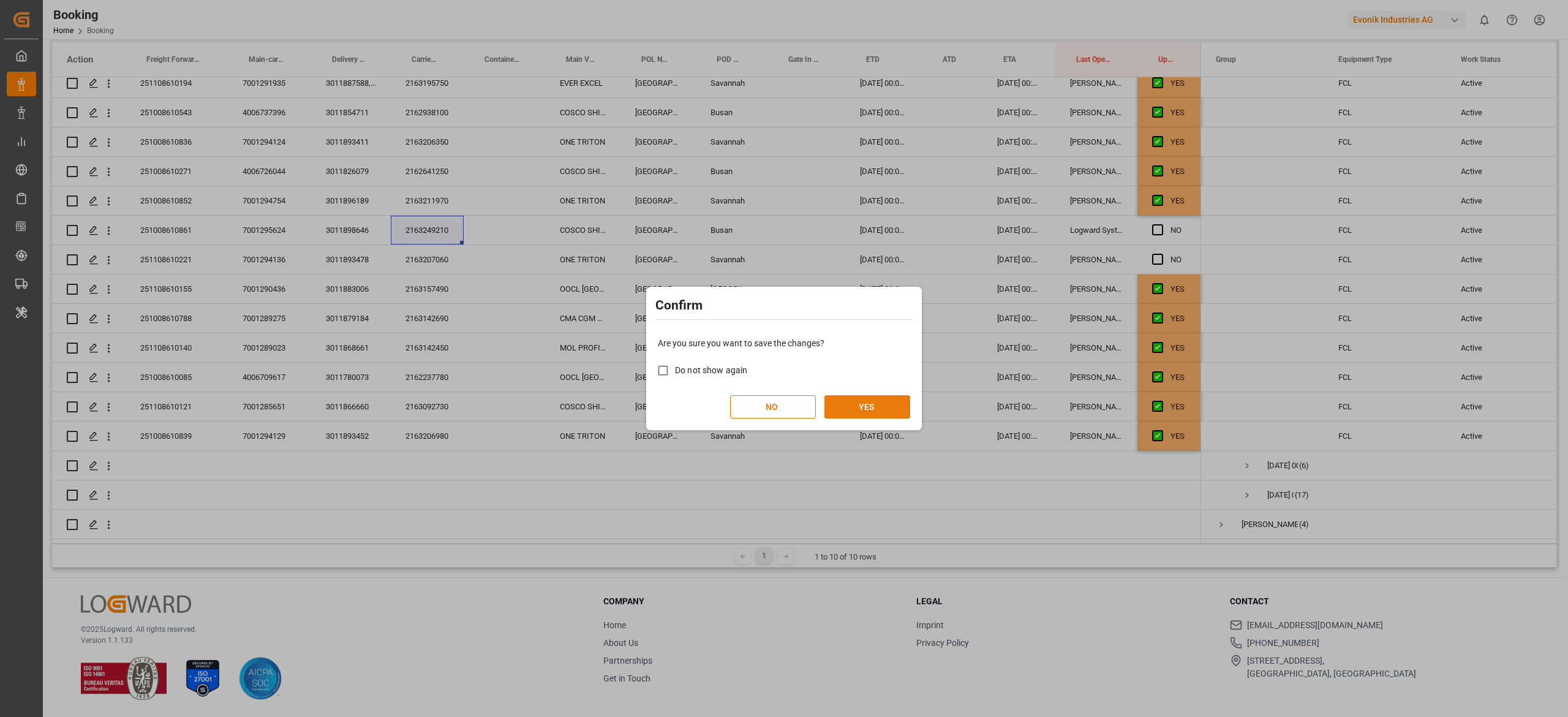
click at [874, 400] on button "YES" at bounding box center [867, 406] width 86 height 23
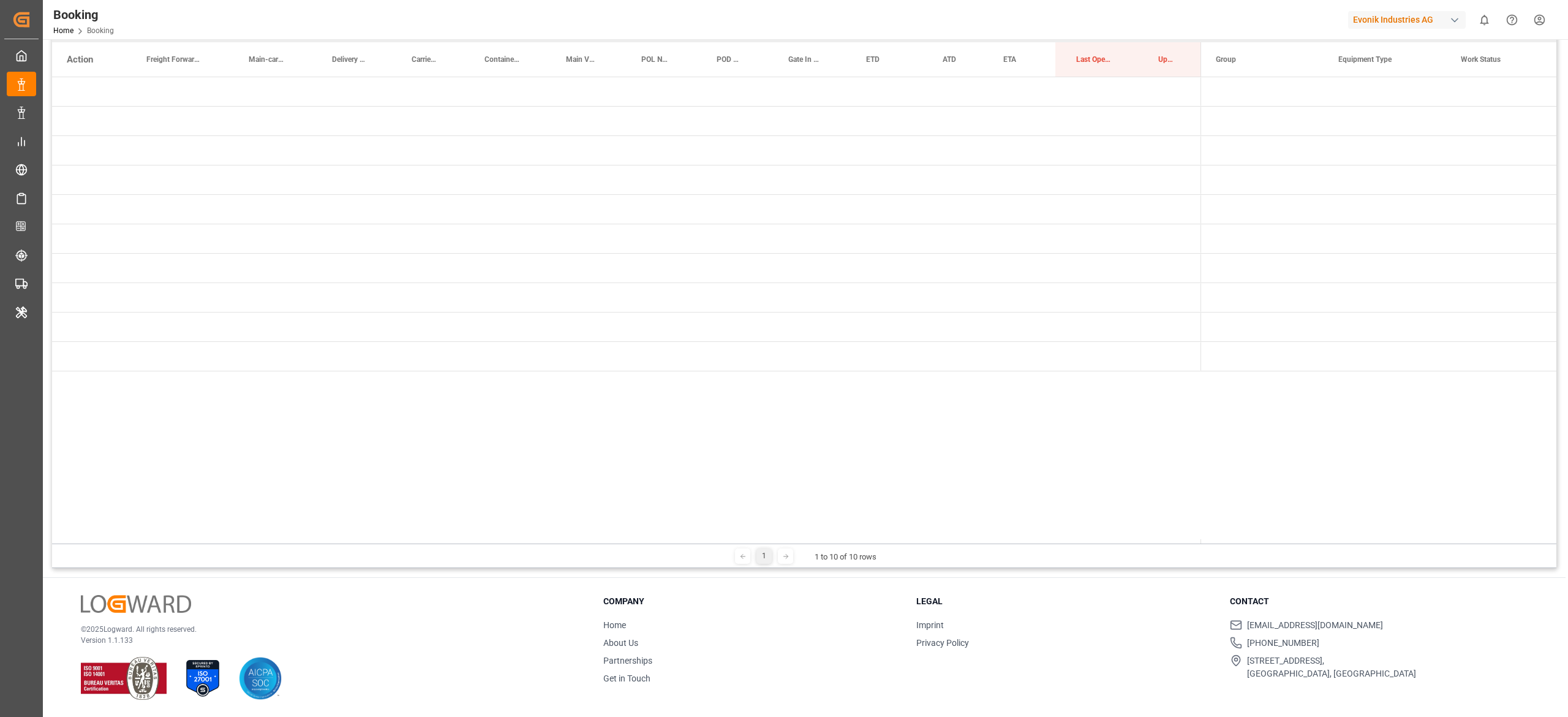
scroll to position [0, 0]
click at [1223, 326] on span "Press SPACE to select this row." at bounding box center [1221, 327] width 11 height 11
click at [1247, 350] on span "Press SPACE to select this row." at bounding box center [1247, 357] width 11 height 28
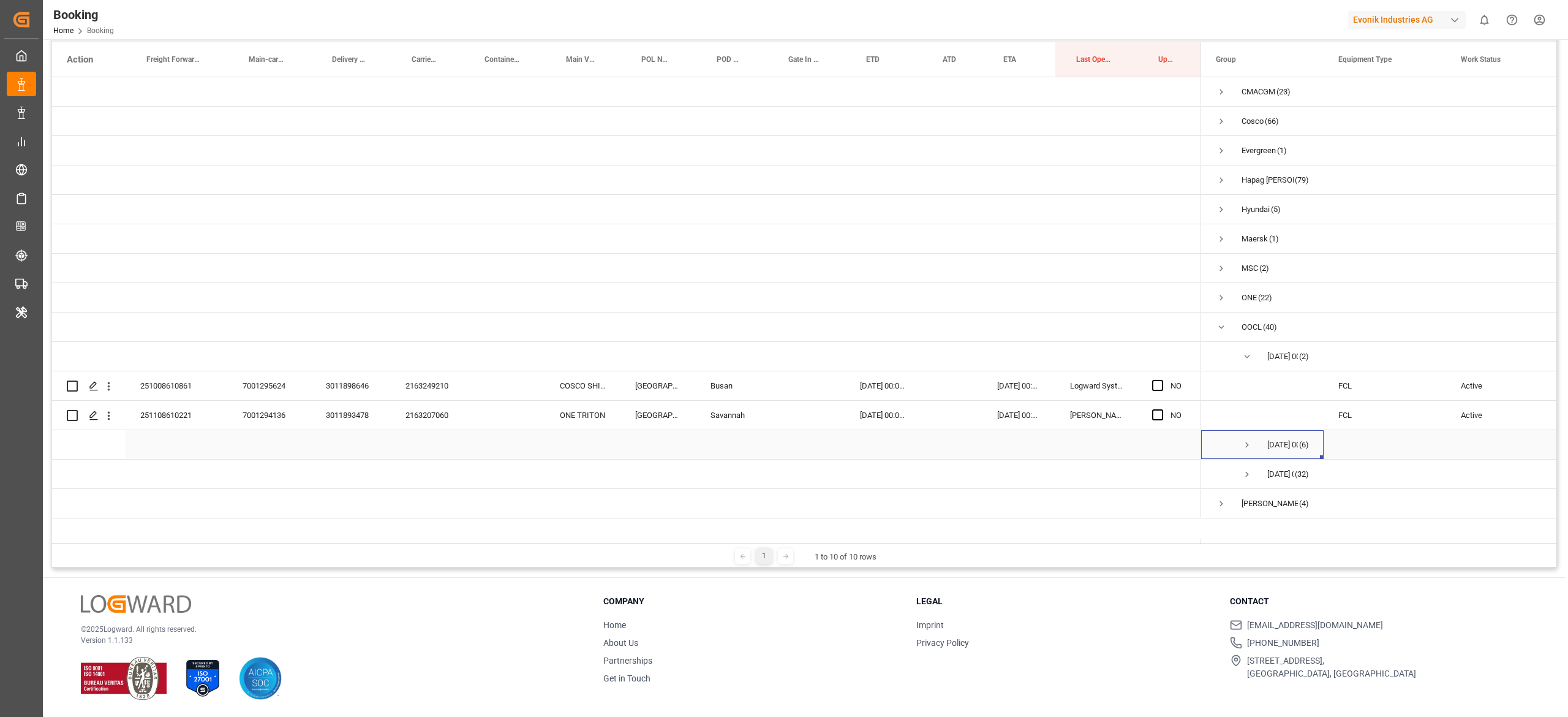
click at [1239, 445] on span "12.10.2025 00:00:00 (6)" at bounding box center [1262, 444] width 93 height 28
click at [1243, 445] on span "Press SPACE to select this row." at bounding box center [1247, 444] width 11 height 11
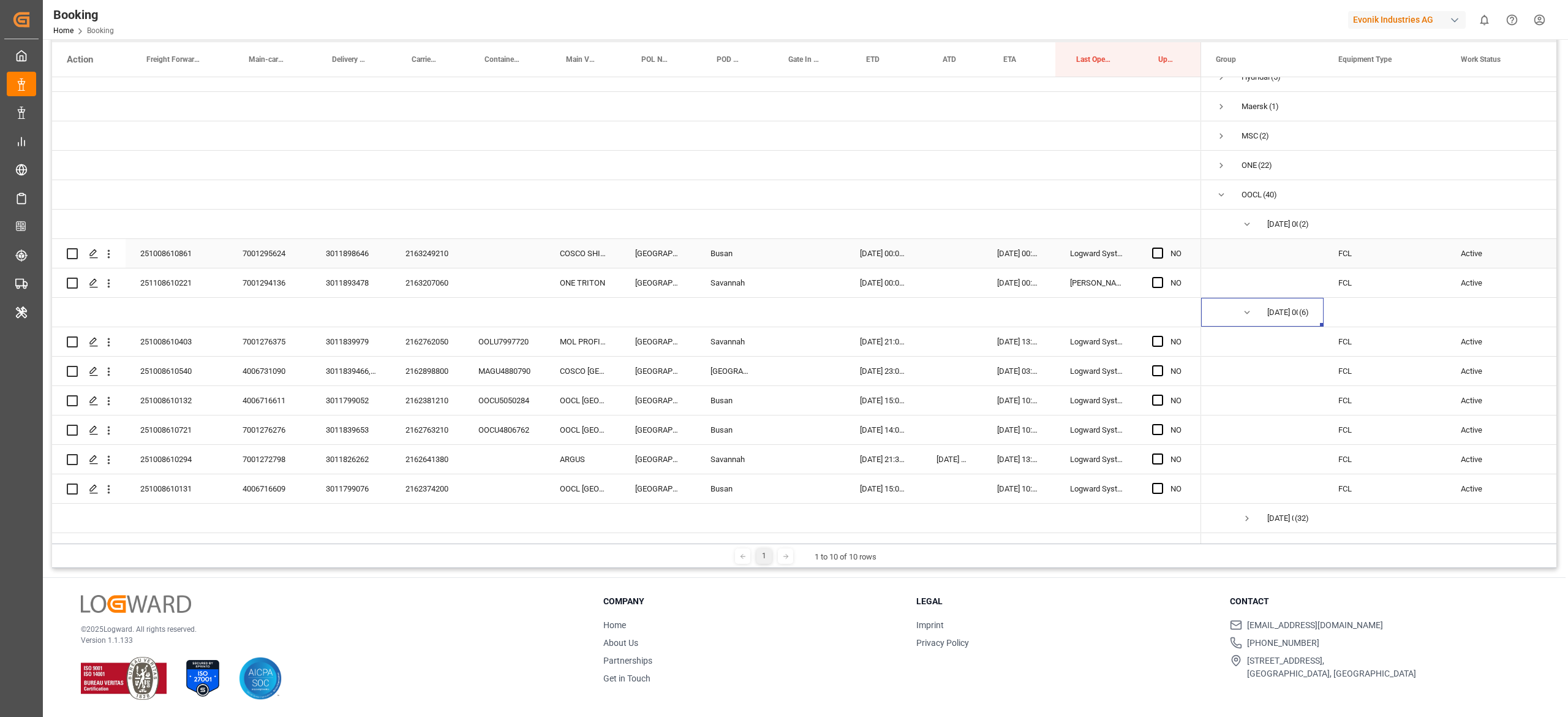
scroll to position [134, 0]
click at [426, 259] on div "2163249210" at bounding box center [426, 252] width 73 height 29
click at [111, 256] on icon "open menu" at bounding box center [108, 253] width 13 height 13
click at [133, 279] on span "Press SPACE to select this row." at bounding box center [122, 278] width 21 height 13
click at [435, 339] on div "2162762050" at bounding box center [426, 340] width 73 height 29
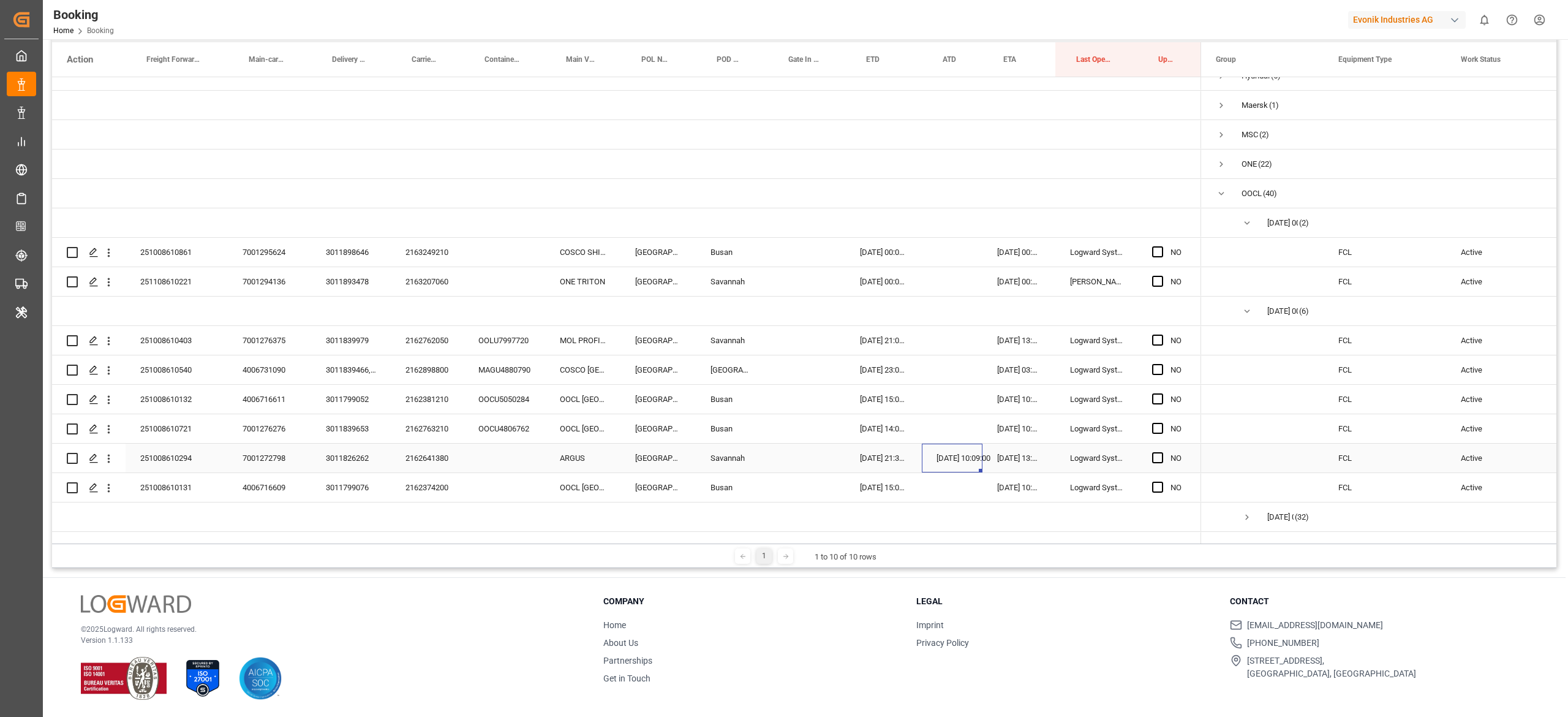
click at [979, 453] on div "10.10.2025 10:09:00" at bounding box center [952, 457] width 61 height 29
click at [420, 346] on div "2162762050" at bounding box center [426, 340] width 73 height 29
click at [113, 336] on icon "open menu" at bounding box center [108, 341] width 13 height 13
click at [137, 358] on div "Open in new tab" at bounding box center [179, 367] width 152 height 26
click at [417, 455] on div "2162641380" at bounding box center [426, 457] width 73 height 29
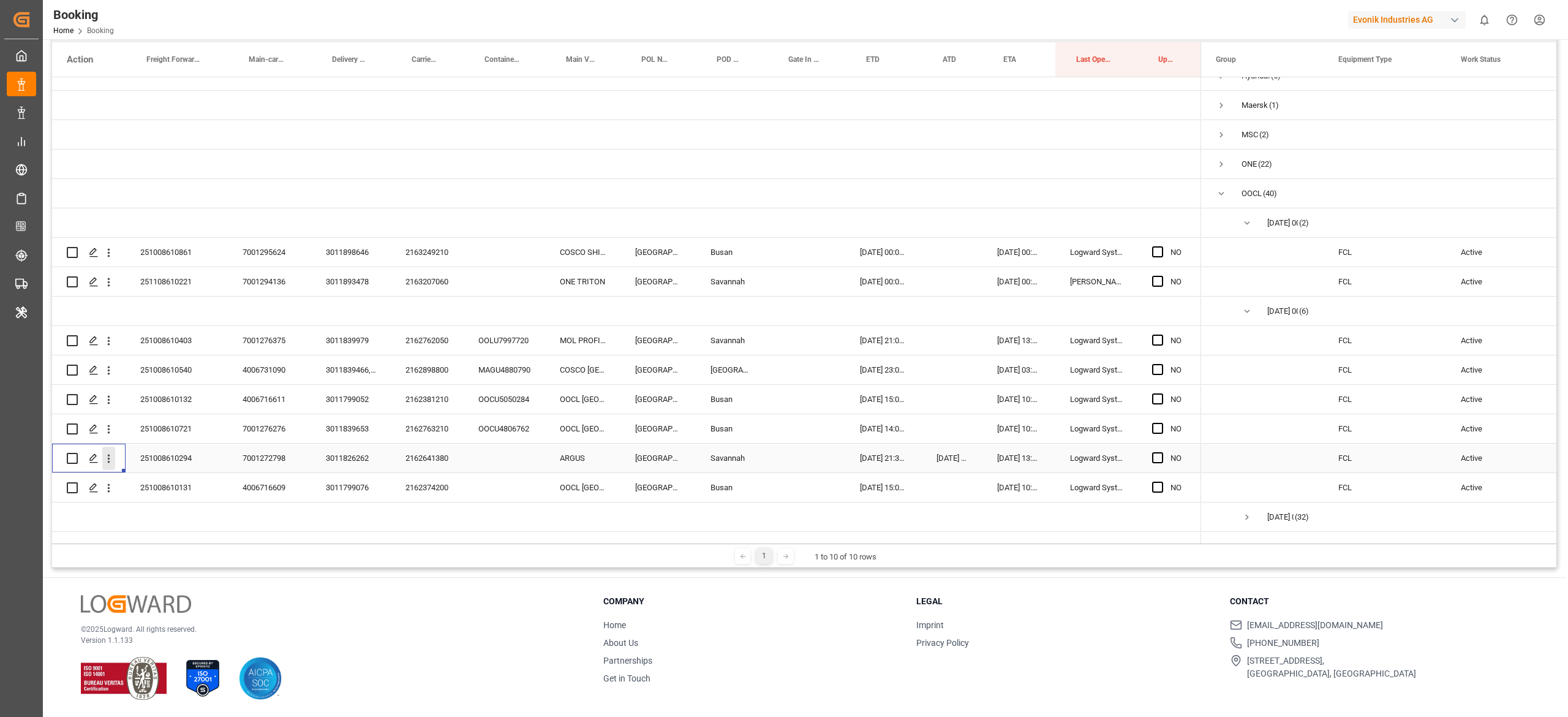
click at [106, 465] on button "open menu" at bounding box center [108, 457] width 13 height 23
click at [169, 480] on span "Open in new tab" at bounding box center [190, 484] width 112 height 13
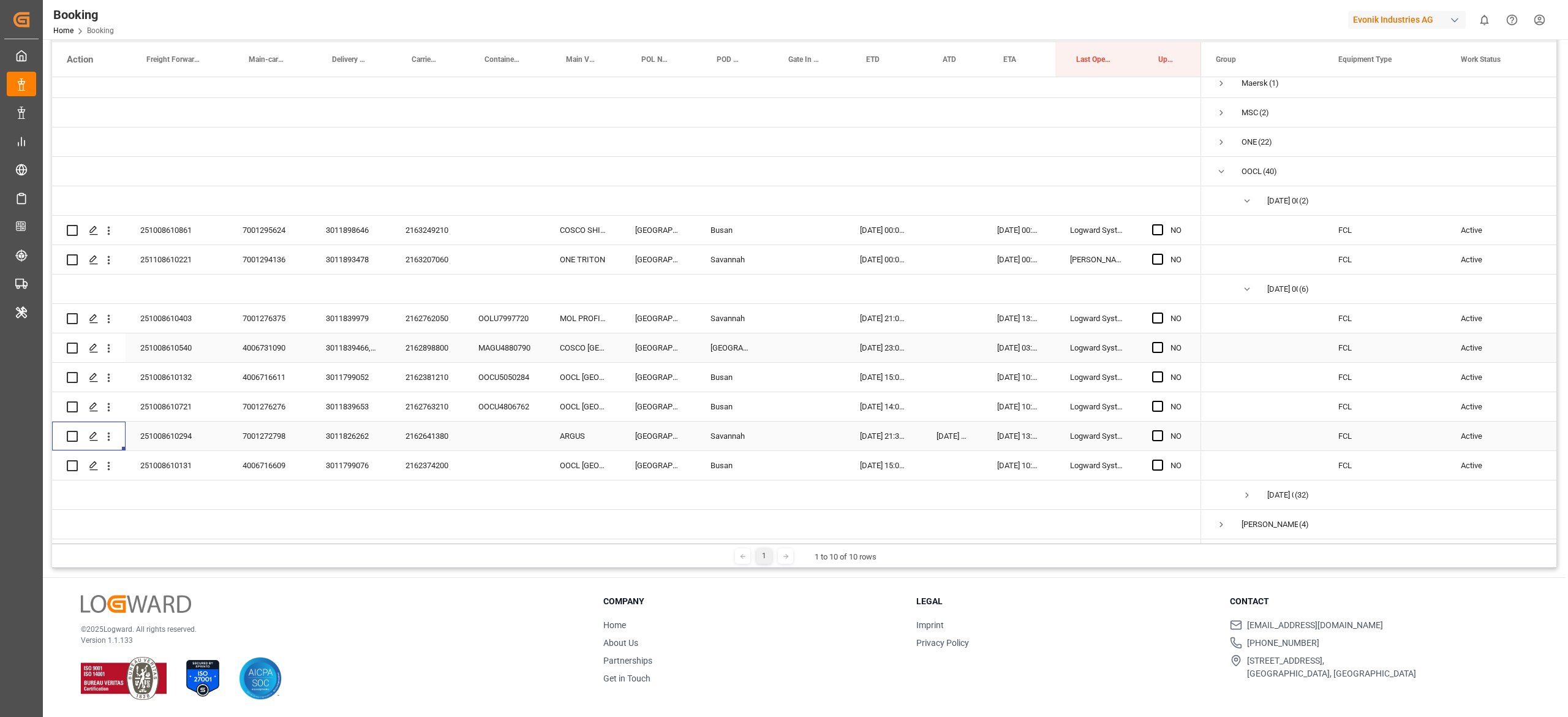
scroll to position [158, 0]
click at [456, 441] on div "2162641380" at bounding box center [426, 435] width 73 height 29
click at [419, 455] on div "2162374200" at bounding box center [426, 465] width 73 height 29
click at [1152, 233] on div "NO" at bounding box center [1170, 230] width 64 height 29
click at [1157, 259] on span "Press SPACE to select this row." at bounding box center [1157, 259] width 11 height 11
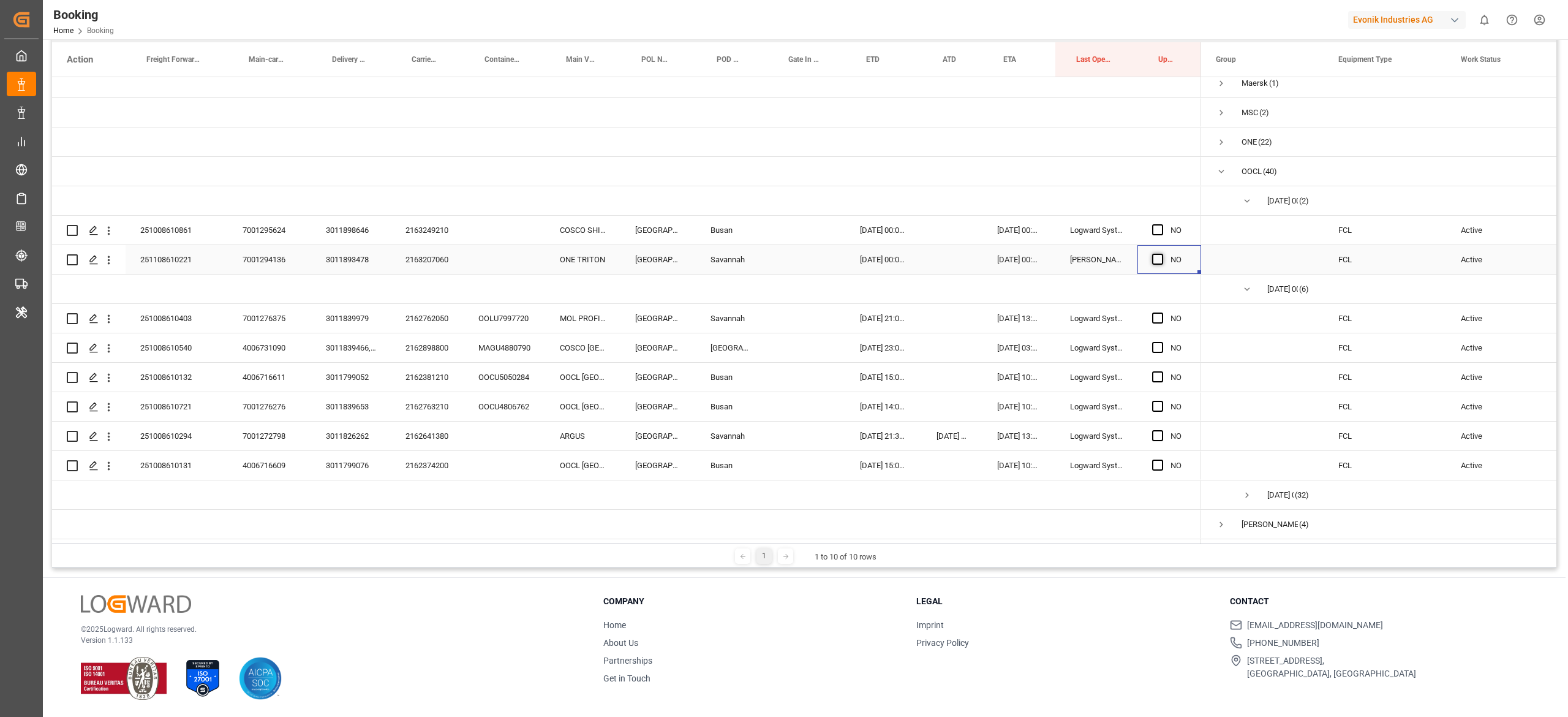
click at [1161, 254] on input "Press SPACE to select this row." at bounding box center [1161, 254] width 0 height 0
click at [1160, 350] on span "Press SPACE to select this row." at bounding box center [1157, 347] width 11 height 11
click at [1161, 342] on input "Press SPACE to select this row." at bounding box center [1161, 342] width 0 height 0
click at [1157, 318] on span "Press SPACE to select this row." at bounding box center [1157, 318] width 11 height 11
click at [1161, 313] on input "Press SPACE to select this row." at bounding box center [1161, 313] width 0 height 0
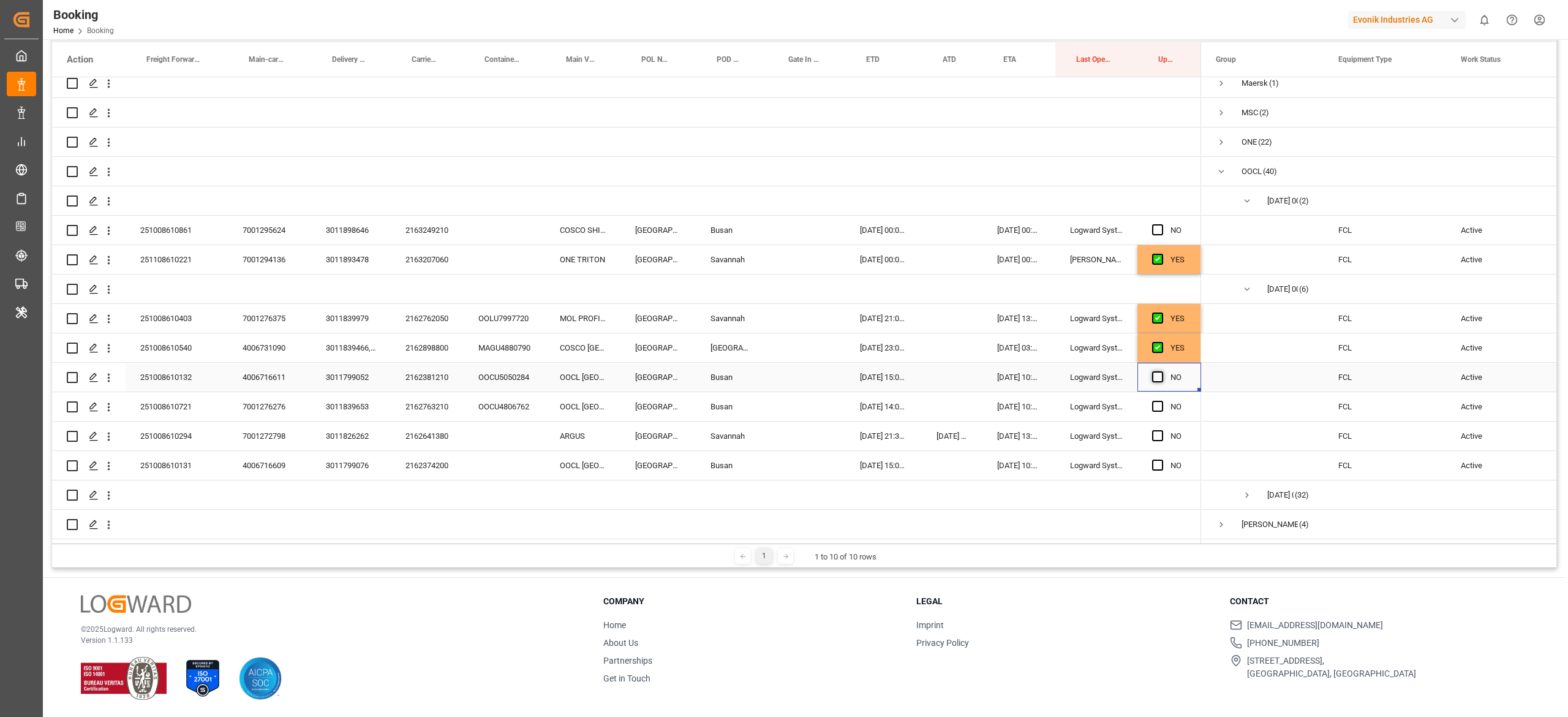
click at [1160, 375] on span "Press SPACE to select this row." at bounding box center [1157, 376] width 11 height 11
click at [1161, 371] on input "Press SPACE to select this row." at bounding box center [1161, 371] width 0 height 0
click at [1159, 405] on span "Press SPACE to select this row." at bounding box center [1157, 405] width 11 height 11
click at [1161, 400] on input "Press SPACE to select this row." at bounding box center [1161, 400] width 0 height 0
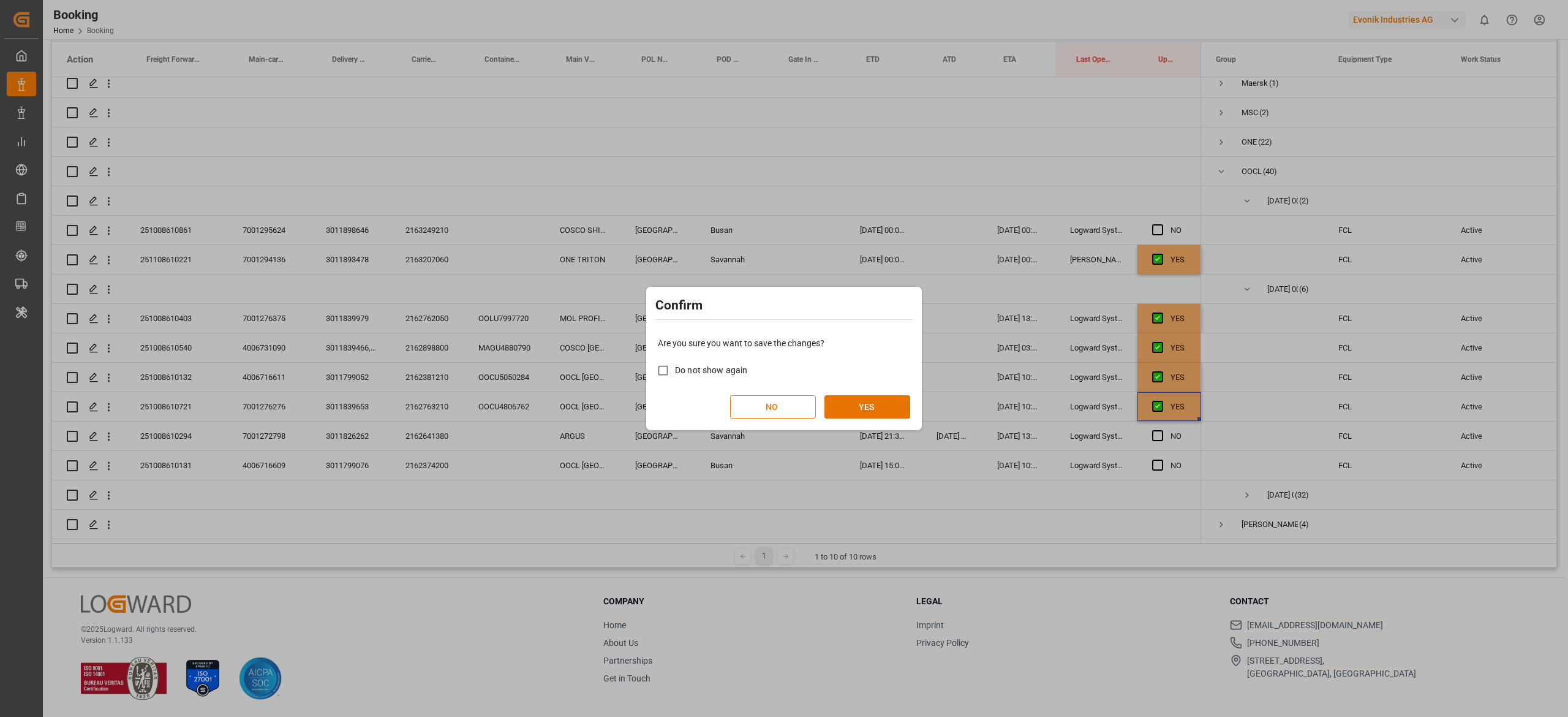
click at [801, 400] on button "NO" at bounding box center [773, 406] width 86 height 23
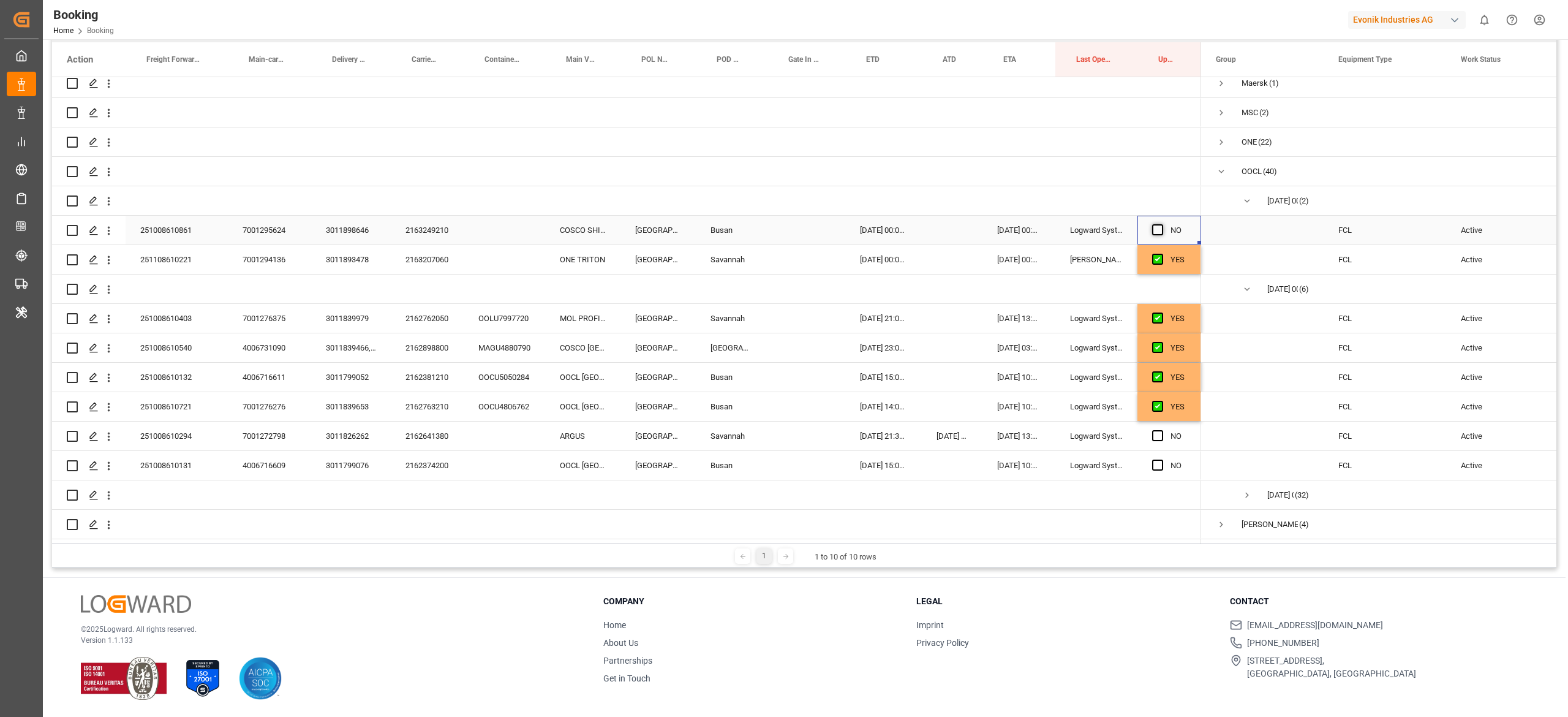
click at [1160, 231] on span "Press SPACE to select this row." at bounding box center [1157, 230] width 11 height 11
click at [1161, 225] on input "Press SPACE to select this row." at bounding box center [1161, 225] width 0 height 0
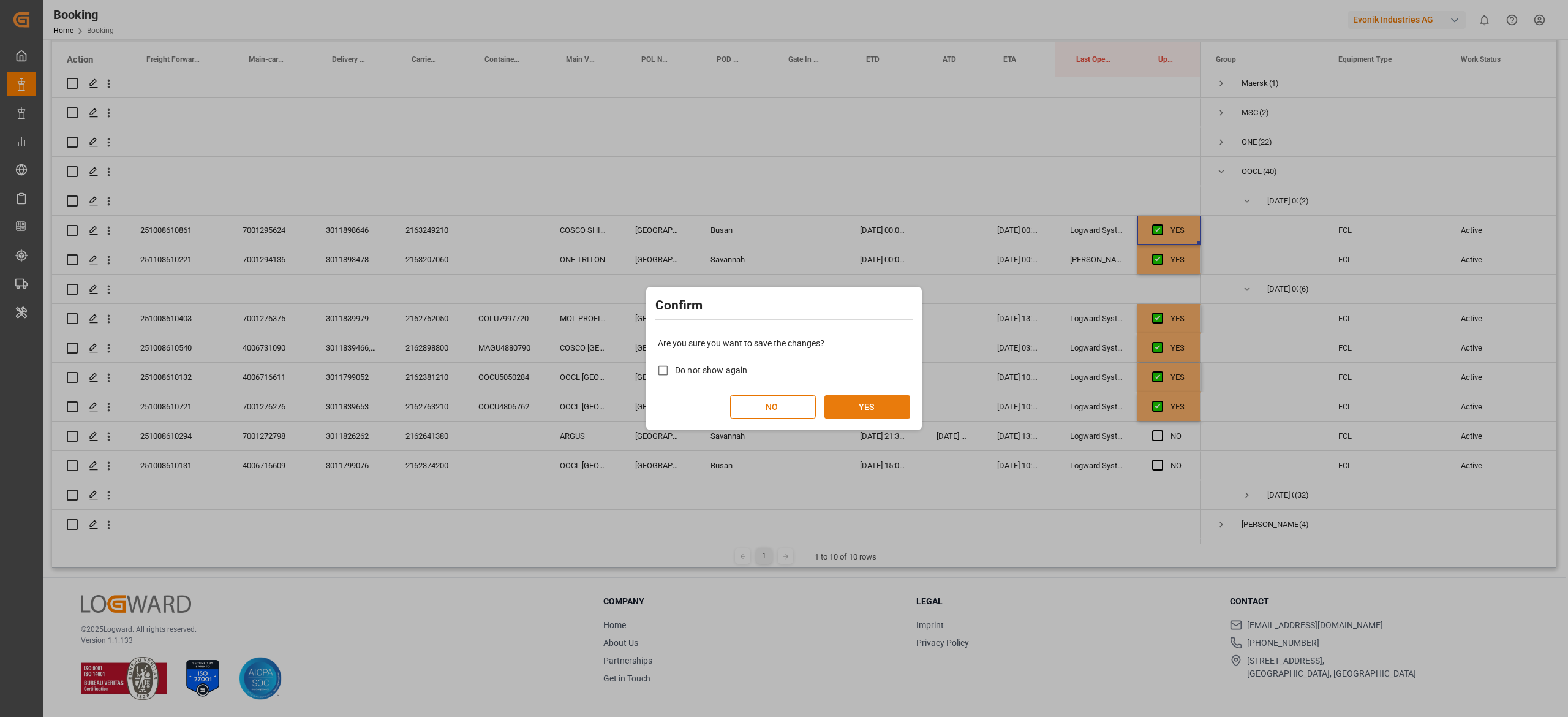
click at [880, 403] on button "YES" at bounding box center [867, 406] width 86 height 23
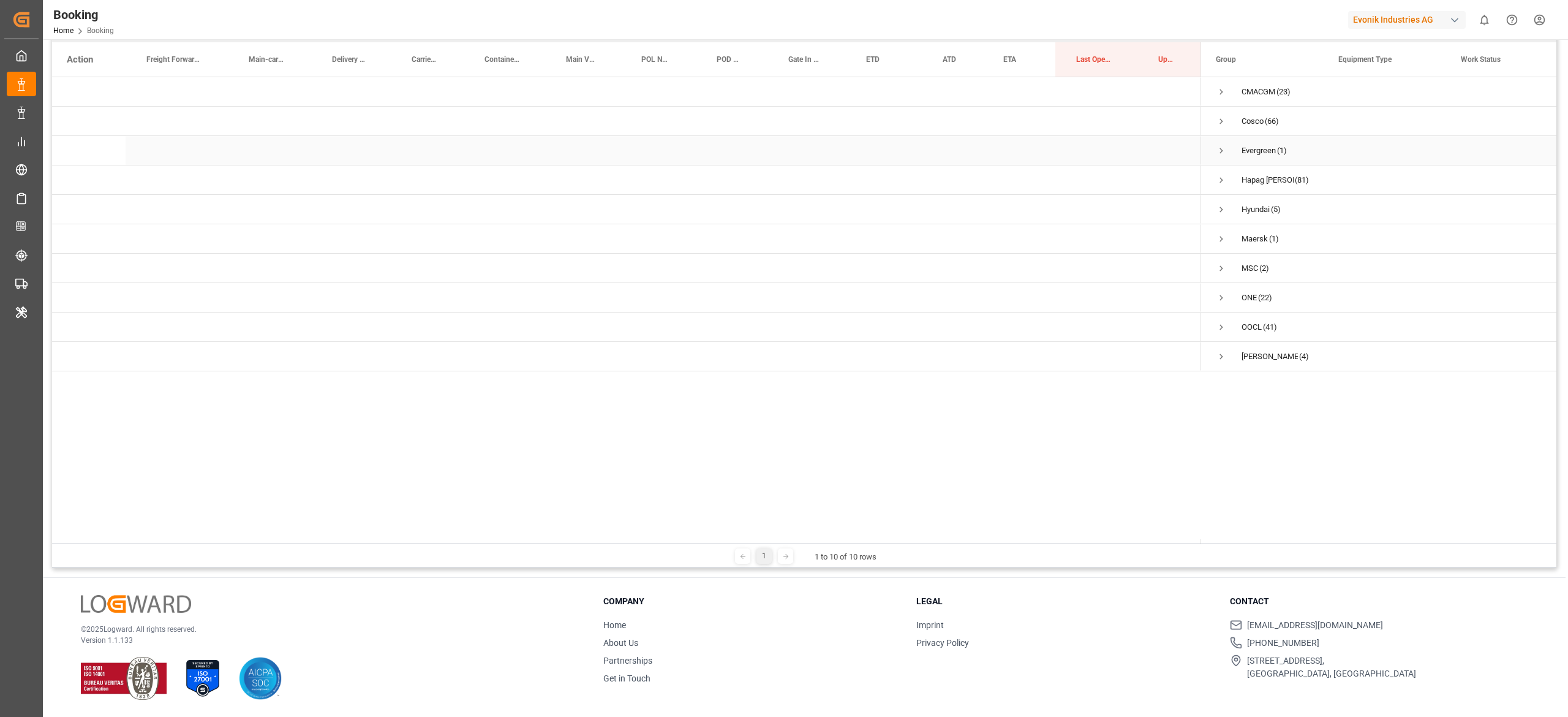
scroll to position [0, 0]
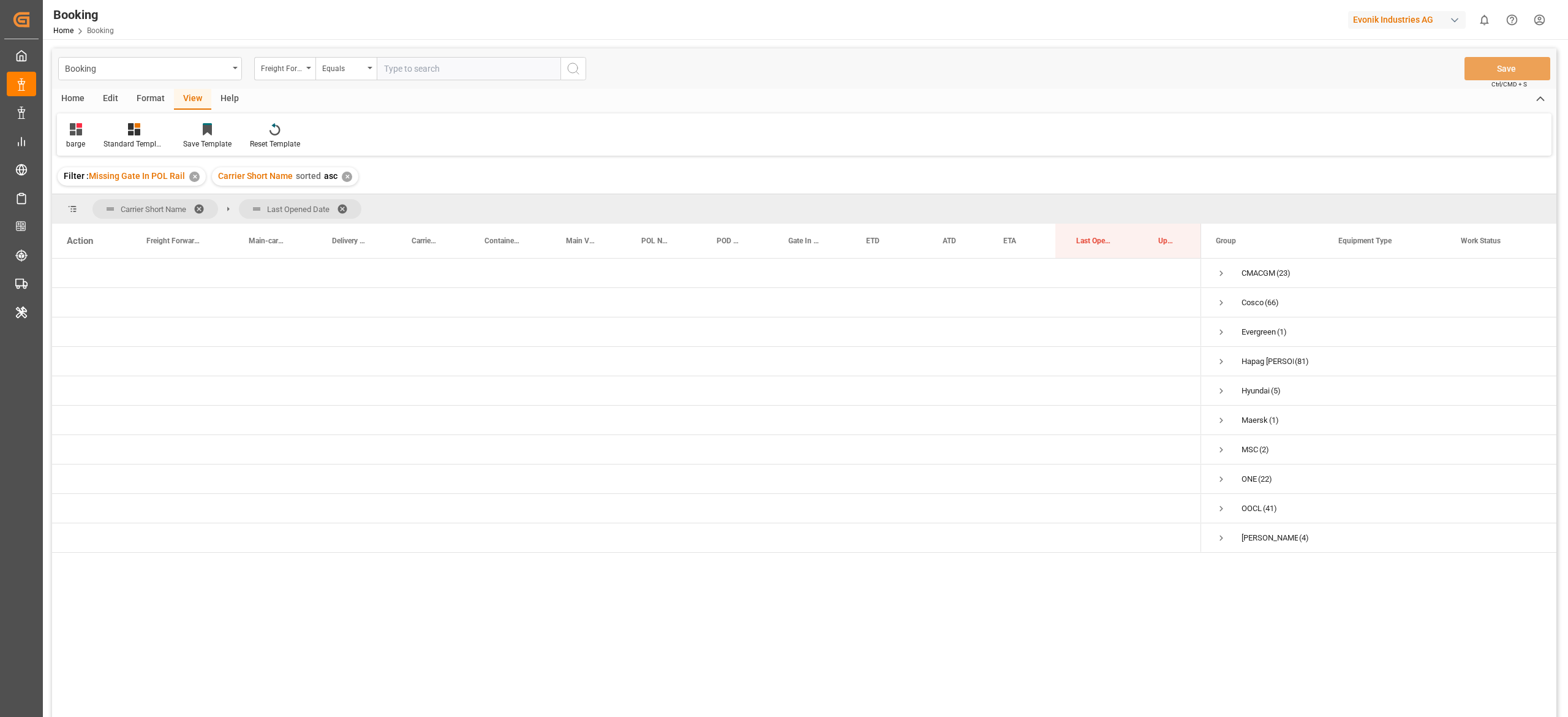
click at [200, 210] on span at bounding box center [204, 209] width 20 height 11
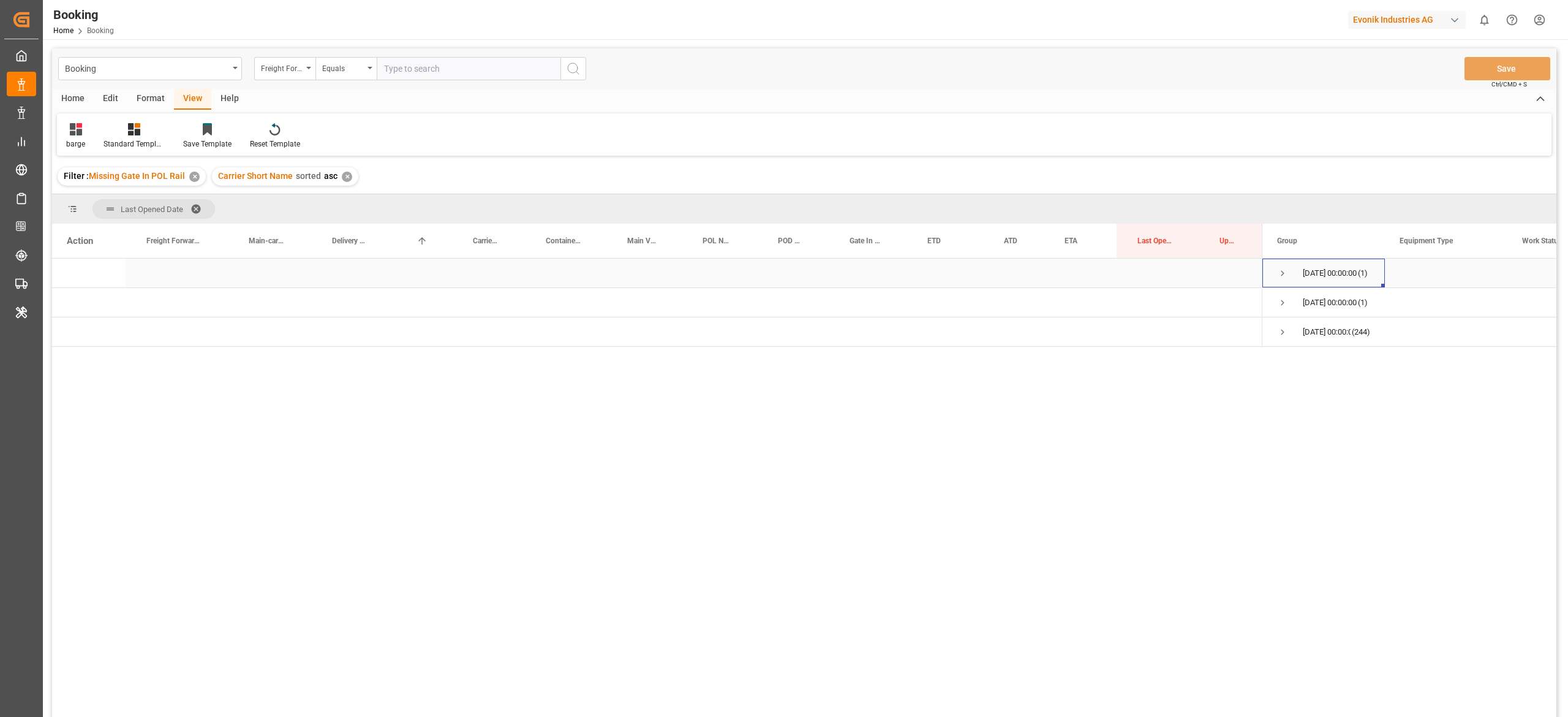
click at [1277, 281] on div "[DATE] 00:00:00 (1)" at bounding box center [1323, 273] width 123 height 29
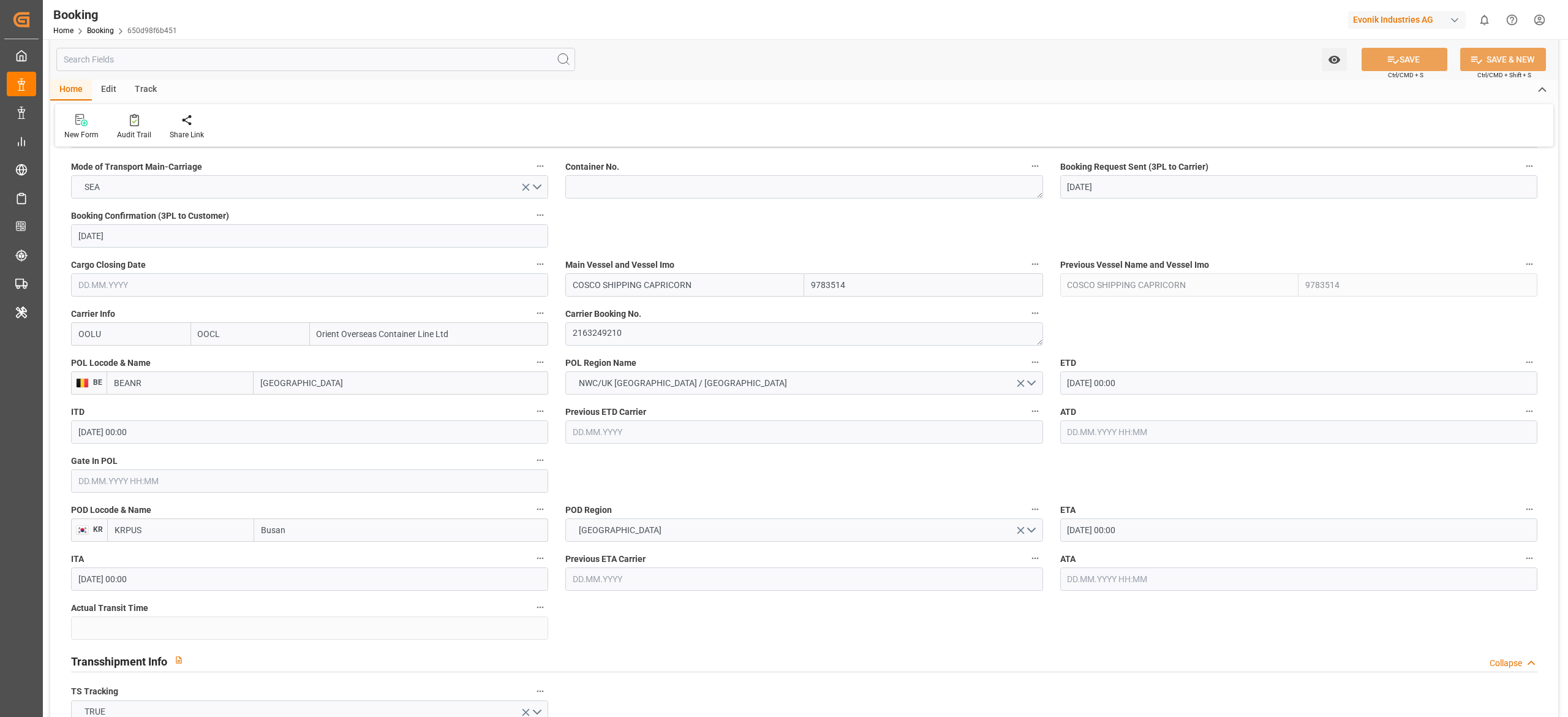
scroll to position [770, 0]
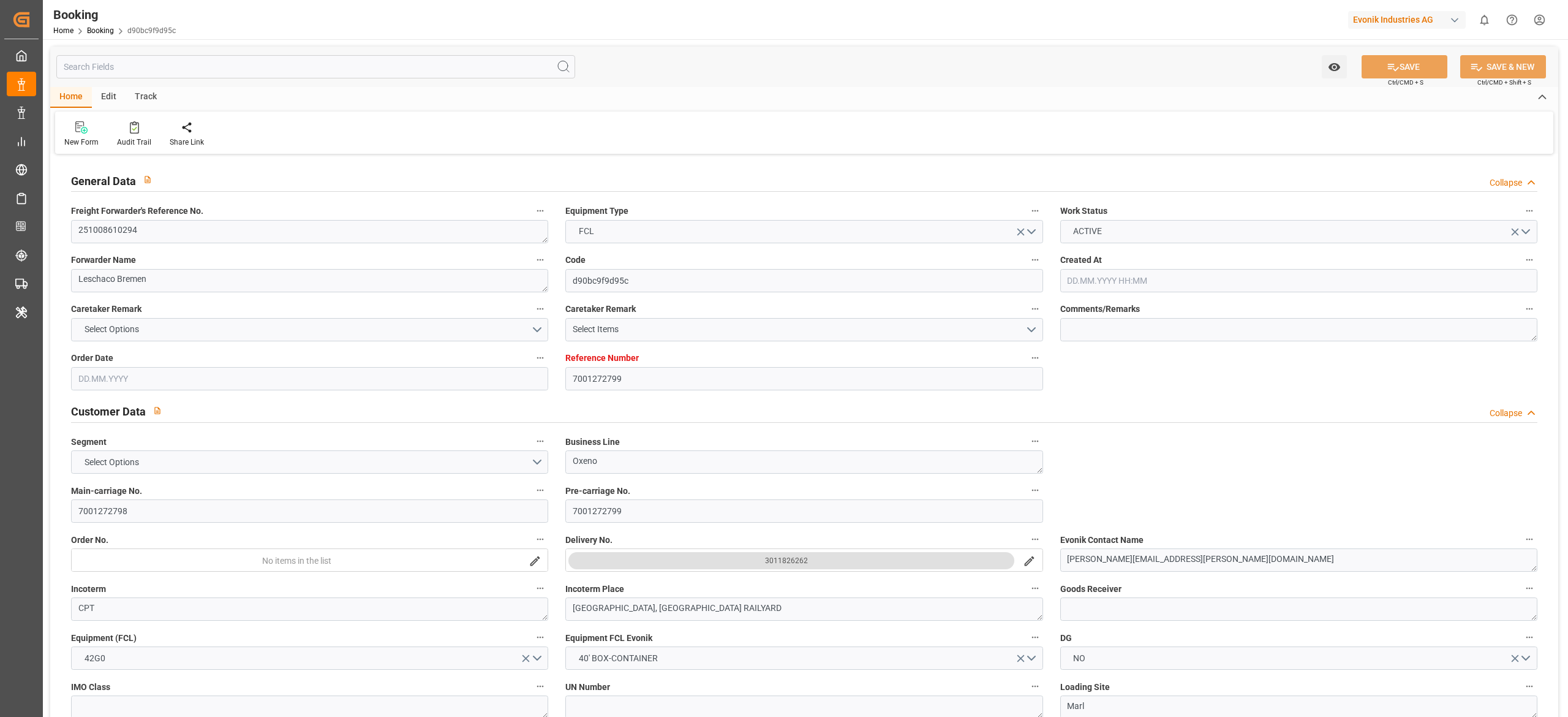
type input "7001272799"
type input "9262716"
type input "OOCL"
type input "Orient Overseas Container Line Ltd"
type input "BEANR"
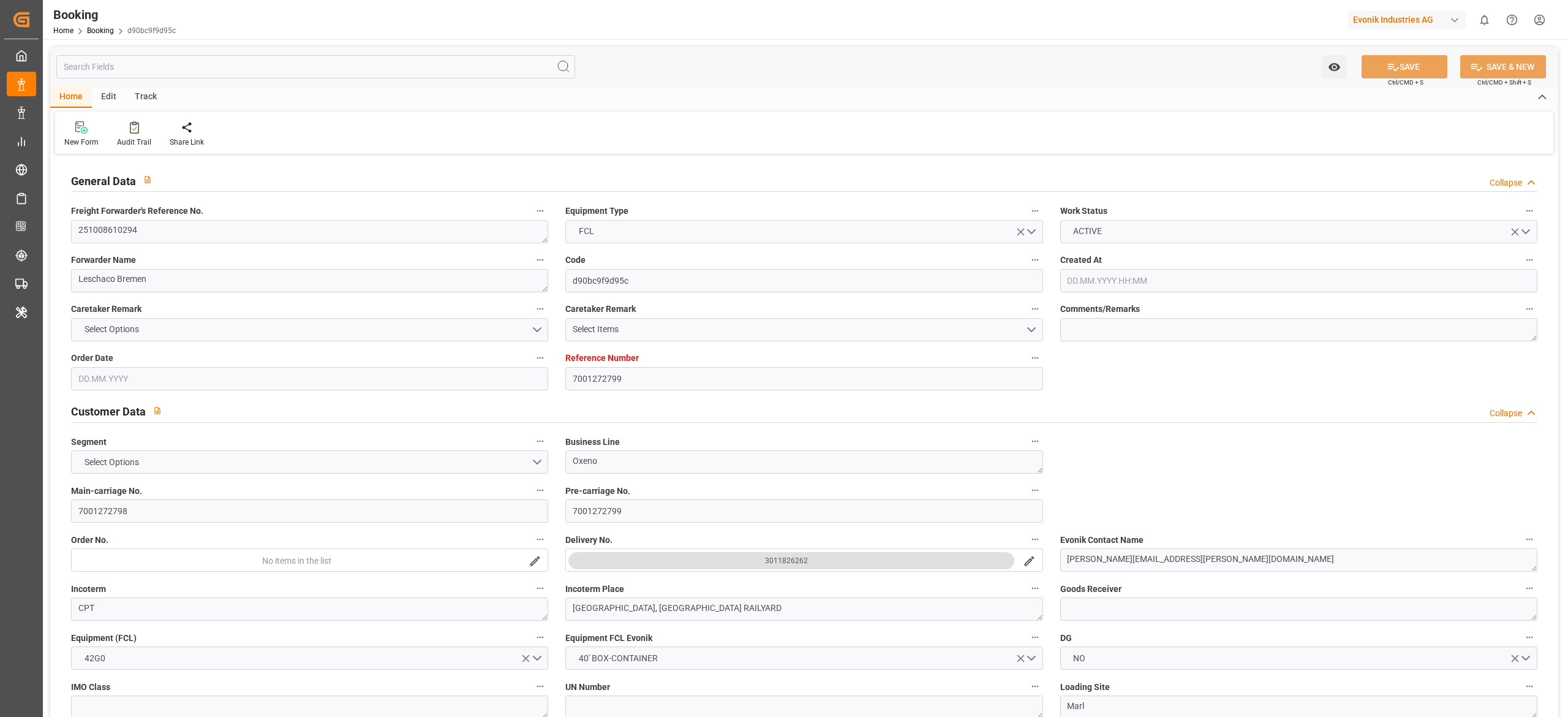
type input "USSAV"
type input "BEANR"
type input "USSAV"
type input "[DATE] 07:33"
type input "[DATE]"
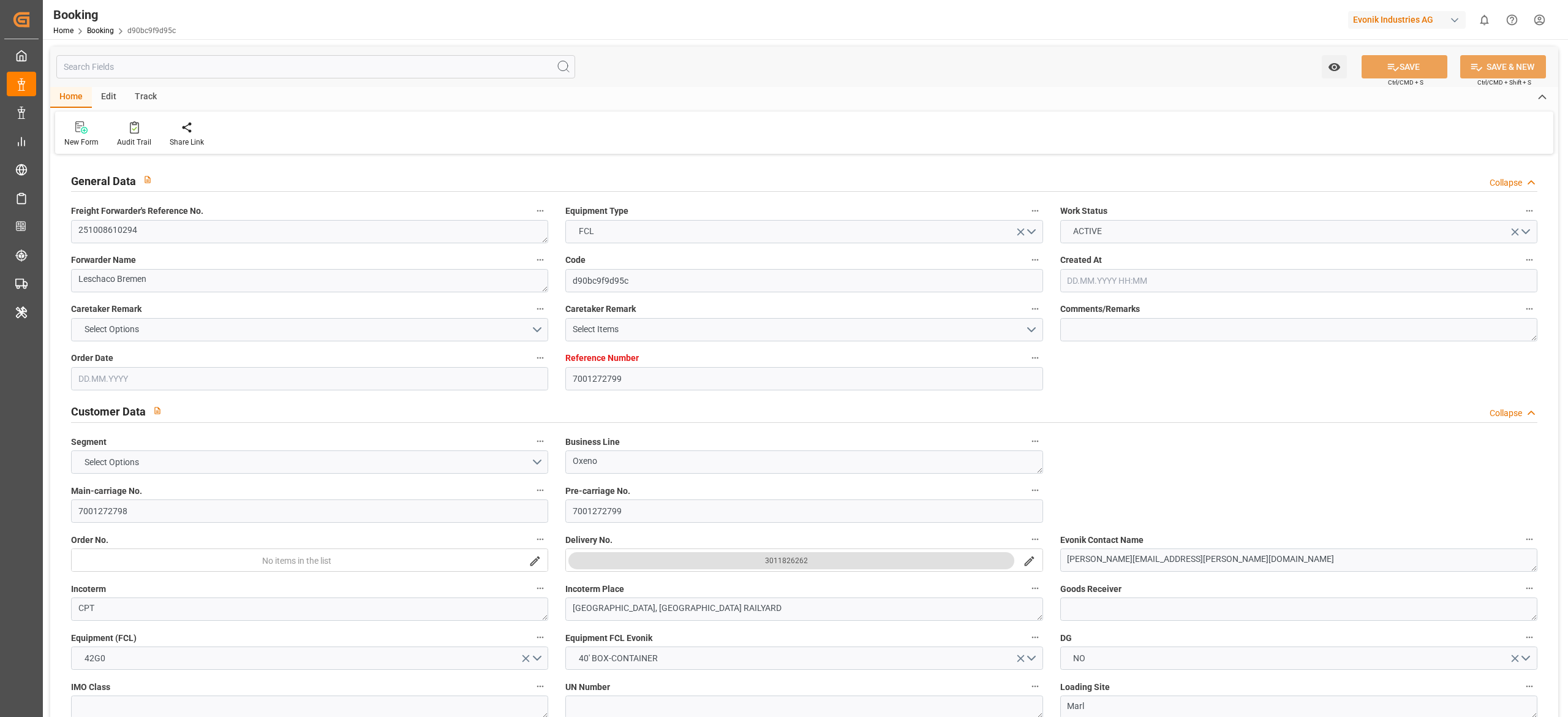
type input "[DATE]"
type input "[DATE] 00:00"
type input "[DATE]"
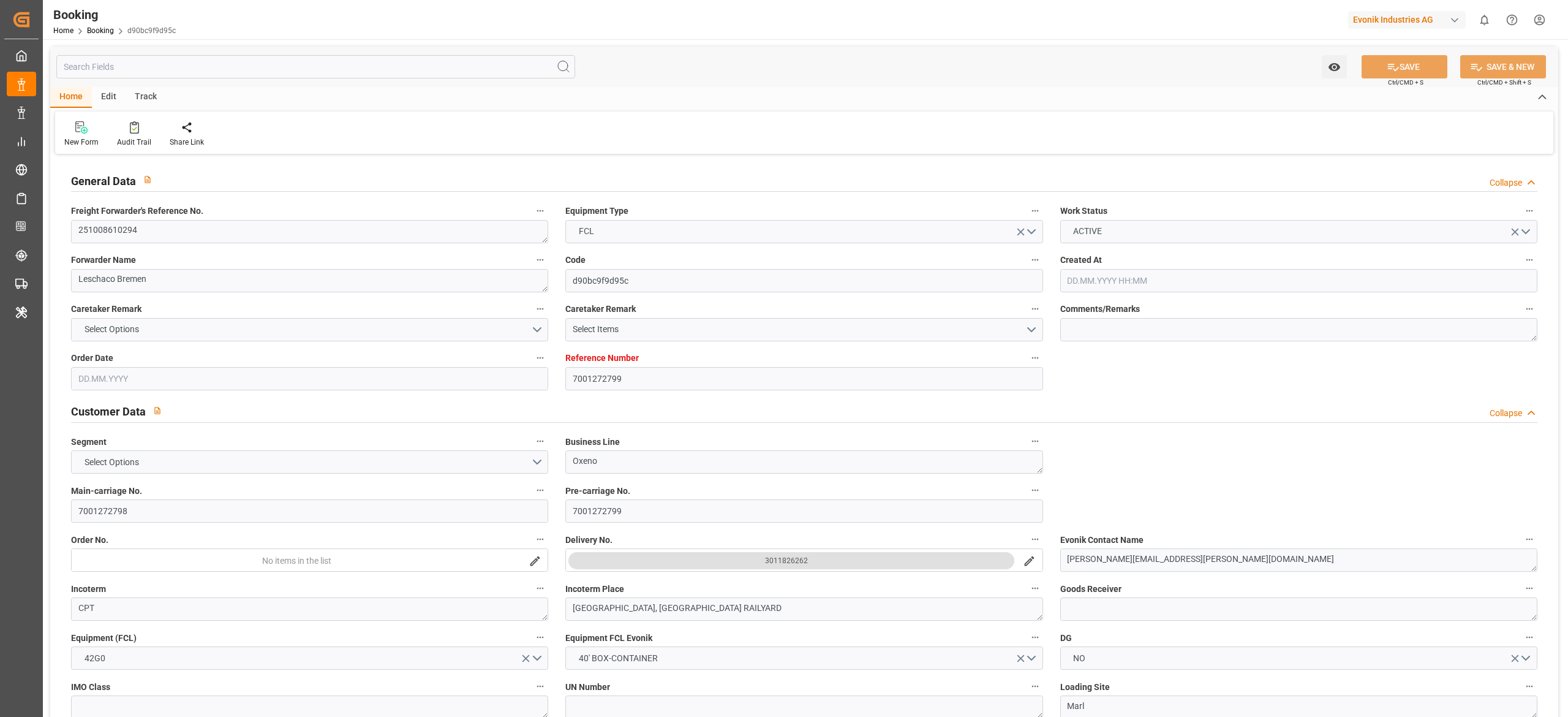
type input "[DATE]"
type input "[DATE] 21:30"
type input "[DATE] 00:00"
type input "10.10.2025 10:09"
type input "[DATE] 13:00"
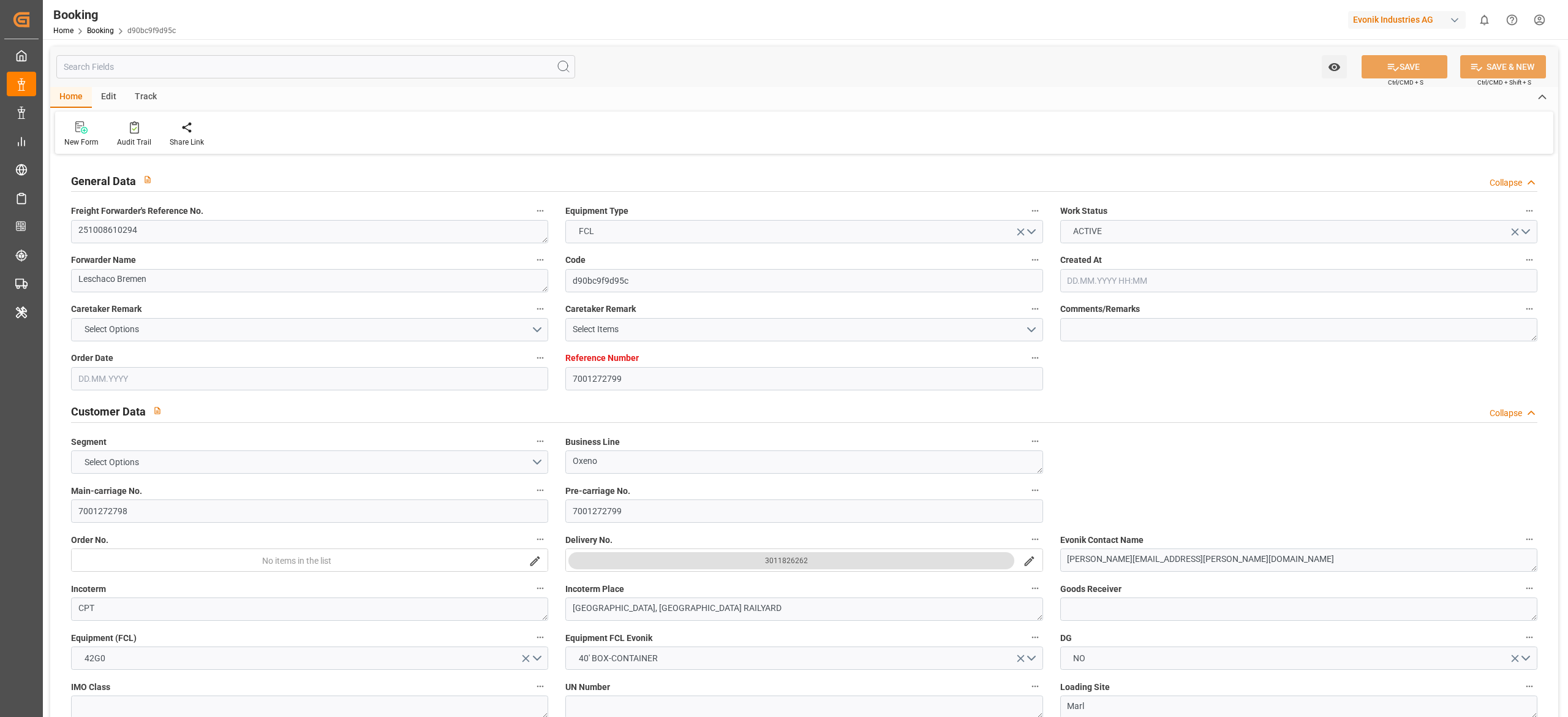
type input "[DATE] 00:00"
type input "12.10.2025 13:02"
type input "[DATE]"
type input "[DATE] 21:30"
type input "[DATE] 13:00"
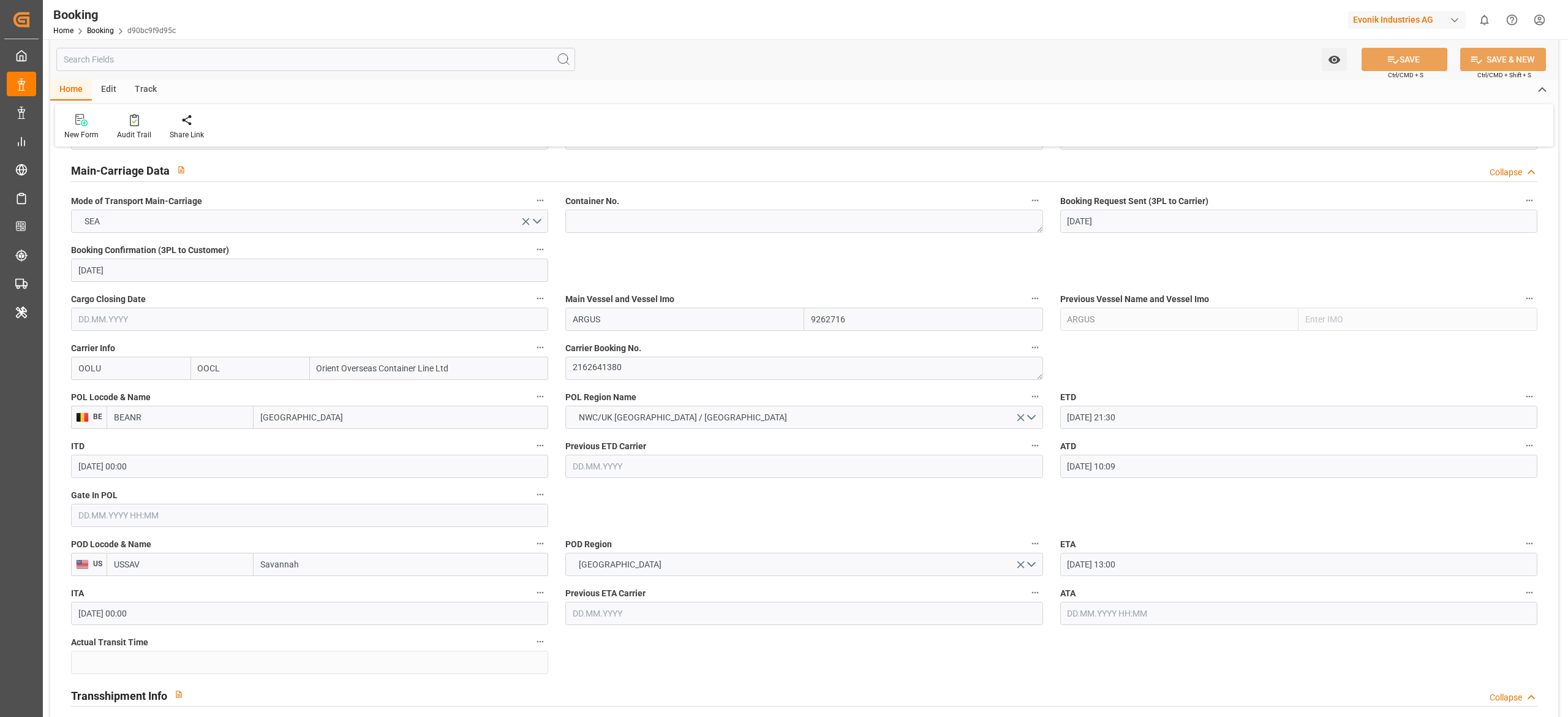
scroll to position [753, 0]
click at [656, 223] on textarea at bounding box center [803, 220] width 477 height 23
paste textarea "OOLU429212-4"
type textarea "OOLU4292124"
drag, startPoint x: 1316, startPoint y: 125, endPoint x: 1221, endPoint y: 156, distance: 99.9
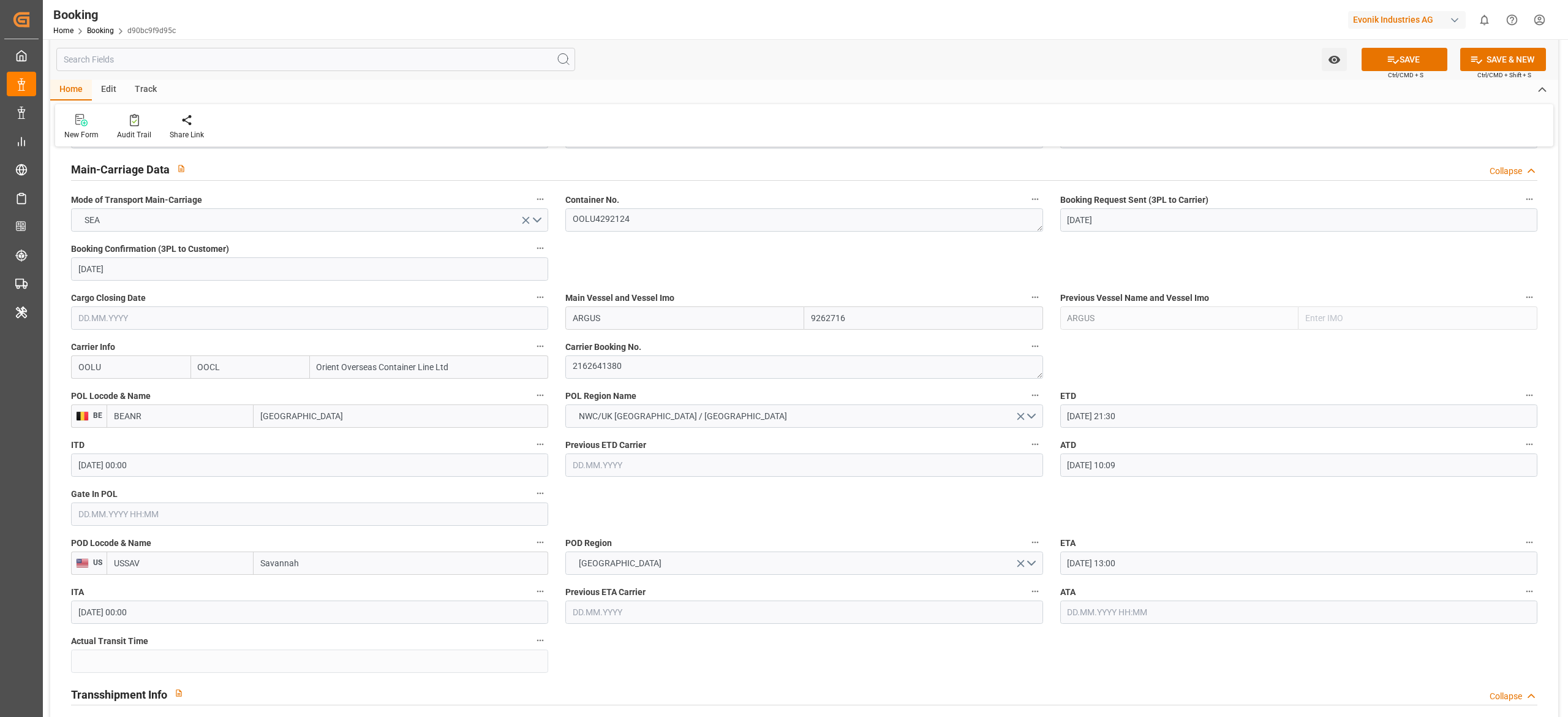
click at [1316, 125] on div "New Form Audit Trail Share Link" at bounding box center [803, 125] width 1498 height 42
click at [825, 368] on textarea "2162641380" at bounding box center [803, 366] width 477 height 23
drag, startPoint x: 1257, startPoint y: 238, endPoint x: 1033, endPoint y: 671, distance: 487.5
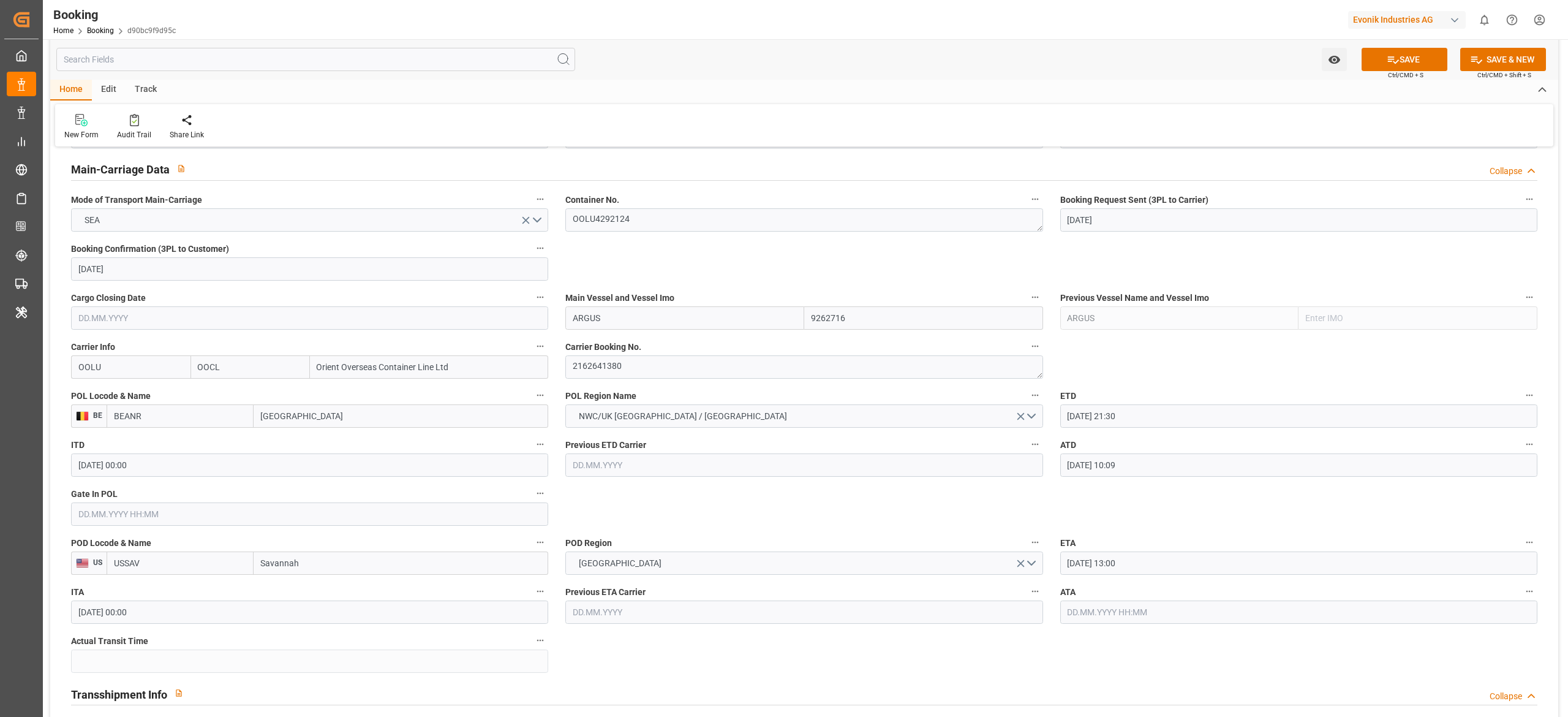
click at [1083, 462] on input "10.10.2025 10:09" at bounding box center [1299, 464] width 477 height 23
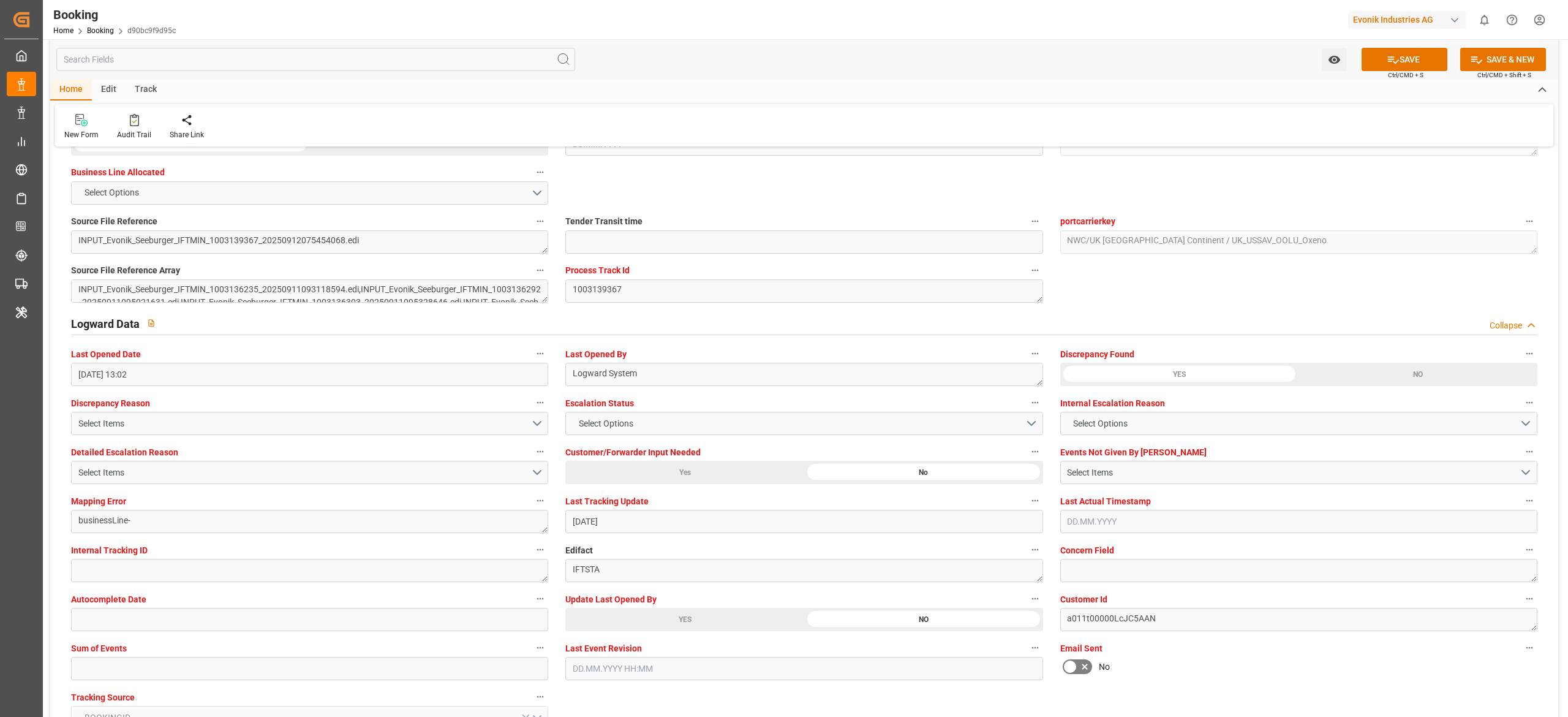
scroll to position [2118, 0]
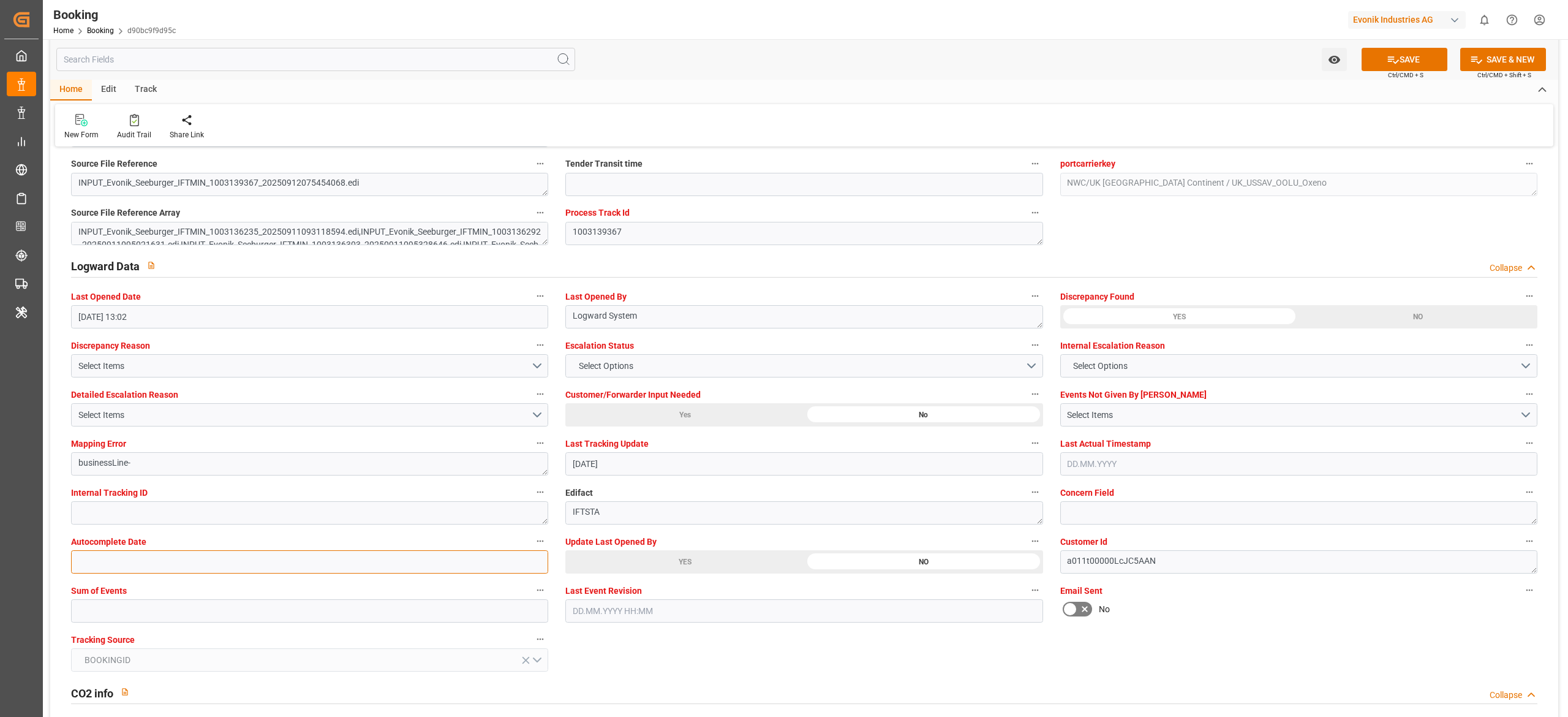
click at [399, 564] on input "text" at bounding box center [309, 561] width 477 height 23
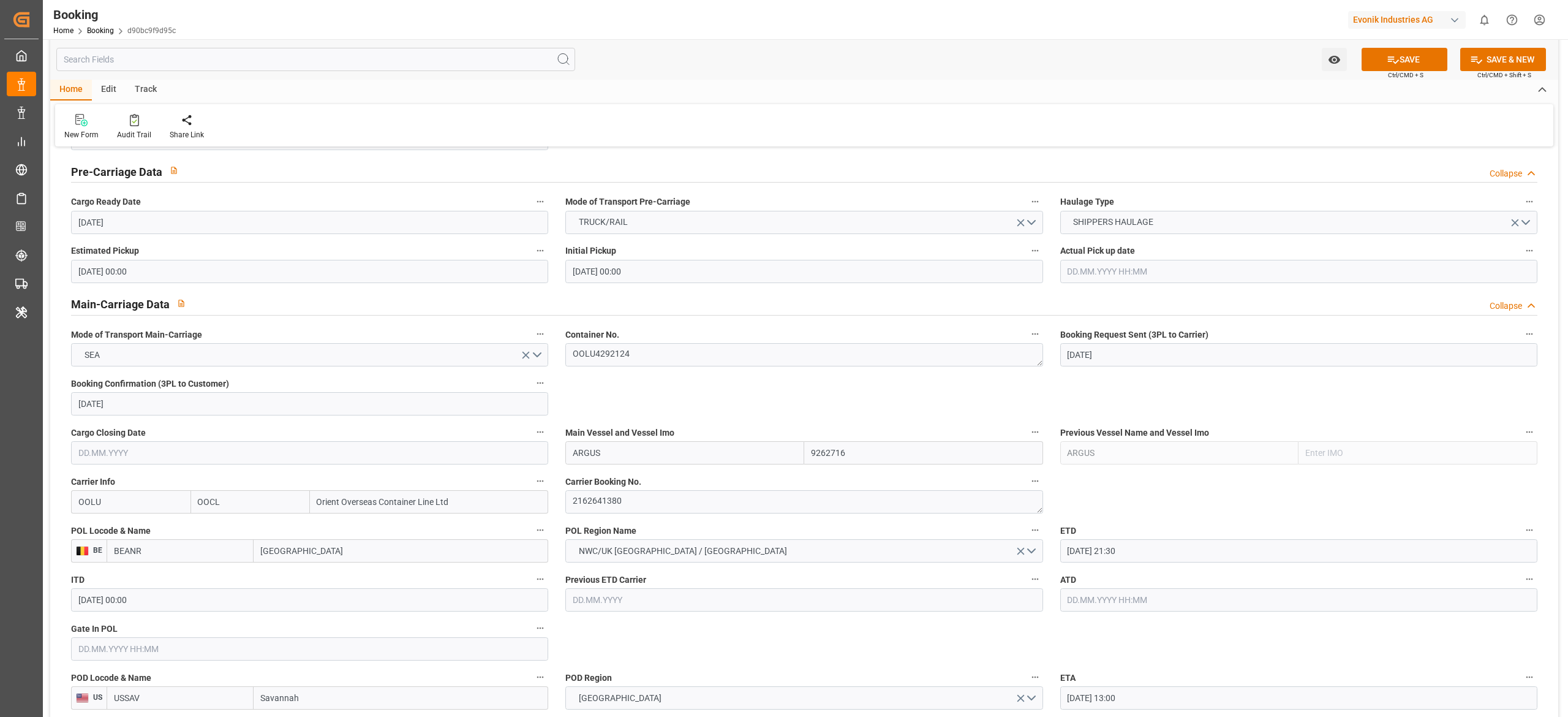
scroll to position [620, 0]
type input "0"
drag, startPoint x: 1382, startPoint y: 73, endPoint x: 1399, endPoint y: 69, distance: 17.5
click at [1399, 69] on div "Watch Option SAVE Ctrl/CMD + S SAVE & NEW Ctrl/CMD + Shift + S" at bounding box center [803, 59] width 1508 height 40
click at [1399, 69] on button "SAVE" at bounding box center [1404, 59] width 86 height 23
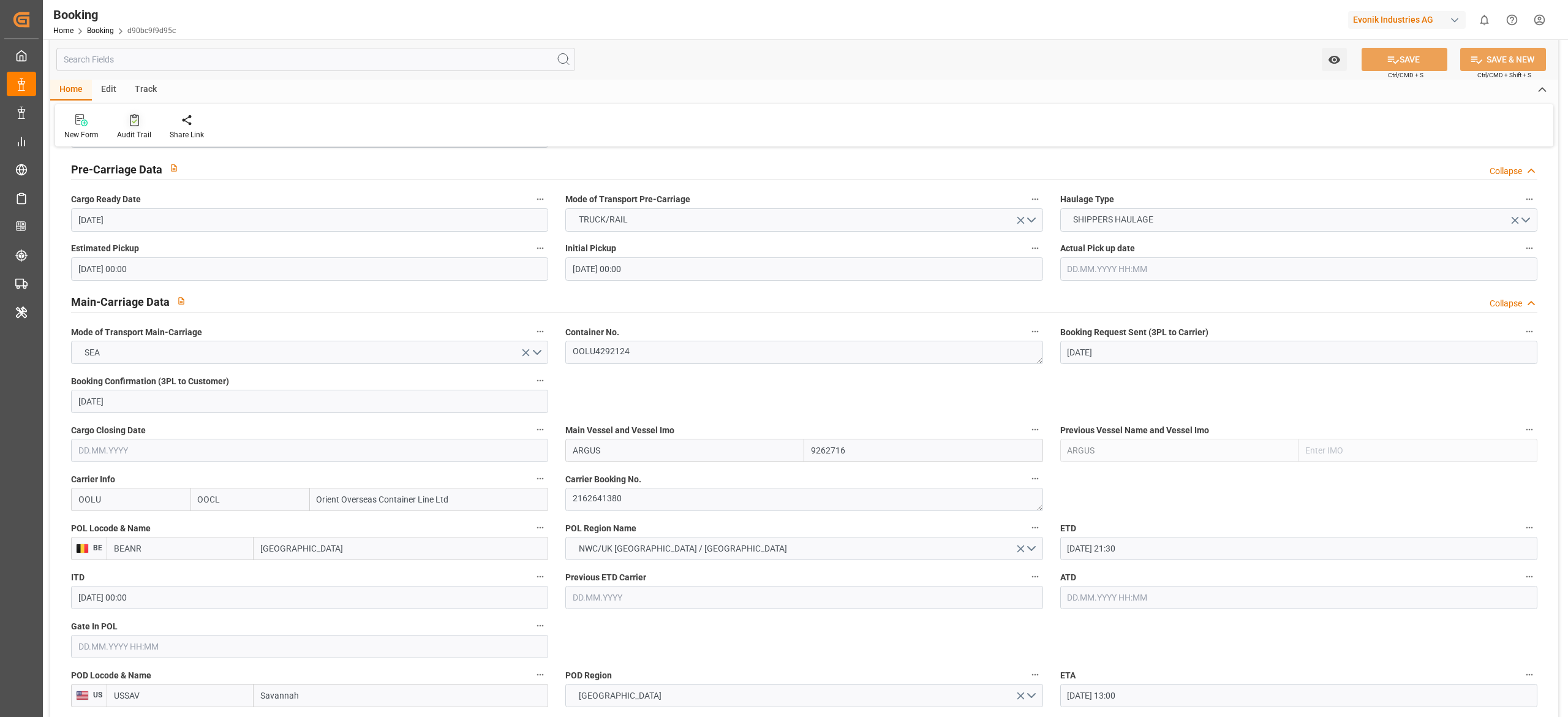
click at [136, 134] on div "Audit Trail" at bounding box center [134, 134] width 34 height 11
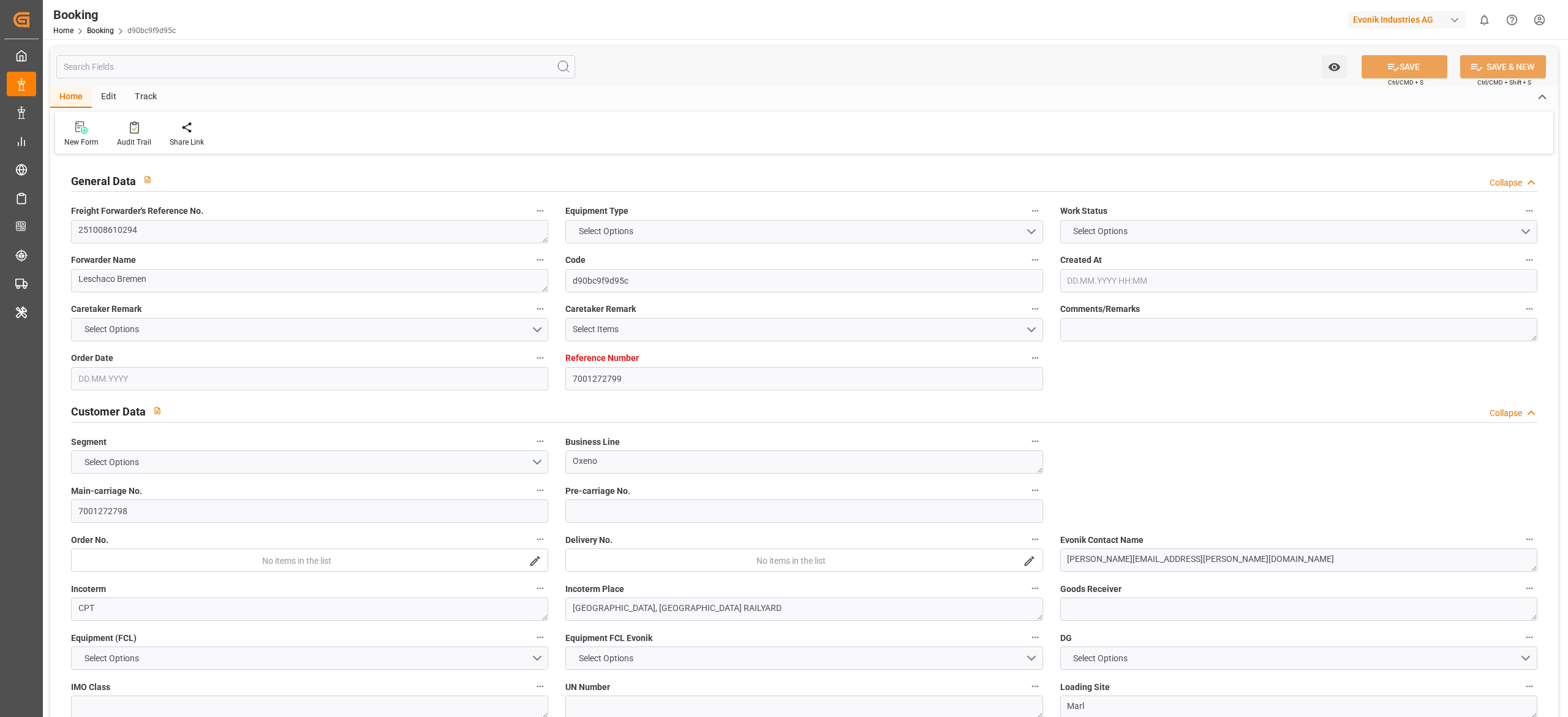
type textarea "251008610294"
type textarea "Leschaco Bremen"
type input "d90bc9f9d95c"
type input "7001272799"
type textarea "Oxeno"
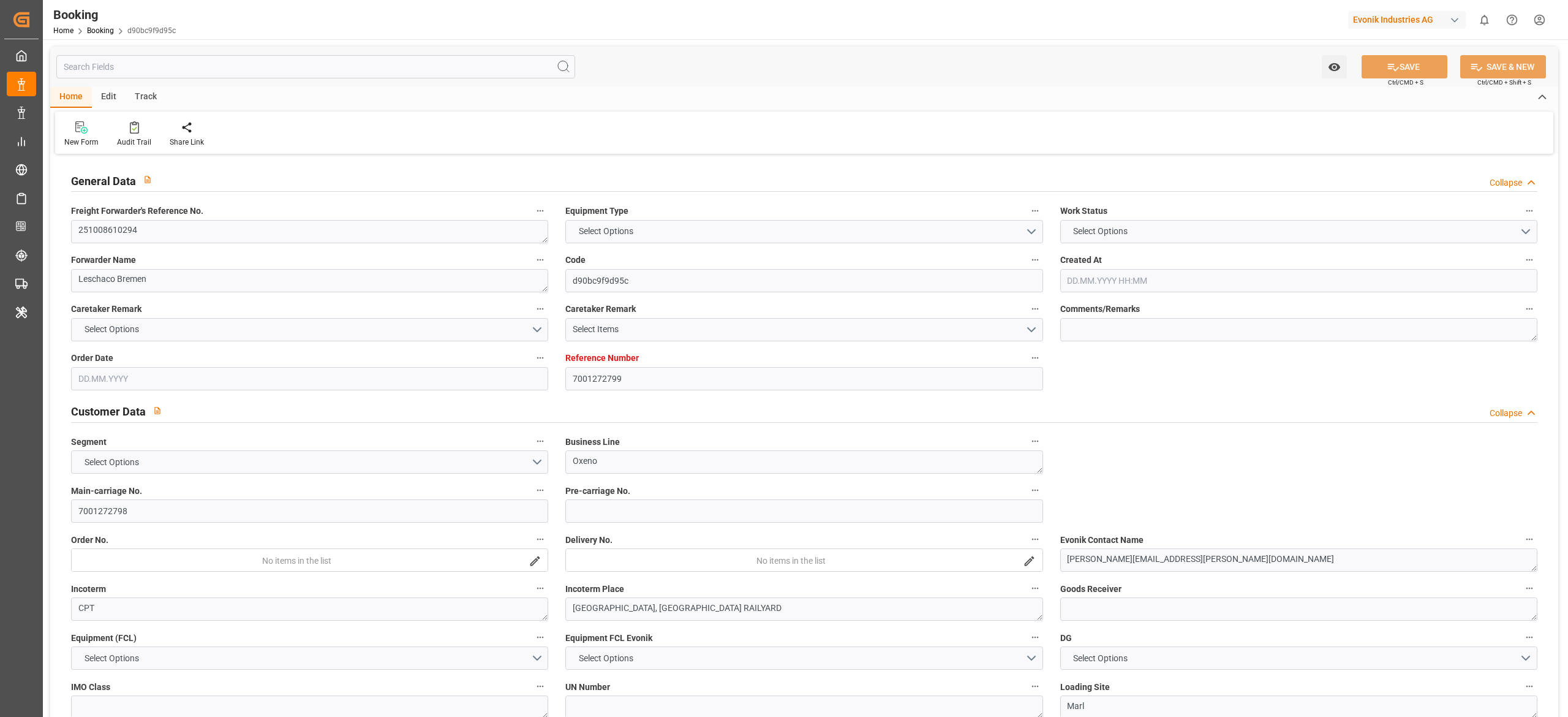
type input "7001272798"
type textarea "[PERSON_NAME][EMAIL_ADDRESS][PERSON_NAME][DOMAIN_NAME]"
type textarea "CPT"
type textarea "[GEOGRAPHIC_DATA], [GEOGRAPHIC_DATA] RAILYARD"
type textarea "Marl"
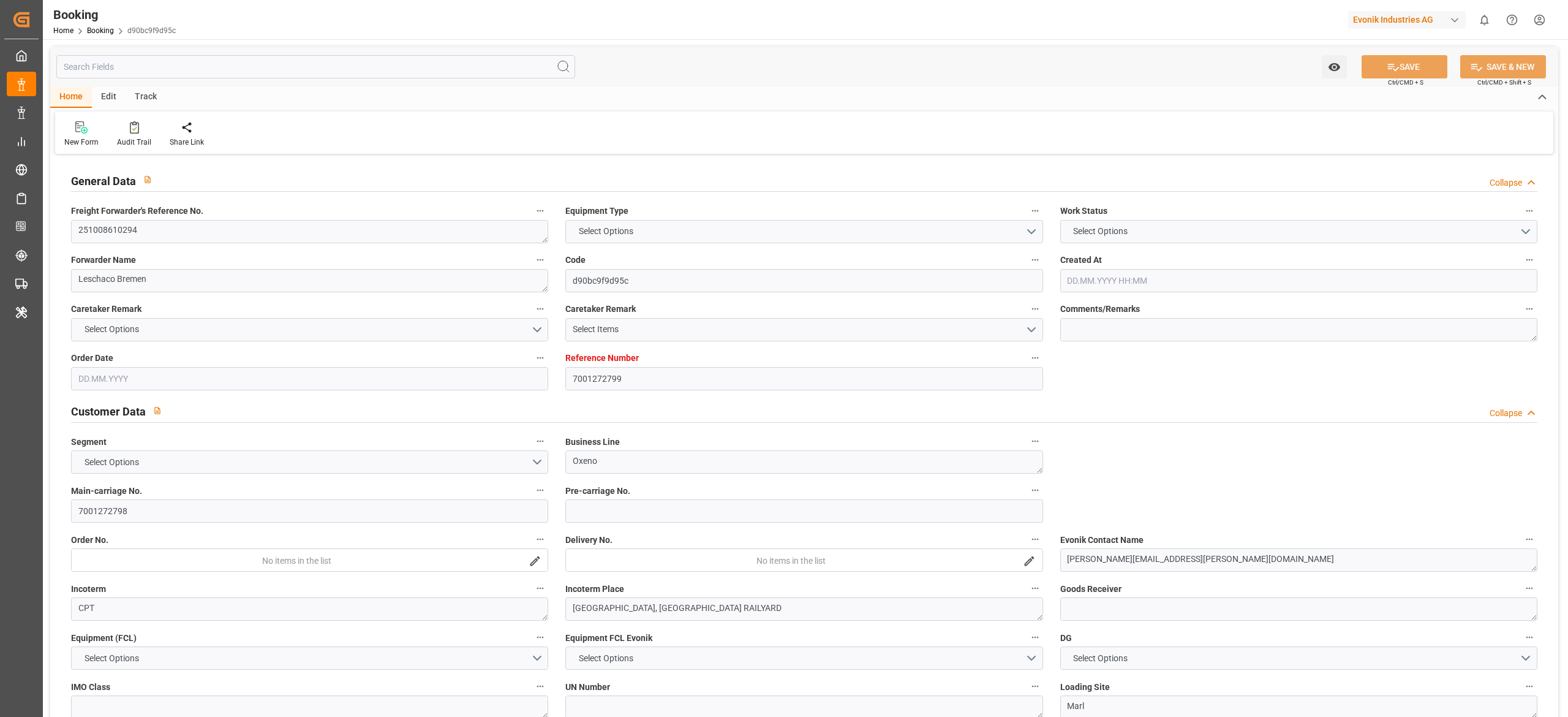
type textarea "OOLU4292124"
type input "ARGUS"
type input "OOLU"
type textarea "2162641380"
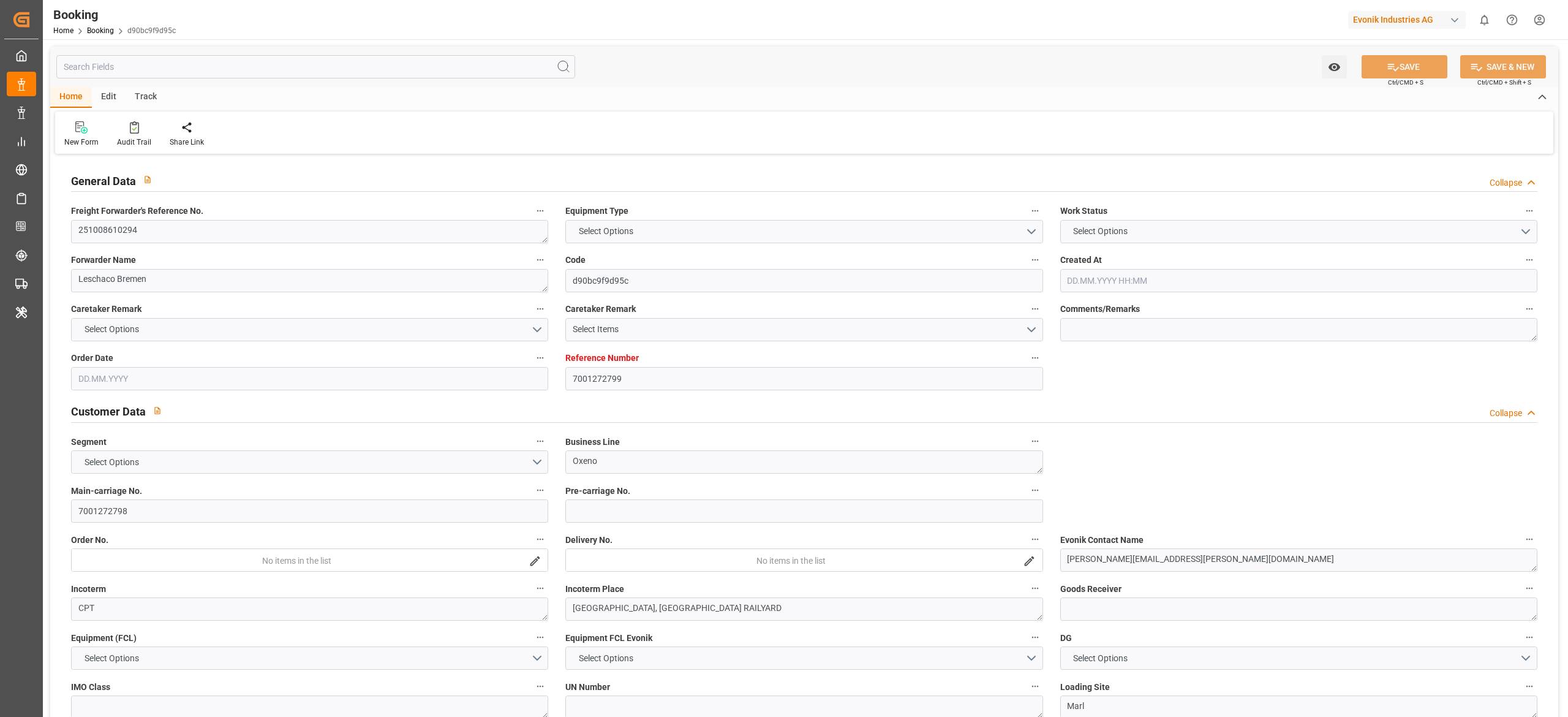
type input "[GEOGRAPHIC_DATA]"
type input "Savannah"
type textarea "INPUT_Evonik_Seeburger_IFTMIN_1003139367_20250912075454068.edi"
type textarea "NWC/UK [GEOGRAPHIC_DATA] Continent / UK_USSAV_OOLU_Oxeno"
type textarea "INPUT_Evonik_Seeburger_IFTMIN_1003136235_20250911093118594.edi,INPUT_Evonik_See…"
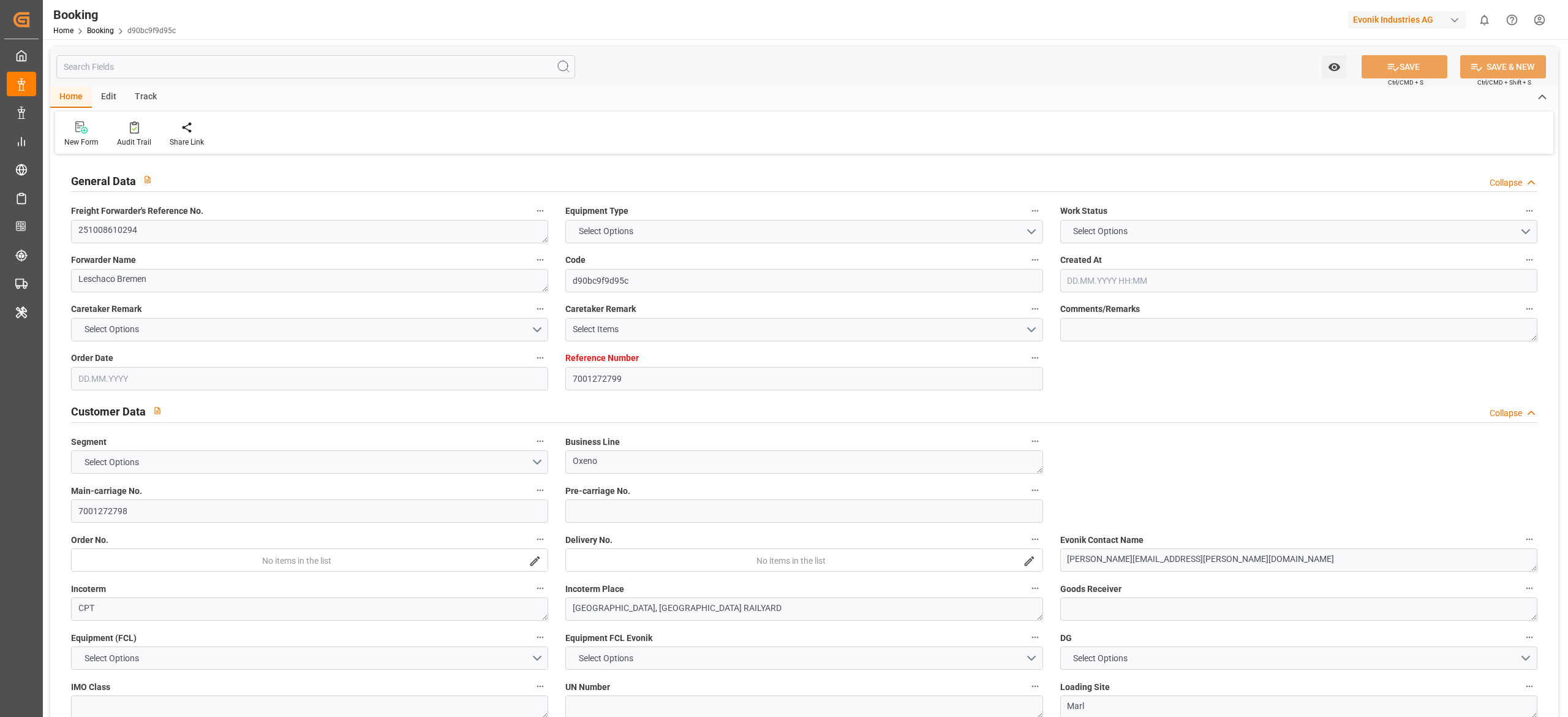
type textarea "1003139367"
type textarea "[PERSON_NAME]"
type textarea "businessLine-"
type textarea "IFTSTA"
type textarea "a011t00000LcJC5AAN"
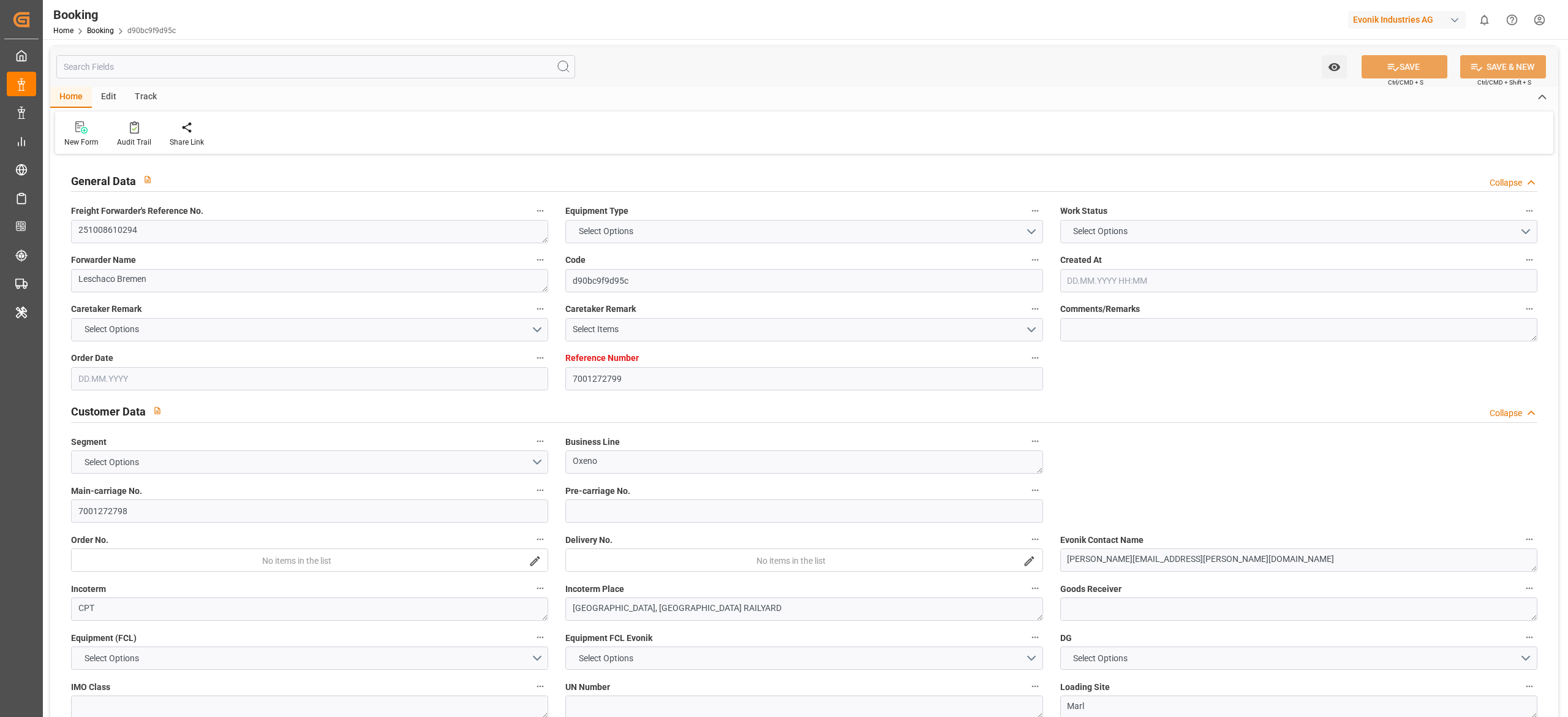
type textarea "No"
type input "[GEOGRAPHIC_DATA]"
type input "SAVANNAH"
type input "232W"
type input "VESSEL"
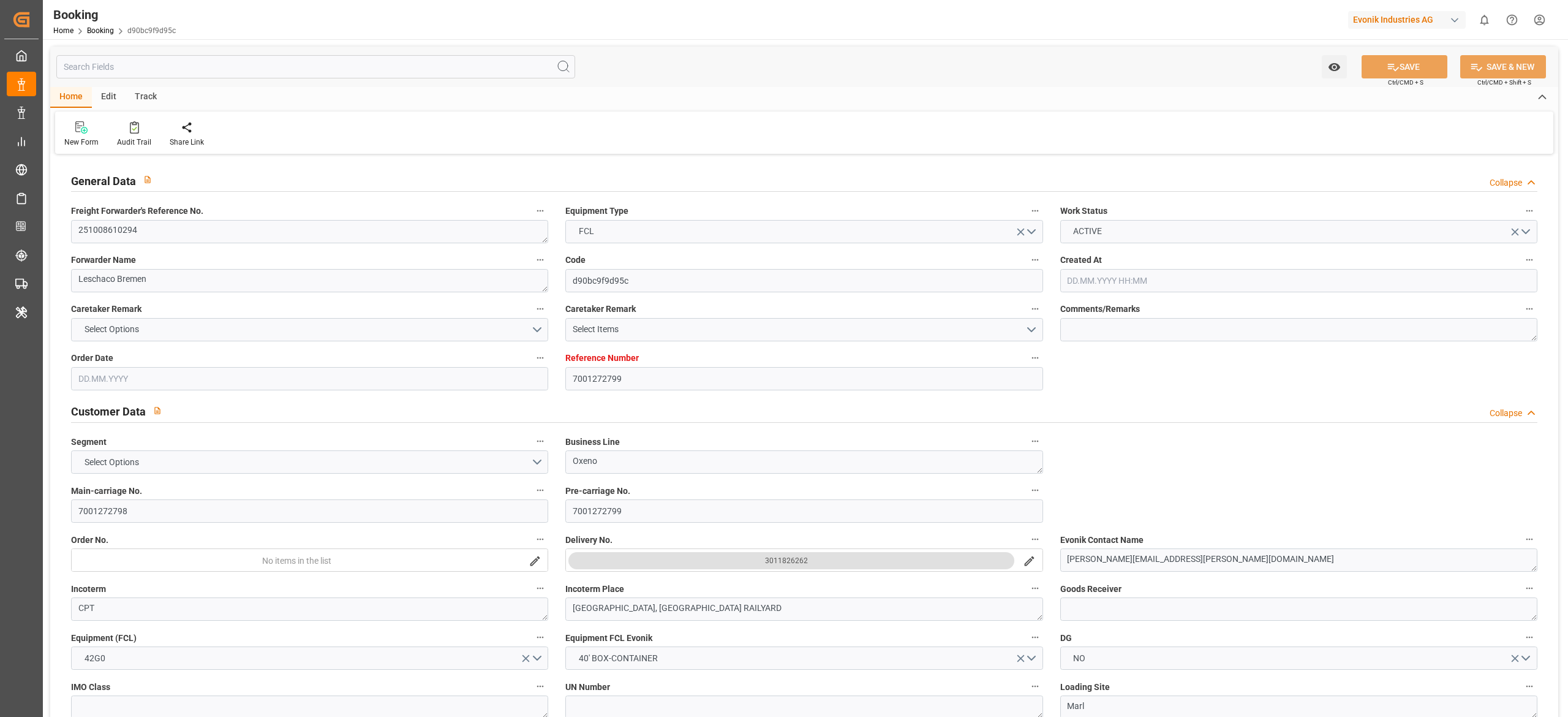
type input "7001272799"
type input "9262716"
type input "OOCL"
type input "Orient Overseas Container Line Ltd"
type input "BEANR"
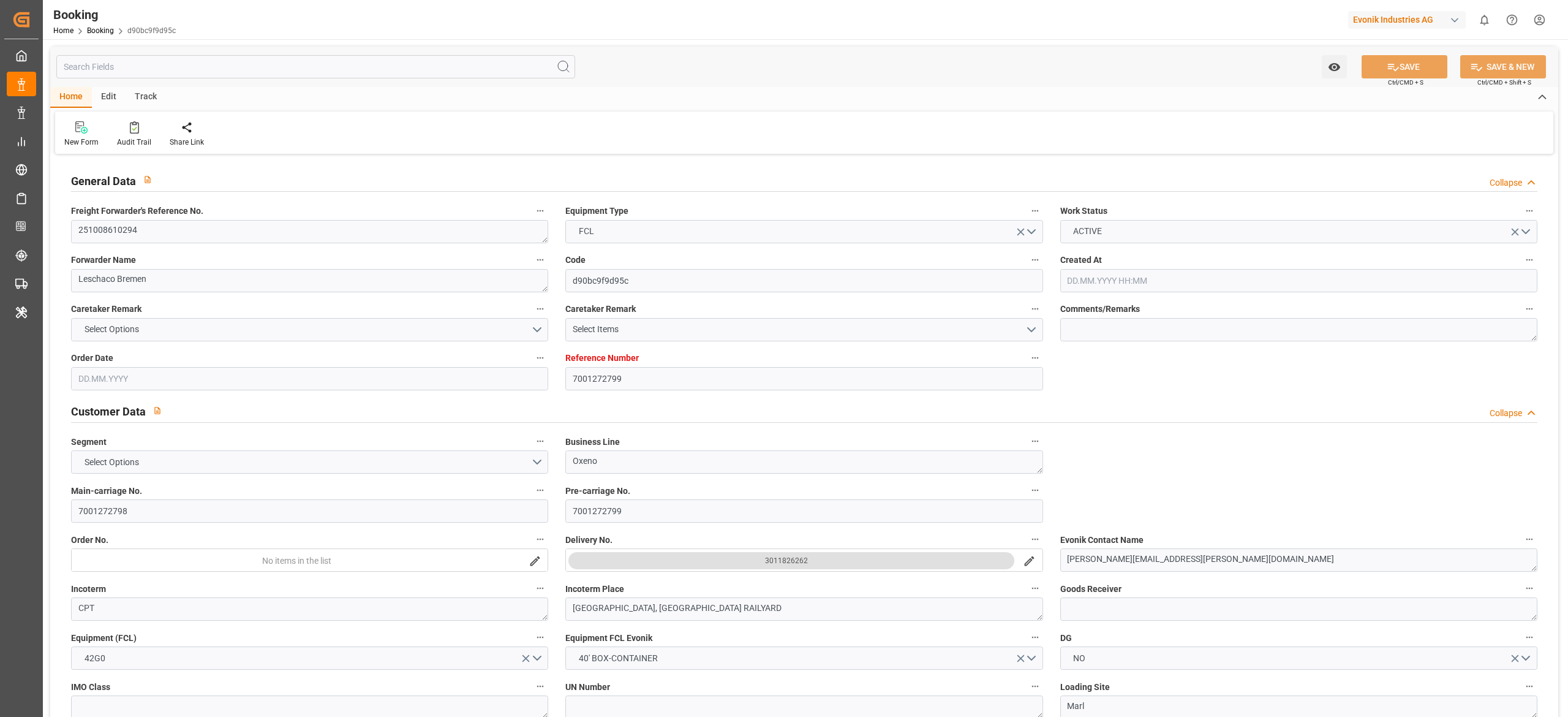
type input "USSAV"
type input "0"
type input "BEANR"
type input "USSAV"
type input "[DATE] 07:33"
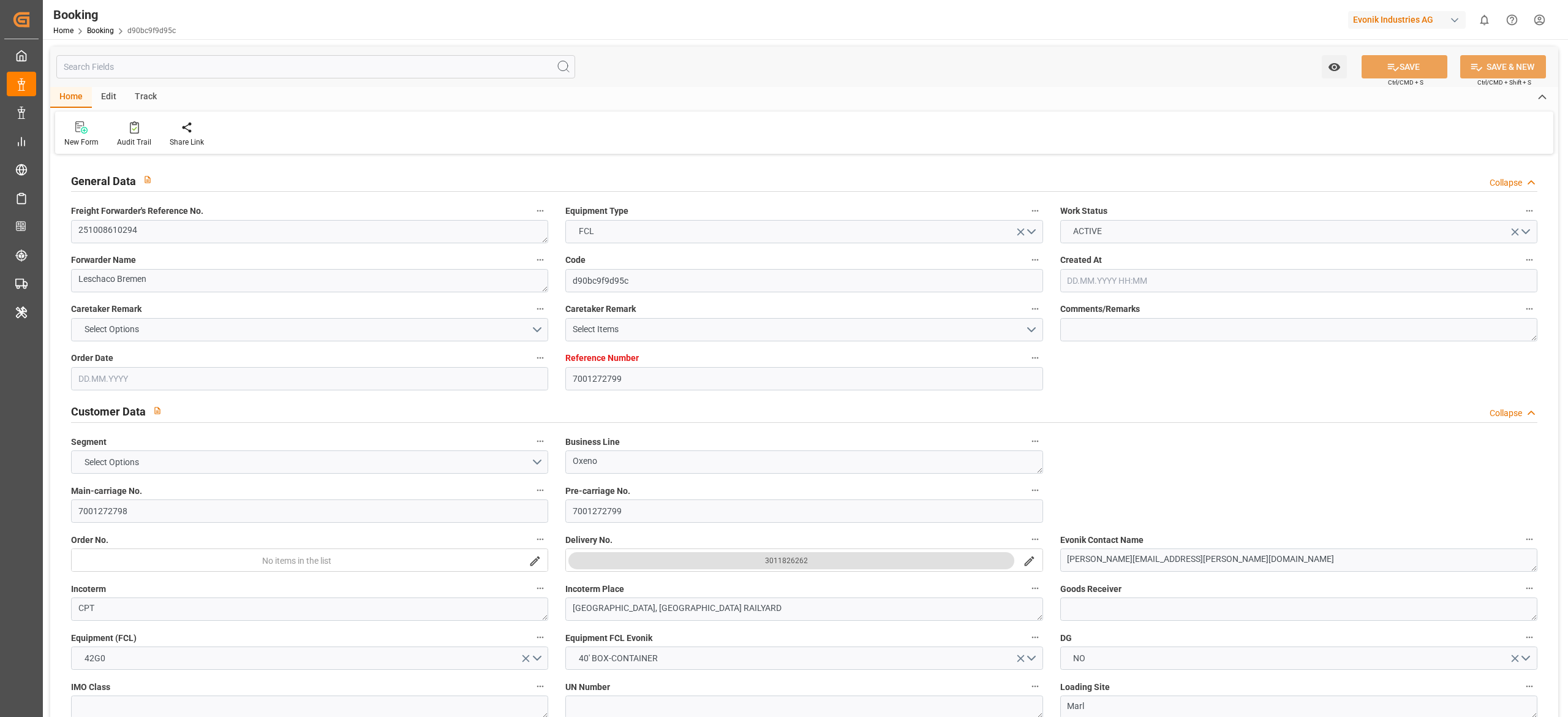
type input "[DATE]"
type input "[DATE] 00:00"
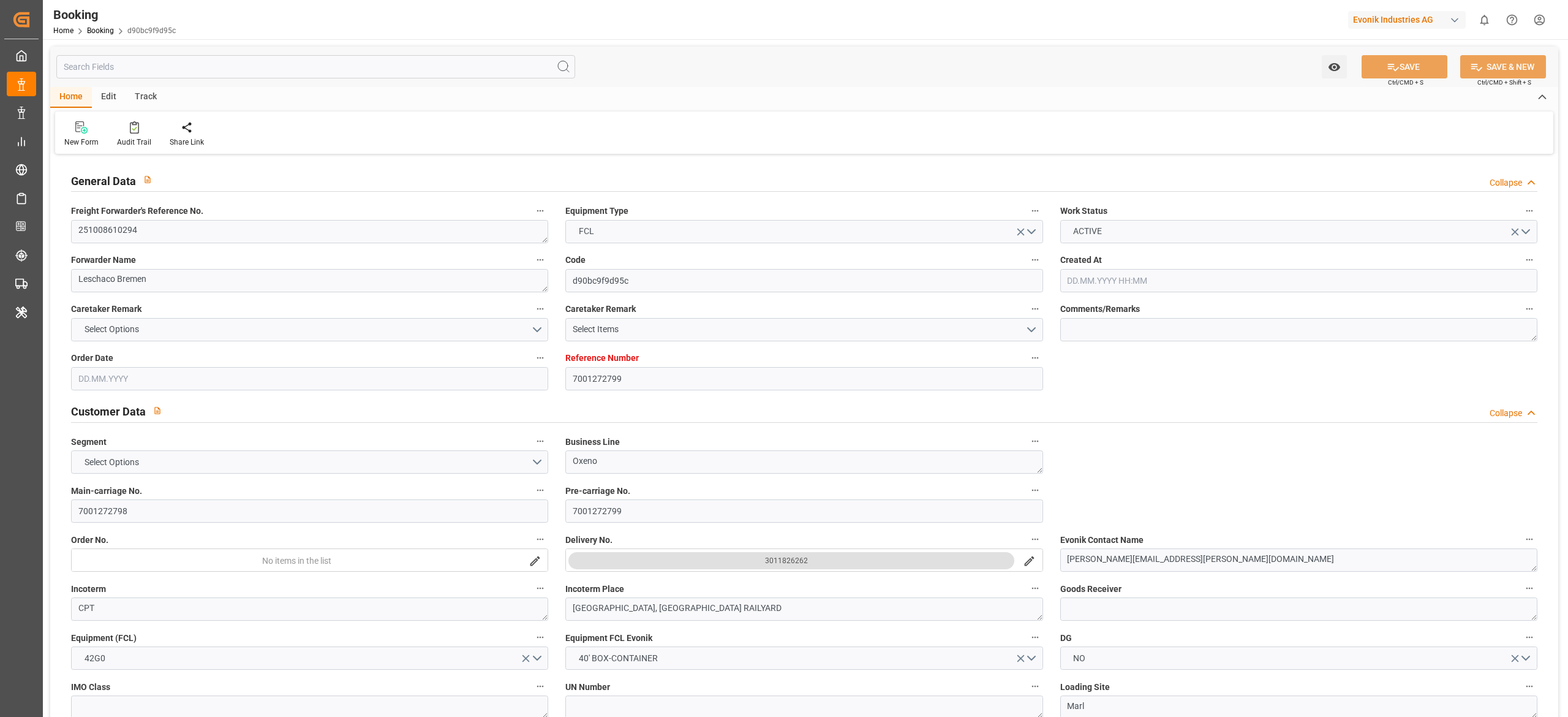
type input "[DATE]"
type input "[DATE] 21:30"
type input "[DATE] 00:00"
type input "[DATE] 13:00"
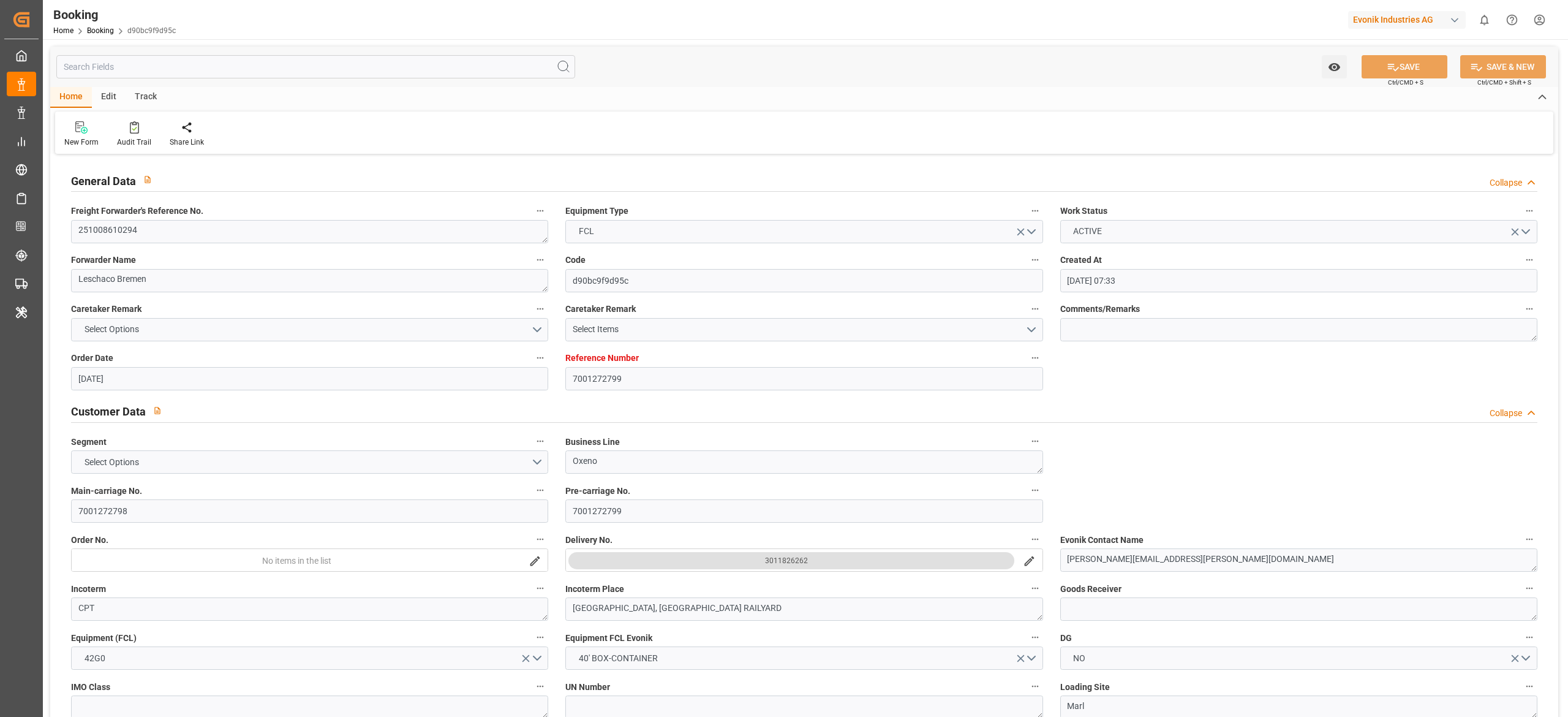
type input "[DATE] 00:00"
type input "[DATE] 10:01"
type input "[DATE]"
type input "[DATE] 21:30"
type input "[DATE] 13:00"
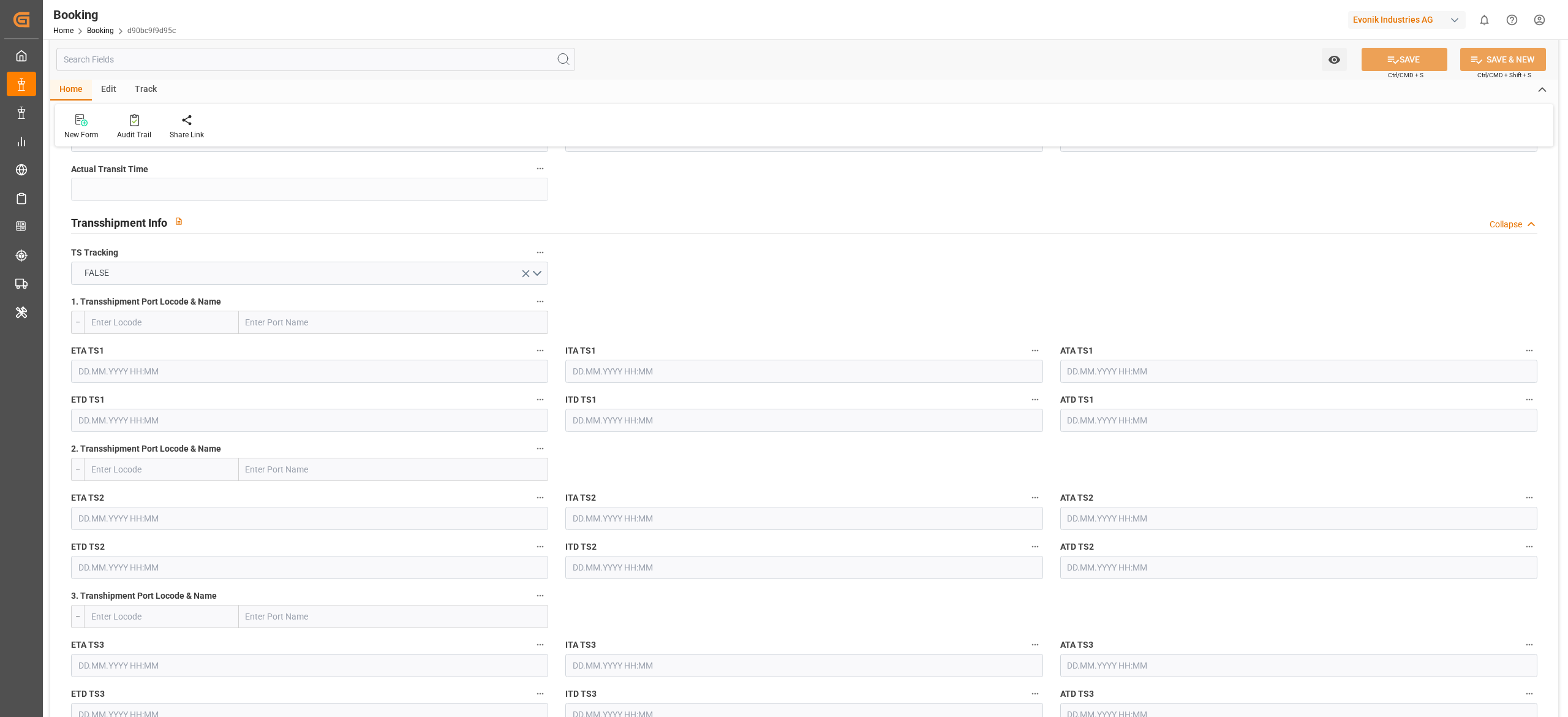
scroll to position [1226, 0]
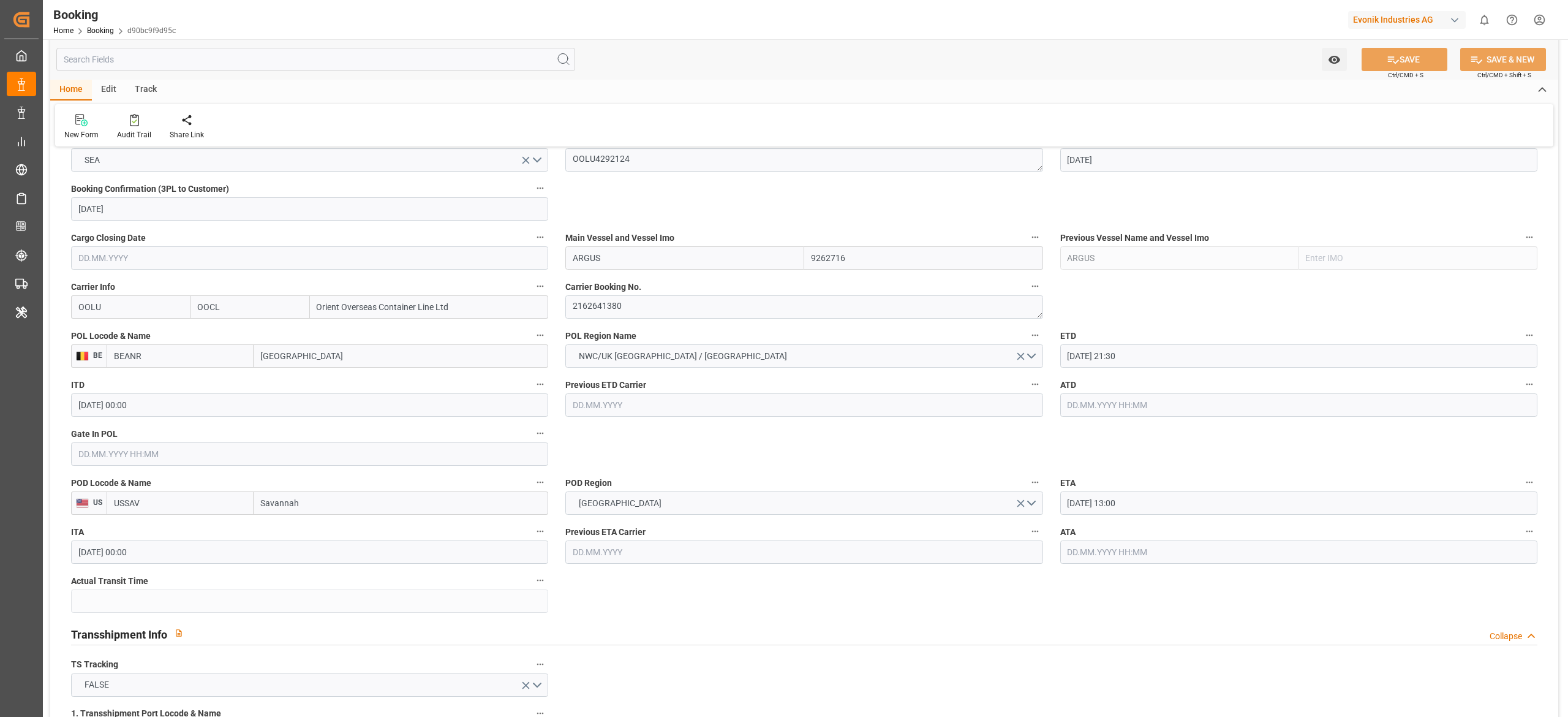
scroll to position [803, 0]
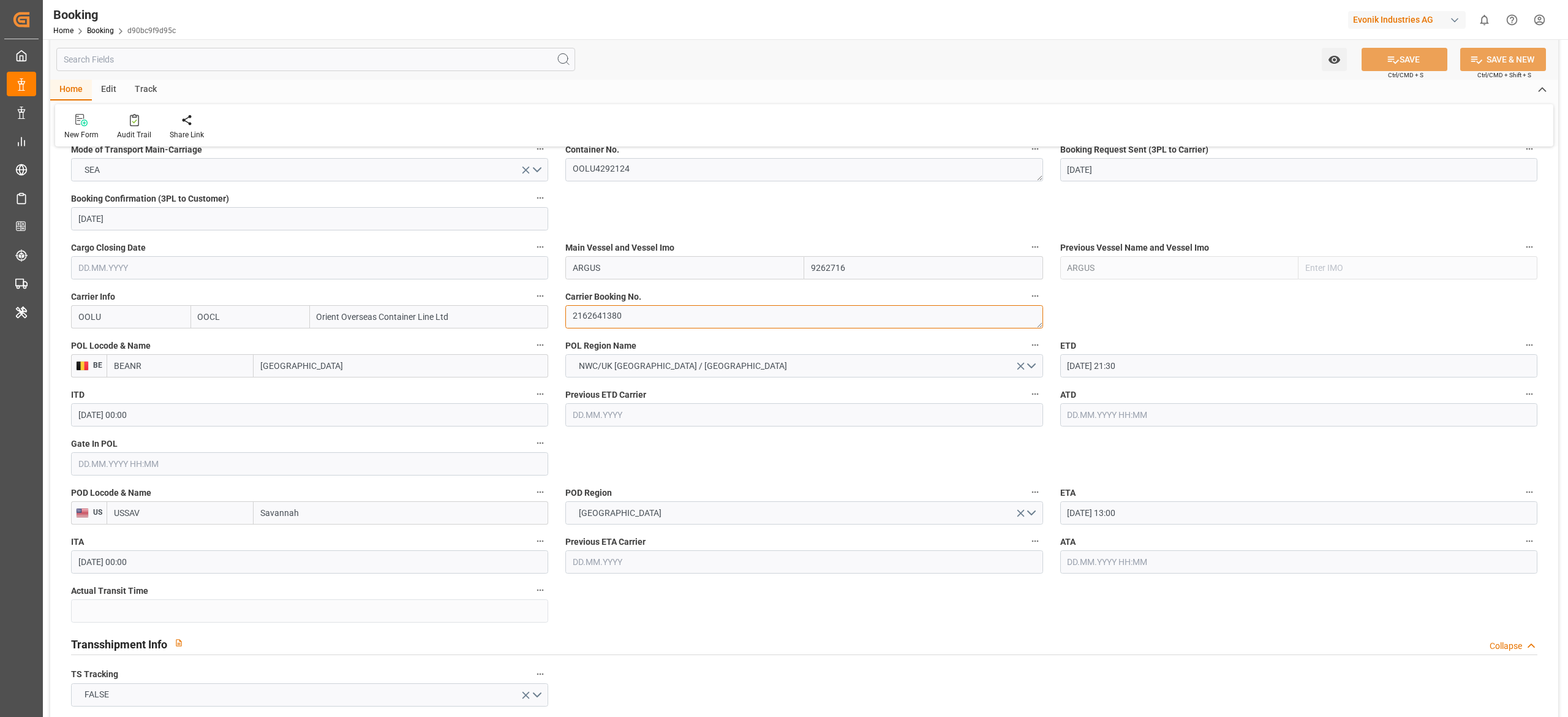
click at [649, 326] on textarea "2162641380" at bounding box center [803, 317] width 477 height 23
click at [126, 139] on div "Audit Trail" at bounding box center [134, 134] width 34 height 11
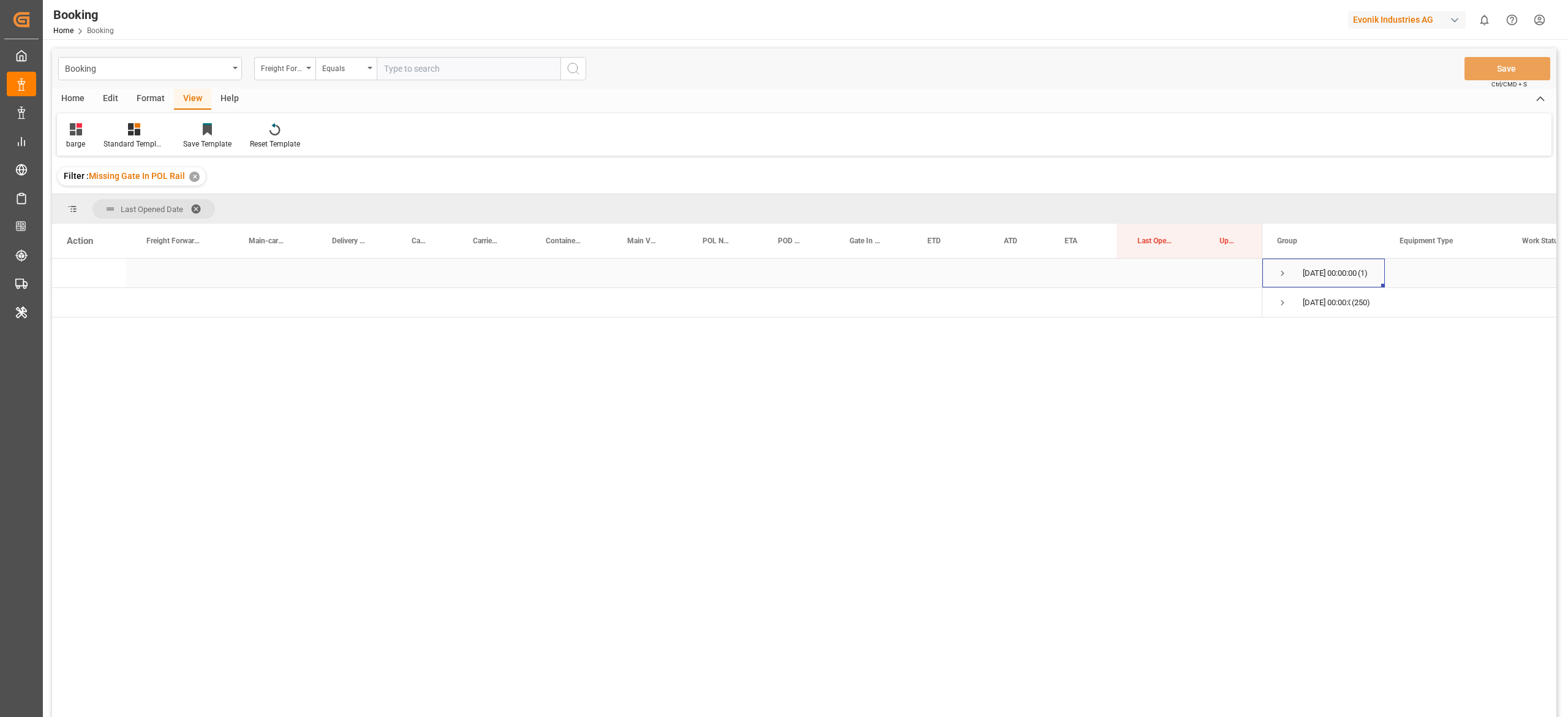
click at [1285, 275] on span "Press SPACE to select this row." at bounding box center [1282, 273] width 11 height 11
click at [157, 110] on div "Home Edit Format View Help barge Standard Templates Save Template Reset Template" at bounding box center [803, 122] width 1504 height 67
click at [150, 100] on div "Format" at bounding box center [151, 99] width 47 height 21
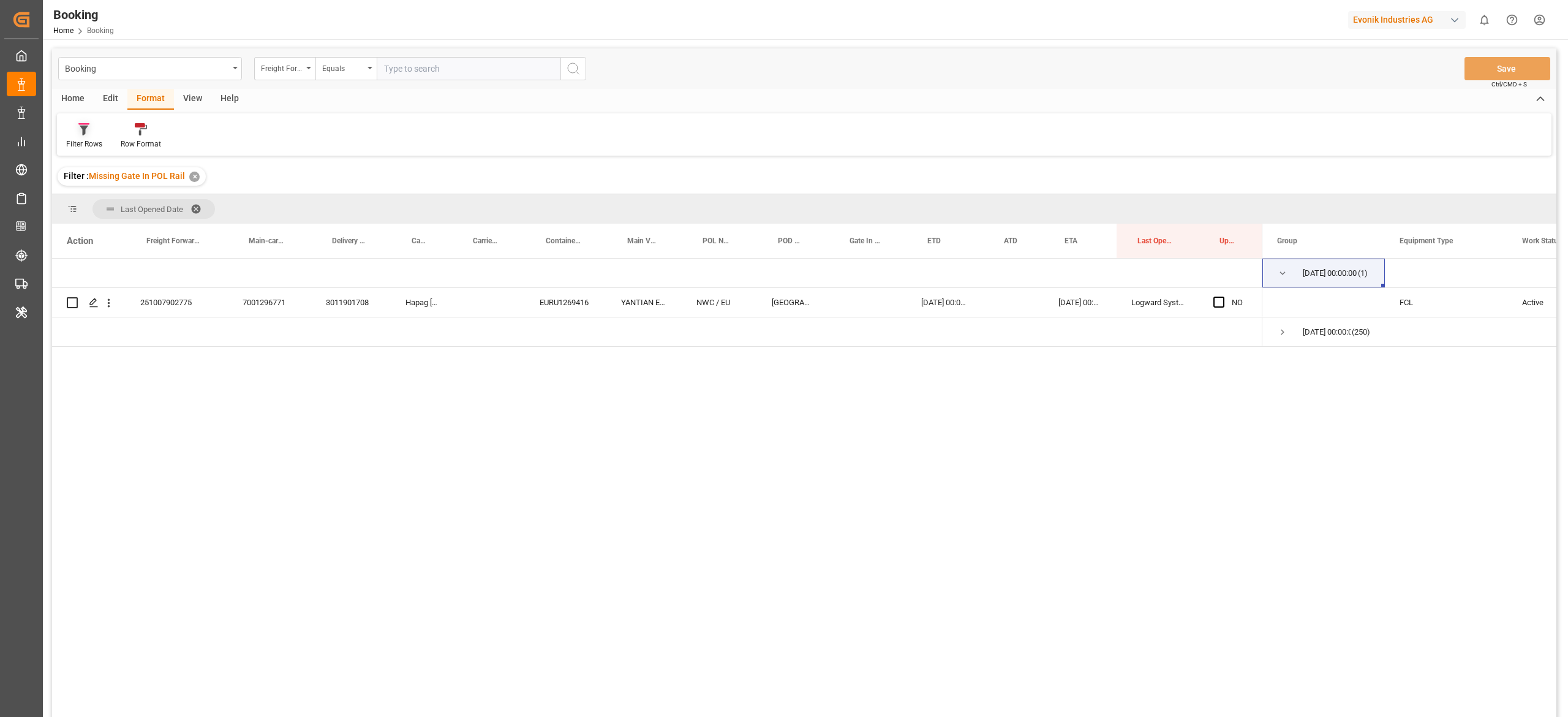
click at [88, 142] on div "Filter Rows" at bounding box center [84, 144] width 36 height 11
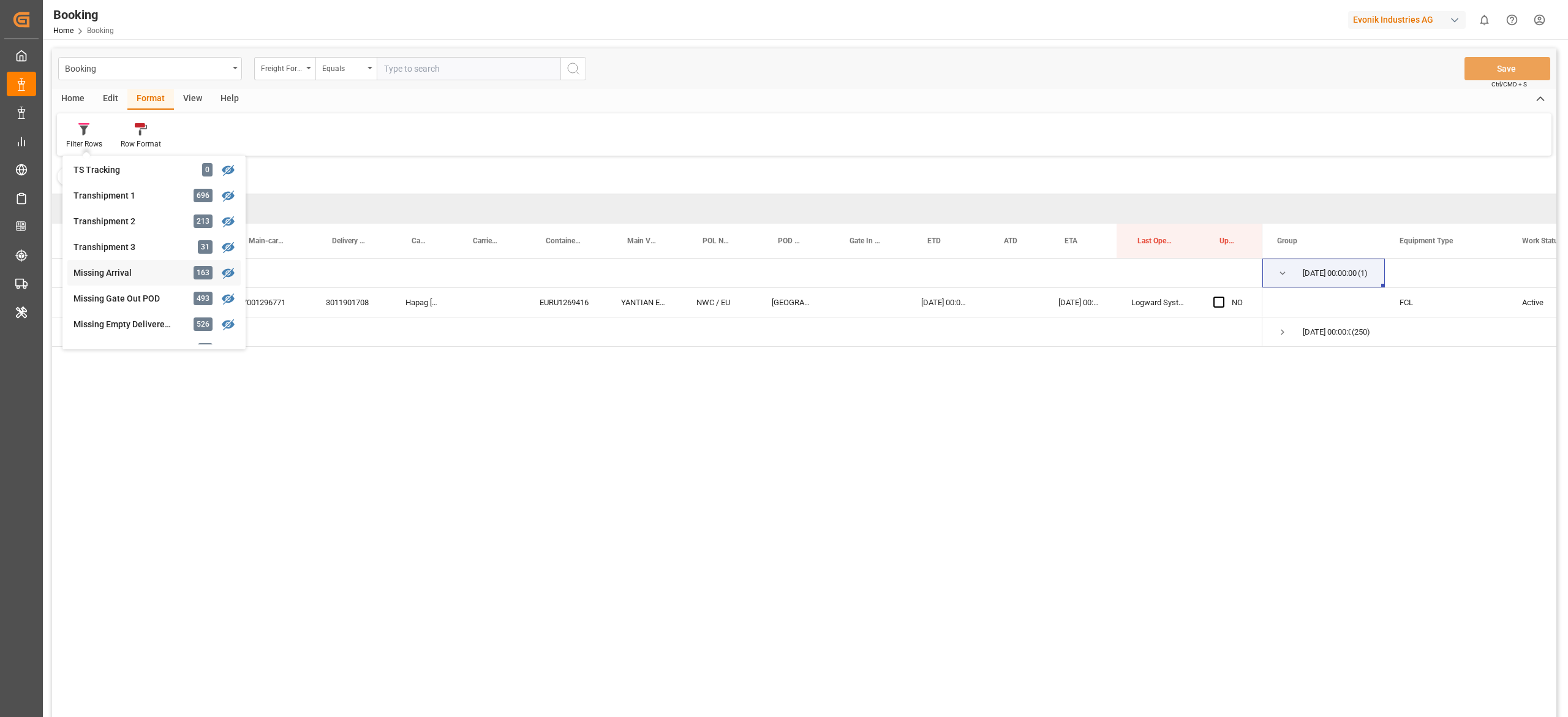
scroll to position [390, 0]
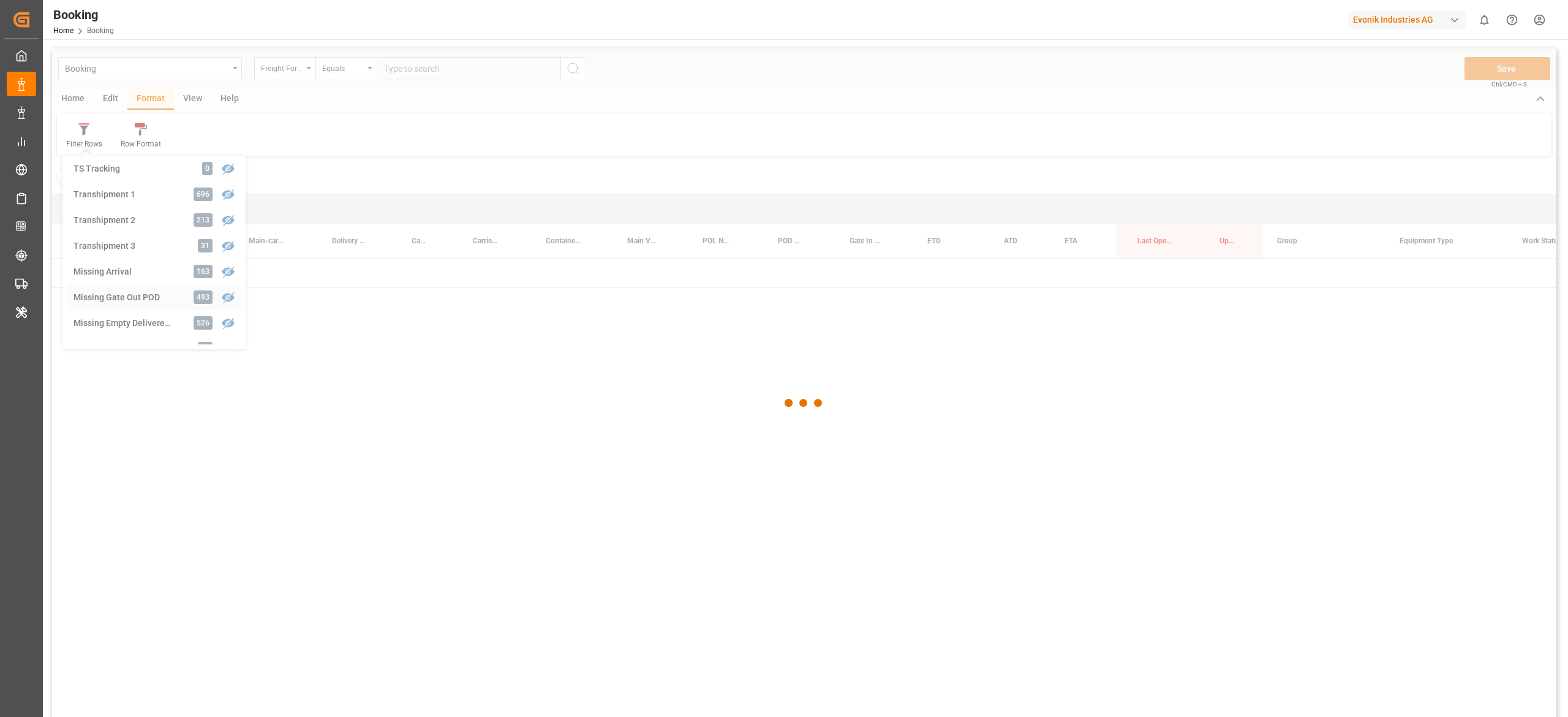
click at [172, 304] on div "Booking Freight Forwarder's Reference No. Equals Save Ctrl/CMD + S Home Edit Fo…" at bounding box center [803, 398] width 1504 height 701
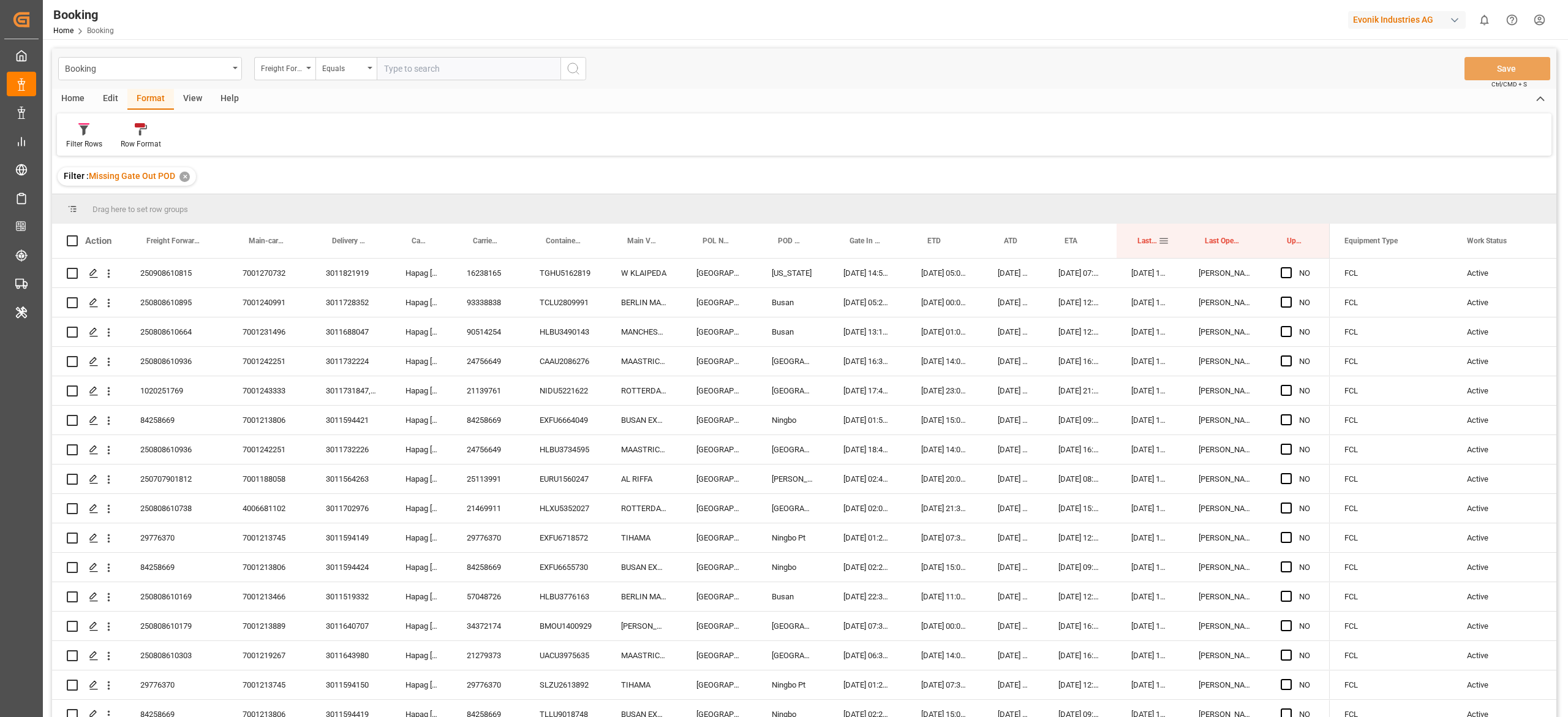
drag, startPoint x: 1157, startPoint y: 231, endPoint x: 1145, endPoint y: 218, distance: 17.7
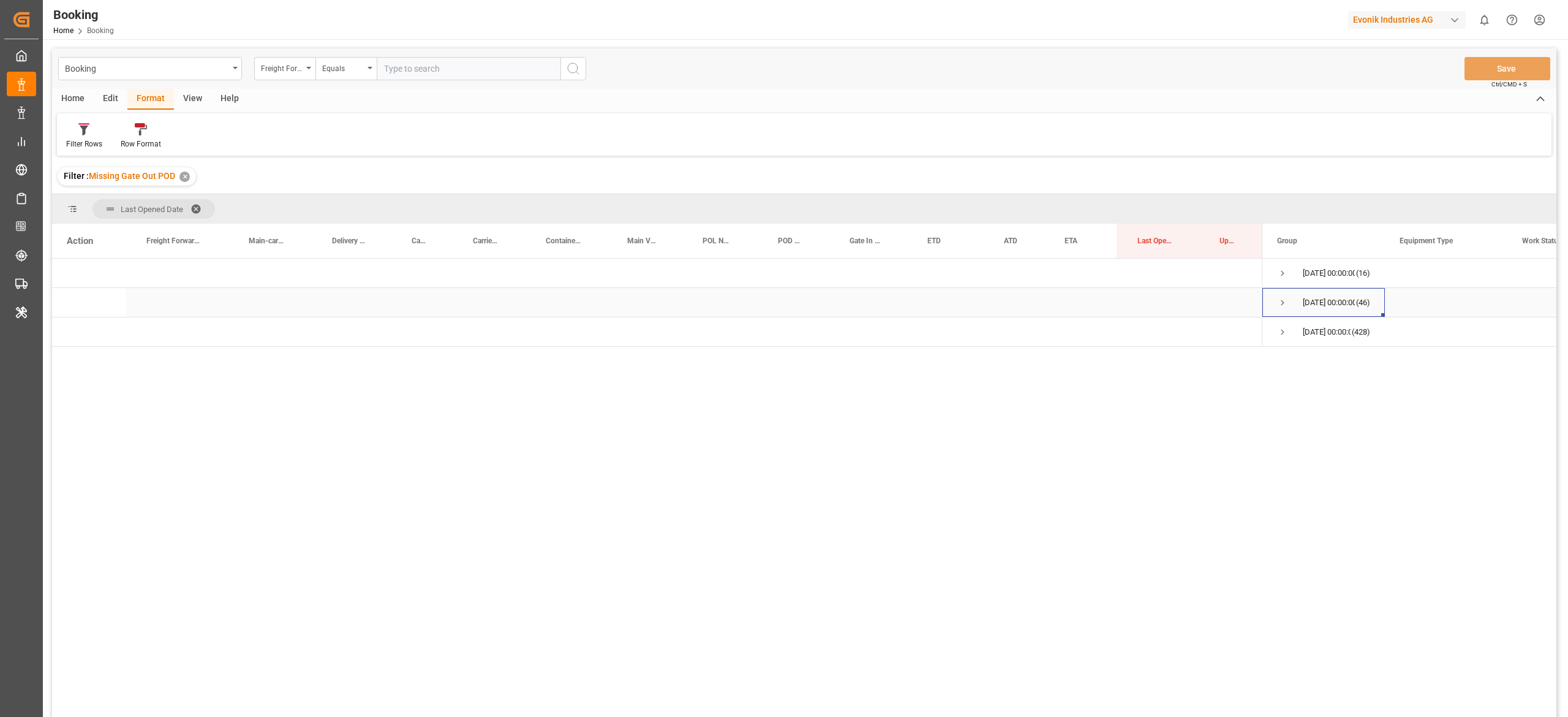
click at [1280, 298] on span "Press SPACE to select this row." at bounding box center [1282, 303] width 11 height 11
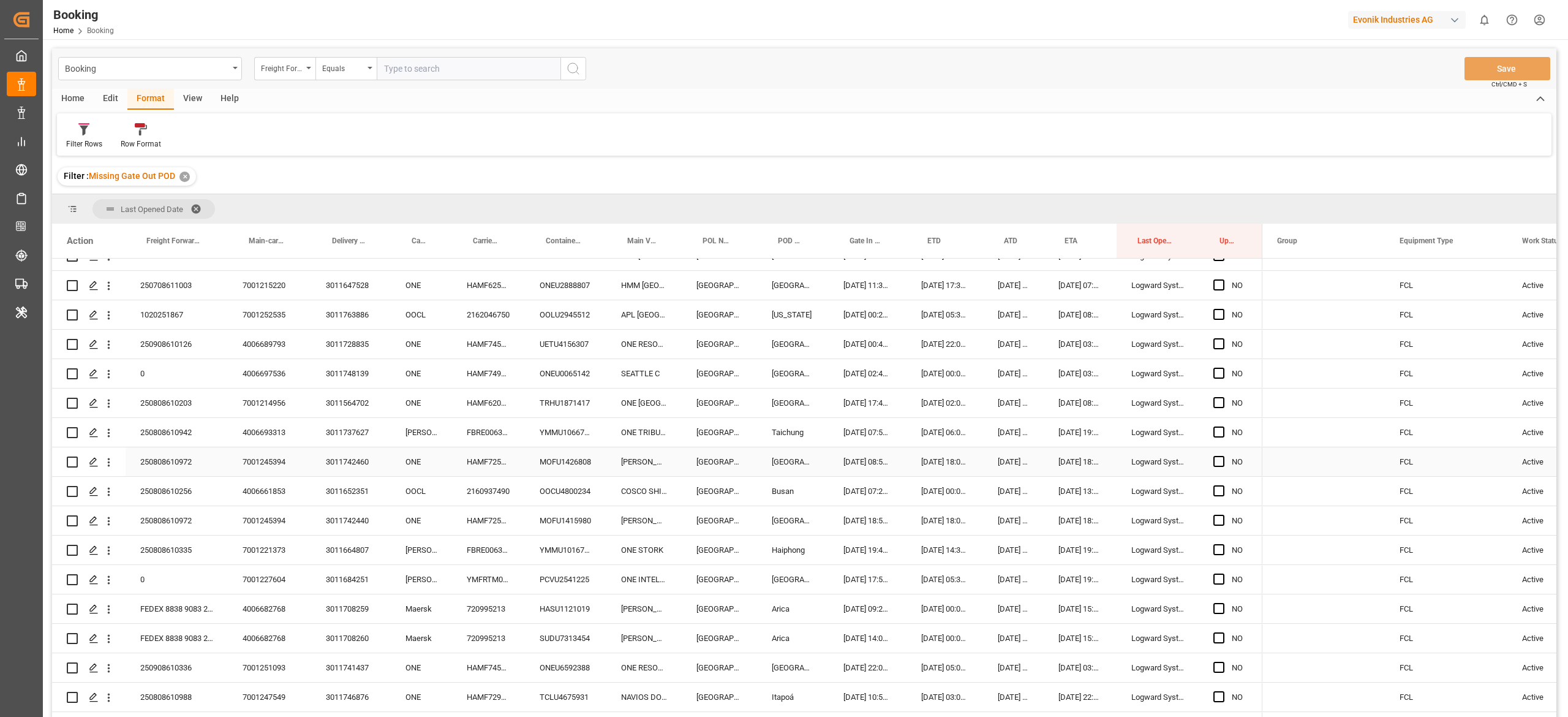
scroll to position [458, 0]
click at [991, 125] on div "Filter Rows Row Format" at bounding box center [803, 135] width 1494 height 42
